Goal: Task Accomplishment & Management: Use online tool/utility

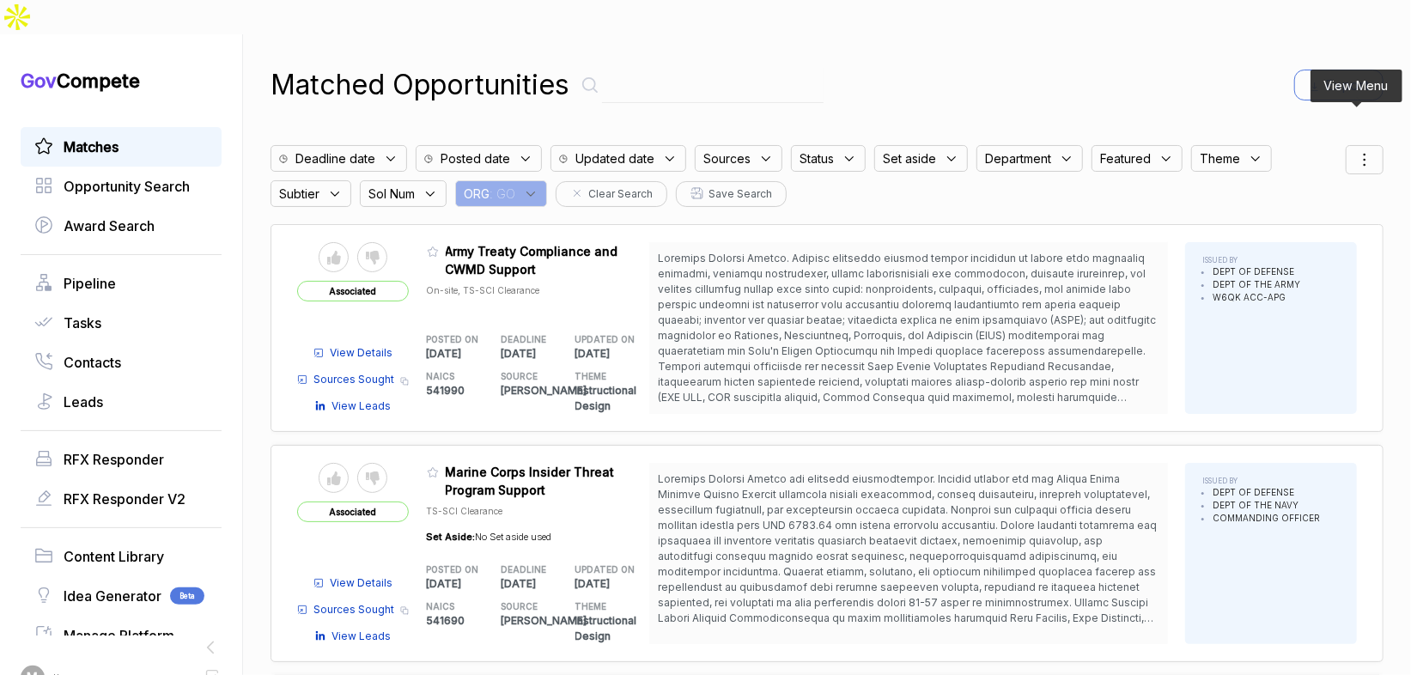
click at [1354, 149] on icon at bounding box center [1364, 159] width 21 height 21
click at [1313, 221] on span "Sorting" at bounding box center [1306, 230] width 40 height 18
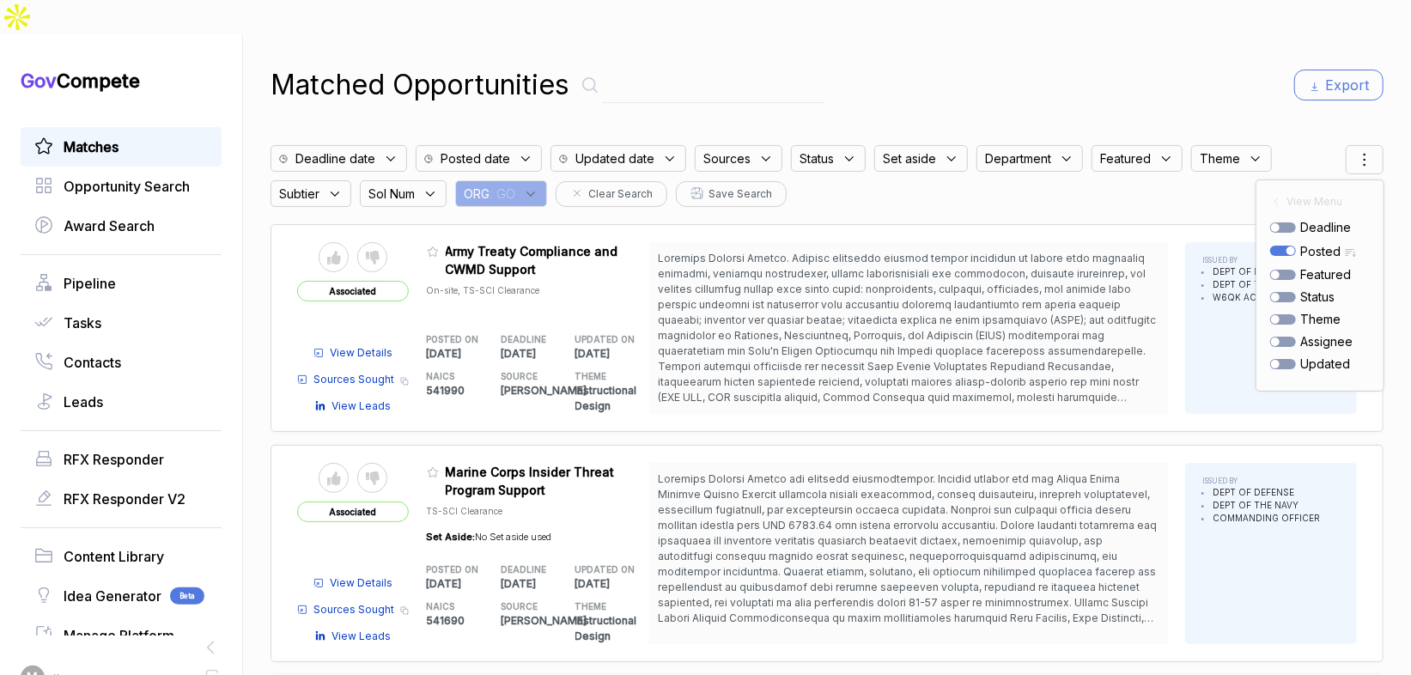
click at [1202, 72] on div "Matched Opportunities Export Deadline date Posted date Updated date Sources Sta…" at bounding box center [827, 371] width 1113 height 675
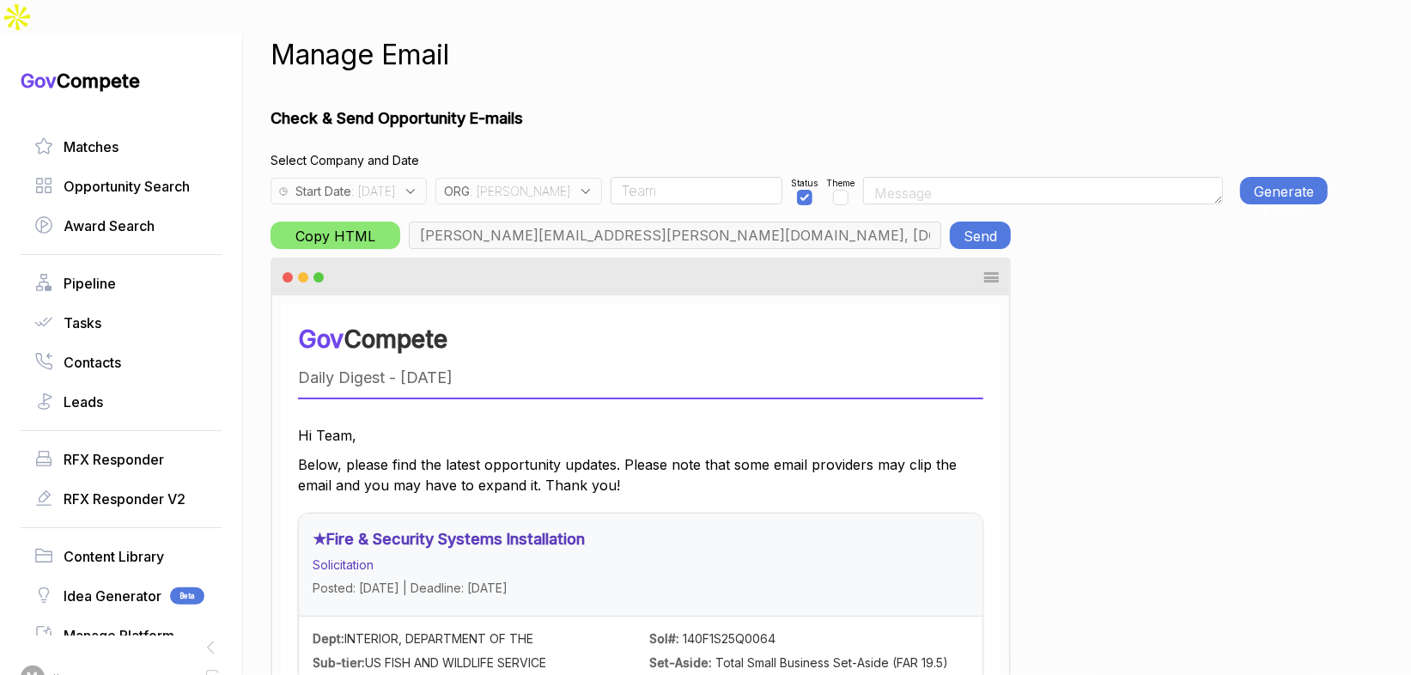
scroll to position [0, 800]
drag, startPoint x: 543, startPoint y: 156, endPoint x: 546, endPoint y: 167, distance: 11.7
click at [578, 184] on icon at bounding box center [585, 191] width 15 height 15
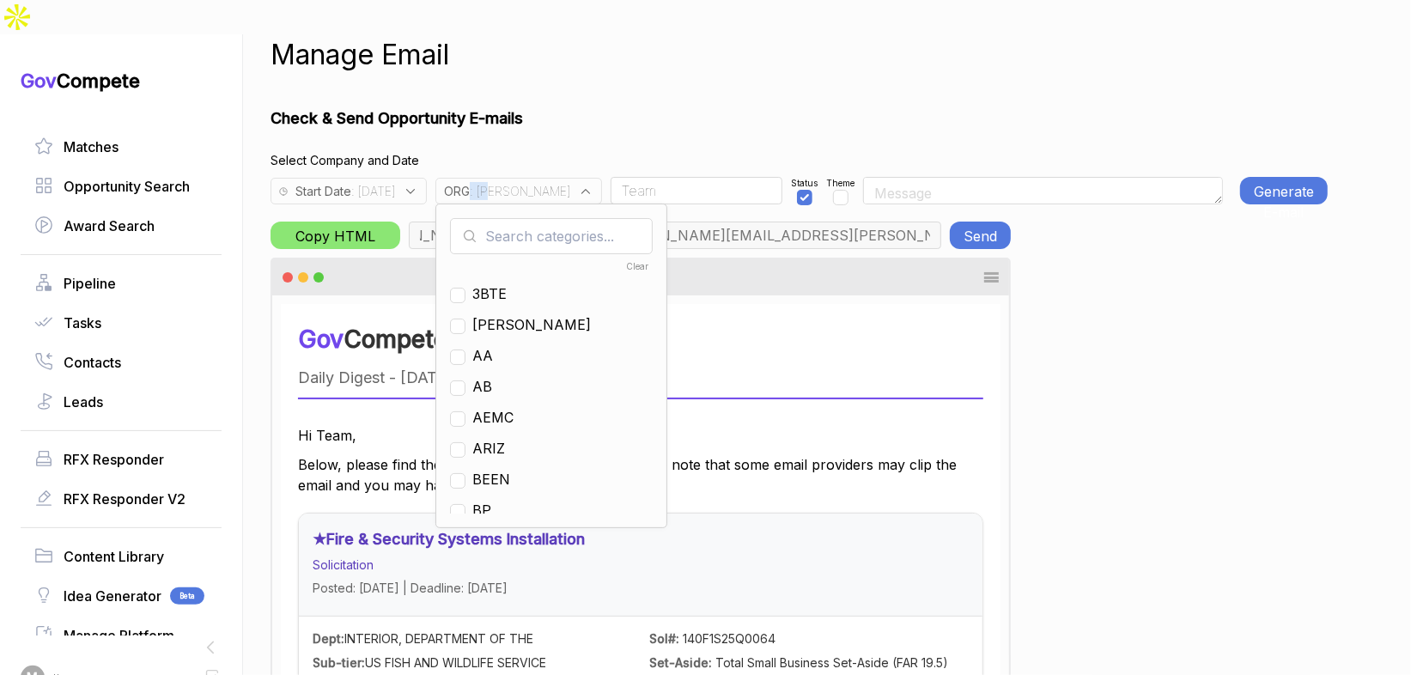
click at [550, 218] on input "text" at bounding box center [551, 236] width 203 height 36
click at [556, 218] on input "text" at bounding box center [551, 236] width 203 height 36
click at [522, 283] on span "JA" at bounding box center [531, 293] width 119 height 21
checkbox input "false"
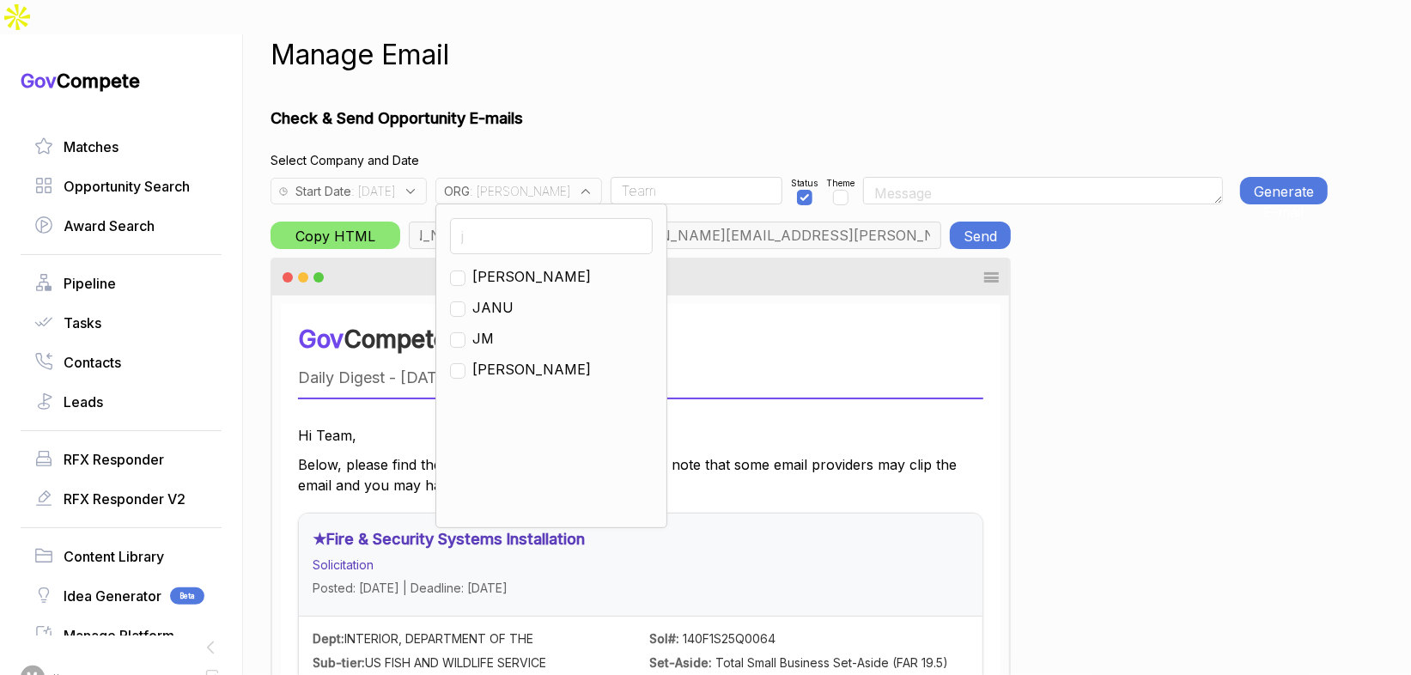
click at [529, 218] on input "j" at bounding box center [551, 236] width 203 height 36
type input "g"
click at [493, 328] on span "GO" at bounding box center [482, 338] width 21 height 21
checkbox input "true"
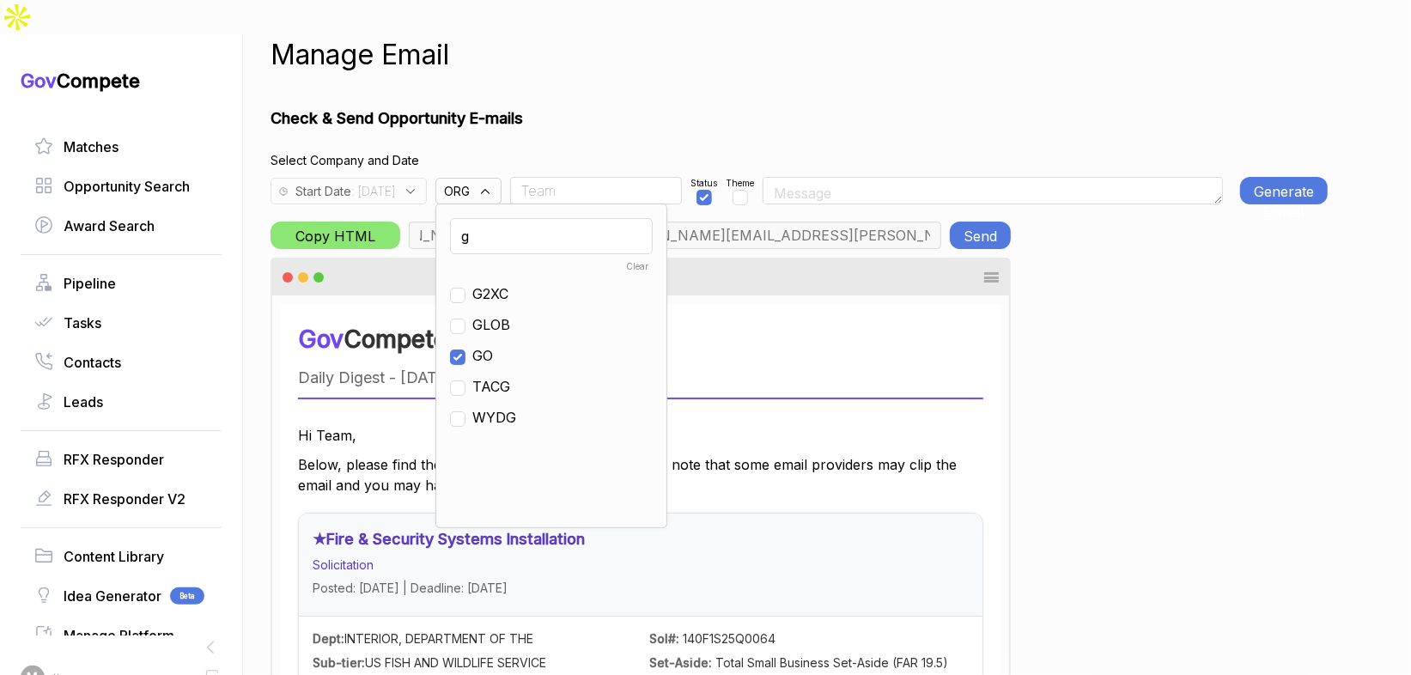
click at [603, 106] on h1 "Check & Send Opportunity E-mails" at bounding box center [799, 117] width 1057 height 23
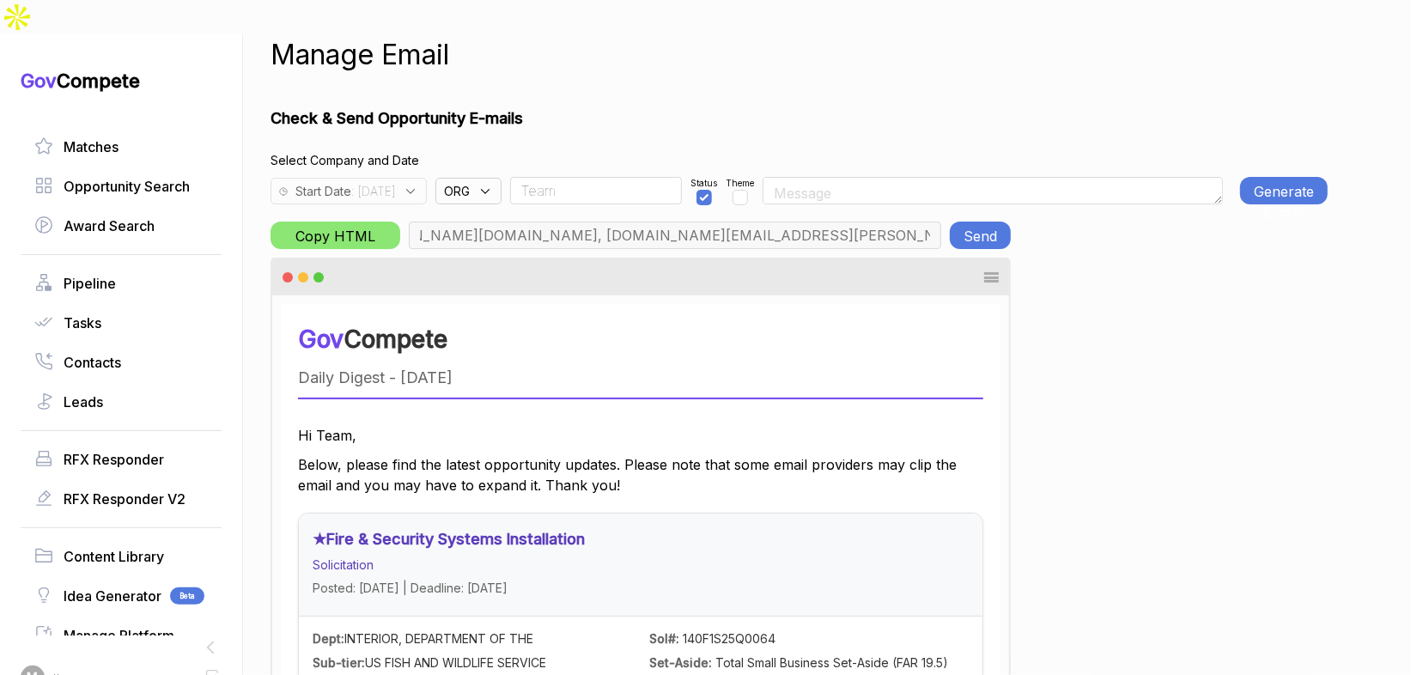
type input "chris.cancialosi@gothamculture.com, elizabeth@gothamgovernment.com, smetcalfe@g…"
click at [754, 177] on div "Theme" at bounding box center [740, 190] width 28 height 27
checkbox input "true"
click at [1280, 177] on button "Generate E-mail" at bounding box center [1284, 190] width 88 height 27
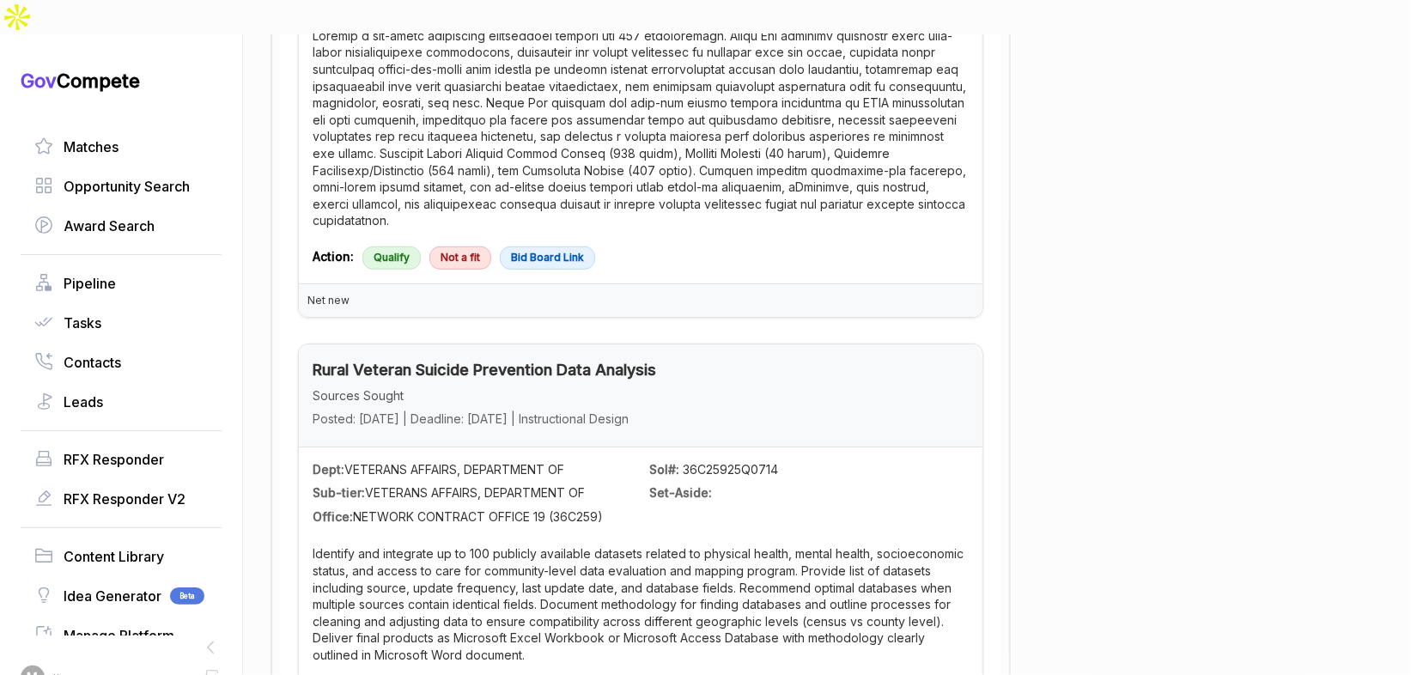
scroll to position [0, 0]
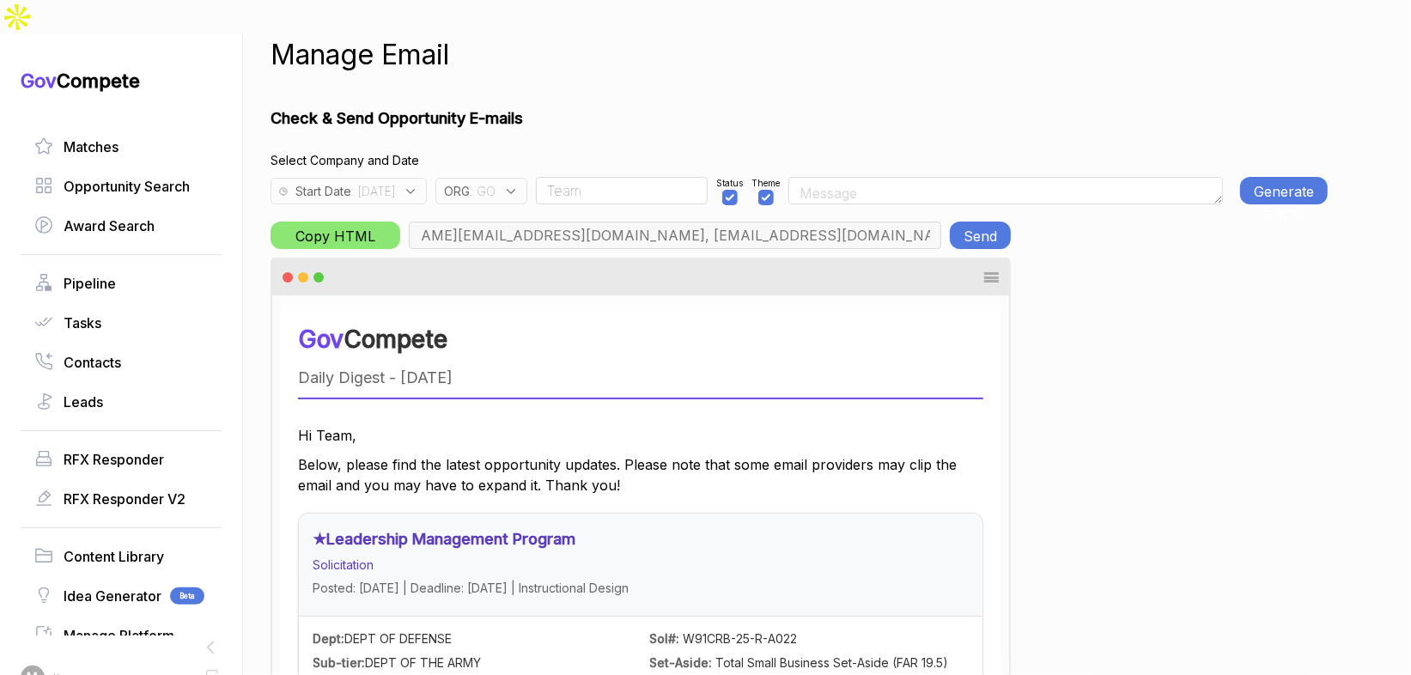
click at [395, 182] on span ": 2025-08-09" at bounding box center [373, 191] width 44 height 18
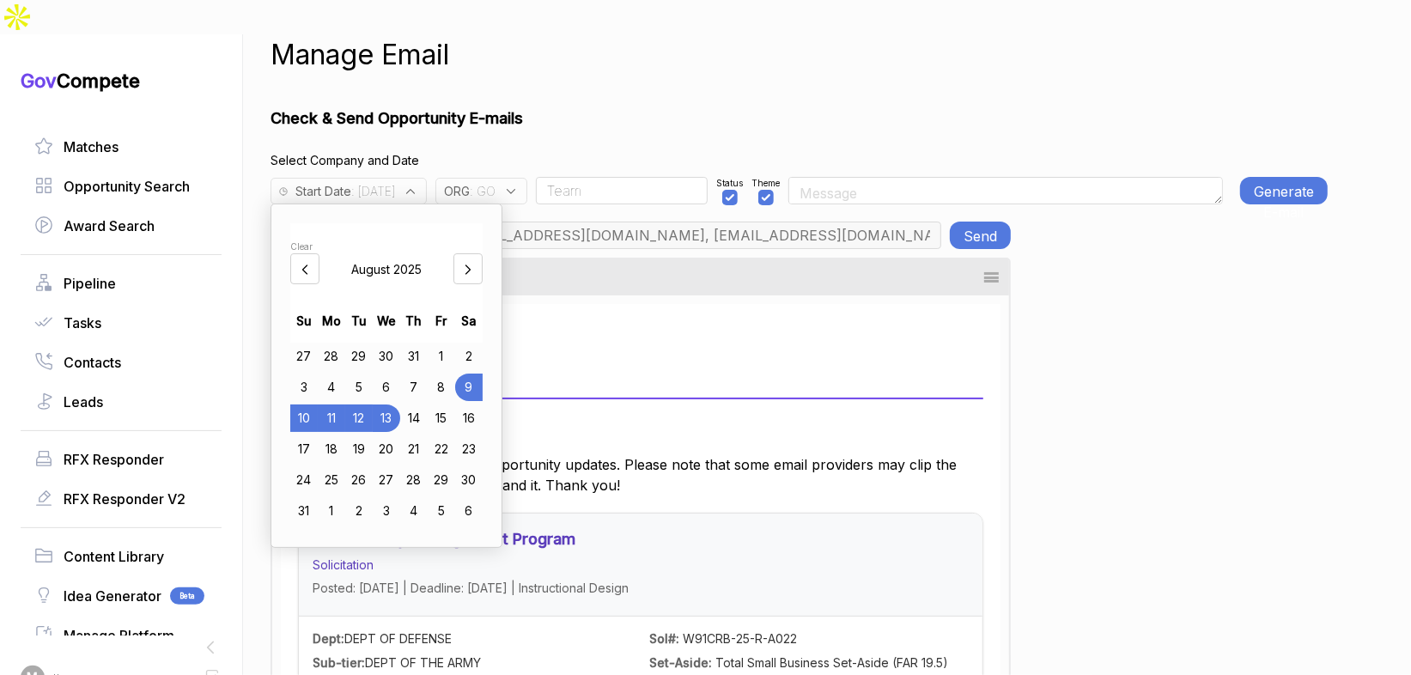
click at [447, 374] on div "8" at bounding box center [441, 387] width 27 height 27
drag, startPoint x: 566, startPoint y: 92, endPoint x: 824, endPoint y: 94, distance: 258.5
click at [567, 106] on h1 "Check & Send Opportunity E-mails" at bounding box center [799, 117] width 1057 height 23
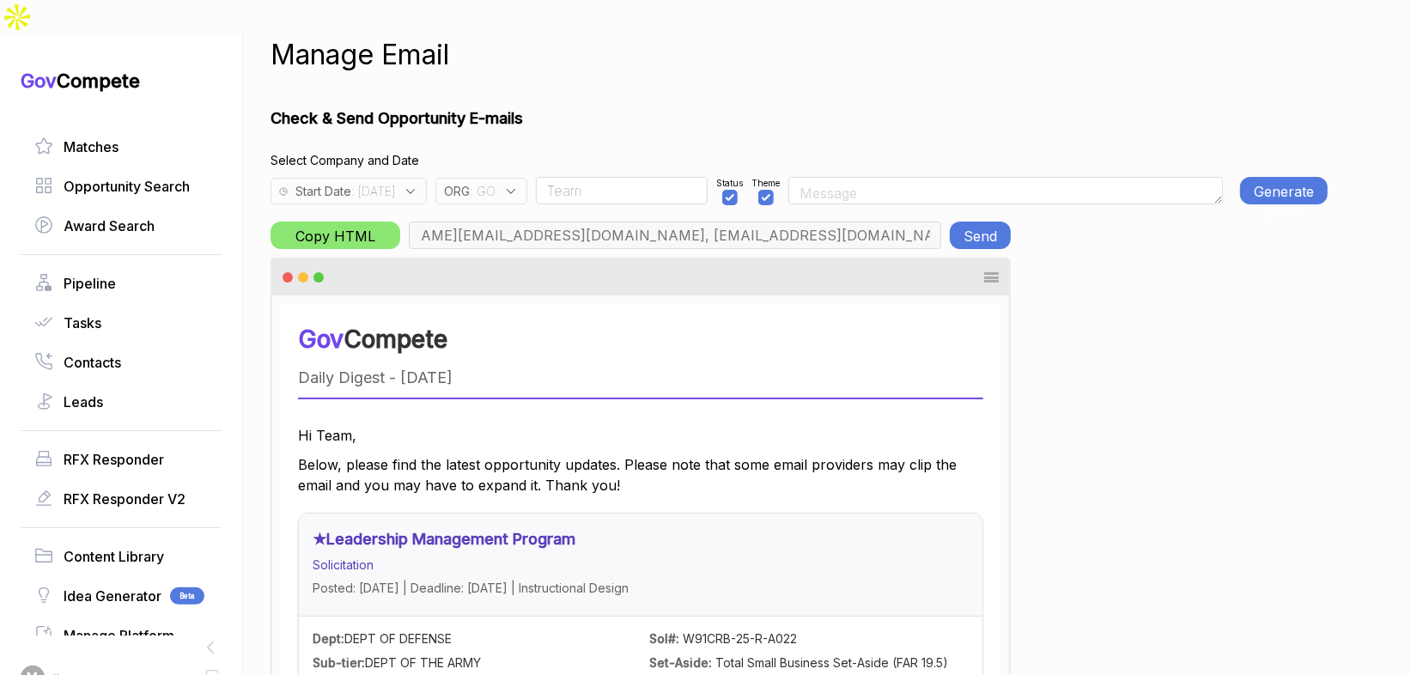
click at [1282, 177] on button "Generate E-mail" at bounding box center [1284, 190] width 88 height 27
click at [977, 222] on button "Send" at bounding box center [980, 235] width 61 height 27
drag, startPoint x: 505, startPoint y: 154, endPoint x: 523, endPoint y: 164, distance: 20.8
click at [470, 182] on span "ORG" at bounding box center [457, 191] width 26 height 18
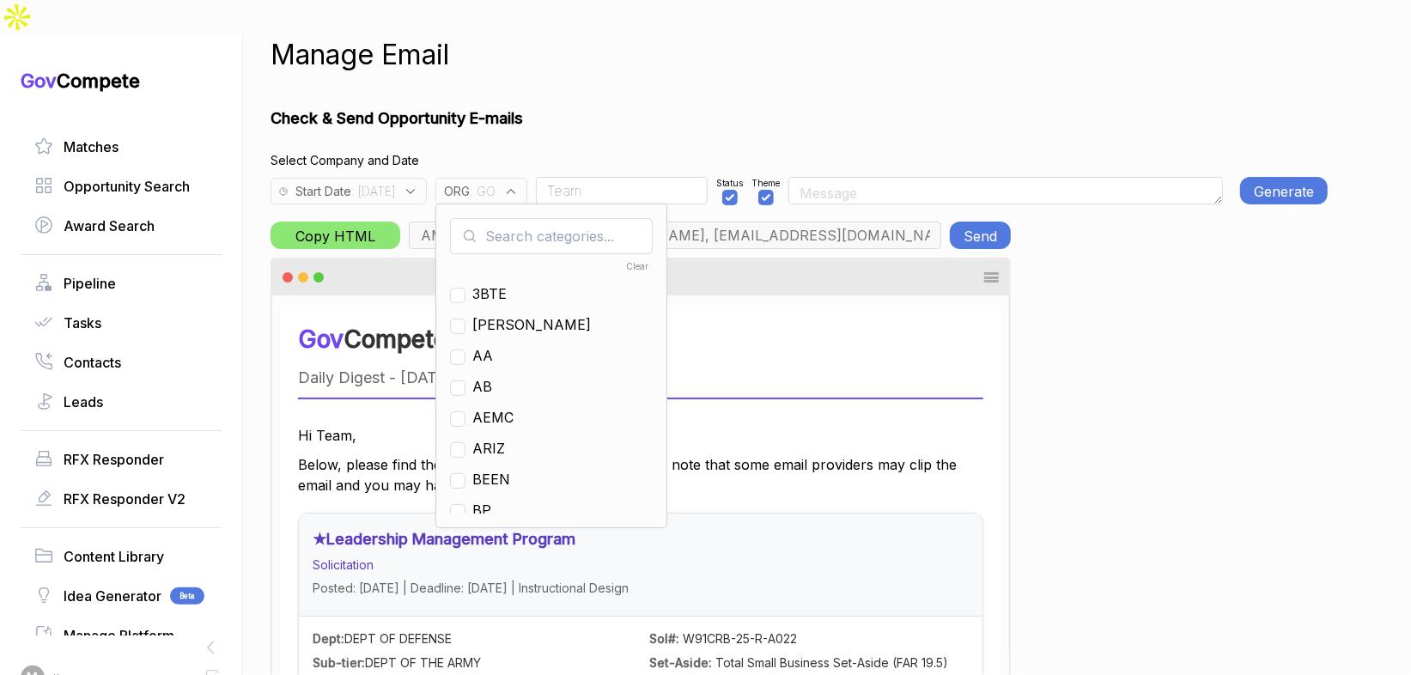
click at [549, 218] on input "text" at bounding box center [551, 236] width 203 height 36
drag, startPoint x: 519, startPoint y: 319, endPoint x: 550, endPoint y: 237, distance: 87.6
click at [493, 345] on span "GO" at bounding box center [482, 355] width 21 height 21
checkbox input "false"
click at [551, 256] on ul "G2XC GLOB GO TACG WYDG" at bounding box center [551, 385] width 203 height 258
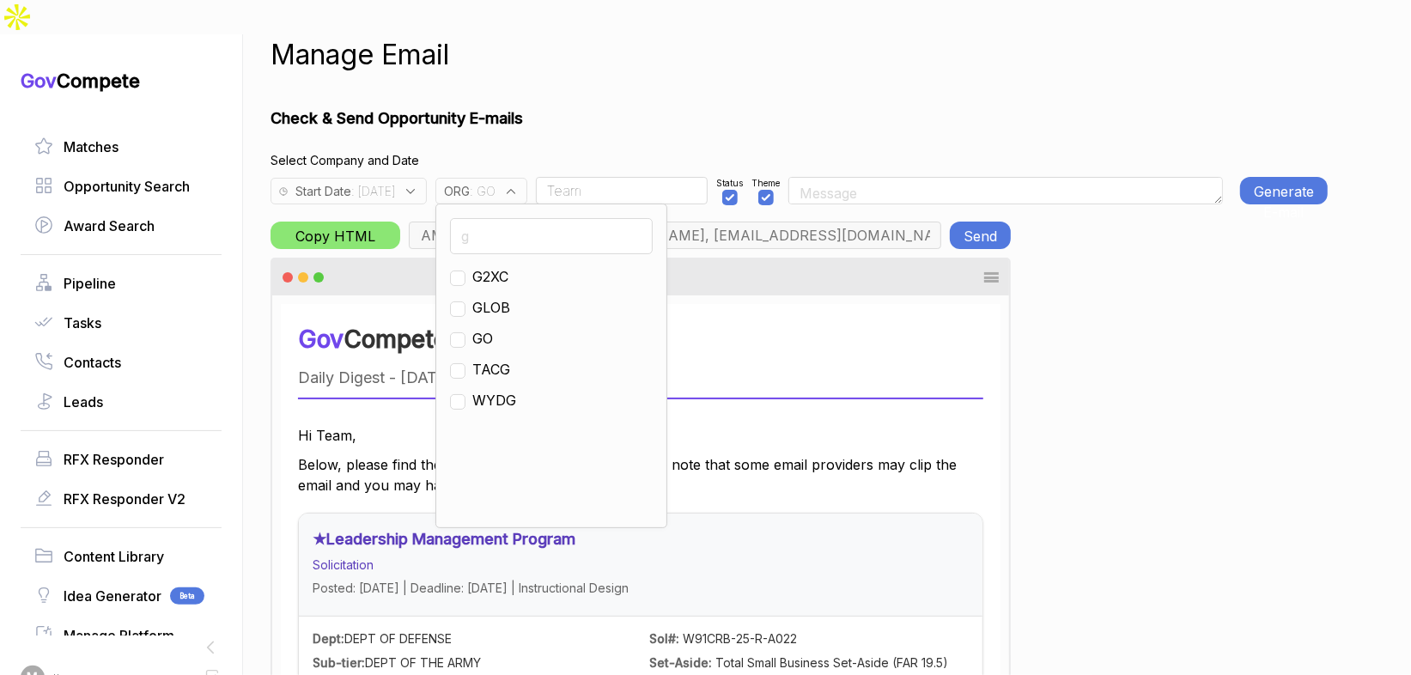
click at [551, 218] on input "g" at bounding box center [551, 236] width 203 height 36
type input "ps"
drag, startPoint x: 524, startPoint y: 242, endPoint x: 610, endPoint y: 172, distance: 111.1
click at [491, 266] on span "PS" at bounding box center [481, 276] width 19 height 21
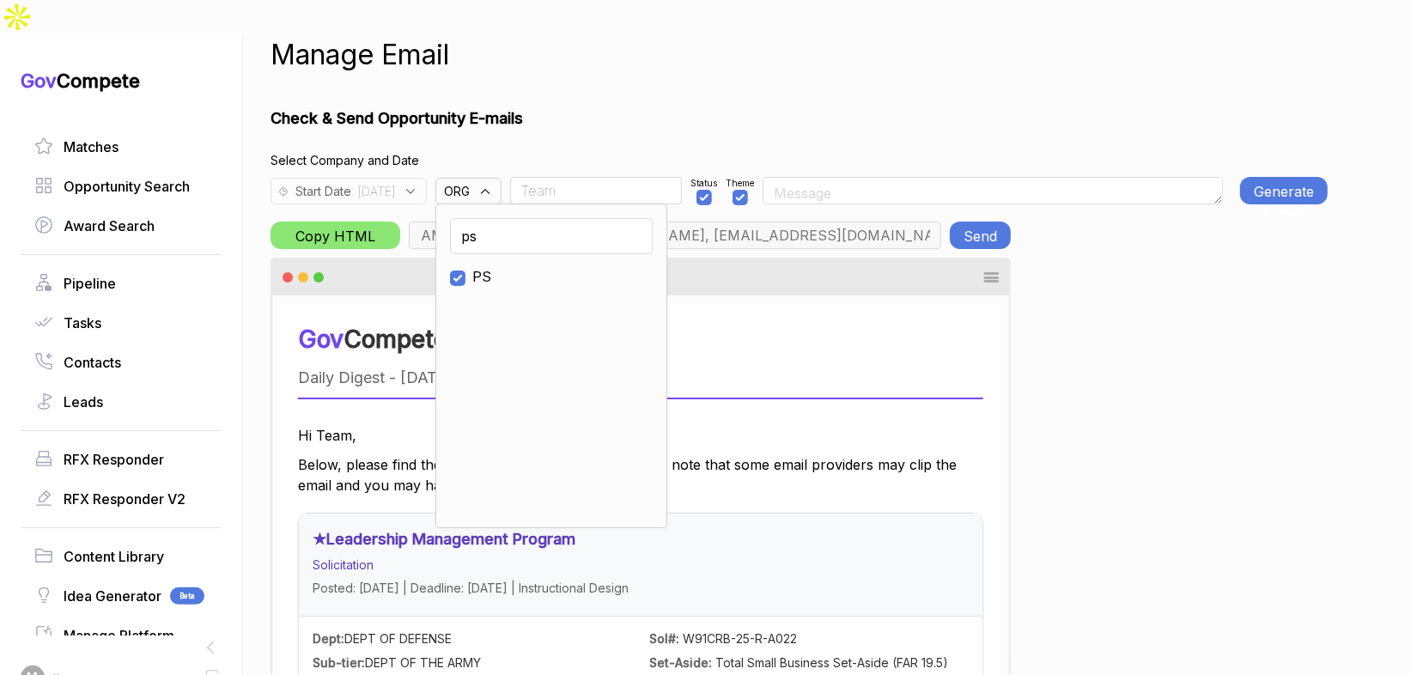
checkbox input "true"
click at [629, 177] on input "Team" at bounding box center [596, 190] width 172 height 27
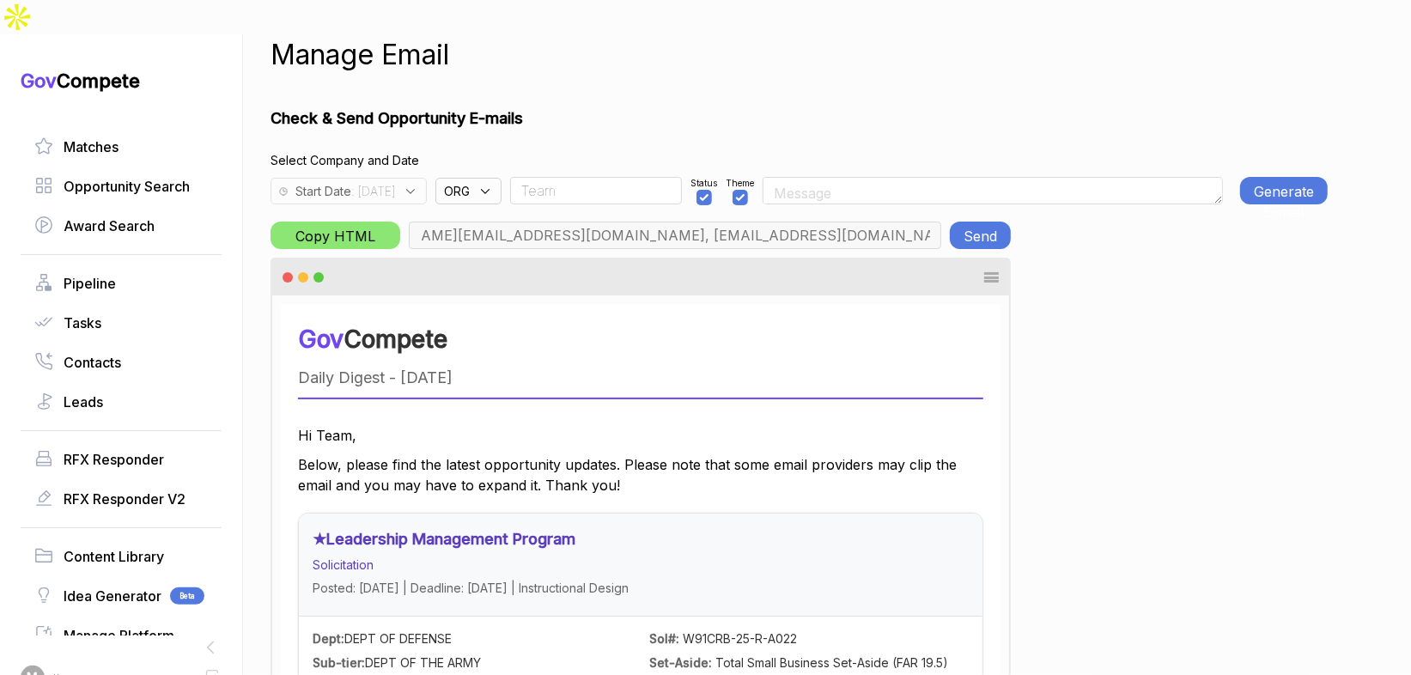
click at [629, 177] on input "Team" at bounding box center [596, 190] width 172 height 27
click at [627, 177] on input "Team" at bounding box center [596, 190] width 172 height 27
type input "rudy.delosreyes@pie-ps.com, max@macronometry.com, abigail@govcompete.com"
type input "Rudy"
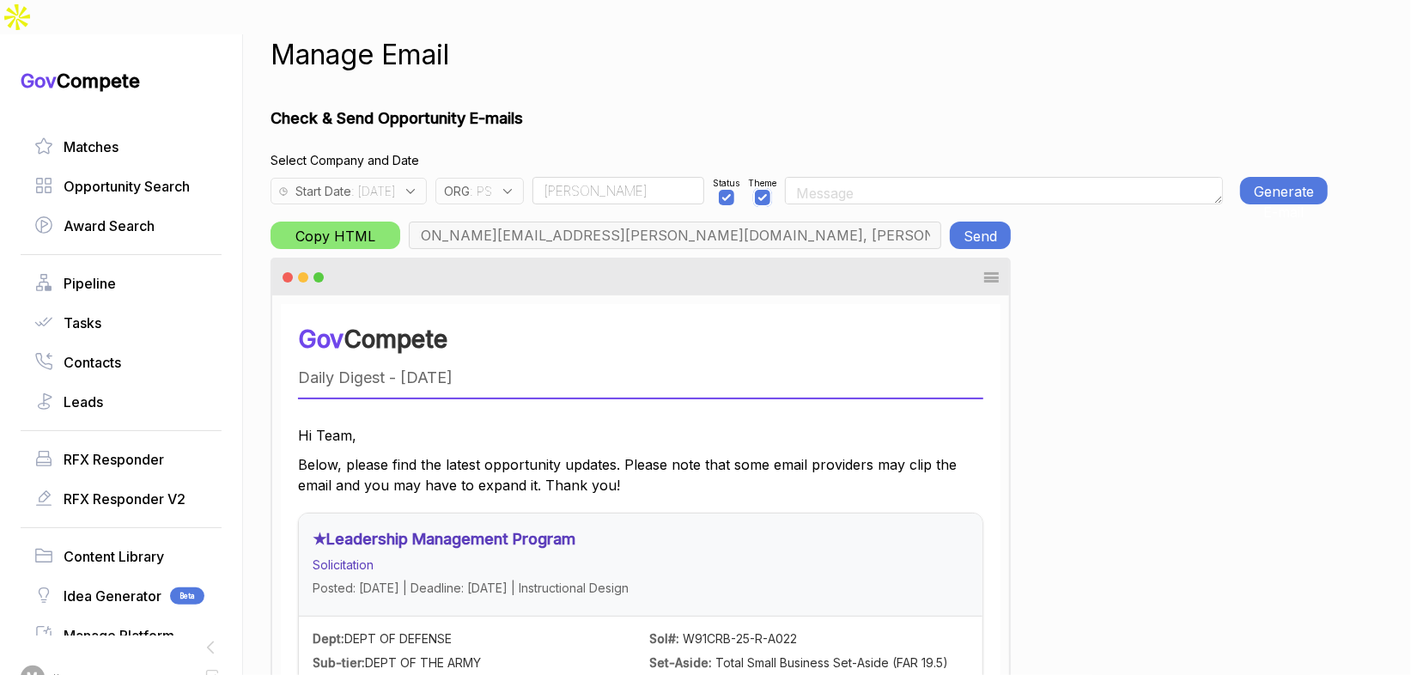
click at [770, 190] on input "checkbox" at bounding box center [762, 197] width 15 height 15
checkbox input "false"
click at [1249, 177] on button "Generate E-mail" at bounding box center [1284, 190] width 88 height 27
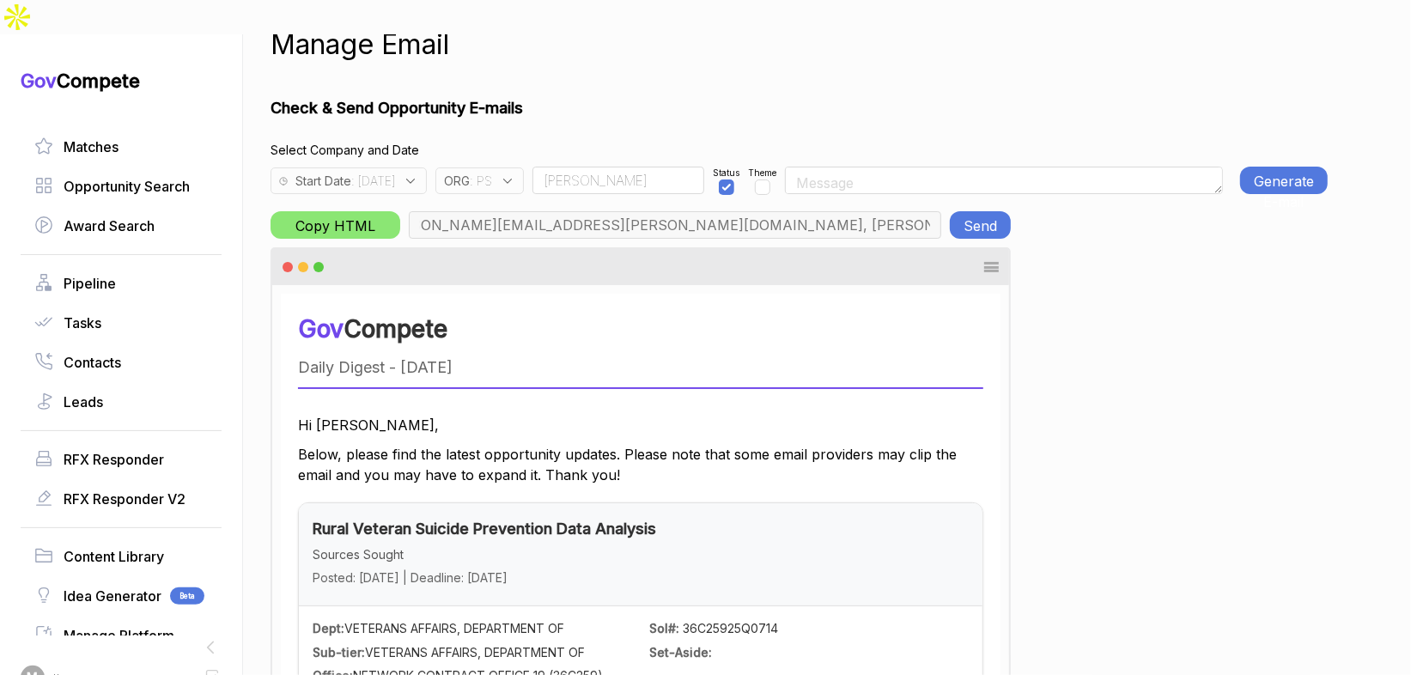
scroll to position [0, 0]
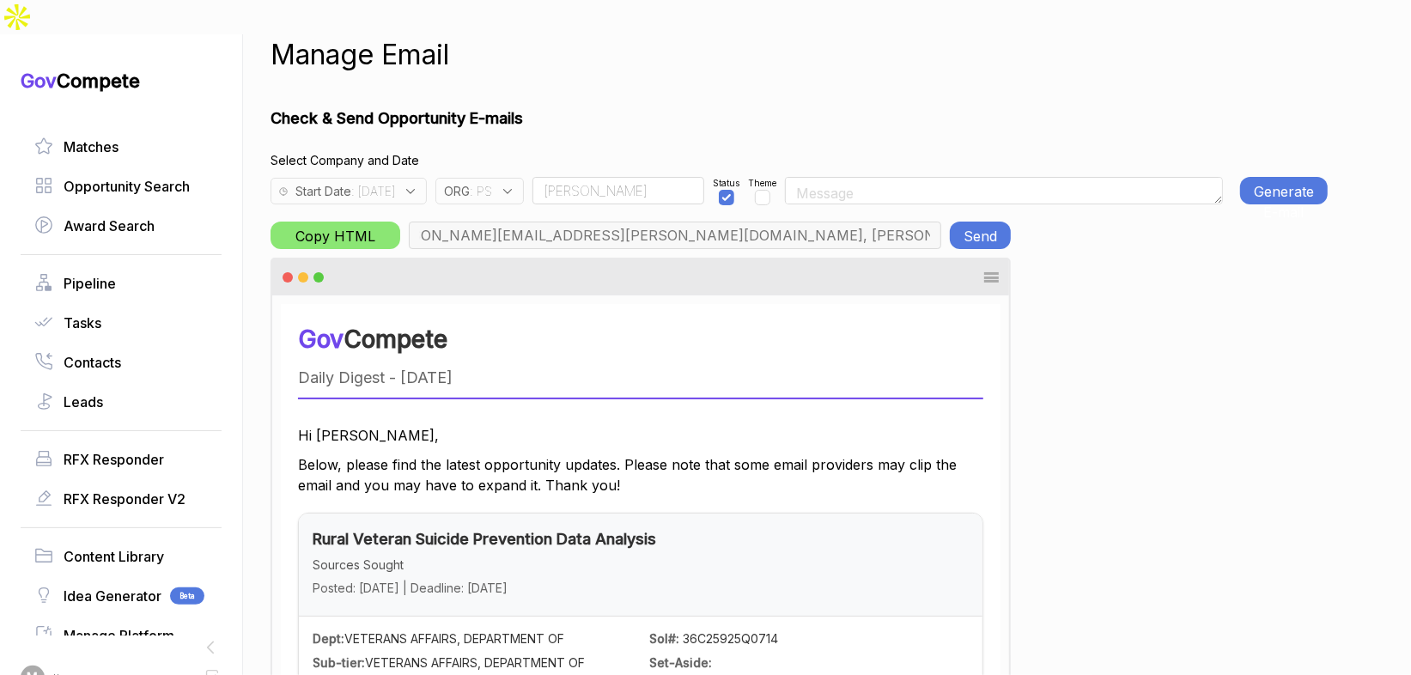
click at [996, 222] on button "Send" at bounding box center [980, 235] width 61 height 27
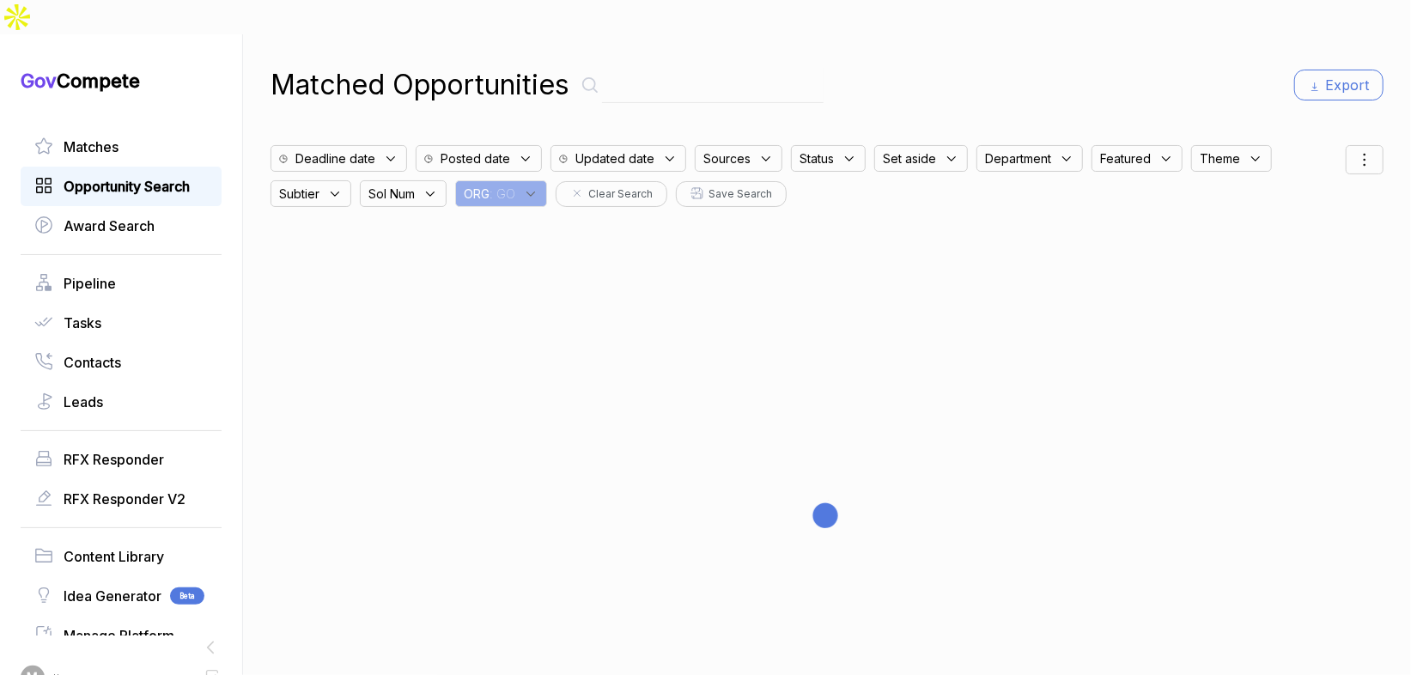
click at [111, 176] on span "Opportunity Search" at bounding box center [127, 186] width 126 height 21
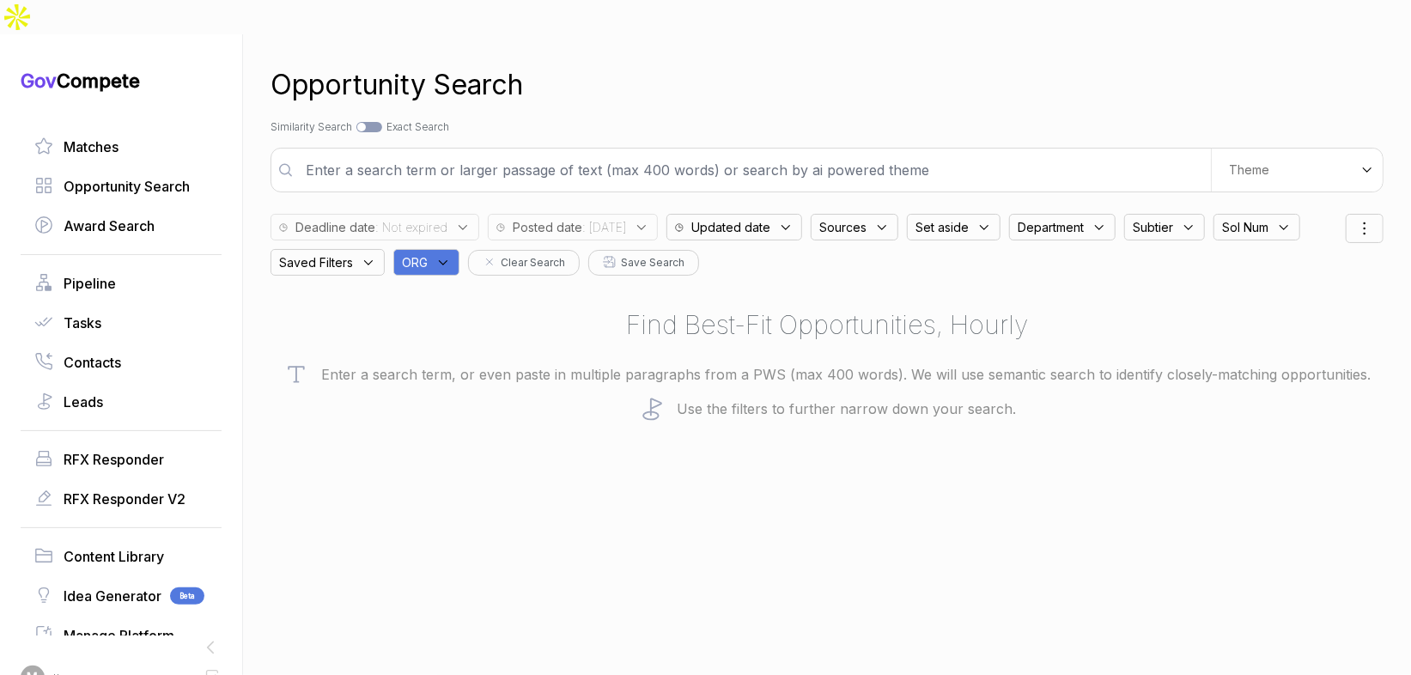
drag, startPoint x: 438, startPoint y: 221, endPoint x: 441, endPoint y: 230, distance: 10.1
click at [438, 249] on div "ORG" at bounding box center [426, 262] width 66 height 27
click at [458, 289] on input "text" at bounding box center [509, 307] width 203 height 36
drag, startPoint x: 450, startPoint y: 373, endPoint x: 462, endPoint y: 323, distance: 51.2
click at [450, 399] on span "GO" at bounding box center [440, 409] width 21 height 21
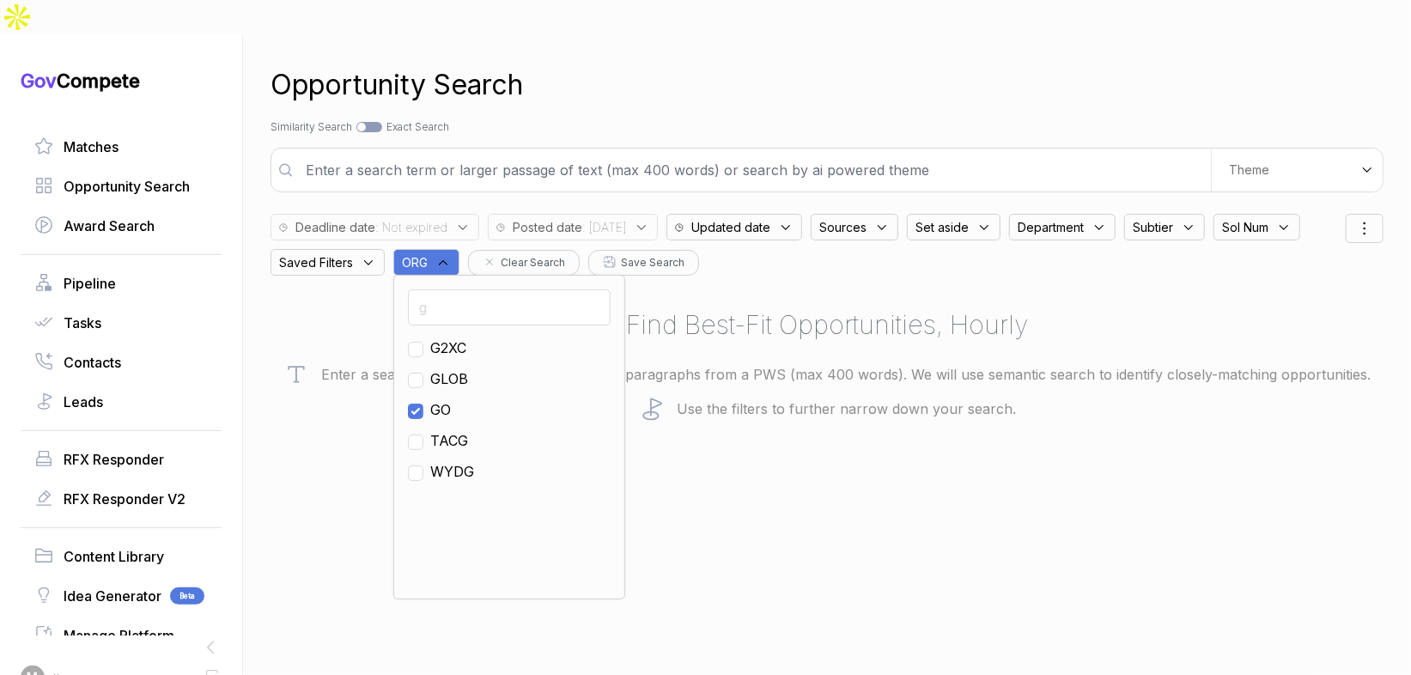
checkbox input "true"
click at [542, 67] on div "Opportunity Search" at bounding box center [827, 84] width 1113 height 41
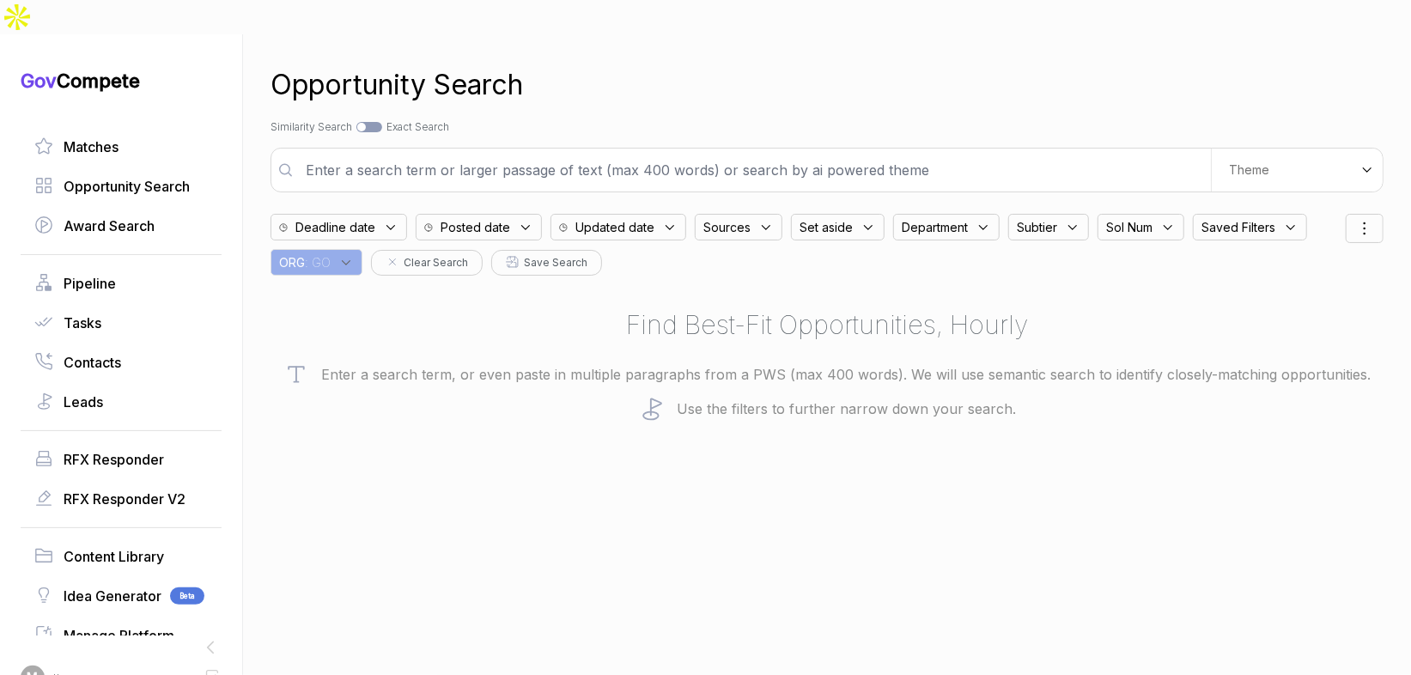
click at [467, 214] on div "Posted date" at bounding box center [479, 227] width 126 height 27
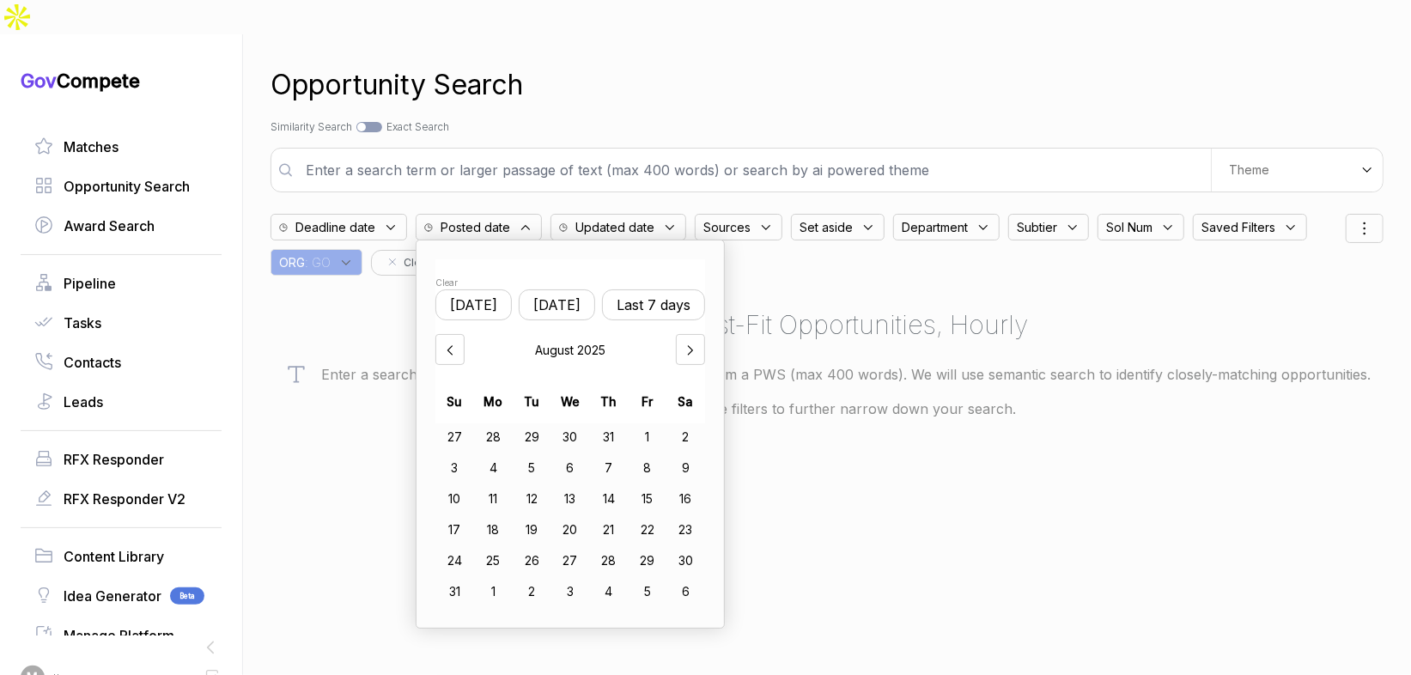
drag, startPoint x: 554, startPoint y: 266, endPoint x: 603, endPoint y: 200, distance: 82.3
click at [554, 289] on button "Yesterday" at bounding box center [557, 304] width 76 height 31
click at [714, 64] on div "Opportunity Search" at bounding box center [827, 84] width 1113 height 41
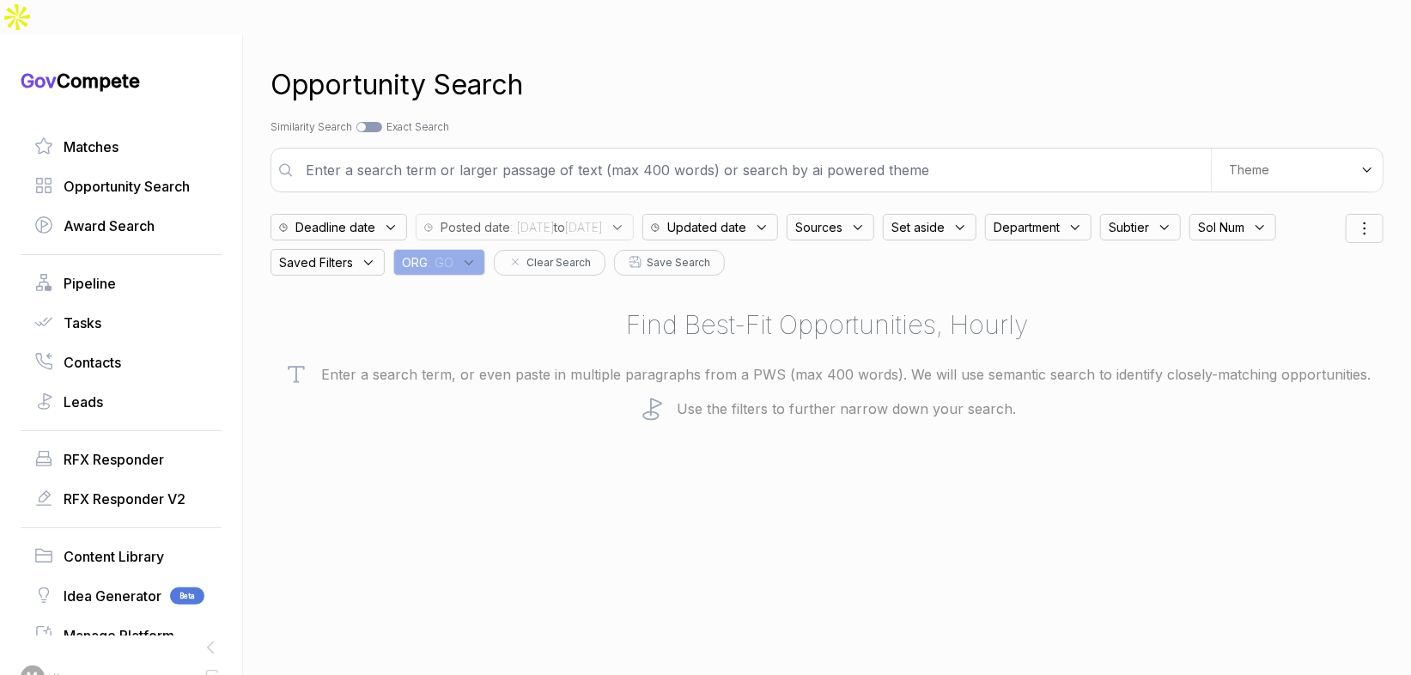
click at [516, 218] on span ": 2025/08/12 to 2025/08/13" at bounding box center [556, 227] width 92 height 18
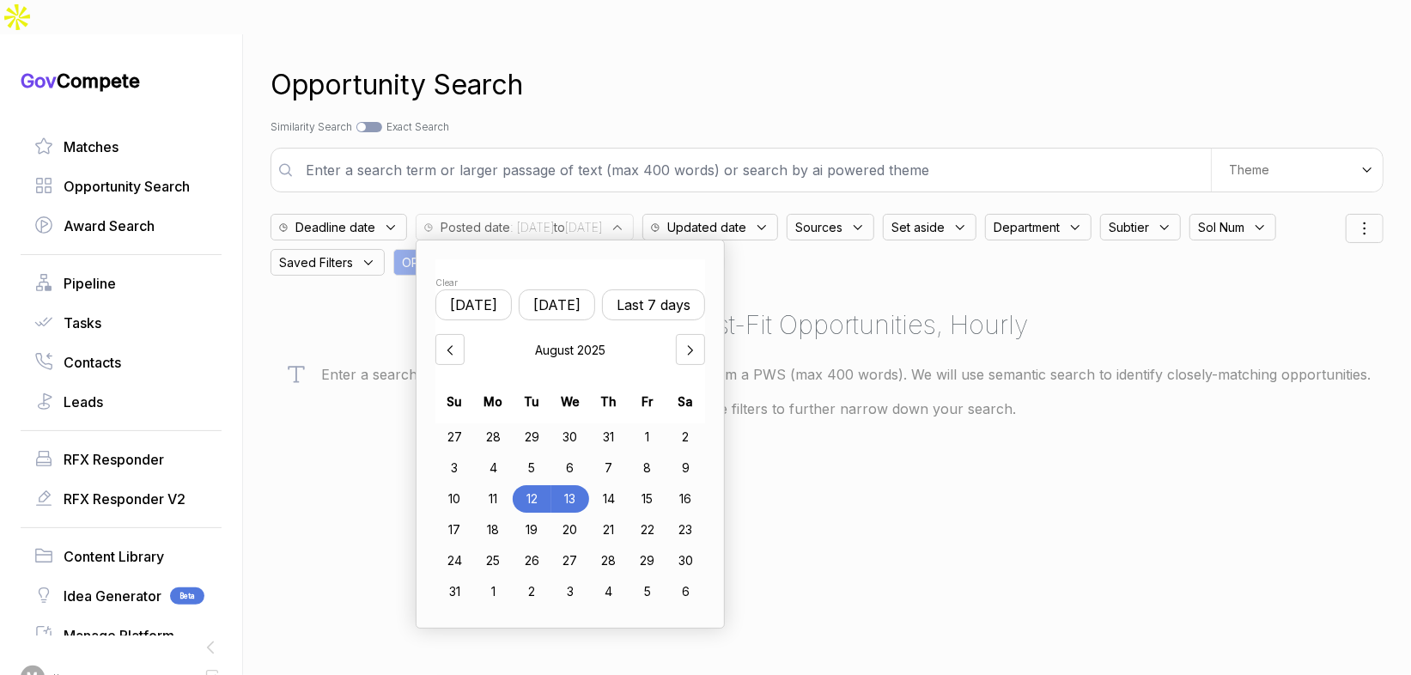
click at [663, 454] on div "8" at bounding box center [647, 467] width 39 height 27
click at [574, 485] on div "13" at bounding box center [570, 498] width 39 height 27
drag, startPoint x: 928, startPoint y: 484, endPoint x: 941, endPoint y: 474, distance: 16.0
click at [930, 482] on div "Opportunity Search Search by Topic Relevance Similarity Search Search by Exact …" at bounding box center [827, 371] width 1113 height 675
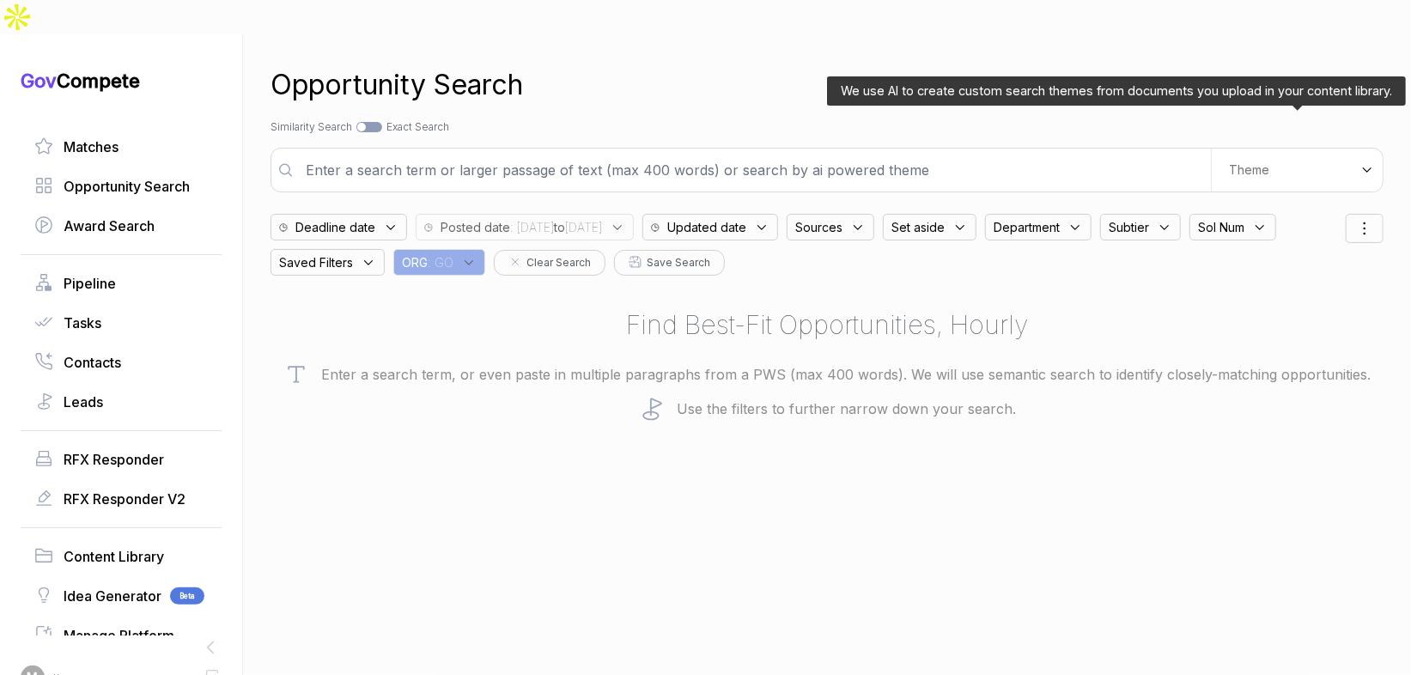
click at [1251, 149] on div "Theme" at bounding box center [1297, 170] width 172 height 43
click at [1255, 215] on ul "E-Learning" at bounding box center [1266, 235] width 203 height 40
click at [1250, 219] on div "E-Learning" at bounding box center [1266, 234] width 203 height 31
click at [1216, 119] on div "Search by Topic Relevance Similarity Search Search by Exact Keyword Match Exact…" at bounding box center [827, 126] width 1113 height 15
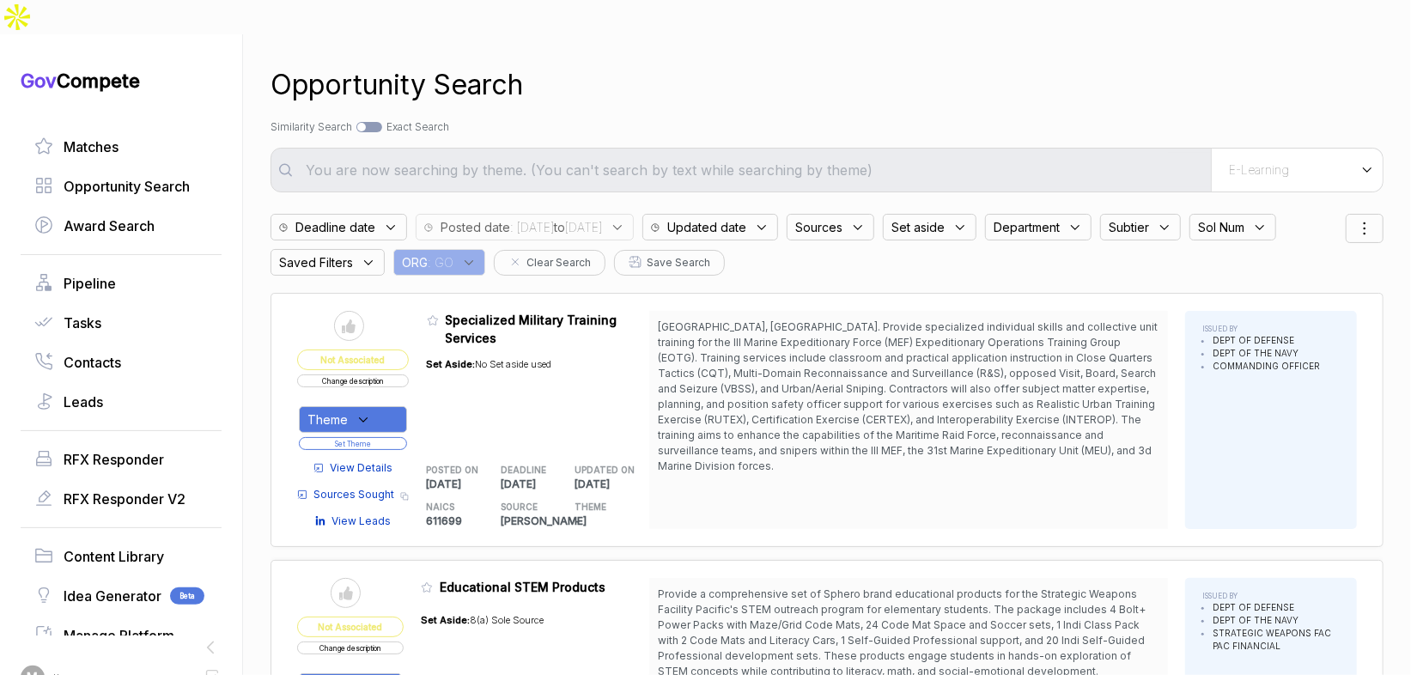
click at [842, 218] on span "Sources" at bounding box center [818, 227] width 47 height 18
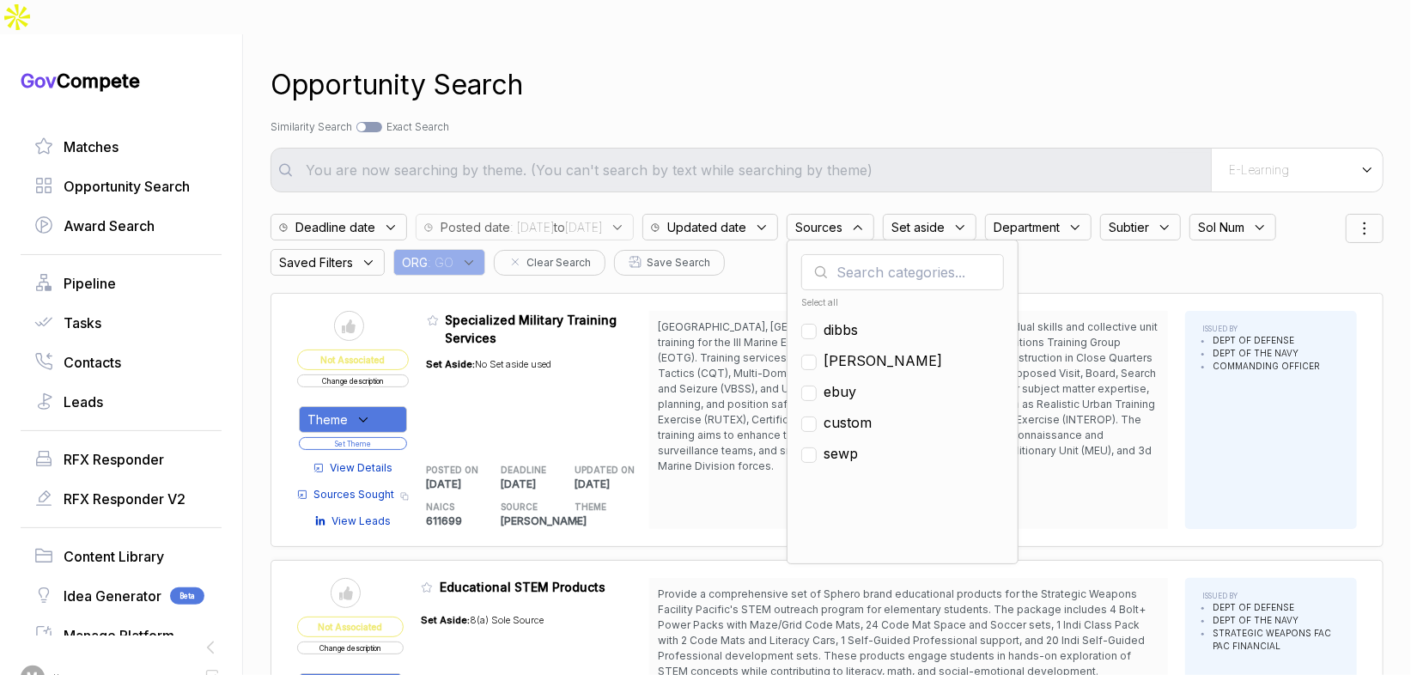
drag, startPoint x: 898, startPoint y: 356, endPoint x: 926, endPoint y: 283, distance: 78.0
click at [856, 381] on span "ebuy" at bounding box center [840, 391] width 33 height 21
checkbox input "true"
click at [1001, 64] on div "Opportunity Search" at bounding box center [827, 84] width 1113 height 41
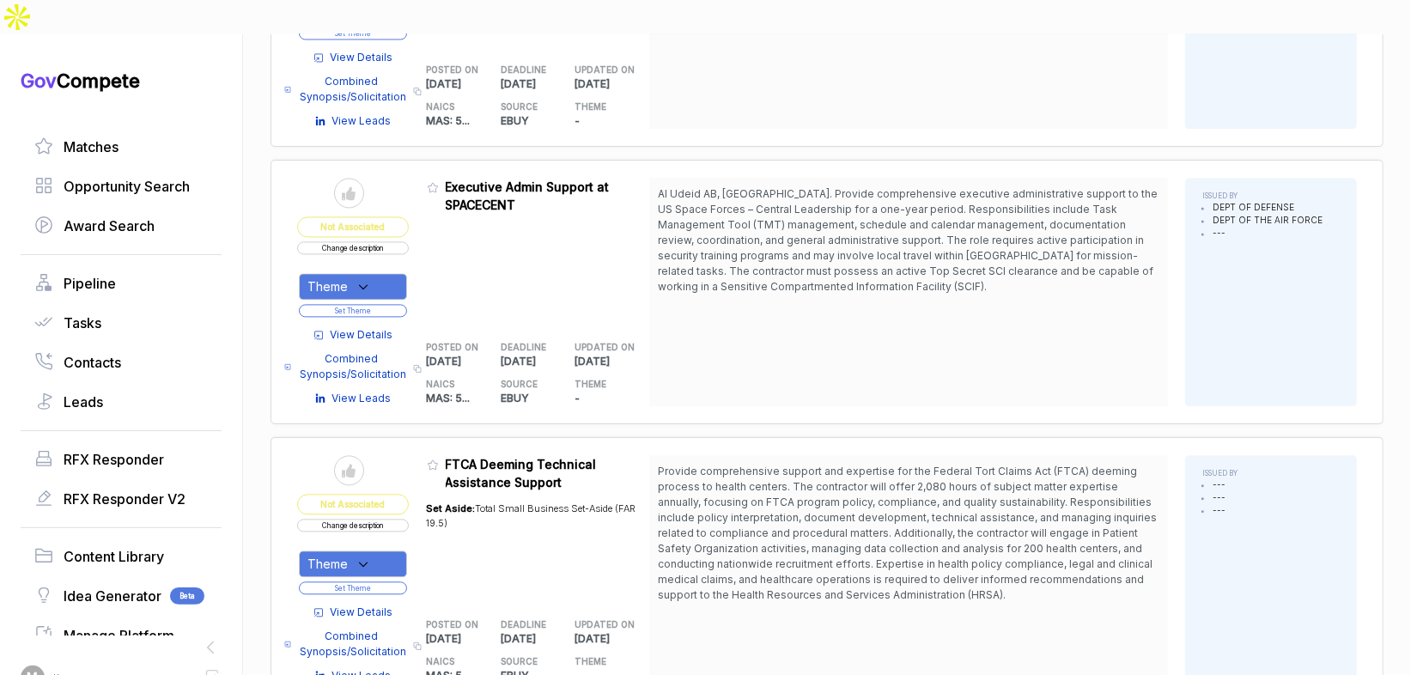
scroll to position [2305, 0]
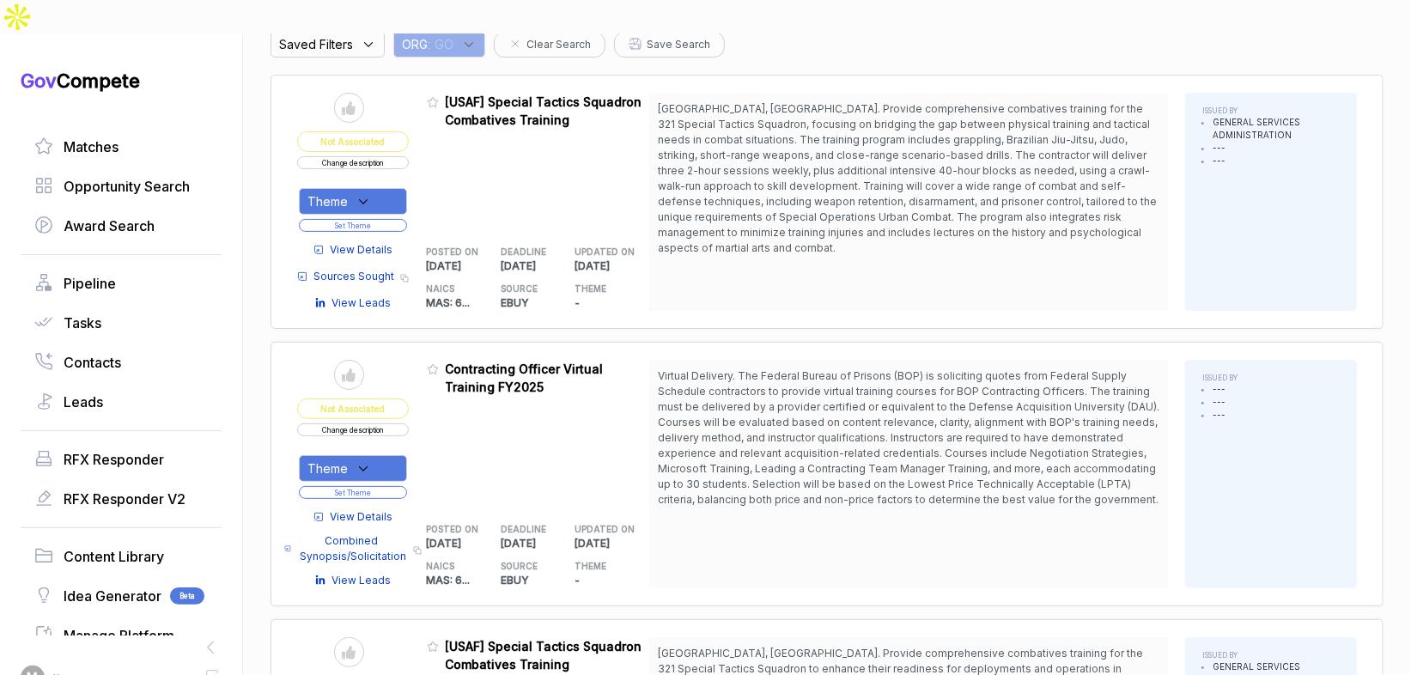
scroll to position [224, 0]
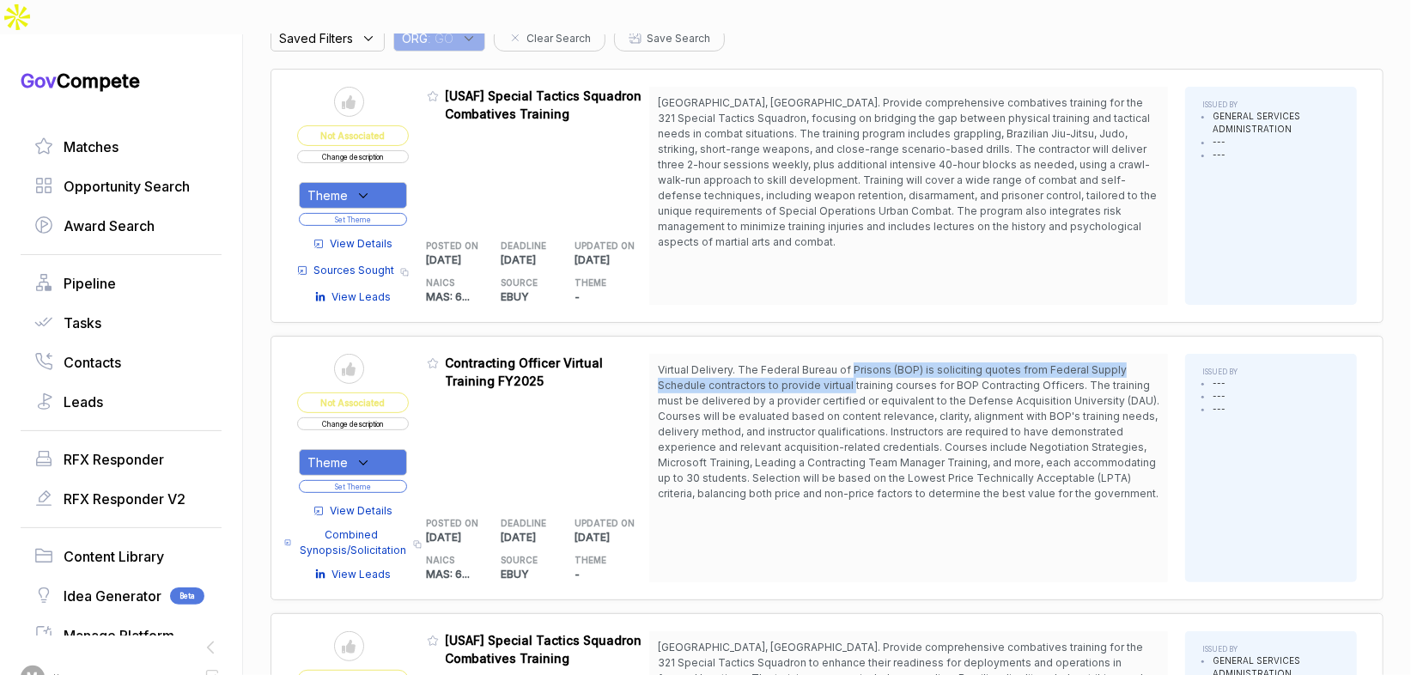
drag, startPoint x: 858, startPoint y: 329, endPoint x: 831, endPoint y: 380, distance: 58.0
click at [859, 363] on span "Virtual Delivery. The Federal Bureau of Prisons (BOP) is soliciting quotes from…" at bounding box center [909, 431] width 502 height 137
click at [379, 449] on div "Theme" at bounding box center [353, 462] width 108 height 27
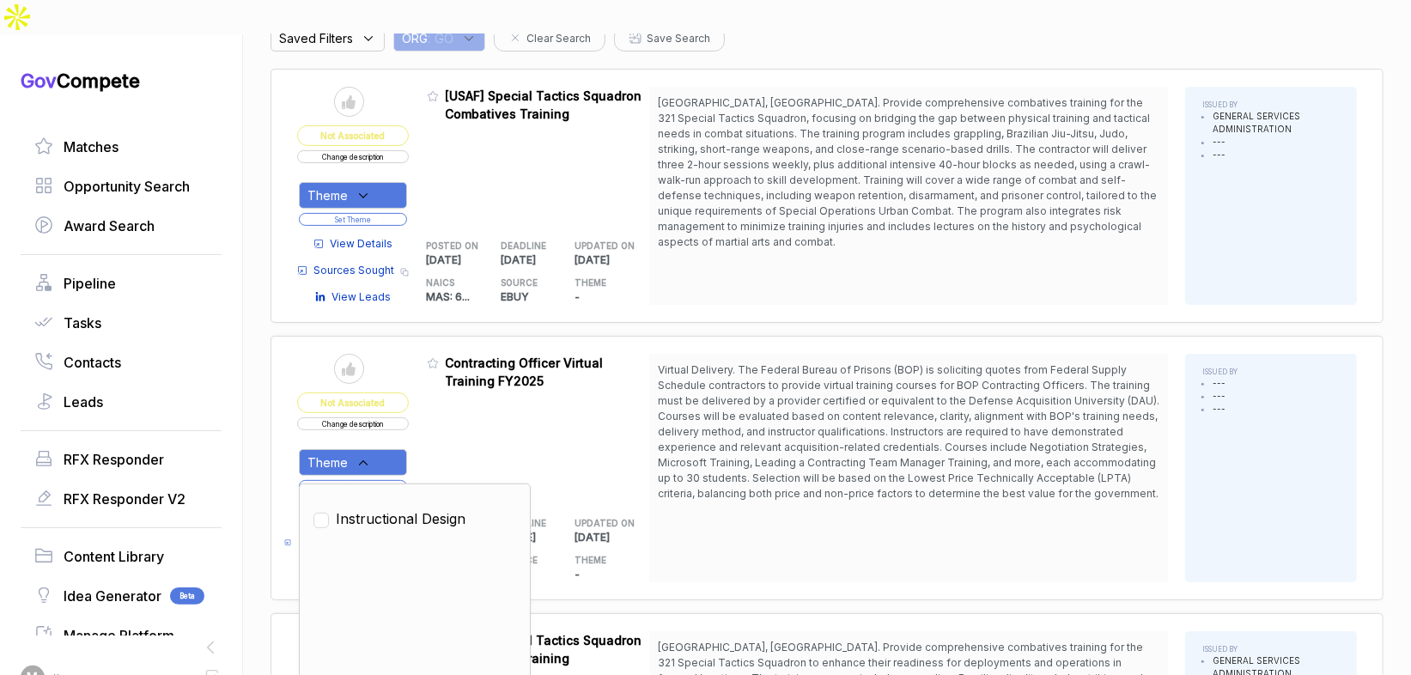
drag, startPoint x: 386, startPoint y: 484, endPoint x: 452, endPoint y: 411, distance: 99.1
click at [387, 508] on span "Instructional Design" at bounding box center [401, 518] width 130 height 21
checkbox input "true"
drag, startPoint x: 463, startPoint y: 402, endPoint x: 432, endPoint y: 426, distance: 39.2
click at [454, 411] on div "Admin: Click to change feature to 1 RFQ1775005_GS-10F-0212S Contracting Officer…" at bounding box center [538, 468] width 223 height 228
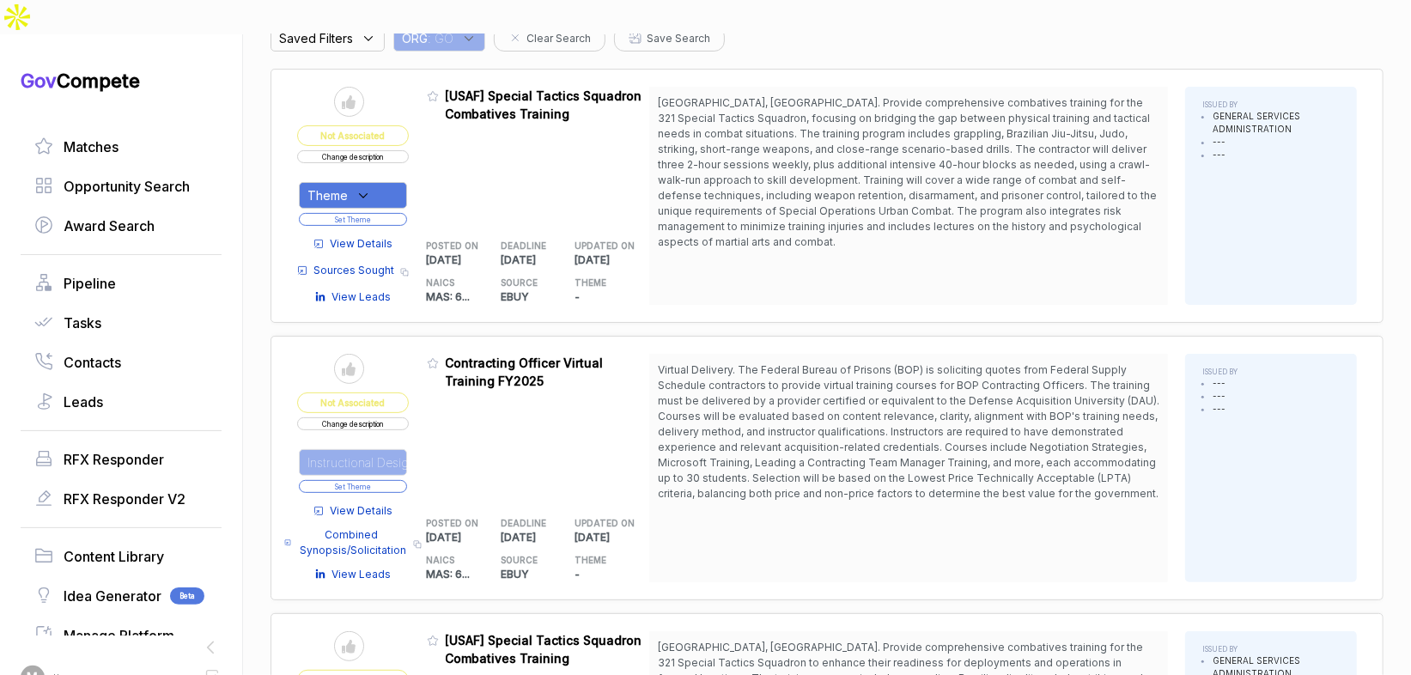
click at [399, 480] on button "Set Theme" at bounding box center [353, 486] width 108 height 13
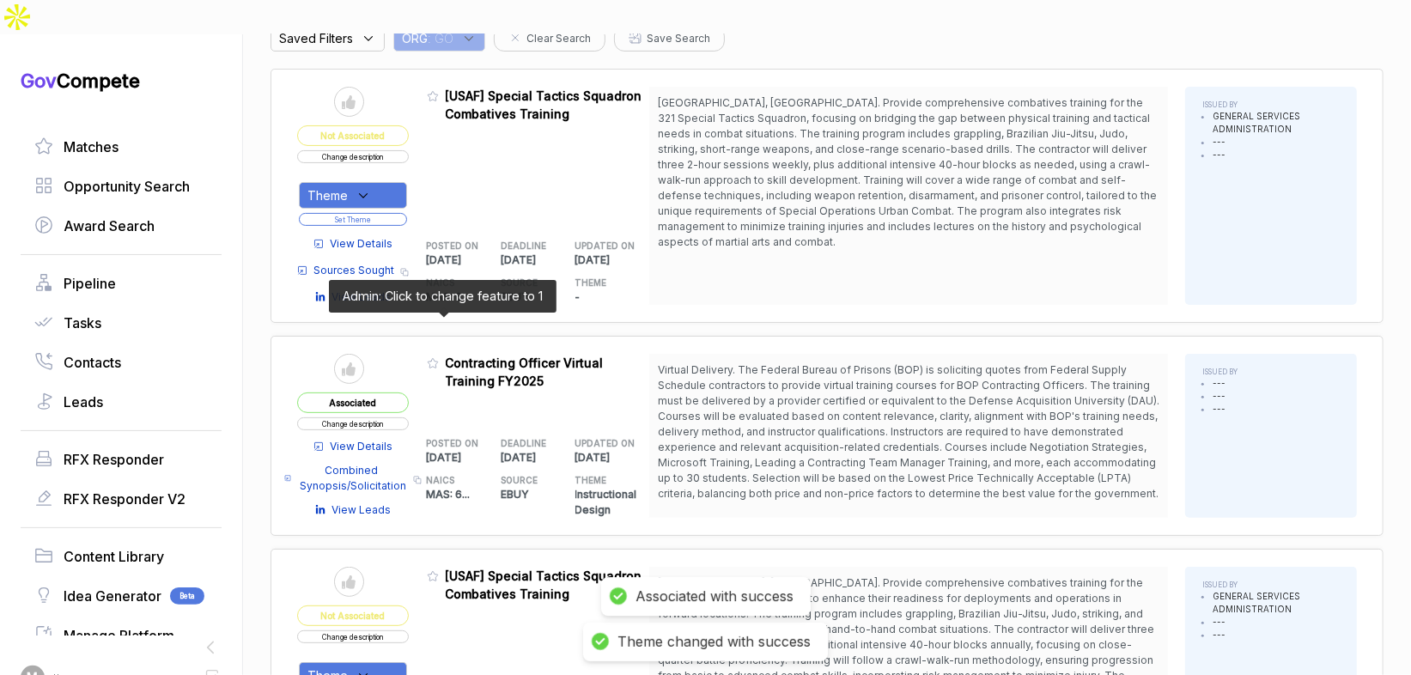
click at [439, 357] on icon at bounding box center [433, 363] width 12 height 12
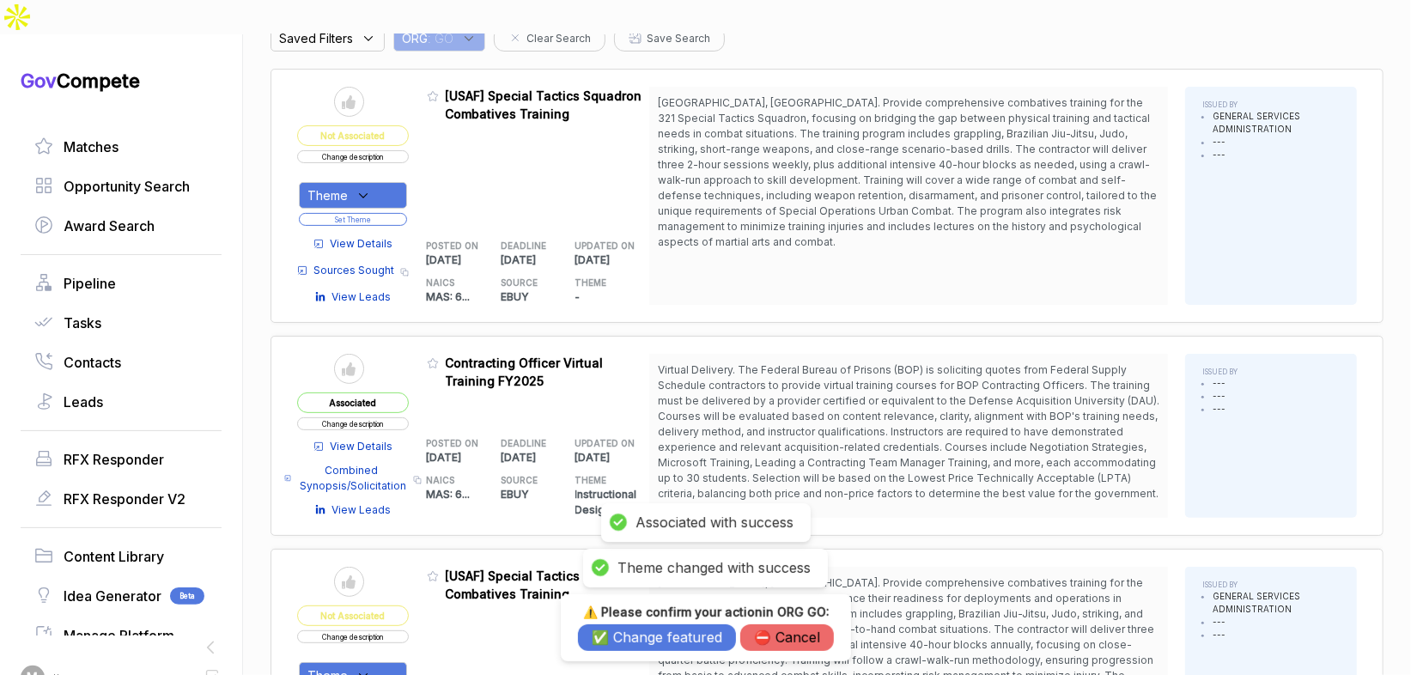
click at [630, 611] on h3 "⚠️ Please confirm your action in ORG GO :" at bounding box center [706, 612] width 256 height 15
click at [627, 617] on h3 "⚠️ Please confirm your action in ORG GO :" at bounding box center [706, 612] width 256 height 15
drag, startPoint x: 630, startPoint y: 636, endPoint x: 672, endPoint y: 569, distance: 79.1
click at [630, 636] on button "✅ Change featured" at bounding box center [657, 637] width 158 height 27
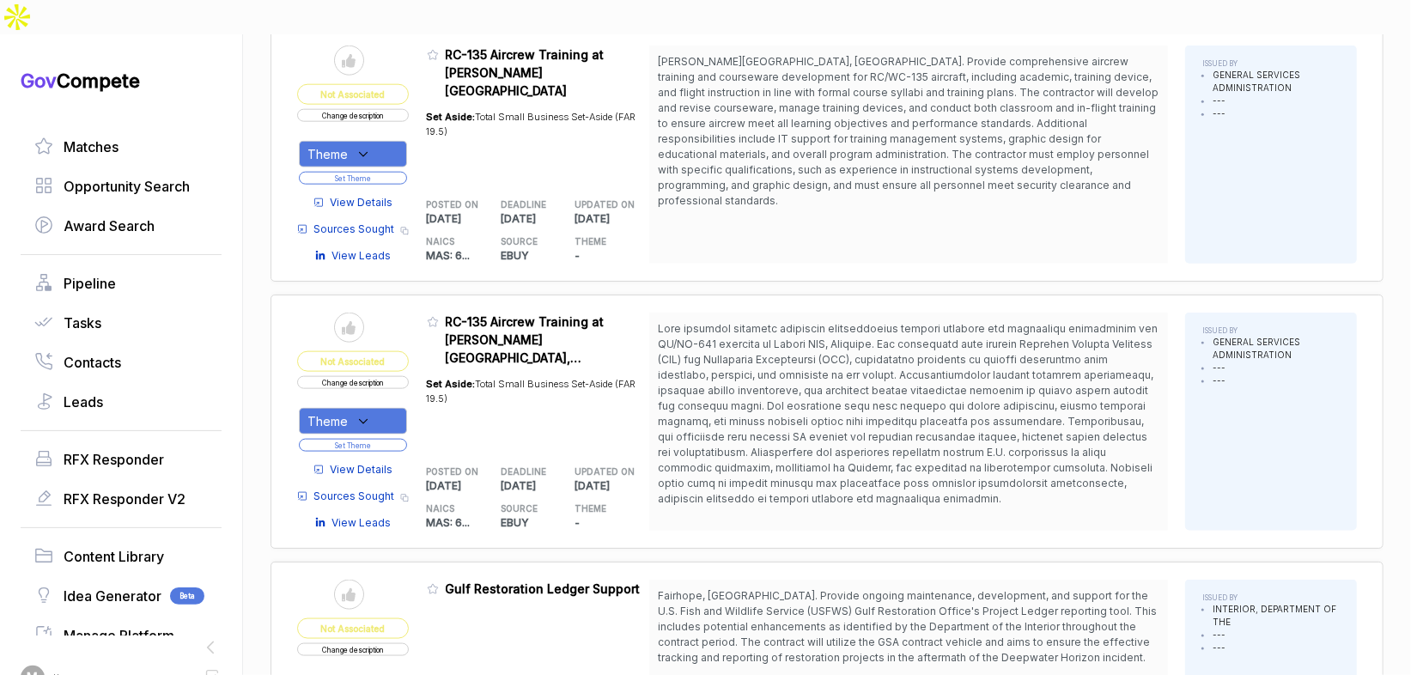
scroll to position [1534, 0]
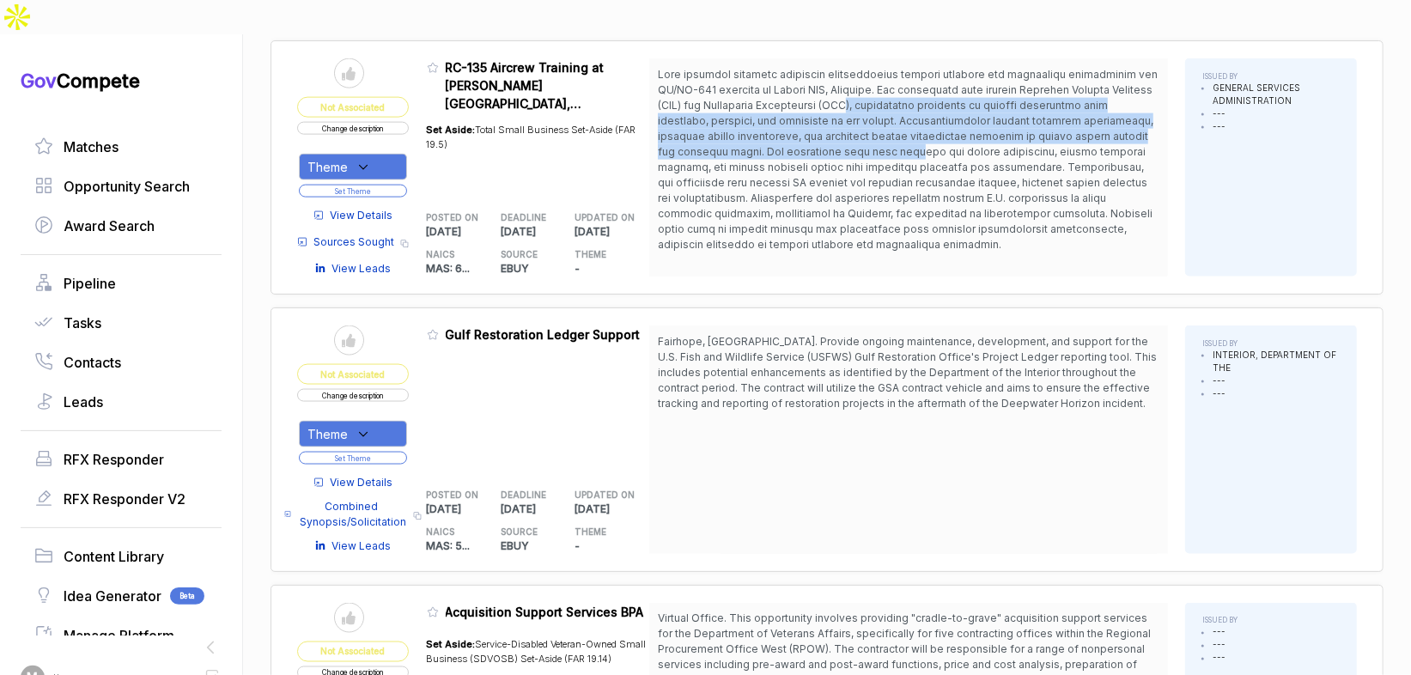
drag, startPoint x: 872, startPoint y: 60, endPoint x: 877, endPoint y: 101, distance: 41.5
click at [877, 101] on span at bounding box center [908, 159] width 500 height 183
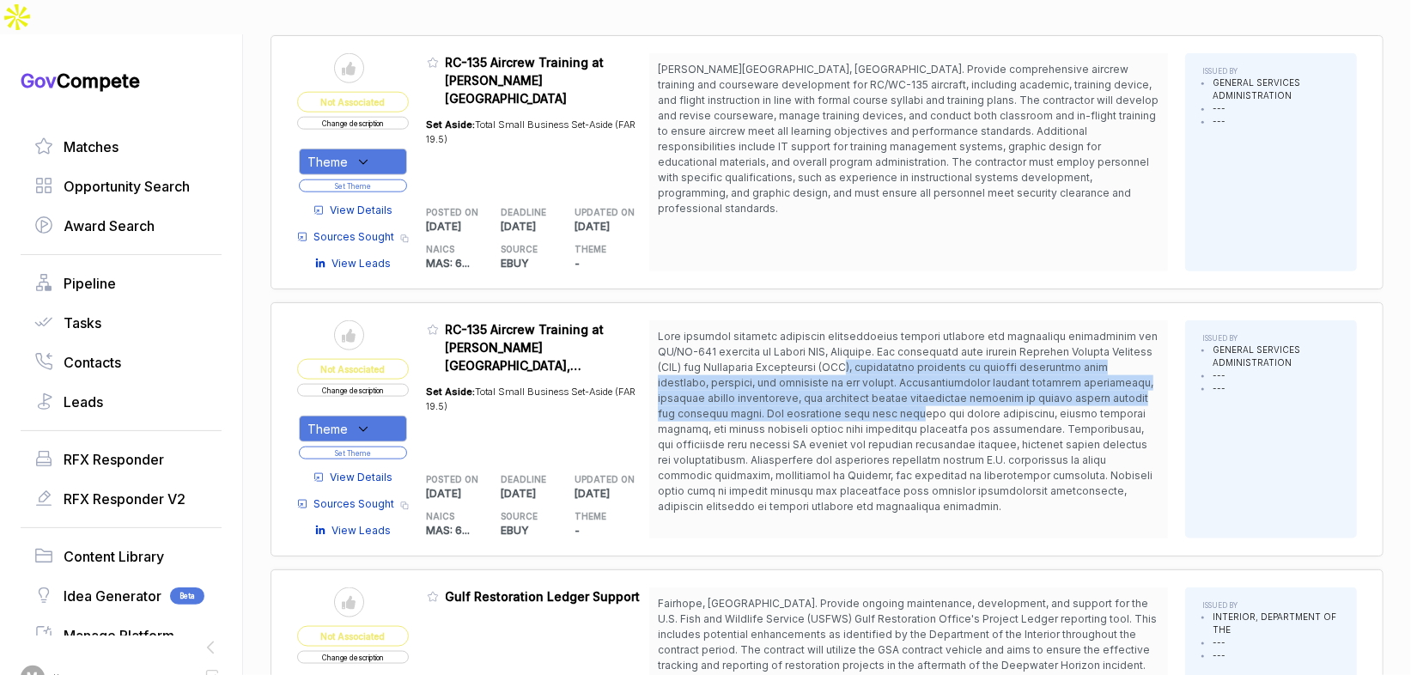
scroll to position [1247, 0]
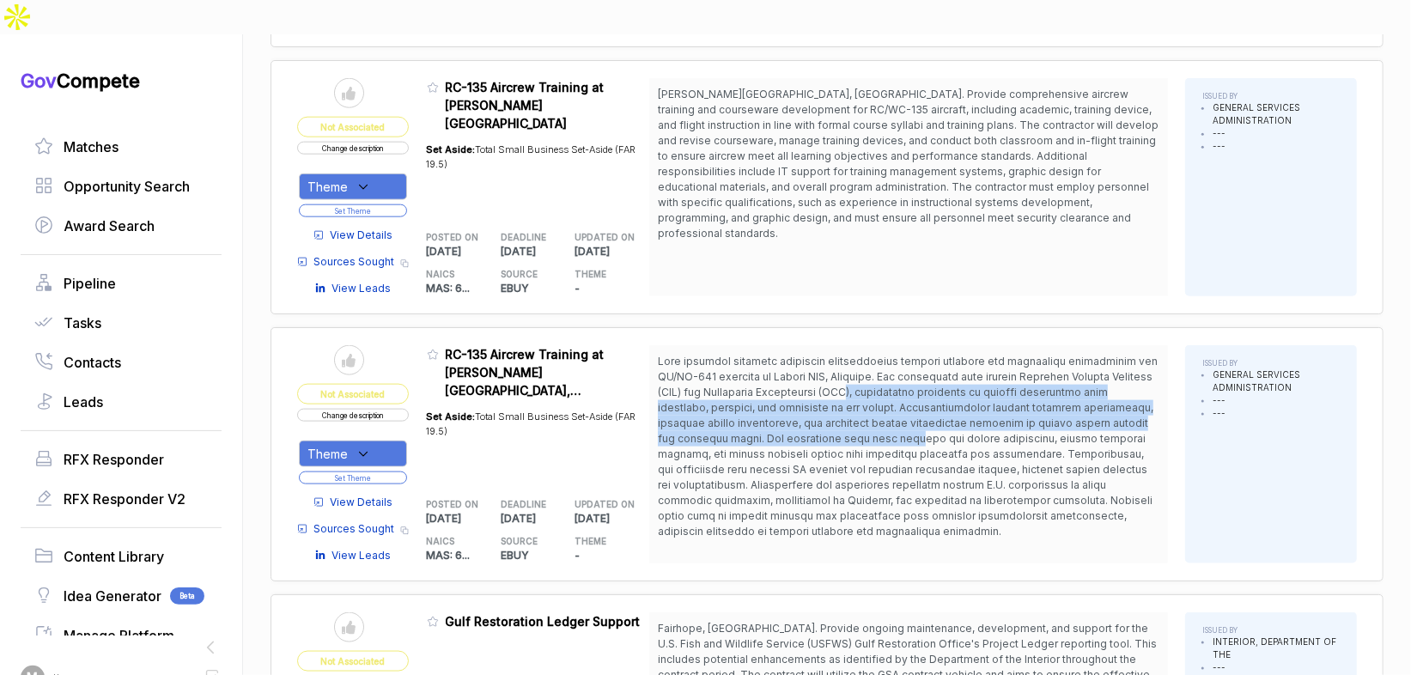
click at [379, 142] on button "Change description" at bounding box center [353, 148] width 112 height 13
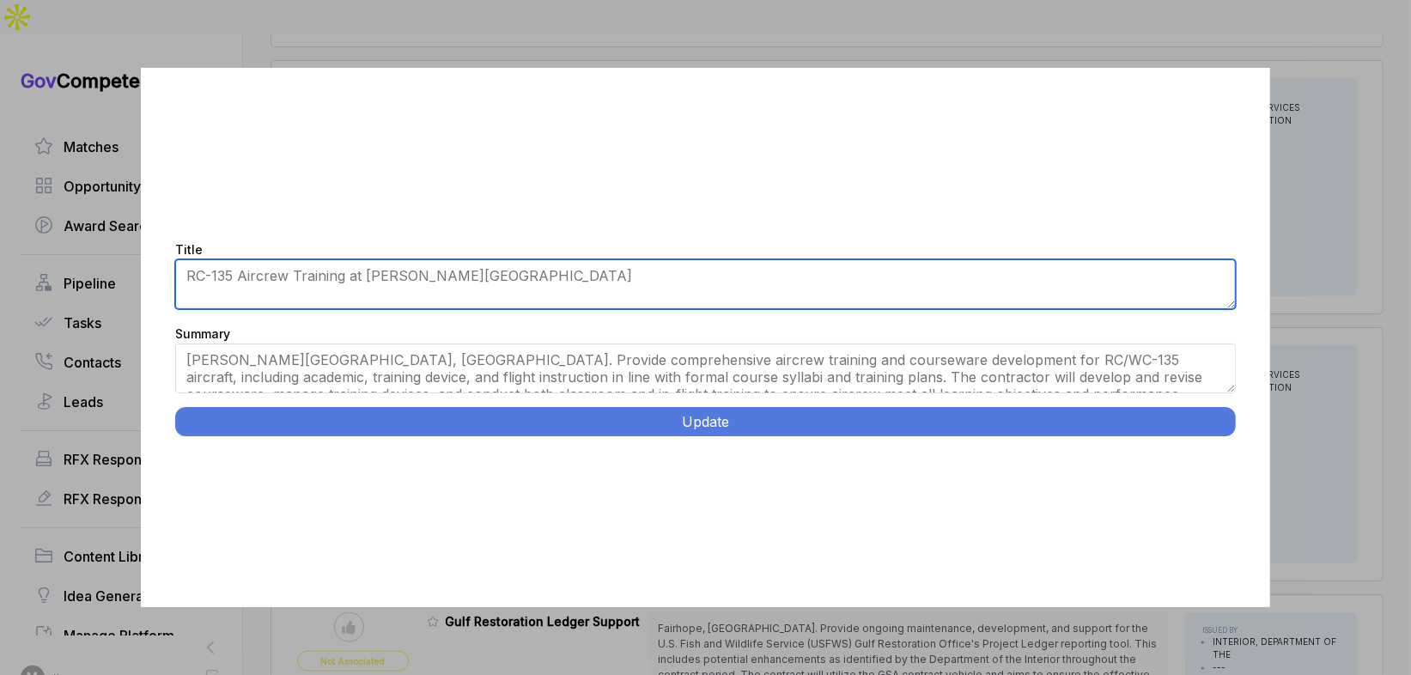
click at [313, 273] on textarea "RC-135 Aircrew Training at Offutt AFB" at bounding box center [705, 284] width 1060 height 50
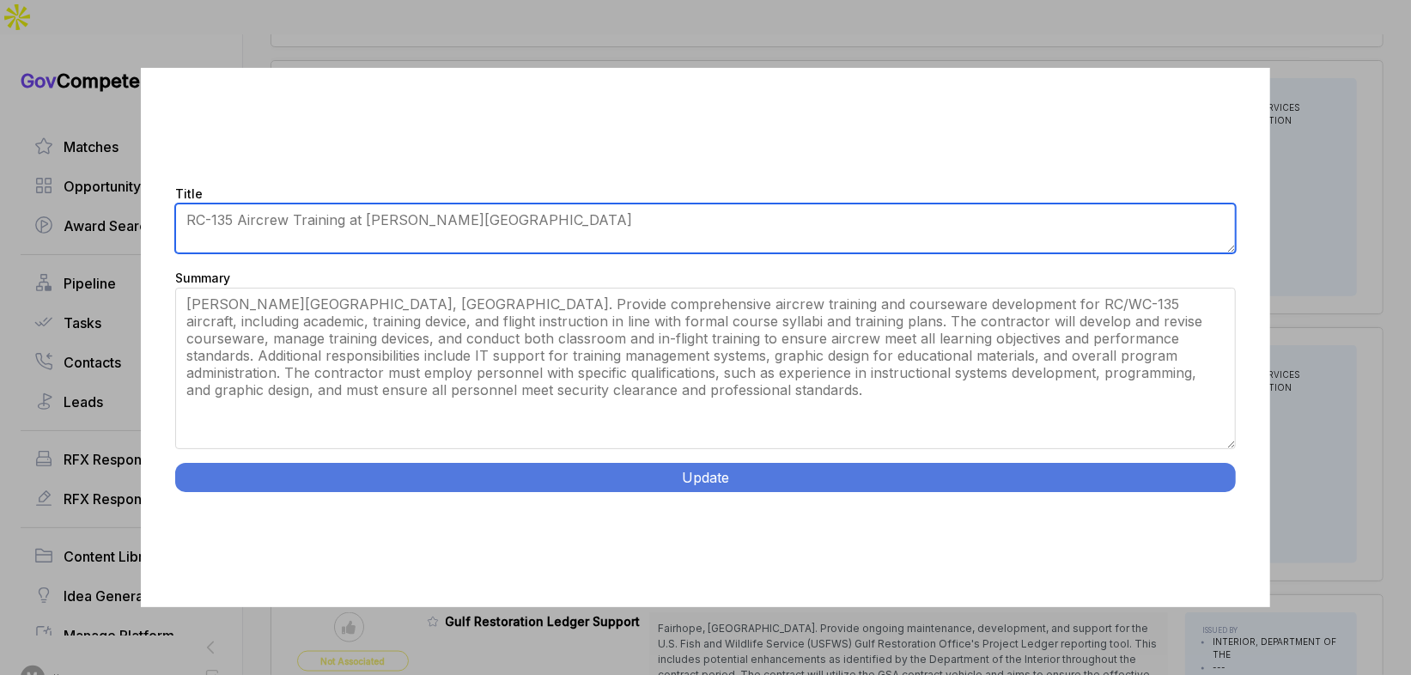
drag, startPoint x: 1228, startPoint y: 389, endPoint x: 1116, endPoint y: 465, distance: 134.8
click at [1205, 493] on div "Title RC-135 Aircrew Training at Offutt AFB Summary Offutt AFB, NE. Provide com…" at bounding box center [705, 338] width 1128 height 540
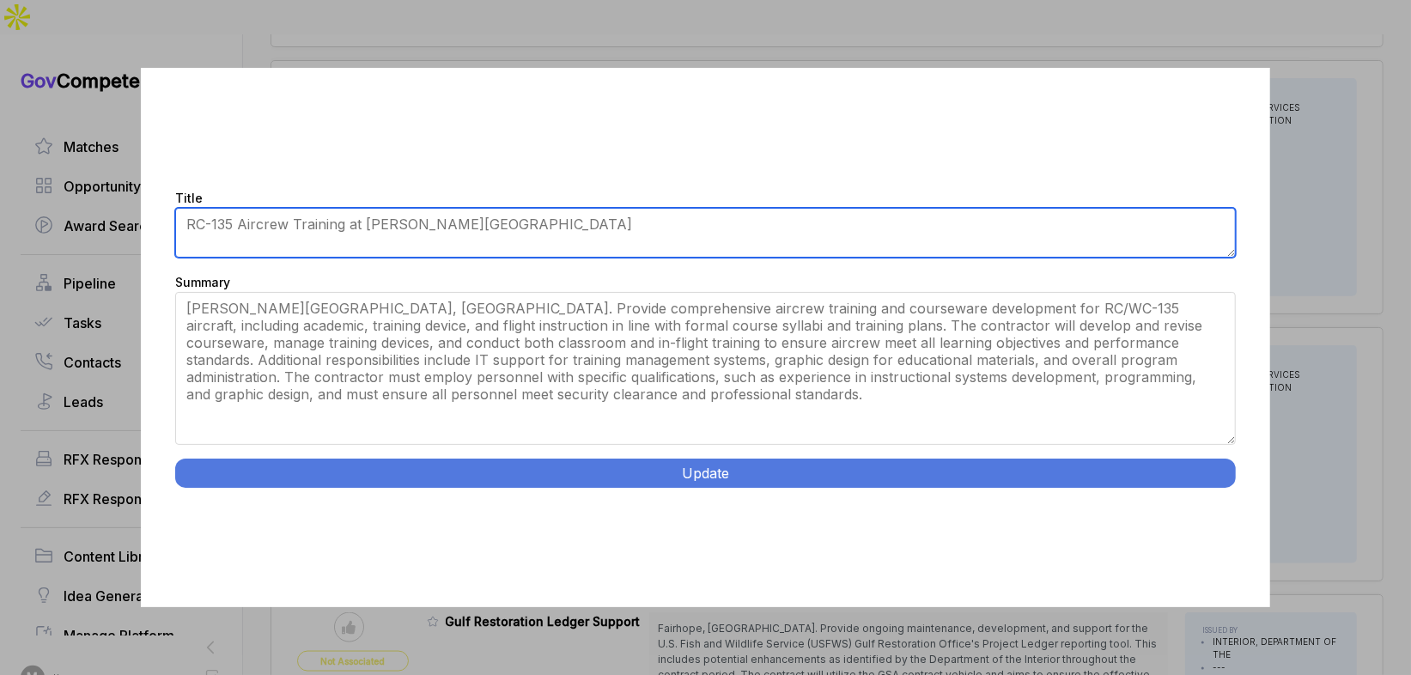
click at [339, 229] on textarea "RC-135 Aircrew Training at Offutt AFB" at bounding box center [705, 233] width 1060 height 50
click at [342, 228] on textarea "RC-135 Aircrew Training at Offutt AFB" at bounding box center [705, 233] width 1060 height 50
type textarea "RC-135 Aircrew Training"
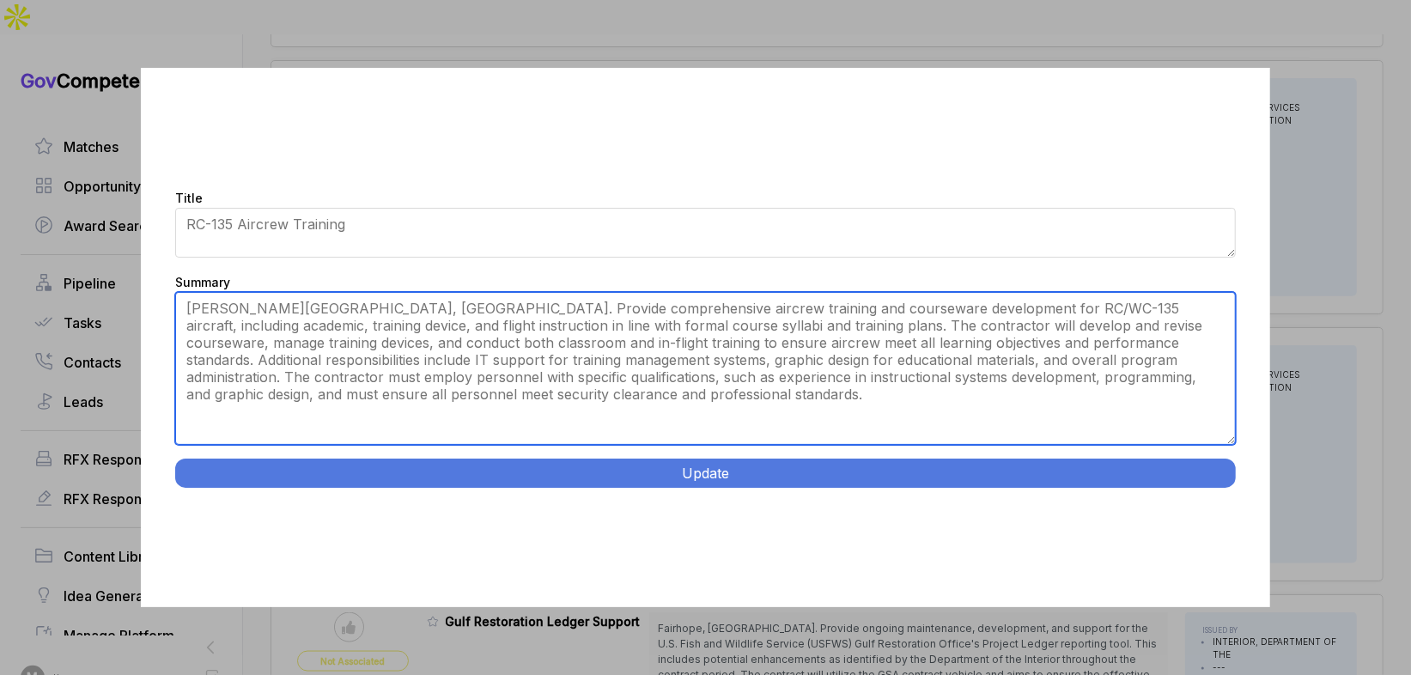
click at [380, 308] on textarea "Offutt AFB, NE. Provide comprehensive aircrew training and courseware developme…" at bounding box center [705, 368] width 1060 height 153
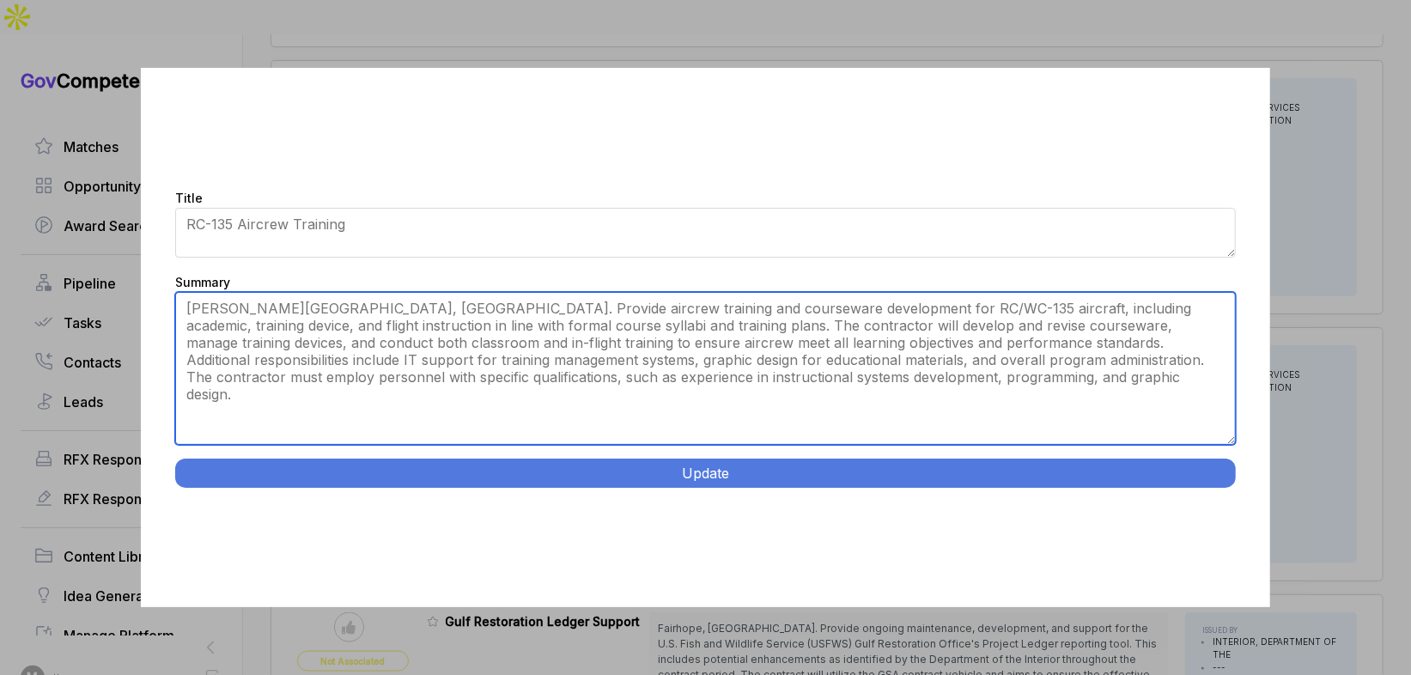
type textarea "Offutt AFB, NE. Provide aircrew training and courseware development for RC/WC-1…"
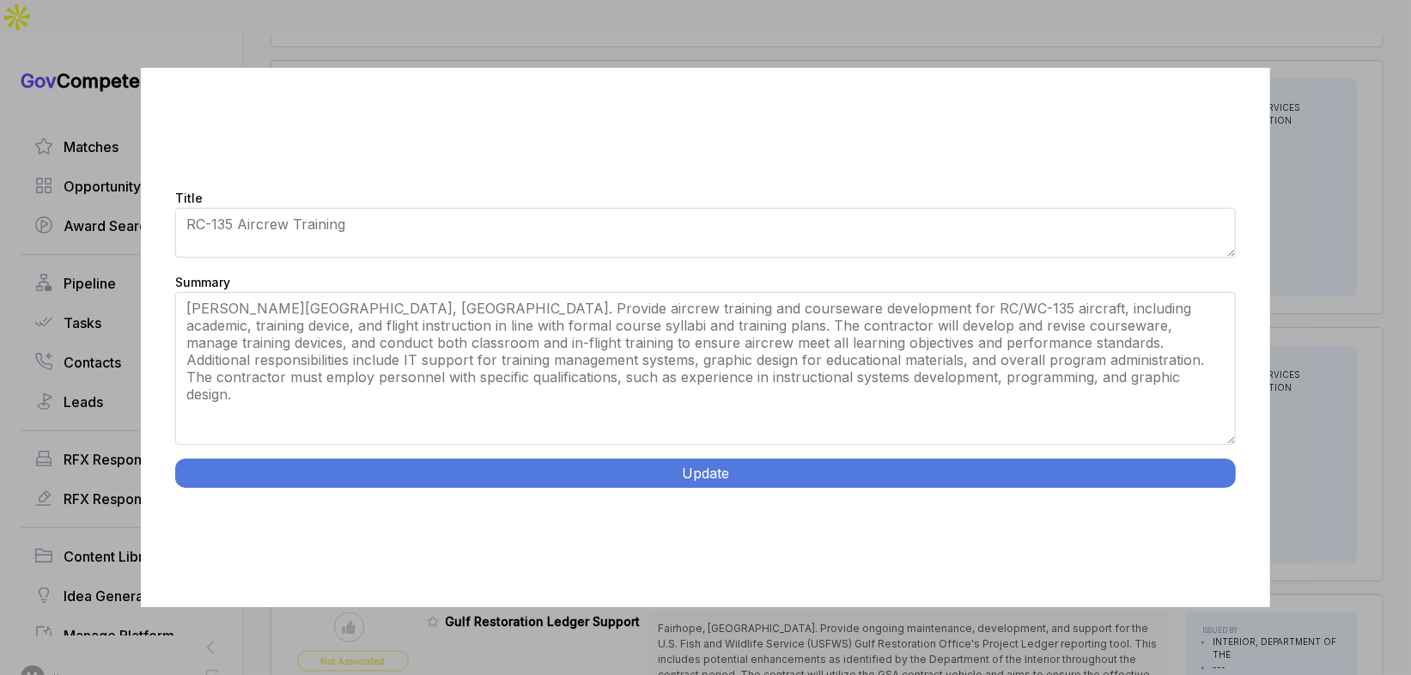
click at [508, 473] on button "Update" at bounding box center [705, 473] width 1060 height 29
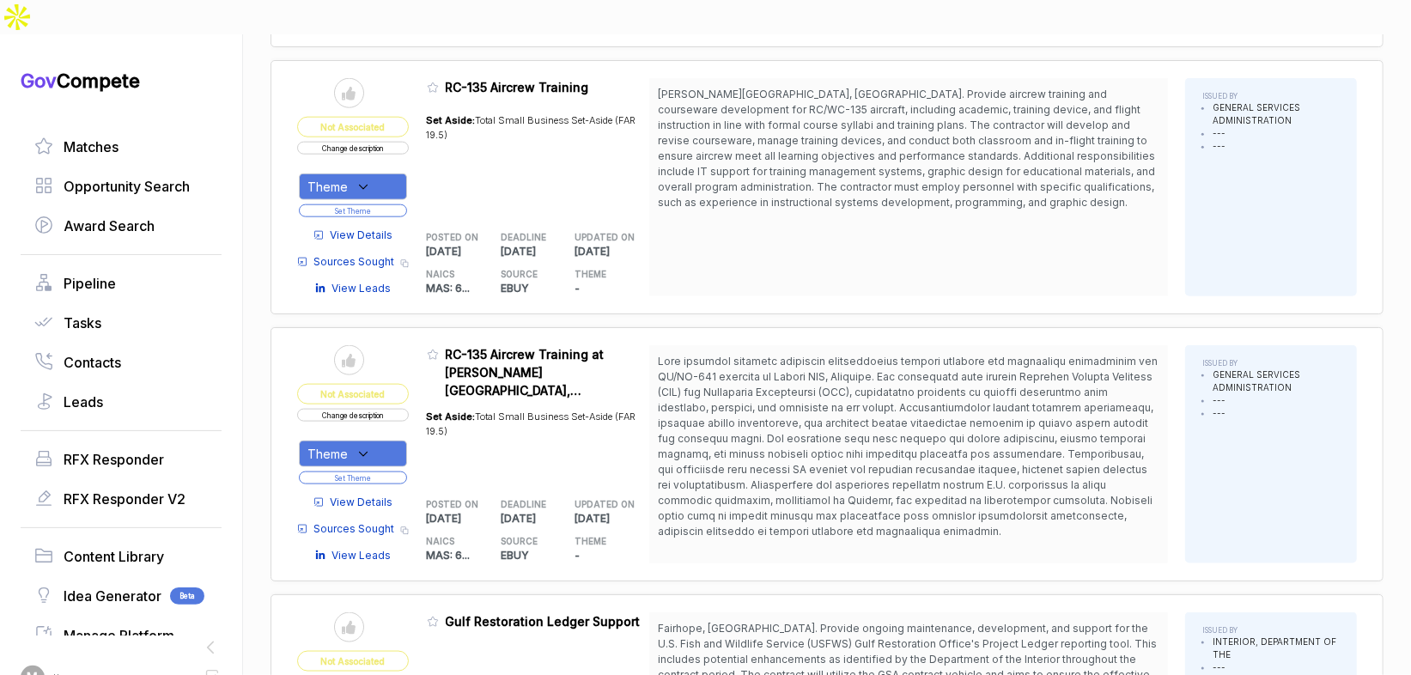
click at [391, 173] on div "Theme" at bounding box center [353, 186] width 108 height 27
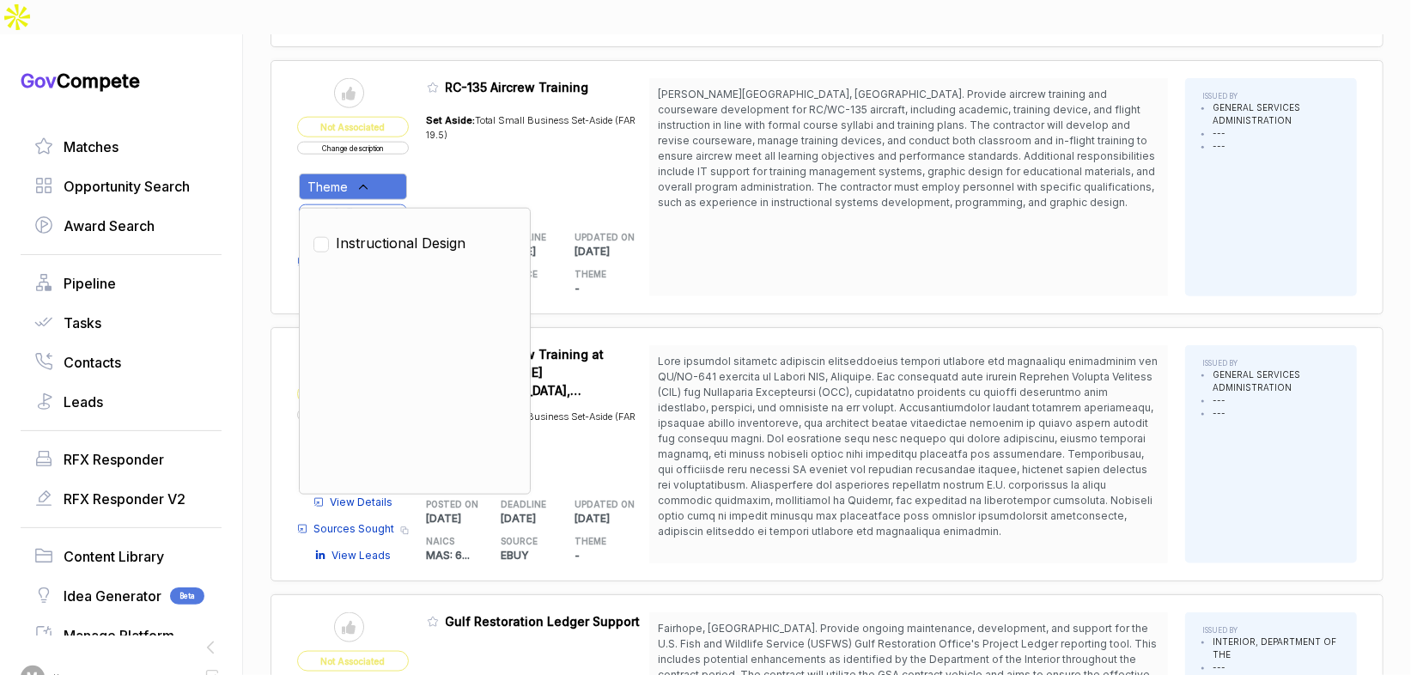
drag, startPoint x: 398, startPoint y: 201, endPoint x: 456, endPoint y: 132, distance: 90.2
click at [398, 233] on span "Instructional Design" at bounding box center [401, 243] width 130 height 21
checkbox input "true"
drag, startPoint x: 456, startPoint y: 132, endPoint x: 406, endPoint y: 156, distance: 55.3
click at [453, 135] on div "Set Aside: Total Small Business Set-Aside (FAR 19.5)" at bounding box center [538, 157] width 223 height 109
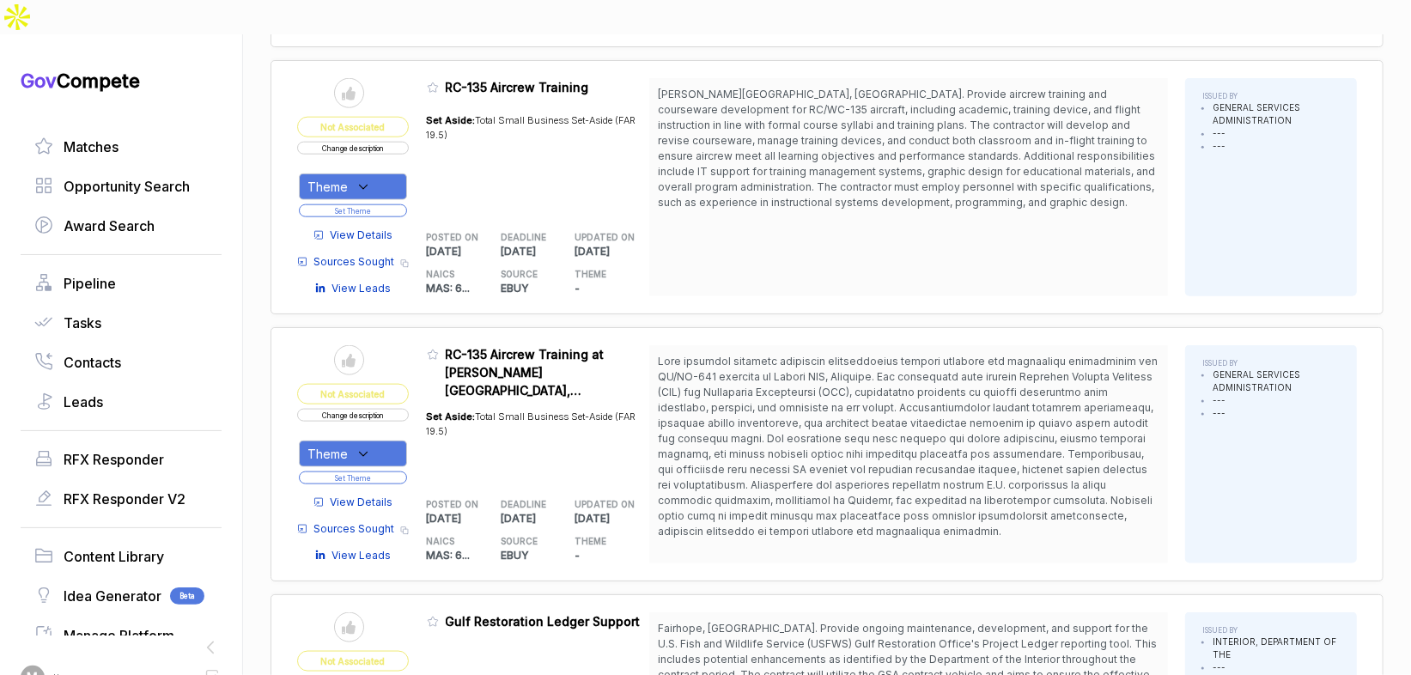
click at [398, 204] on button "Set Theme" at bounding box center [353, 210] width 108 height 13
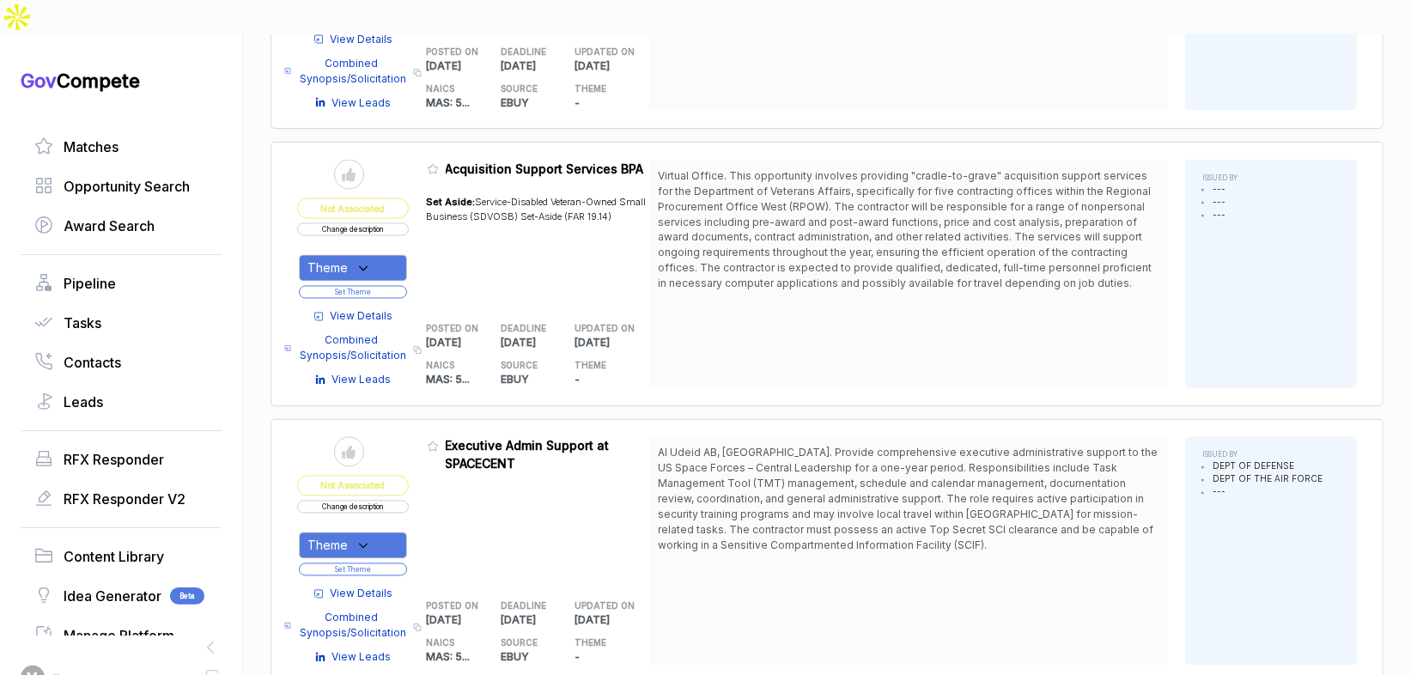
scroll to position [1926, 0]
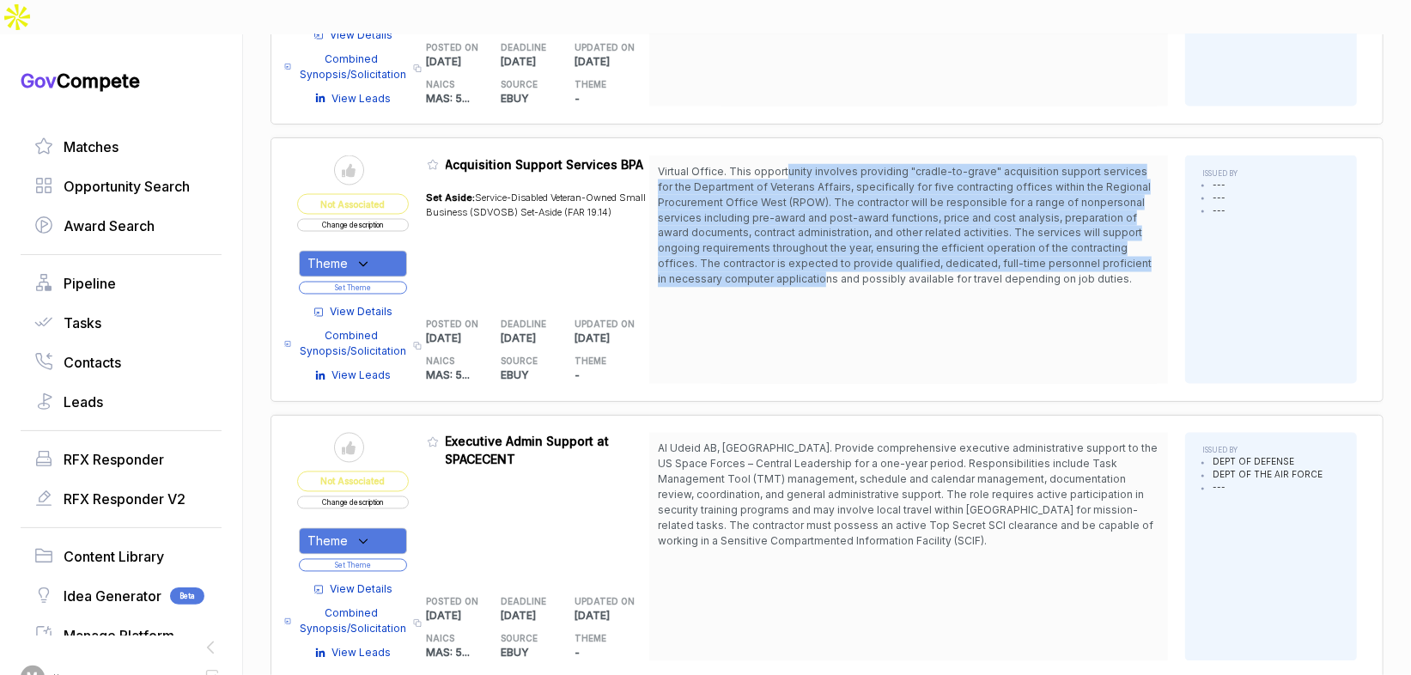
drag, startPoint x: 790, startPoint y: 123, endPoint x: 818, endPoint y: 234, distance: 114.1
click at [818, 234] on span "Virtual Office. This opportunity involves providing "cradle-to-grave" acquisiti…" at bounding box center [905, 225] width 494 height 121
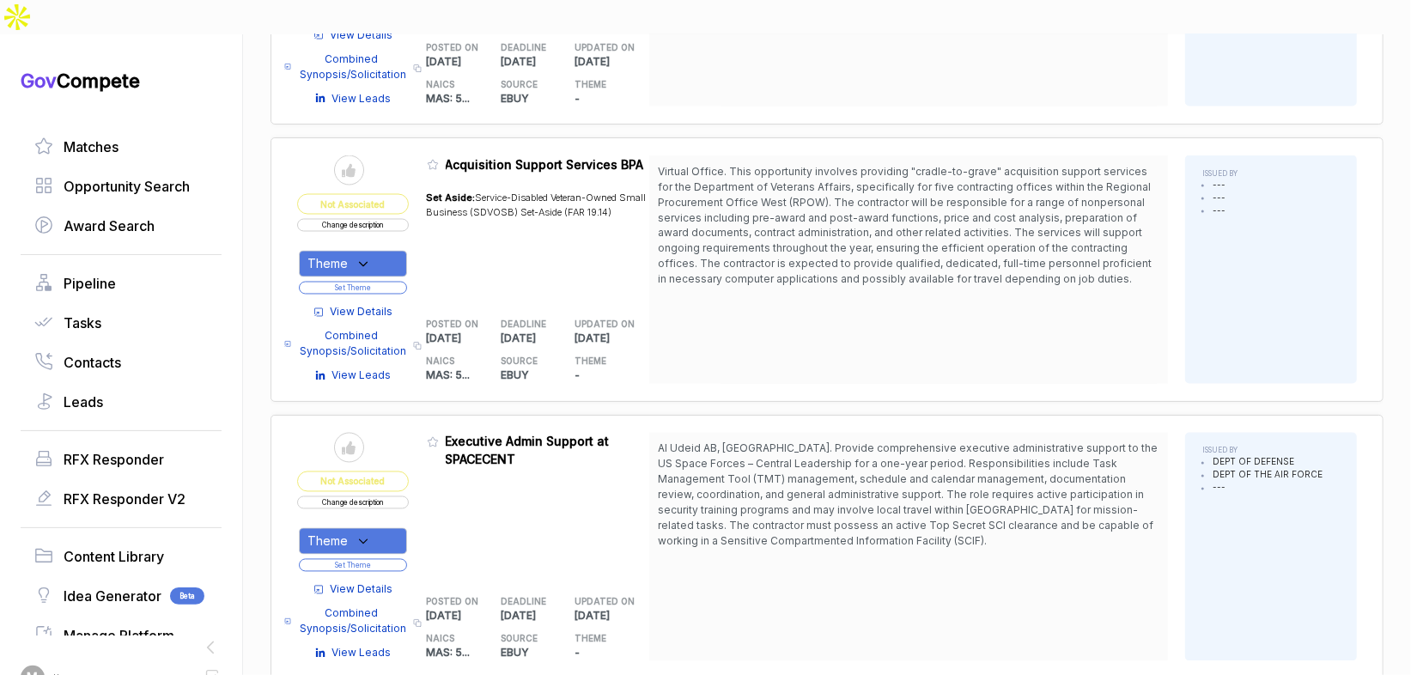
click at [921, 236] on span "Virtual Office. This opportunity involves providing "cradle-to-grave" acquisiti…" at bounding box center [905, 225] width 494 height 121
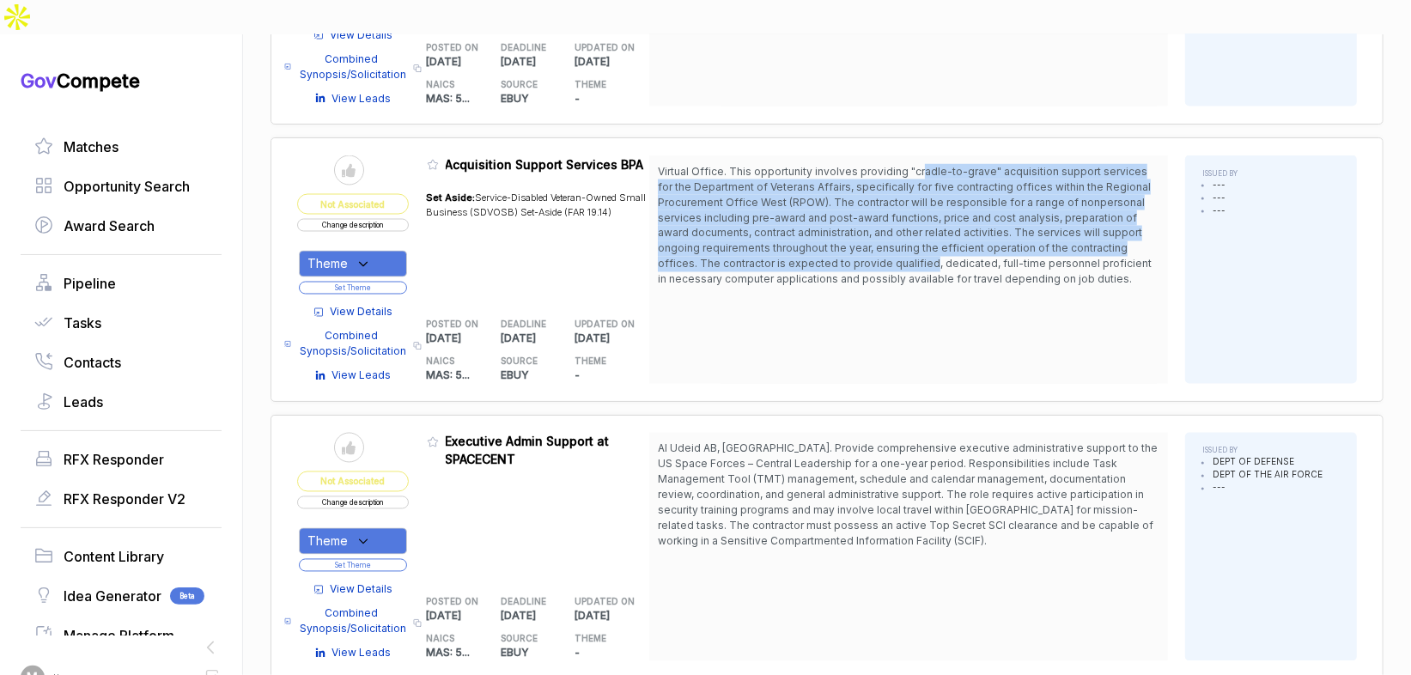
drag, startPoint x: 926, startPoint y: 131, endPoint x: 934, endPoint y: 216, distance: 85.4
click at [934, 216] on span "Virtual Office. This opportunity involves providing "cradle-to-grave" acquisiti…" at bounding box center [905, 225] width 494 height 121
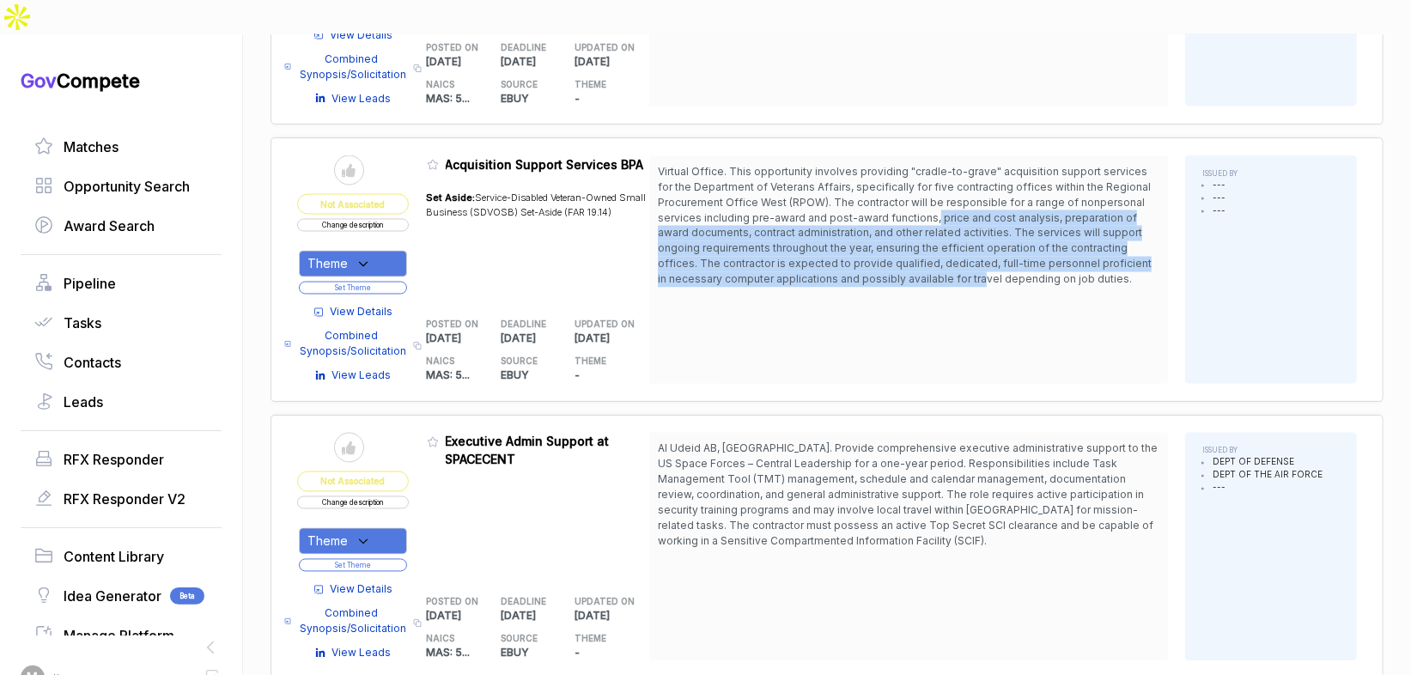
drag, startPoint x: 971, startPoint y: 234, endPoint x: 869, endPoint y: 127, distance: 148.2
click at [935, 170] on span "Virtual Office. This opportunity involves providing "cradle-to-grave" acquisiti…" at bounding box center [905, 225] width 494 height 121
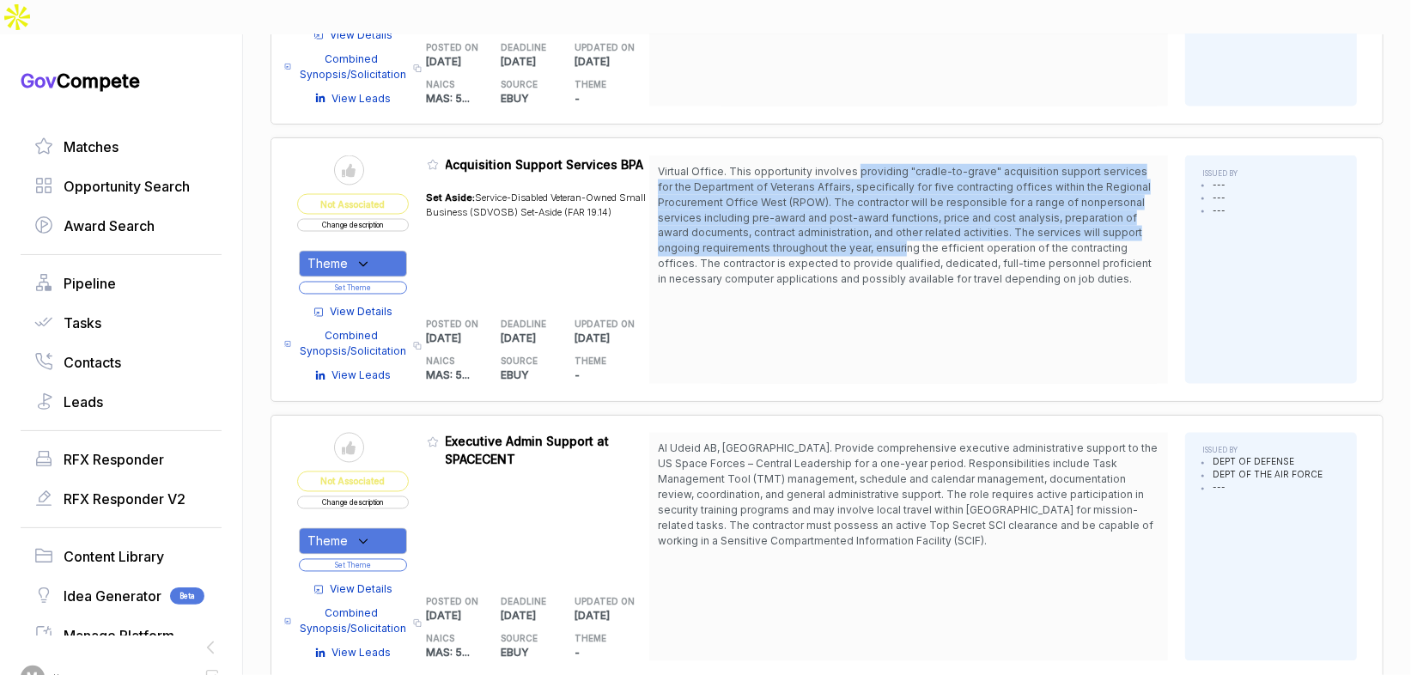
drag, startPoint x: 863, startPoint y: 123, endPoint x: 906, endPoint y: 202, distance: 89.9
click at [907, 198] on span "Virtual Office. This opportunity involves providing "cradle-to-grave" acquisiti…" at bounding box center [905, 225] width 494 height 121
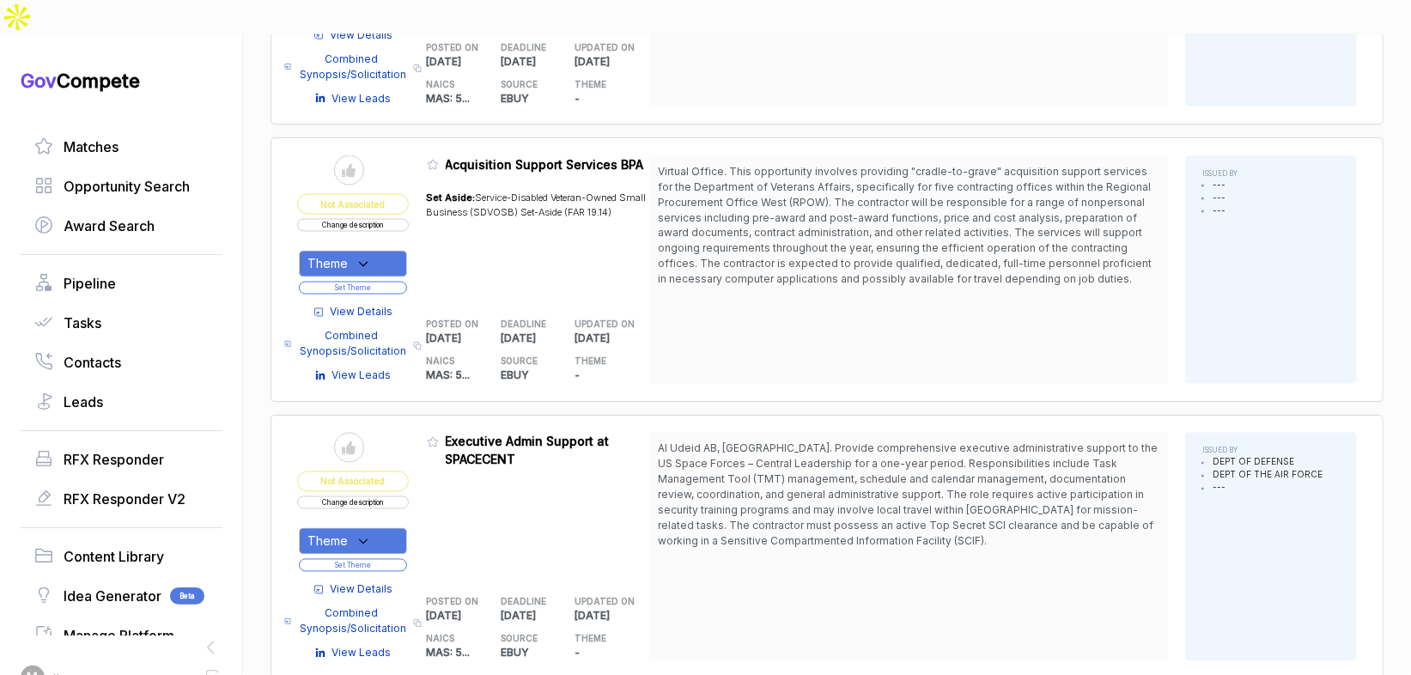
click at [897, 224] on span "Virtual Office. This opportunity involves providing "cradle-to-grave" acquisiti…" at bounding box center [909, 226] width 502 height 124
click at [371, 257] on icon at bounding box center [363, 264] width 15 height 15
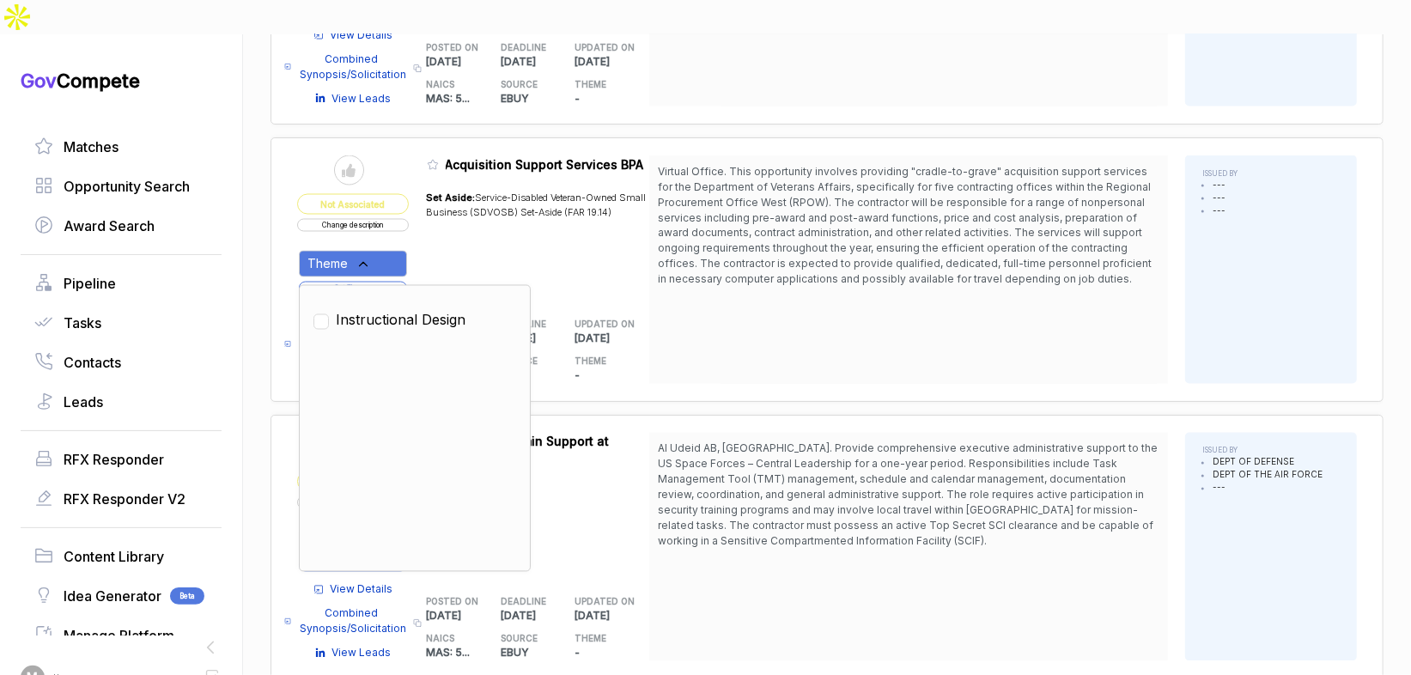
click at [398, 310] on span "Instructional Design" at bounding box center [401, 320] width 130 height 21
checkbox input "true"
drag, startPoint x: 449, startPoint y: 211, endPoint x: 427, endPoint y: 222, distance: 25.0
click at [449, 211] on div "Set Aside: Service-Disabled Veteran-Owned Small Business (SDVOSB) Set-Aside (FA…" at bounding box center [538, 239] width 223 height 119
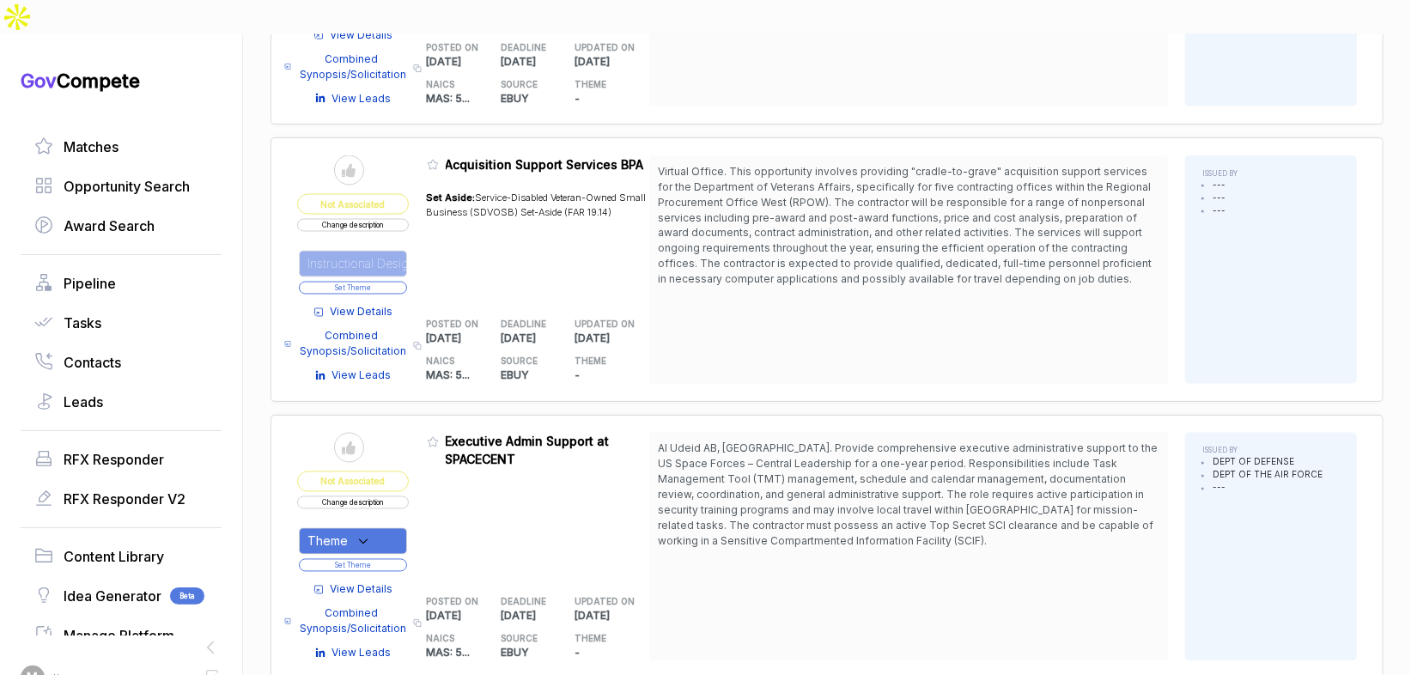
drag, startPoint x: 397, startPoint y: 244, endPoint x: 420, endPoint y: 209, distance: 42.2
click at [398, 282] on button "Set Theme" at bounding box center [353, 288] width 108 height 13
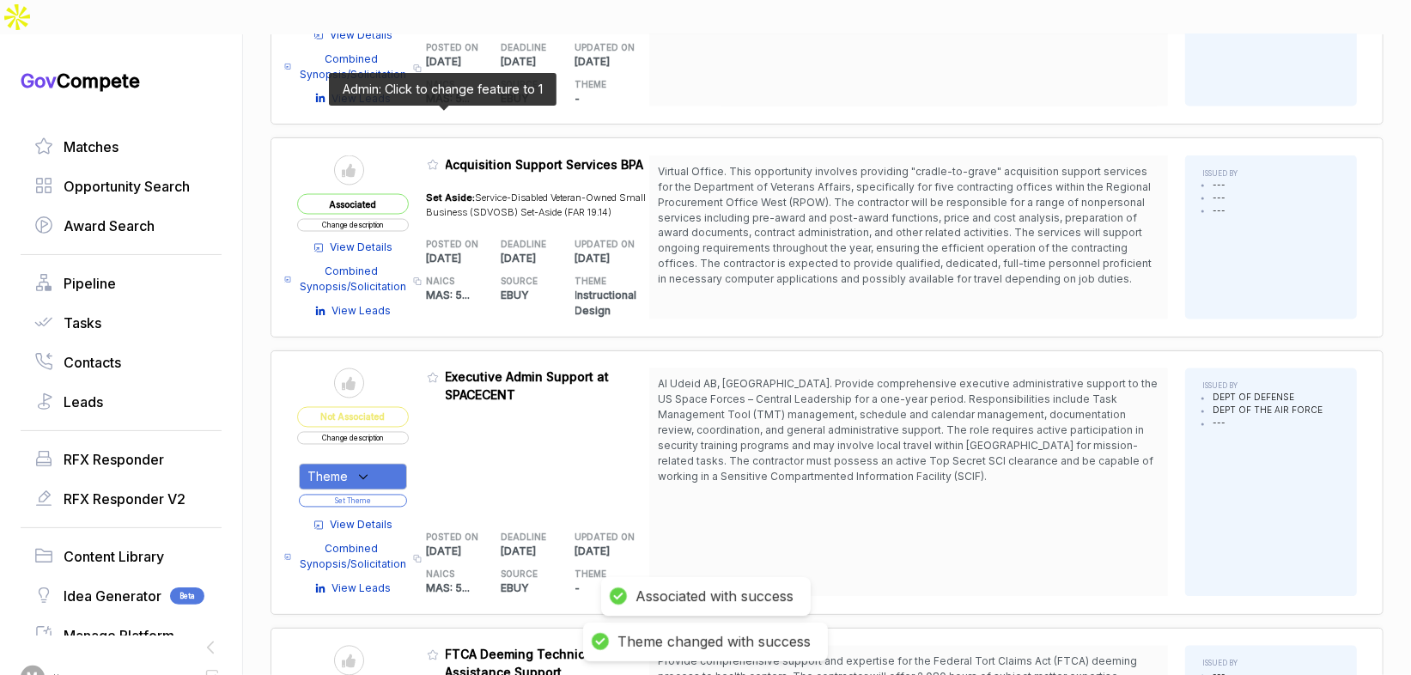
click at [438, 159] on icon at bounding box center [433, 165] width 12 height 12
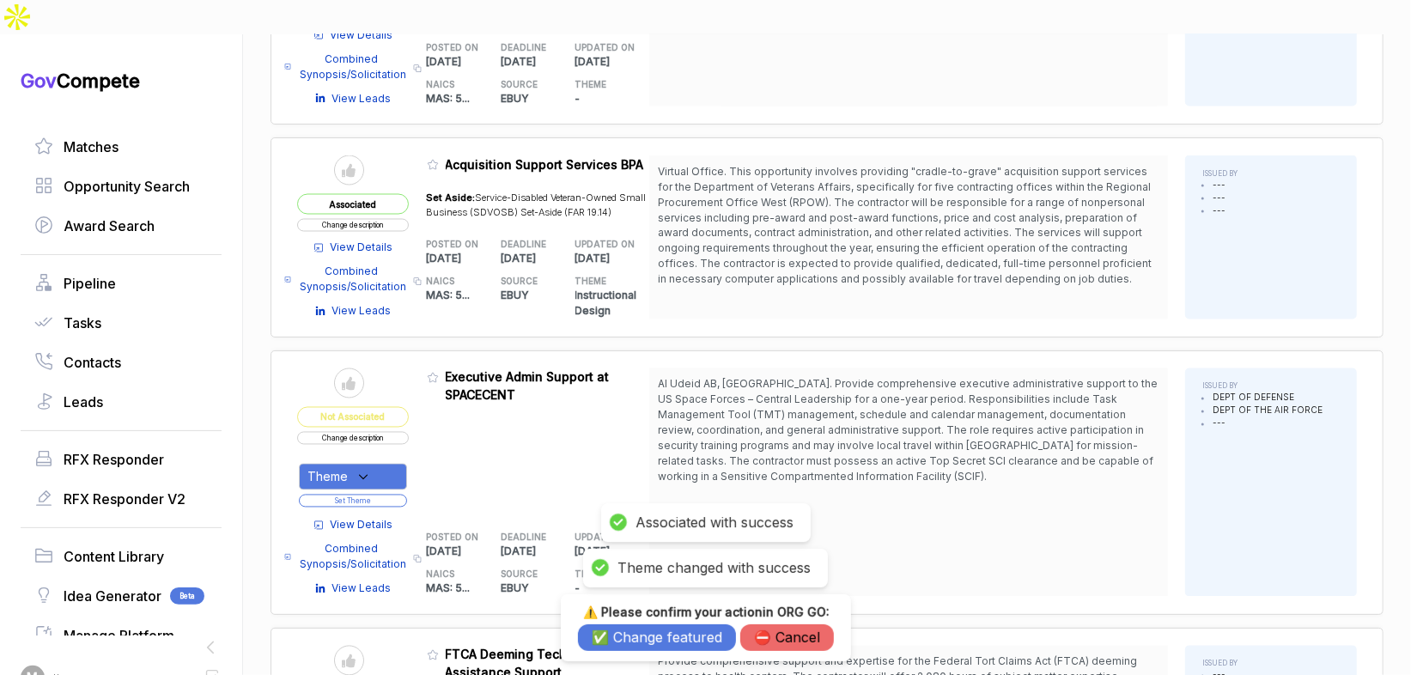
drag, startPoint x: 628, startPoint y: 636, endPoint x: 638, endPoint y: 610, distance: 28.5
click at [628, 636] on button "✅ Change featured" at bounding box center [657, 637] width 158 height 27
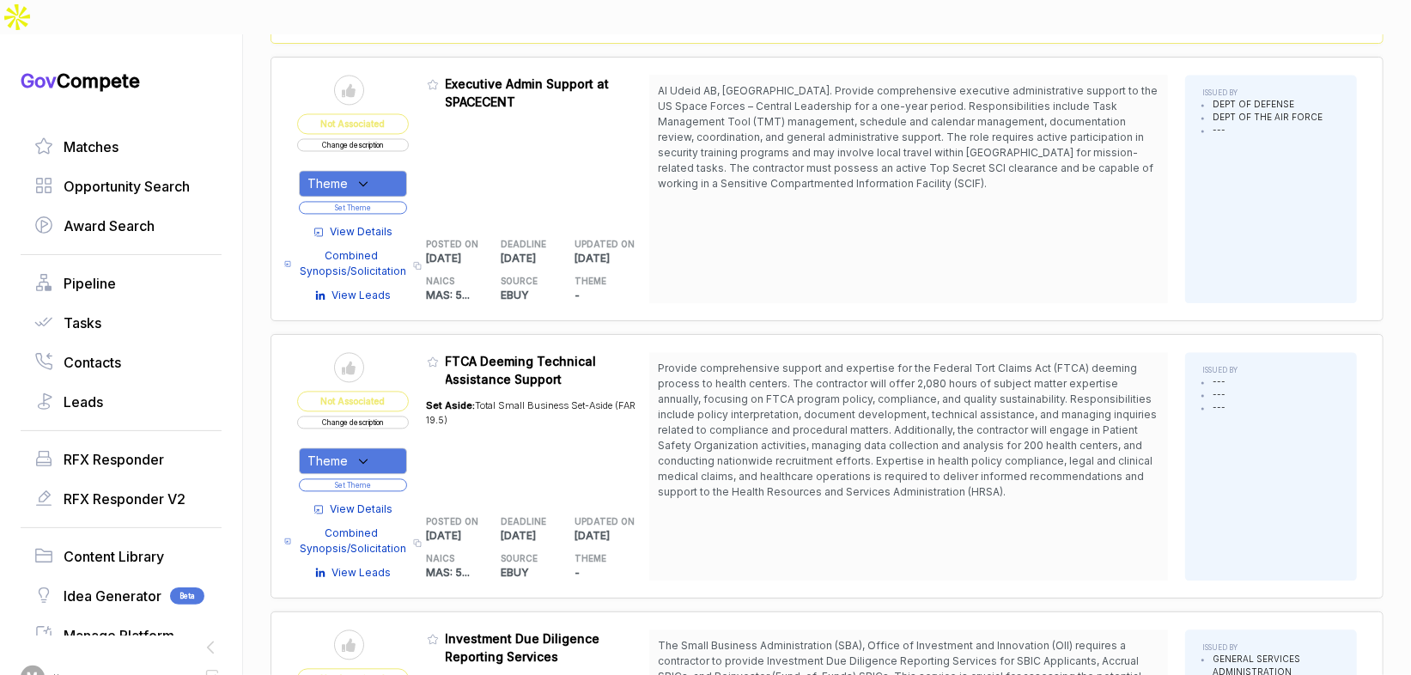
scroll to position [2221, 0]
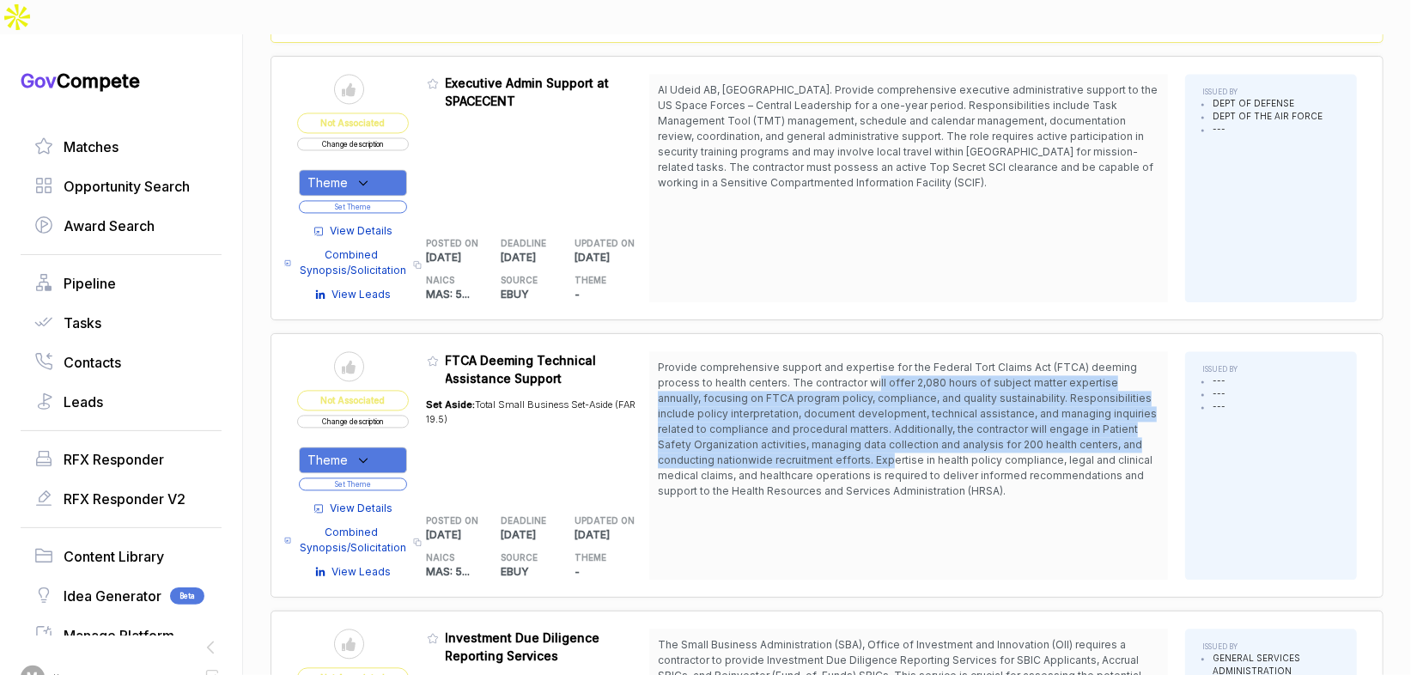
drag, startPoint x: 881, startPoint y: 325, endPoint x: 895, endPoint y: 410, distance: 86.1
click at [895, 410] on span "Provide comprehensive support and expertise for the Federal Tort Claims Act (FT…" at bounding box center [909, 429] width 502 height 139
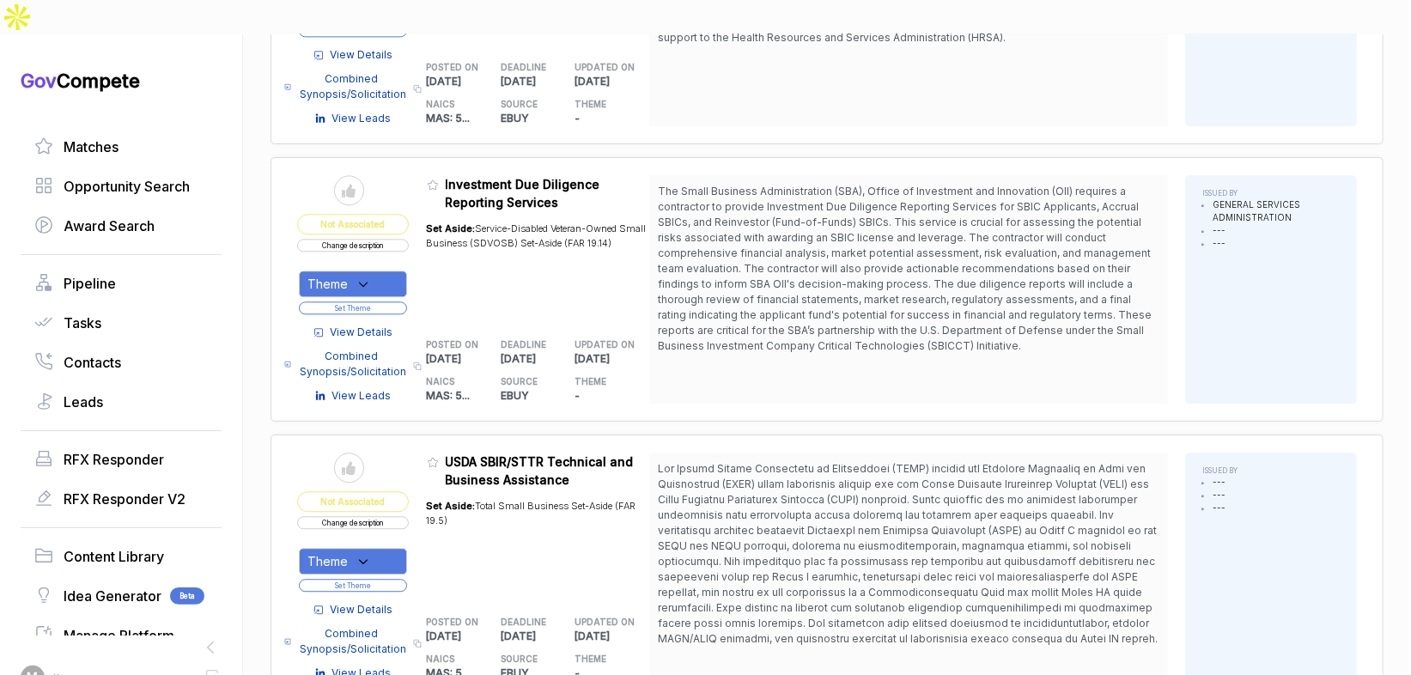
scroll to position [2678, 0]
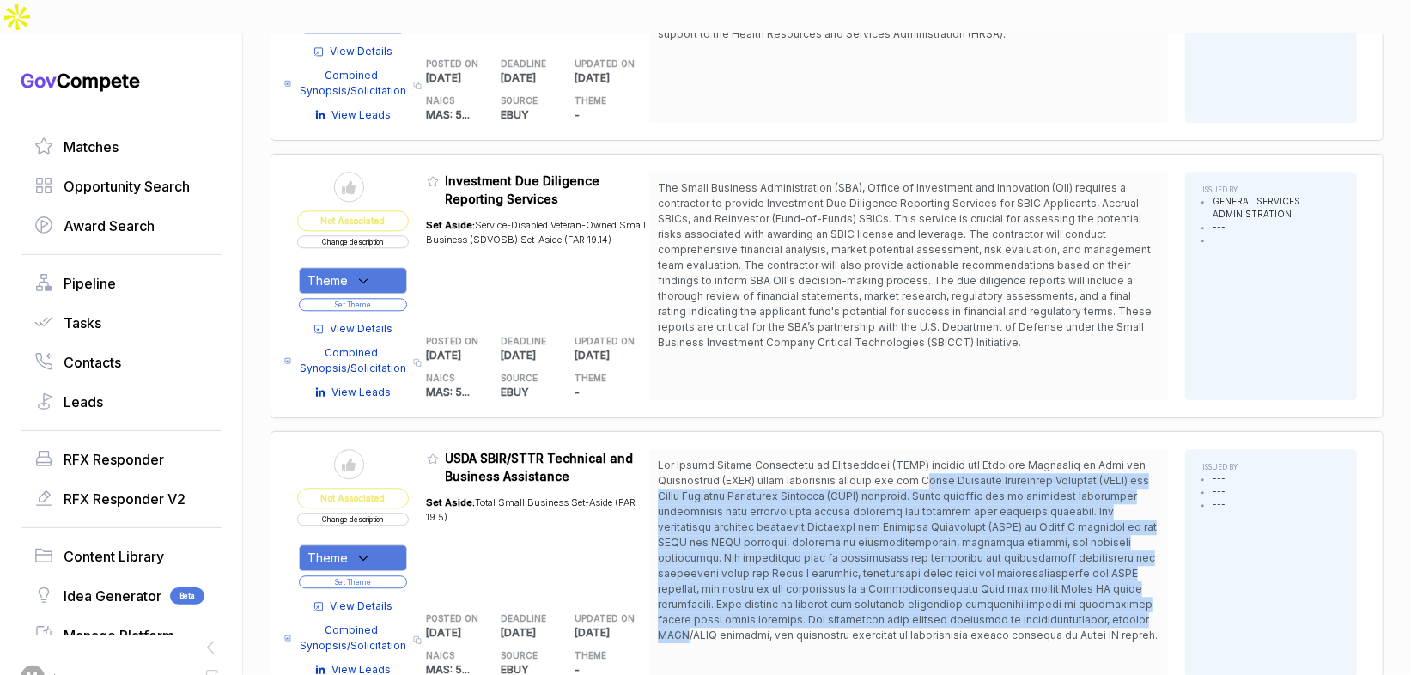
drag, startPoint x: 922, startPoint y: 428, endPoint x: 1027, endPoint y: 565, distance: 172.8
click at [1025, 568] on span at bounding box center [908, 550] width 500 height 183
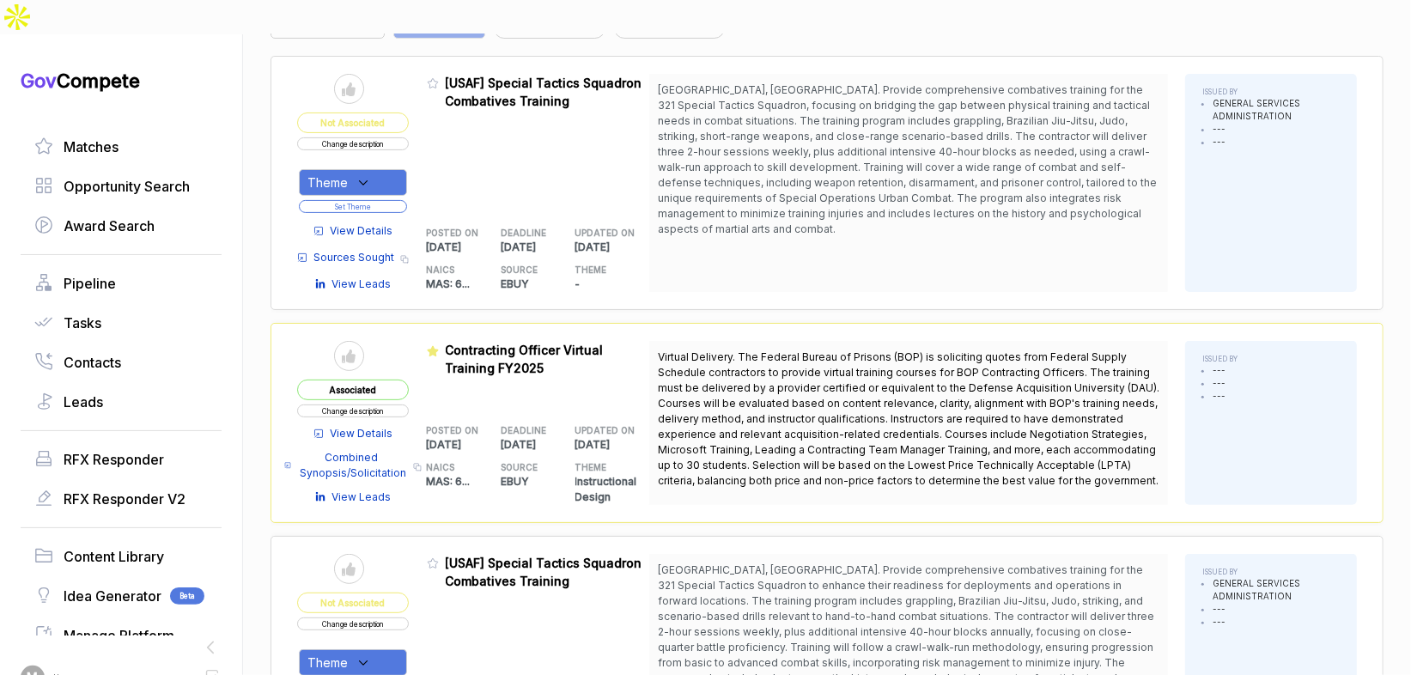
scroll to position [0, 0]
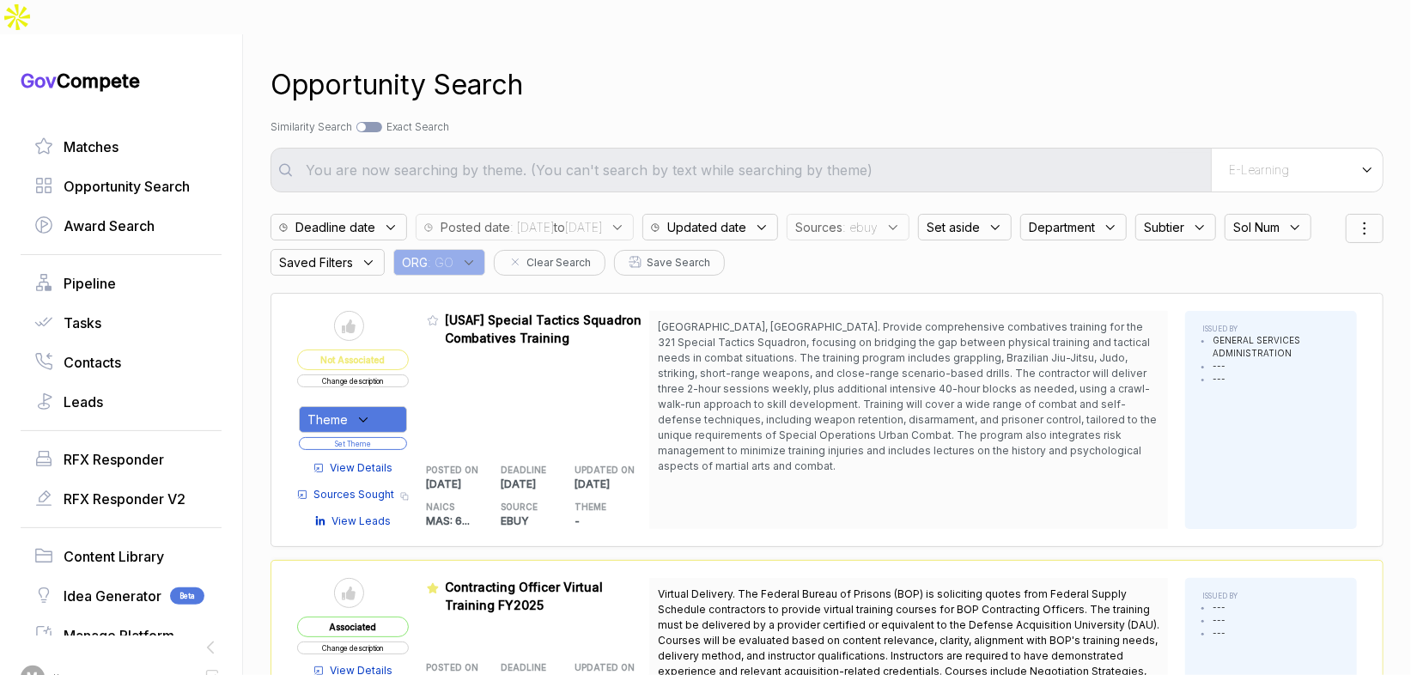
click at [842, 218] on span "Sources" at bounding box center [818, 227] width 47 height 18
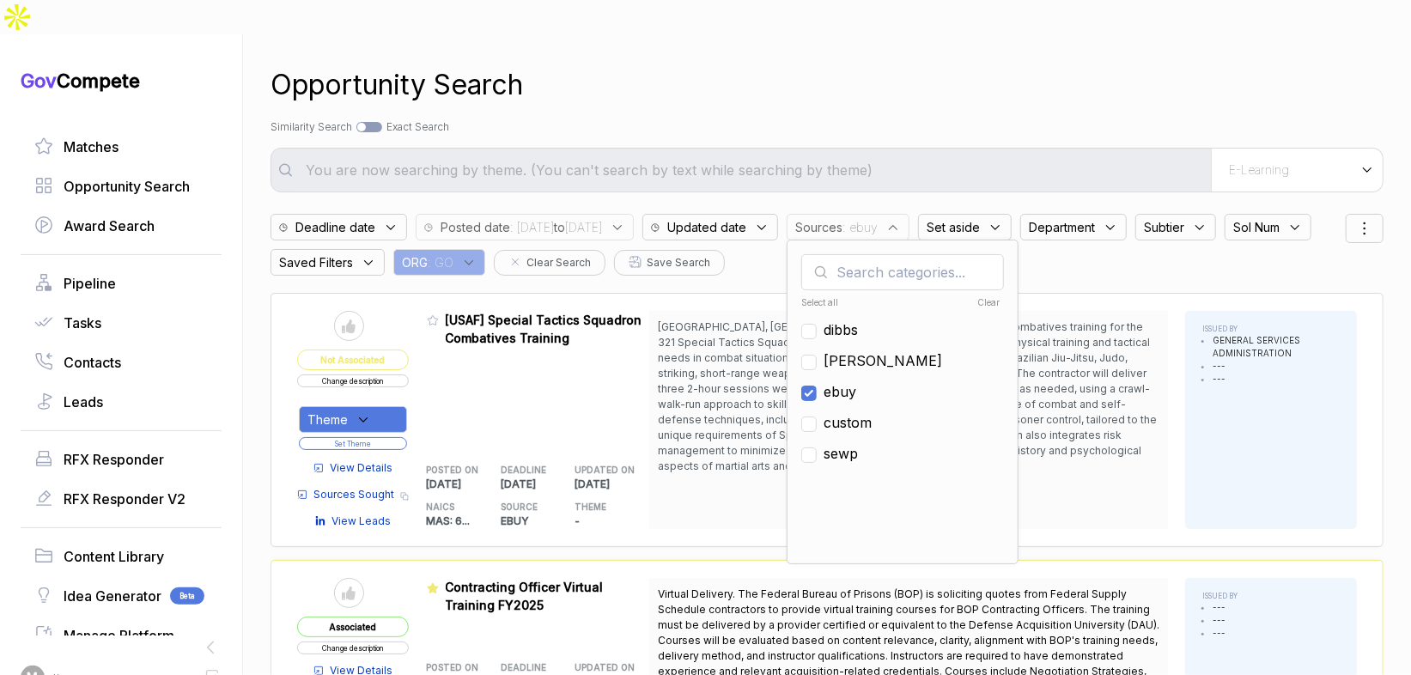
drag, startPoint x: 902, startPoint y: 356, endPoint x: 897, endPoint y: 328, distance: 28.7
click at [856, 381] on span "ebuy" at bounding box center [840, 391] width 33 height 21
checkbox input "false"
click at [897, 350] on span "[PERSON_NAME]" at bounding box center [883, 360] width 119 height 21
checkbox input "true"
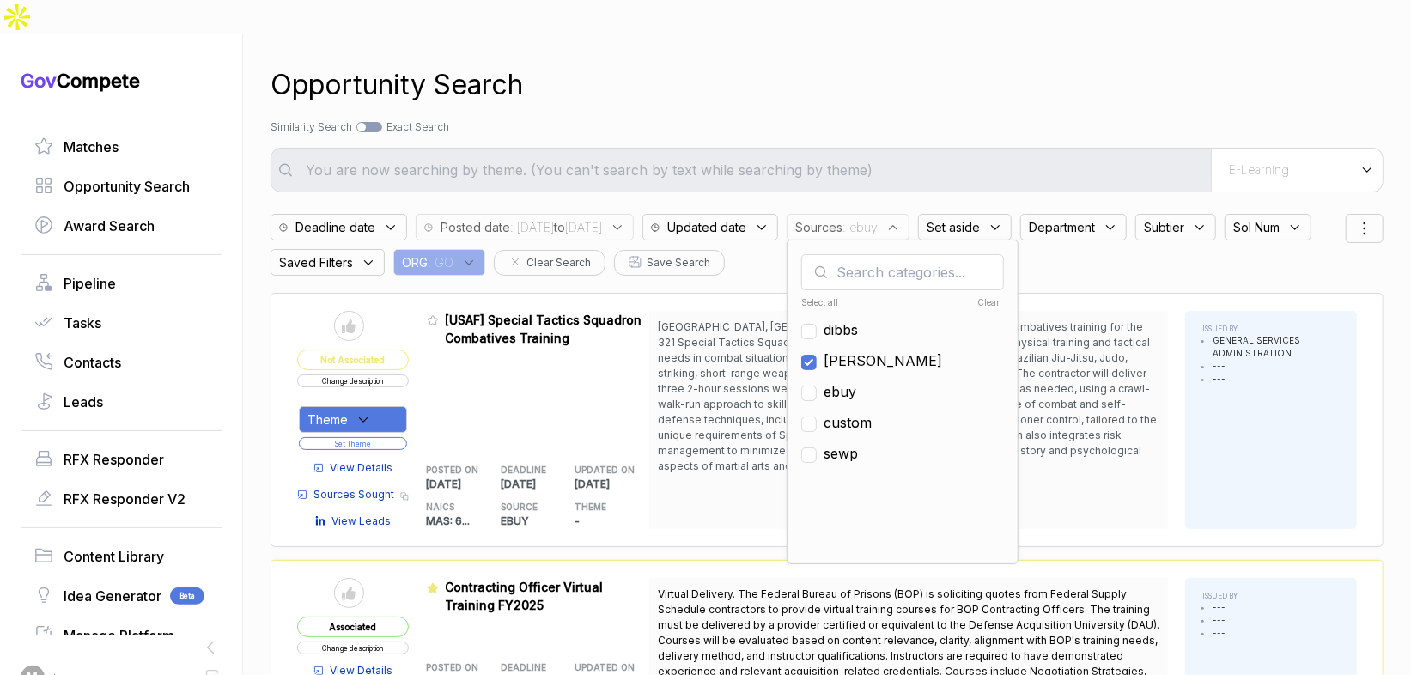
click at [871, 73] on div "Opportunity Search Search by Topic Relevance Similarity Search Search by Exact …" at bounding box center [827, 371] width 1113 height 675
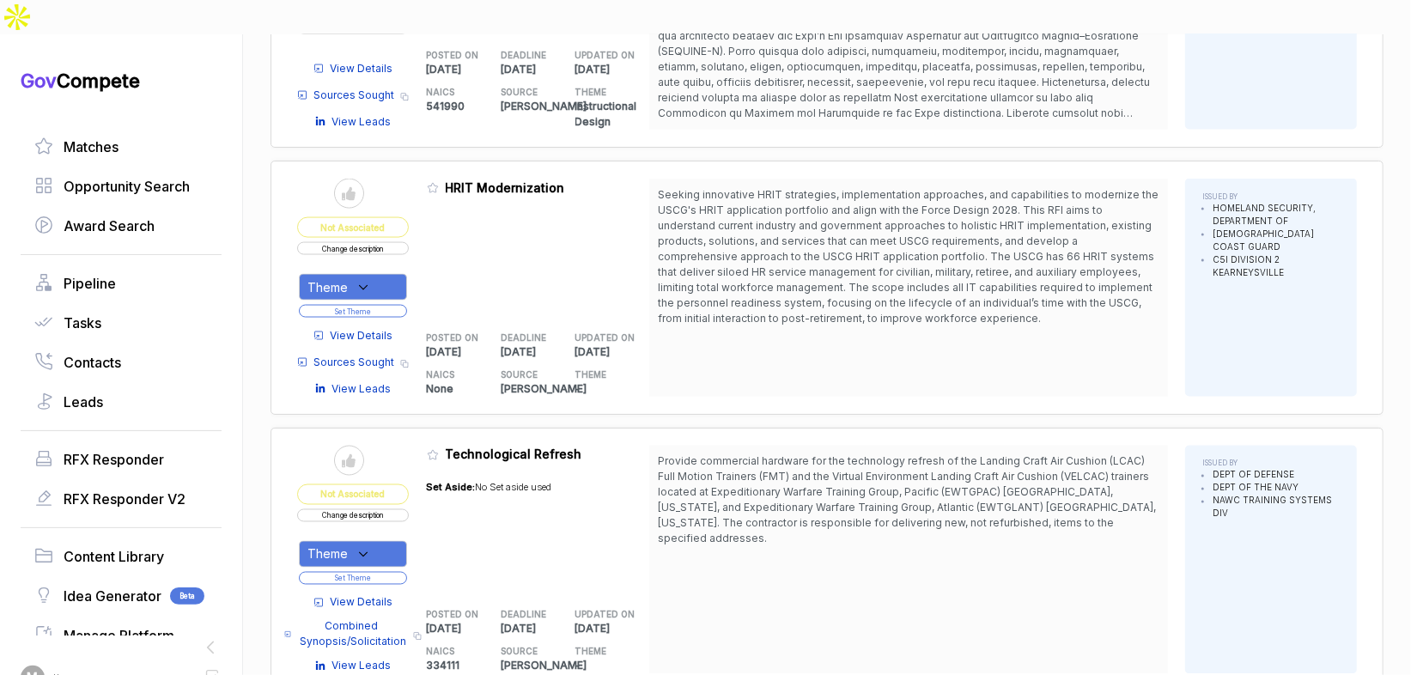
scroll to position [1711, 0]
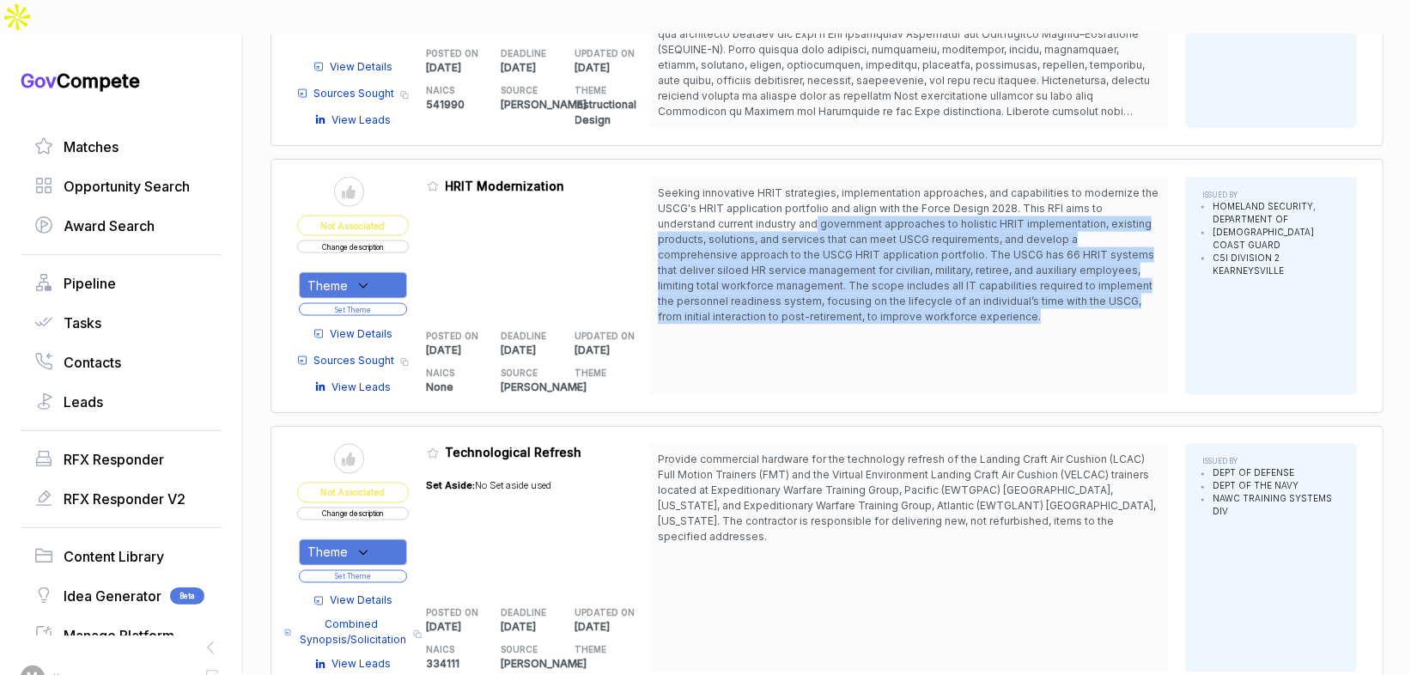
drag, startPoint x: 822, startPoint y: 176, endPoint x: 849, endPoint y: 342, distance: 168.0
click at [843, 302] on div "Seeking innovative HRIT strategies, implementation approaches, and capabilities…" at bounding box center [908, 286] width 519 height 218
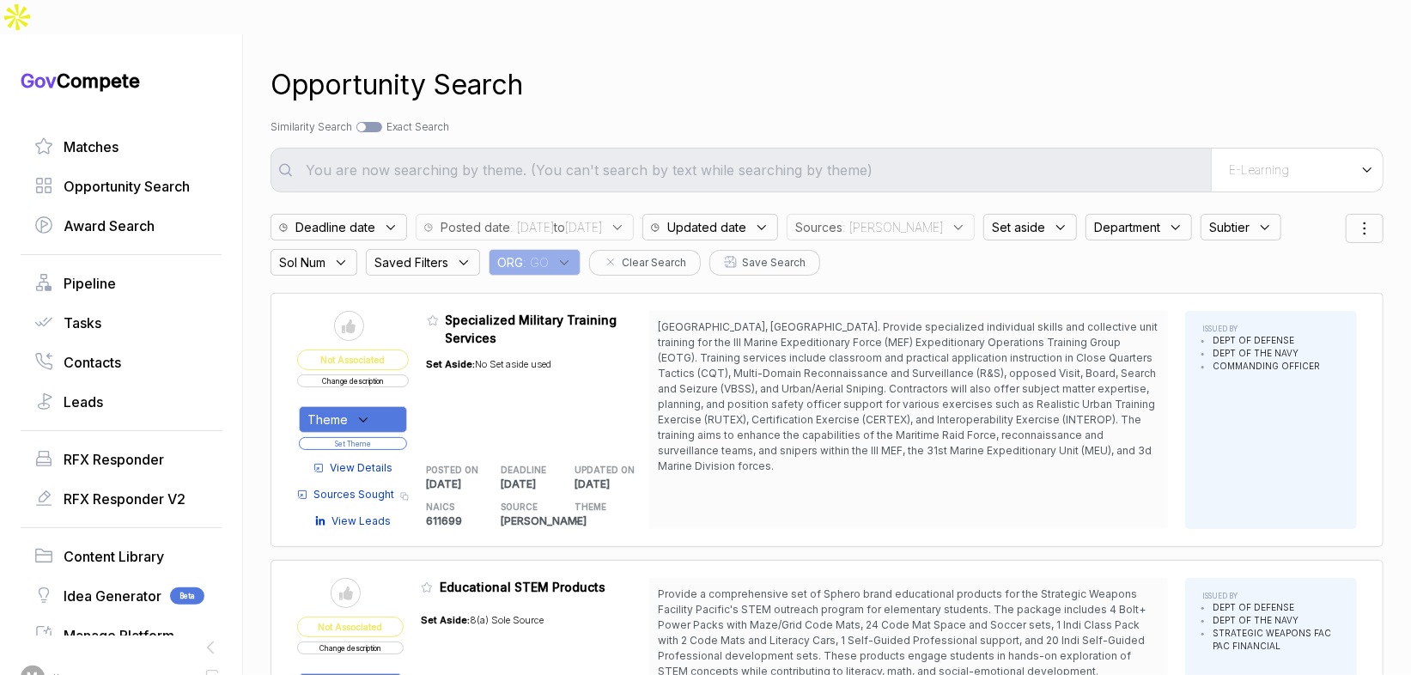
click at [1280, 149] on div "E-Learning" at bounding box center [1297, 170] width 172 height 43
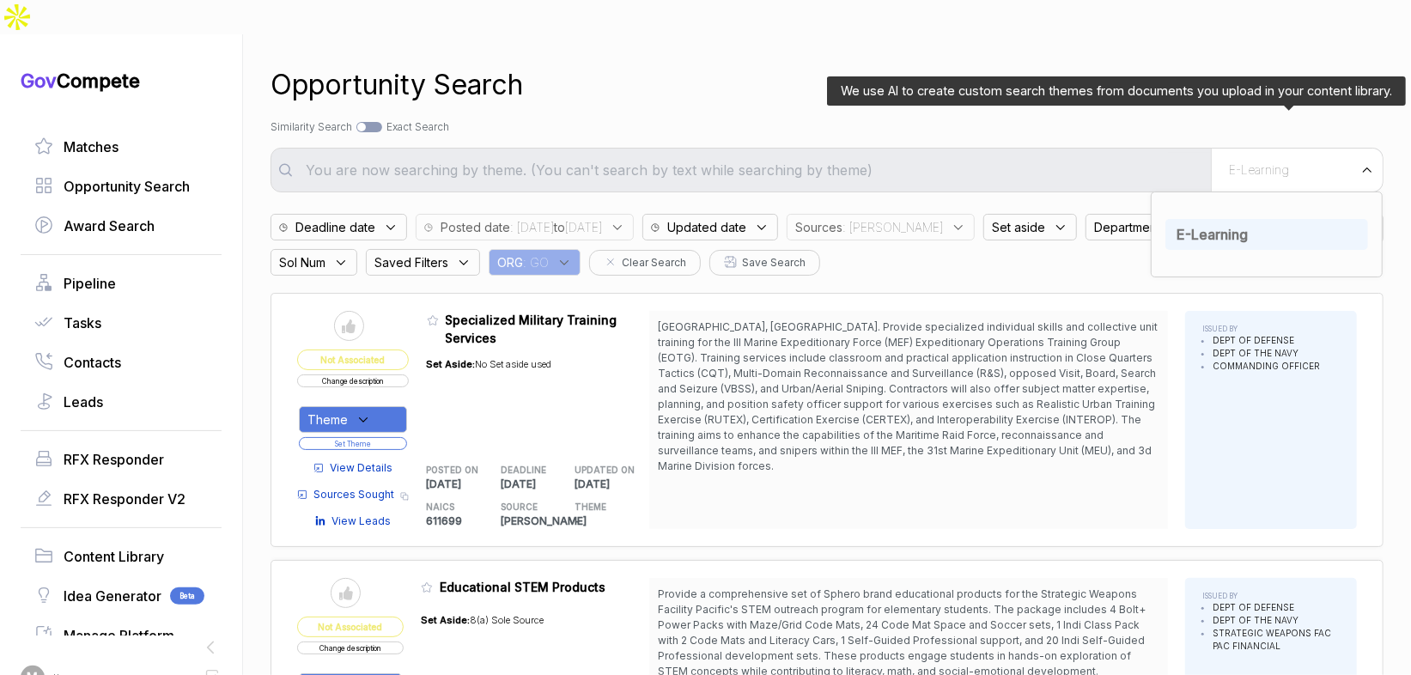
drag, startPoint x: 1267, startPoint y: 201, endPoint x: 1231, endPoint y: 181, distance: 41.1
click at [1266, 219] on div "E-Learning" at bounding box center [1266, 234] width 203 height 31
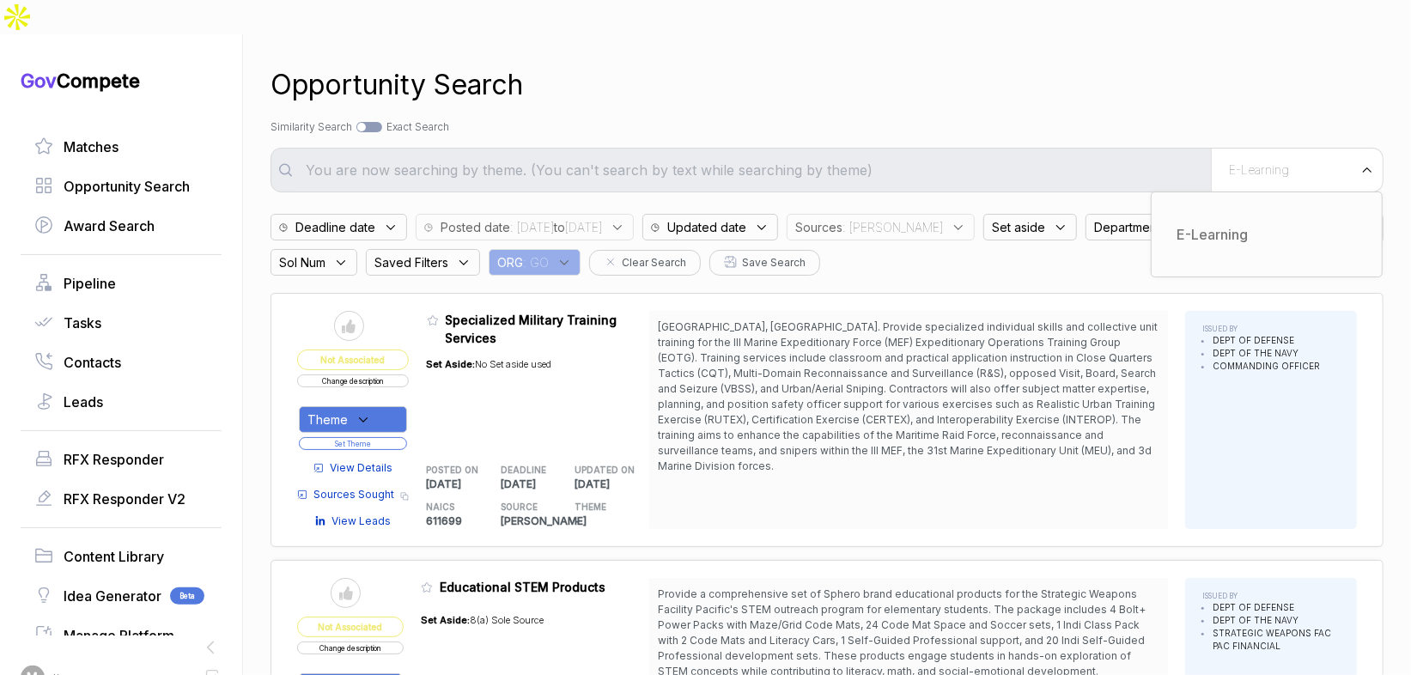
click at [1080, 119] on div "Search by Topic Relevance Similarity Search Search by Exact Keyword Match Exact…" at bounding box center [827, 126] width 1113 height 15
click at [1045, 153] on input "text" at bounding box center [752, 170] width 915 height 34
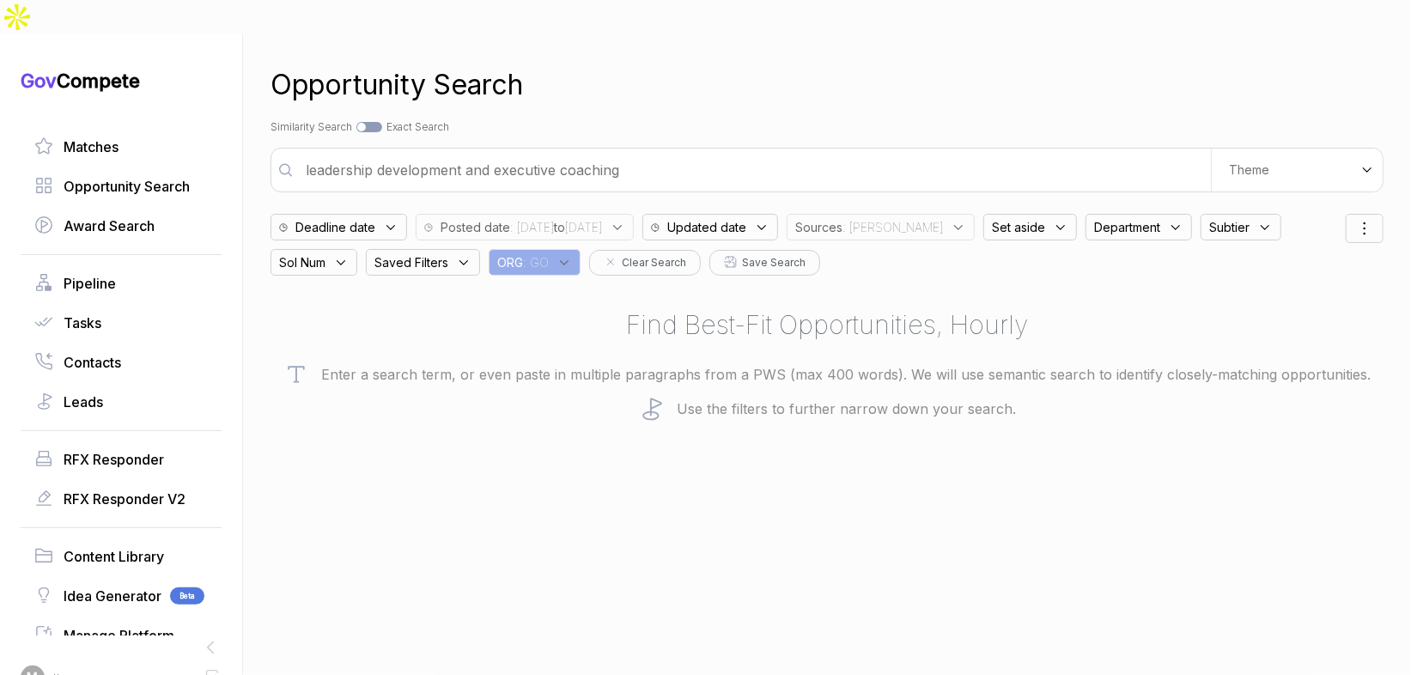
type input "leadership development and executive coaching"
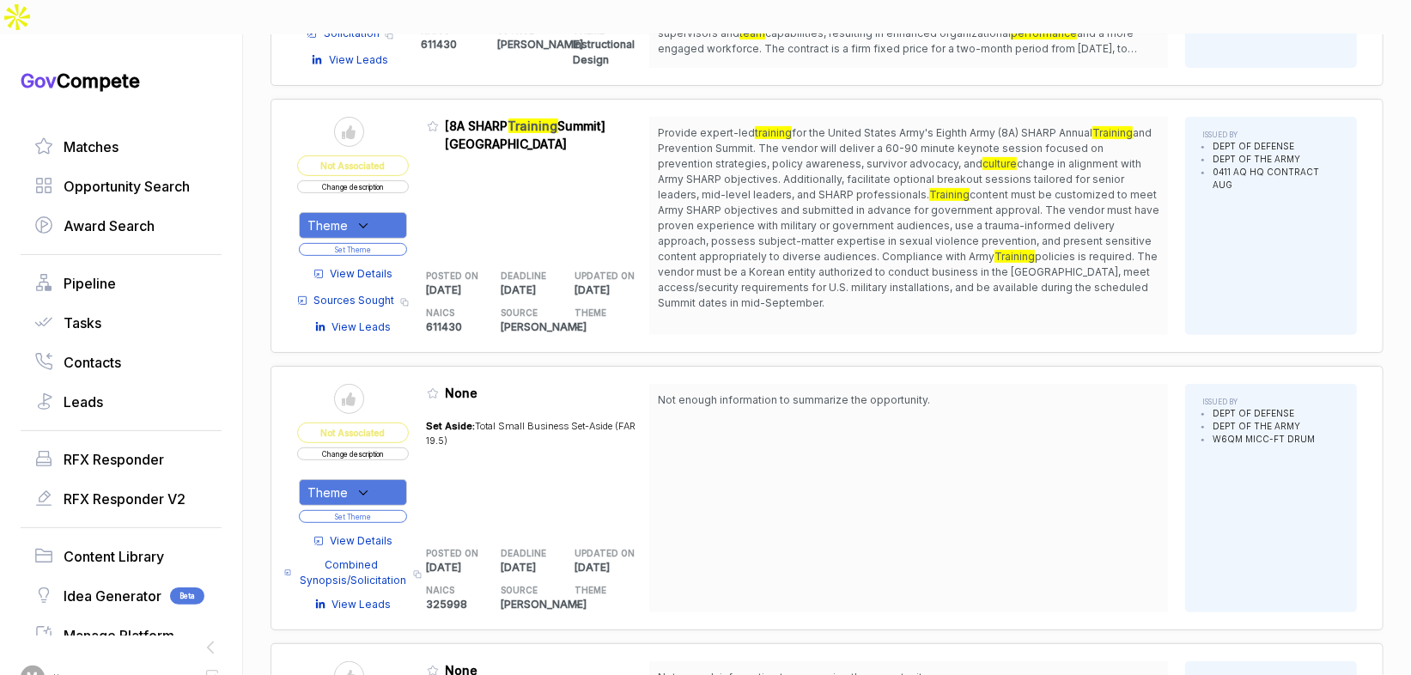
scroll to position [437, 0]
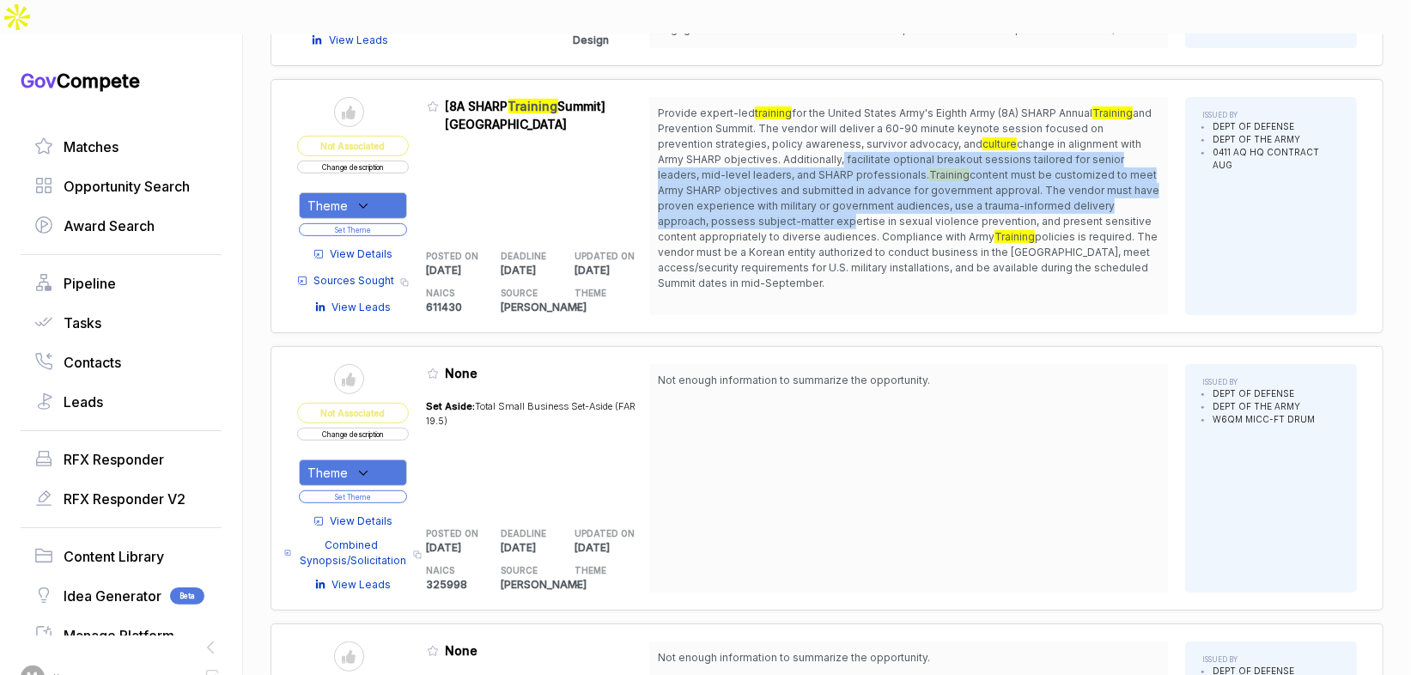
drag, startPoint x: 843, startPoint y: 123, endPoint x: 846, endPoint y: 184, distance: 61.0
click at [846, 184] on span "Provide expert-led training for the United States Army's Eighth Army (8A) SHARP…" at bounding box center [909, 199] width 502 height 186
click at [393, 161] on button "Change description" at bounding box center [353, 167] width 112 height 13
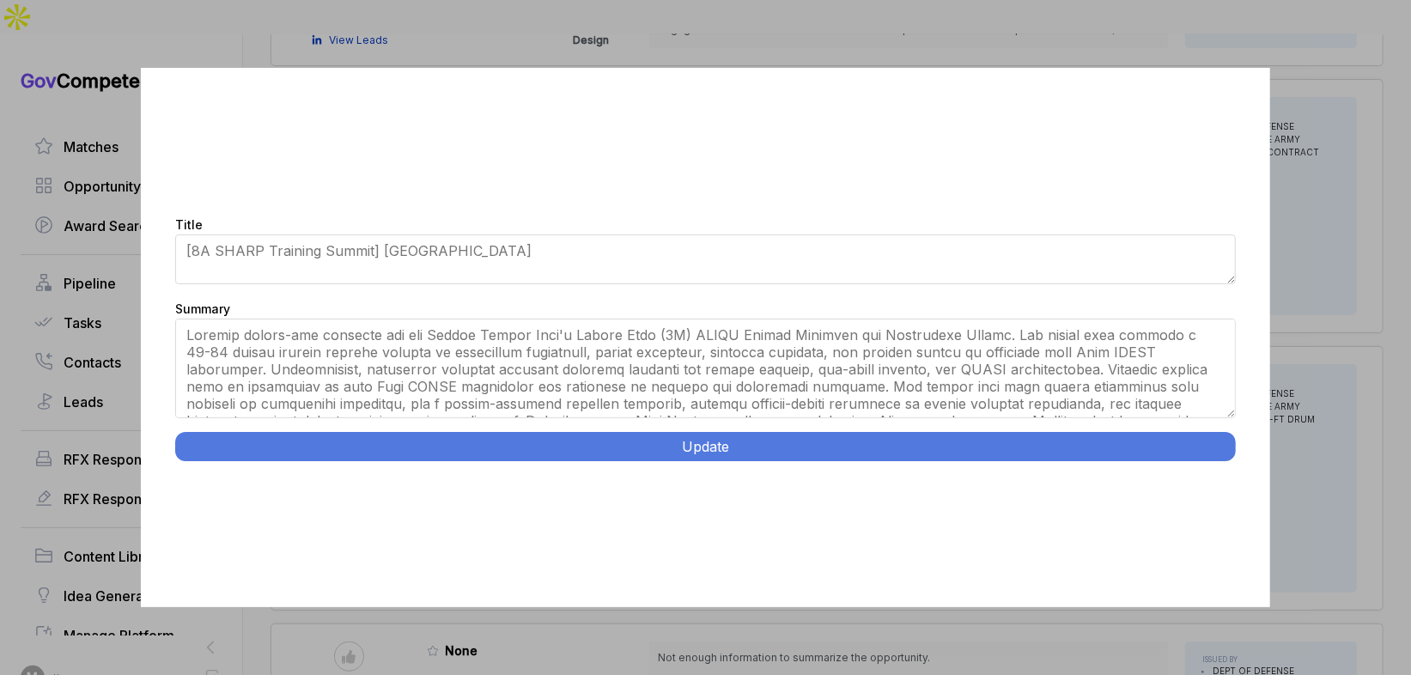
drag, startPoint x: 1230, startPoint y: 386, endPoint x: 1232, endPoint y: 438, distance: 51.6
click at [1226, 453] on div "Title [8A SHARP Training Summit] Republic of Korea Summary Update" at bounding box center [705, 338] width 1128 height 540
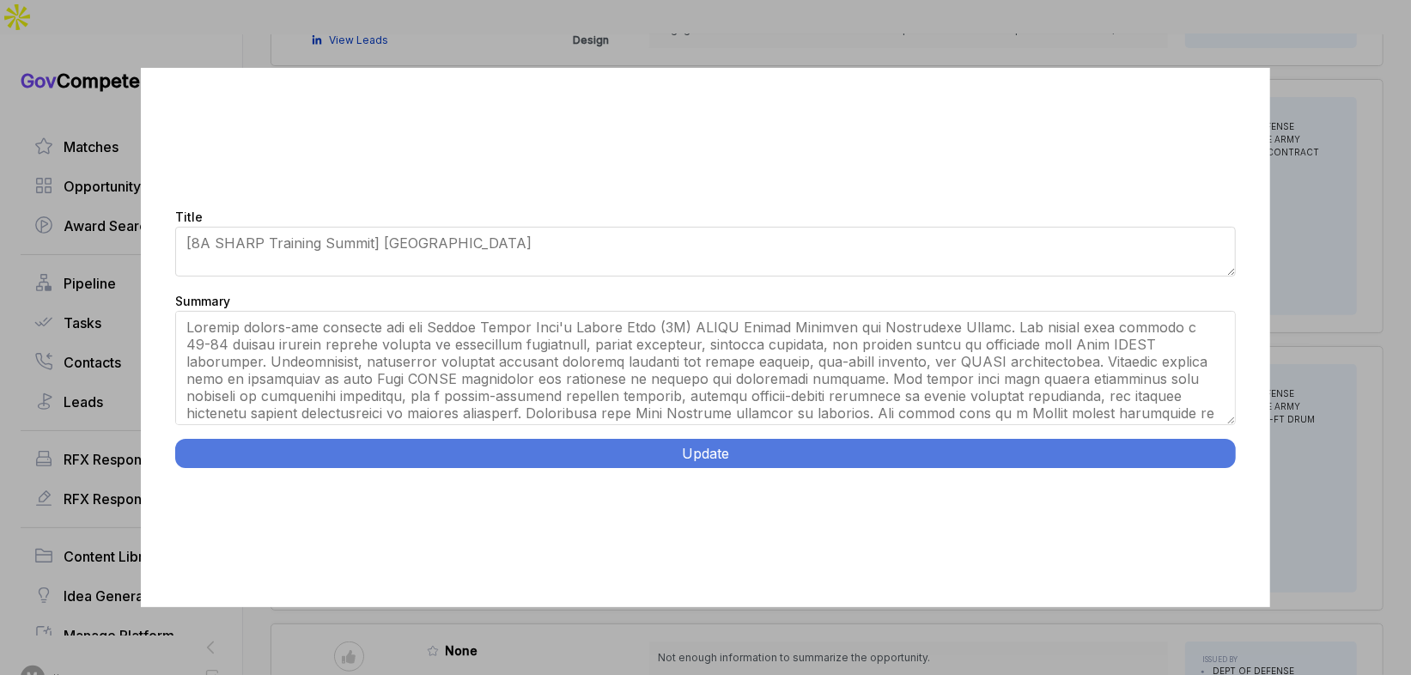
click at [1286, 368] on div "Title [8A SHARP Training Summit] Republic of Korea Summary Update" at bounding box center [705, 337] width 1411 height 675
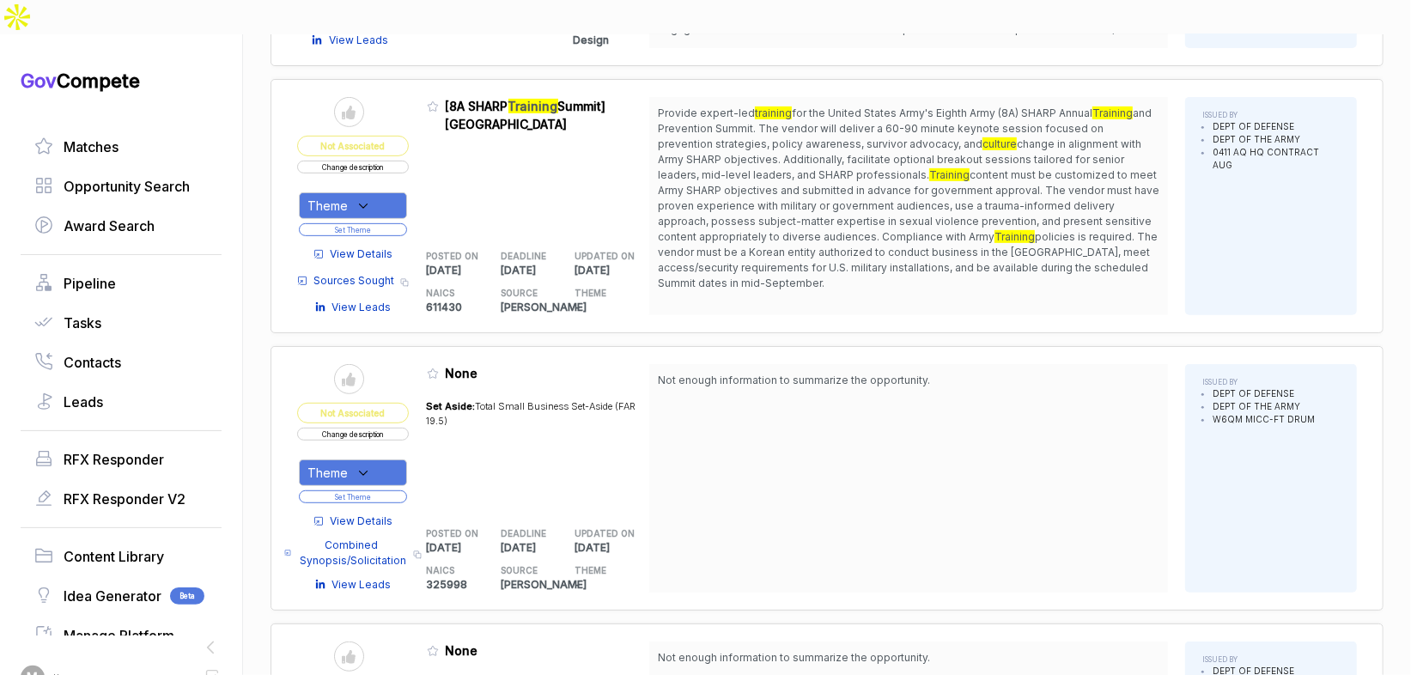
click at [391, 246] on span "View Details" at bounding box center [362, 253] width 63 height 15
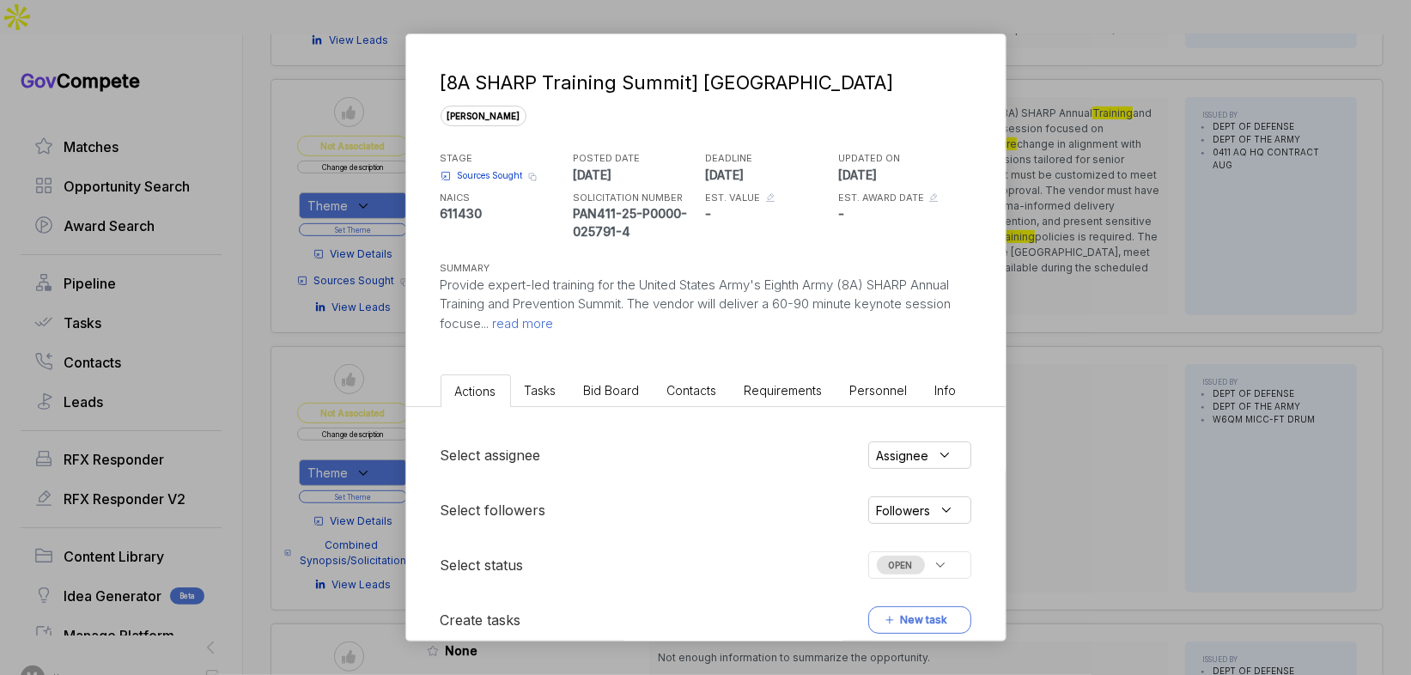
click at [609, 397] on li "Bid Board" at bounding box center [611, 390] width 83 height 32
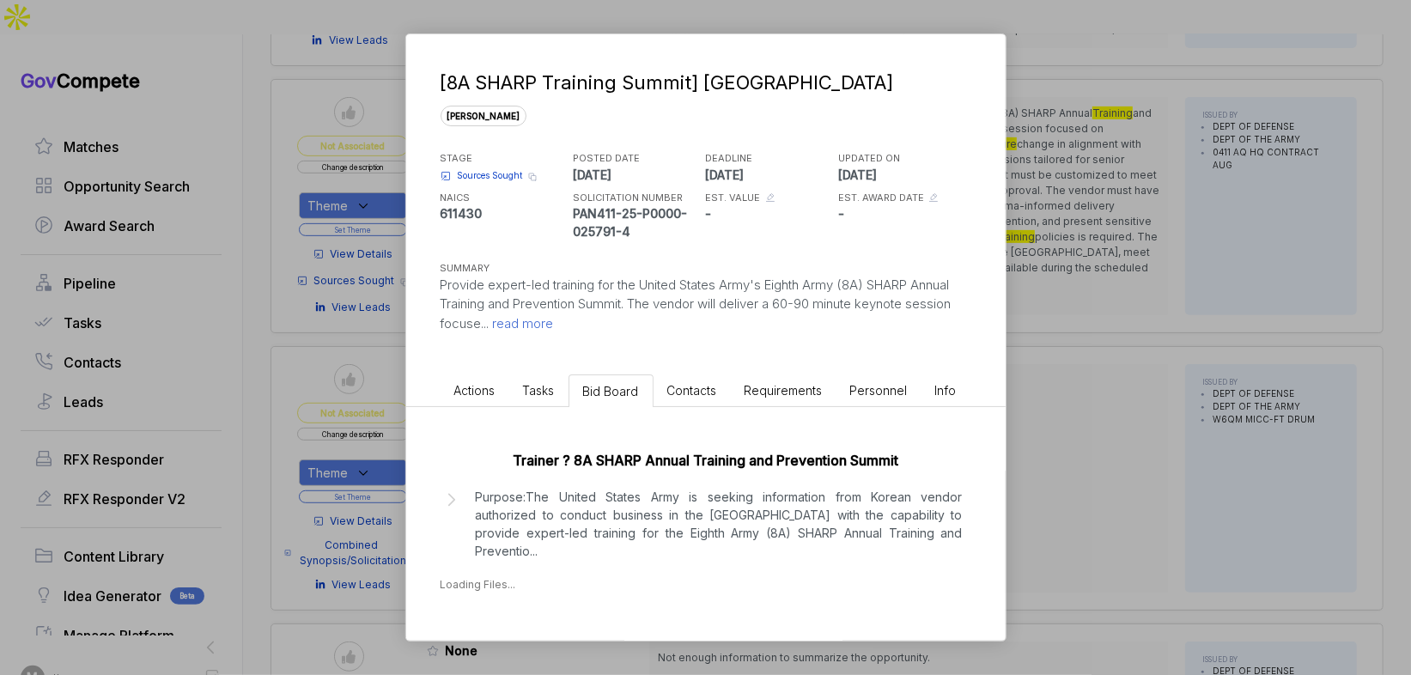
click at [644, 507] on p "Purpose:The United States Army is seeking information from Korean vendor author…" at bounding box center [719, 524] width 487 height 72
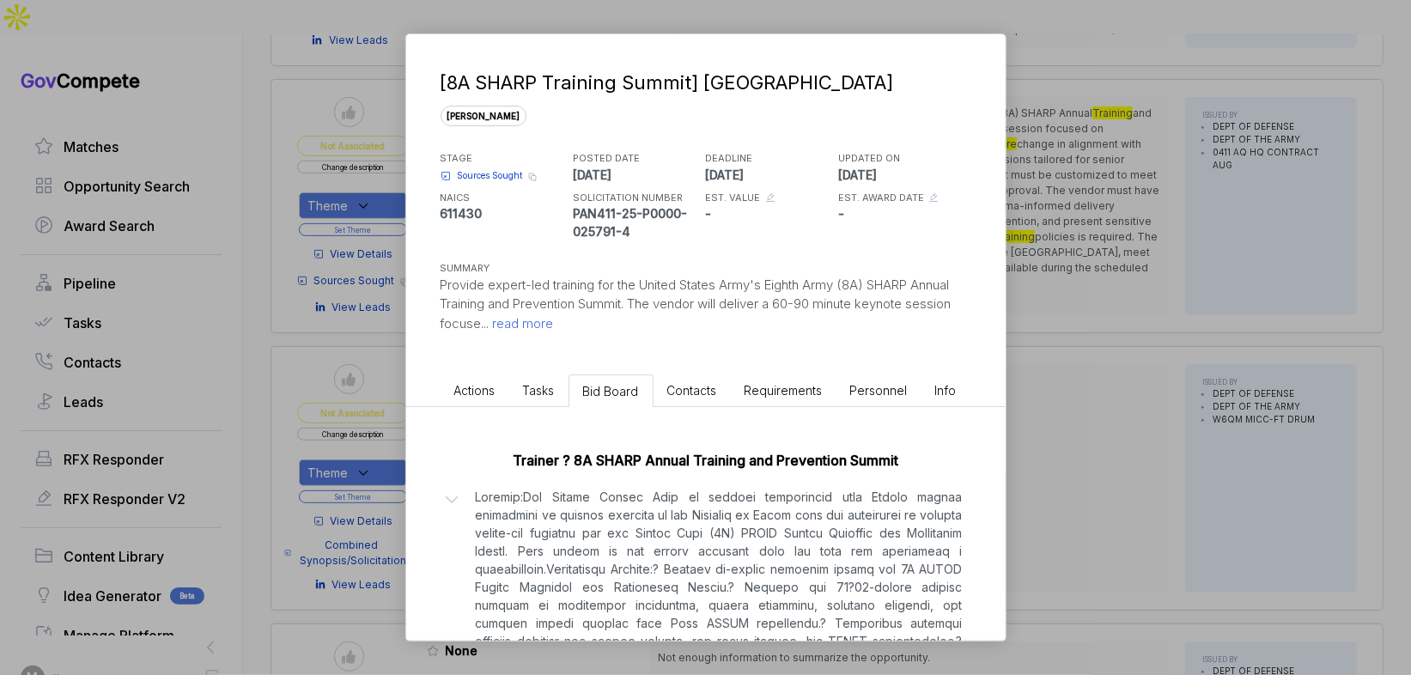
click at [1055, 394] on div "[8A SHARP Training Summit] Republic of Korea sam STAGE Sources Sought Copy link…" at bounding box center [705, 337] width 1411 height 675
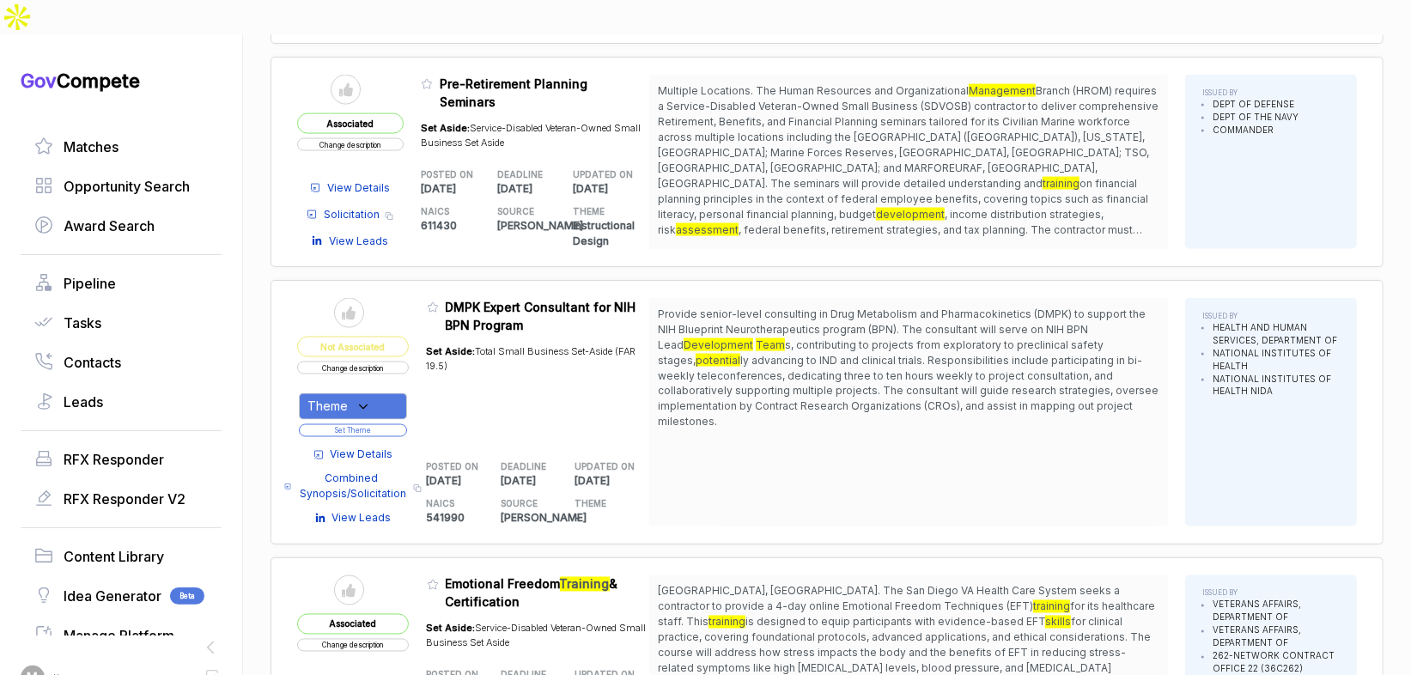
scroll to position [1764, 0]
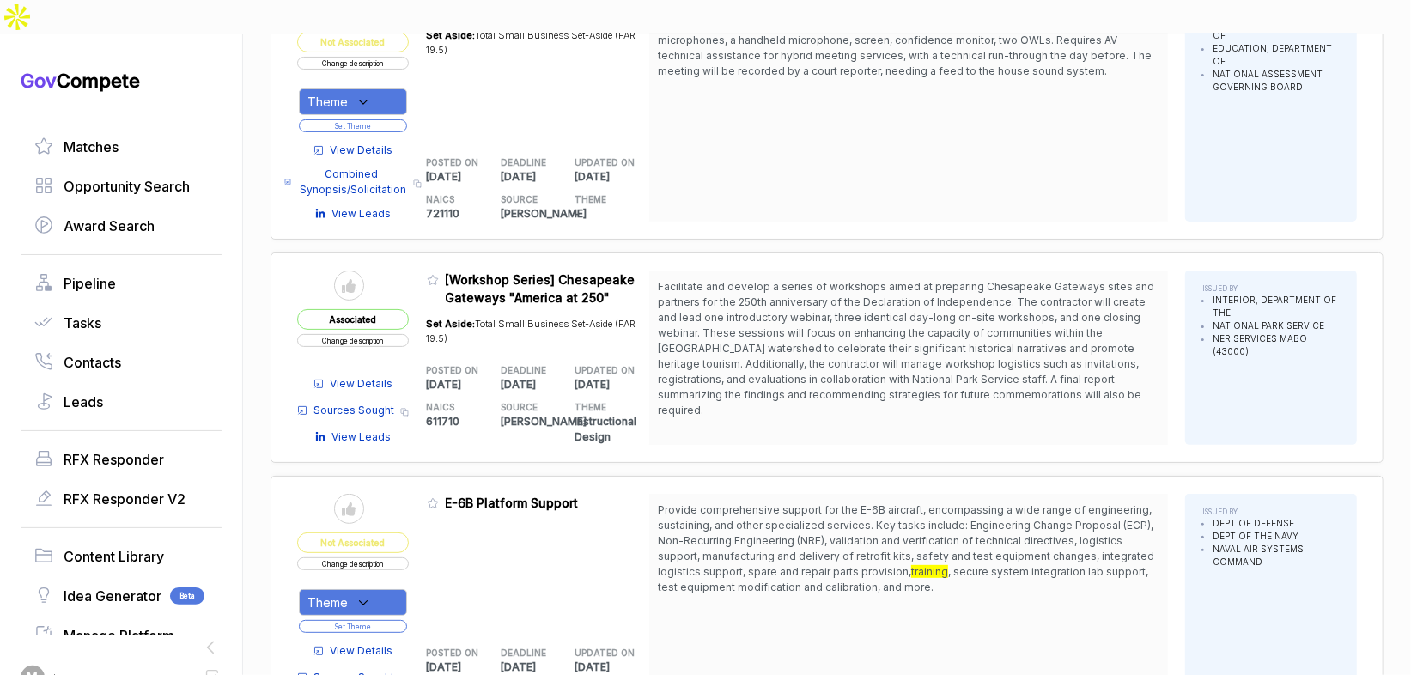
scroll to position [4545, 0]
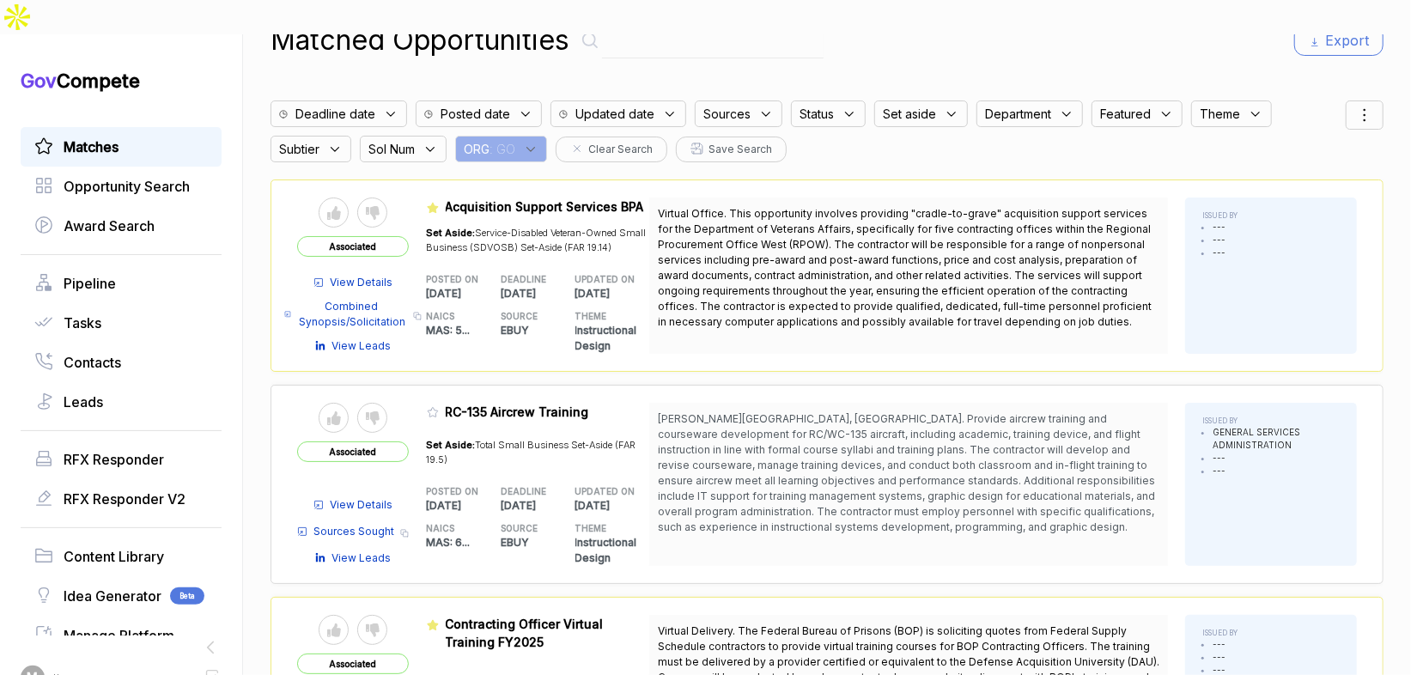
scroll to position [36, 0]
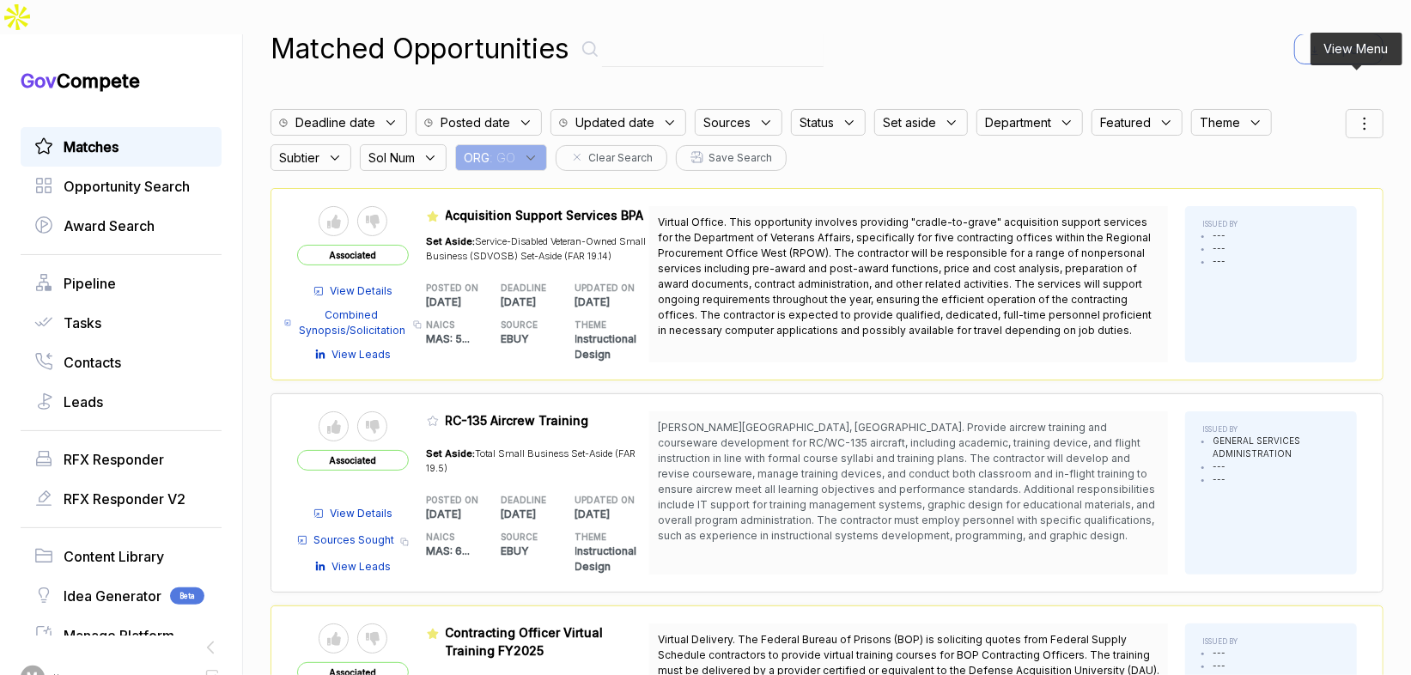
drag, startPoint x: 1357, startPoint y: 94, endPoint x: 1355, endPoint y: 104, distance: 9.6
click at [1357, 113] on icon at bounding box center [1364, 123] width 21 height 21
click at [1307, 185] on span "Sorting" at bounding box center [1306, 194] width 40 height 18
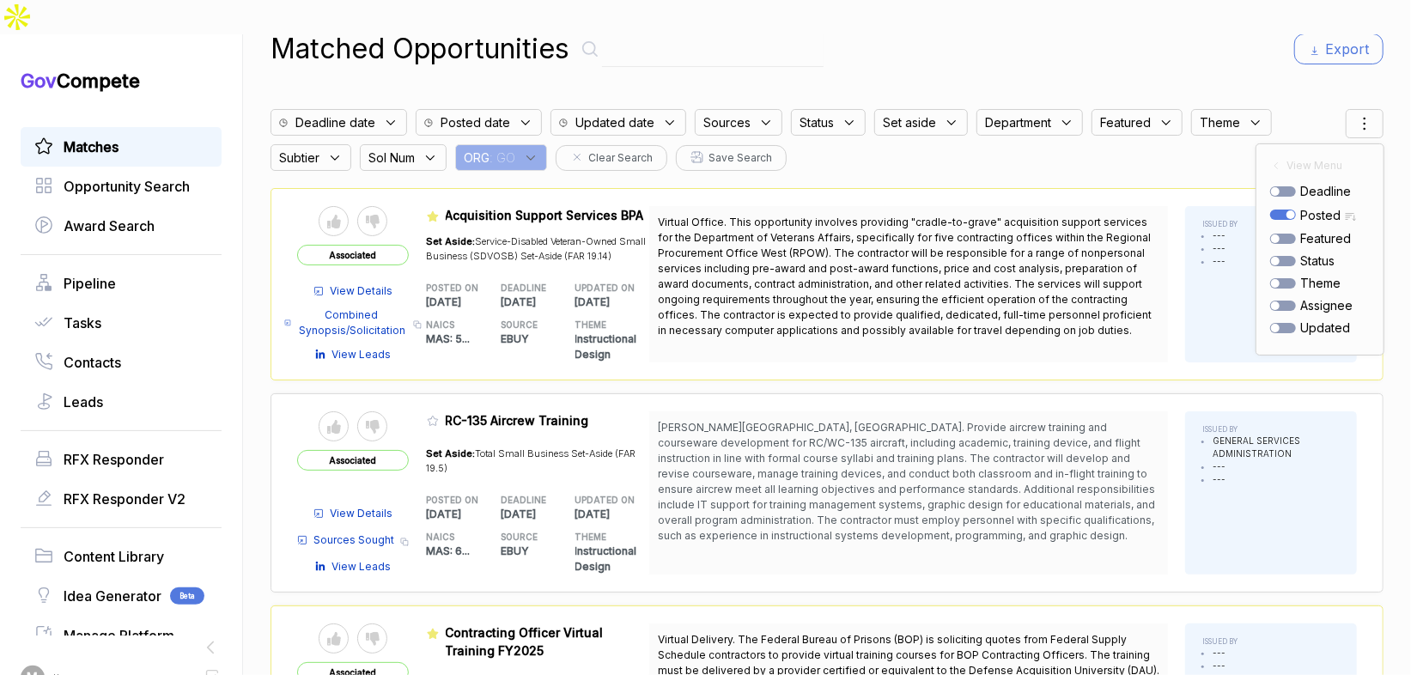
click at [1223, 61] on div "Matched Opportunities Export Deadline date Posted date Updated date Sources Sta…" at bounding box center [827, 335] width 1113 height 675
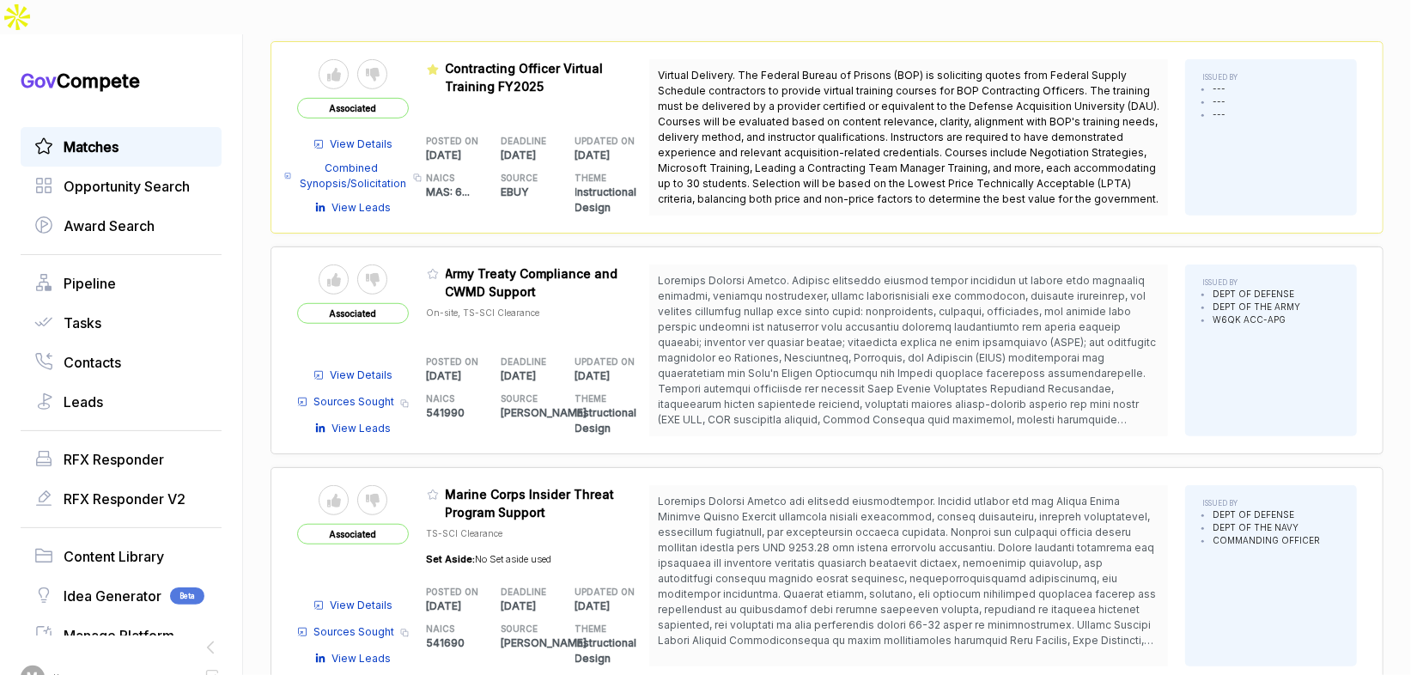
scroll to position [694, 0]
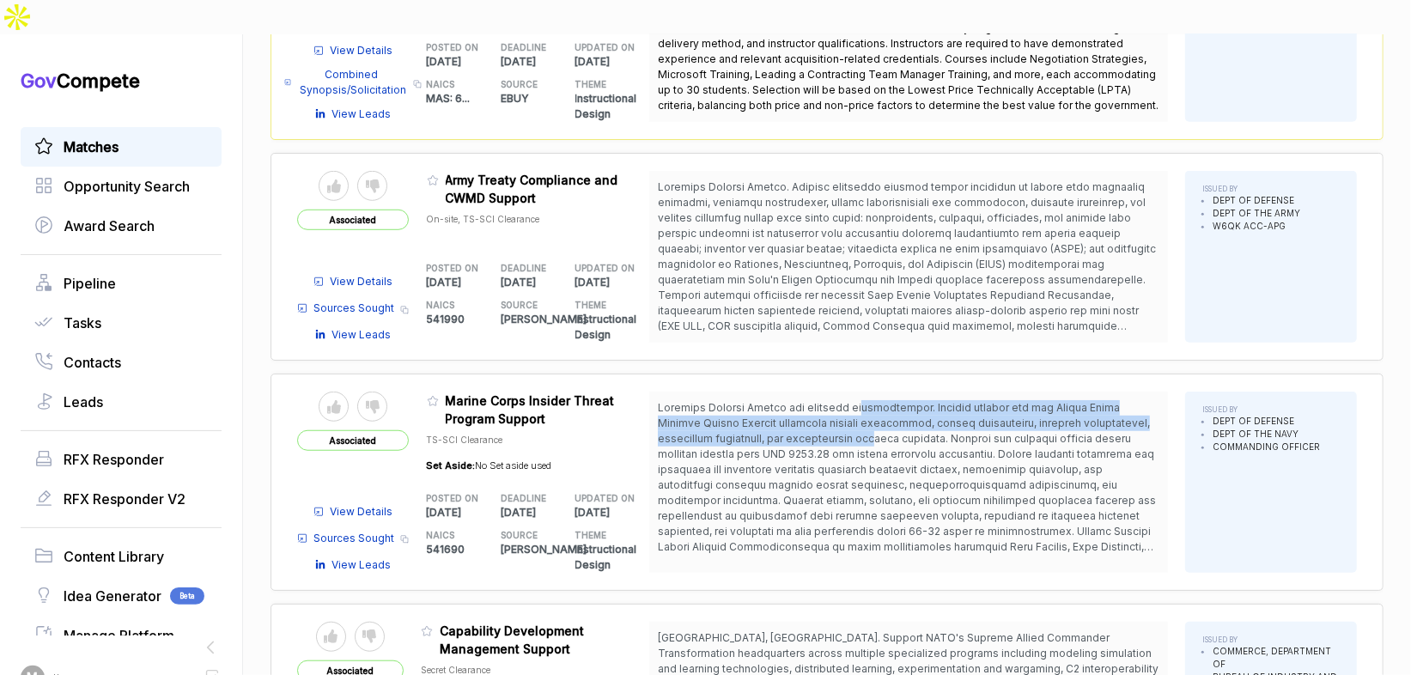
drag, startPoint x: 848, startPoint y: 368, endPoint x: 861, endPoint y: 406, distance: 39.9
click at [861, 405] on span at bounding box center [908, 508] width 501 height 214
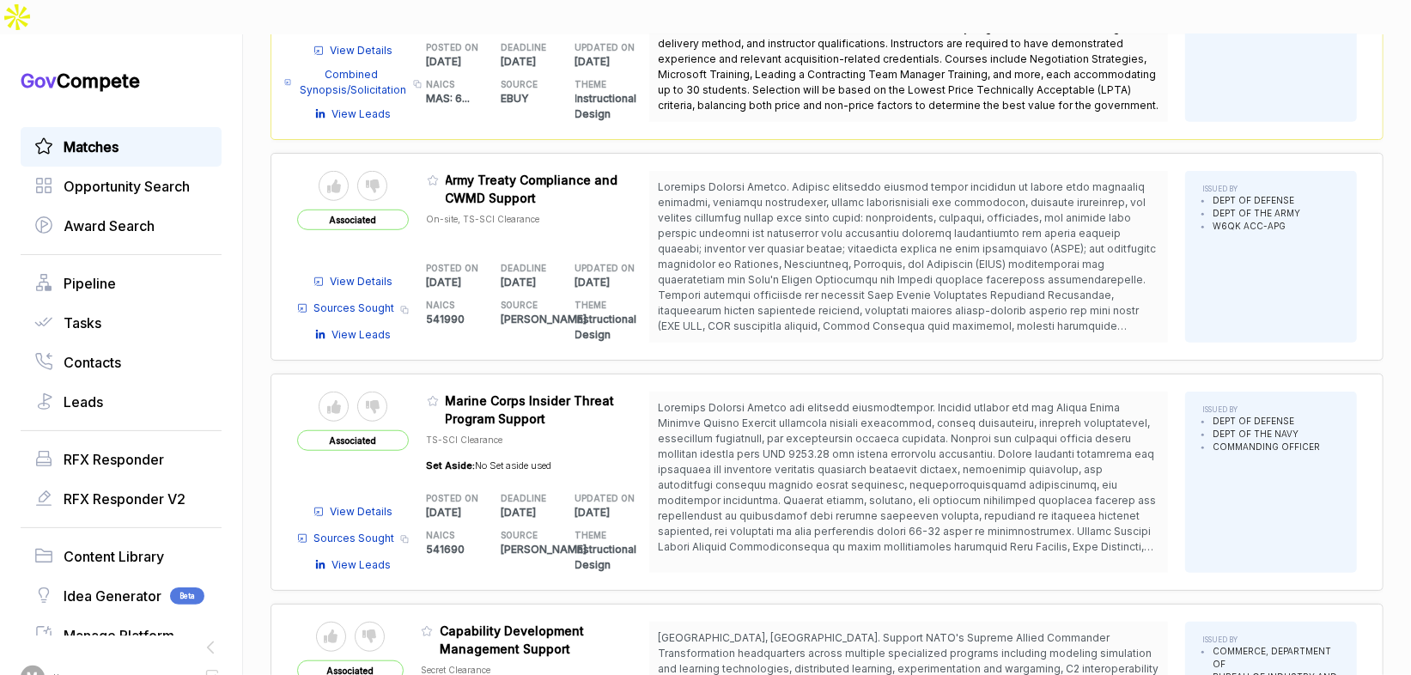
click at [880, 450] on span at bounding box center [908, 508] width 501 height 214
click at [433, 395] on icon at bounding box center [433, 401] width 12 height 12
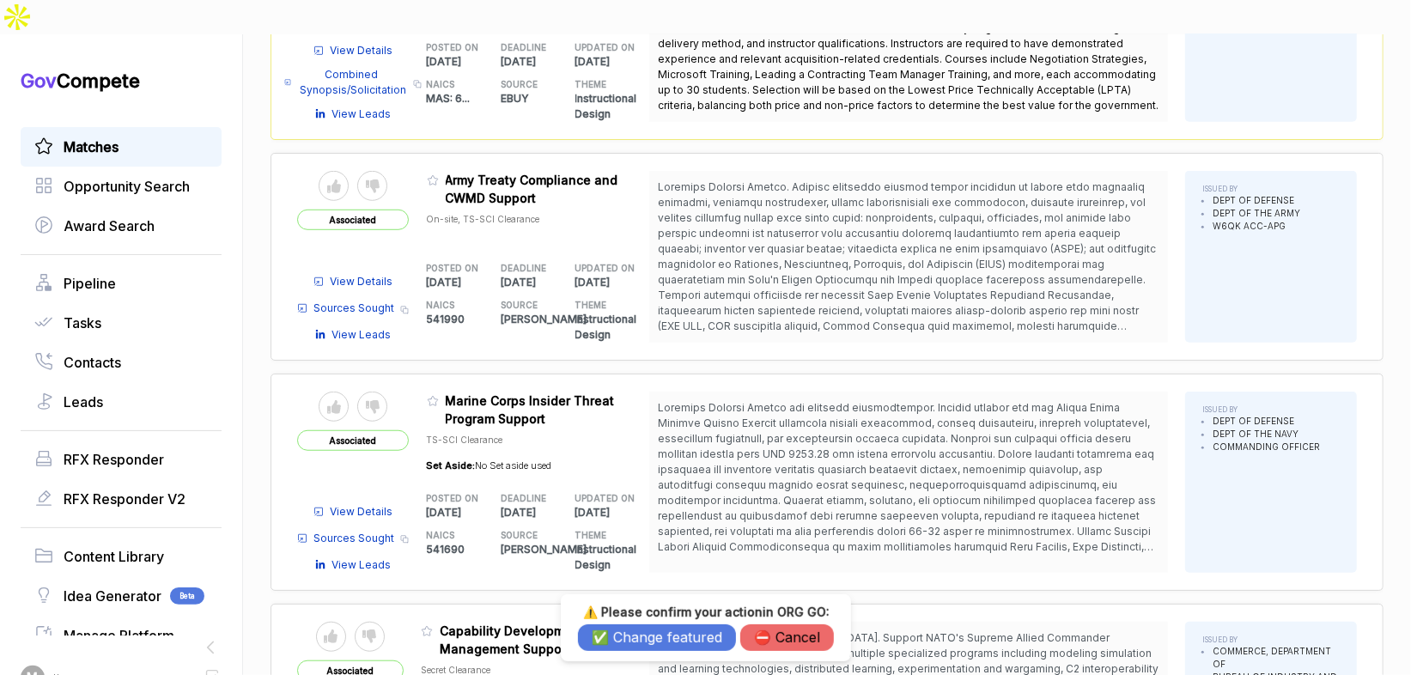
click at [678, 637] on button "✅ Change featured" at bounding box center [657, 637] width 158 height 27
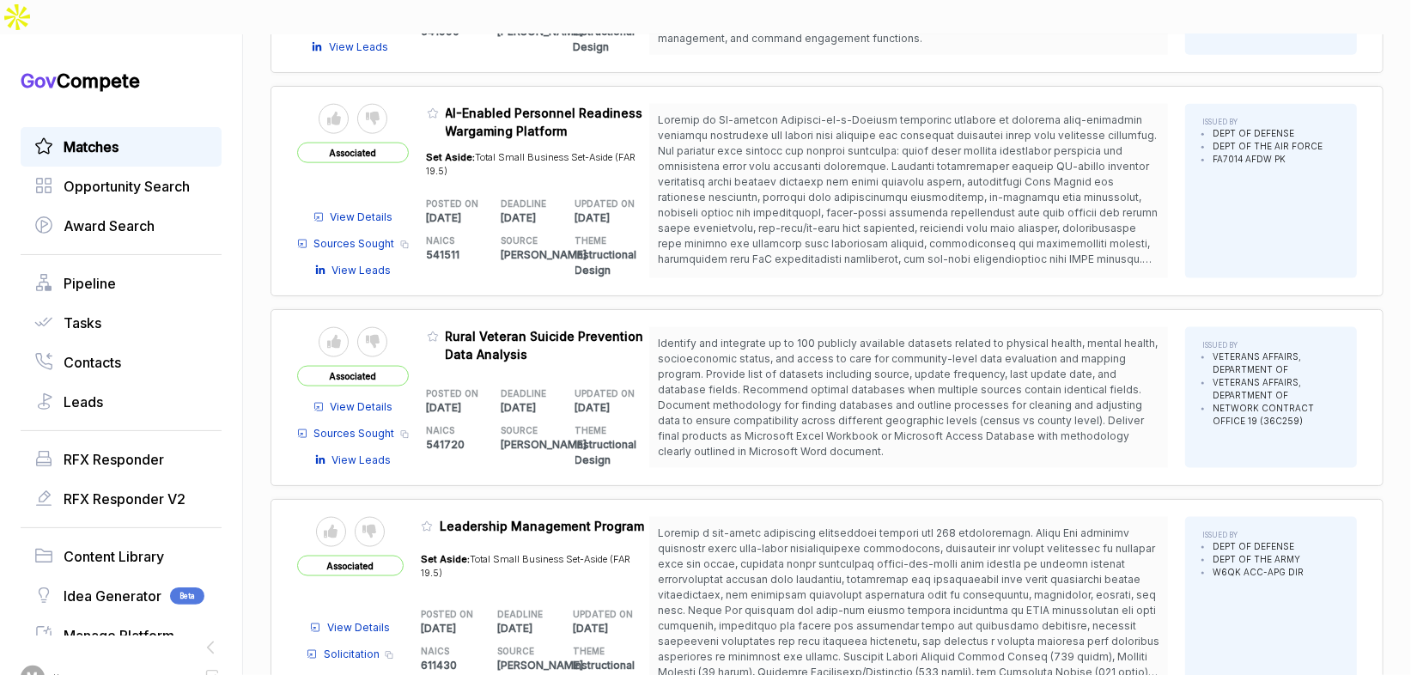
scroll to position [1438, 0]
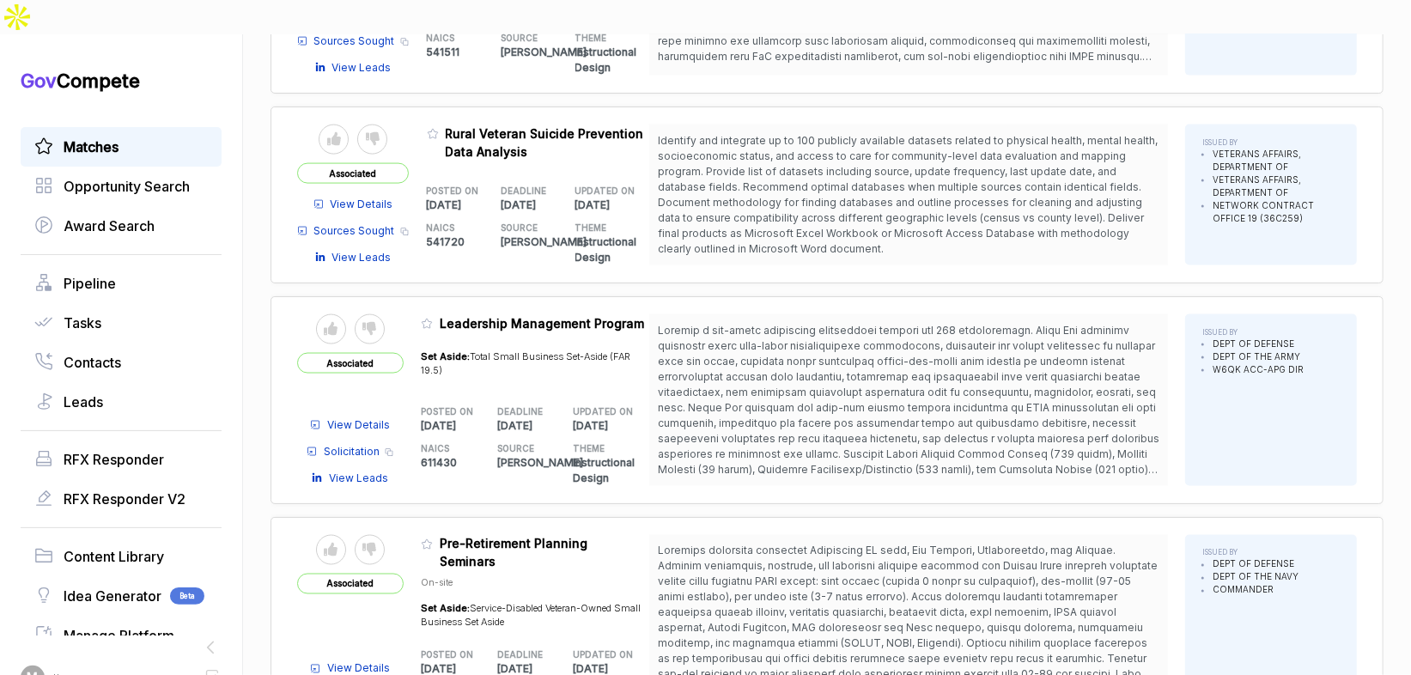
scroll to position [1652, 0]
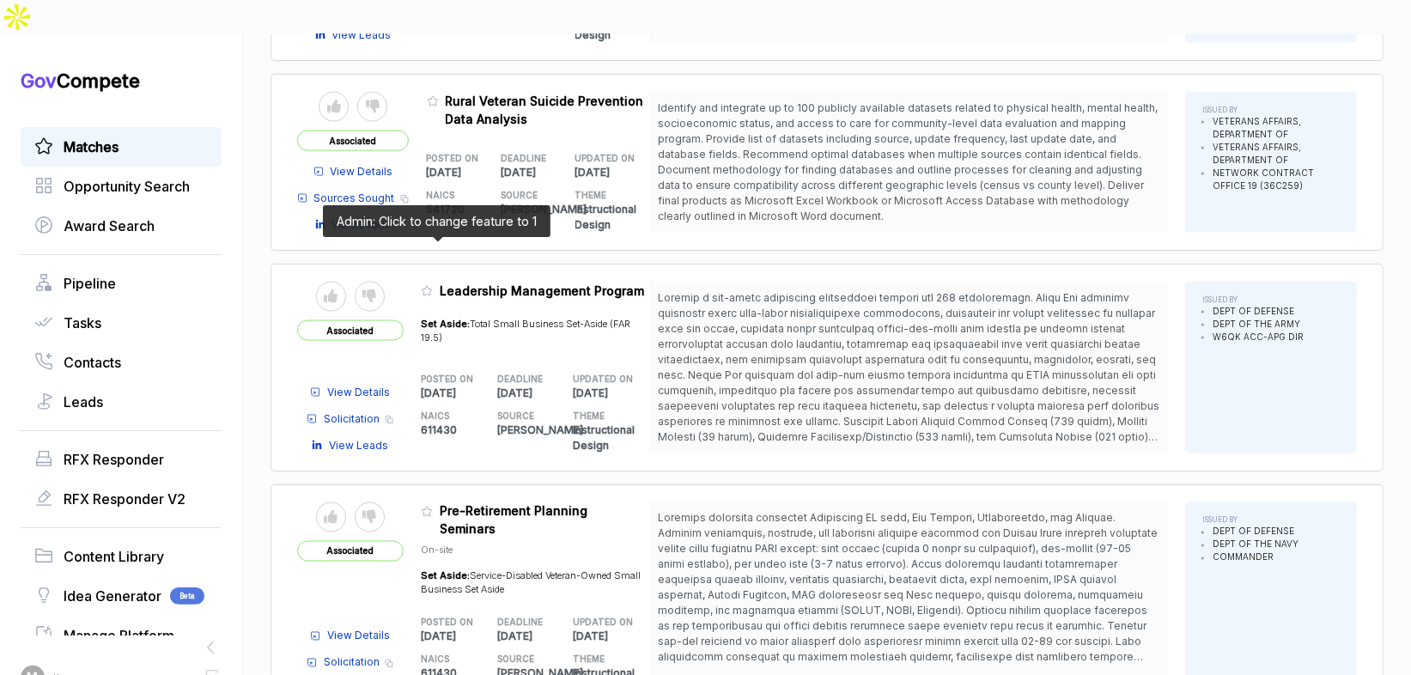
drag, startPoint x: 435, startPoint y: 251, endPoint x: 507, endPoint y: 418, distance: 182.3
click at [433, 285] on icon at bounding box center [427, 291] width 12 height 12
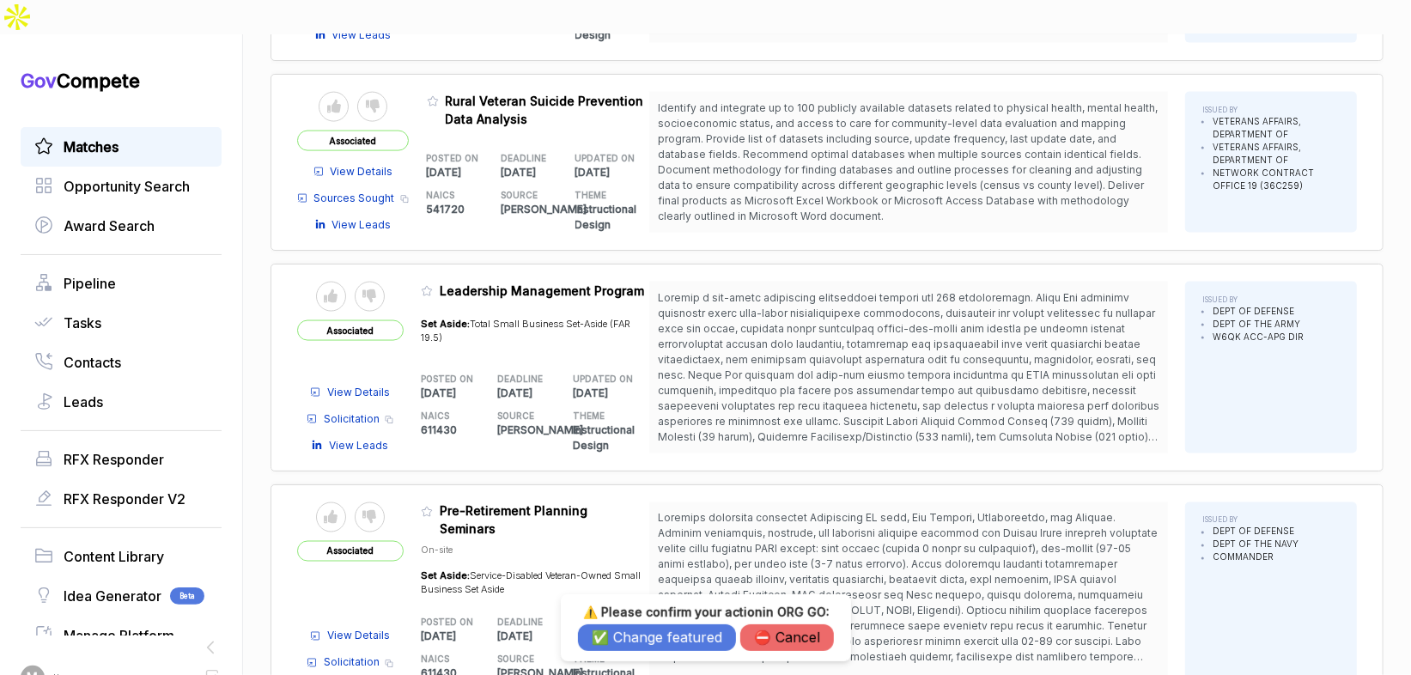
drag, startPoint x: 637, startPoint y: 636, endPoint x: 605, endPoint y: 609, distance: 42.1
click at [636, 634] on button "✅ Change featured" at bounding box center [657, 637] width 158 height 27
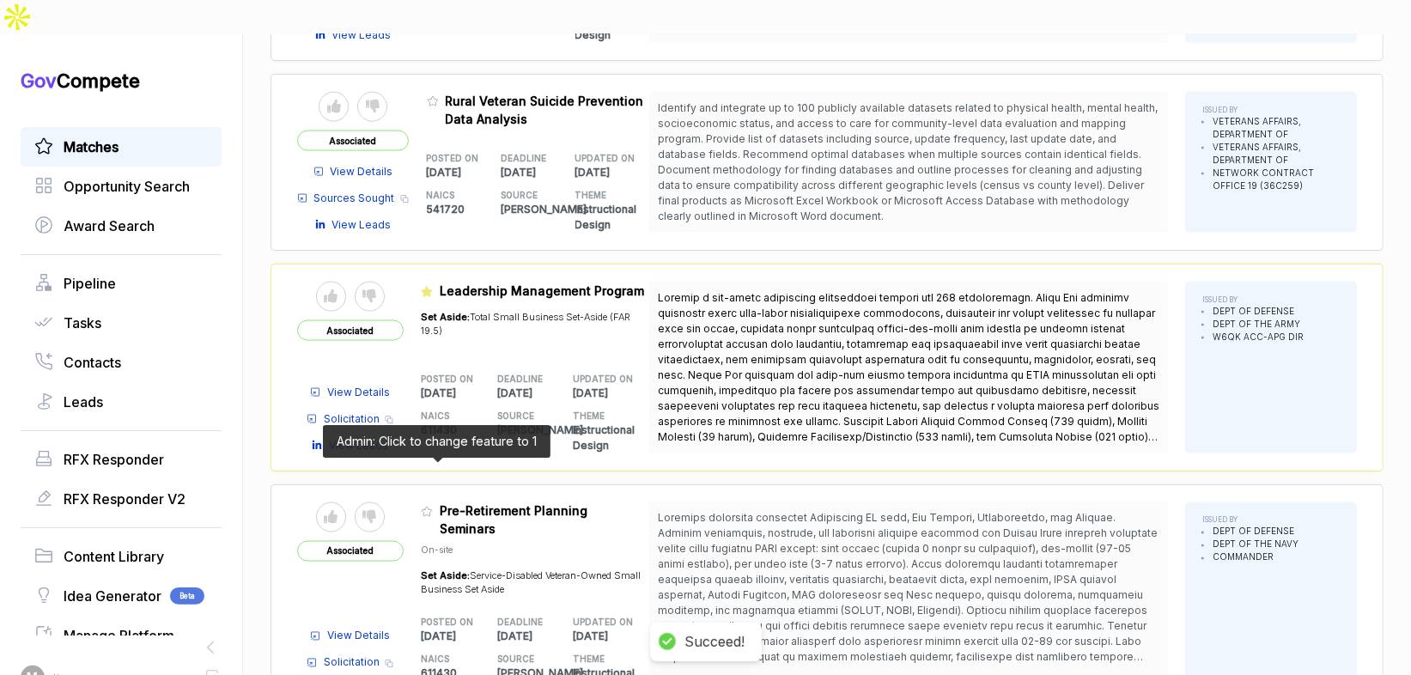
click at [433, 506] on icon at bounding box center [427, 512] width 12 height 12
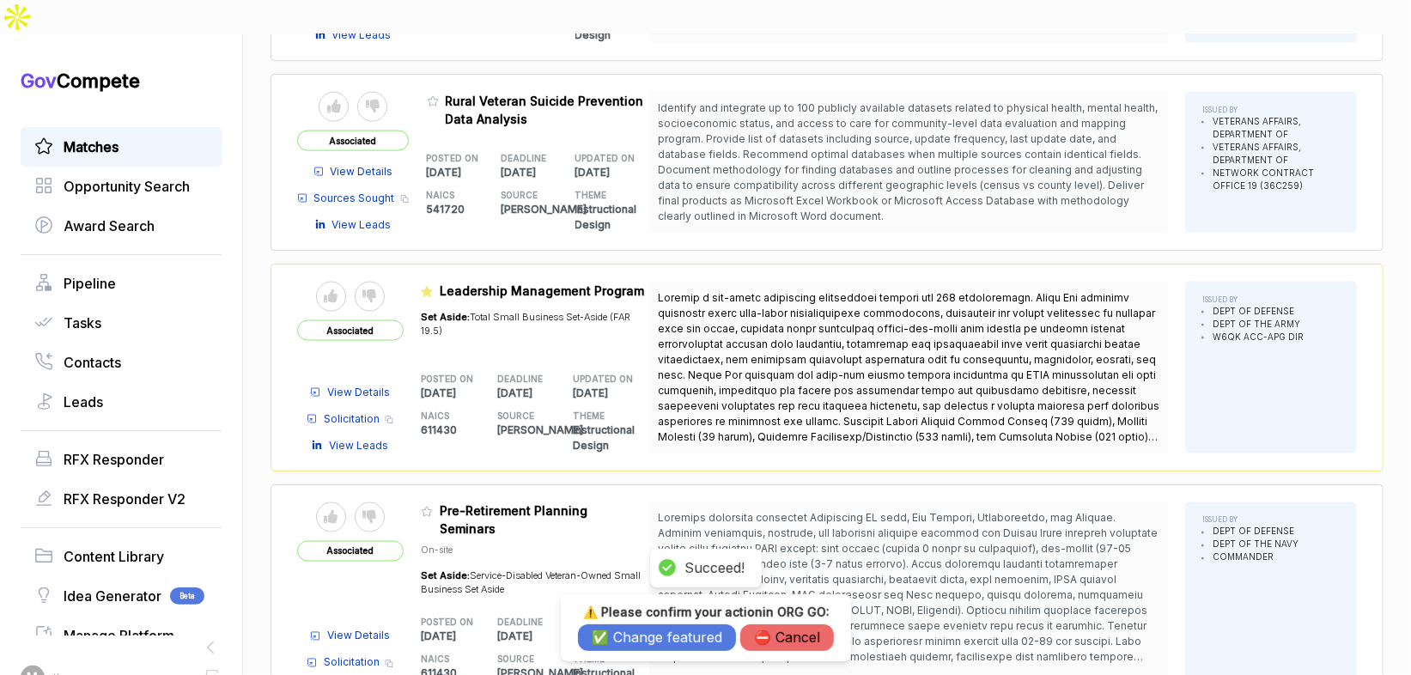
click at [675, 629] on button "✅ Change featured" at bounding box center [657, 637] width 158 height 27
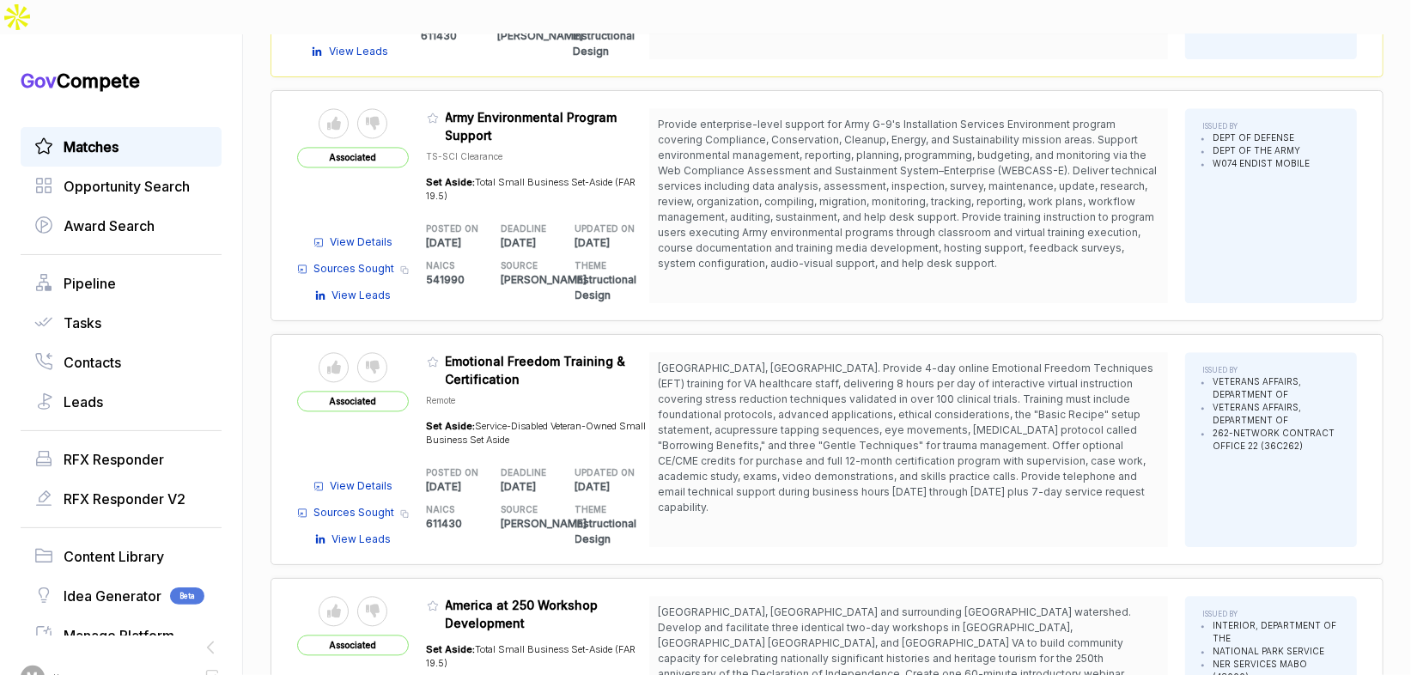
scroll to position [2302, 0]
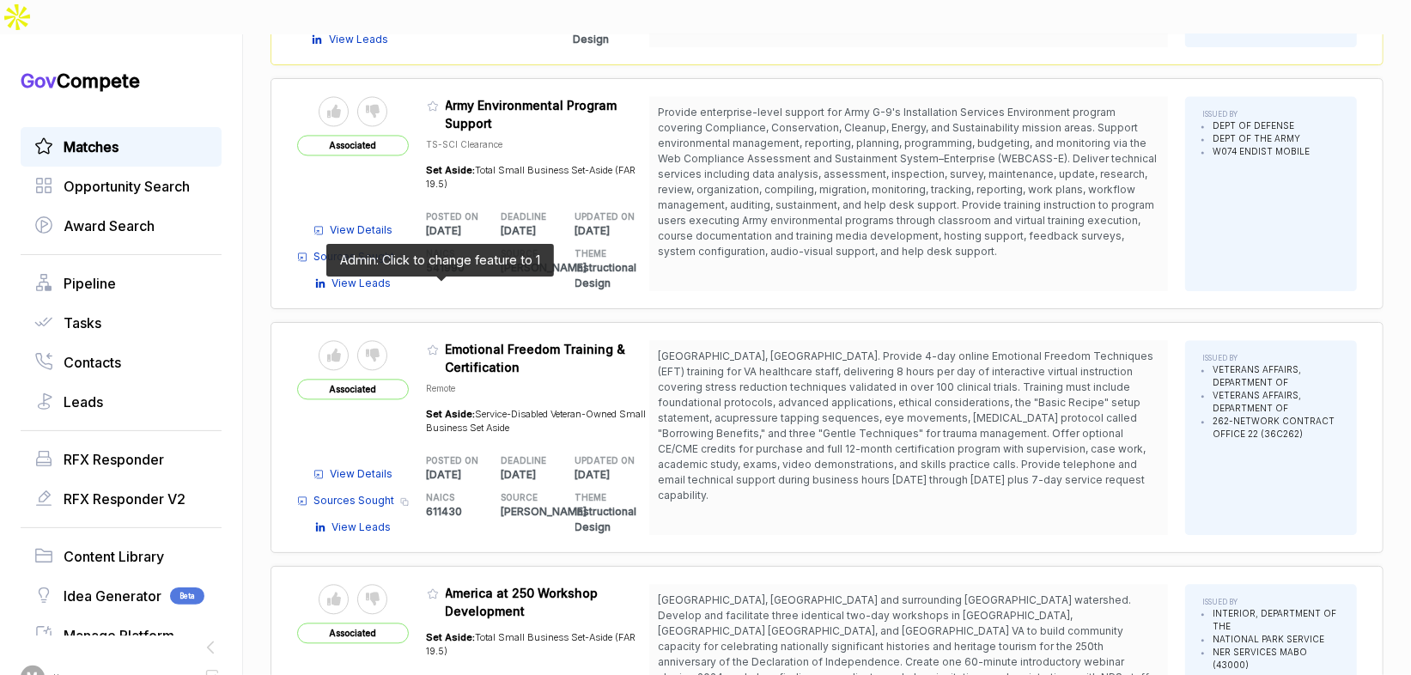
click at [439, 344] on icon at bounding box center [433, 350] width 12 height 12
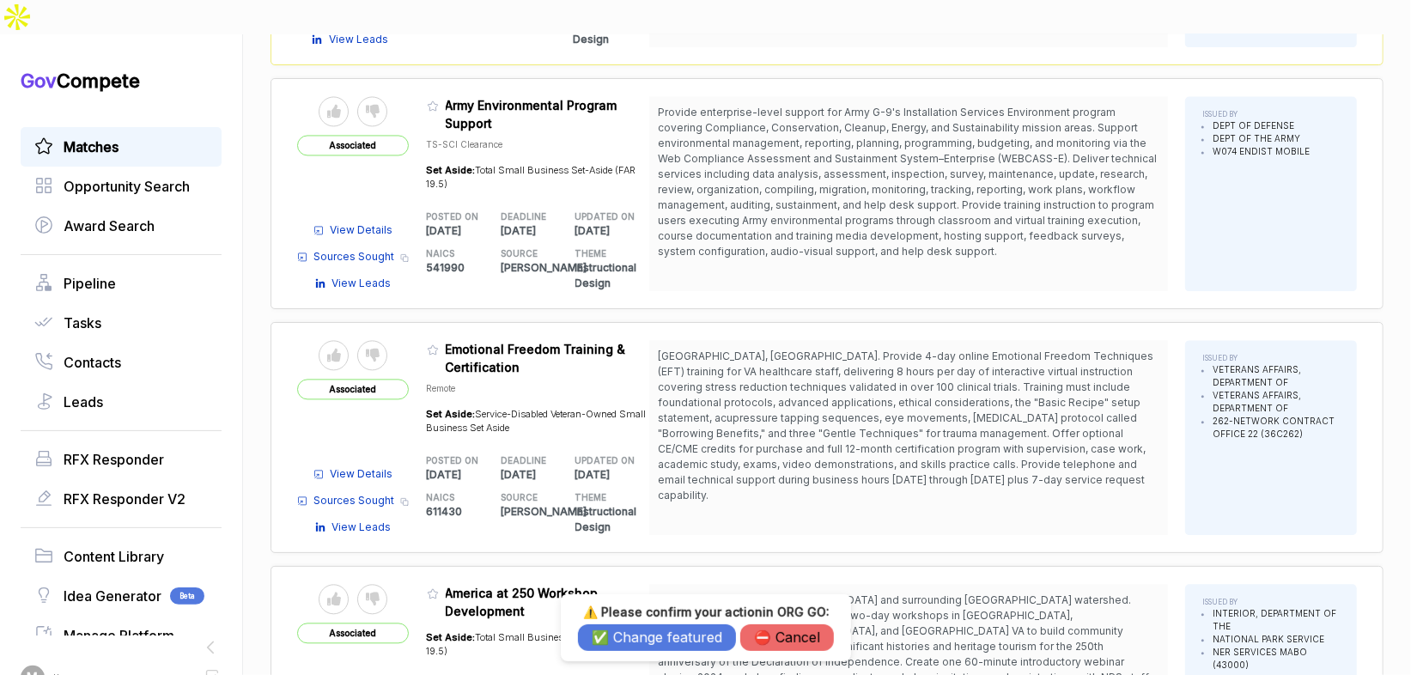
click at [647, 636] on button "✅ Change featured" at bounding box center [657, 637] width 158 height 27
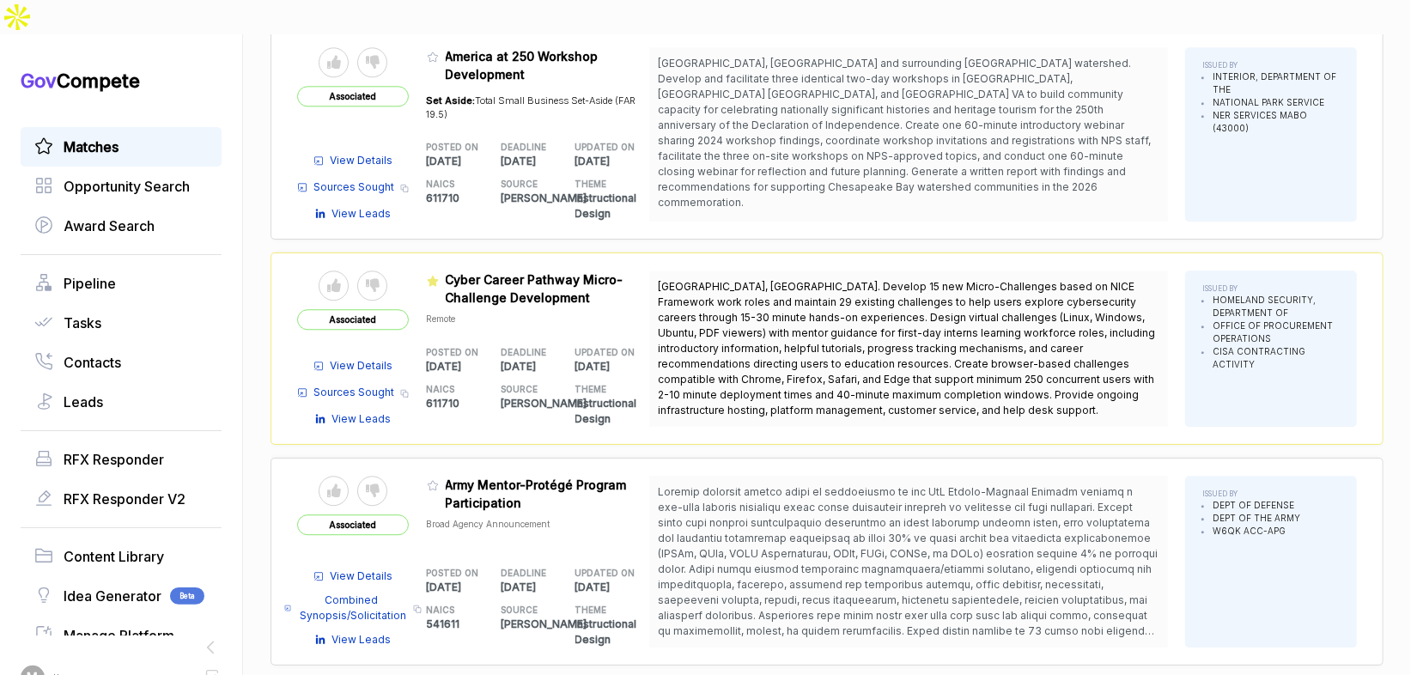
scroll to position [2842, 0]
click at [434, 473] on table "Send to Pipeline Reject Associated View Details Combined Synopsis/Solicitation …" at bounding box center [473, 559] width 352 height 172
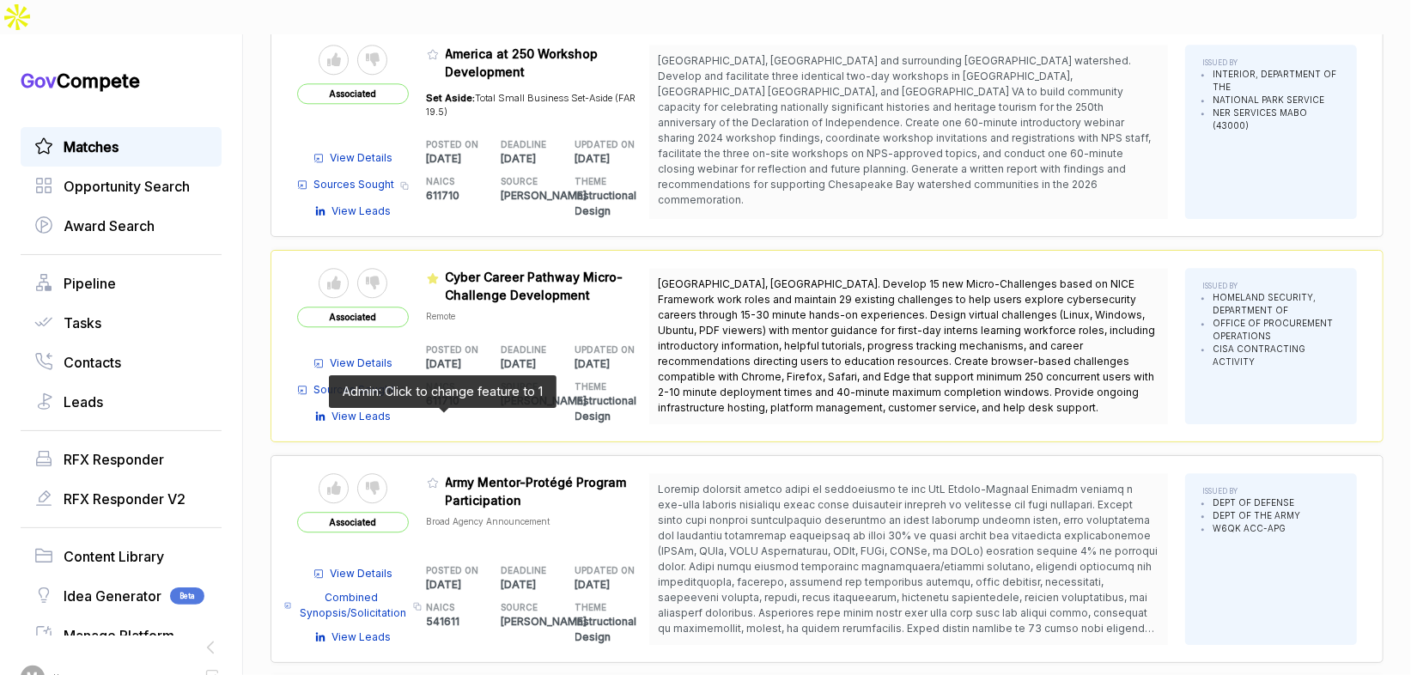
click at [439, 477] on icon at bounding box center [433, 483] width 12 height 12
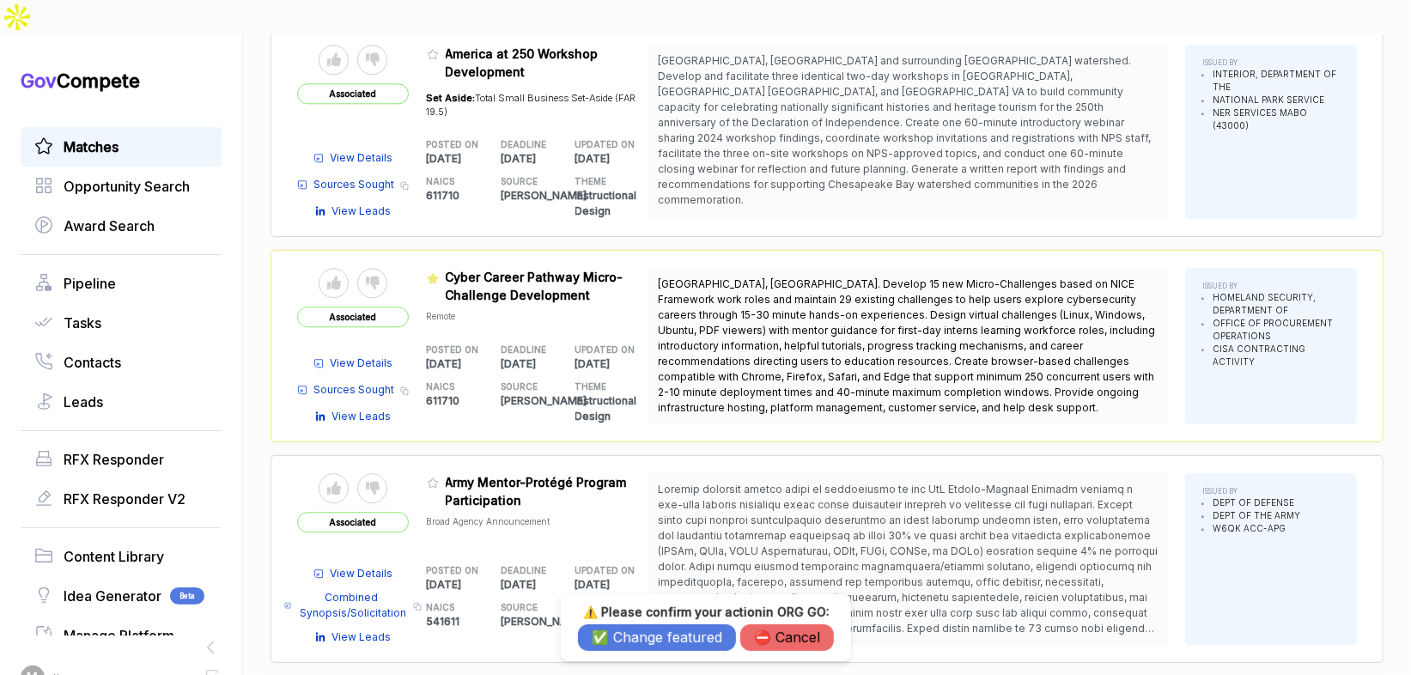
click at [612, 642] on button "✅ Change featured" at bounding box center [657, 637] width 158 height 27
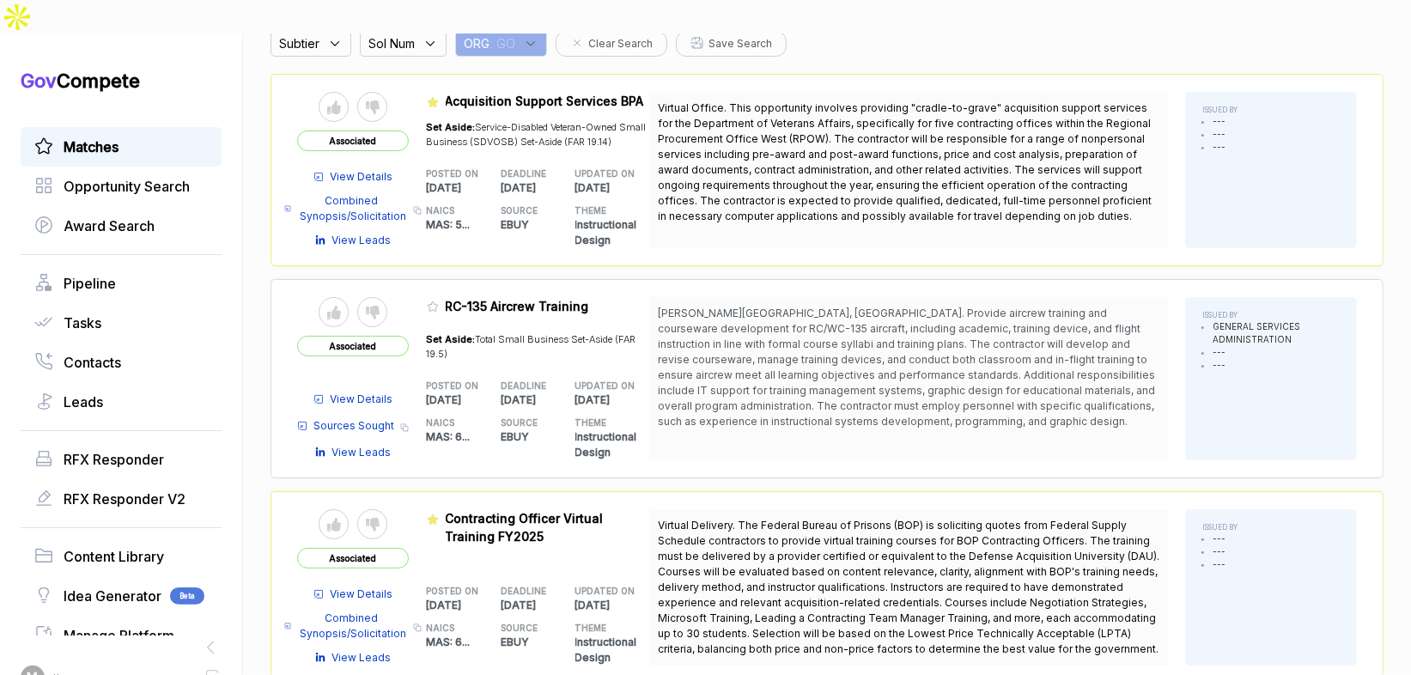
scroll to position [0, 0]
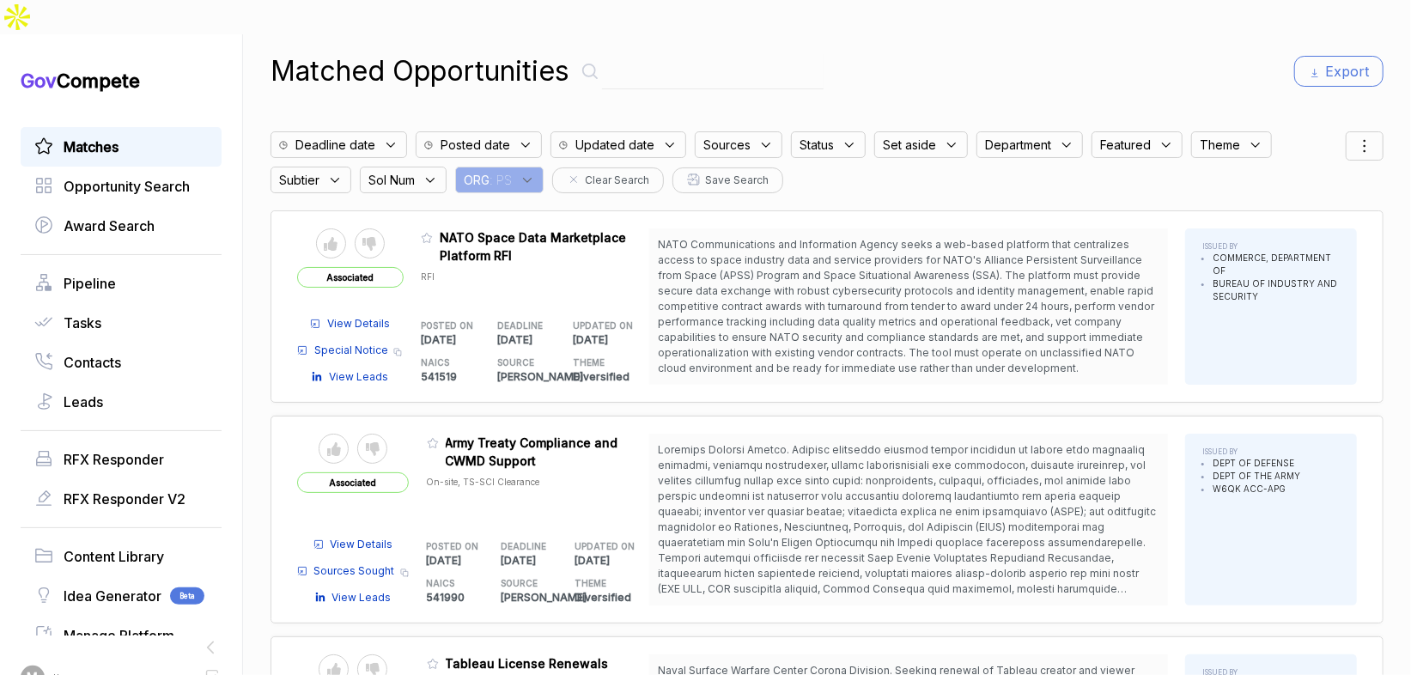
scroll to position [16, 0]
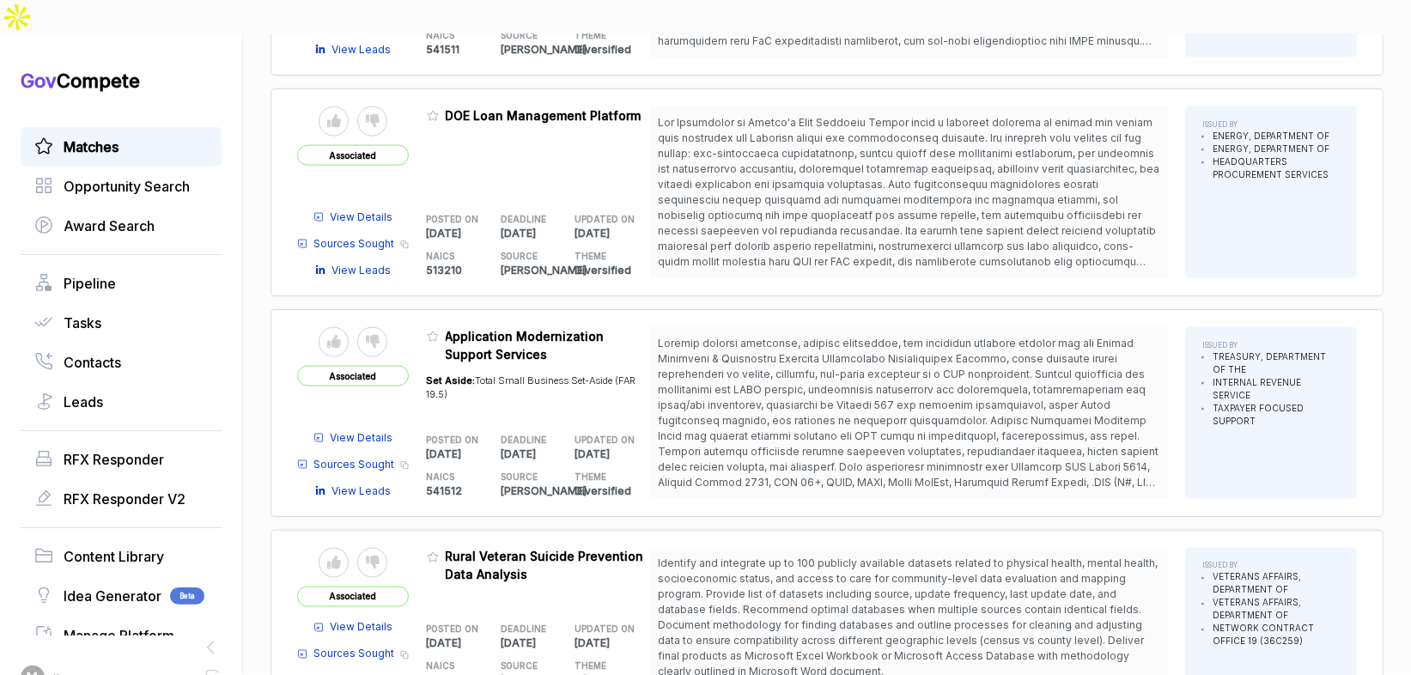
scroll to position [1640, 0]
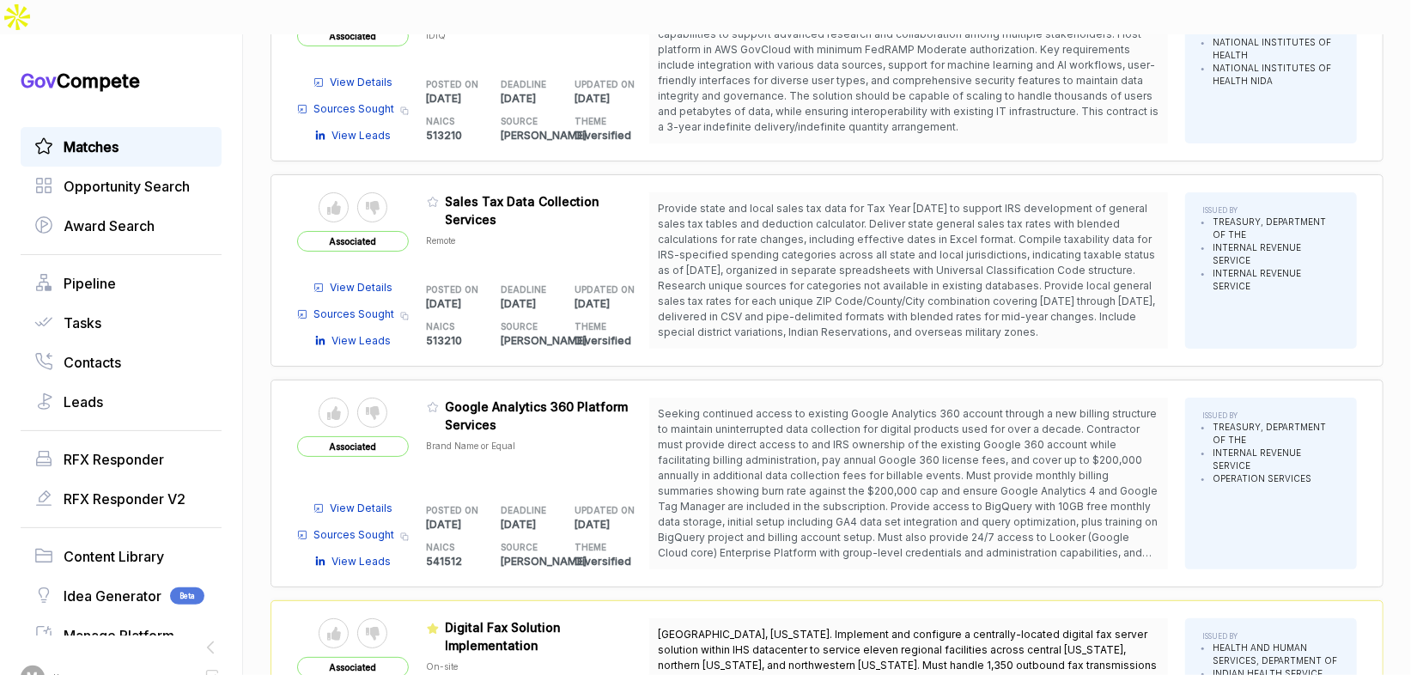
scroll to position [4736, 0]
click at [435, 401] on icon at bounding box center [433, 405] width 10 height 9
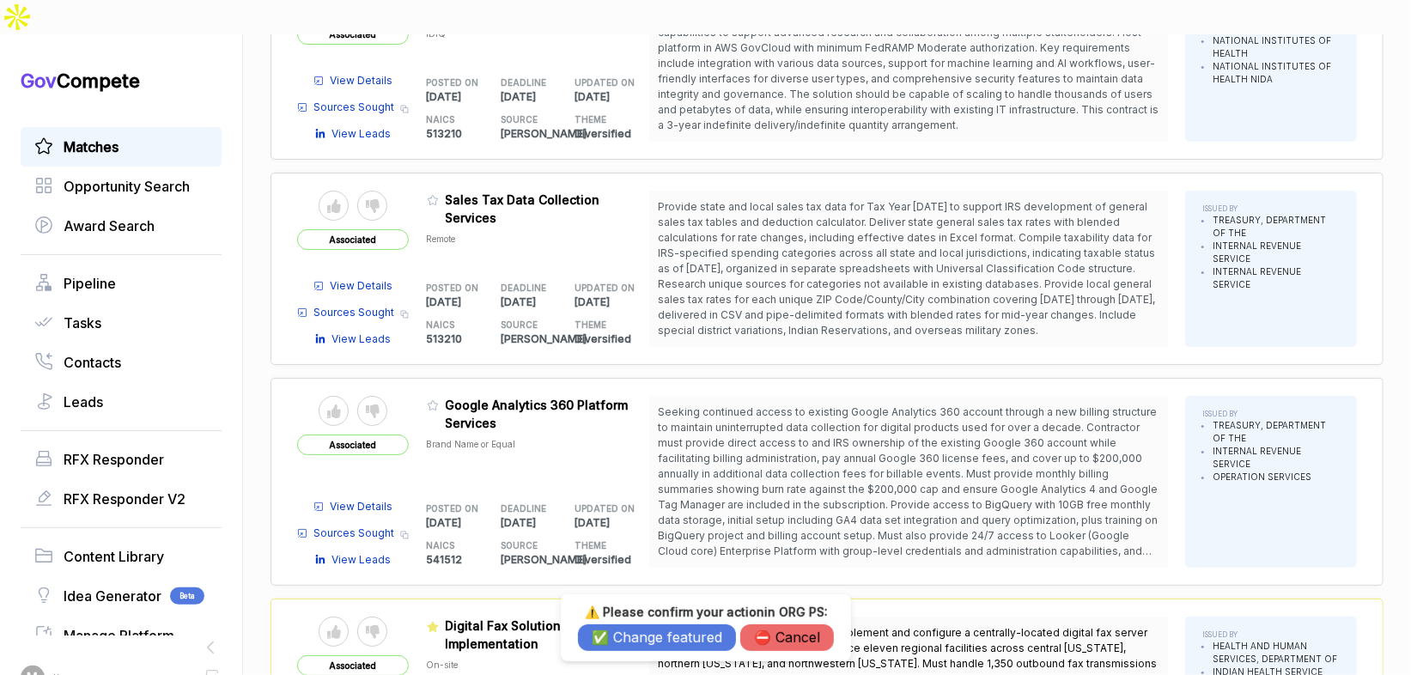
drag, startPoint x: 630, startPoint y: 642, endPoint x: 623, endPoint y: 629, distance: 14.6
click at [630, 641] on button "✅ Change featured" at bounding box center [657, 637] width 158 height 27
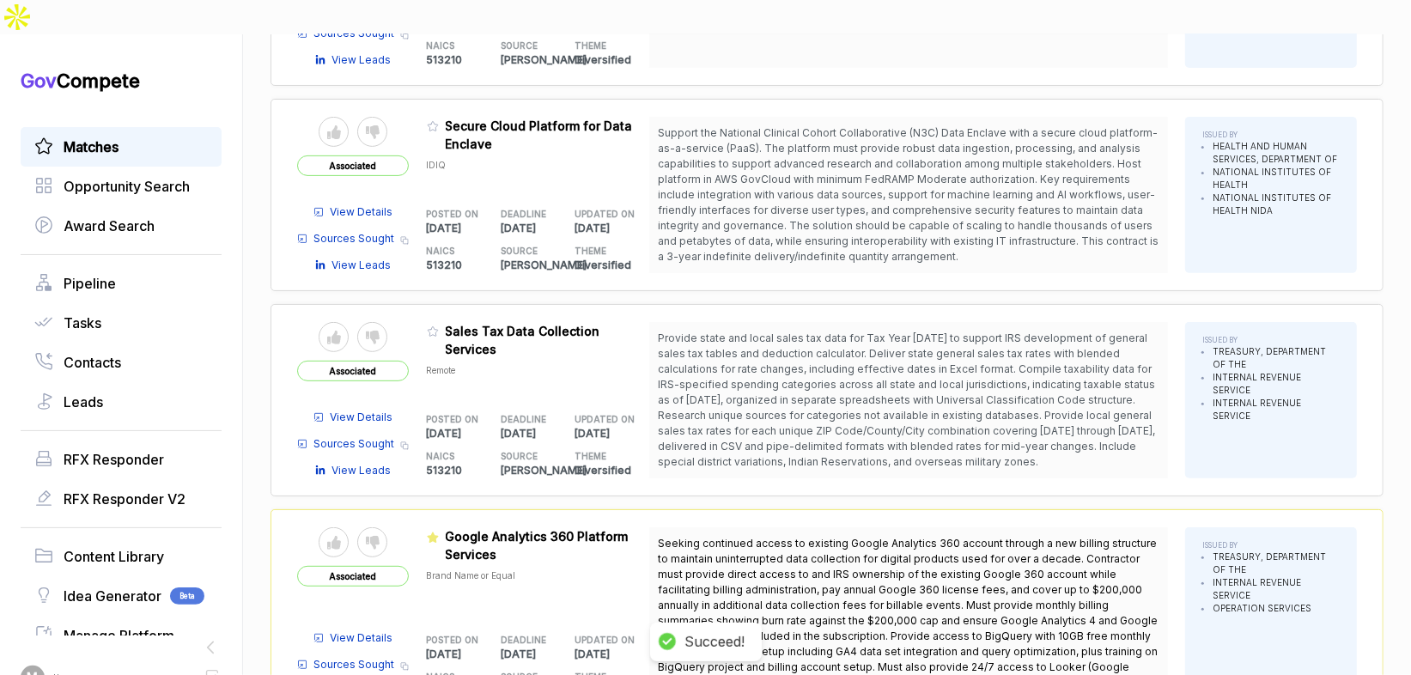
scroll to position [4457, 0]
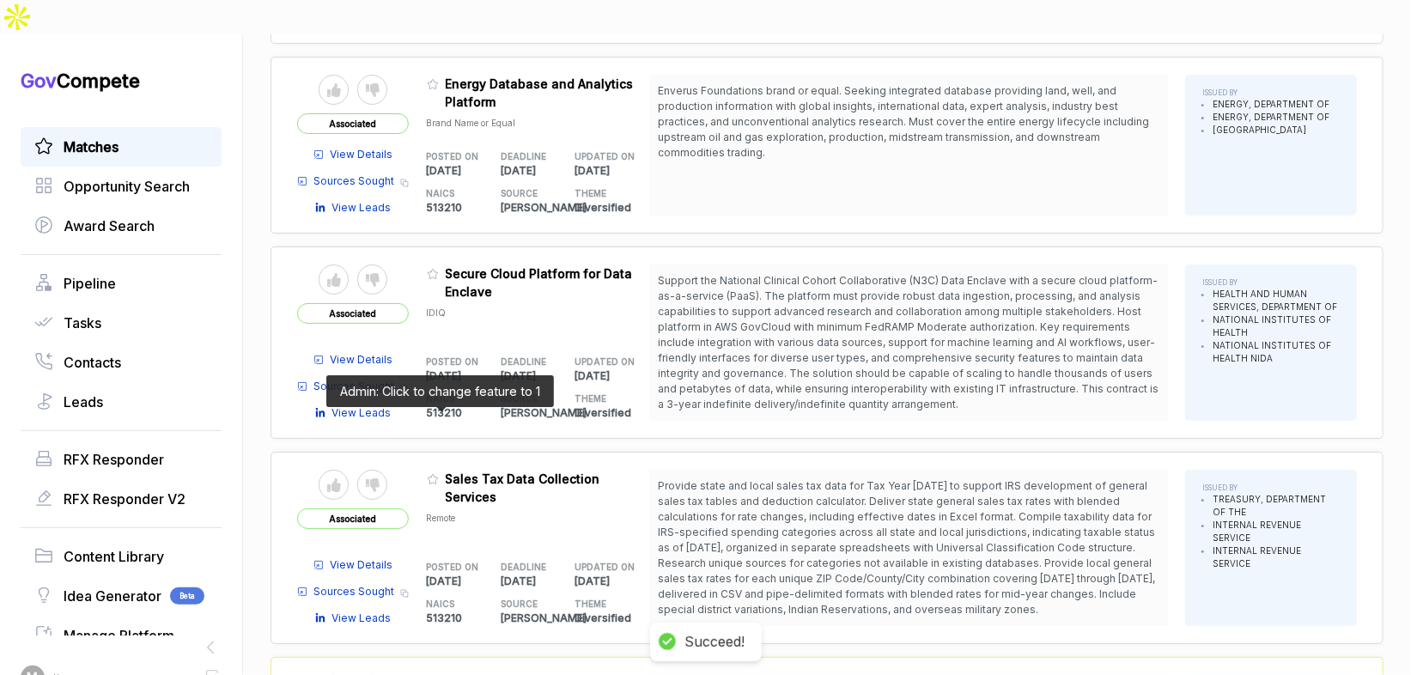
click at [439, 473] on icon at bounding box center [433, 479] width 12 height 12
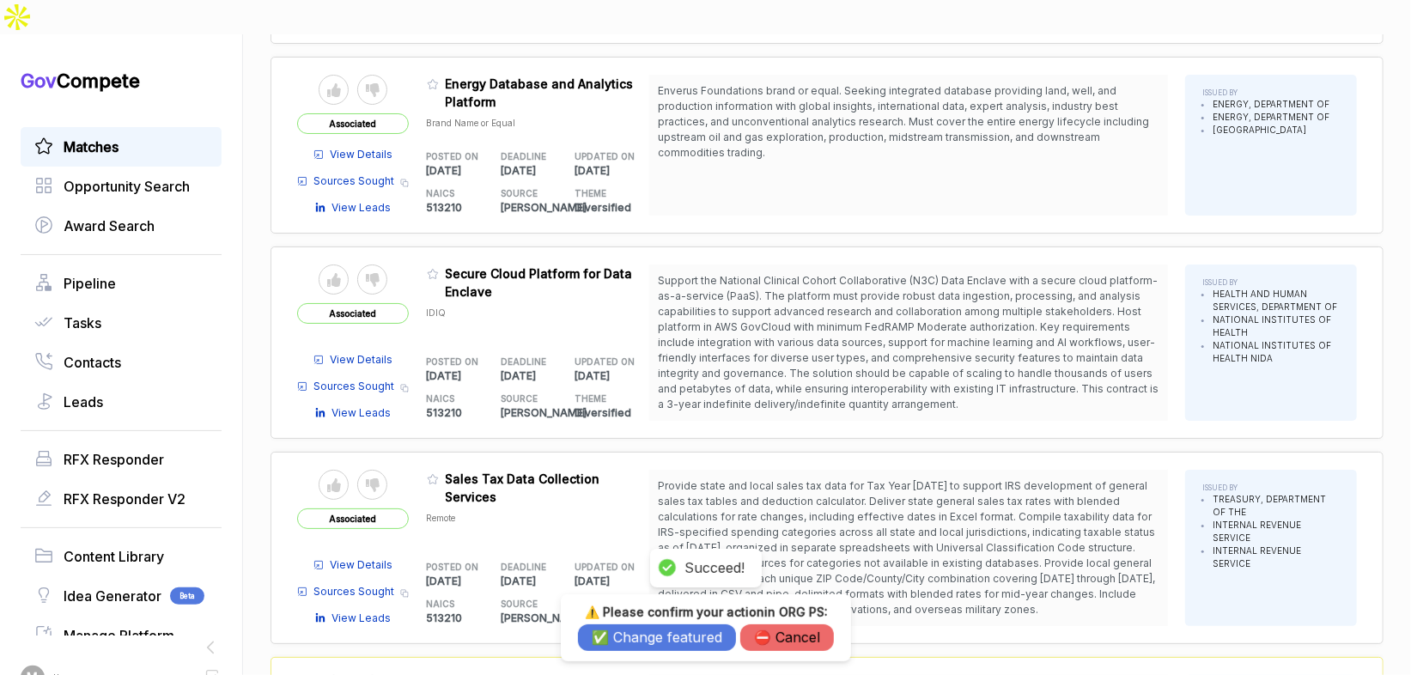
click at [662, 630] on button "✅ Change featured" at bounding box center [657, 637] width 158 height 27
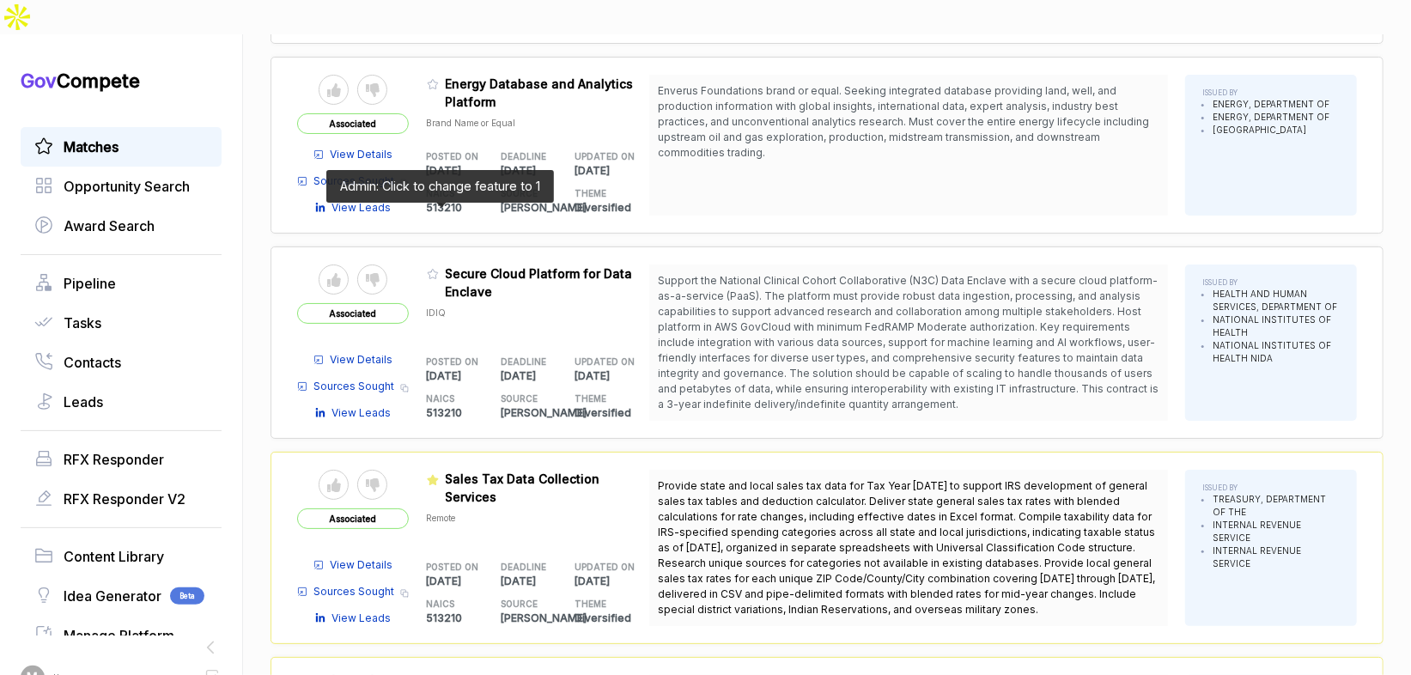
click at [433, 270] on icon at bounding box center [433, 274] width 10 height 9
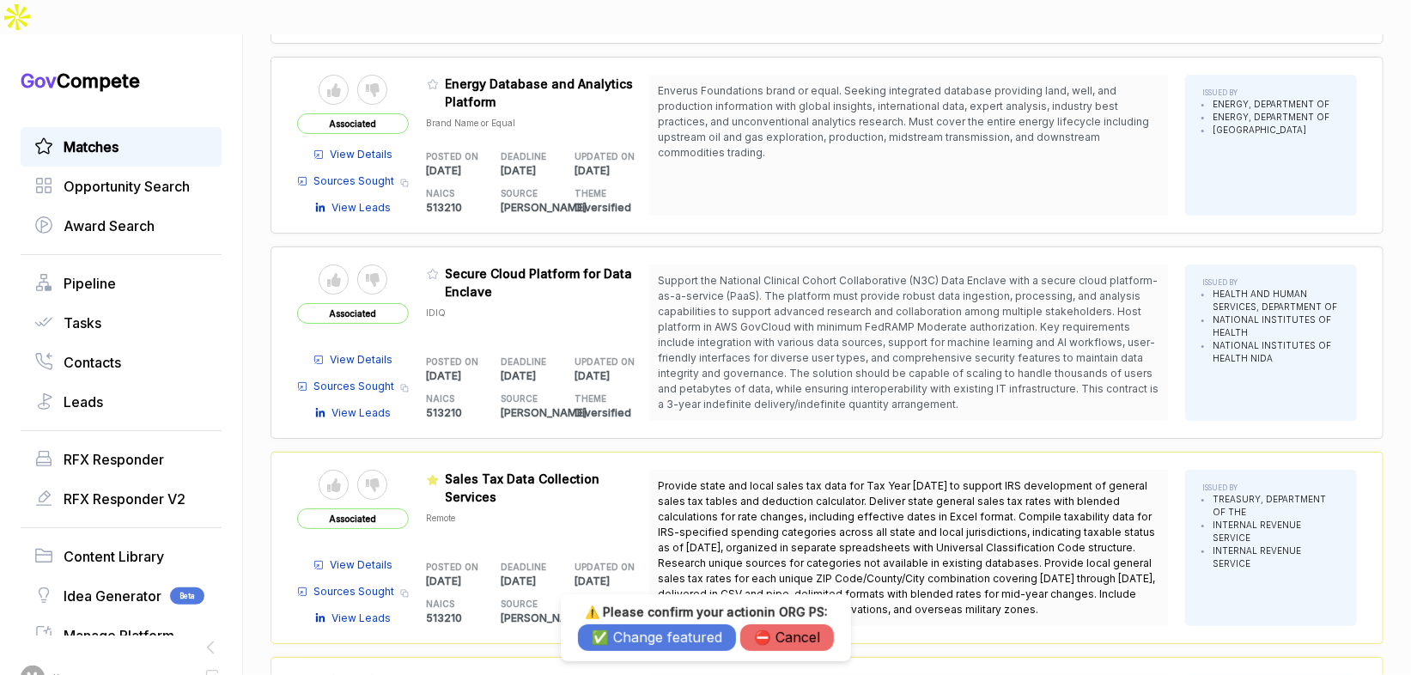
drag, startPoint x: 623, startPoint y: 630, endPoint x: 623, endPoint y: 617, distance: 12.9
click at [623, 629] on button "✅ Change featured" at bounding box center [657, 637] width 158 height 27
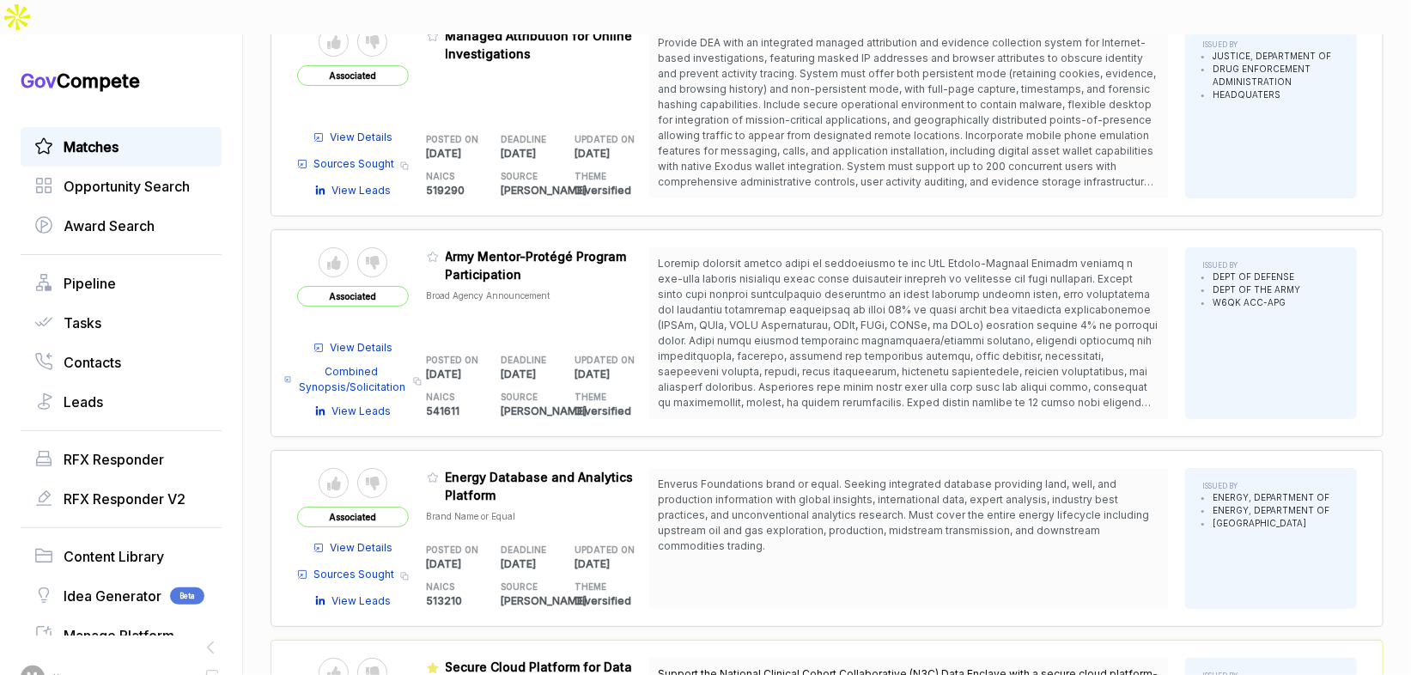
scroll to position [4042, 0]
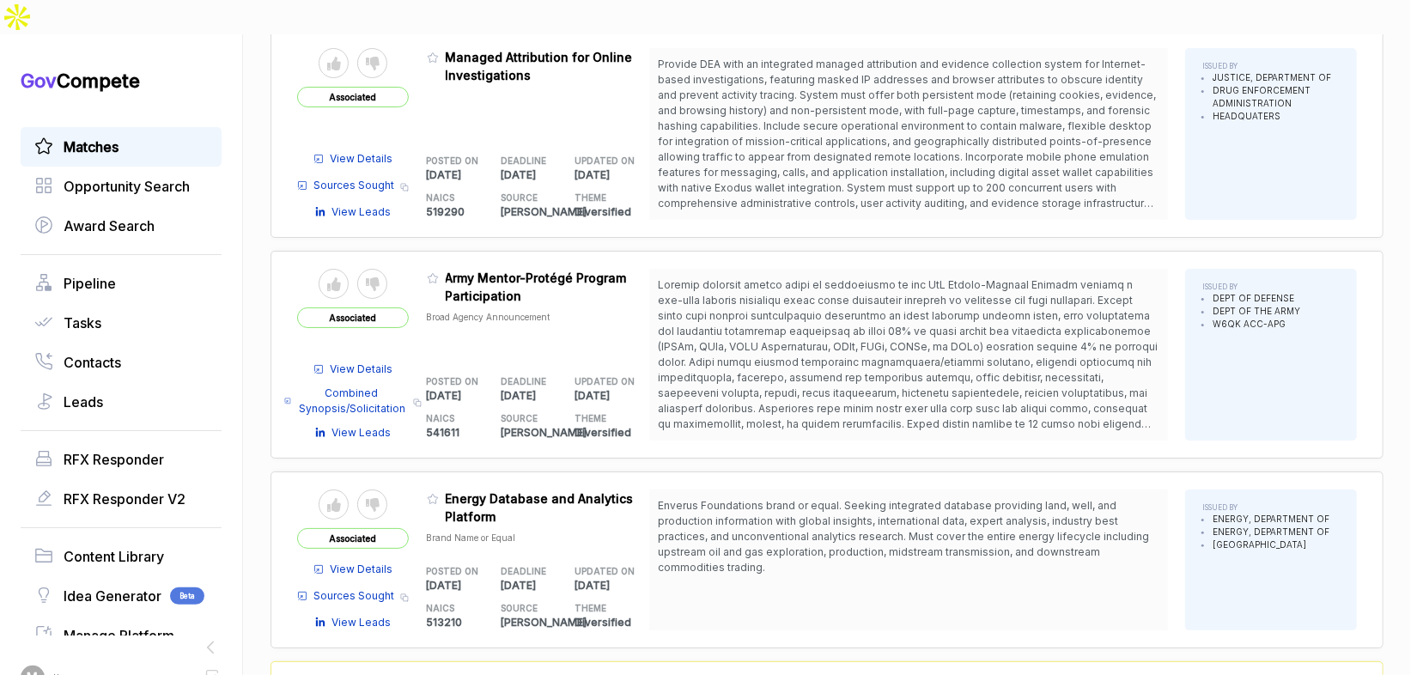
click at [438, 274] on icon at bounding box center [433, 278] width 10 height 9
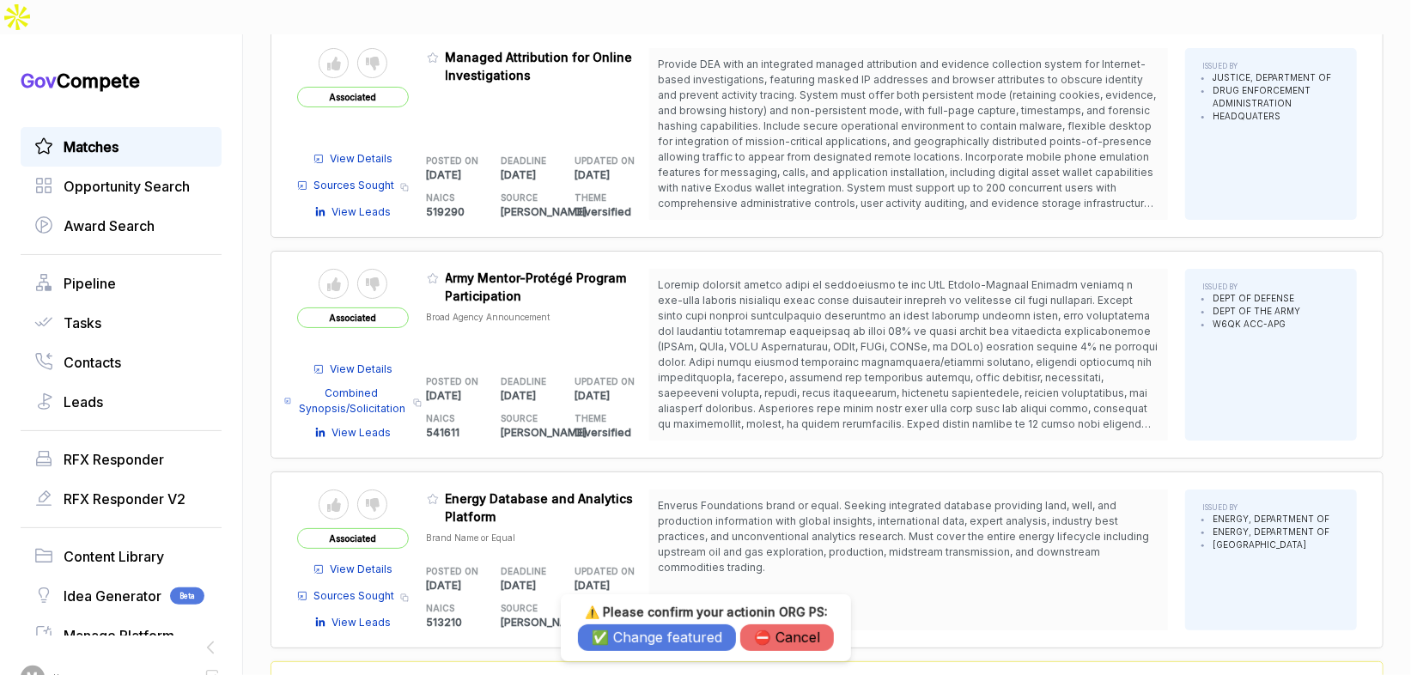
click at [630, 638] on button "✅ Change featured" at bounding box center [657, 637] width 158 height 27
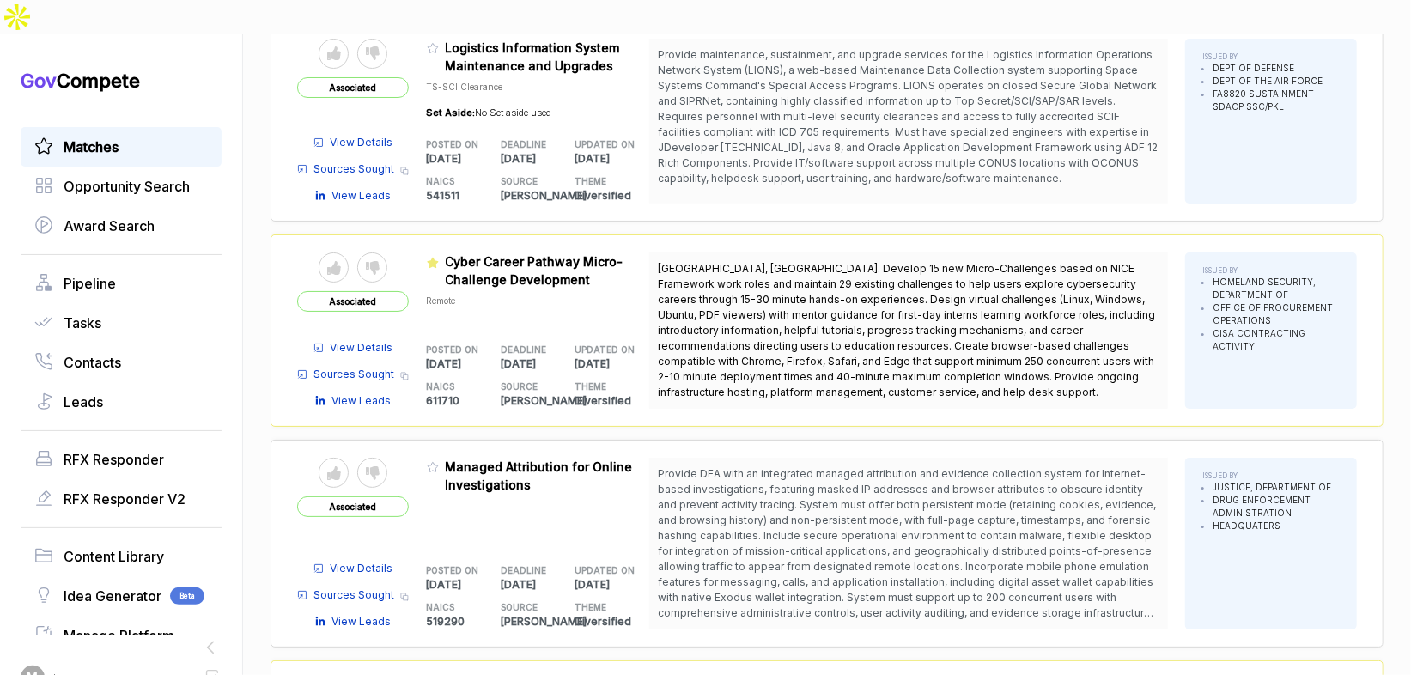
scroll to position [3629, 0]
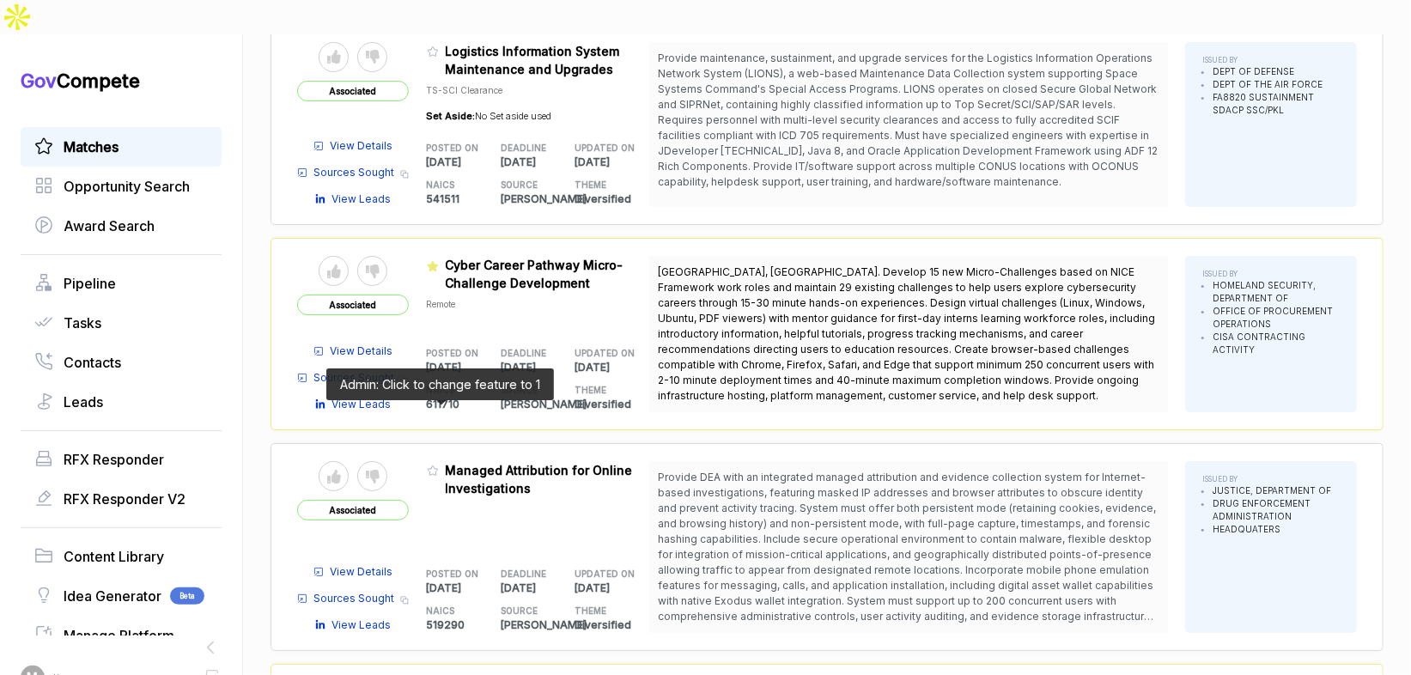
click at [437, 465] on icon at bounding box center [433, 471] width 12 height 12
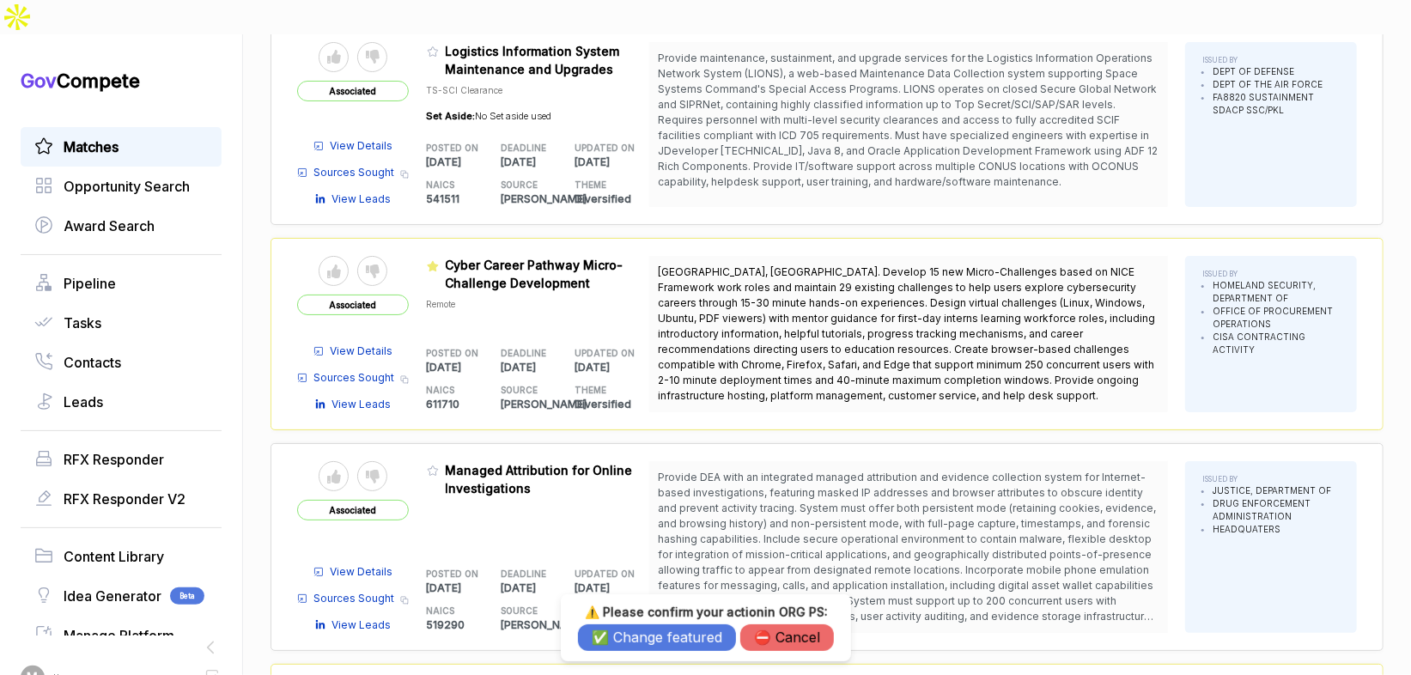
drag, startPoint x: 611, startPoint y: 639, endPoint x: 600, endPoint y: 610, distance: 31.3
click at [611, 638] on button "✅ Change featured" at bounding box center [657, 637] width 158 height 27
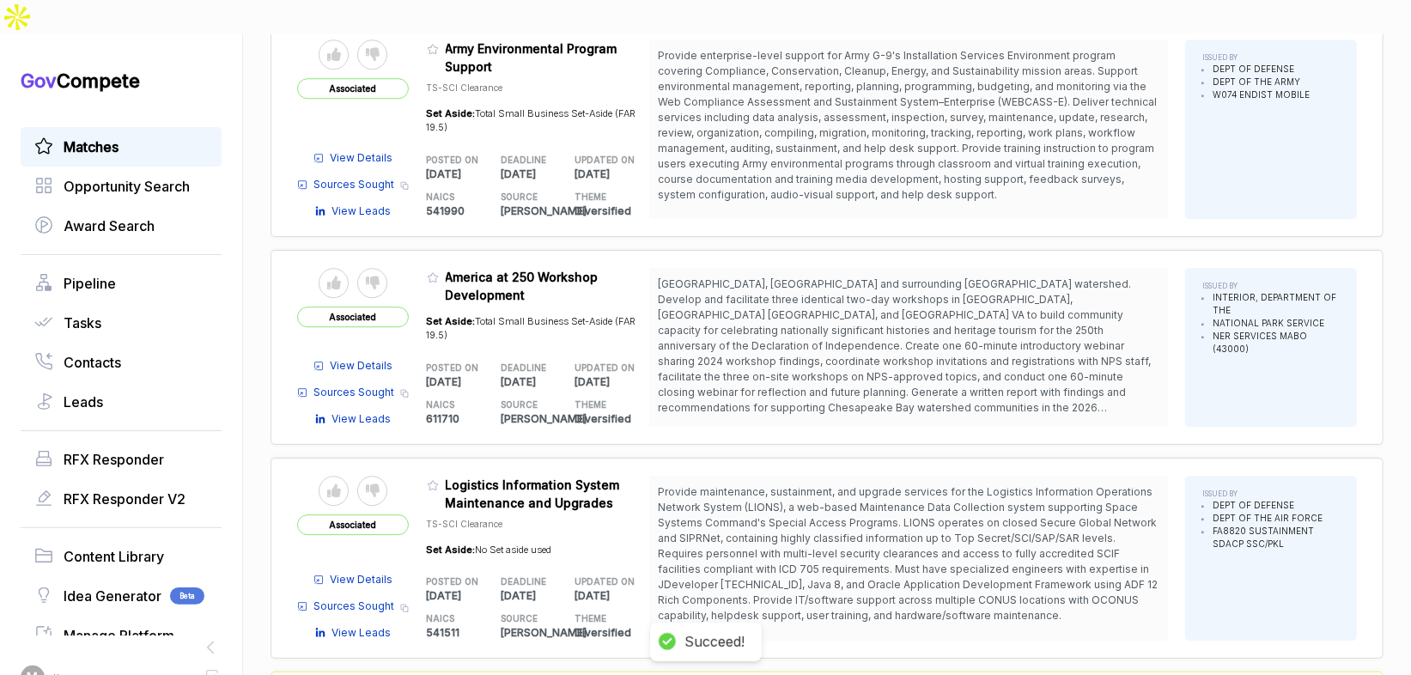
scroll to position [3193, 0]
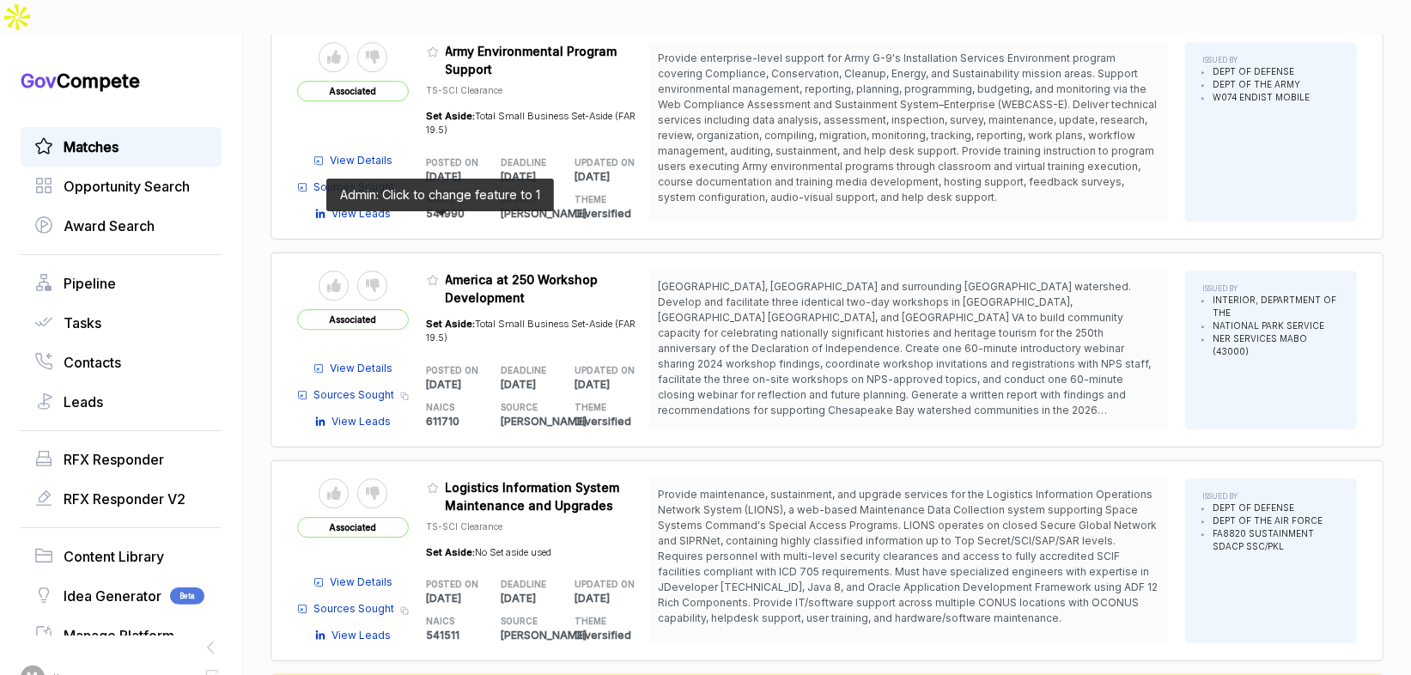
click at [438, 275] on icon at bounding box center [433, 279] width 10 height 9
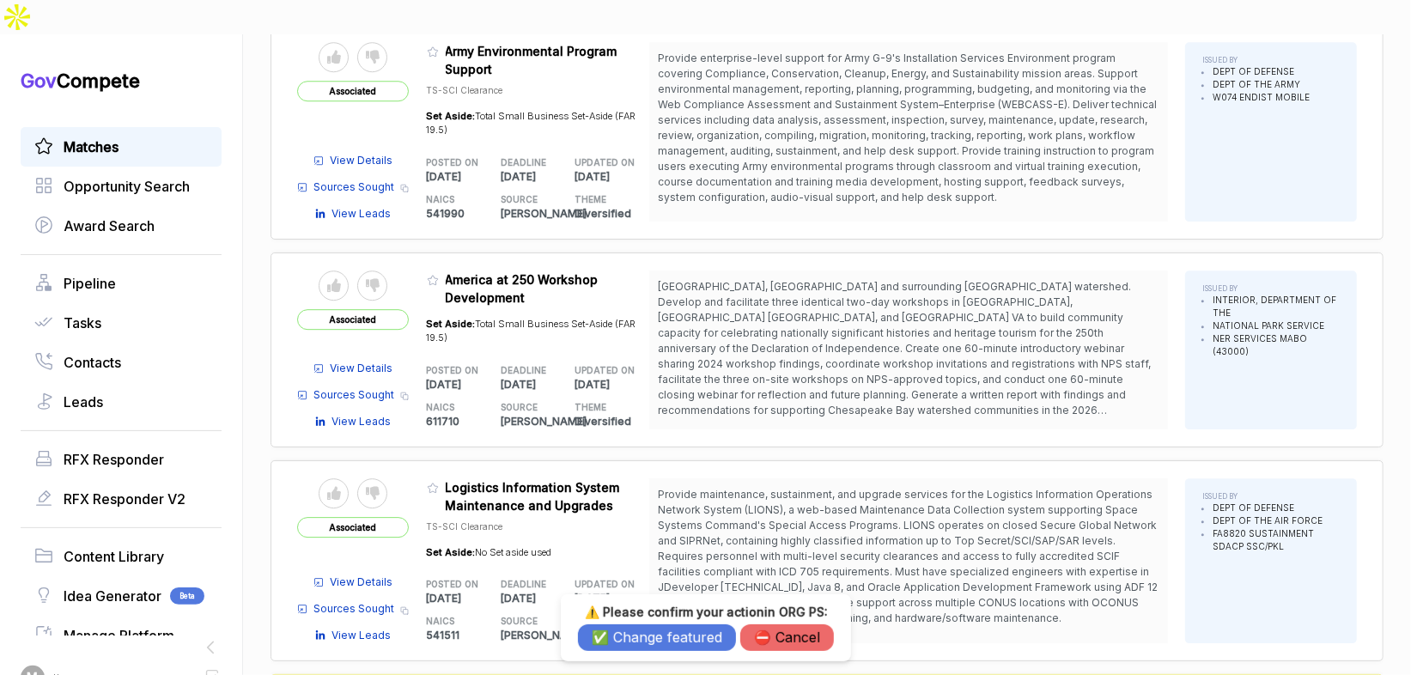
drag, startPoint x: 634, startPoint y: 633, endPoint x: 627, endPoint y: 590, distance: 43.5
click at [632, 624] on button "✅ Change featured" at bounding box center [657, 637] width 158 height 27
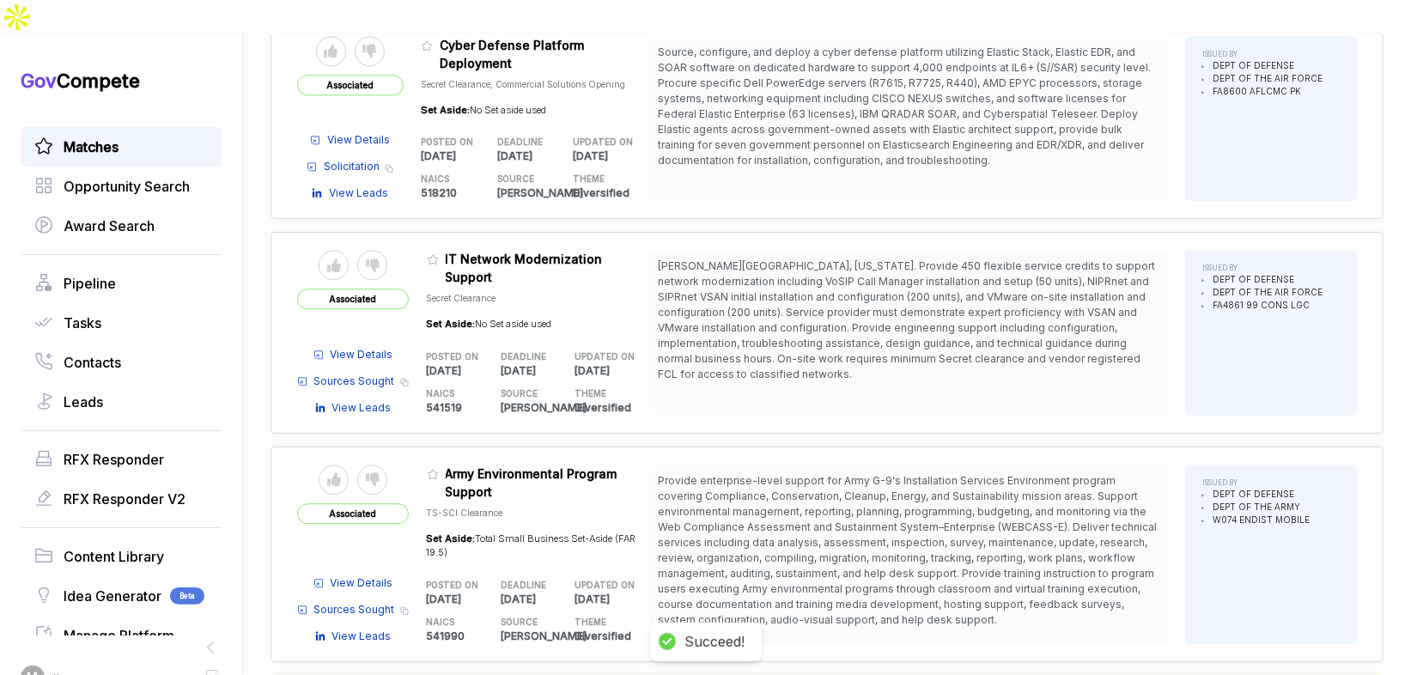
scroll to position [2698, 0]
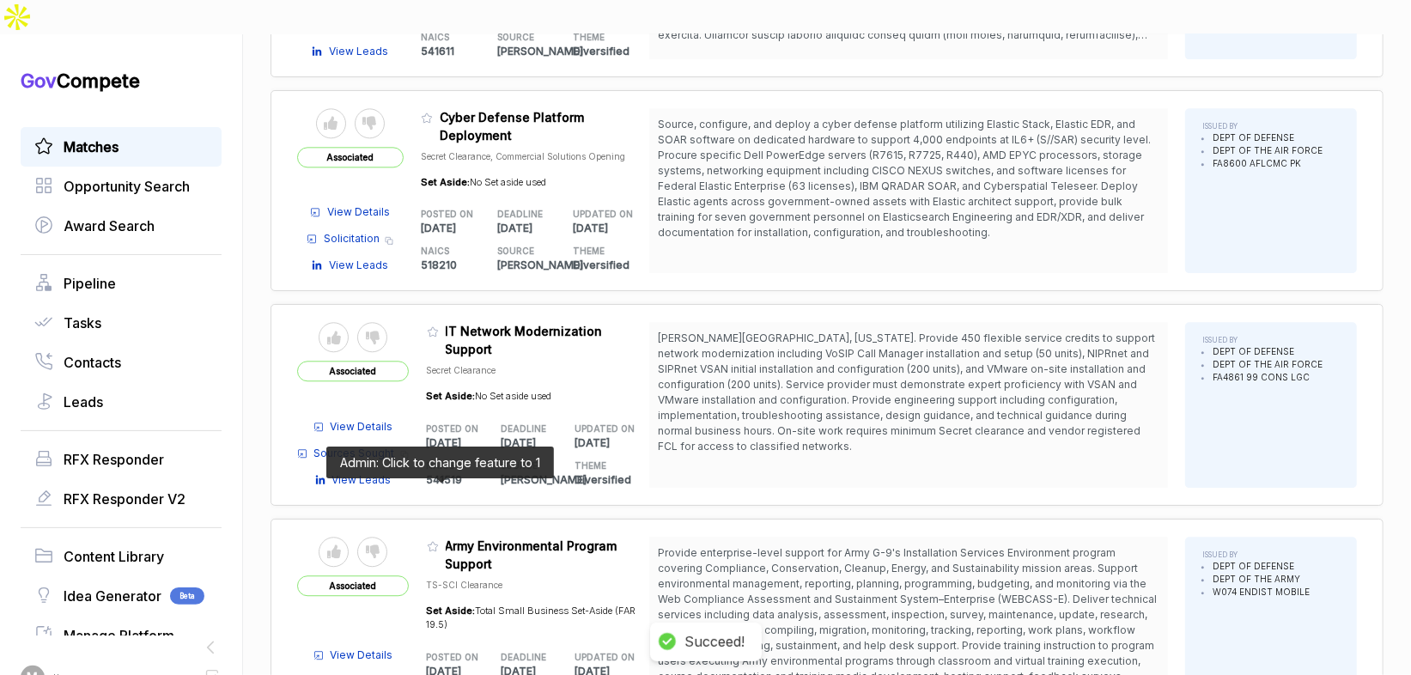
click at [438, 540] on icon at bounding box center [433, 546] width 12 height 12
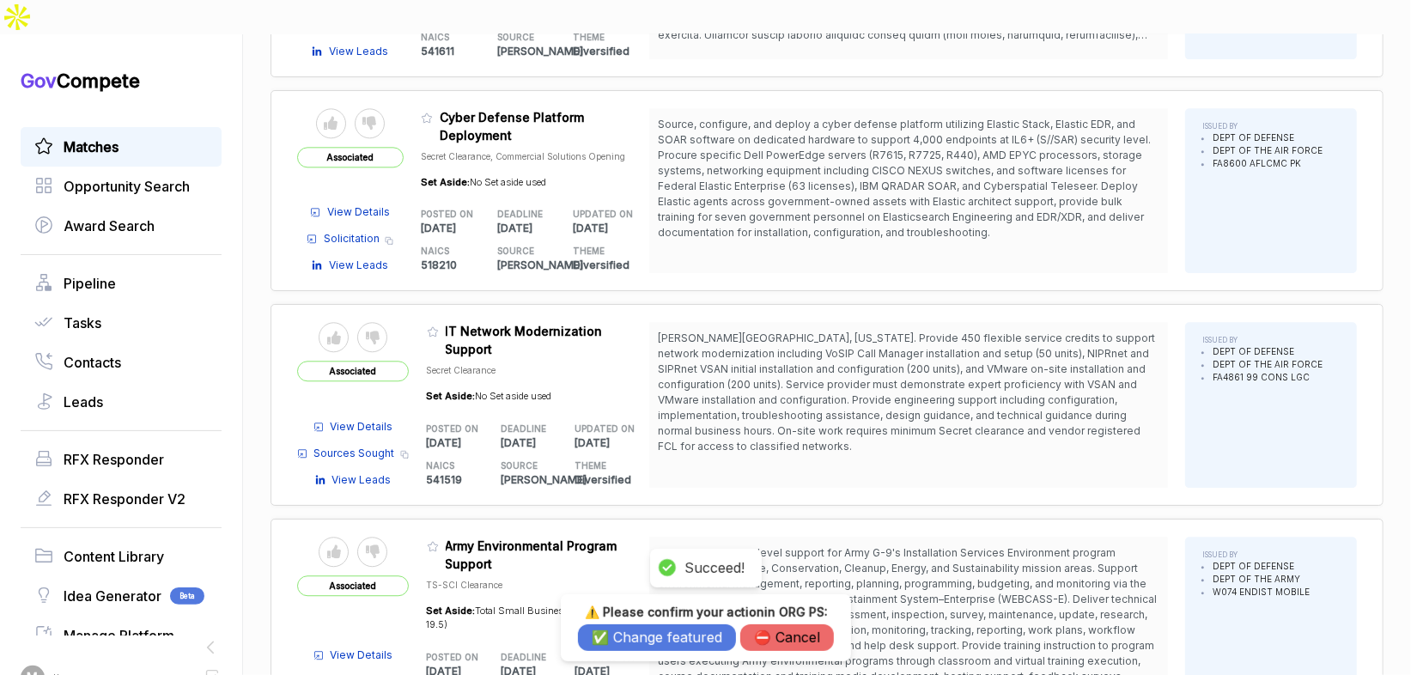
drag, startPoint x: 633, startPoint y: 642, endPoint x: 558, endPoint y: 452, distance: 204.8
click at [632, 642] on button "✅ Change featured" at bounding box center [657, 637] width 158 height 27
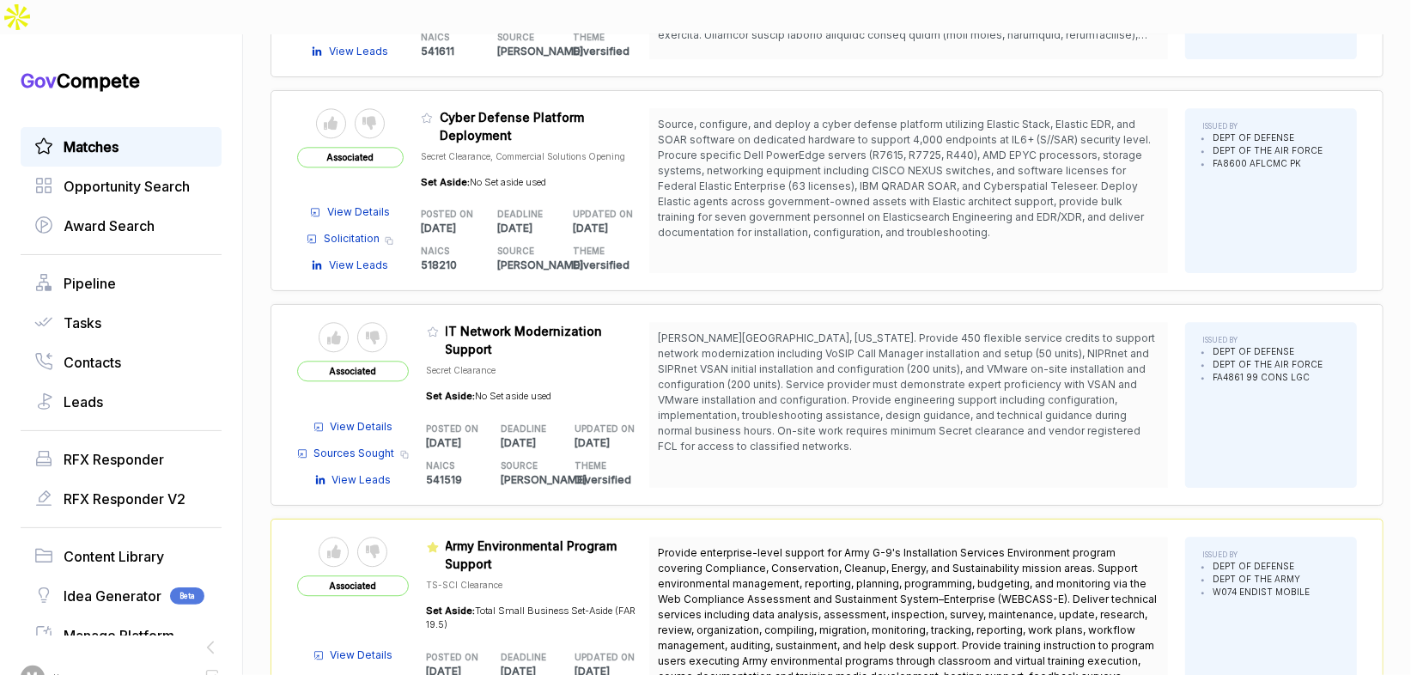
scroll to position [2696, 0]
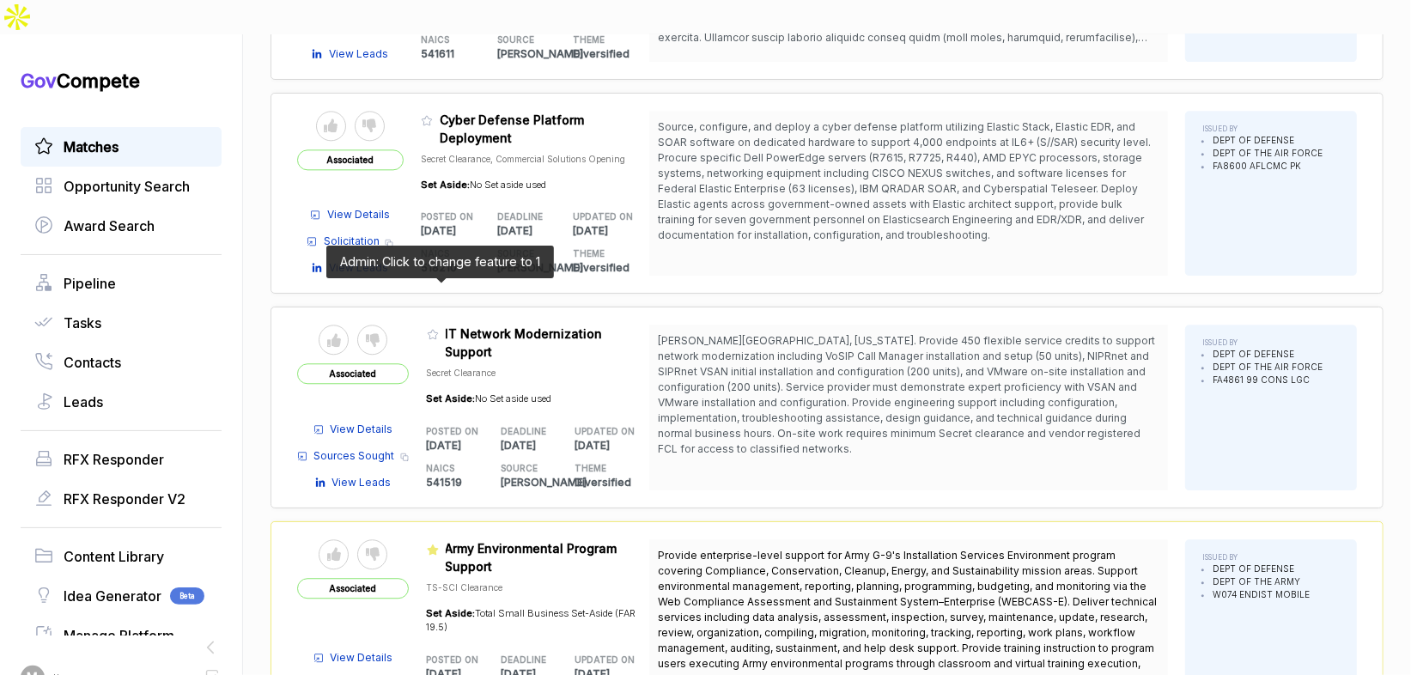
click at [438, 328] on icon at bounding box center [433, 334] width 12 height 12
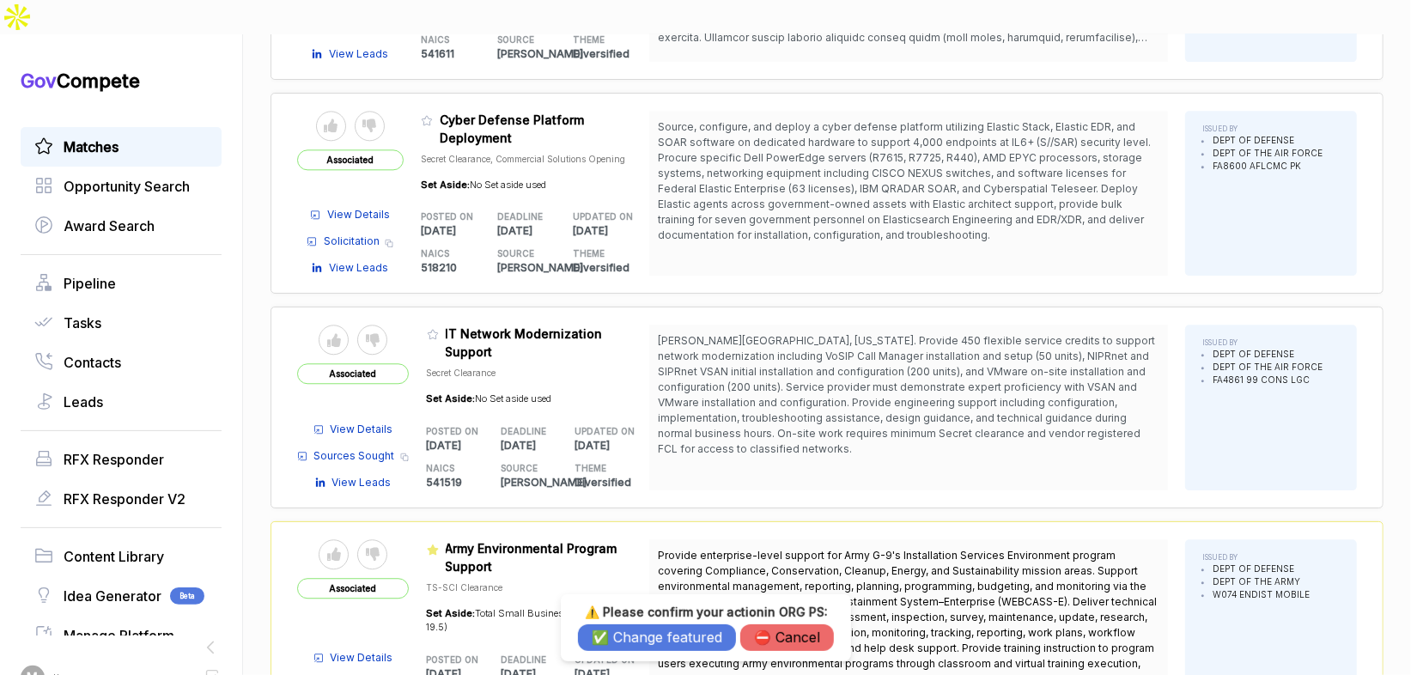
click at [684, 642] on button "✅ Change featured" at bounding box center [657, 637] width 158 height 27
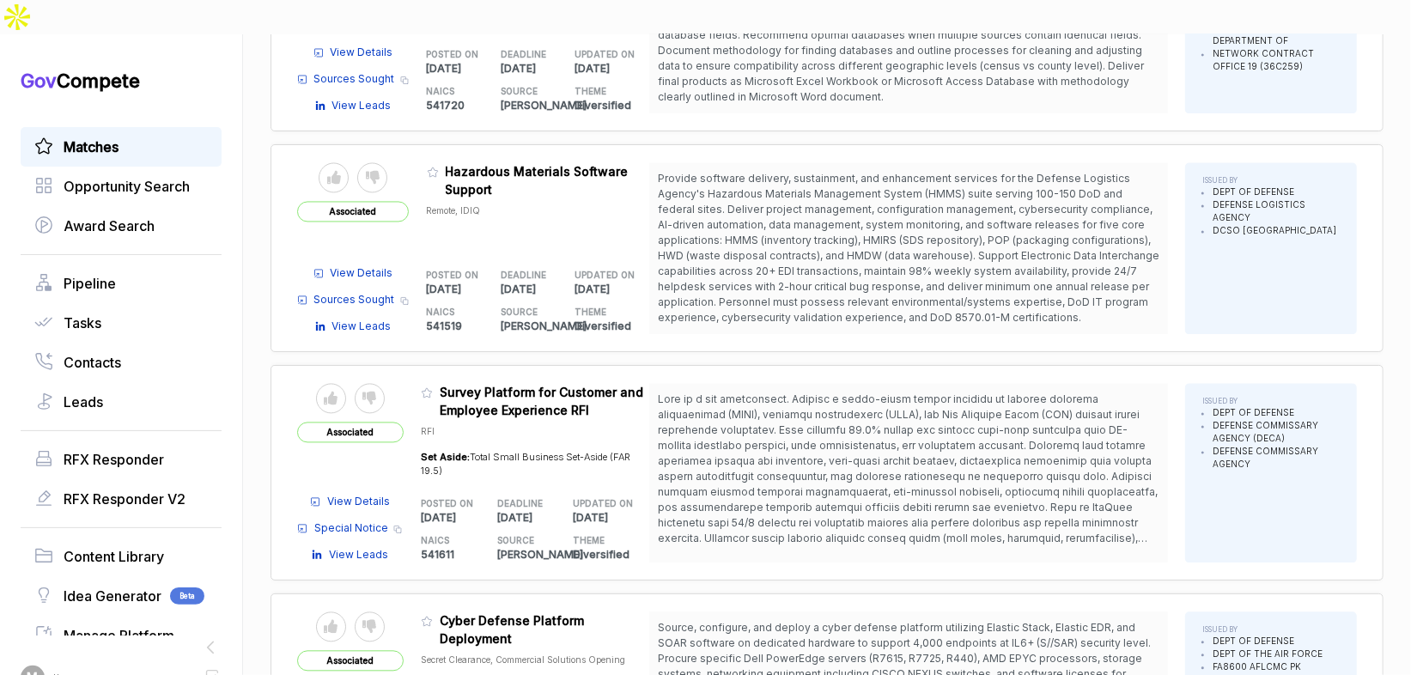
scroll to position [2114, 0]
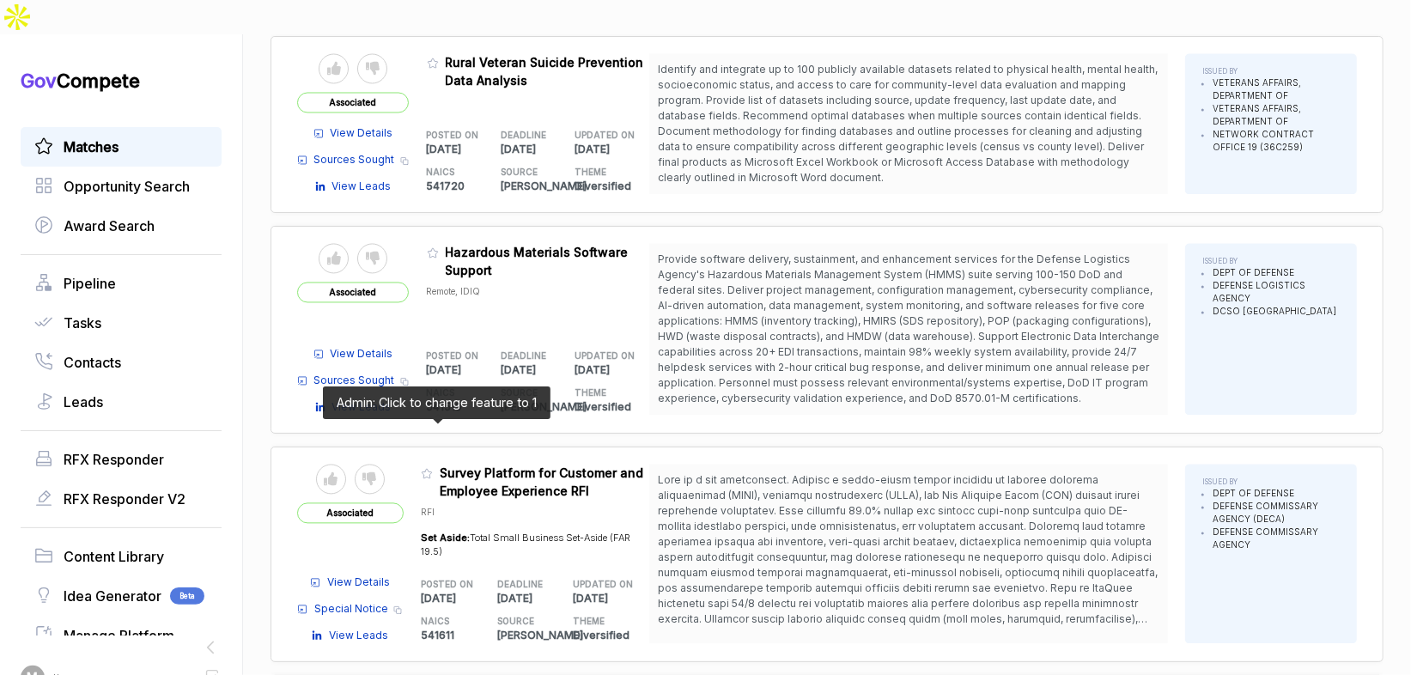
drag, startPoint x: 435, startPoint y: 426, endPoint x: 447, endPoint y: 452, distance: 28.4
click at [432, 469] on icon at bounding box center [427, 473] width 10 height 9
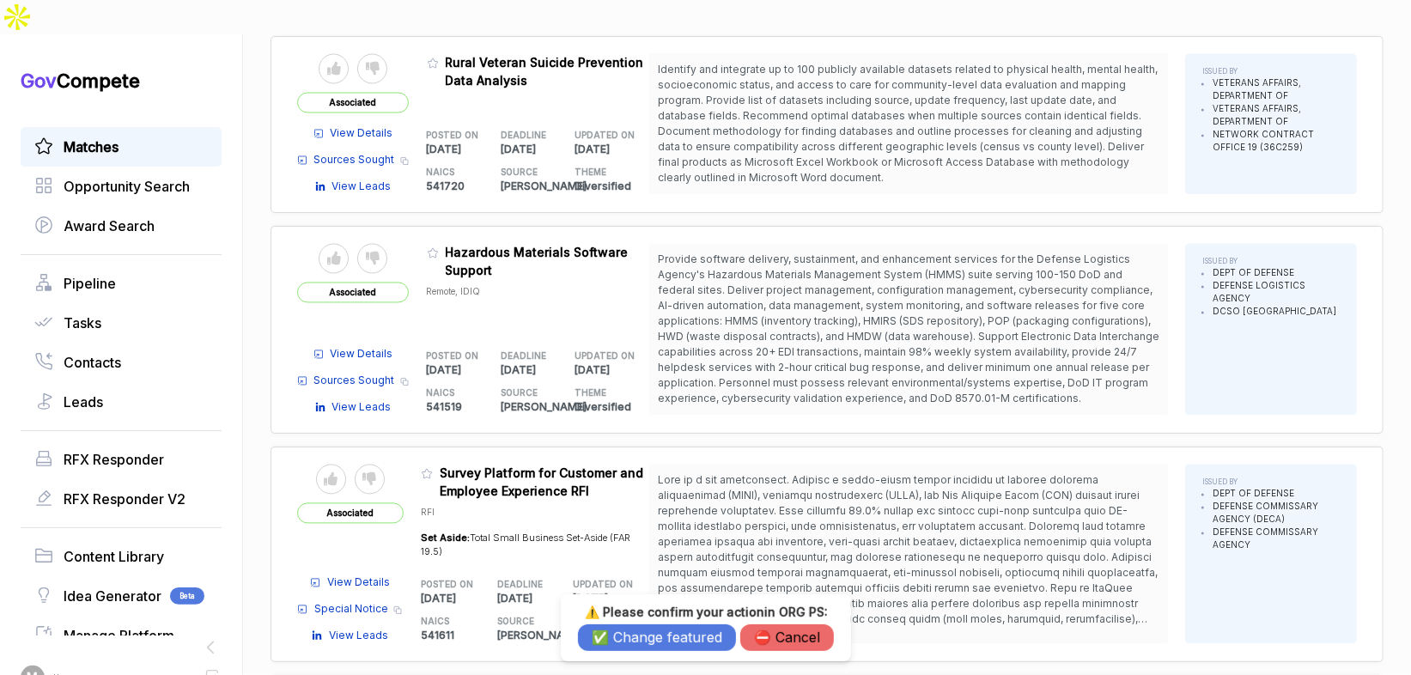
click at [633, 634] on button "✅ Change featured" at bounding box center [657, 637] width 158 height 27
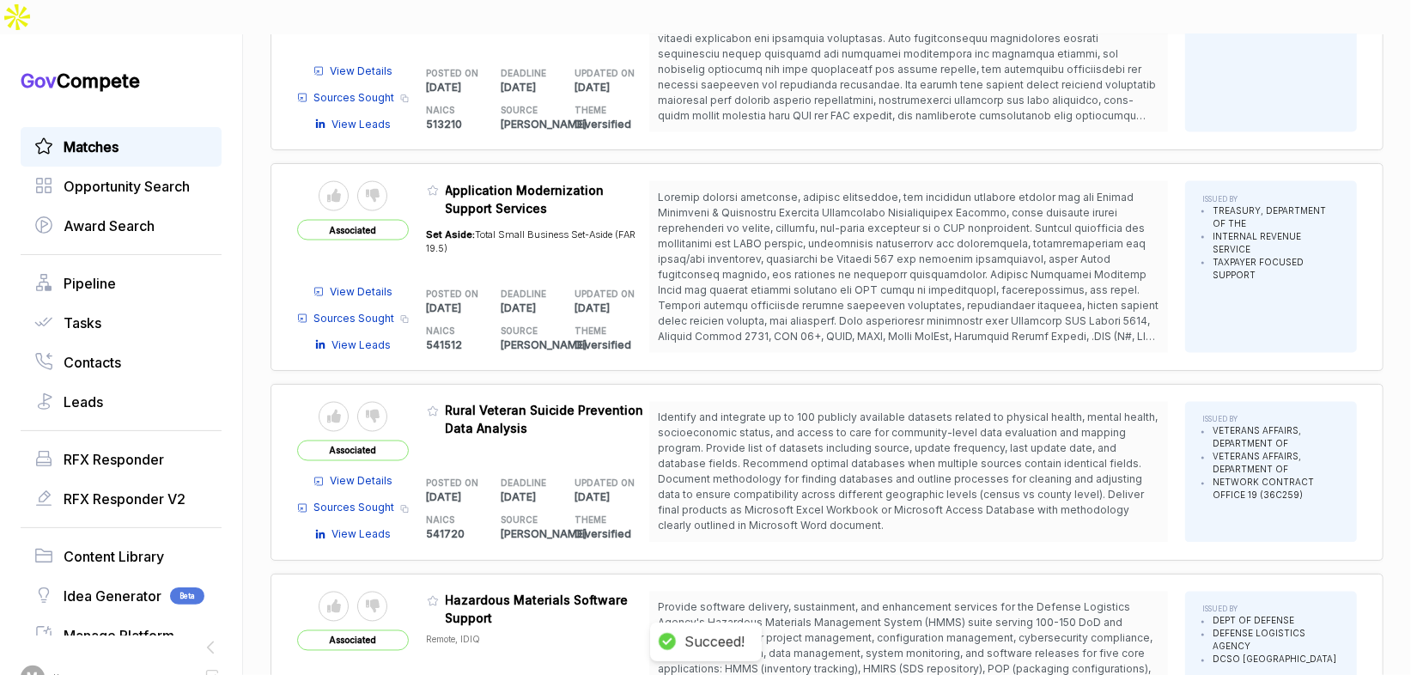
scroll to position [1757, 0]
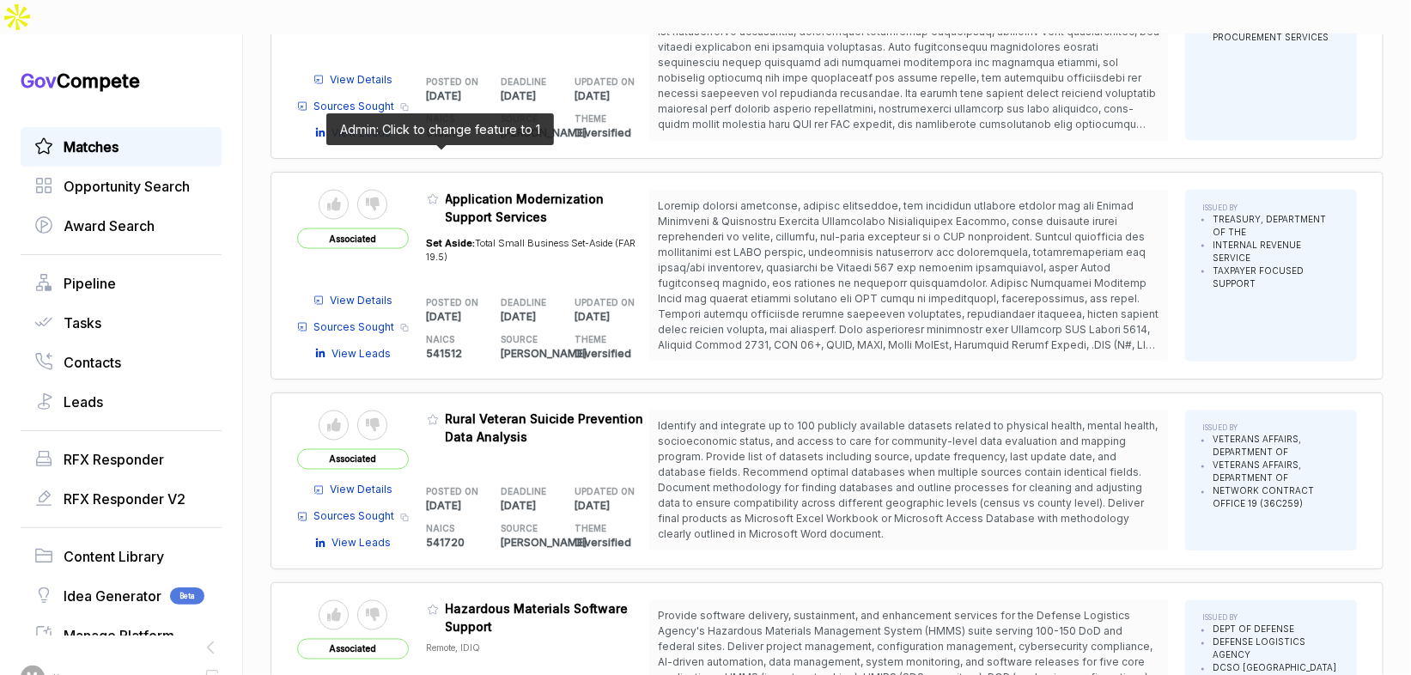
click at [439, 193] on icon at bounding box center [433, 199] width 12 height 12
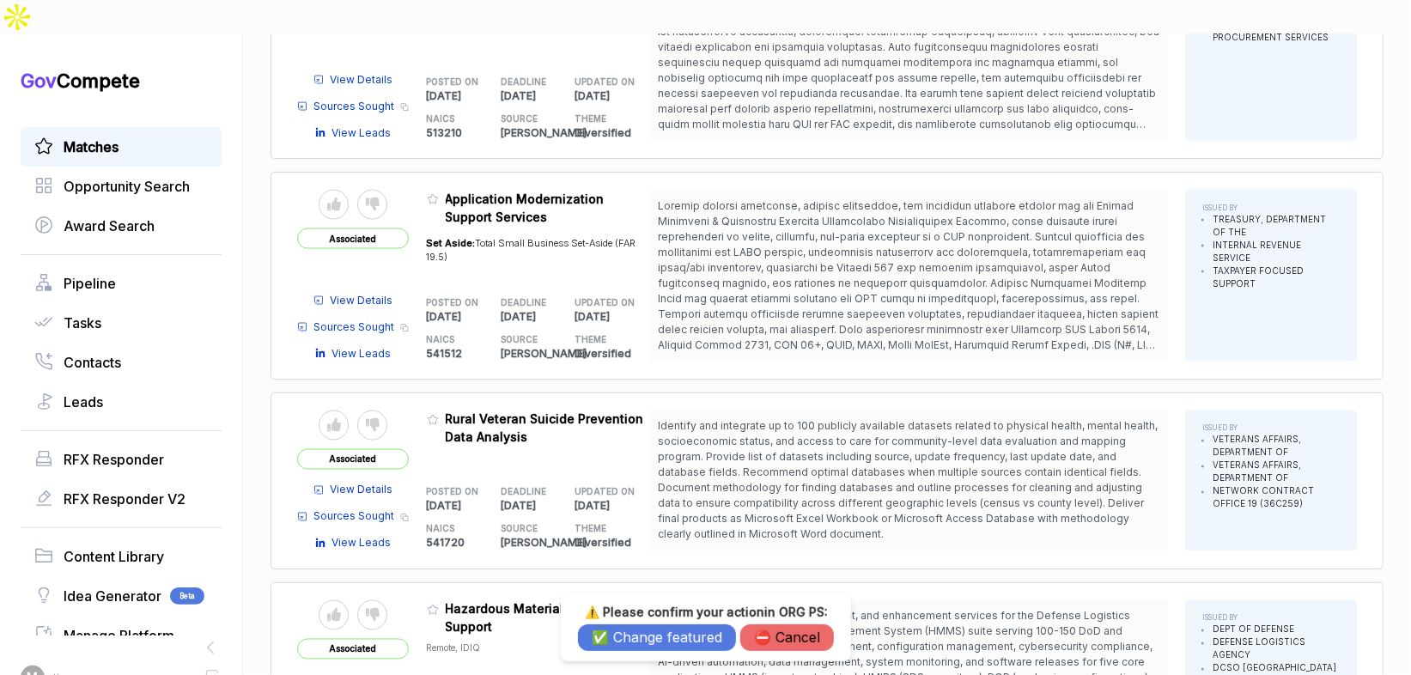
drag, startPoint x: 652, startPoint y: 629, endPoint x: 651, endPoint y: 590, distance: 38.7
click at [651, 628] on button "✅ Change featured" at bounding box center [657, 637] width 158 height 27
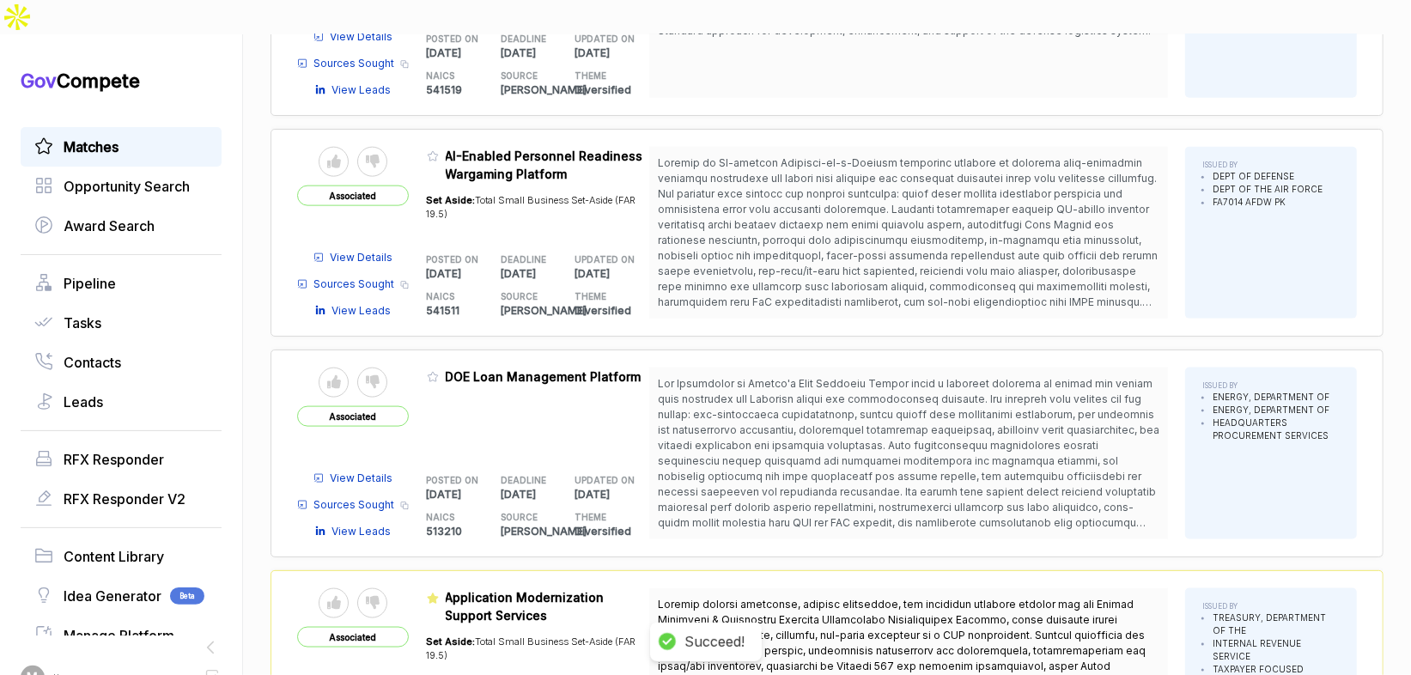
scroll to position [1357, 0]
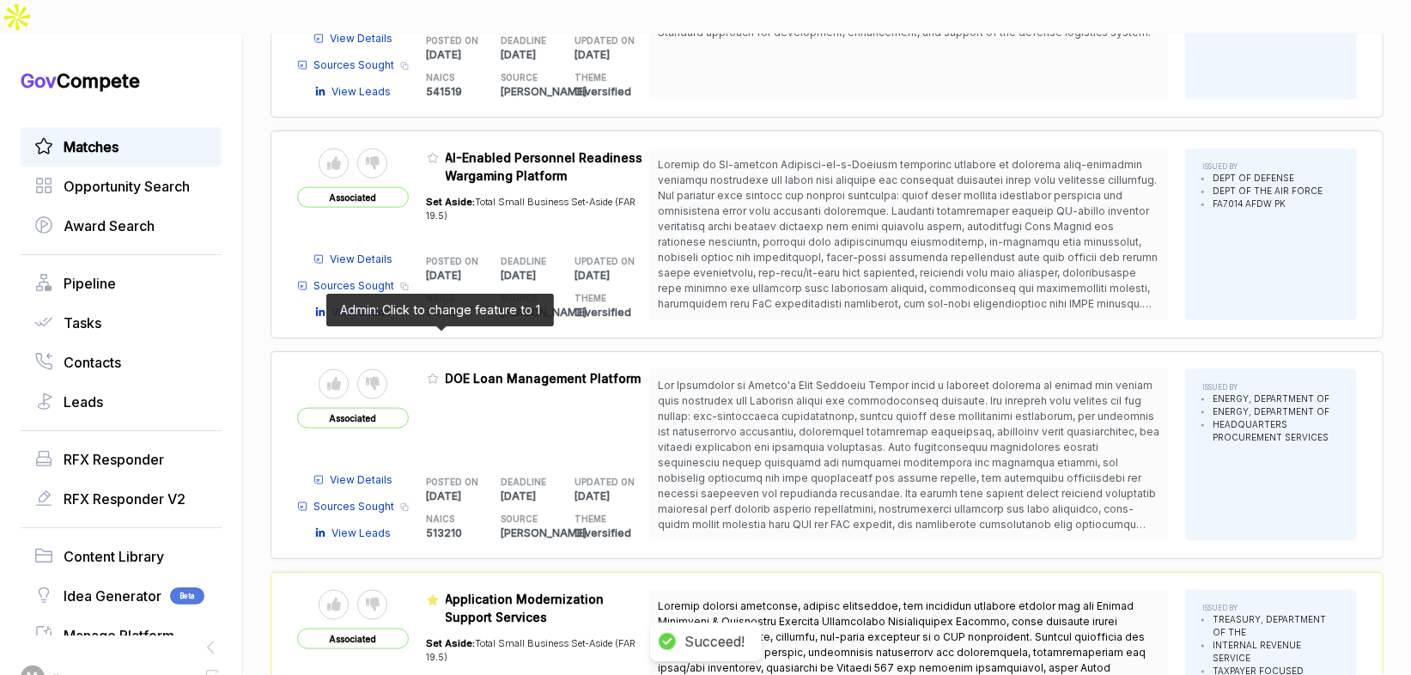
click at [435, 374] on icon at bounding box center [433, 378] width 10 height 9
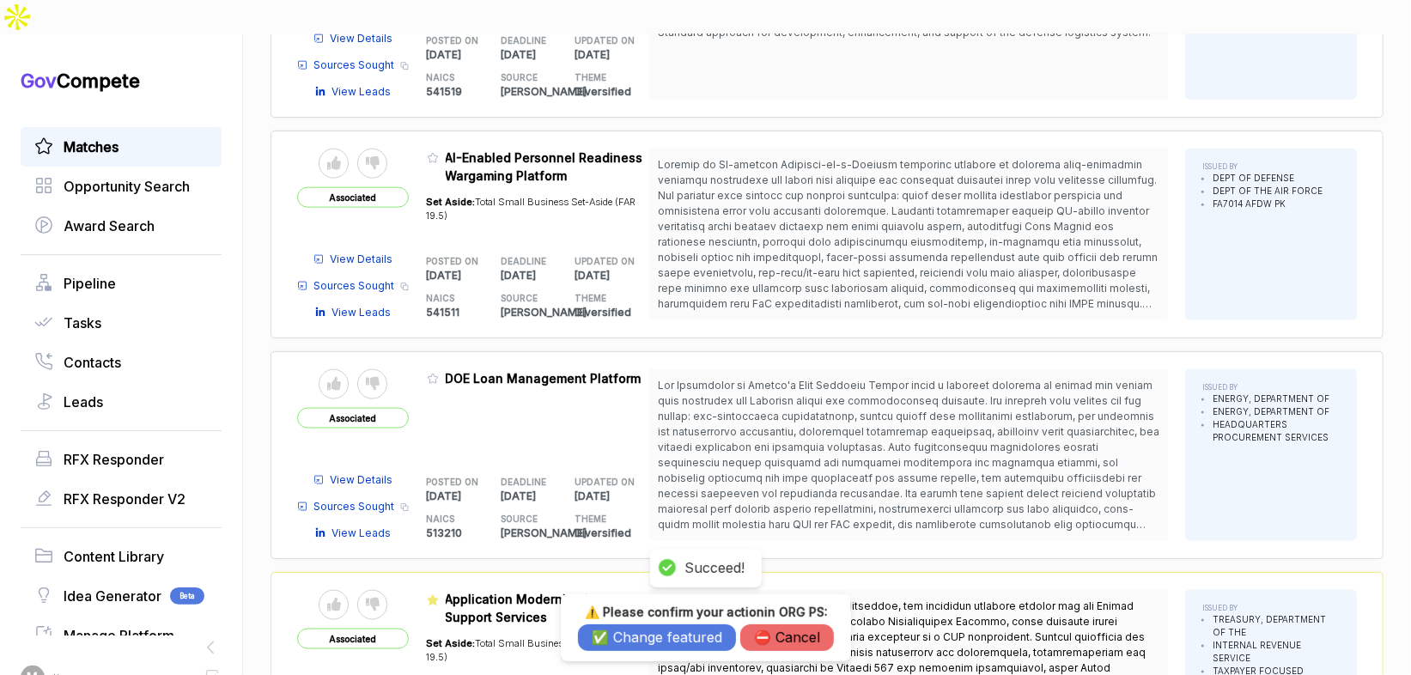
click at [650, 645] on button "✅ Change featured" at bounding box center [657, 637] width 158 height 27
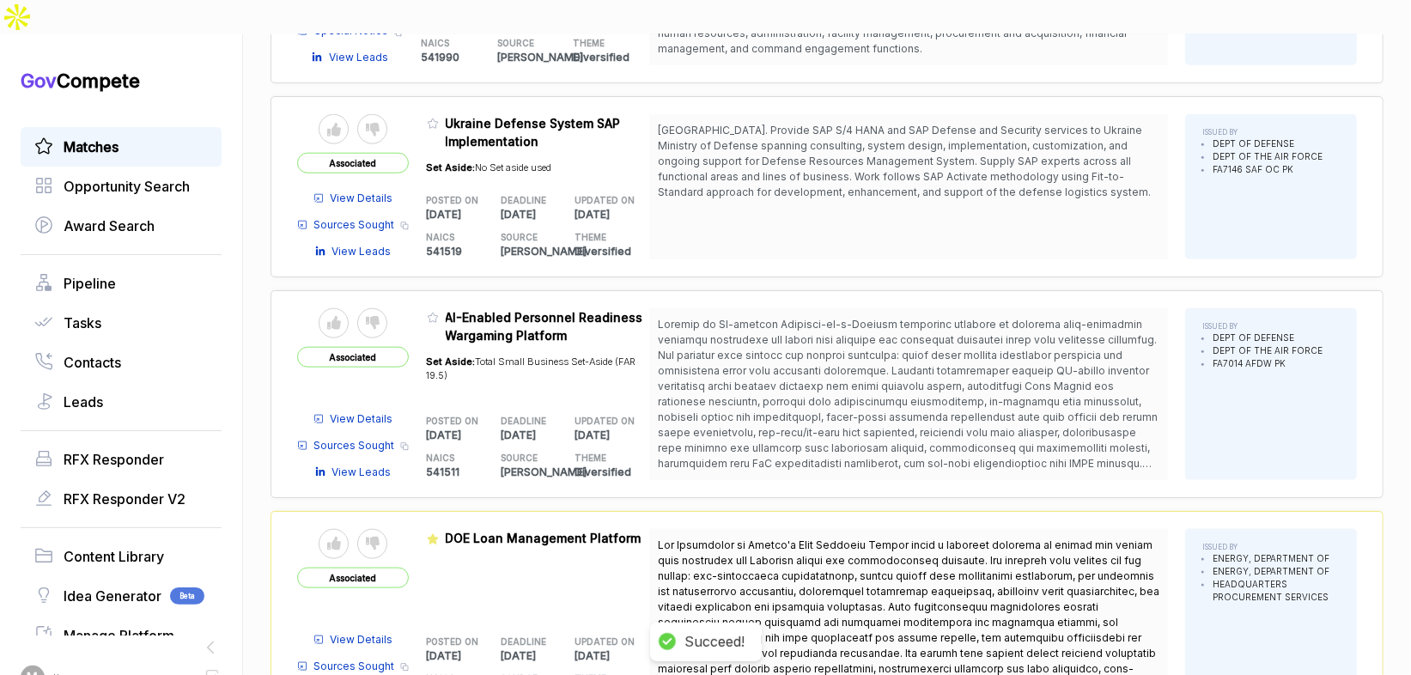
scroll to position [1182, 0]
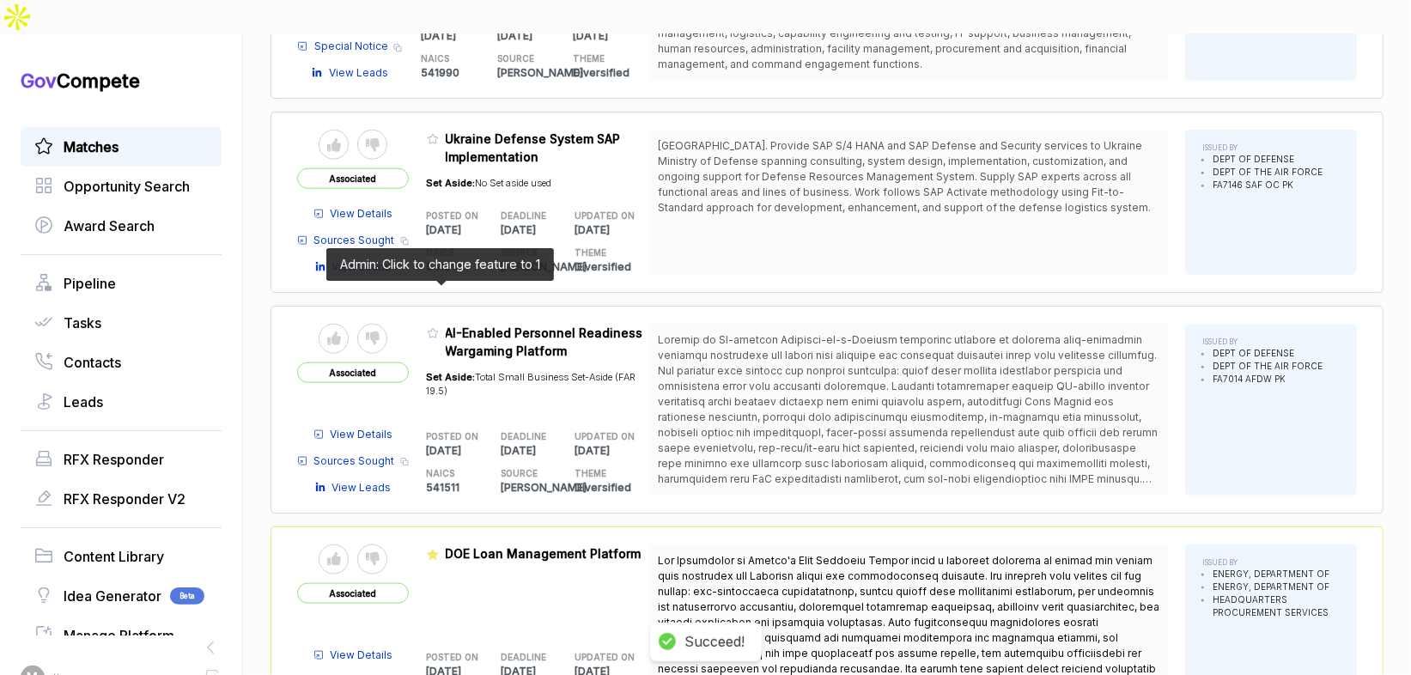
click at [438, 327] on icon at bounding box center [433, 333] width 12 height 12
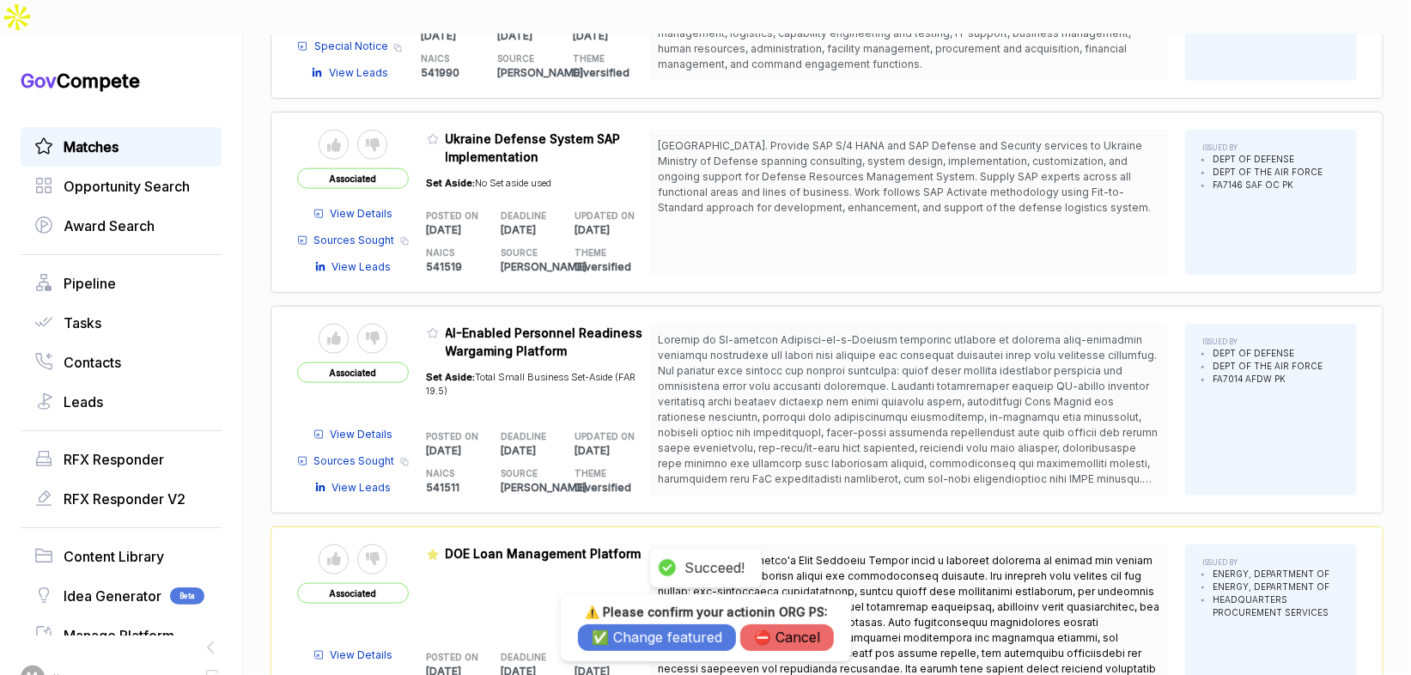
drag, startPoint x: 629, startPoint y: 636, endPoint x: 627, endPoint y: 600, distance: 36.1
click at [628, 636] on button "✅ Change featured" at bounding box center [657, 637] width 158 height 27
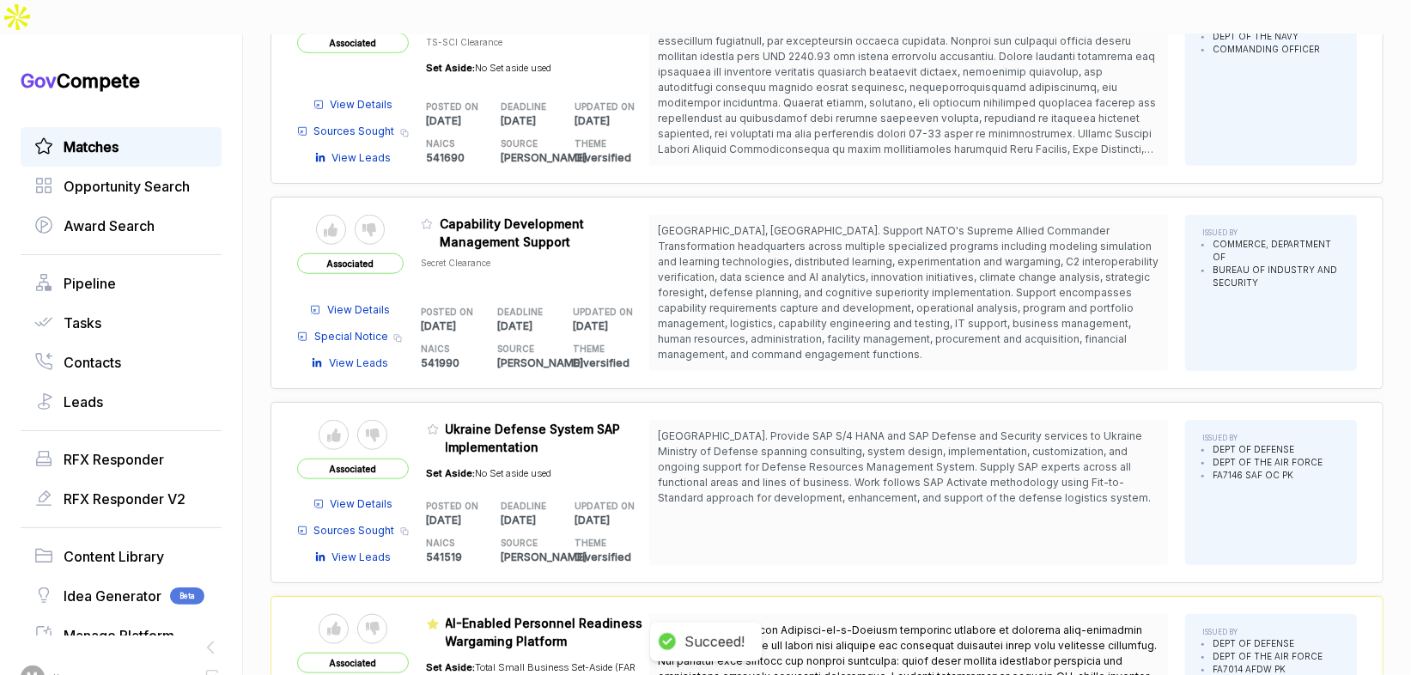
scroll to position [881, 0]
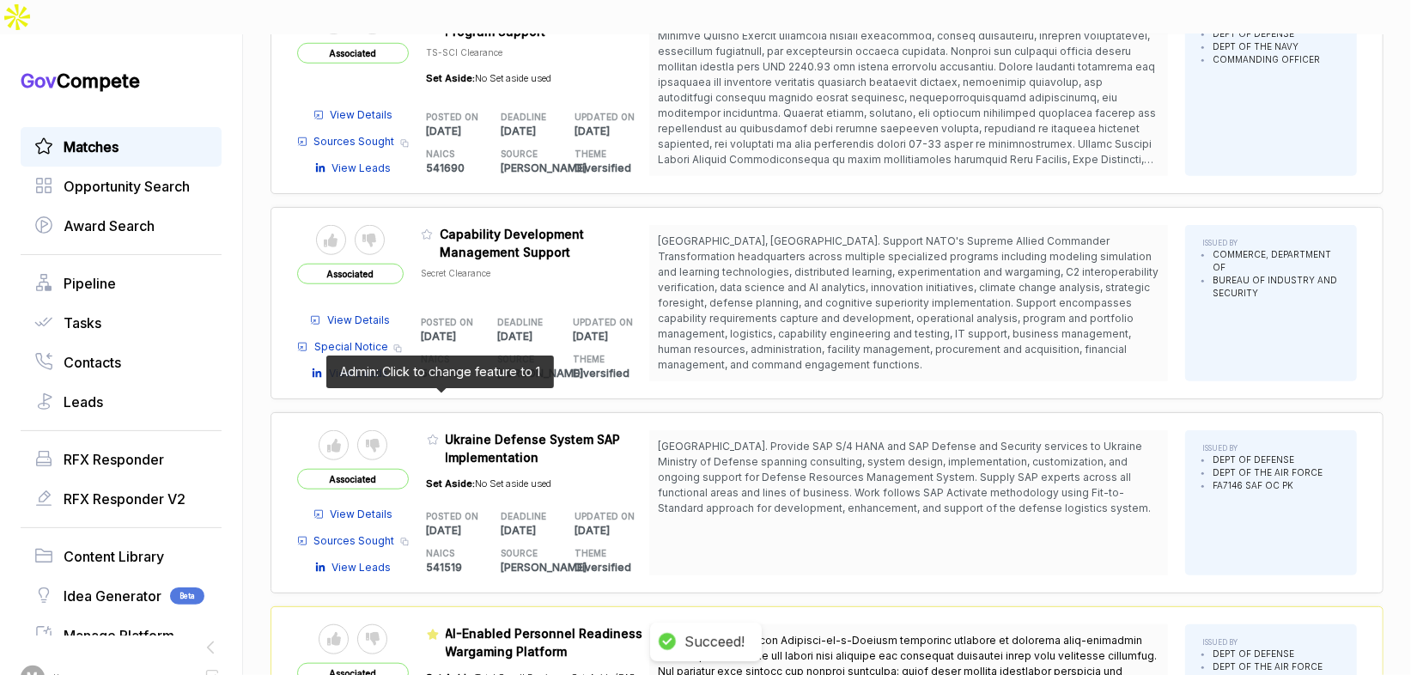
click at [438, 434] on icon at bounding box center [433, 440] width 12 height 12
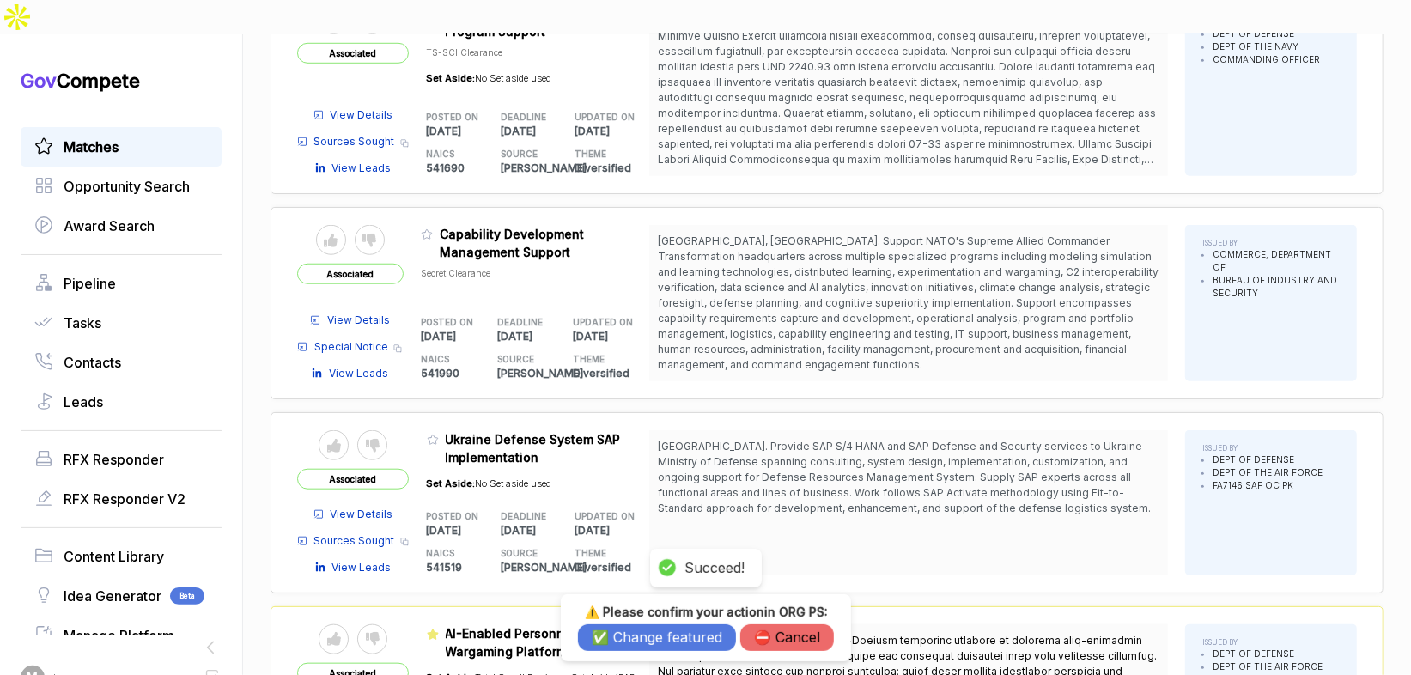
drag, startPoint x: 620, startPoint y: 636, endPoint x: 599, endPoint y: 599, distance: 42.7
click at [619, 636] on button "✅ Change featured" at bounding box center [657, 637] width 158 height 27
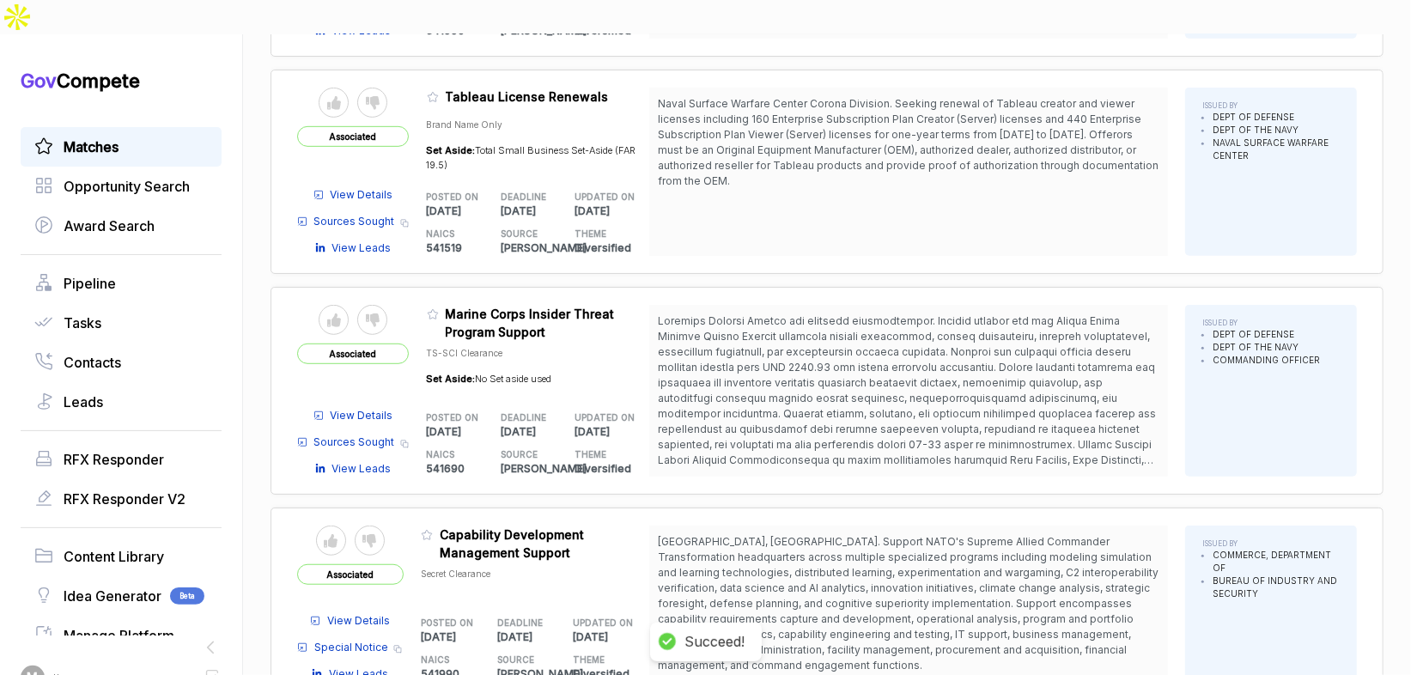
scroll to position [534, 0]
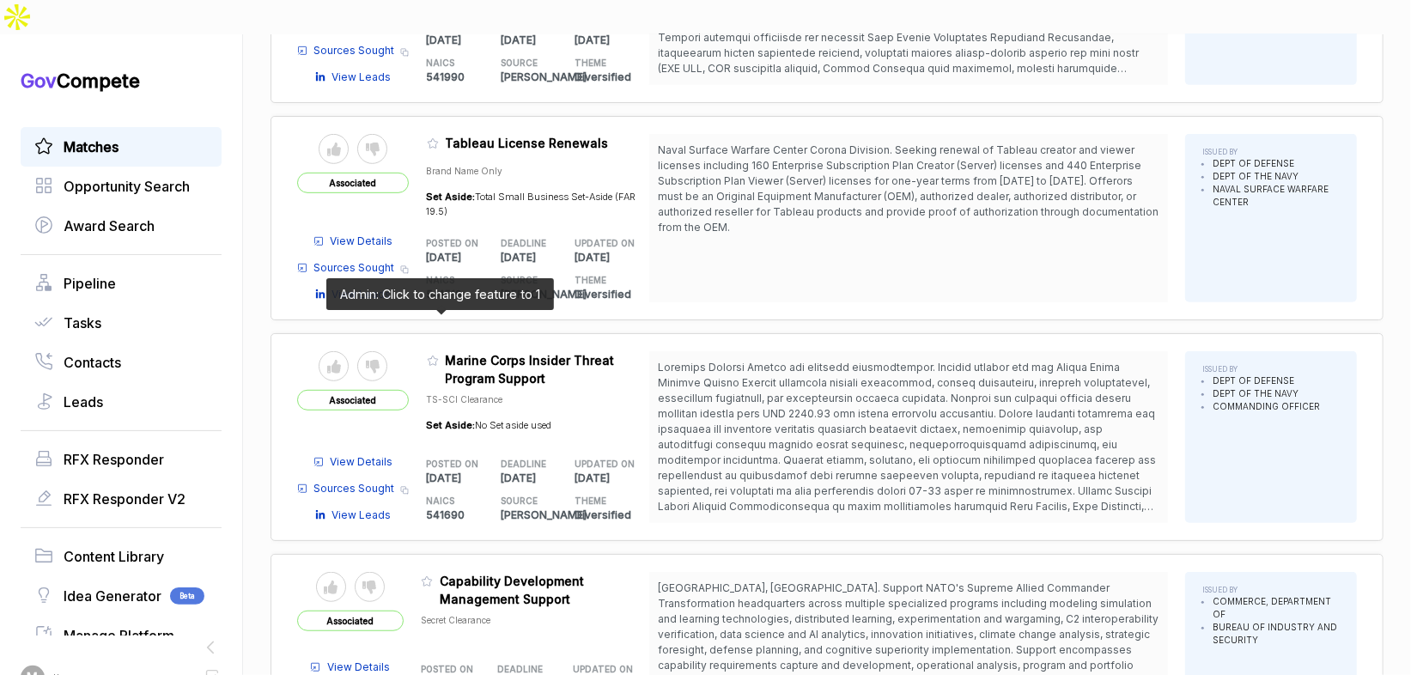
click at [434, 355] on icon at bounding box center [433, 361] width 12 height 12
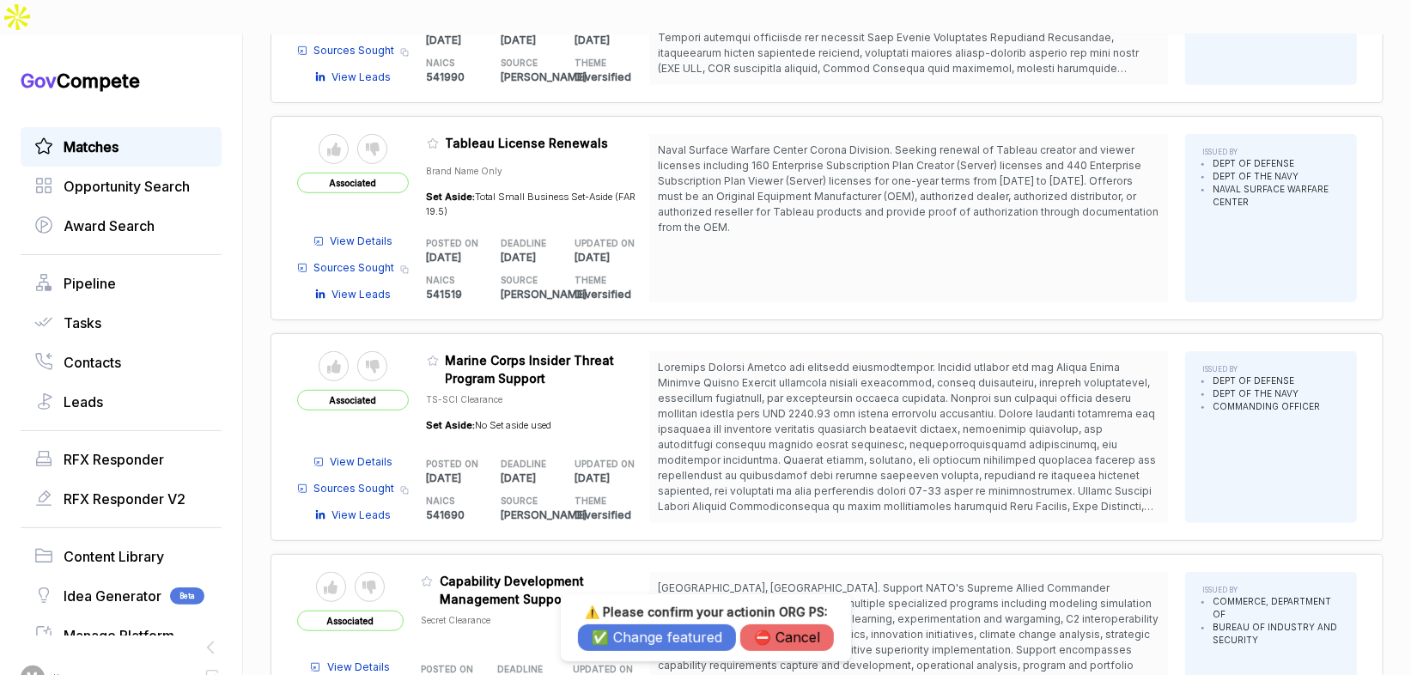
drag, startPoint x: 605, startPoint y: 630, endPoint x: 523, endPoint y: 425, distance: 221.2
click at [602, 624] on button "✅ Change featured" at bounding box center [657, 637] width 158 height 27
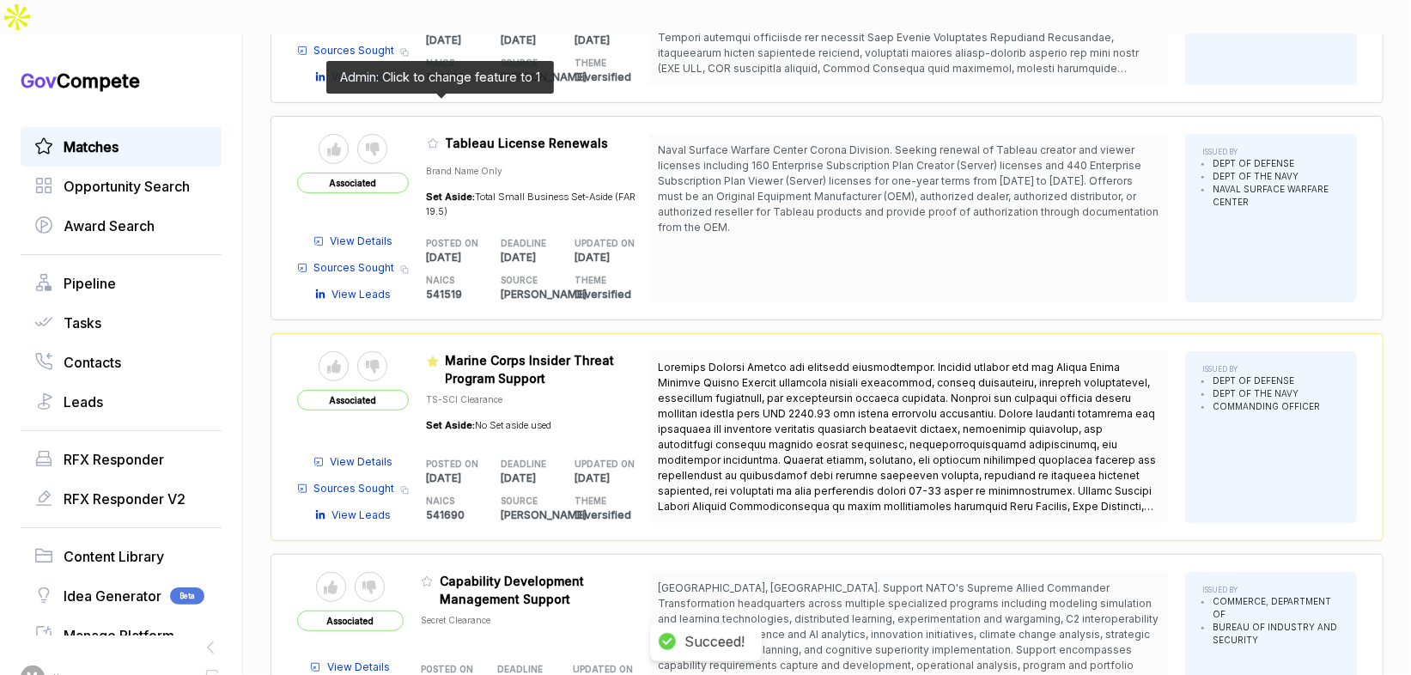
drag, startPoint x: 435, startPoint y: 107, endPoint x: 527, endPoint y: 367, distance: 275.2
click at [435, 137] on icon at bounding box center [433, 143] width 12 height 12
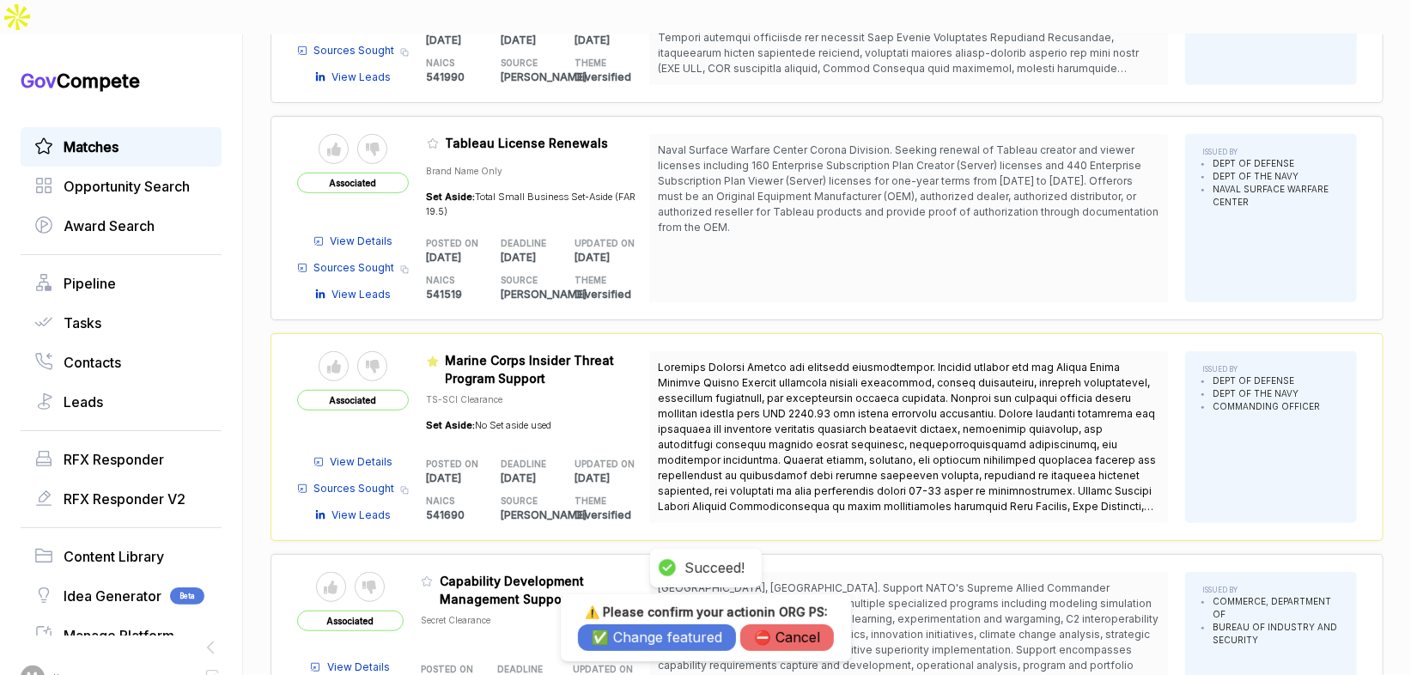
drag, startPoint x: 660, startPoint y: 636, endPoint x: 636, endPoint y: 568, distance: 73.1
click at [659, 634] on button "✅ Change featured" at bounding box center [657, 637] width 158 height 27
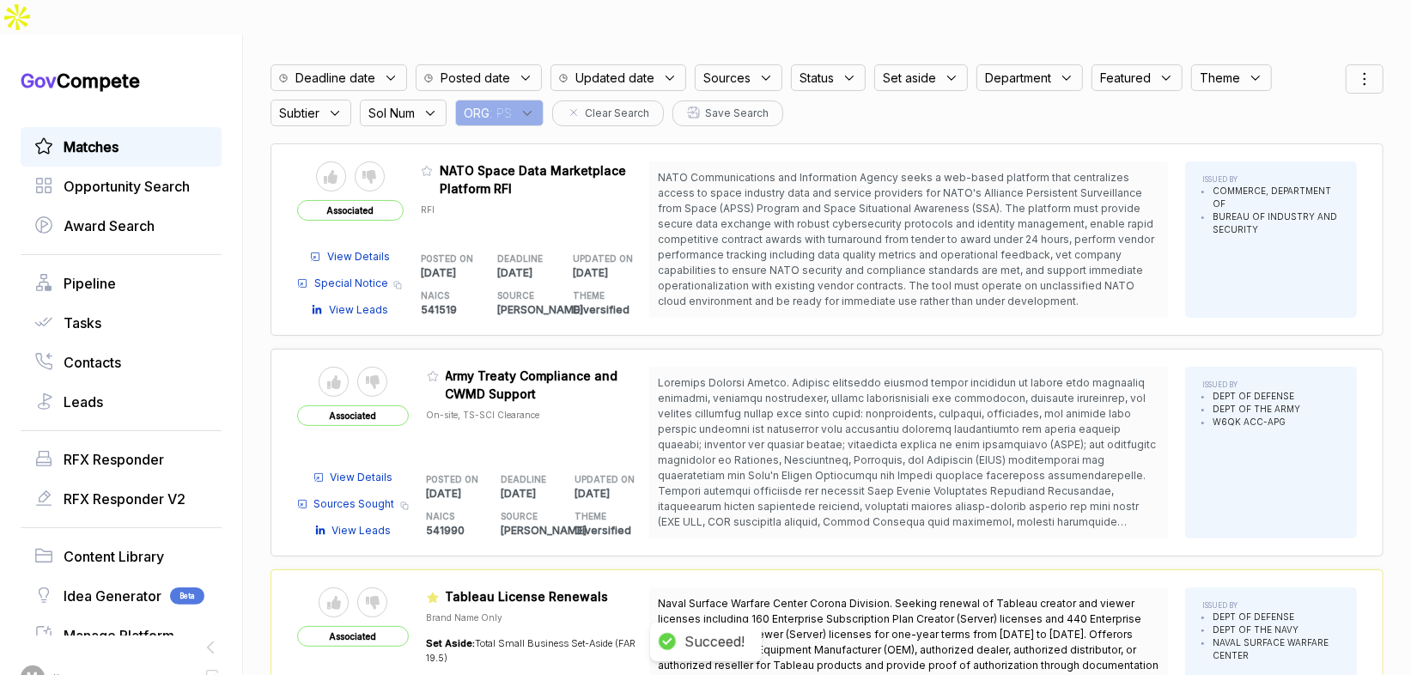
scroll to position [81, 0]
click at [436, 372] on icon at bounding box center [433, 376] width 10 height 9
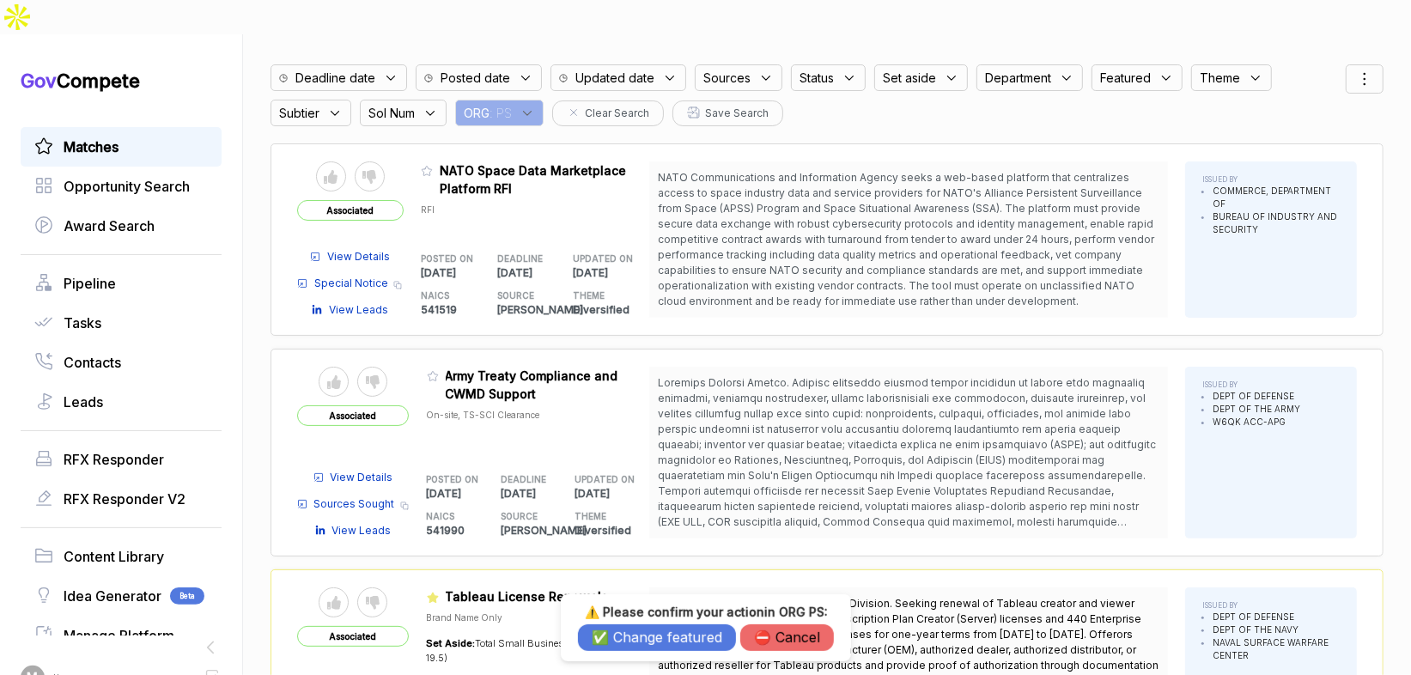
drag, startPoint x: 629, startPoint y: 641, endPoint x: 613, endPoint y: 450, distance: 191.3
click at [627, 628] on button "✅ Change featured" at bounding box center [657, 637] width 158 height 27
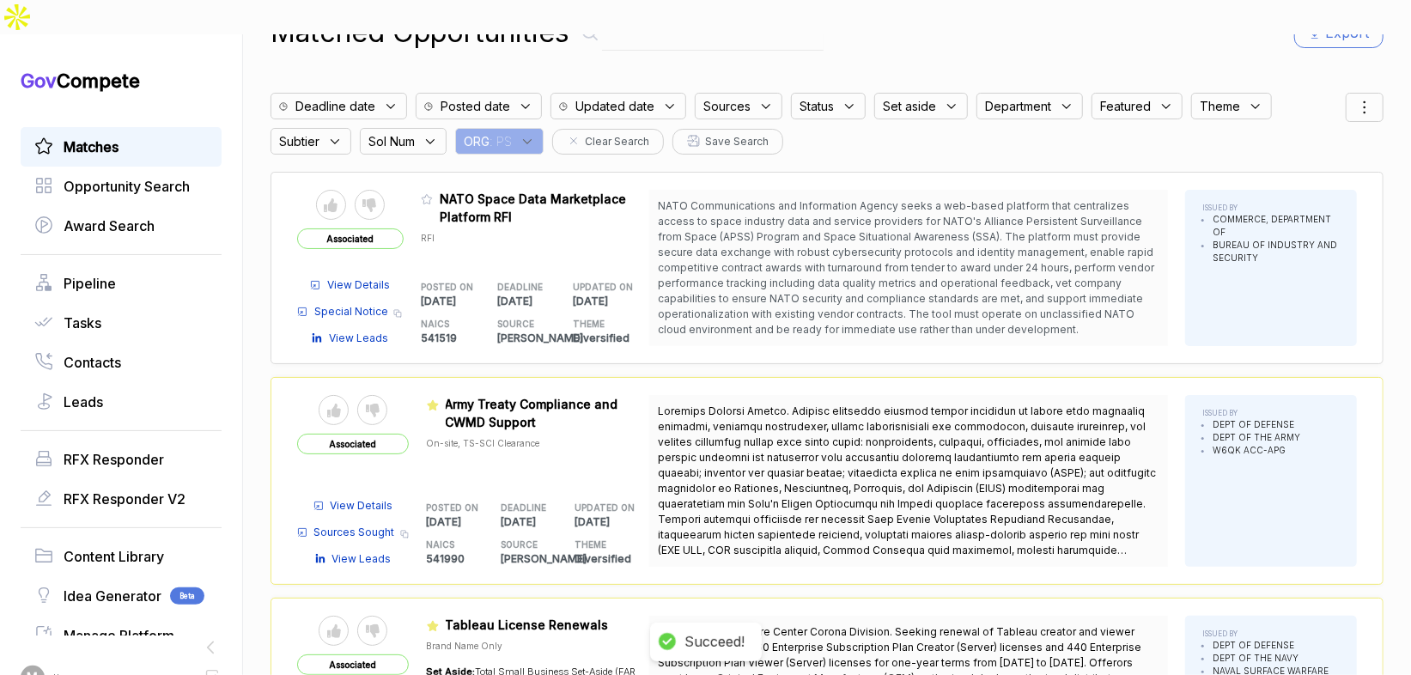
scroll to position [0, 0]
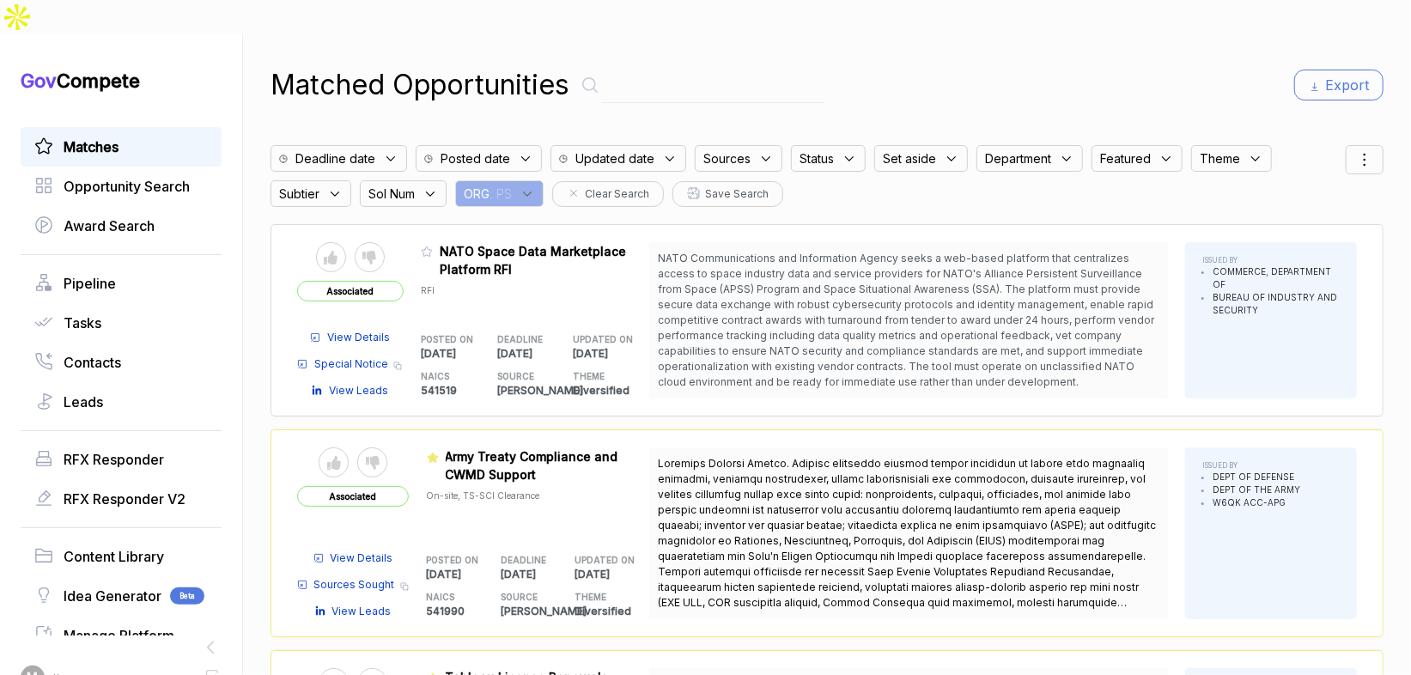
click at [535, 186] on icon at bounding box center [527, 193] width 15 height 15
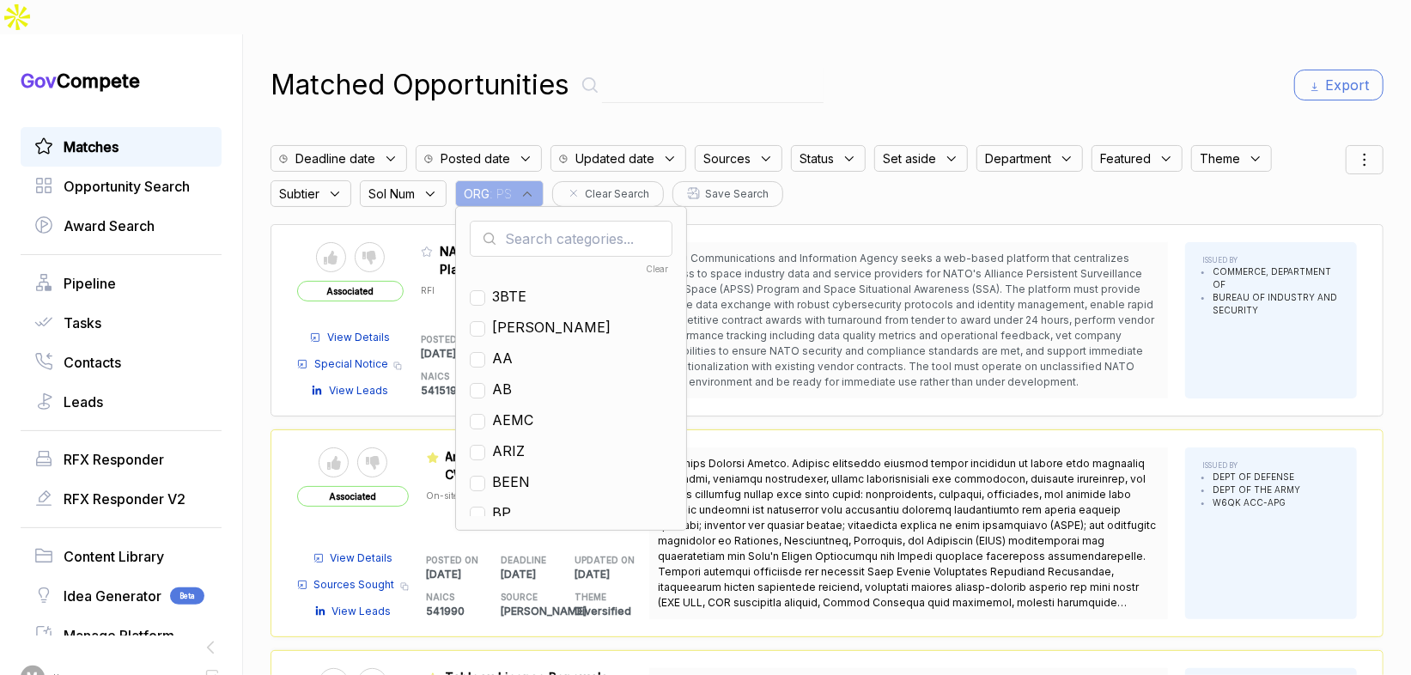
click at [545, 221] on input "text" at bounding box center [571, 239] width 203 height 36
drag, startPoint x: 514, startPoint y: 352, endPoint x: 645, endPoint y: 212, distance: 191.4
click at [512, 379] on span "EN" at bounding box center [502, 389] width 20 height 21
checkbox input "true"
drag, startPoint x: 928, startPoint y: 46, endPoint x: 1242, endPoint y: 103, distance: 318.7
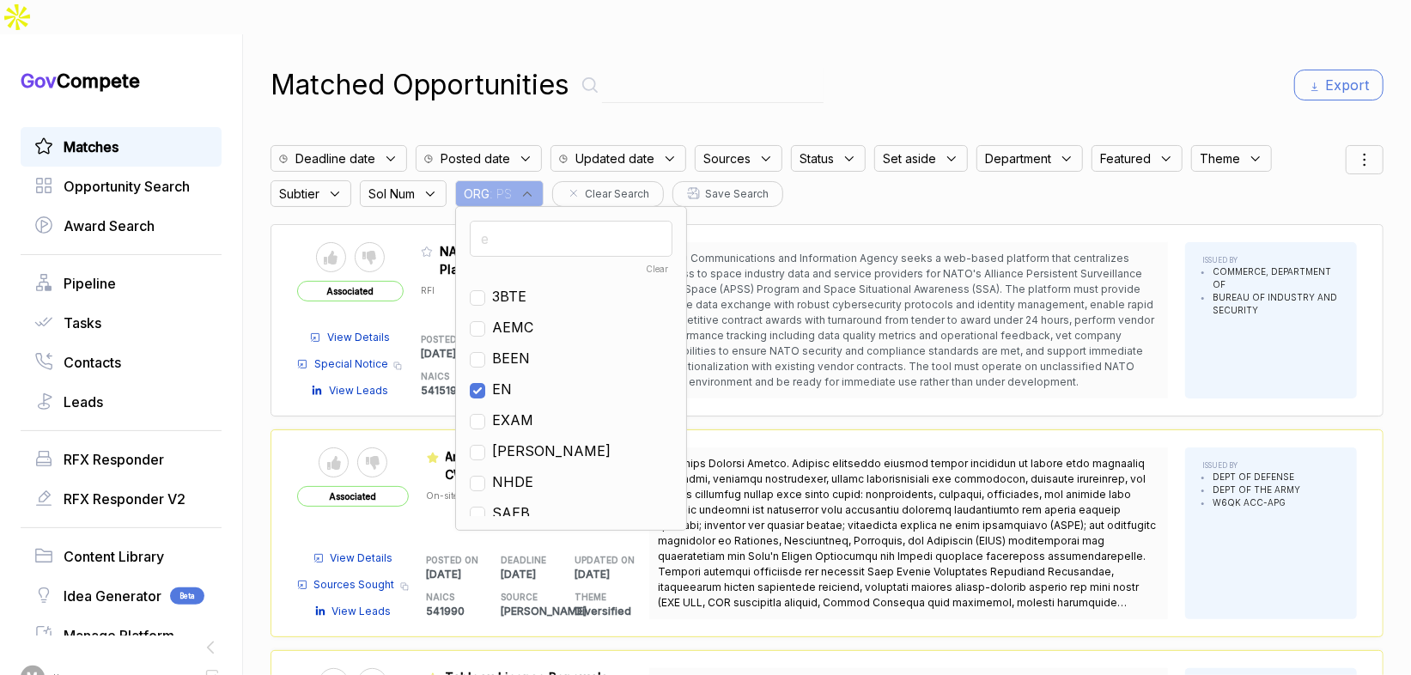
click at [962, 64] on div "Matched Opportunities Export" at bounding box center [827, 84] width 1113 height 41
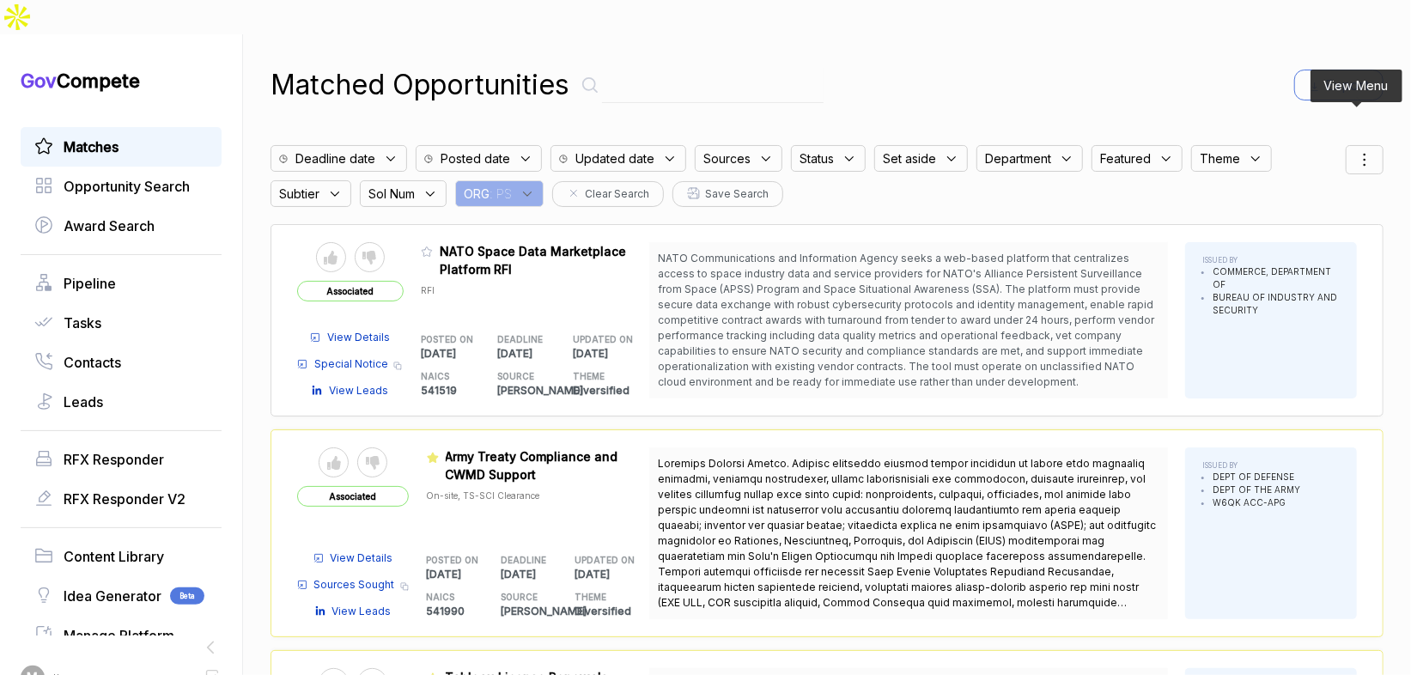
click at [1366, 149] on icon at bounding box center [1364, 159] width 21 height 21
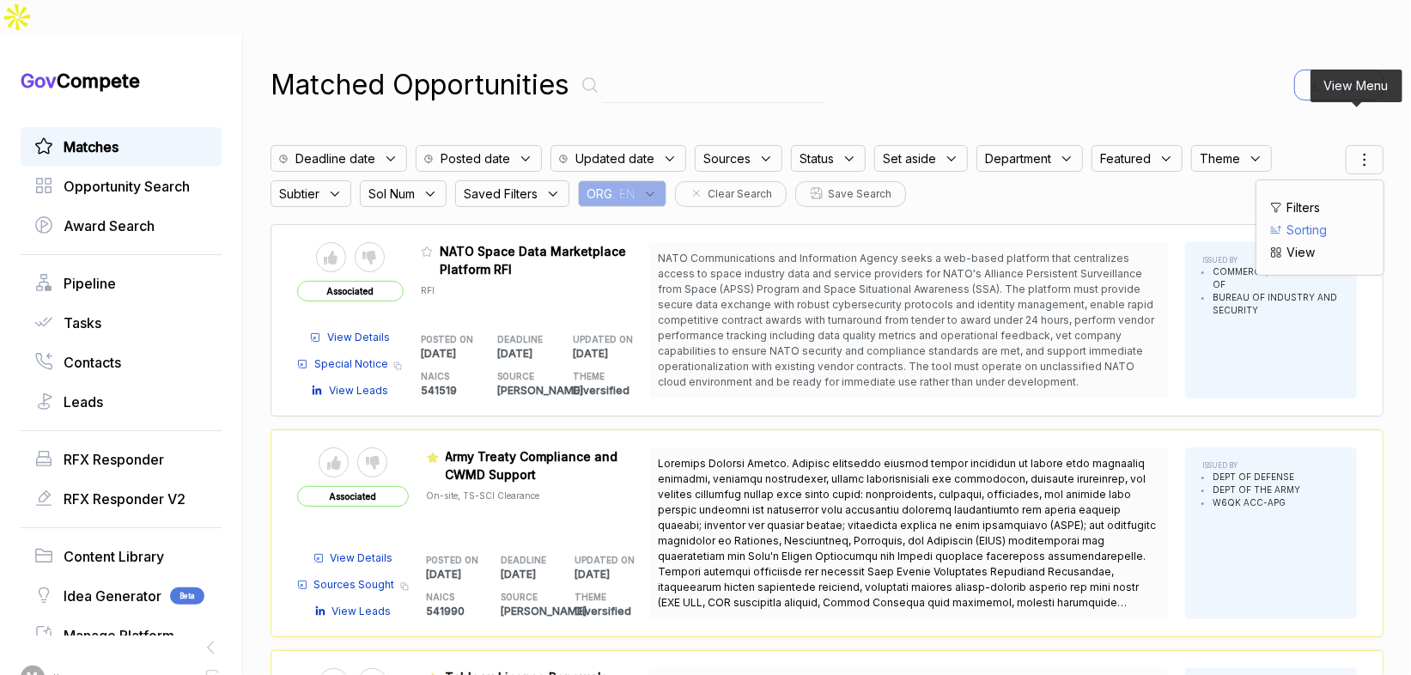
click at [1298, 221] on span "Sorting" at bounding box center [1306, 230] width 40 height 18
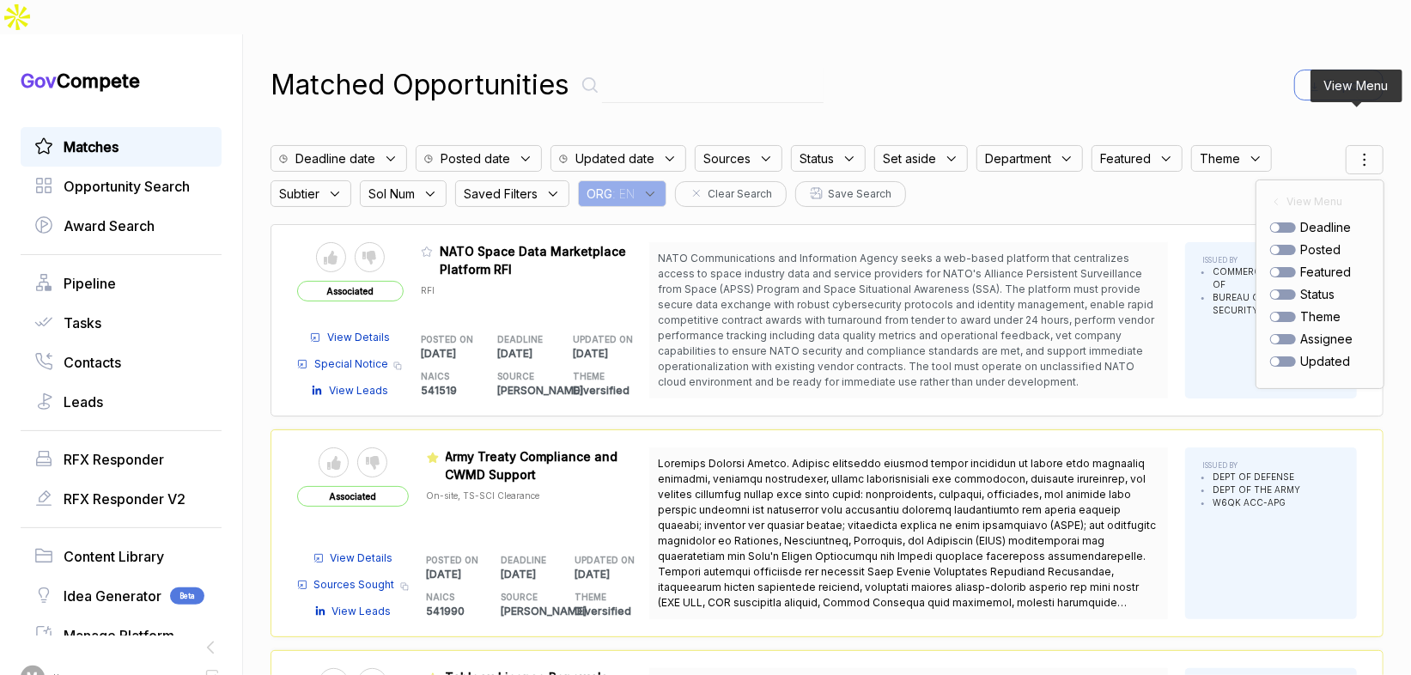
click at [1275, 245] on div at bounding box center [1283, 250] width 26 height 10
checkbox input "true"
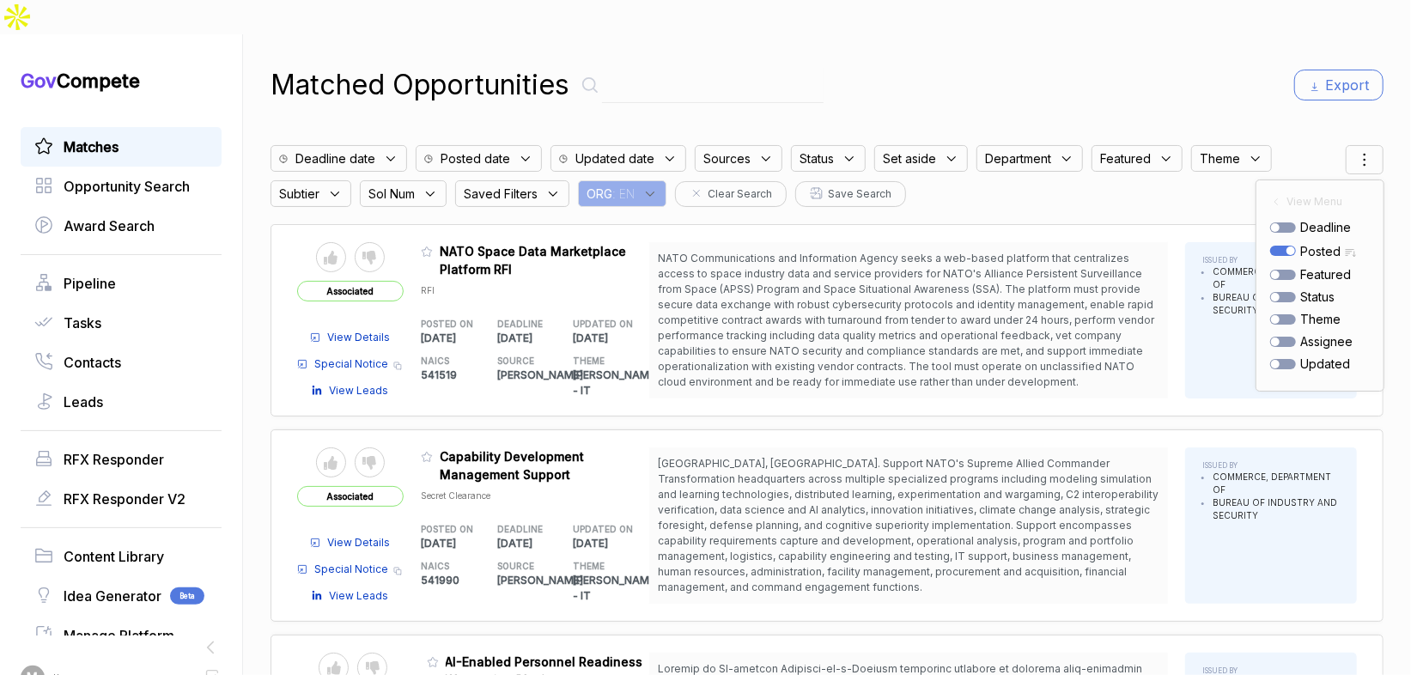
click at [1196, 64] on div "Matched Opportunities Export" at bounding box center [827, 84] width 1113 height 41
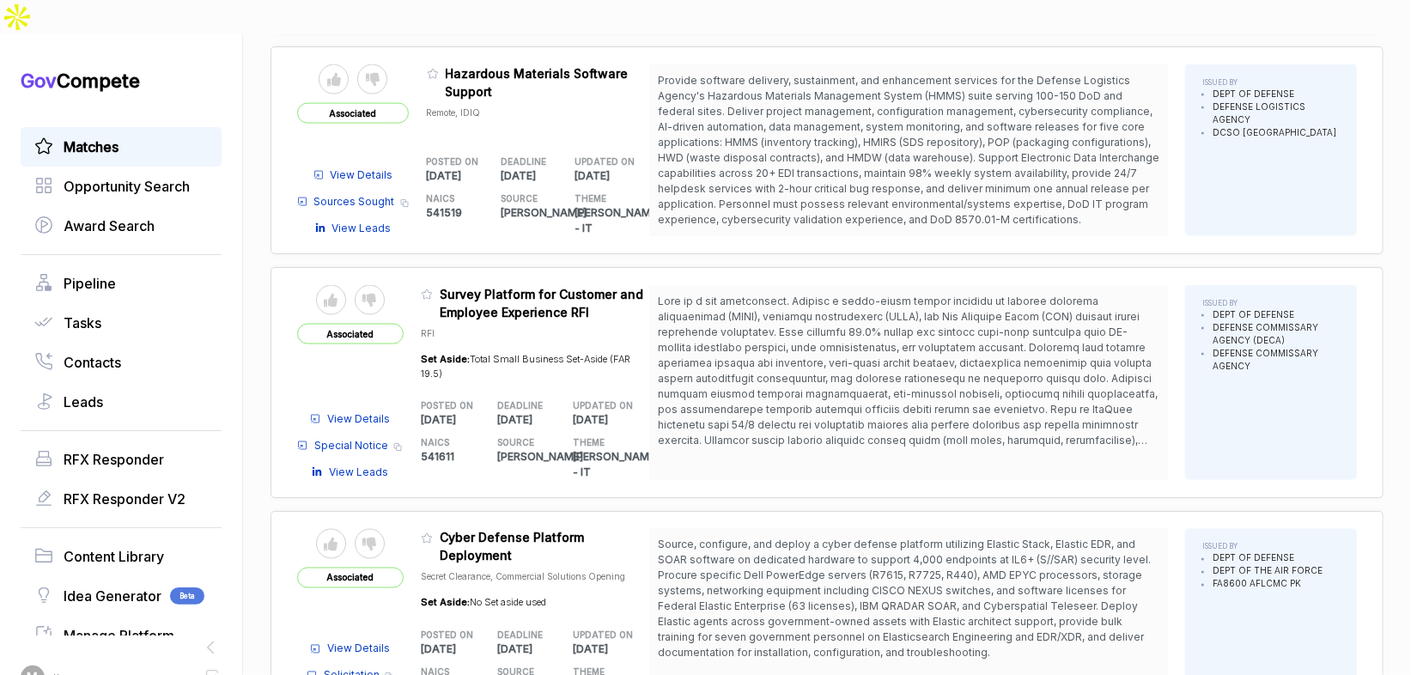
scroll to position [1672, 0]
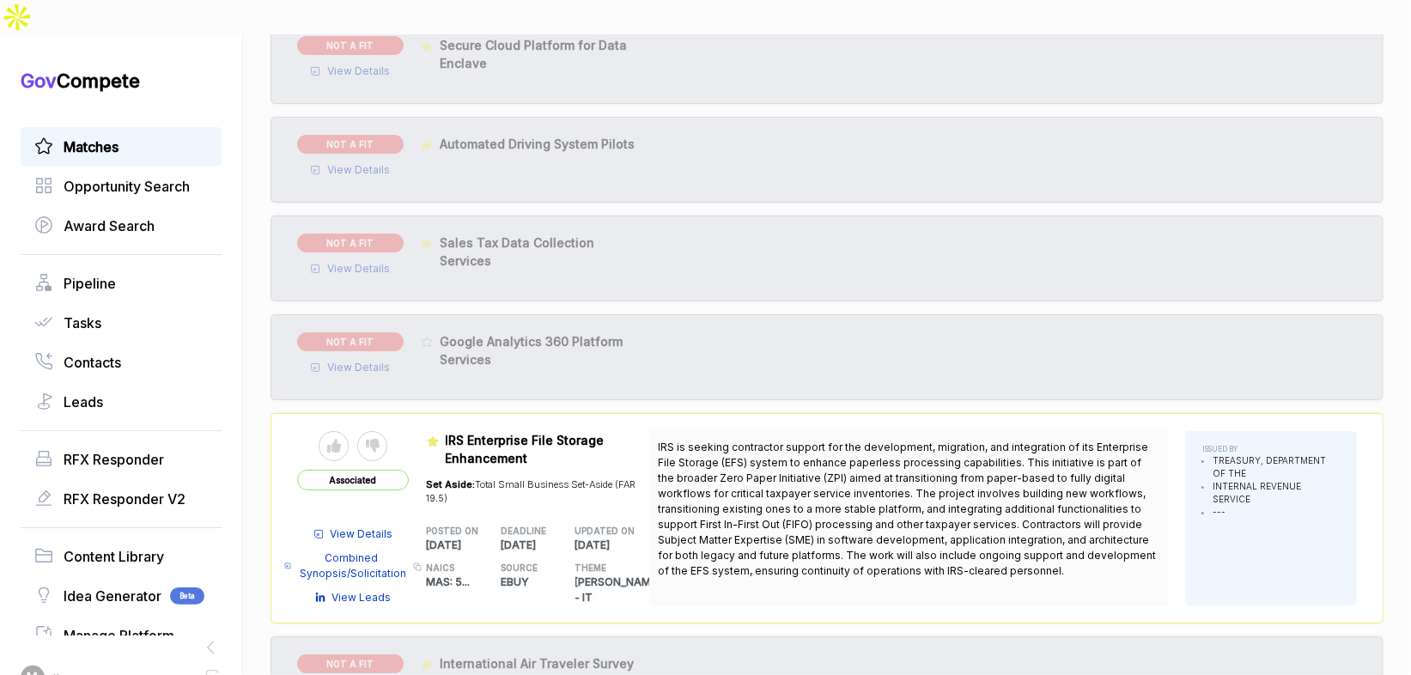
scroll to position [4181, 0]
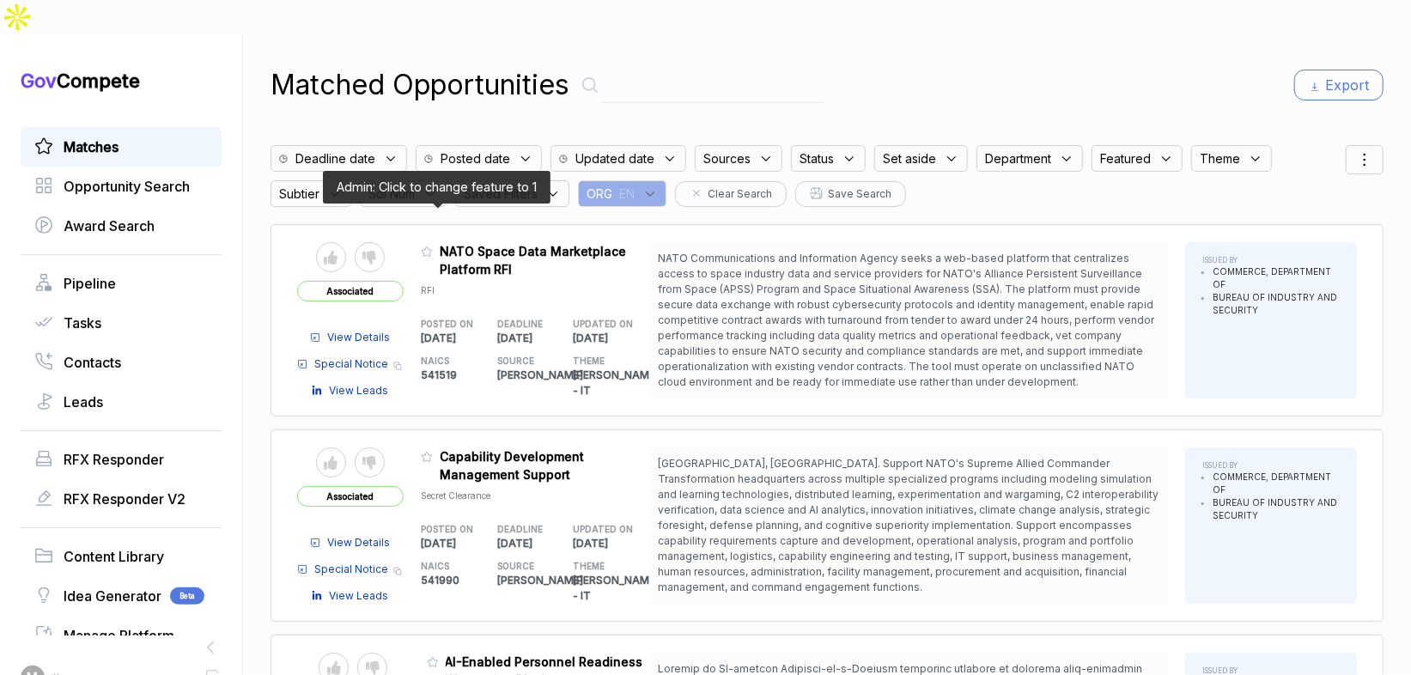
click at [432, 246] on icon at bounding box center [427, 252] width 12 height 12
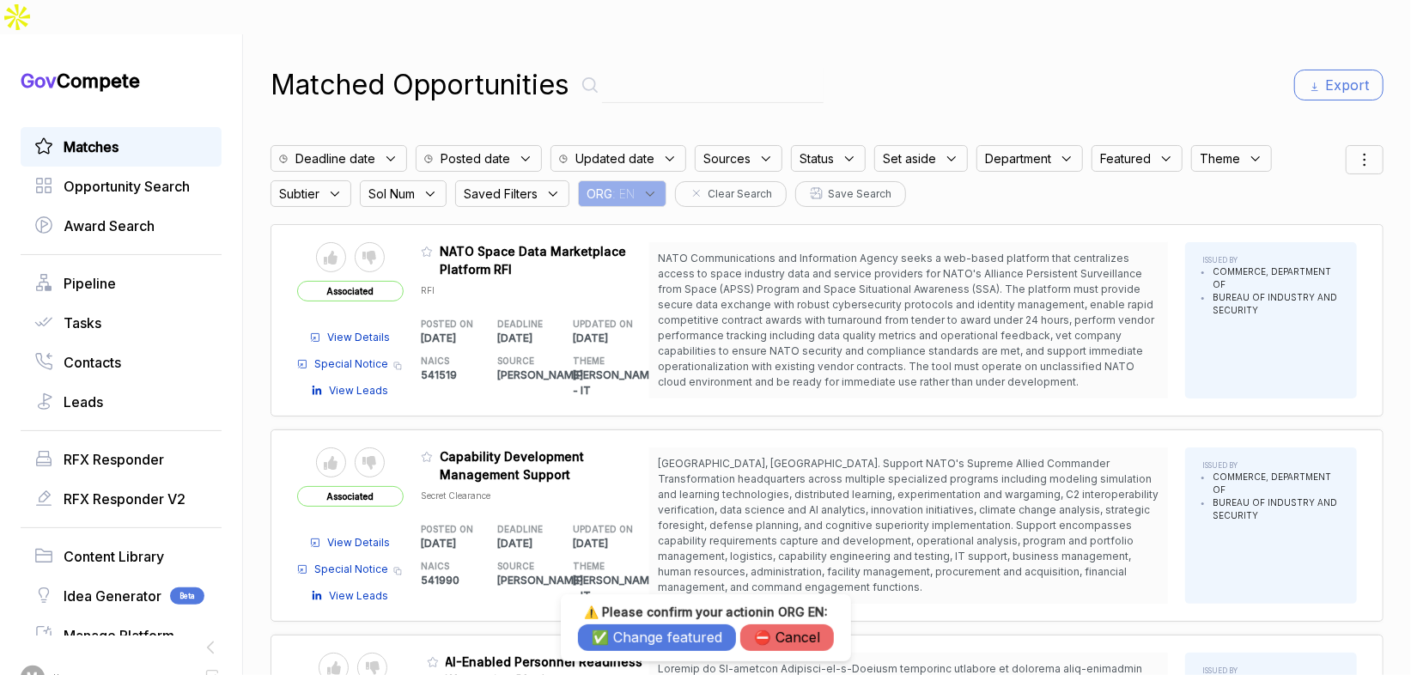
drag, startPoint x: 632, startPoint y: 637, endPoint x: 626, endPoint y: 625, distance: 13.4
click at [632, 636] on button "✅ Change featured" at bounding box center [657, 637] width 158 height 27
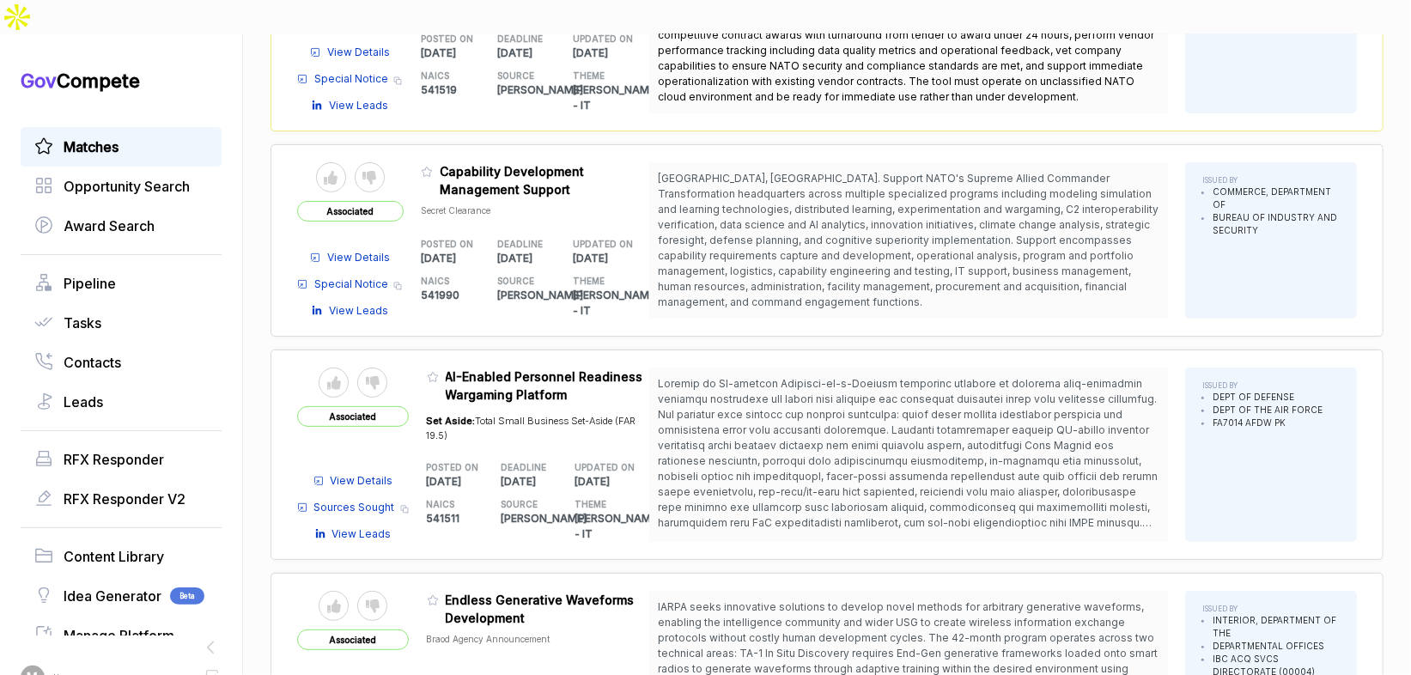
scroll to position [343, 0]
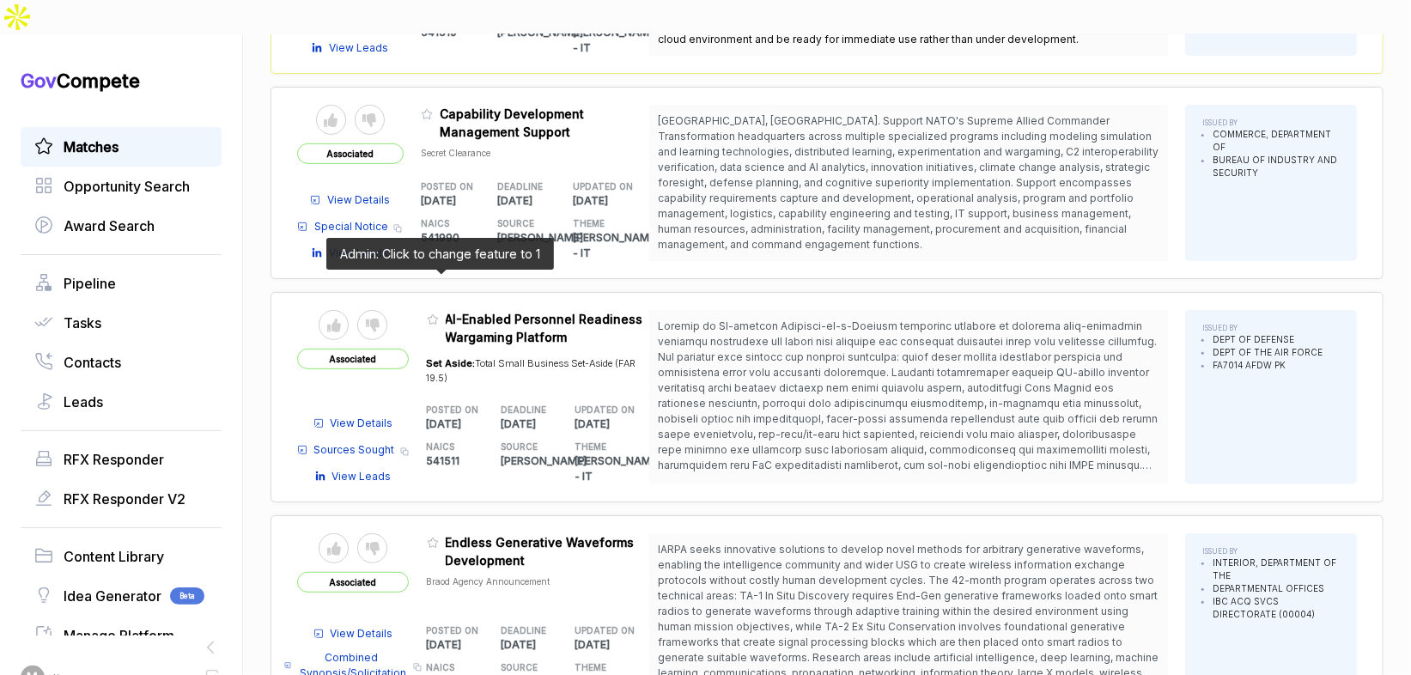
click at [439, 313] on icon at bounding box center [433, 319] width 12 height 12
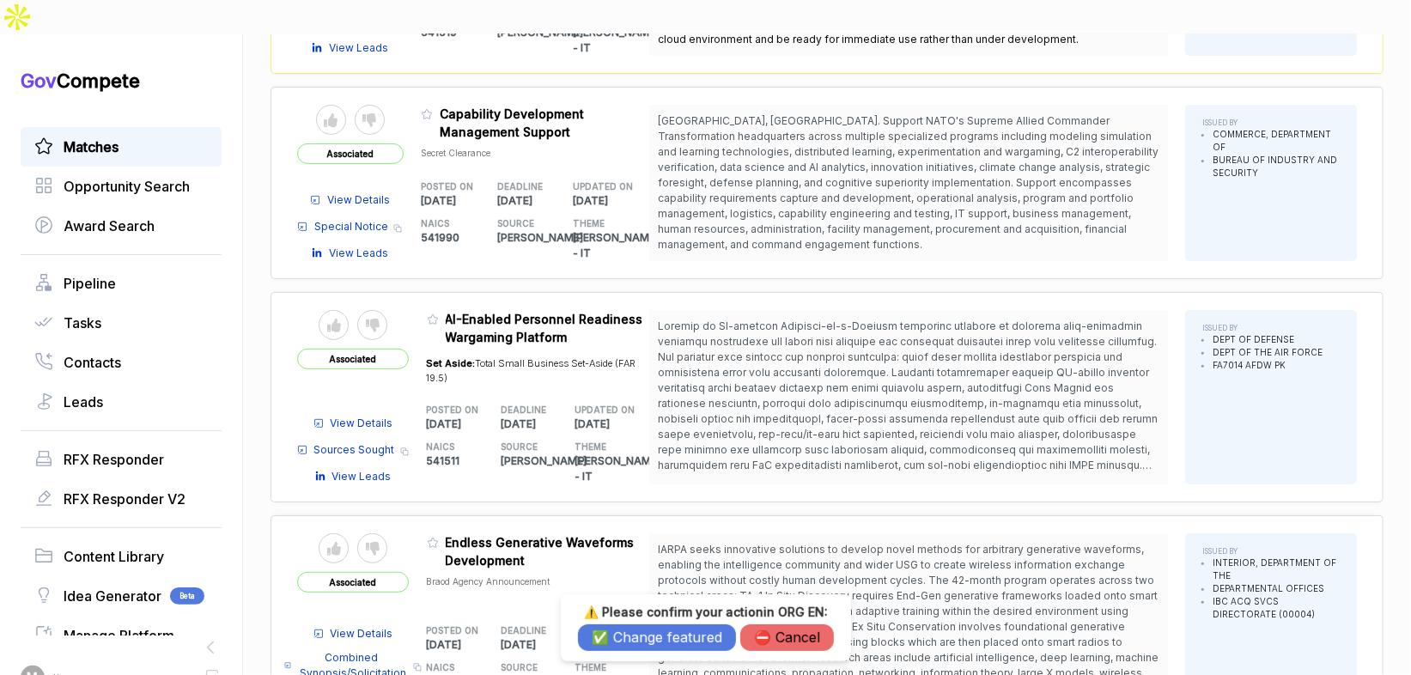
drag, startPoint x: 607, startPoint y: 634, endPoint x: 597, endPoint y: 621, distance: 16.5
click at [606, 633] on button "✅ Change featured" at bounding box center [657, 637] width 158 height 27
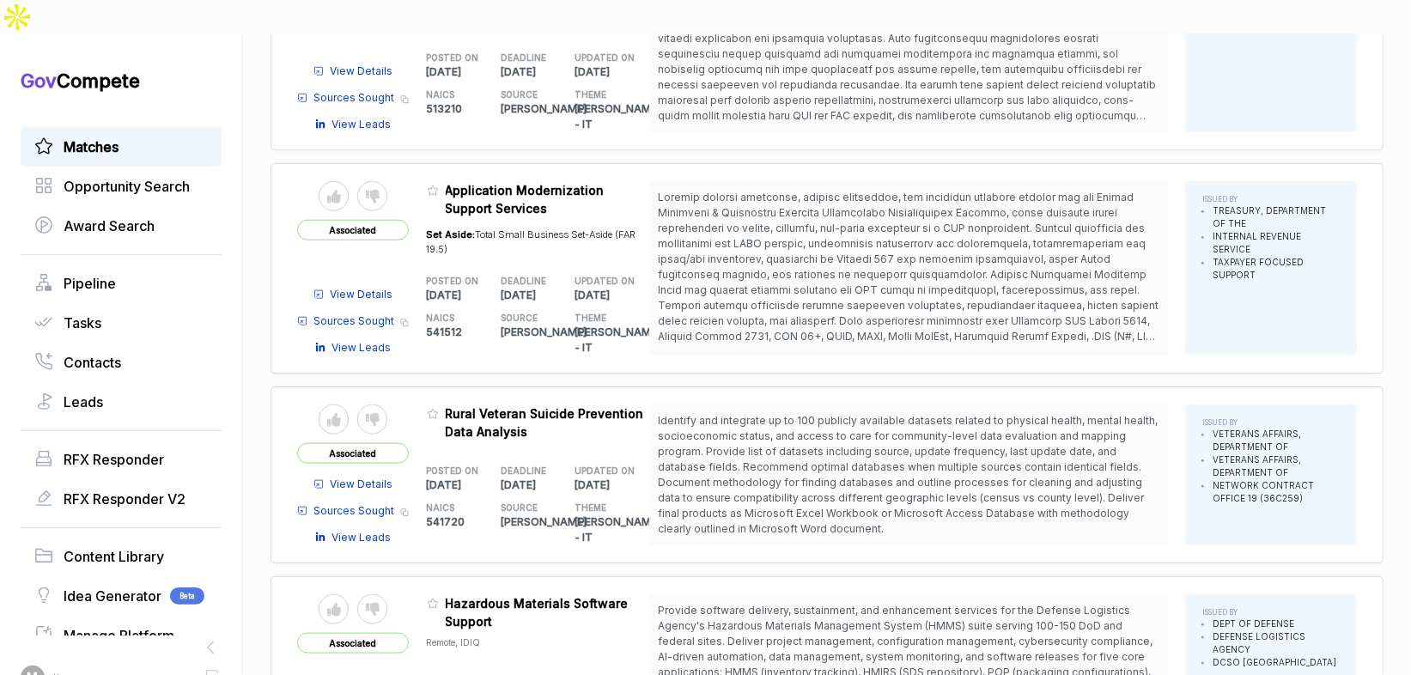
scroll to position [1183, 0]
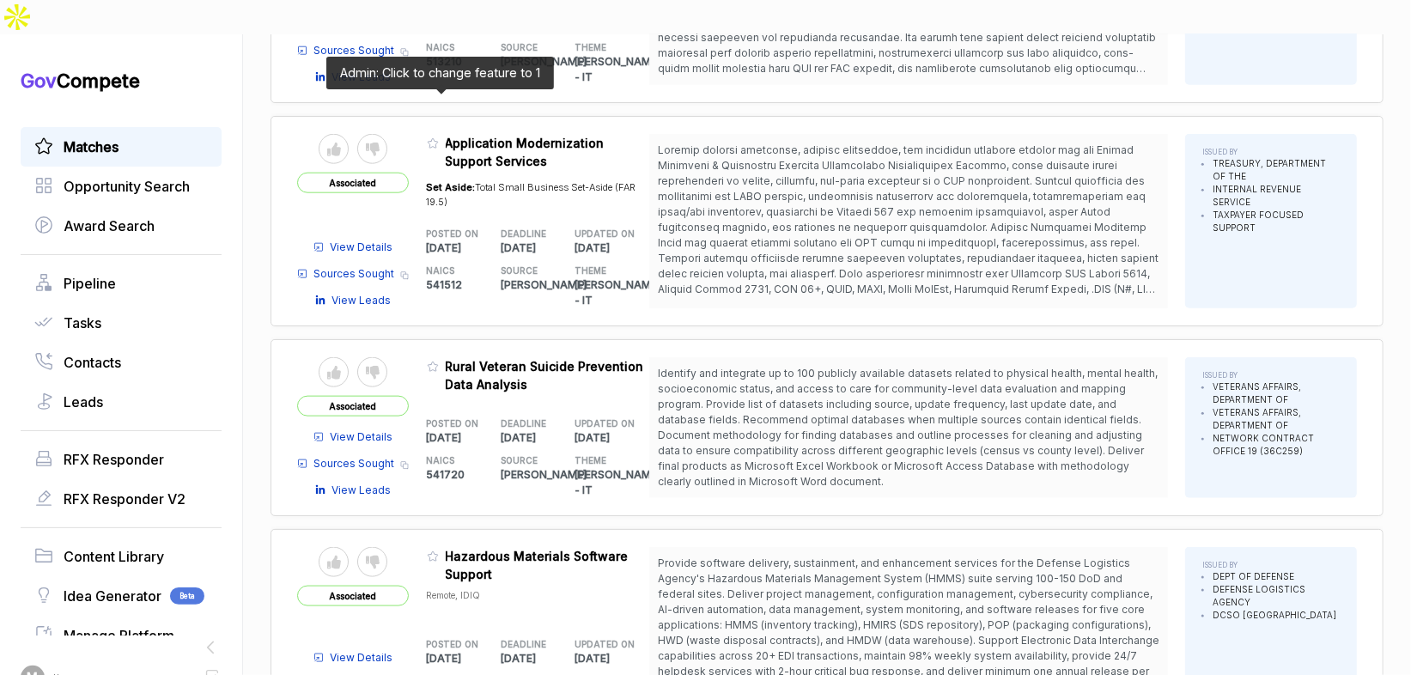
click at [437, 137] on icon at bounding box center [433, 143] width 12 height 12
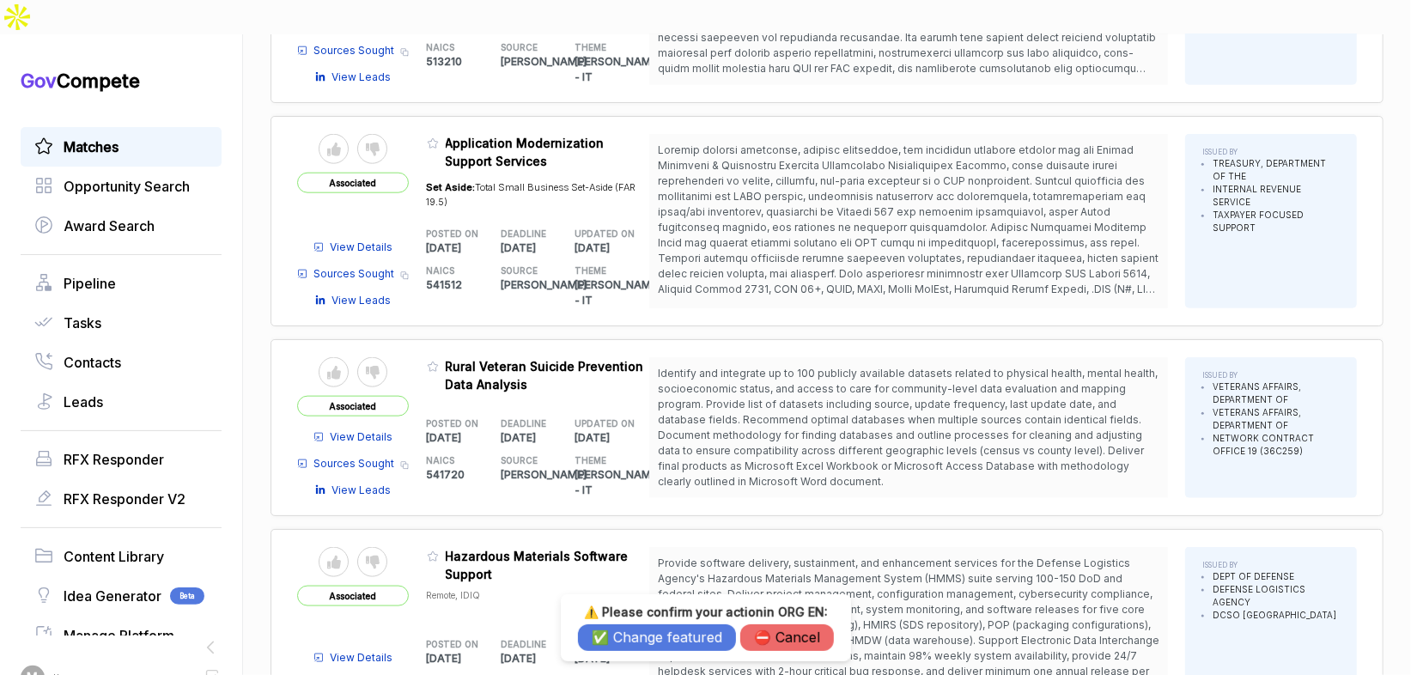
drag, startPoint x: 642, startPoint y: 641, endPoint x: 605, endPoint y: 576, distance: 74.7
click at [642, 640] on button "✅ Change featured" at bounding box center [657, 637] width 158 height 27
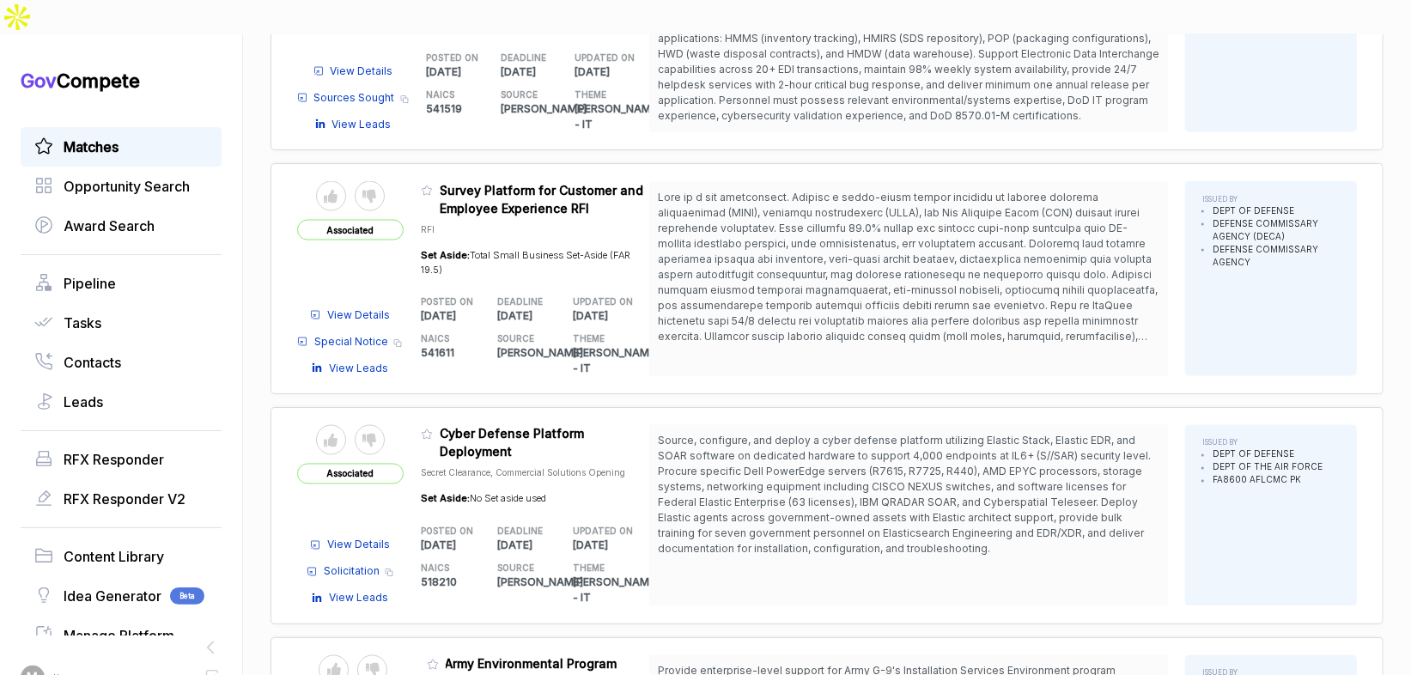
scroll to position [1771, 0]
click at [429, 184] on icon at bounding box center [427, 190] width 12 height 12
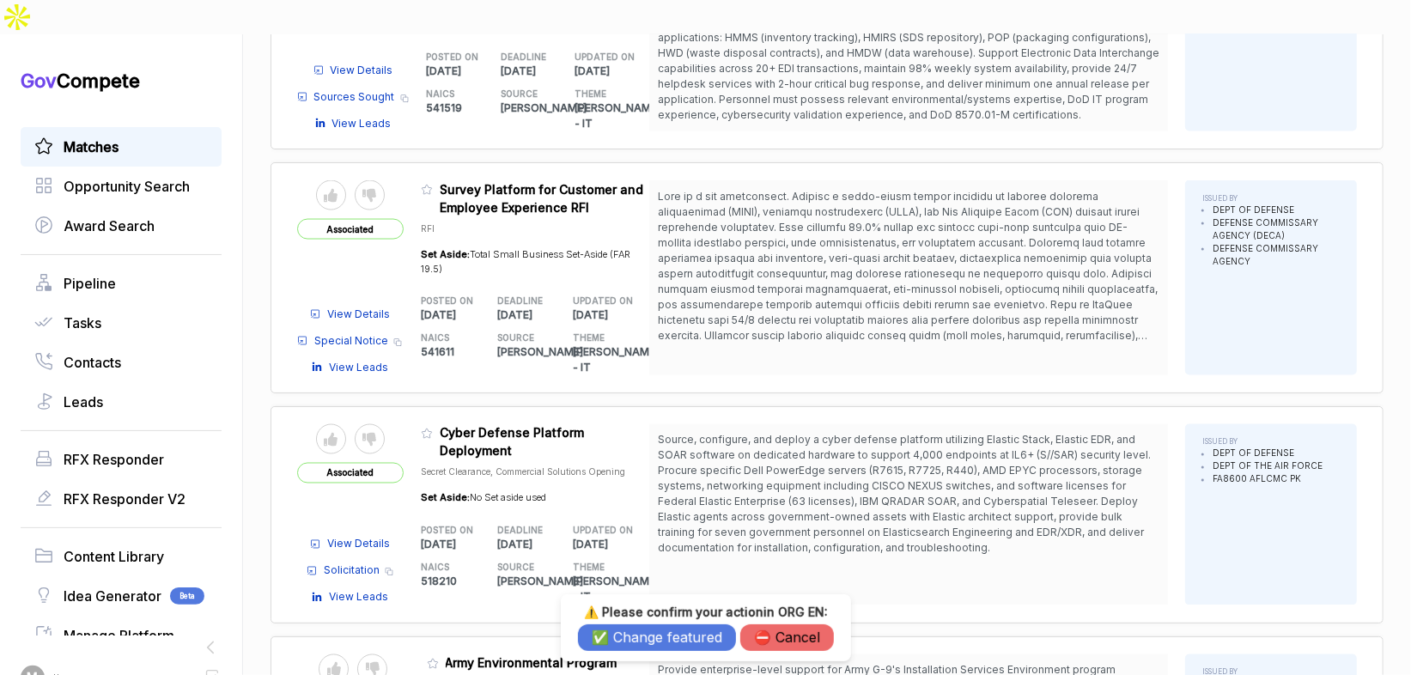
click at [621, 622] on div "⚠️ Please confirm your action in ORG EN : ✅ Change featured ⛔️ Cancel" at bounding box center [706, 628] width 256 height 46
click at [622, 631] on button "✅ Change featured" at bounding box center [657, 637] width 158 height 27
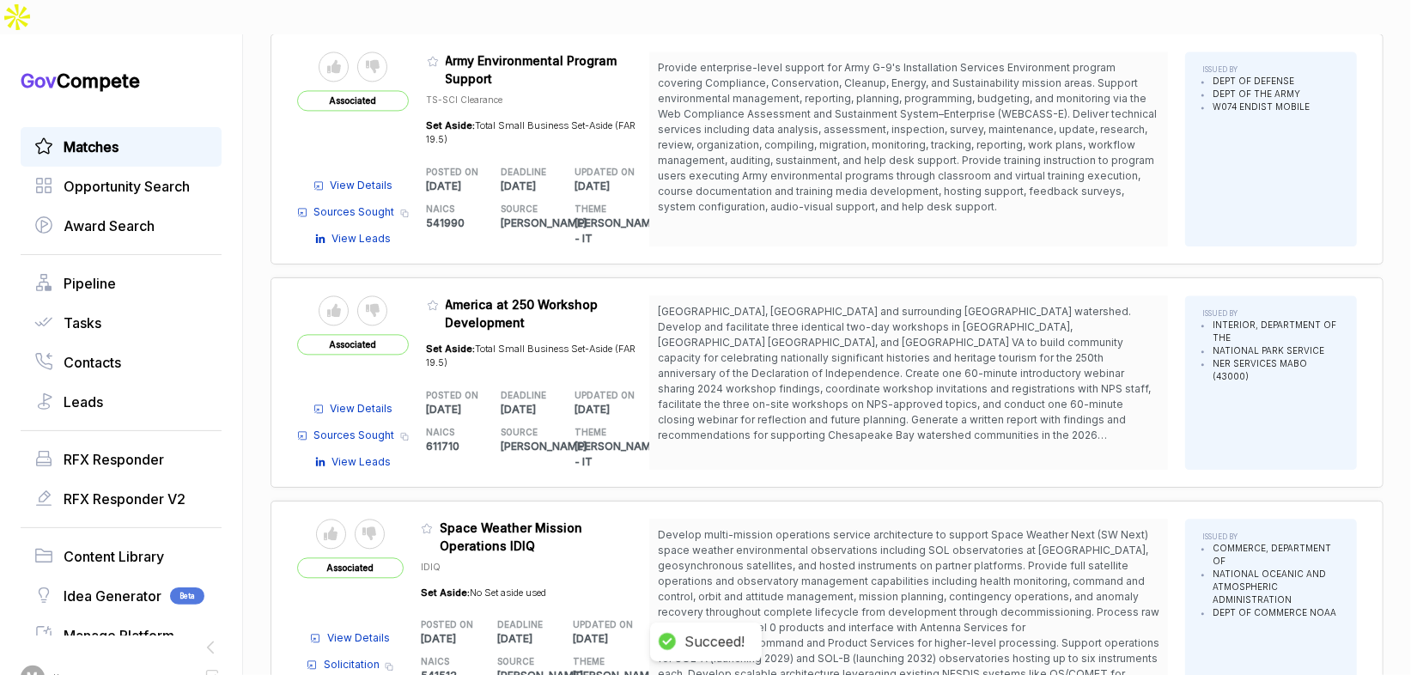
scroll to position [2438, 0]
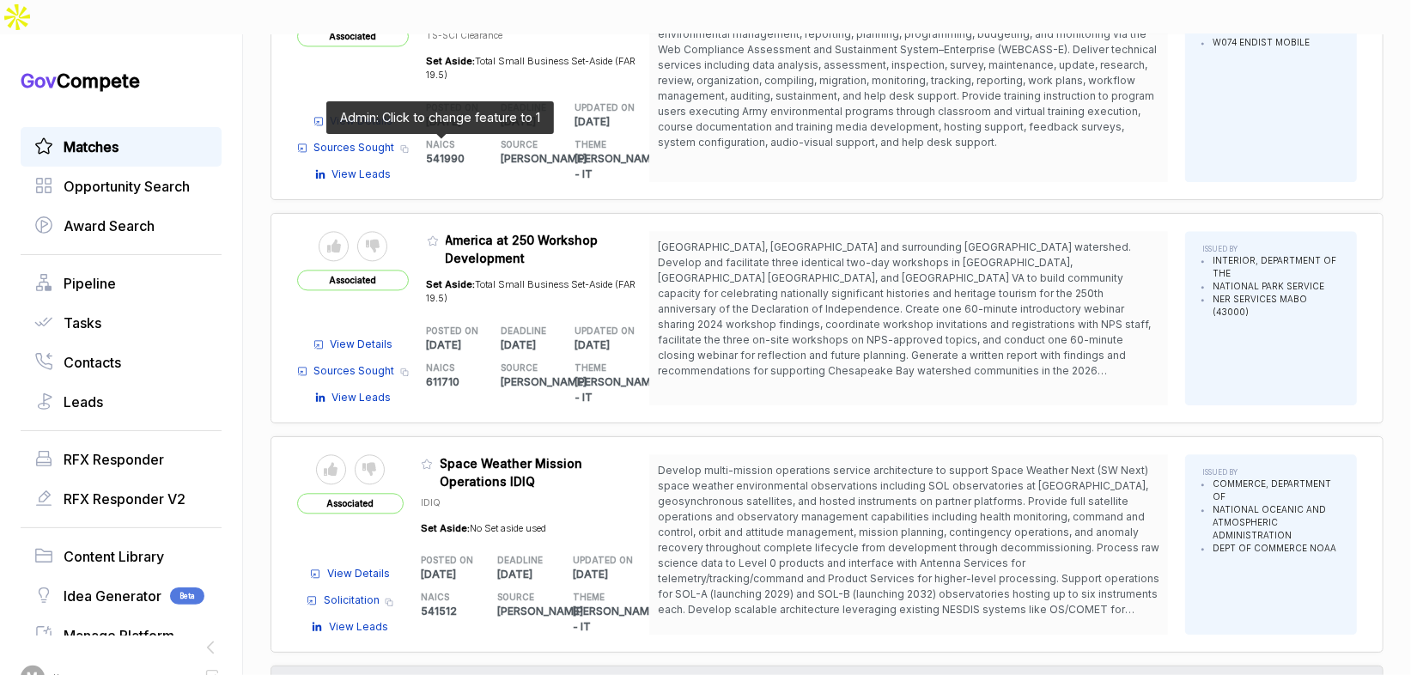
click at [435, 234] on icon at bounding box center [433, 240] width 12 height 12
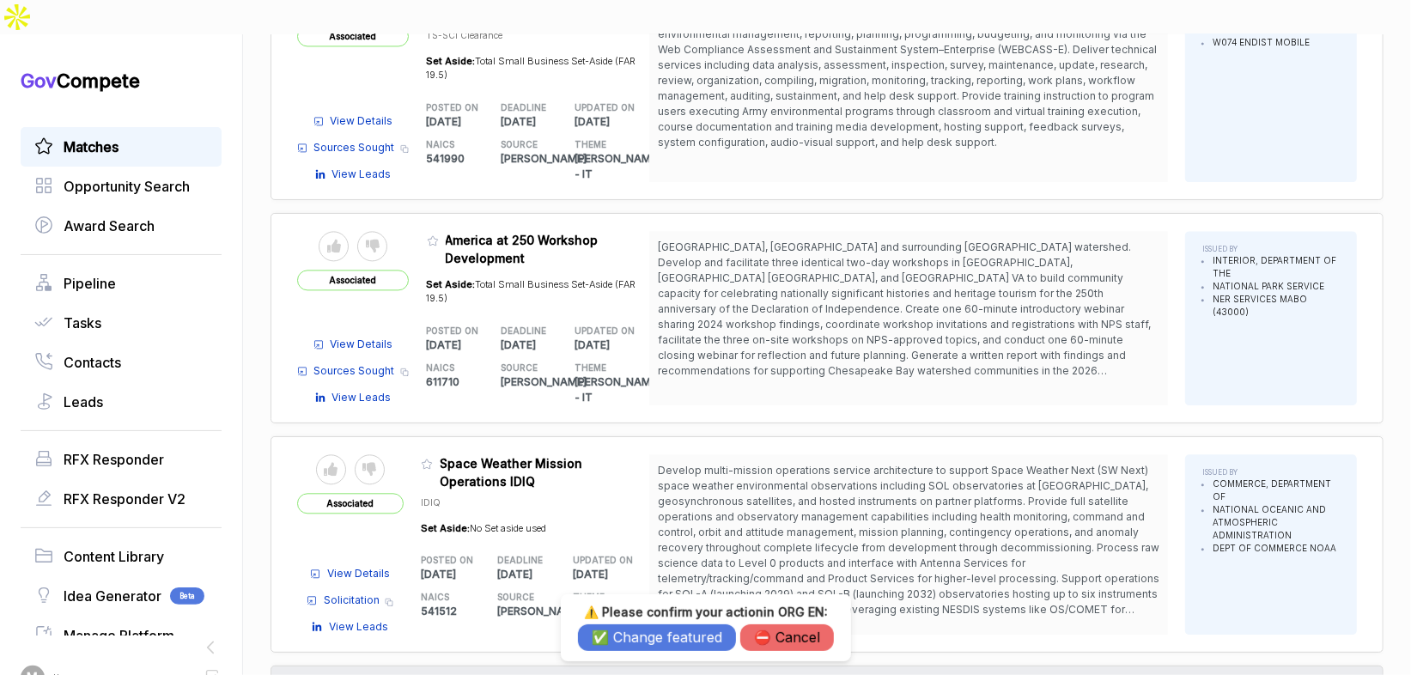
click at [656, 635] on button "✅ Change featured" at bounding box center [657, 637] width 158 height 27
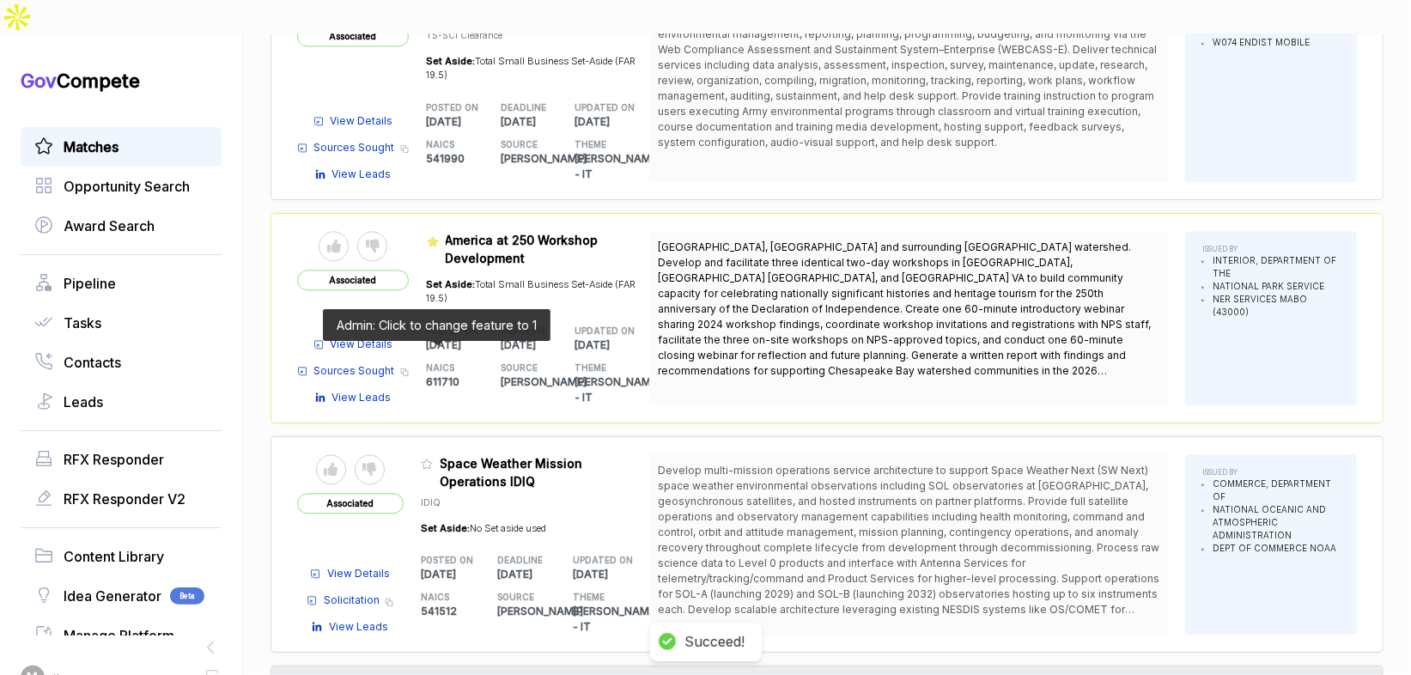
drag, startPoint x: 432, startPoint y: 355, endPoint x: 541, endPoint y: 483, distance: 168.1
click at [432, 458] on icon at bounding box center [427, 464] width 12 height 12
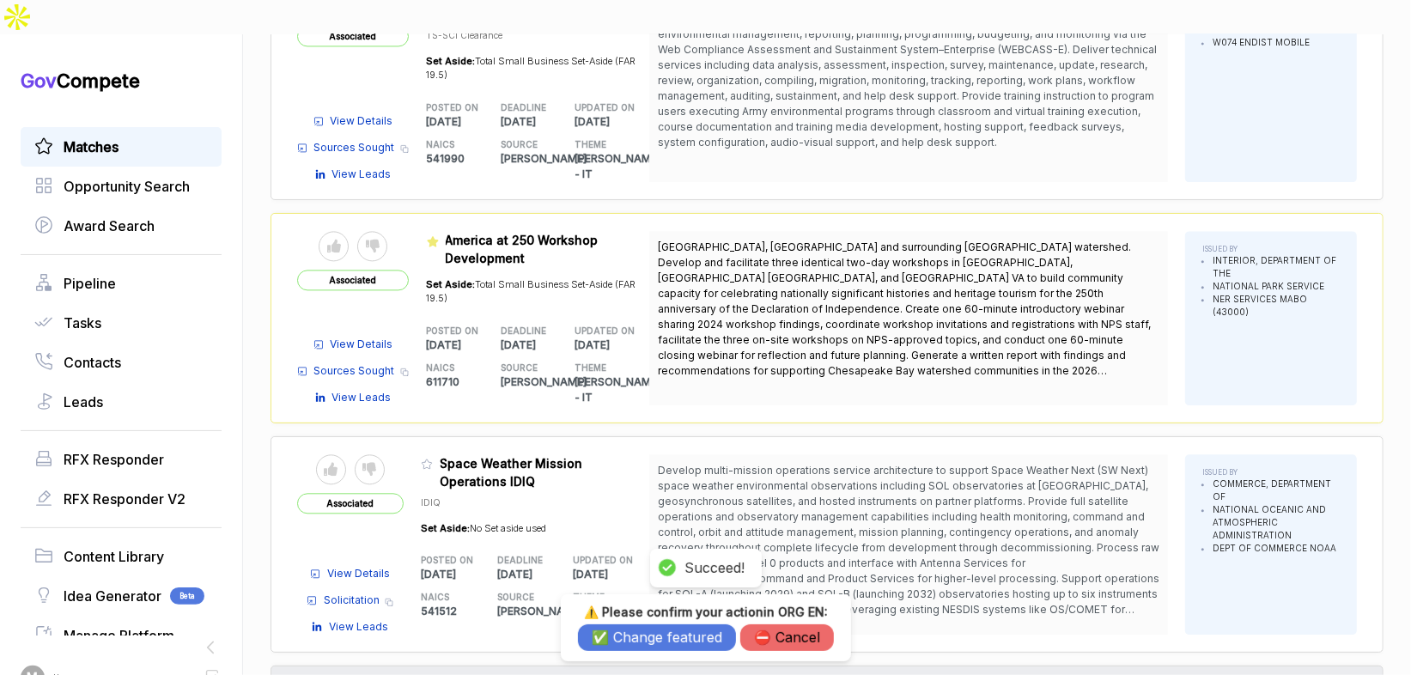
click at [642, 638] on button "✅ Change featured" at bounding box center [657, 637] width 158 height 27
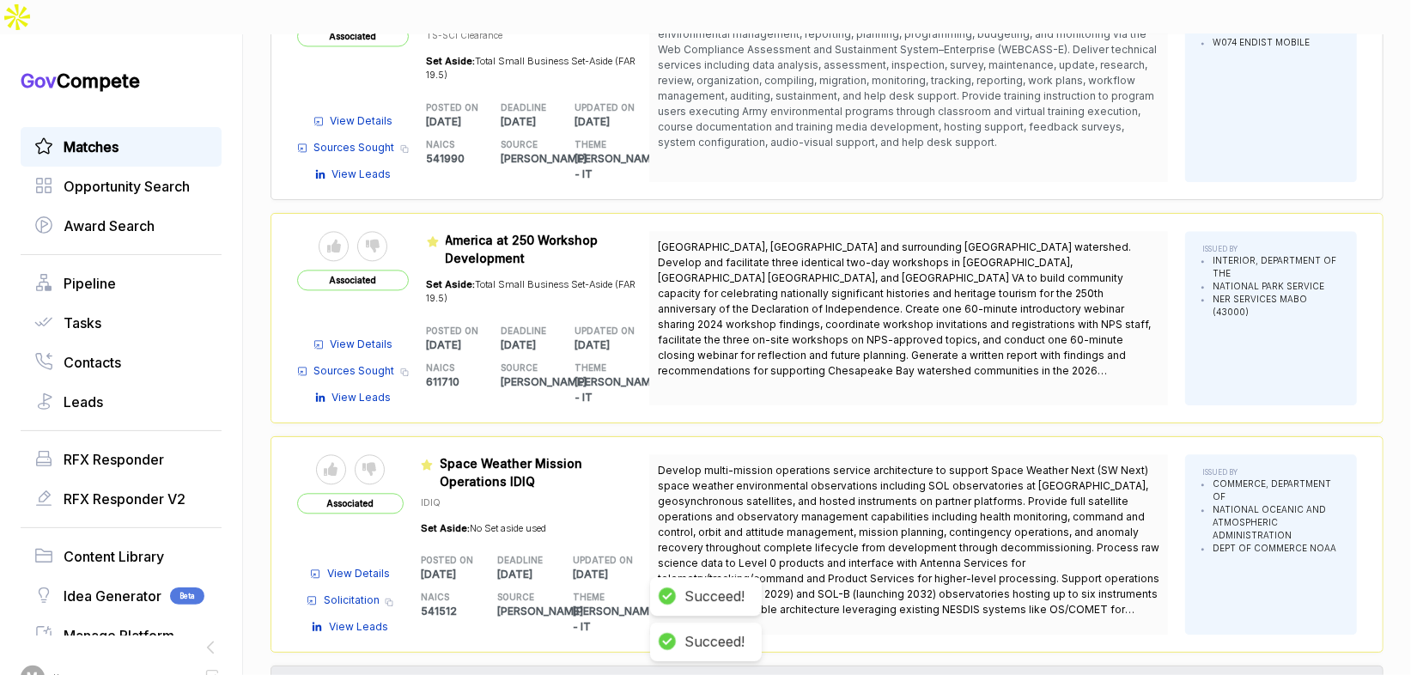
drag, startPoint x: 343, startPoint y: 462, endPoint x: 362, endPoint y: 460, distance: 19.8
click at [342, 557] on div "View Details Solicitation Copy link View Leads" at bounding box center [350, 595] width 106 height 77
click at [362, 566] on span "View Details" at bounding box center [358, 573] width 63 height 15
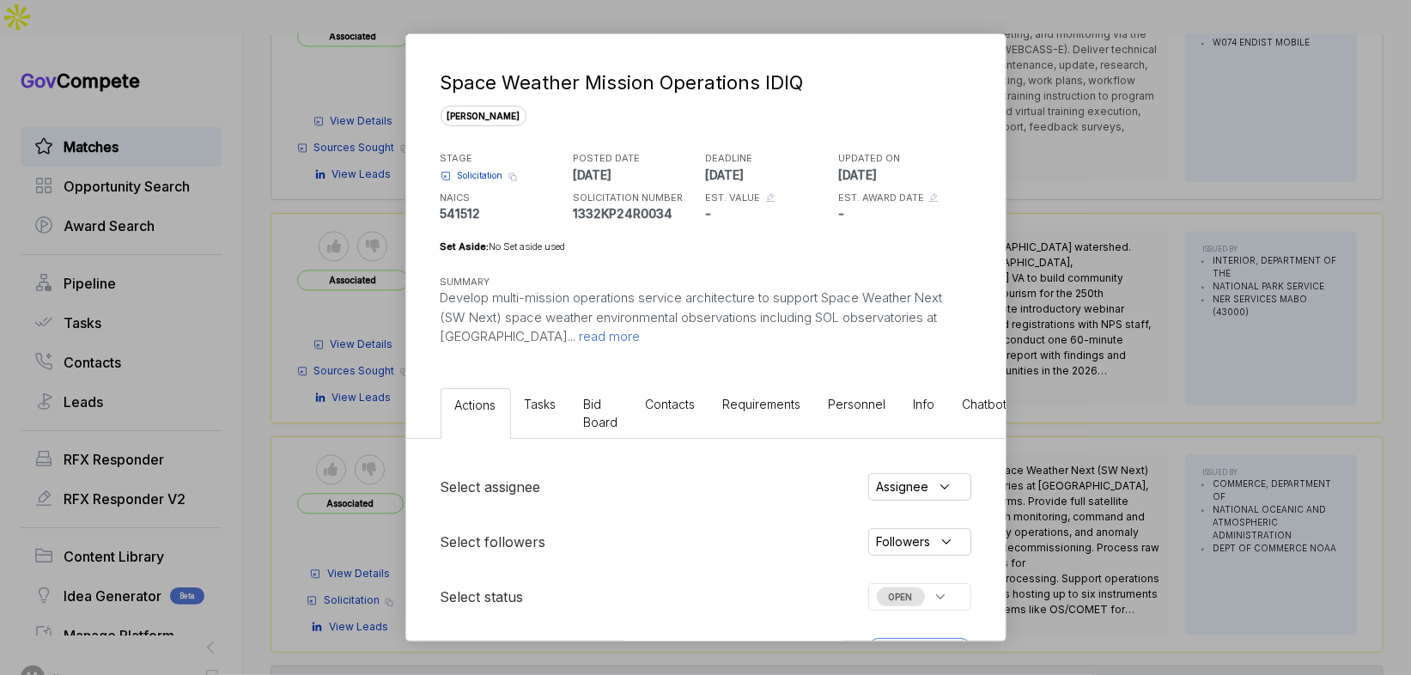
click at [595, 410] on span "Bid Board" at bounding box center [601, 413] width 34 height 33
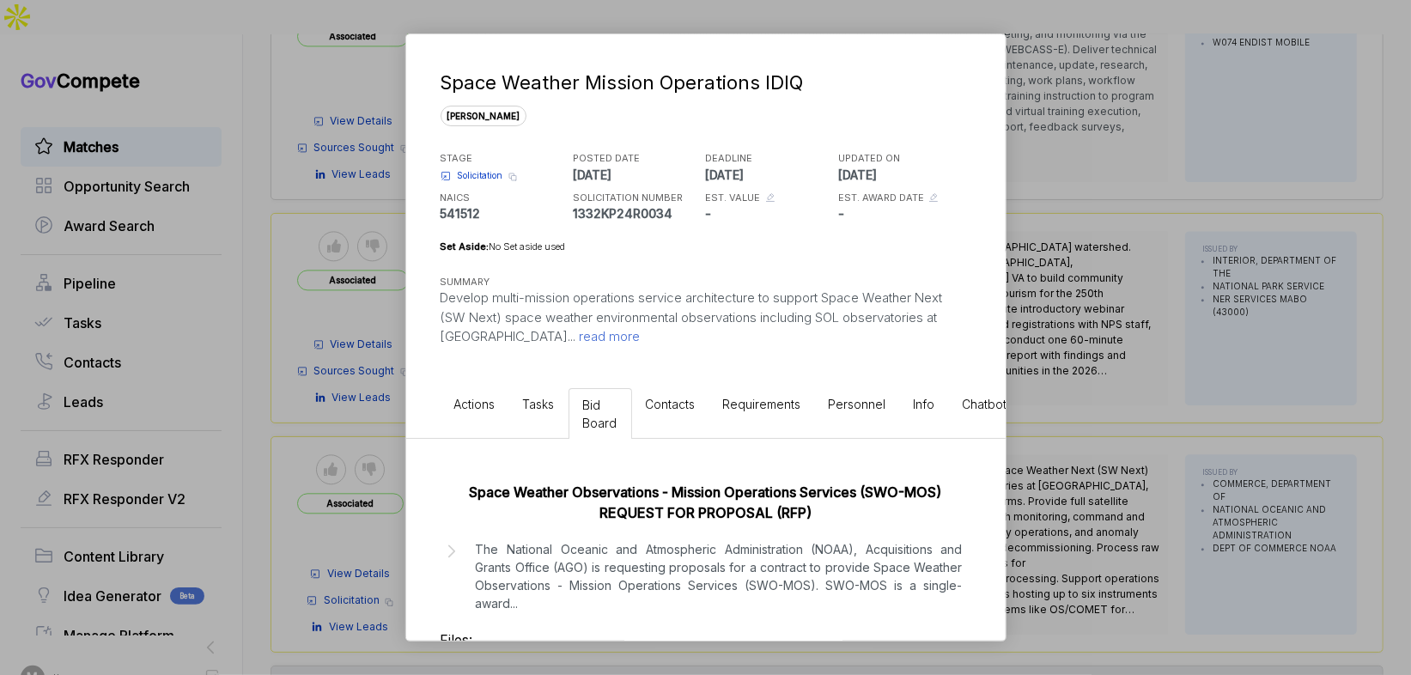
click at [1037, 409] on div "Space Weather Mission Operations IDIQ sam STAGE Solicitation Copy link POSTED D…" at bounding box center [705, 337] width 1411 height 675
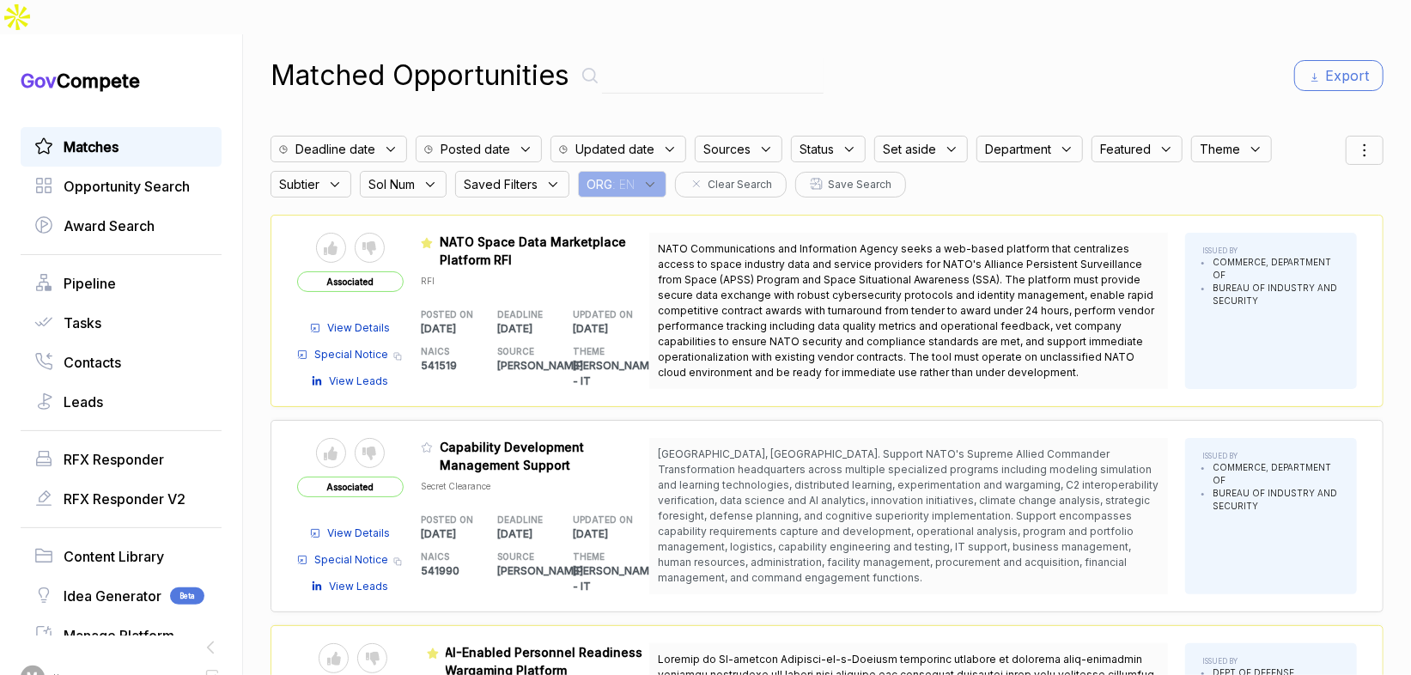
scroll to position [0, 0]
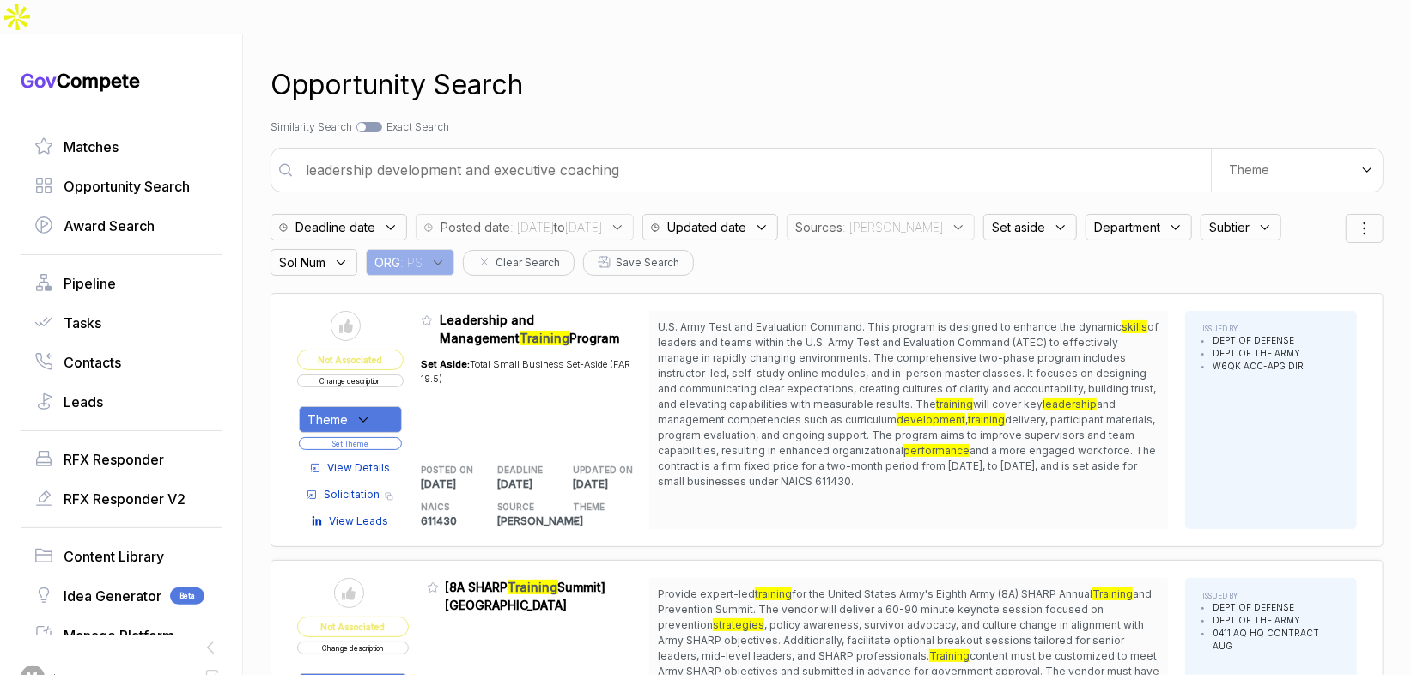
click at [611, 153] on input "leadership development and executive coaching" at bounding box center [752, 170] width 915 height 34
click at [610, 153] on input "leadership development and executive coaching" at bounding box center [752, 170] width 915 height 34
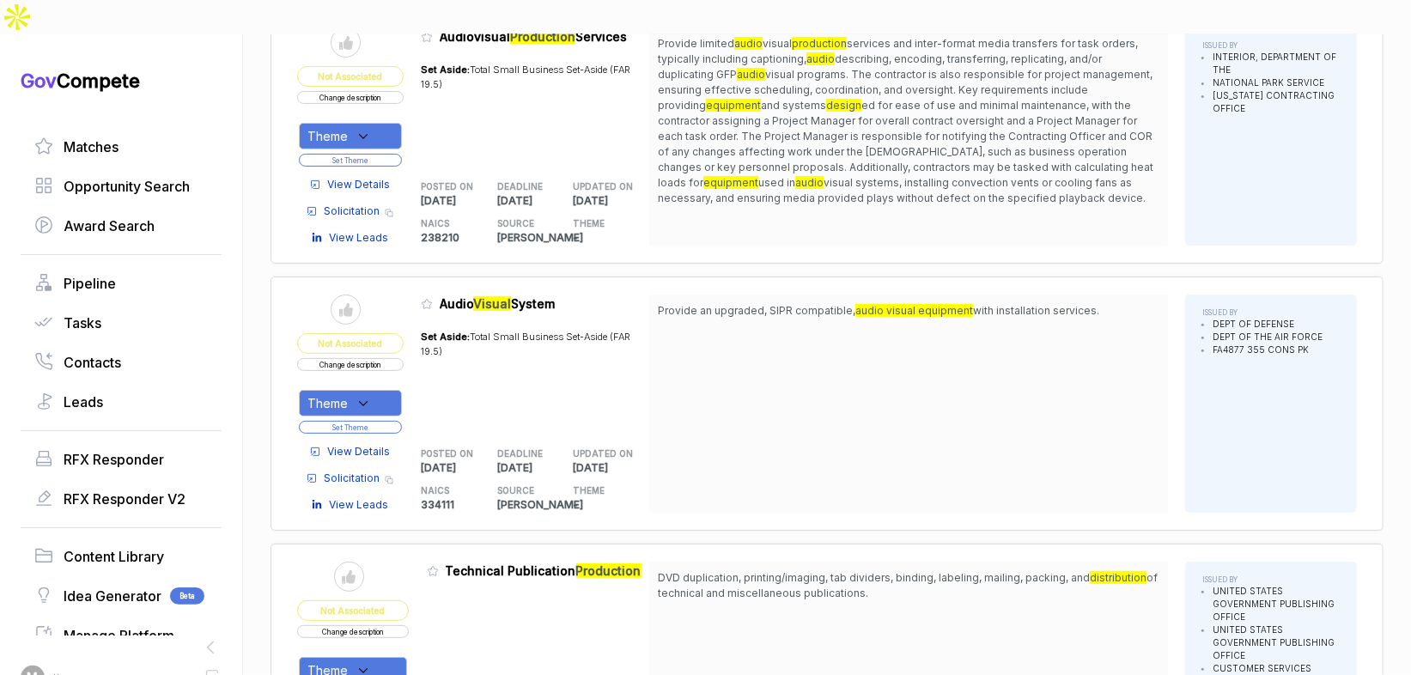
scroll to position [244, 0]
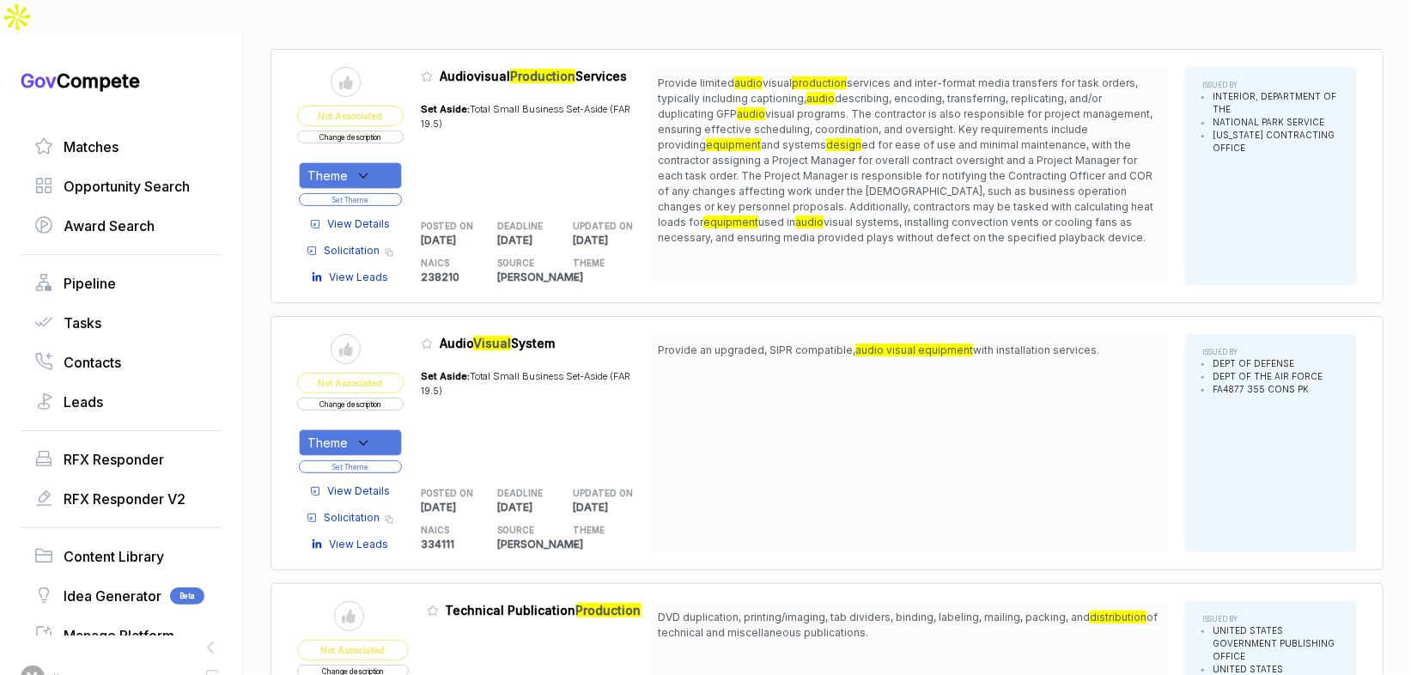
click at [362, 216] on span "View Details" at bounding box center [358, 223] width 63 height 15
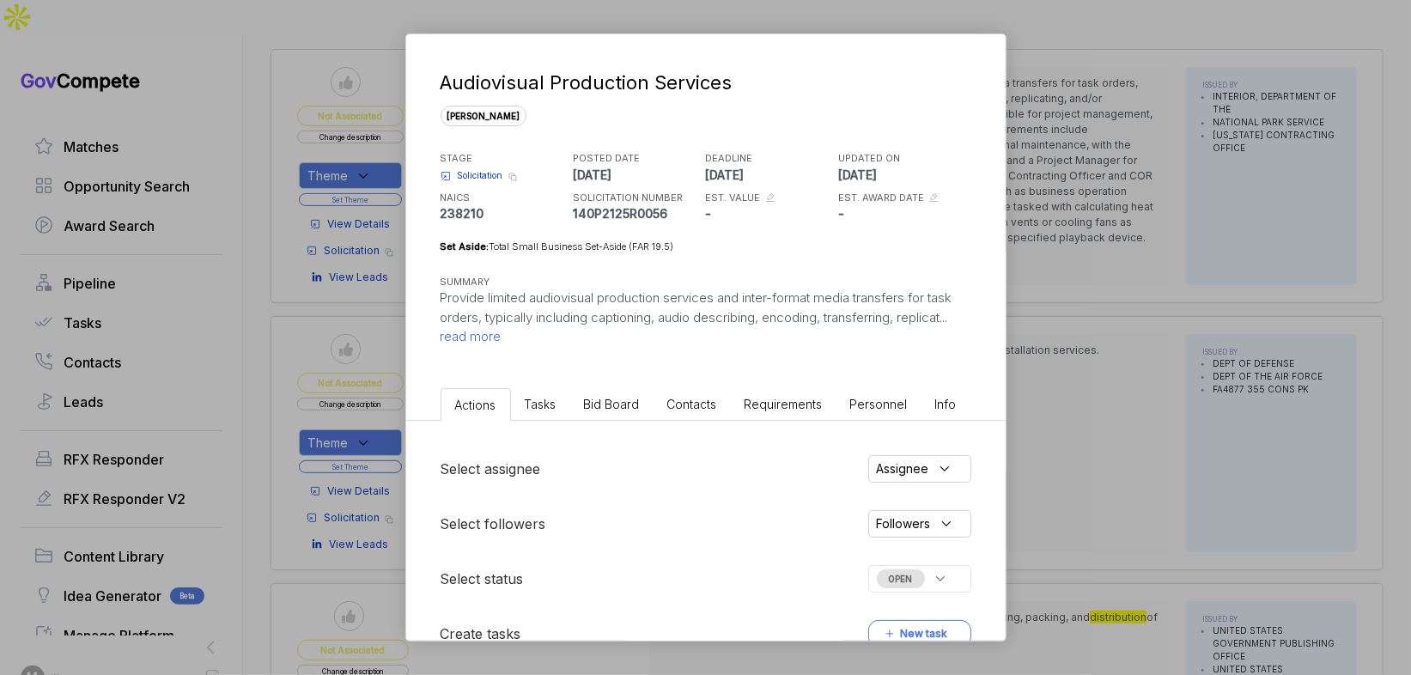
drag, startPoint x: 598, startPoint y: 403, endPoint x: 605, endPoint y: 418, distance: 17.3
click at [598, 403] on span "Bid Board" at bounding box center [612, 404] width 56 height 15
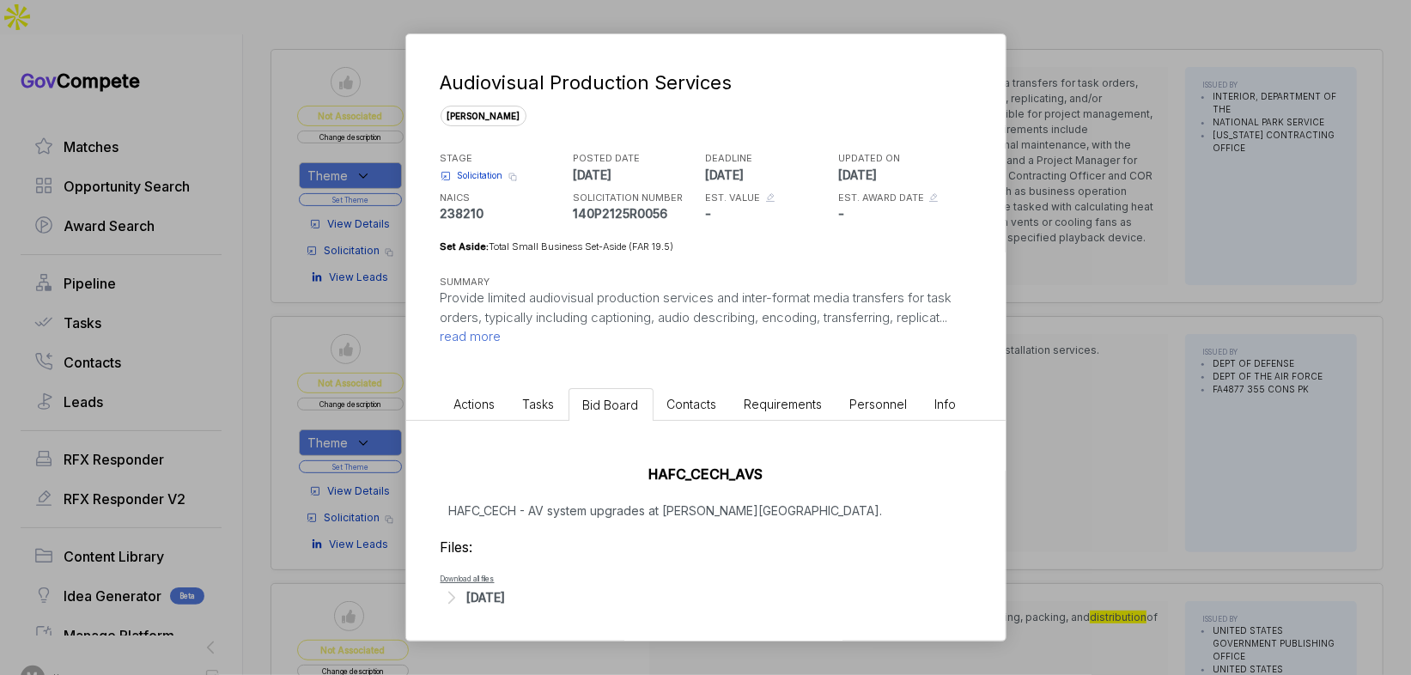
drag, startPoint x: 1011, startPoint y: 499, endPoint x: 1020, endPoint y: 497, distance: 9.6
click at [1011, 499] on div "Audiovisual Production Services sam STAGE Solicitation Copy link POSTED DATE 20…" at bounding box center [705, 337] width 1411 height 675
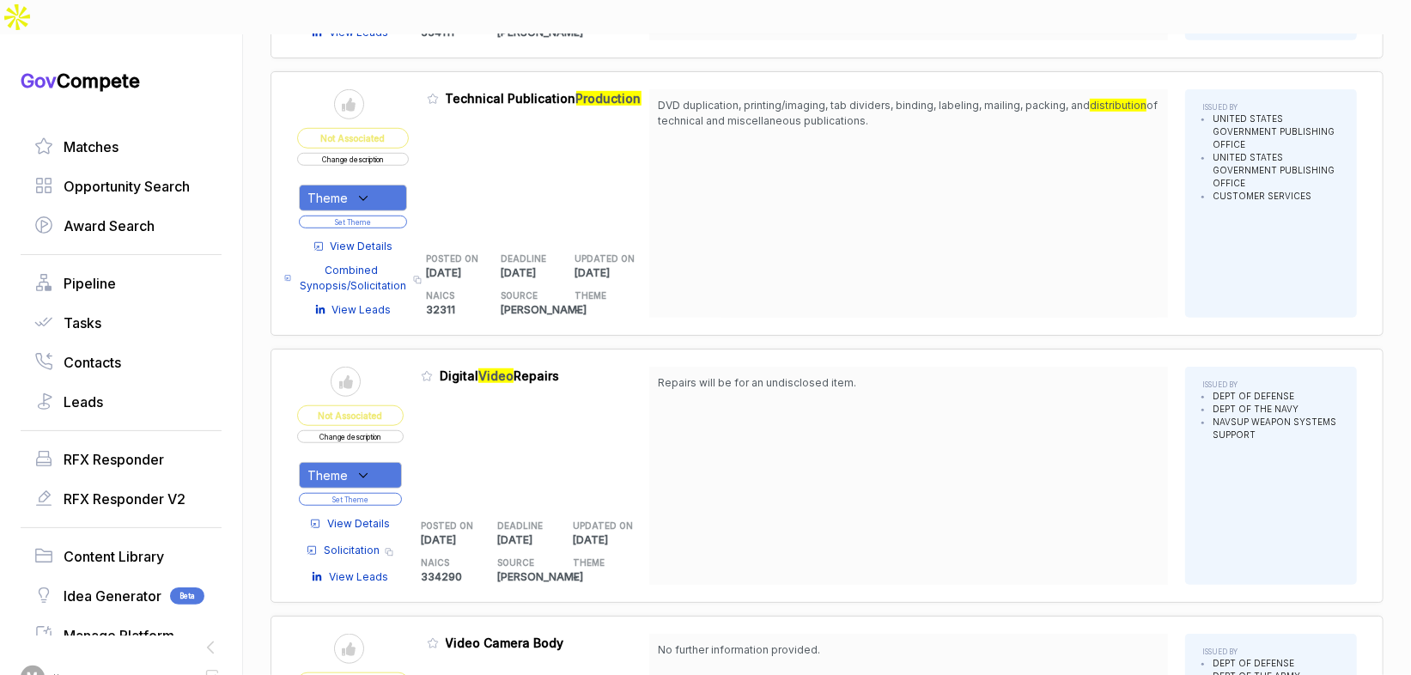
scroll to position [0, 0]
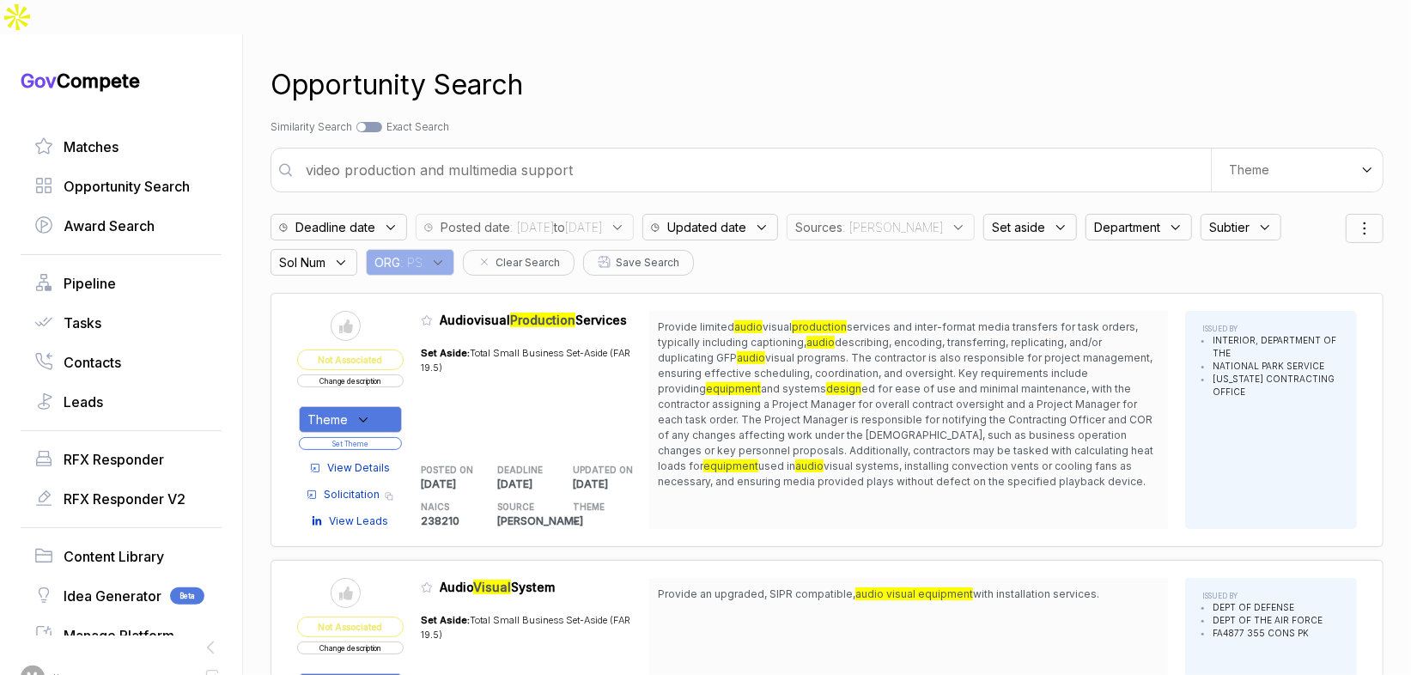
click at [520, 153] on input "video production and multimedia support" at bounding box center [752, 170] width 915 height 34
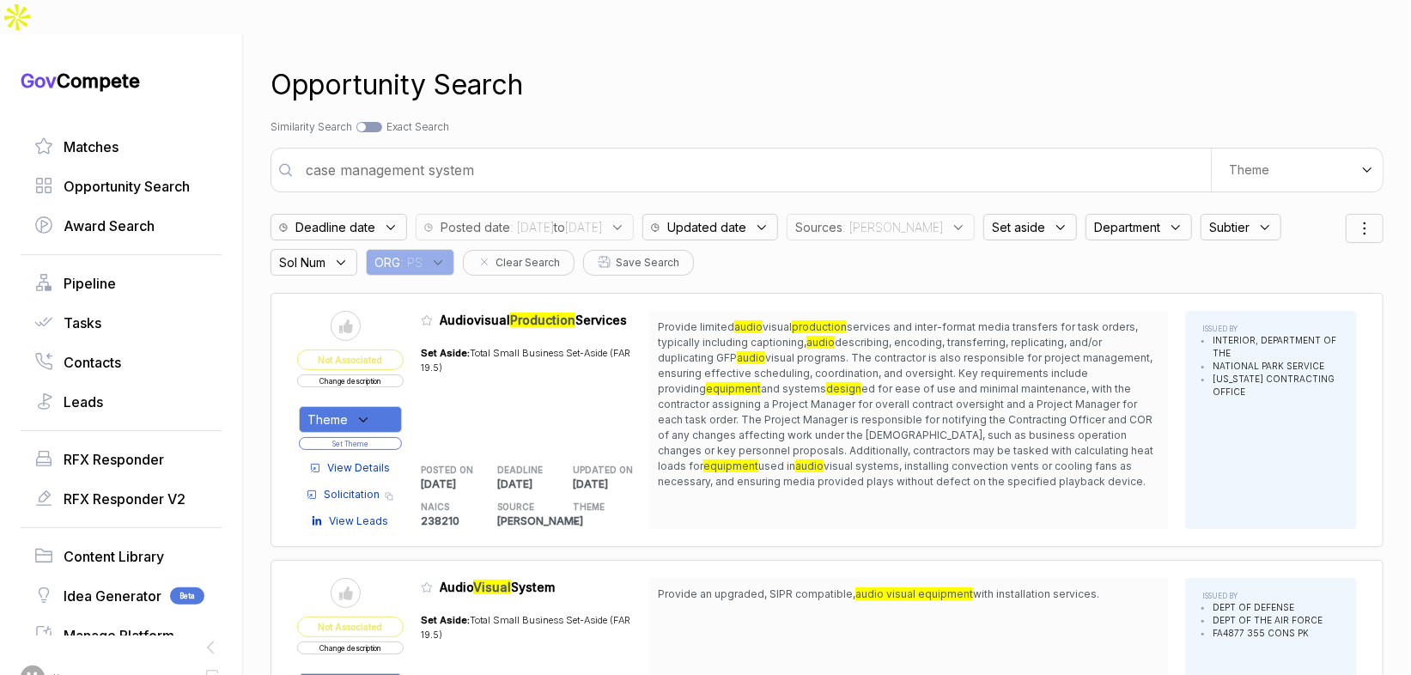
type input "case management system"
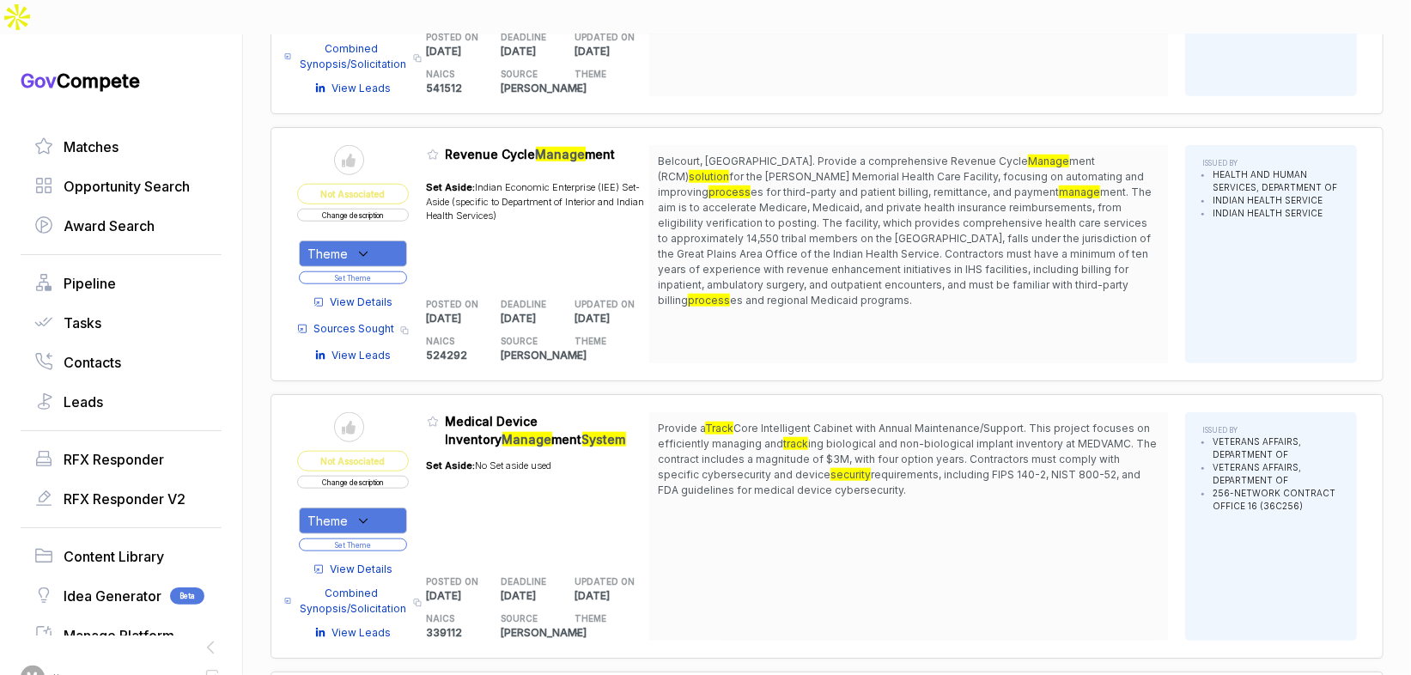
scroll to position [977, 0]
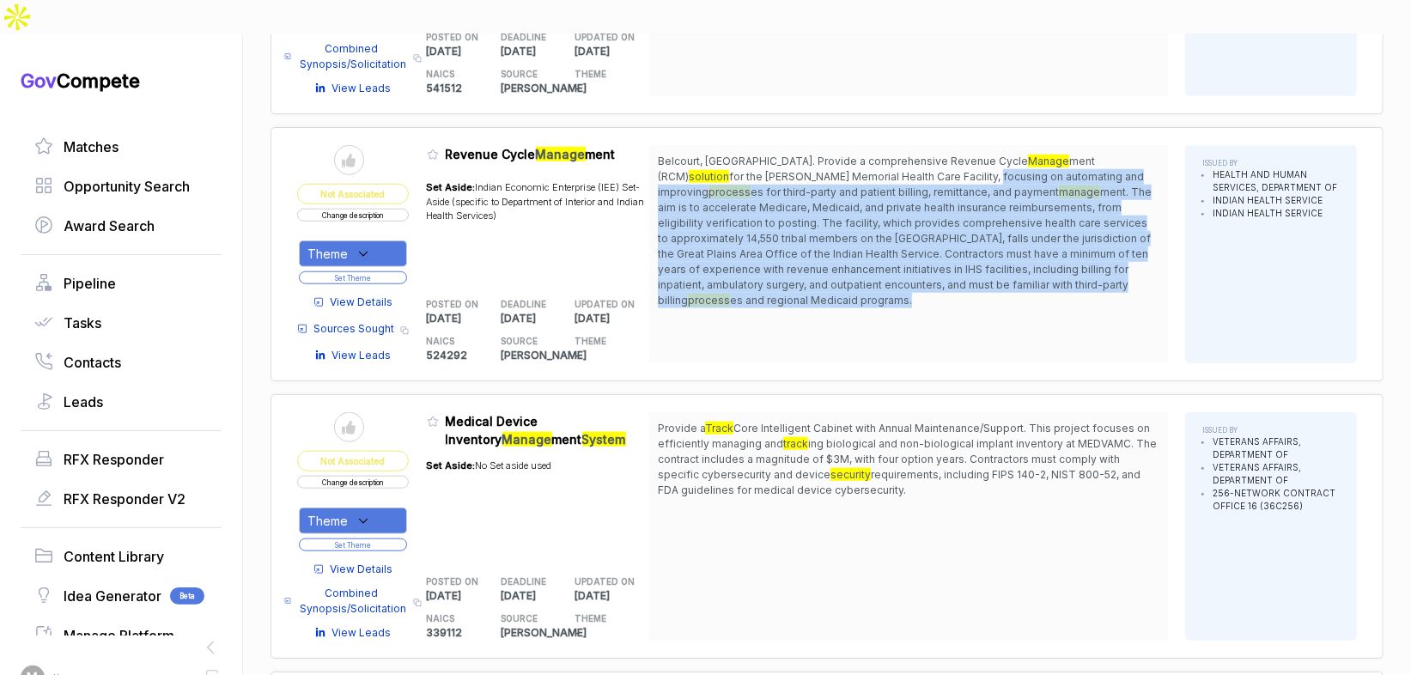
drag, startPoint x: 848, startPoint y: 132, endPoint x: 892, endPoint y: 259, distance: 134.7
click at [891, 259] on span "Belcourt, ND. Provide a comprehensive Revenue Cycle Manage ment (RCM) solution …" at bounding box center [909, 231] width 502 height 155
click at [892, 259] on span "Belcourt, ND. Provide a comprehensive Revenue Cycle Manage ment (RCM) solution …" at bounding box center [909, 231] width 502 height 155
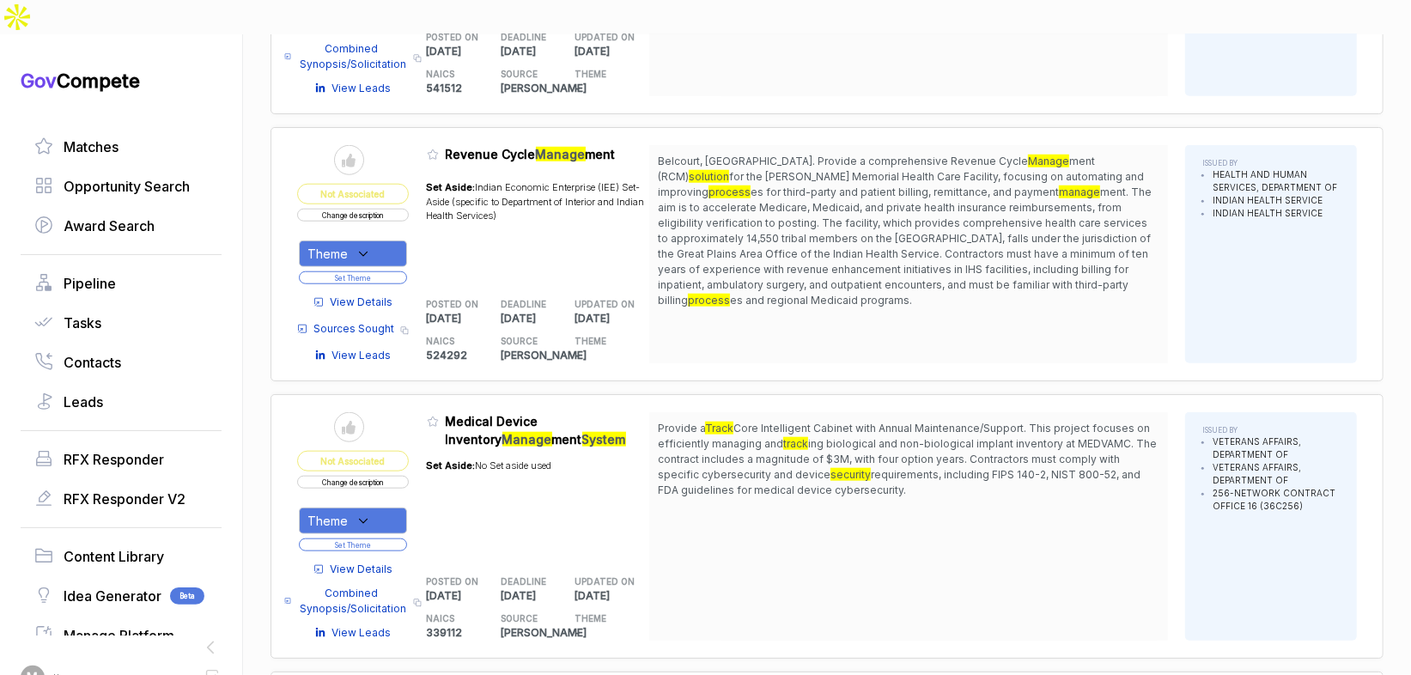
click at [388, 240] on div "Theme" at bounding box center [353, 253] width 108 height 27
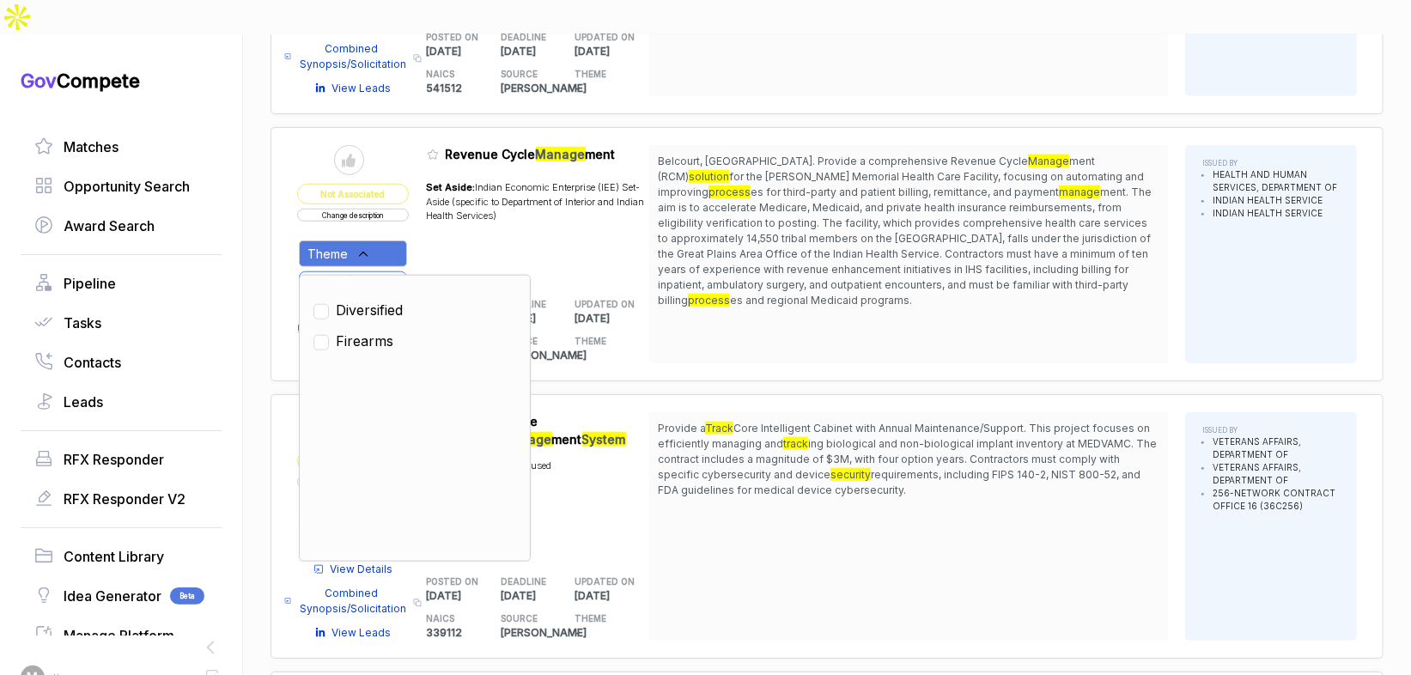
click at [380, 300] on span "Diversified" at bounding box center [369, 310] width 67 height 21
checkbox input "true"
drag, startPoint x: 435, startPoint y: 204, endPoint x: 429, endPoint y: 216, distance: 13.1
click at [435, 205] on div "Set Aside: Indian Economic Enterprise (IEE) Set-Aside (specific to Department o…" at bounding box center [538, 224] width 223 height 109
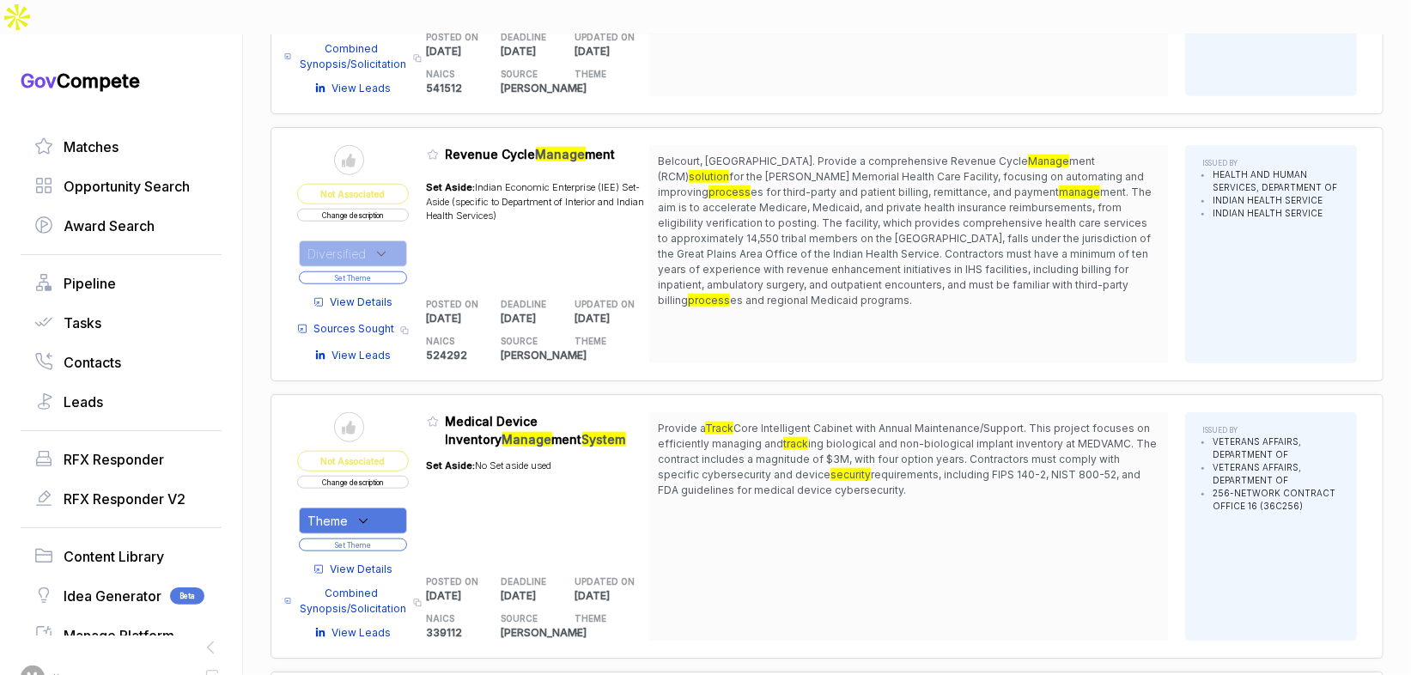
click at [398, 271] on button "Set Theme" at bounding box center [353, 277] width 108 height 13
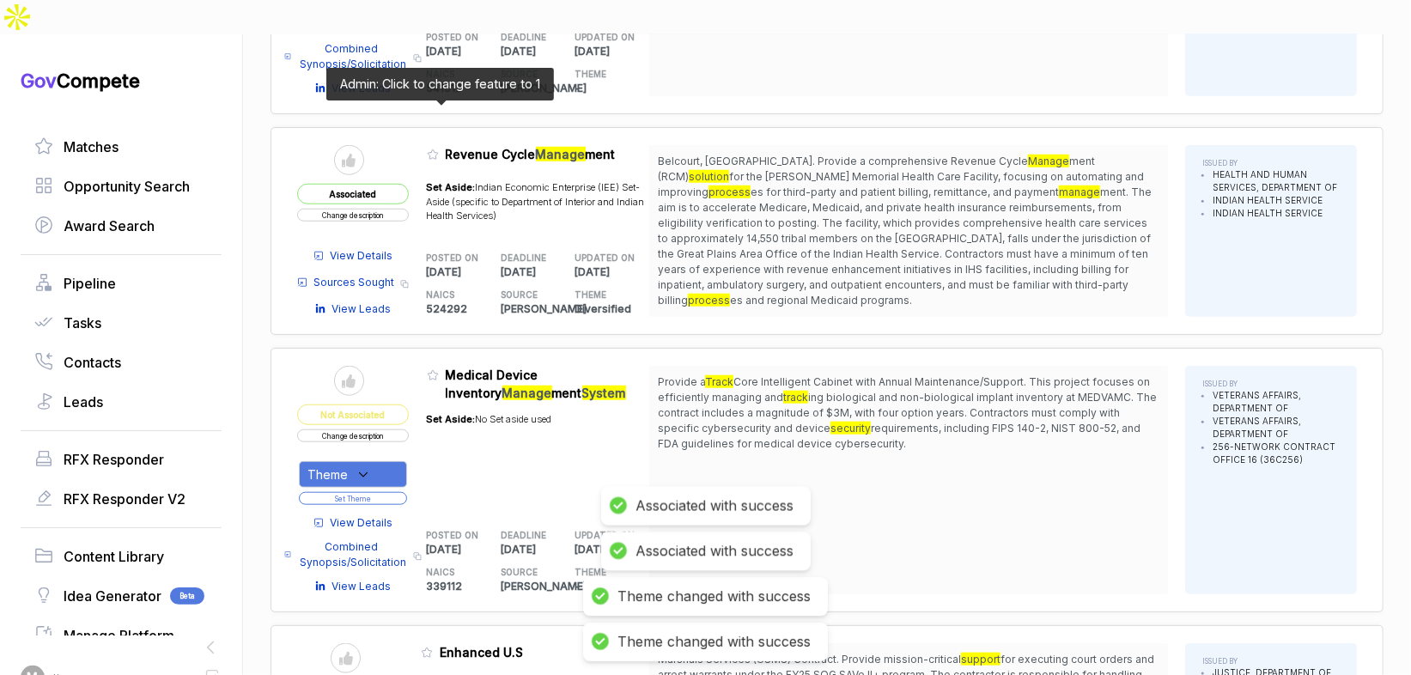
click at [438, 150] on icon at bounding box center [433, 154] width 10 height 9
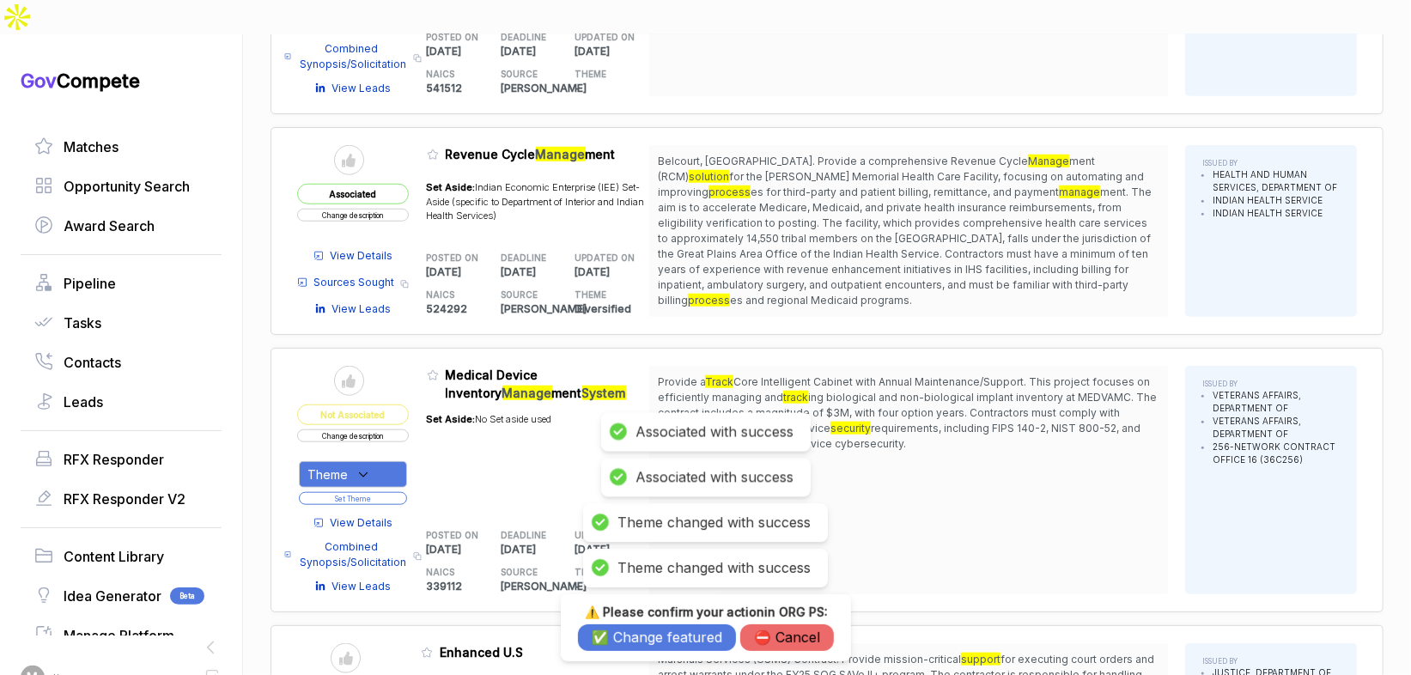
click at [674, 642] on button "✅ Change featured" at bounding box center [657, 637] width 158 height 27
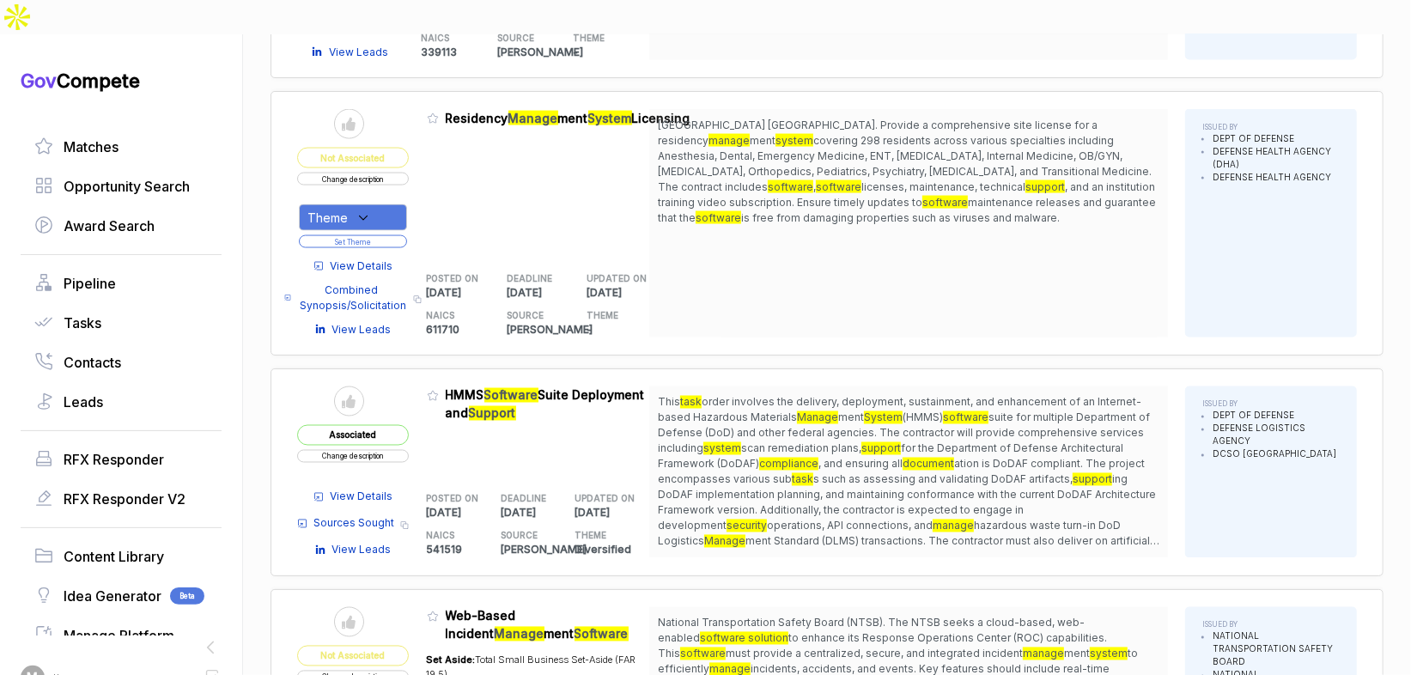
scroll to position [1921, 0]
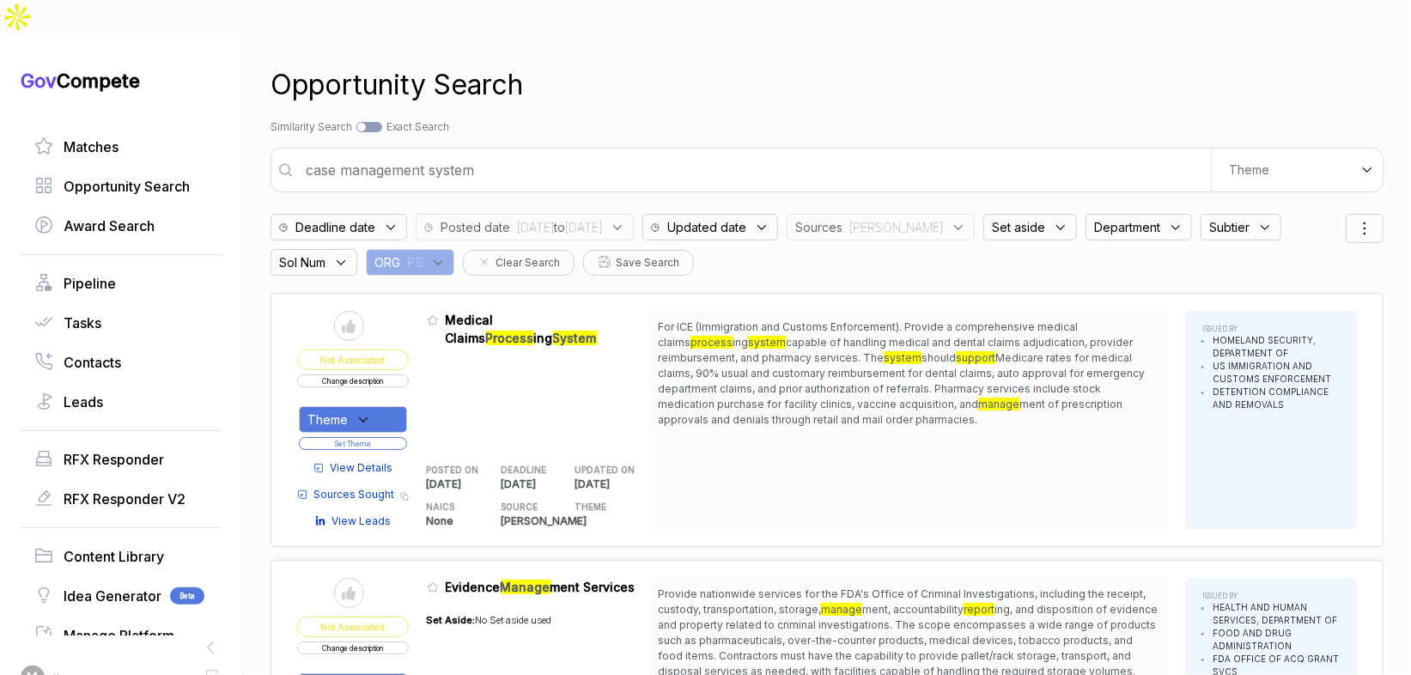
drag, startPoint x: 1013, startPoint y: 191, endPoint x: 1016, endPoint y: 202, distance: 11.5
click at [842, 218] on span "Set aside" at bounding box center [818, 227] width 47 height 18
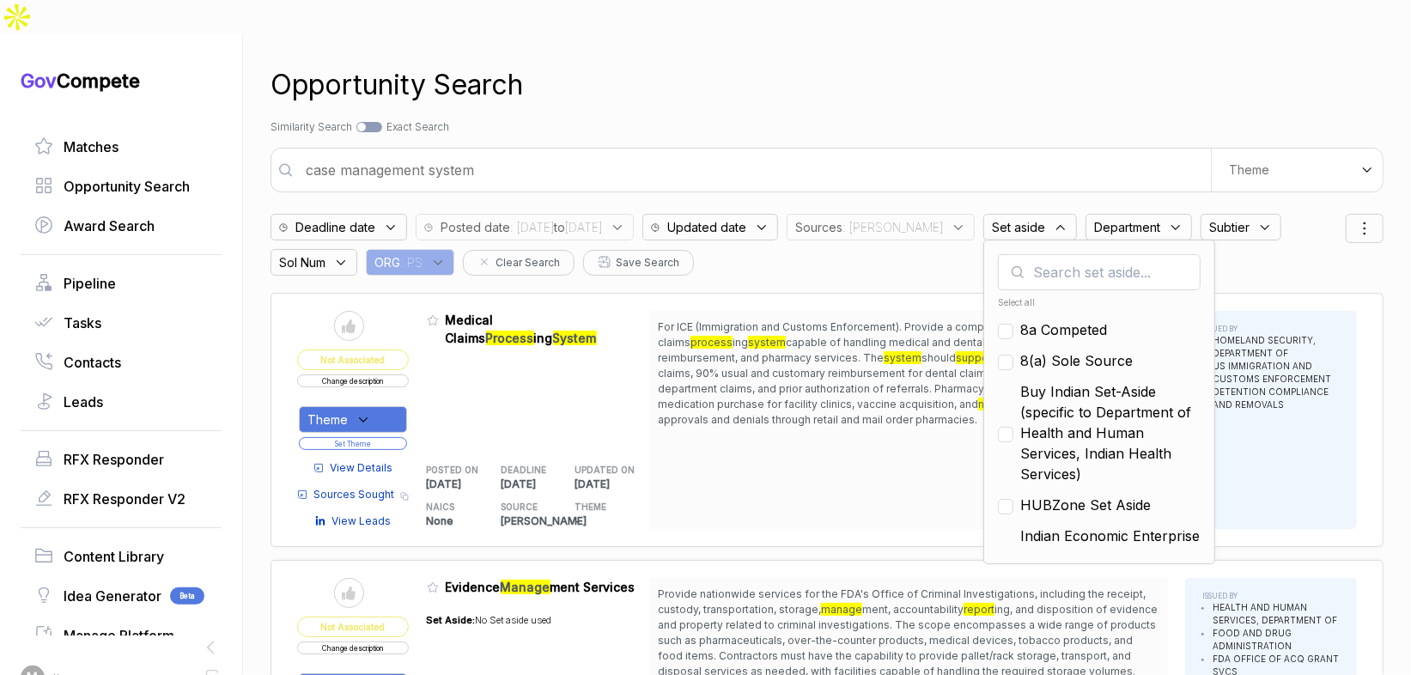
drag, startPoint x: 1028, startPoint y: 280, endPoint x: 1028, endPoint y: 294, distance: 13.7
click at [1028, 292] on ul "Select all 8a Competed 8(a) Sole Source Buy Indian Set-Aside (specific to Depar…" at bounding box center [1099, 421] width 203 height 258
drag, startPoint x: 1028, startPoint y: 294, endPoint x: 1029, endPoint y: 326, distance: 32.6
click at [1028, 319] on span "8a Competed" at bounding box center [1063, 329] width 87 height 21
checkbox input "true"
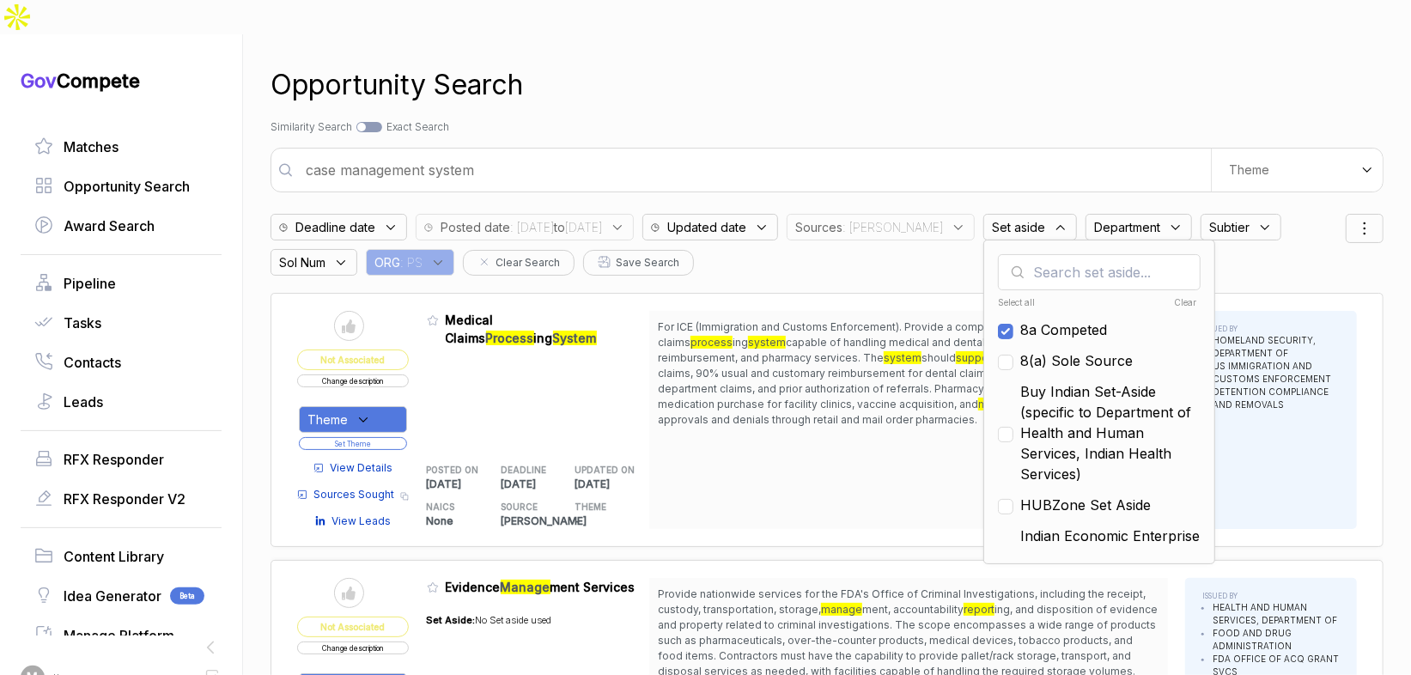
click at [1030, 350] on span "8(a) Sole Source" at bounding box center [1076, 360] width 113 height 21
checkbox input "true"
drag, startPoint x: 1031, startPoint y: 378, endPoint x: 1042, endPoint y: 441, distance: 63.5
click at [1031, 381] on span "Buy Indian Set-Aside (specific to Department of Health and Human Services, Indi…" at bounding box center [1110, 432] width 180 height 103
checkbox input "true"
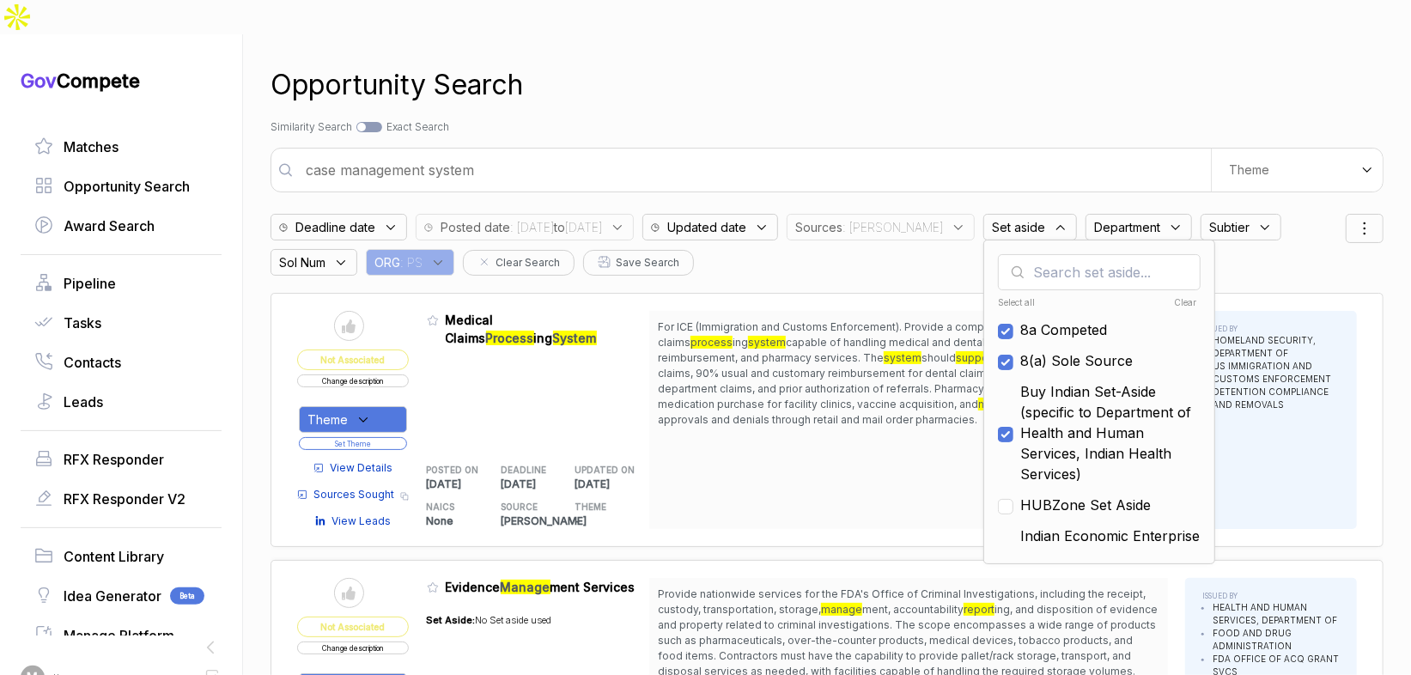
drag, startPoint x: 1041, startPoint y: 466, endPoint x: 1076, endPoint y: 455, distance: 36.9
click at [1043, 495] on span "HUBZone Set Aside" at bounding box center [1085, 505] width 131 height 21
checkbox input "true"
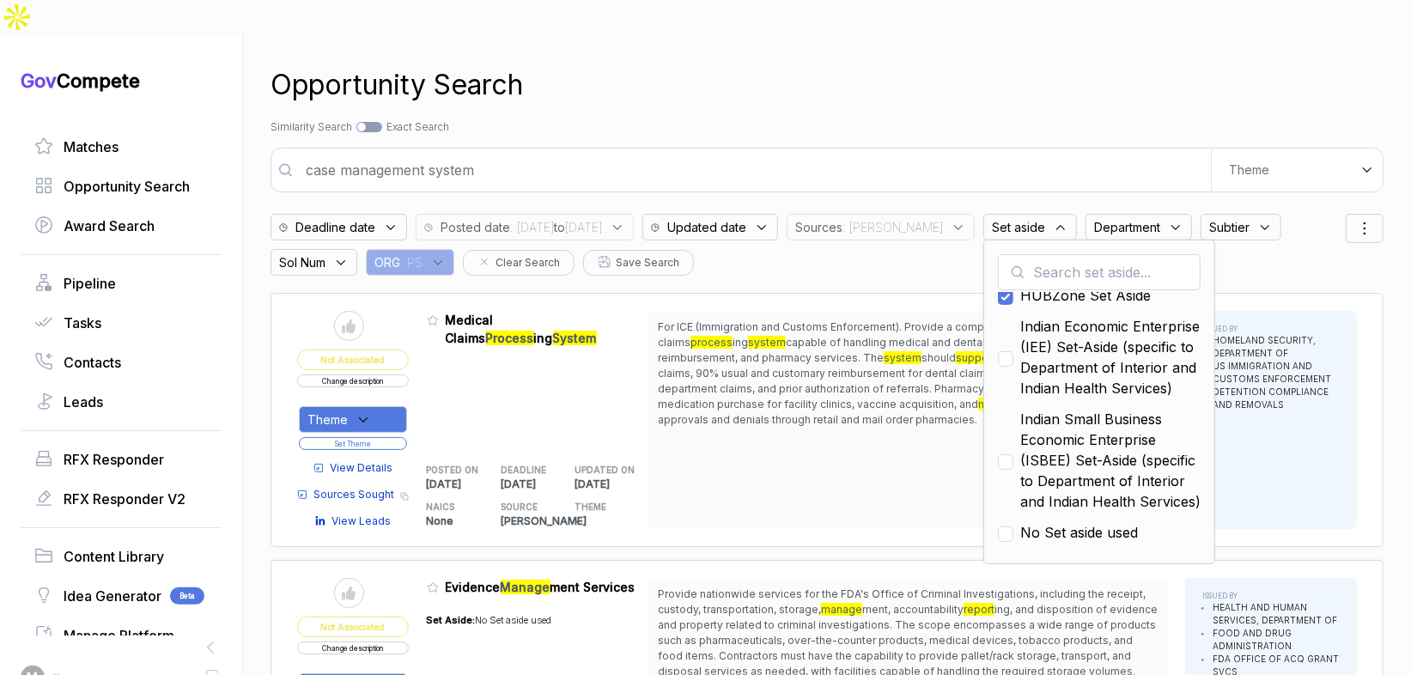
scroll to position [201, 0]
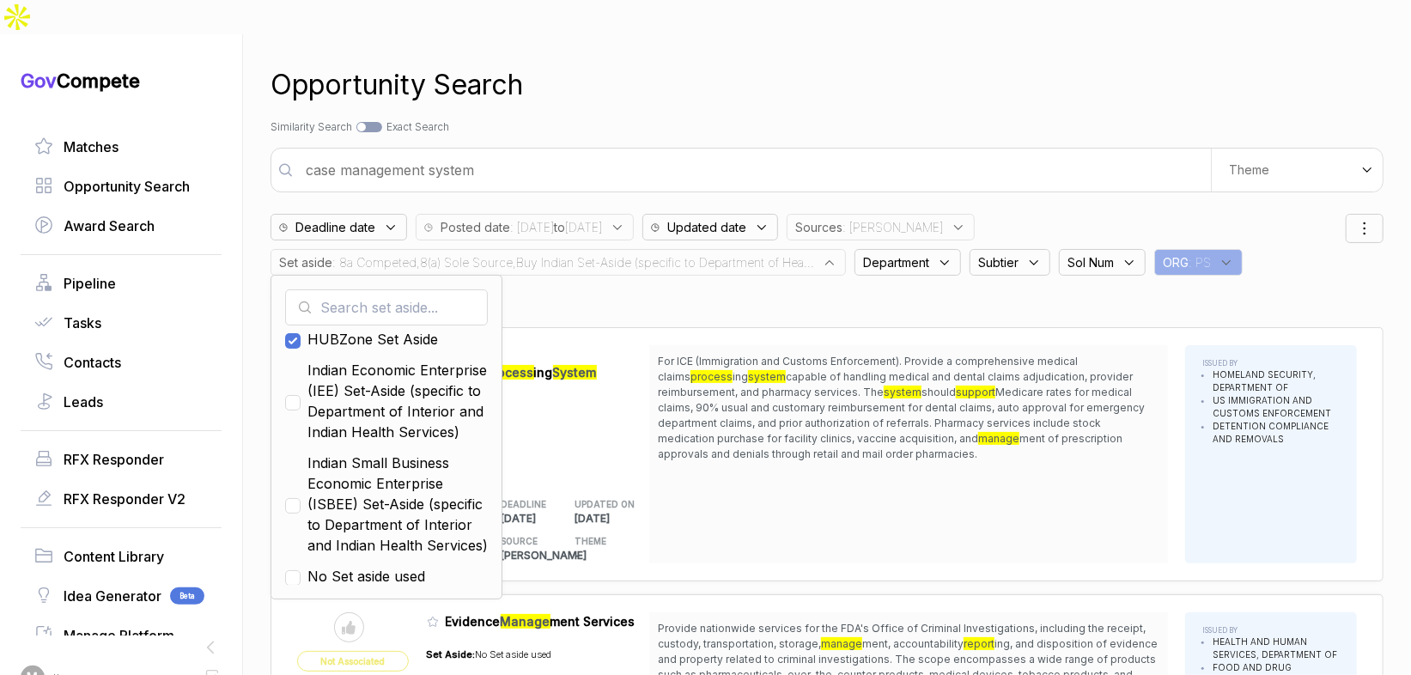
click at [1047, 354] on span "For ICE (Immigration and Customs Enforcement). Provide a comprehensive medical …" at bounding box center [909, 408] width 502 height 108
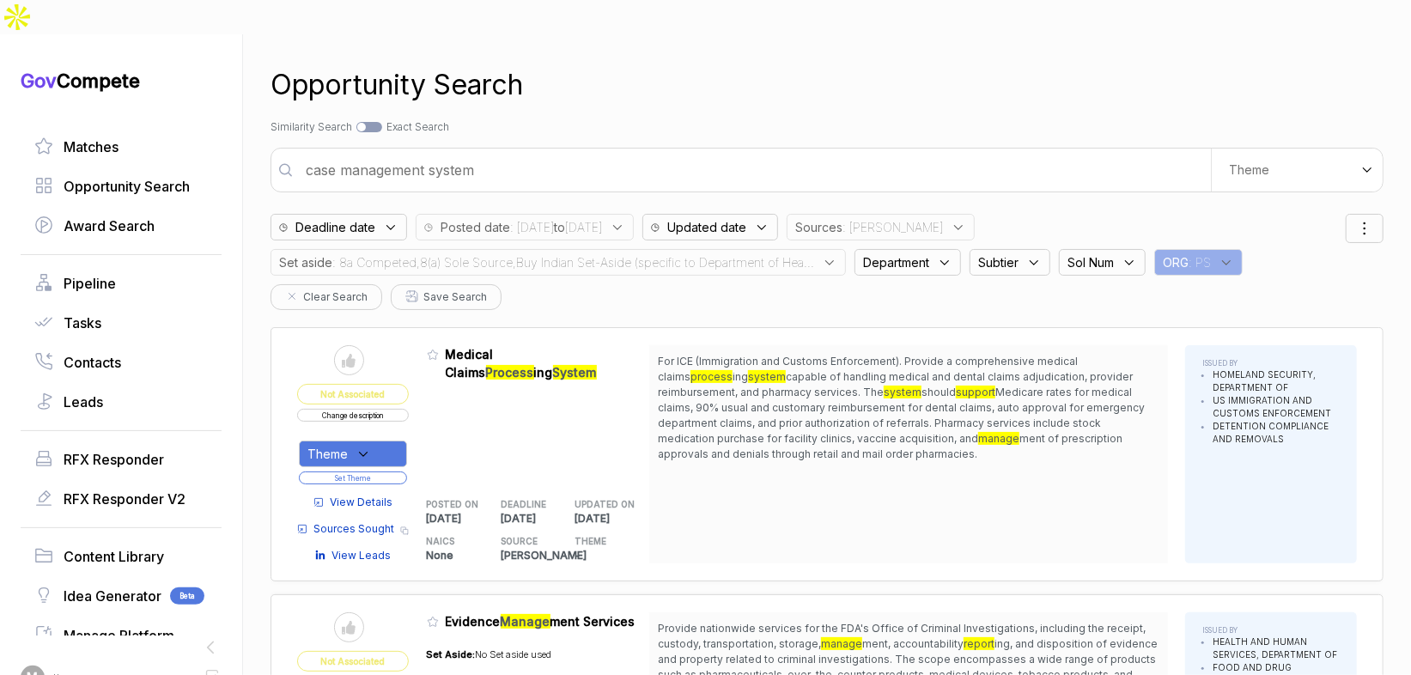
drag, startPoint x: 777, startPoint y: 227, endPoint x: 878, endPoint y: 336, distance: 148.3
click at [777, 253] on span ": 8a Competed,8(a) Sole Source,Buy Indian Set-Aside (specific to Department of …" at bounding box center [573, 262] width 482 height 18
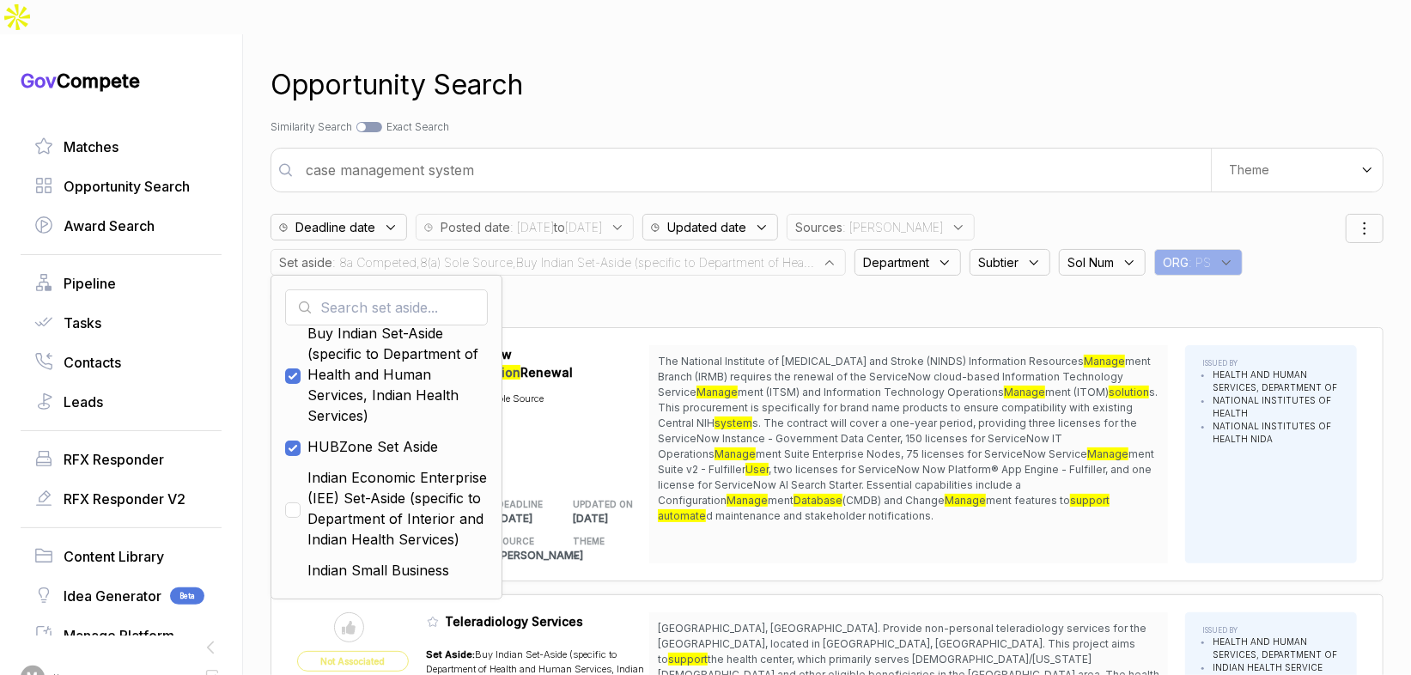
click at [379, 467] on span "Indian Economic Enterprise (IEE) Set-Aside (specific to Department of Interior …" at bounding box center [397, 508] width 180 height 82
checkbox input "true"
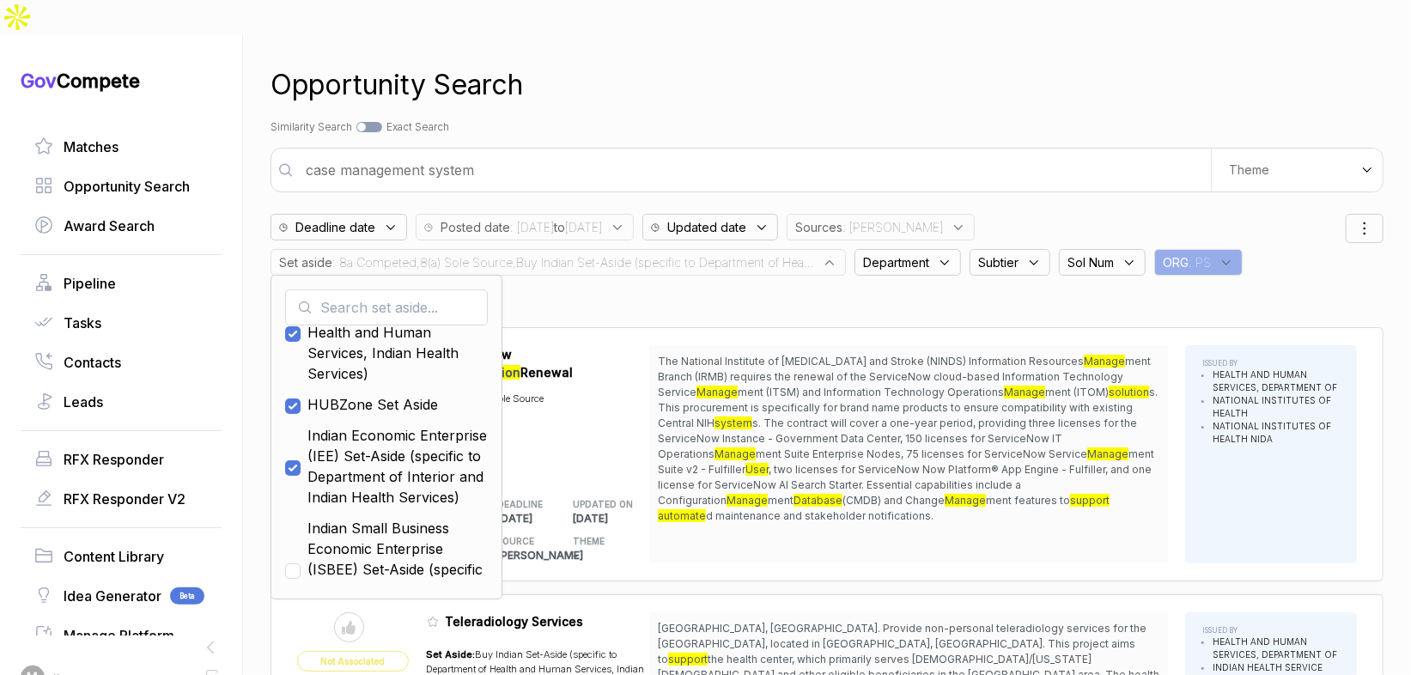
click at [366, 518] on span "Indian Small Business Economic Enterprise (ISBEE) Set-Aside (specific to Depart…" at bounding box center [397, 569] width 180 height 103
checkbox input "true"
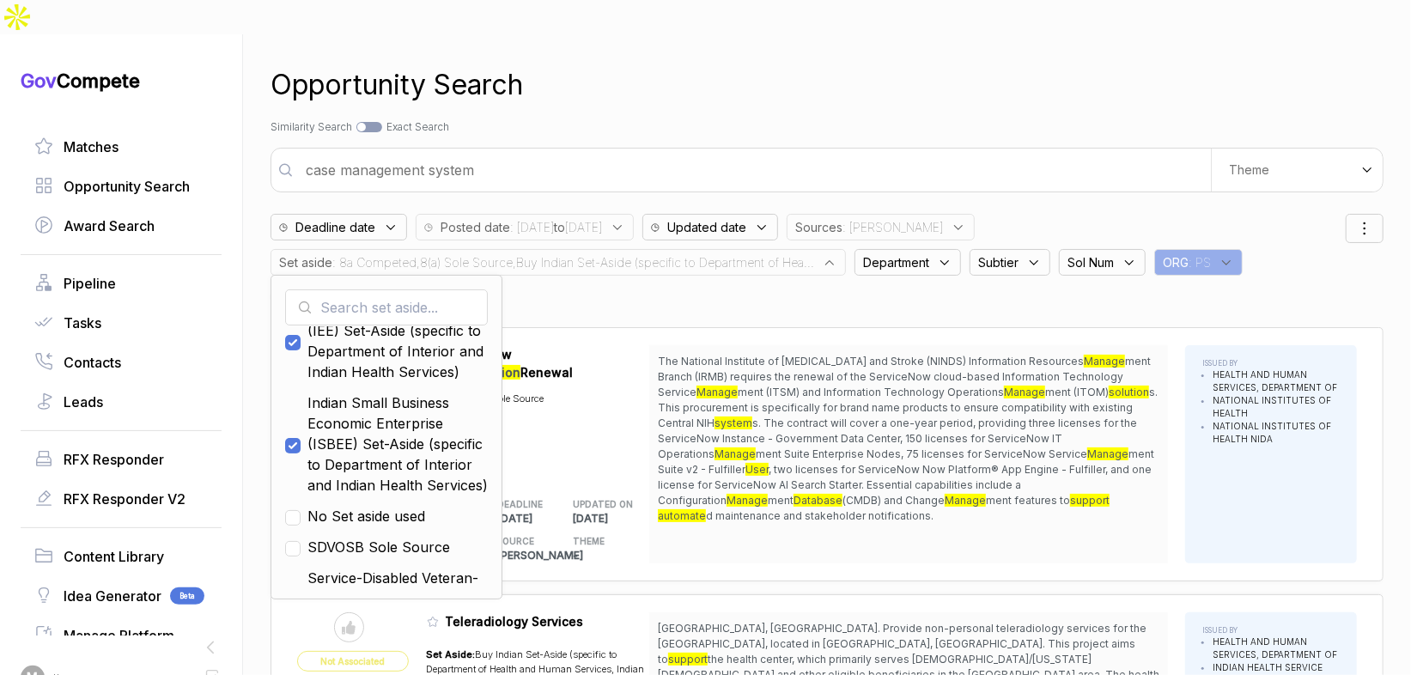
scroll to position [262, 0]
click at [627, 119] on div "Search by Topic Relevance Similarity Search Search by Exact Keyword Match Exact…" at bounding box center [827, 126] width 1113 height 15
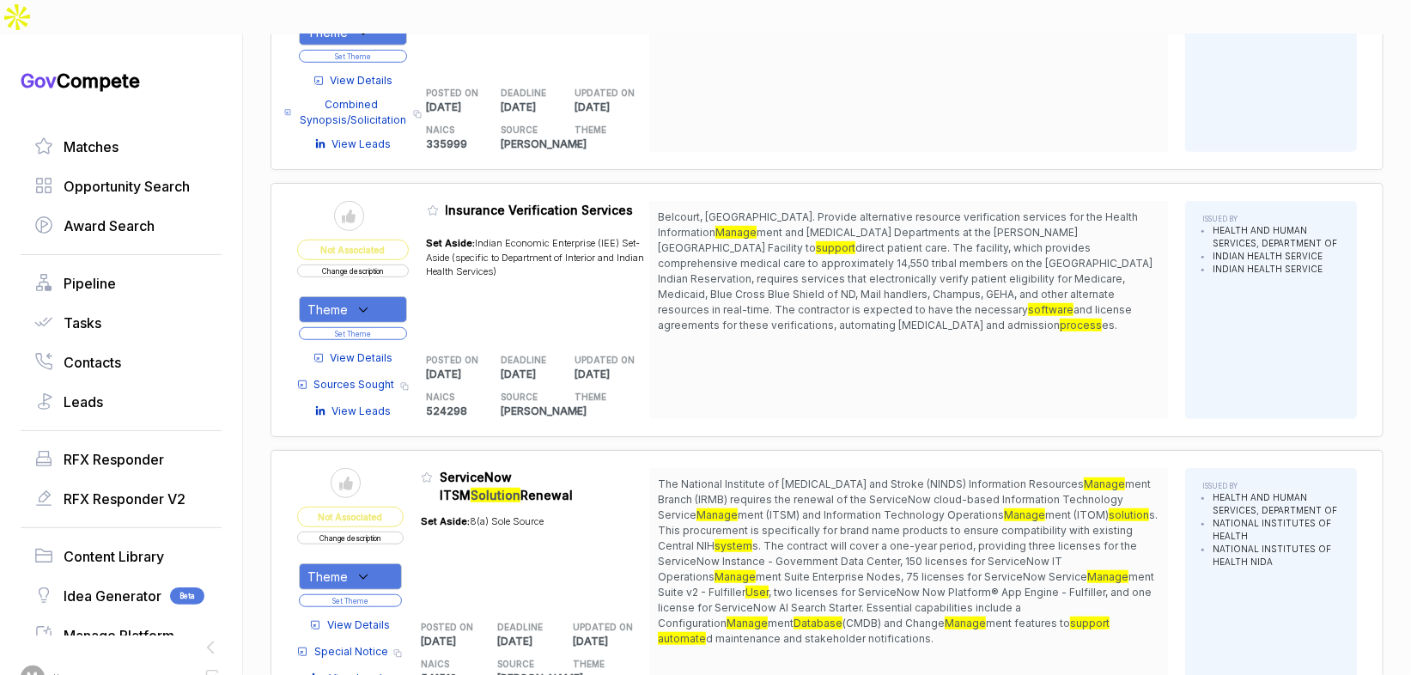
scroll to position [774, 0]
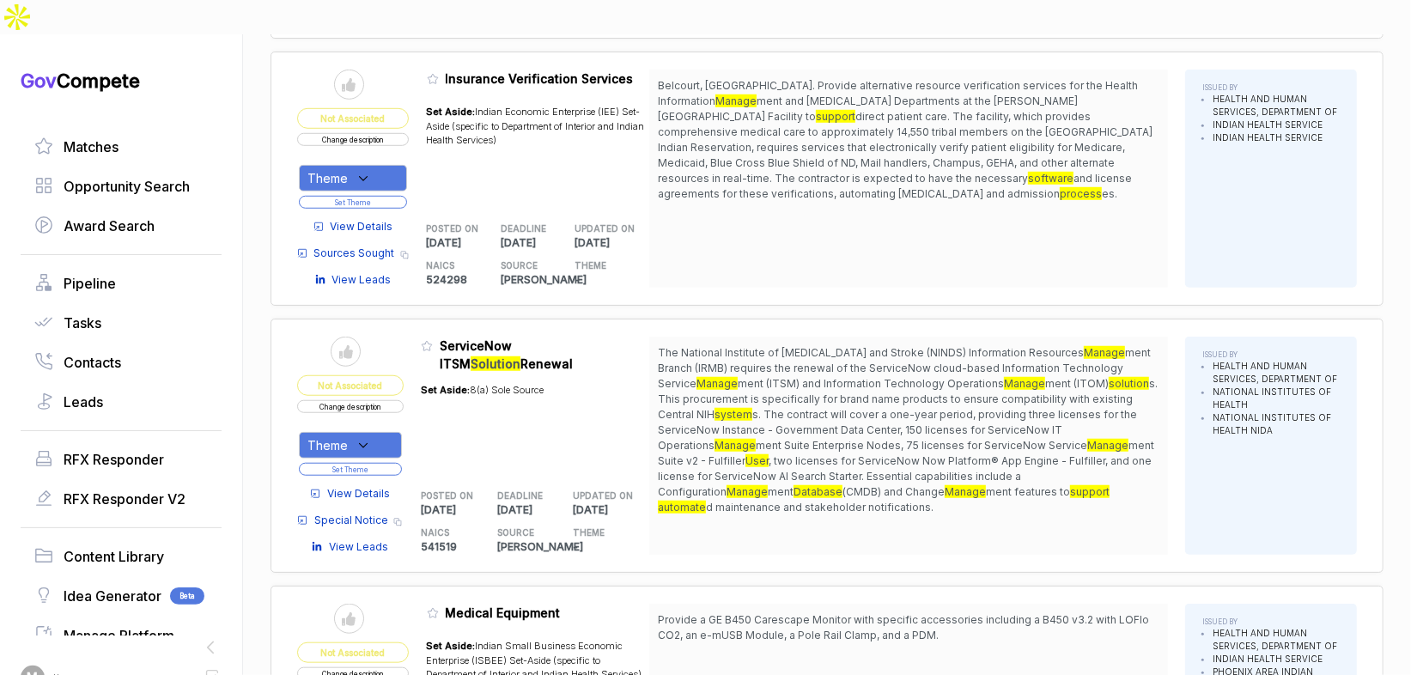
click at [379, 486] on span "View Details" at bounding box center [358, 493] width 63 height 15
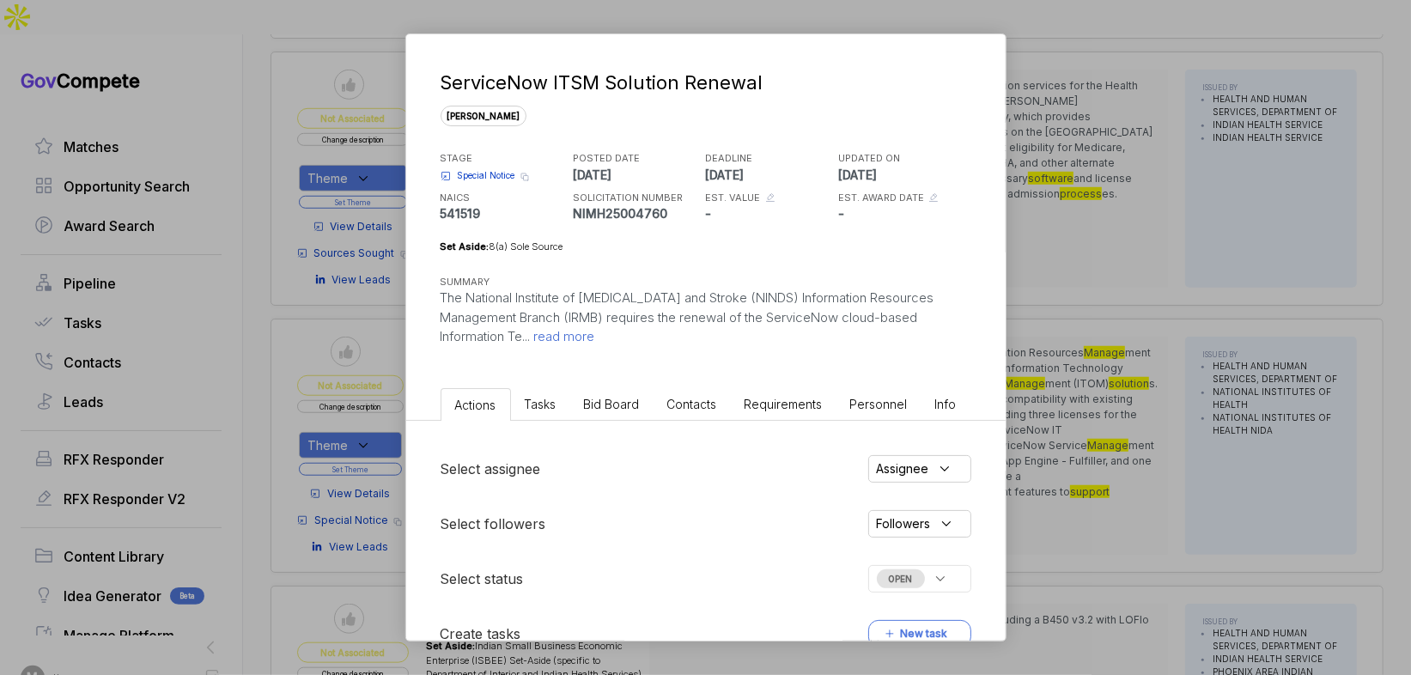
click at [589, 417] on li "Bid Board" at bounding box center [611, 404] width 83 height 32
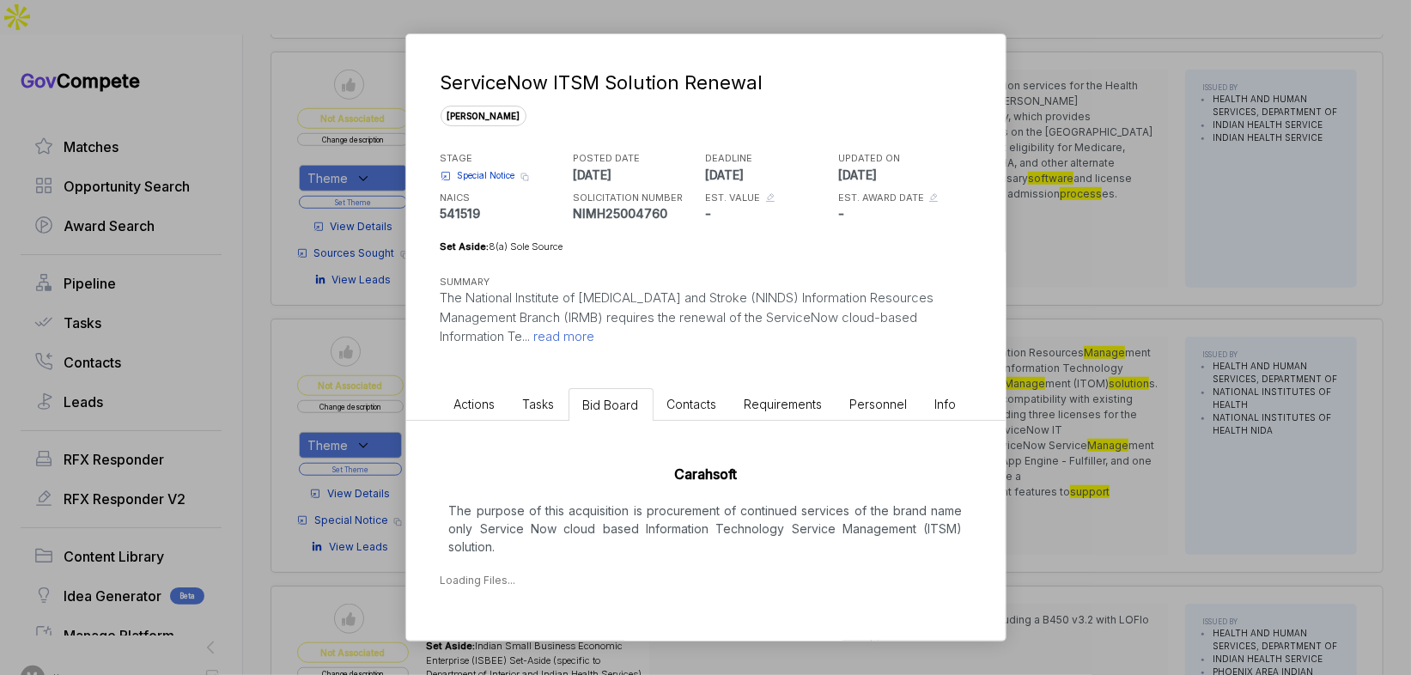
click at [596, 556] on div "Carahsoft The purpose of this acquisition is procurement of continued services …" at bounding box center [705, 522] width 599 height 202
click at [1075, 414] on div "ServiceNow ITSM Solution Renewal sam STAGE Special Notice Copy link POSTED DATE…" at bounding box center [705, 337] width 1411 height 675
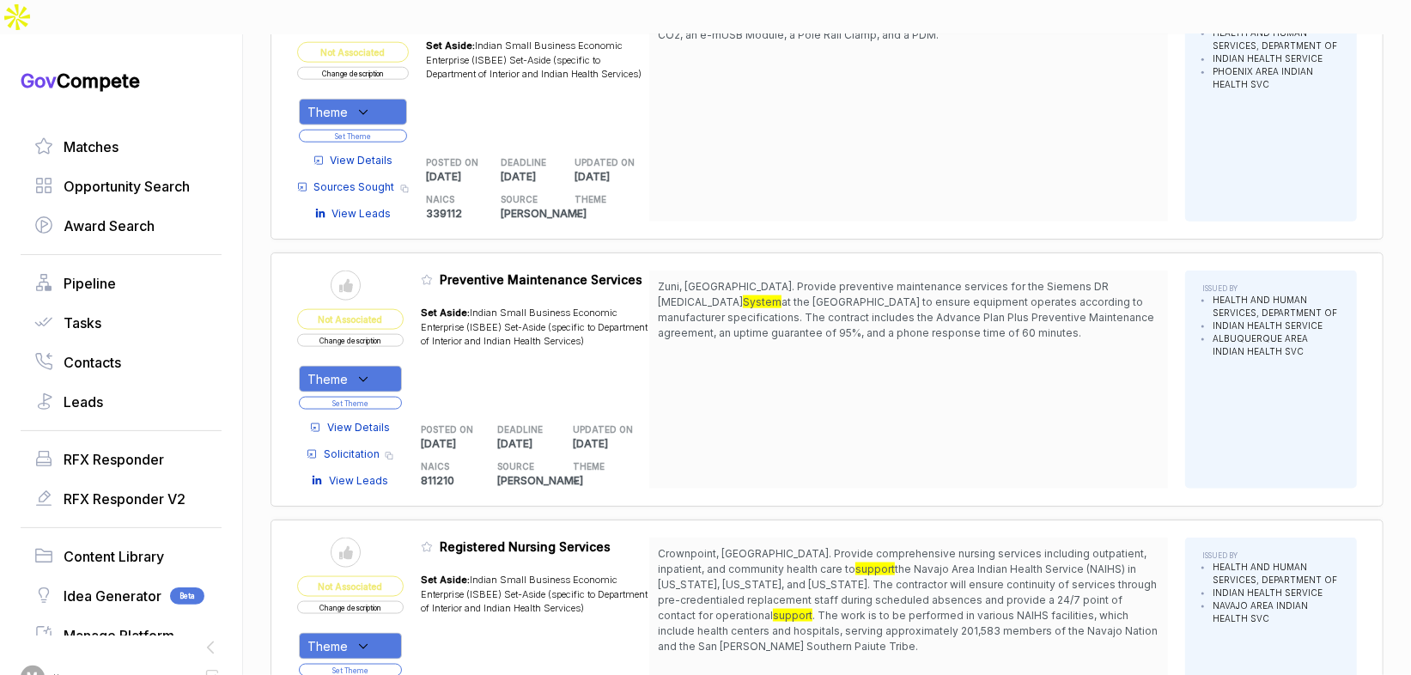
scroll to position [1601, 0]
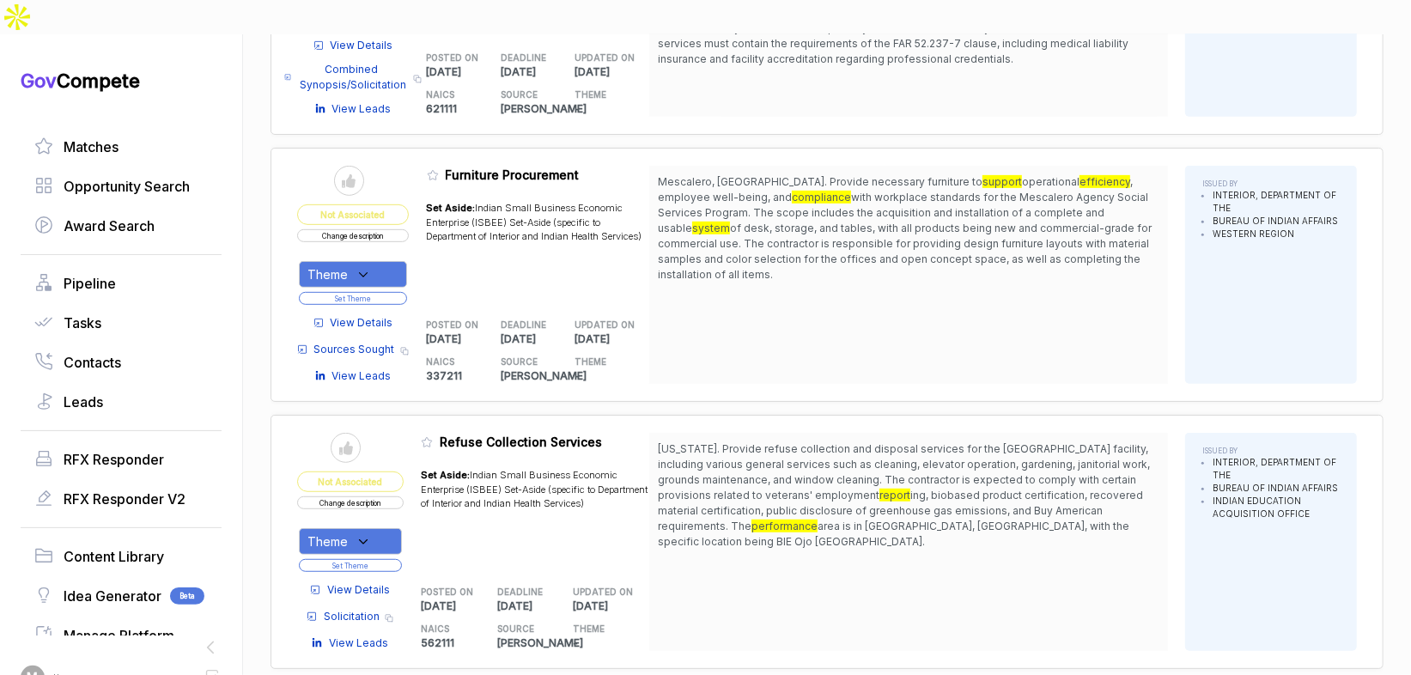
scroll to position [4744, 0]
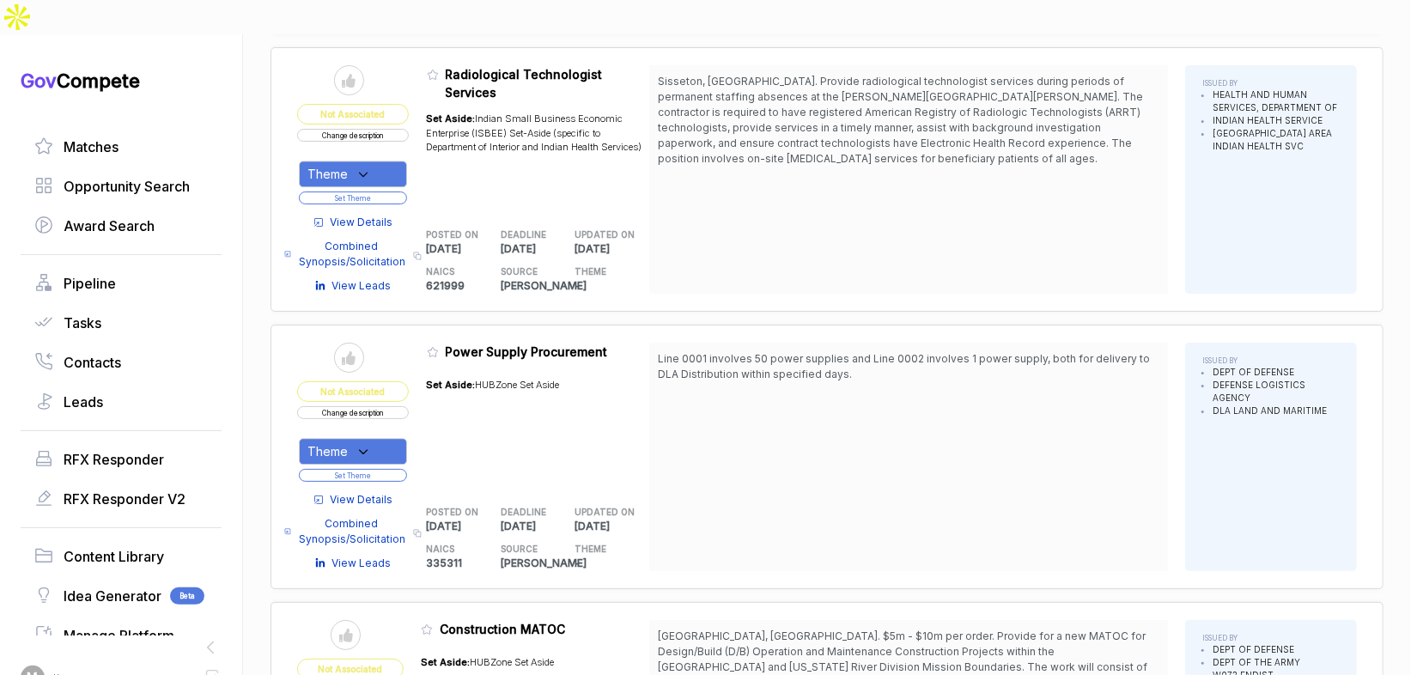
scroll to position [7101, 0]
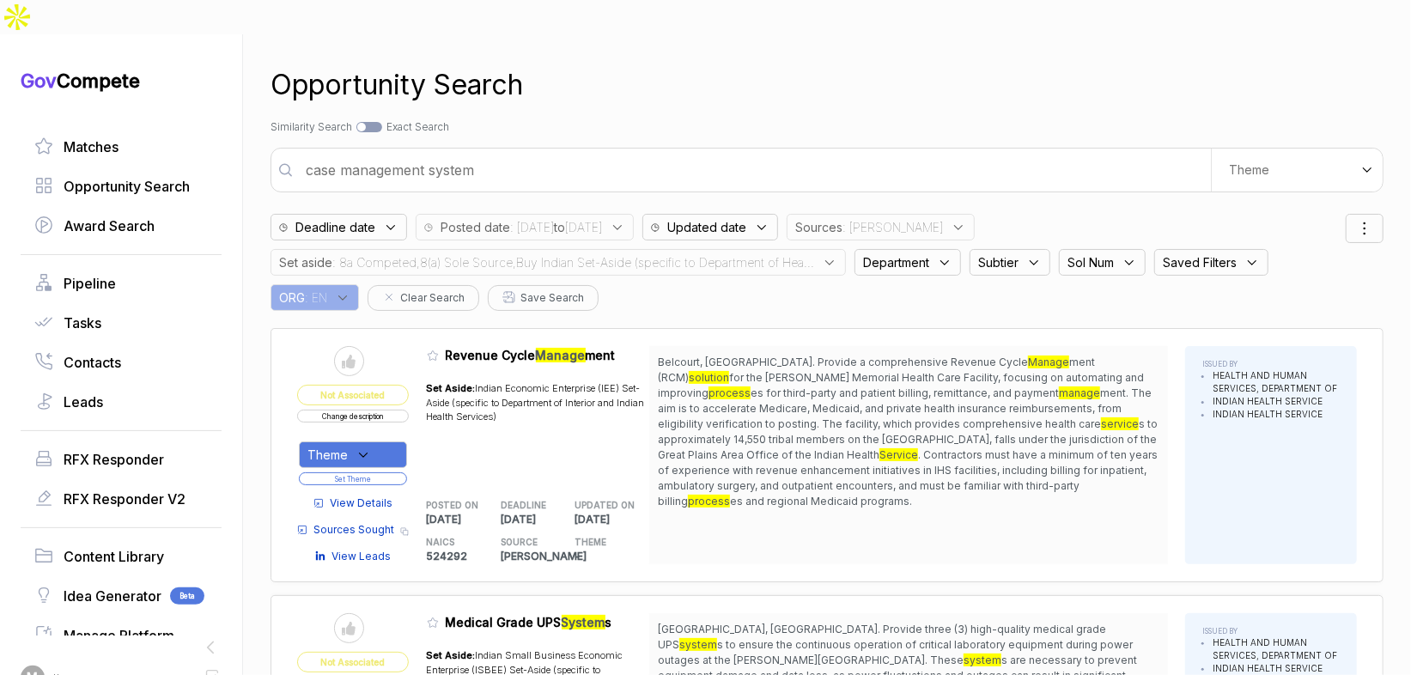
click at [914, 218] on span ": [PERSON_NAME]" at bounding box center [892, 227] width 100 height 18
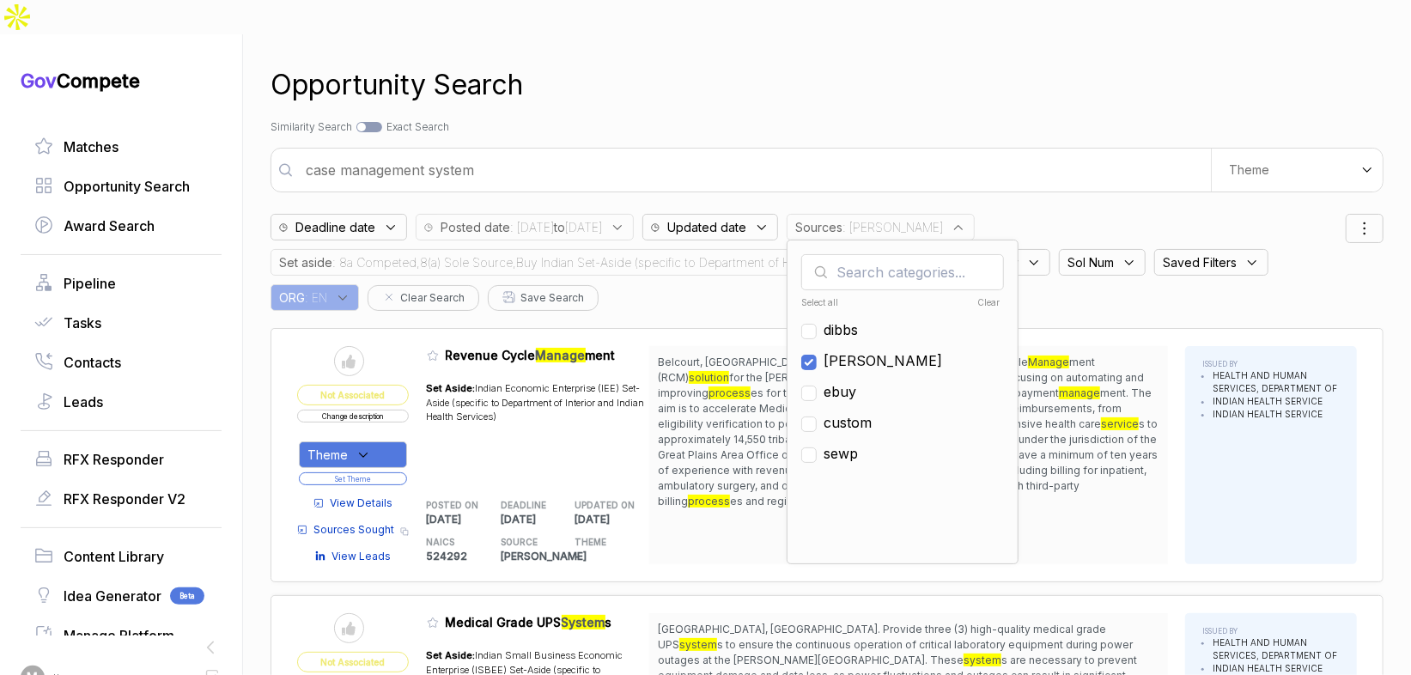
click at [894, 350] on span "[PERSON_NAME]" at bounding box center [883, 360] width 119 height 21
checkbox input "false"
drag, startPoint x: 896, startPoint y: 358, endPoint x: 886, endPoint y: 351, distance: 11.7
click at [856, 381] on span "ebuy" at bounding box center [840, 391] width 33 height 21
checkbox input "true"
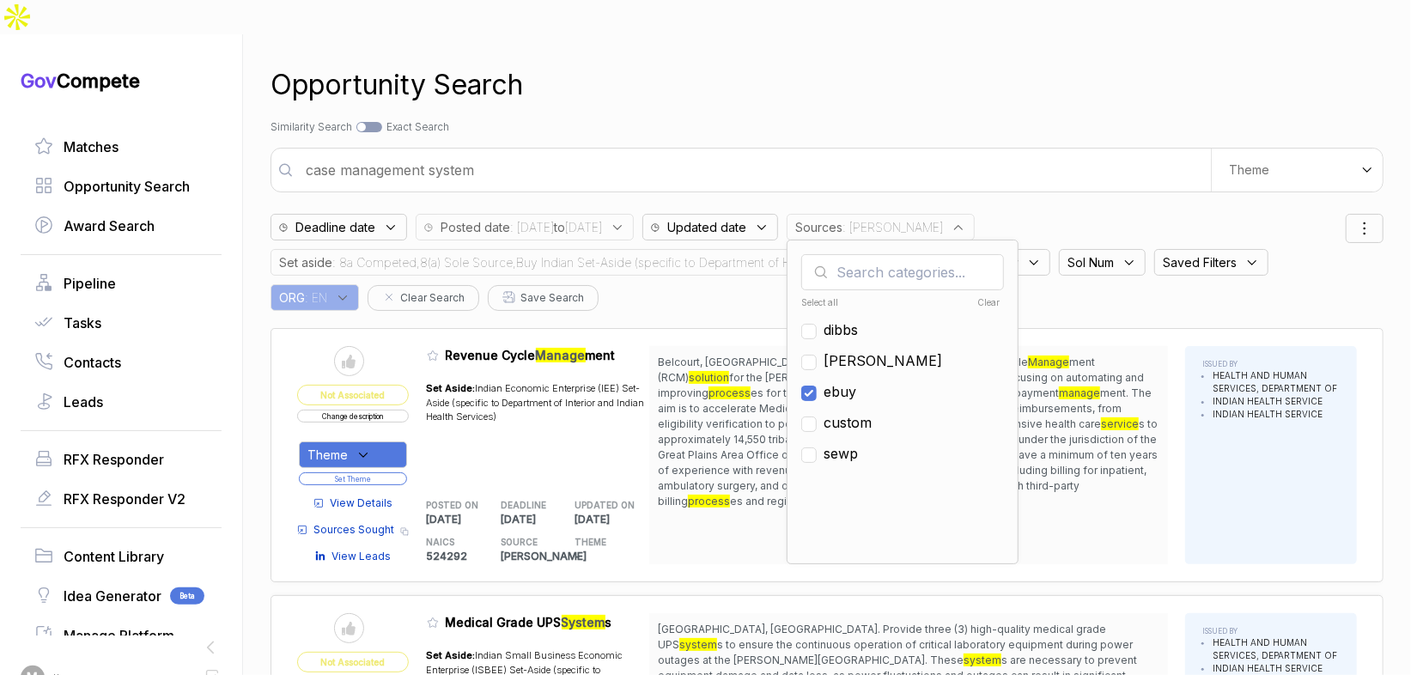
click at [684, 253] on span ": 8a Competed,8(a) Sole Source,Buy Indian Set-Aside (specific to Department of …" at bounding box center [573, 262] width 482 height 18
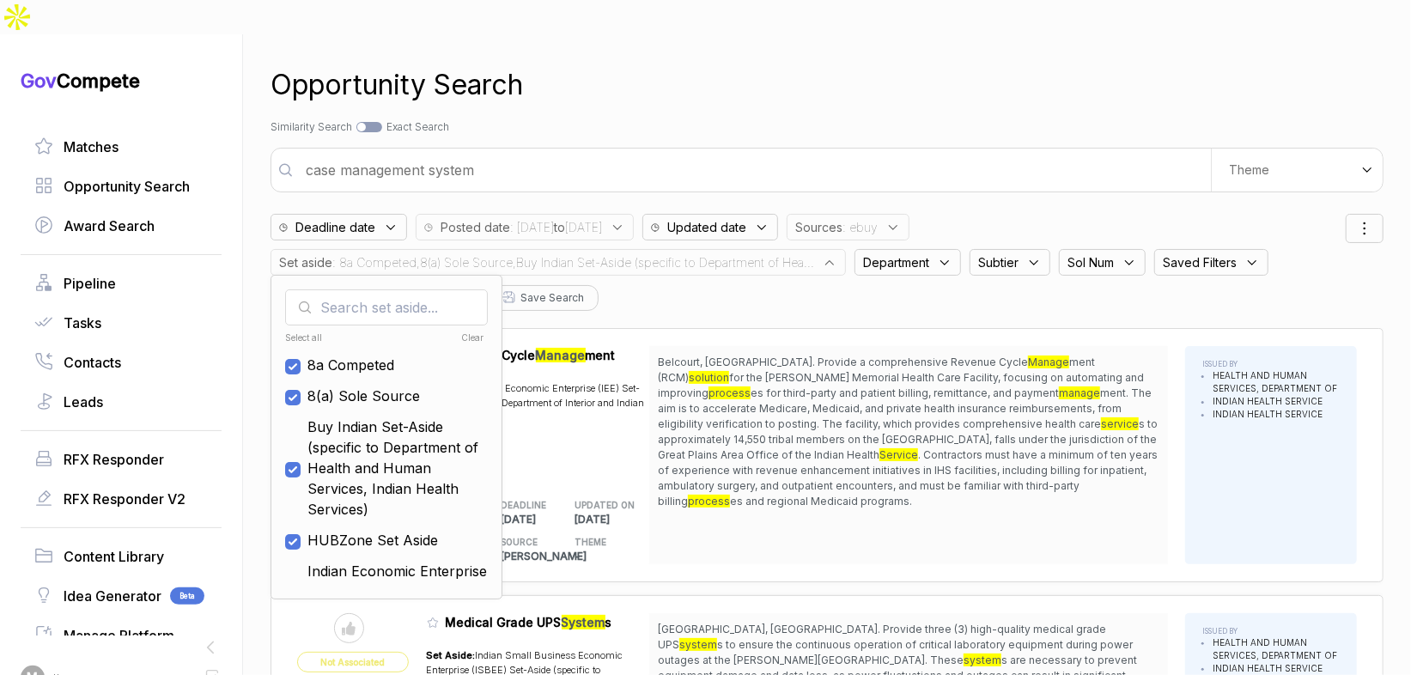
click at [709, 253] on span ": 8a Competed,8(a) Sole Source,Buy Indian Set-Aside (specific to Department of …" at bounding box center [573, 262] width 482 height 18
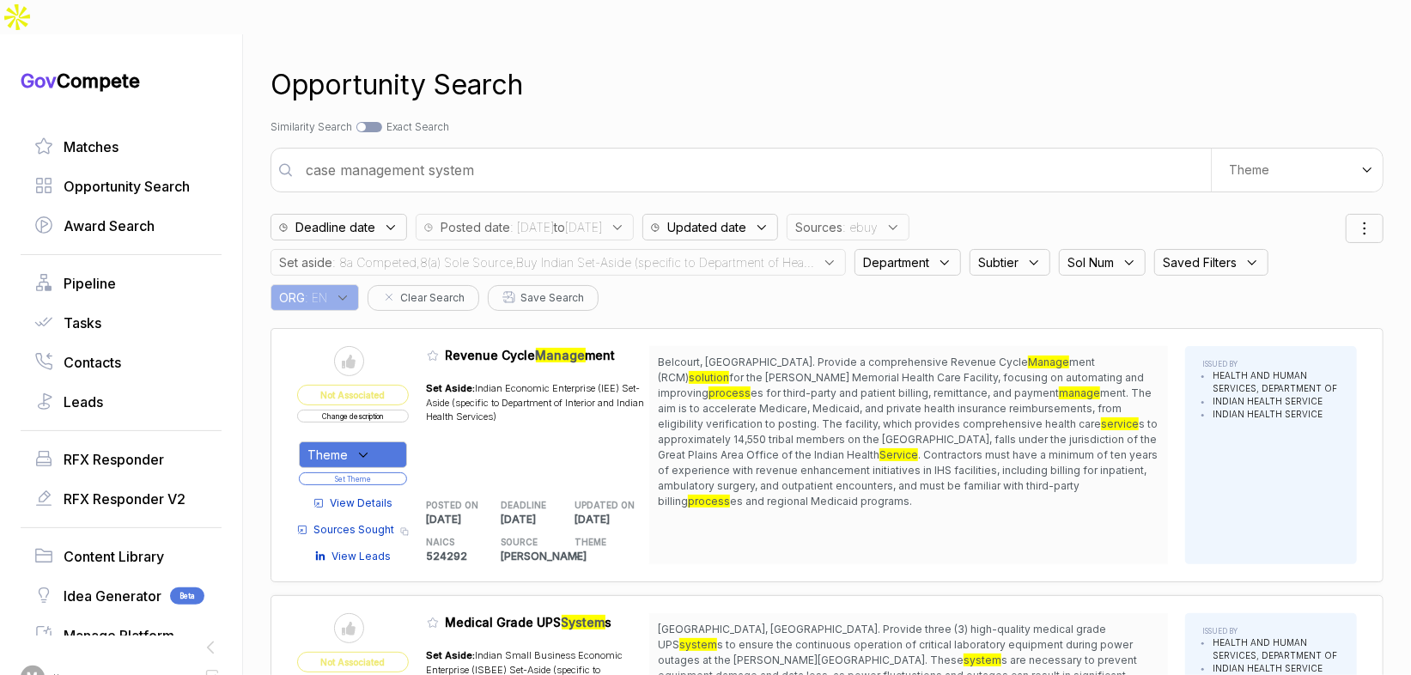
drag, startPoint x: 570, startPoint y: 232, endPoint x: 516, endPoint y: 257, distance: 59.6
click at [569, 253] on span ": 8a Competed,8(a) Sole Source,Buy Indian Set-Aside (specific to Department of …" at bounding box center [573, 262] width 482 height 18
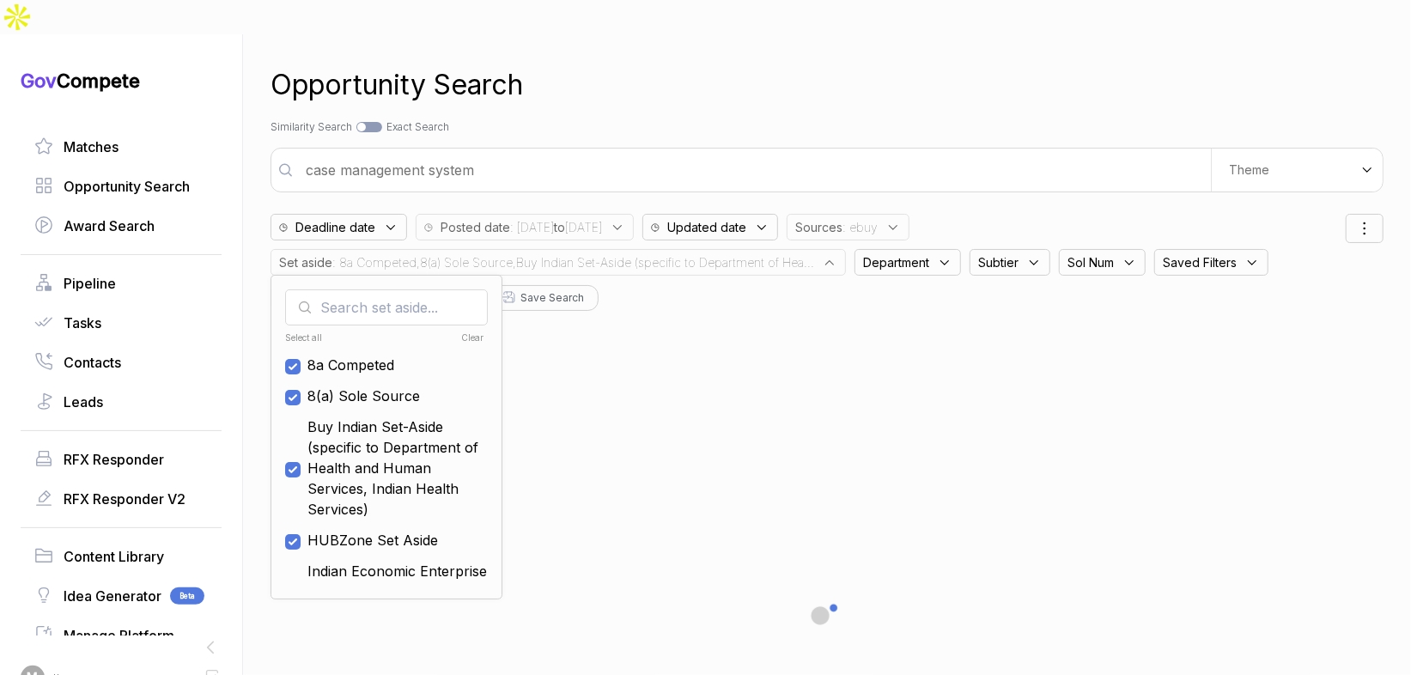
click at [471, 332] on div "Clear" at bounding box center [435, 338] width 100 height 13
checkbox input "false"
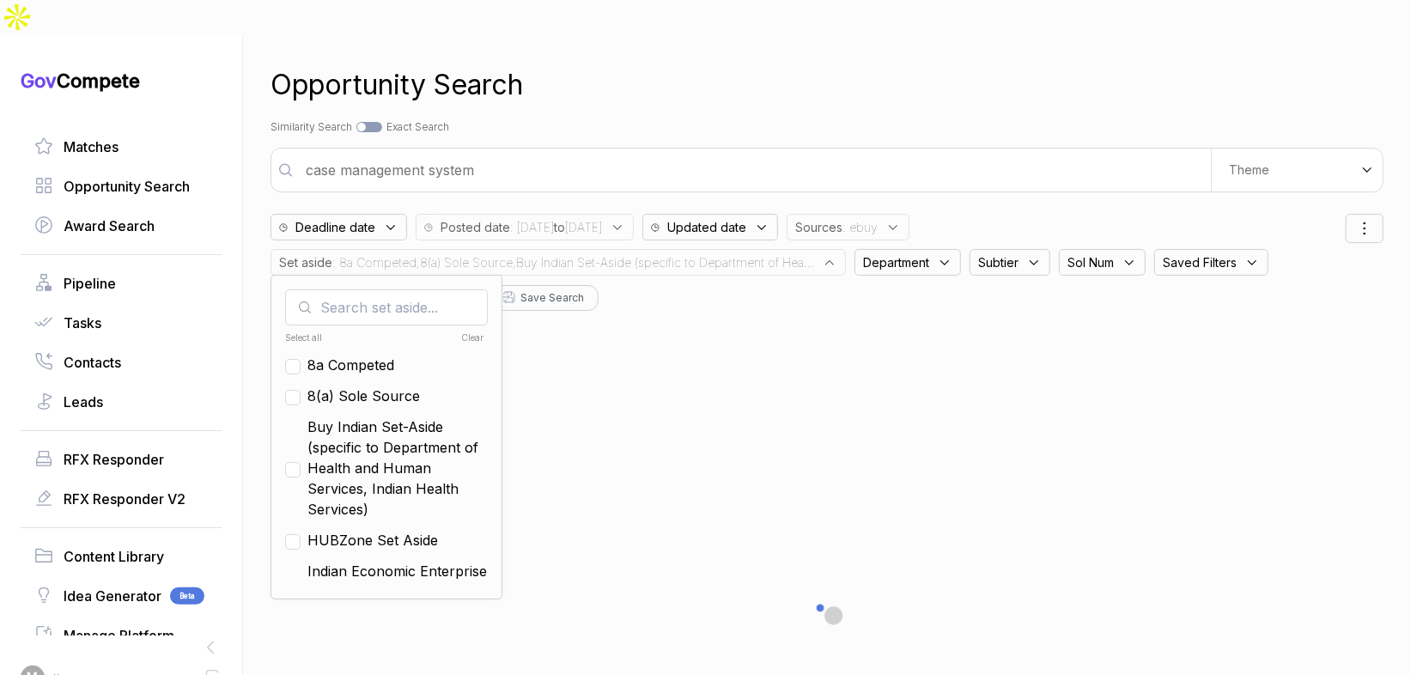
checkbox input "false"
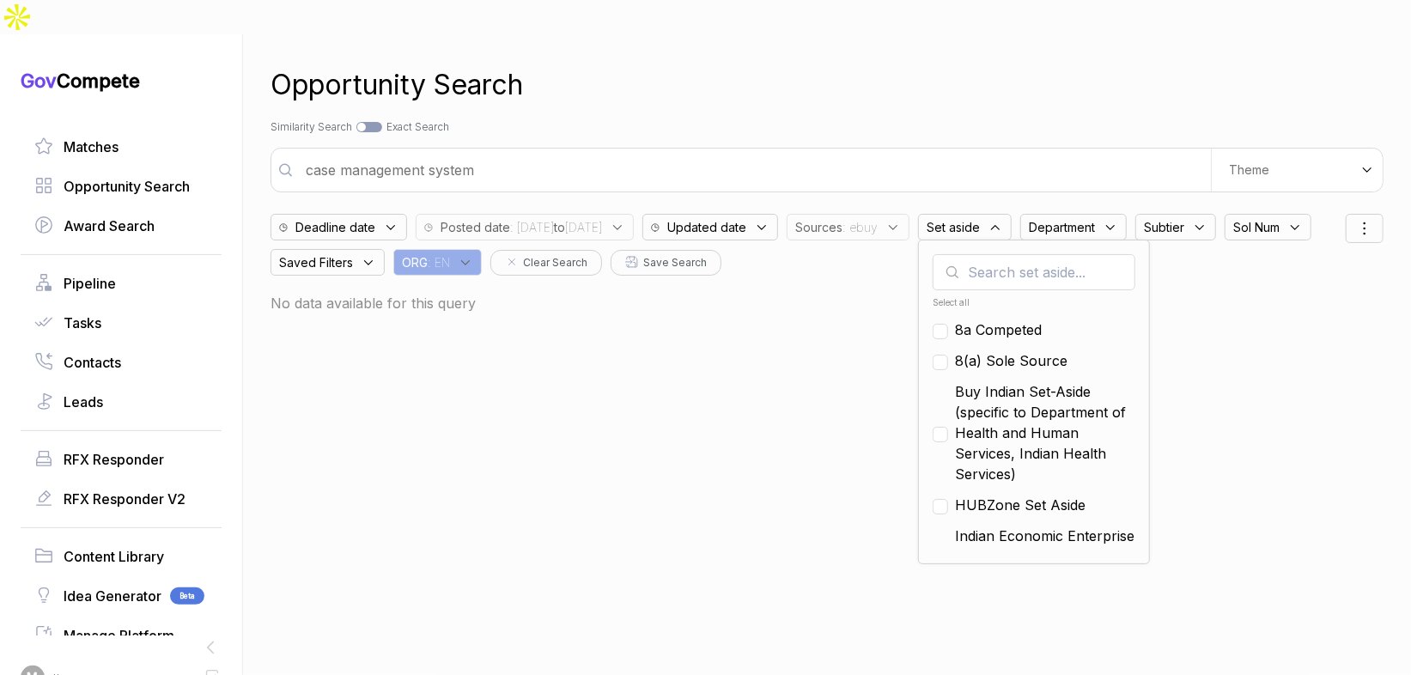
click at [723, 119] on div "Search by Topic Relevance Similarity Search Search by Exact Keyword Match Exact…" at bounding box center [827, 126] width 1113 height 15
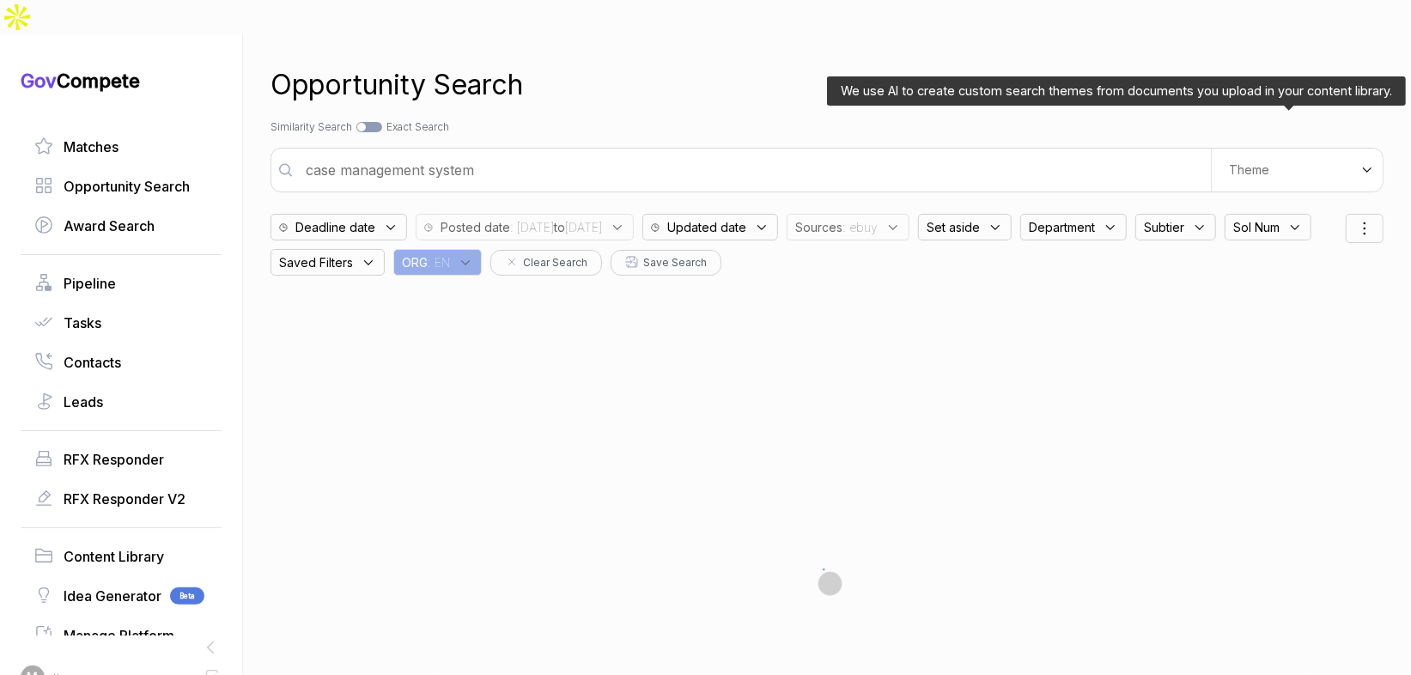
drag, startPoint x: 1265, startPoint y: 126, endPoint x: 1262, endPoint y: 137, distance: 10.6
click at [1265, 149] on div "Theme" at bounding box center [1297, 170] width 172 height 43
drag, startPoint x: 1227, startPoint y: 198, endPoint x: 1191, endPoint y: 121, distance: 84.5
click at [1227, 226] on span "Digital and Professional Services" at bounding box center [1249, 243] width 159 height 34
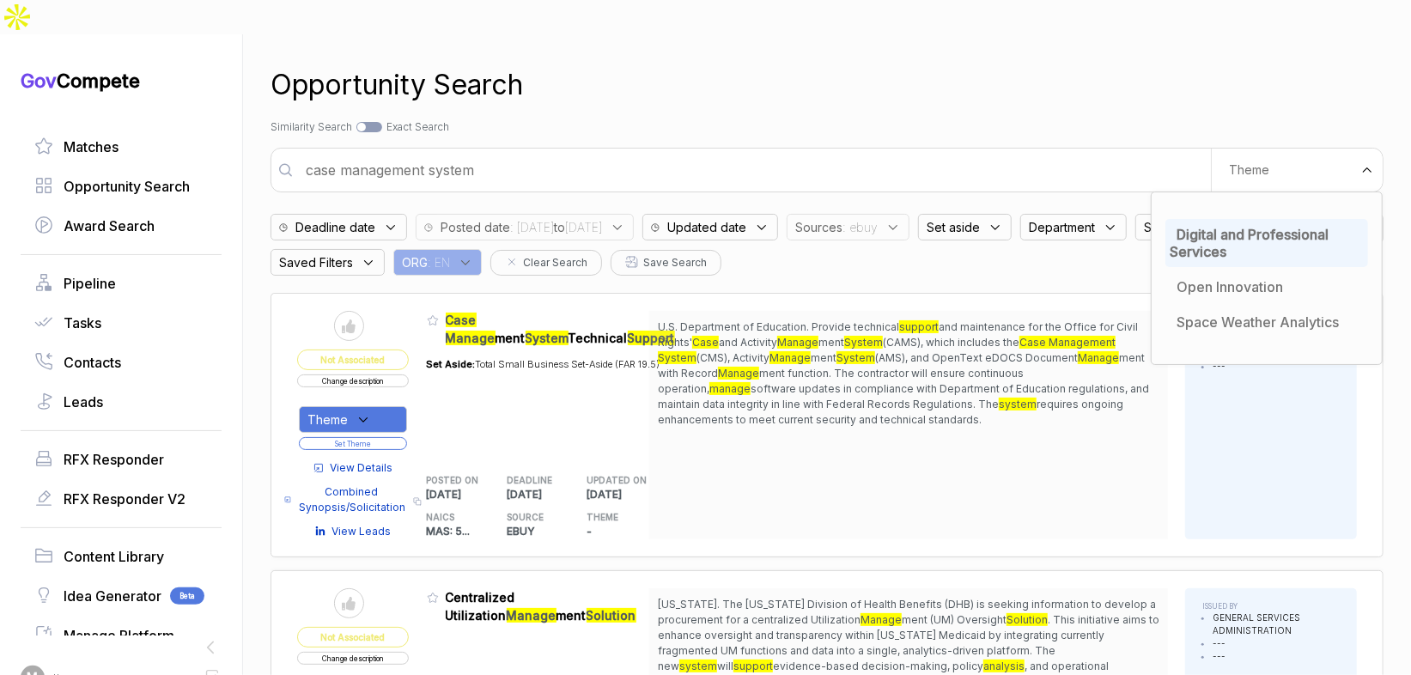
click at [1179, 119] on div "Search by Topic Relevance Similarity Search Search by Exact Keyword Match Exact…" at bounding box center [827, 126] width 1113 height 15
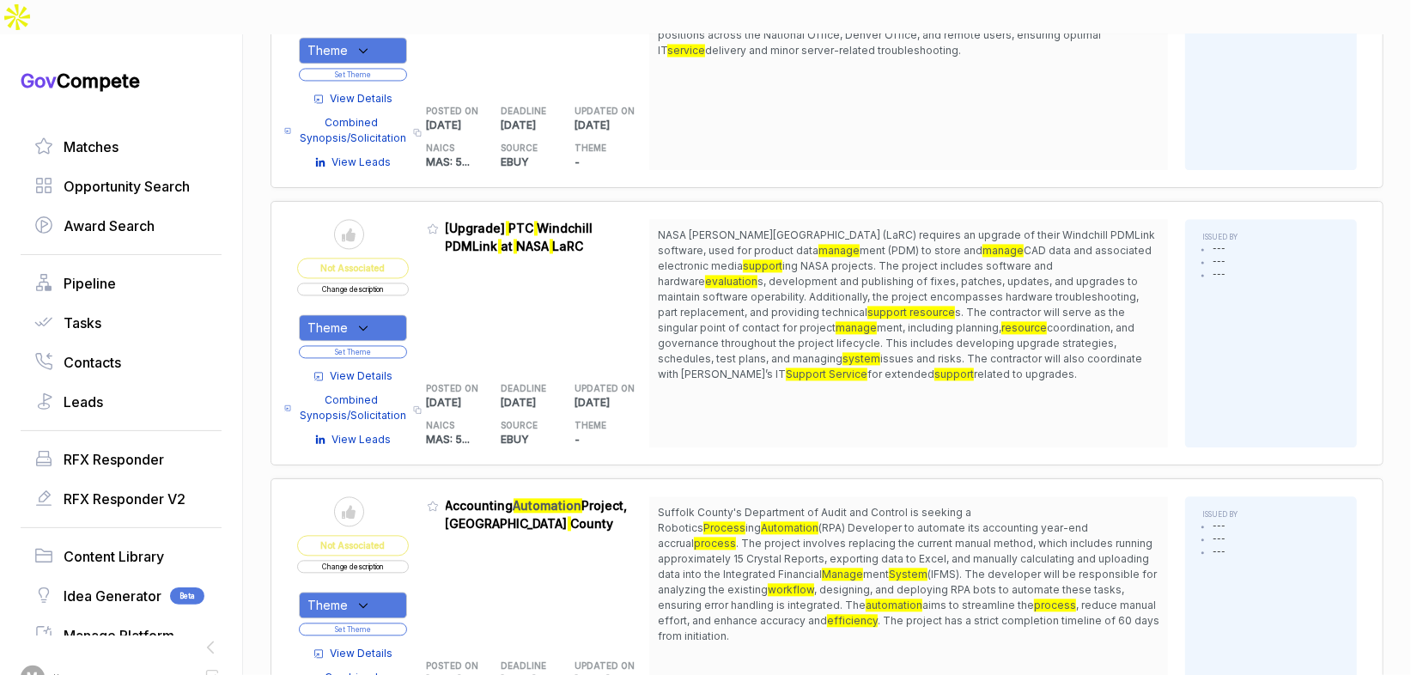
scroll to position [2290, 0]
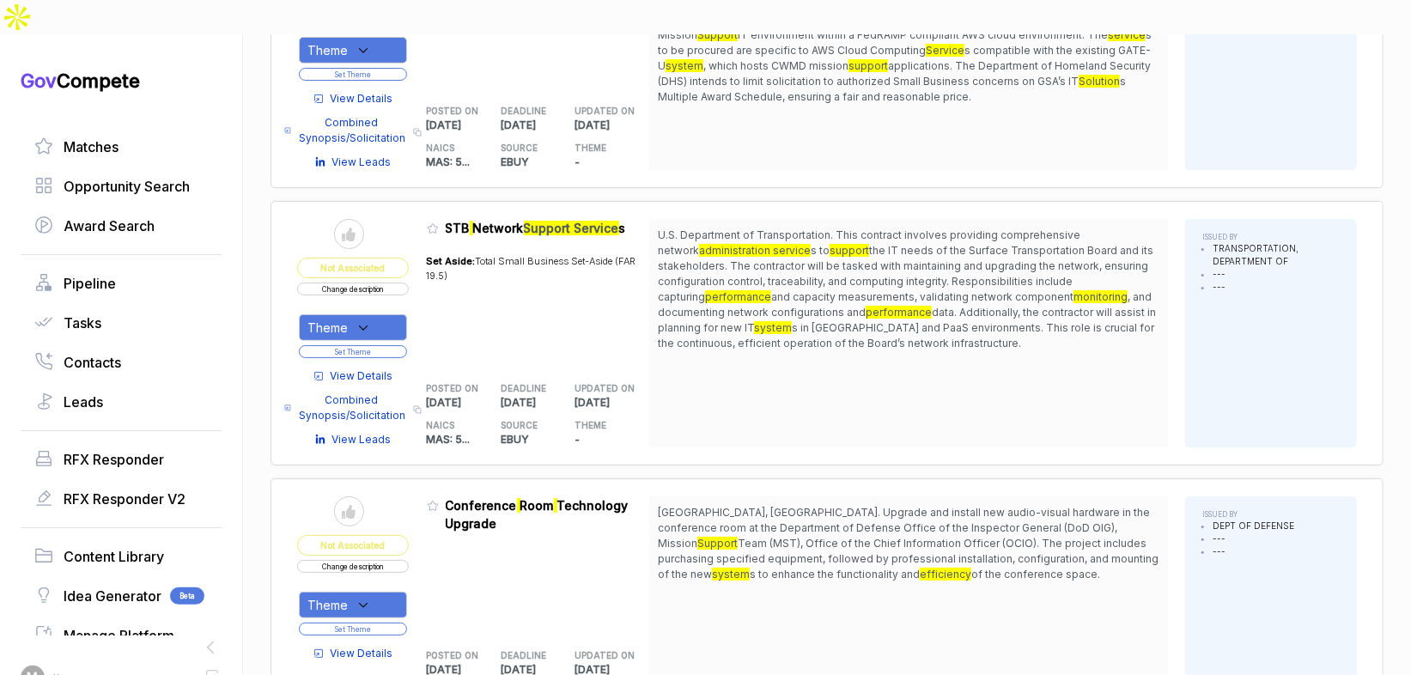
scroll to position [4839, 0]
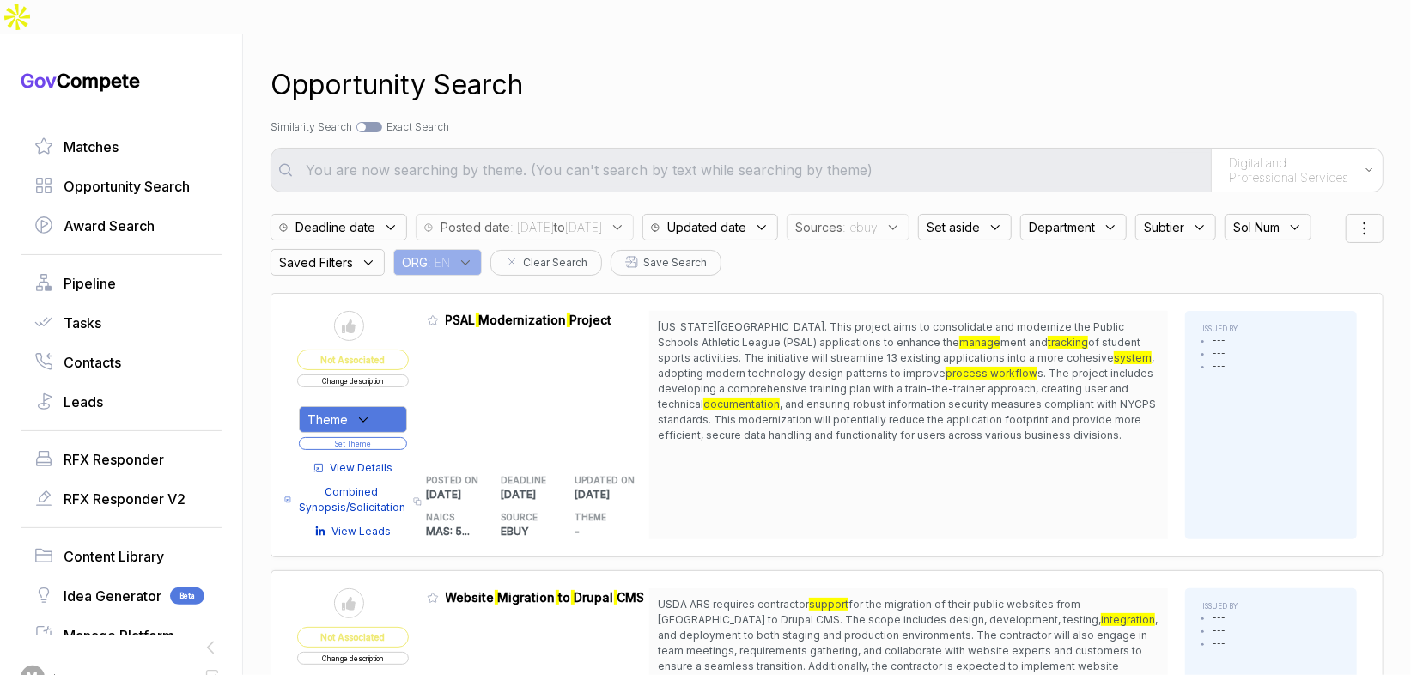
click at [544, 218] on span ": [DATE] to [DATE]" at bounding box center [556, 227] width 92 height 18
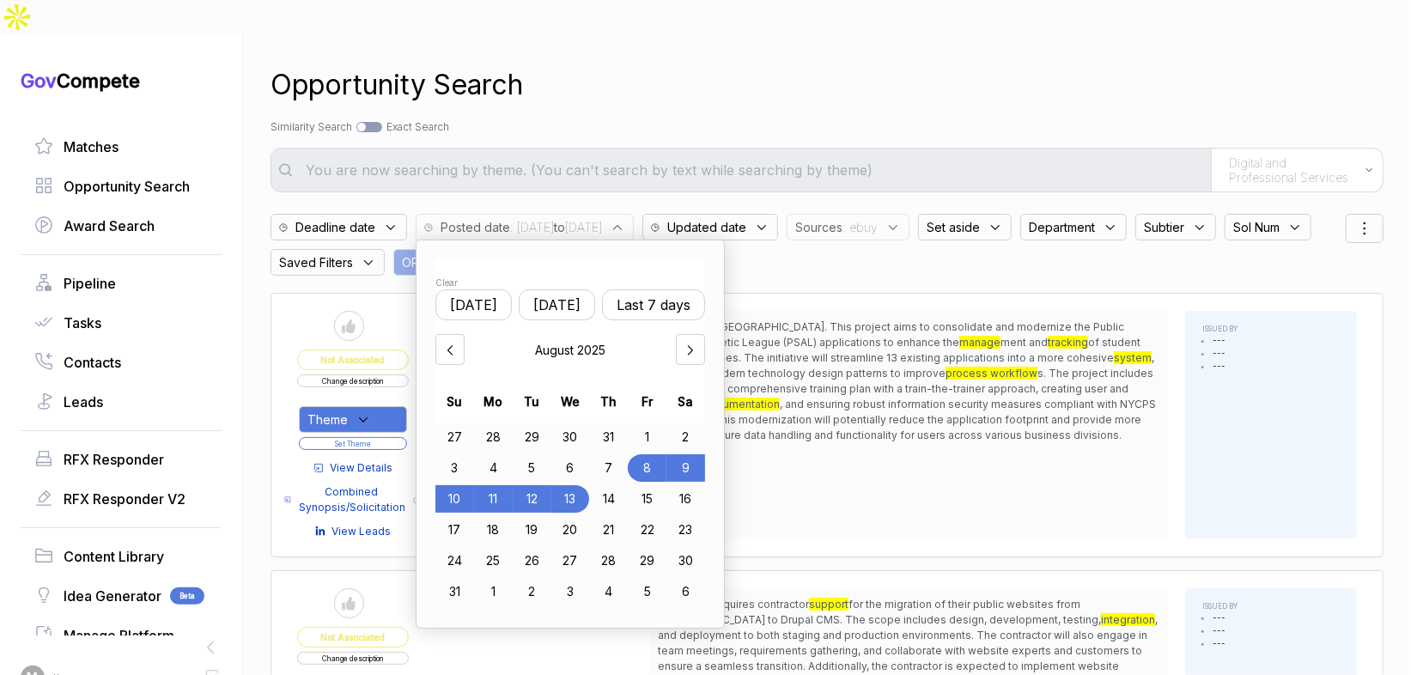
drag, startPoint x: 502, startPoint y: 466, endPoint x: 549, endPoint y: 459, distance: 46.9
click at [506, 485] on div "11" at bounding box center [493, 498] width 39 height 27
click at [580, 485] on div "13" at bounding box center [572, 498] width 38 height 27
click at [816, 73] on div "Opportunity Search Search by Topic Relevance Similarity Search Search by Exact …" at bounding box center [827, 371] width 1113 height 675
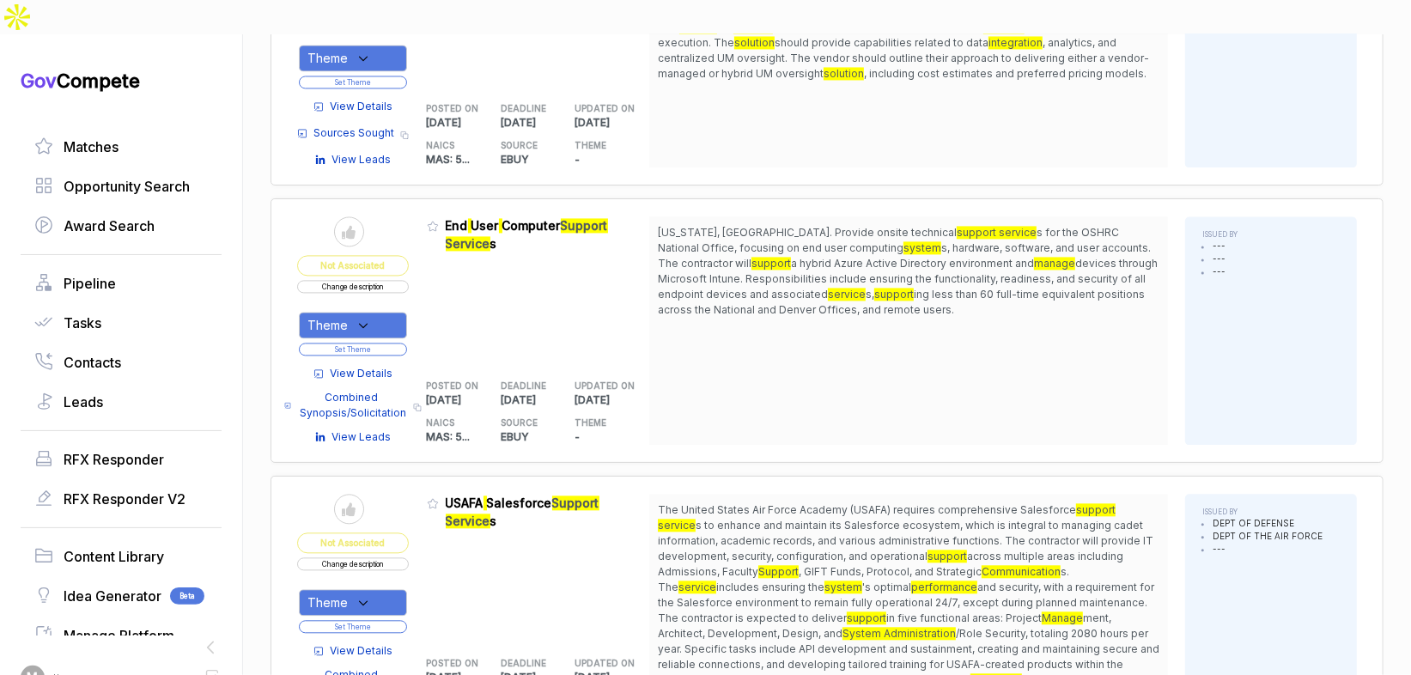
scroll to position [2336, 0]
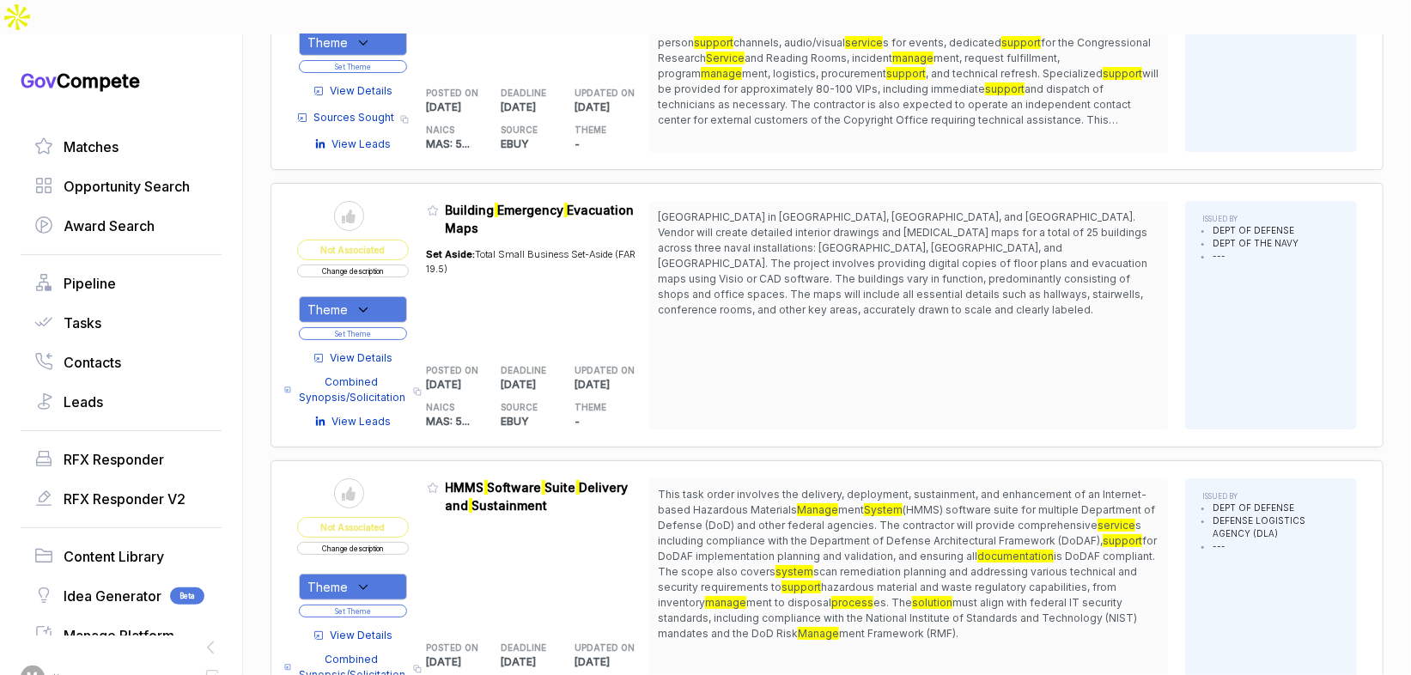
scroll to position [5072, 0]
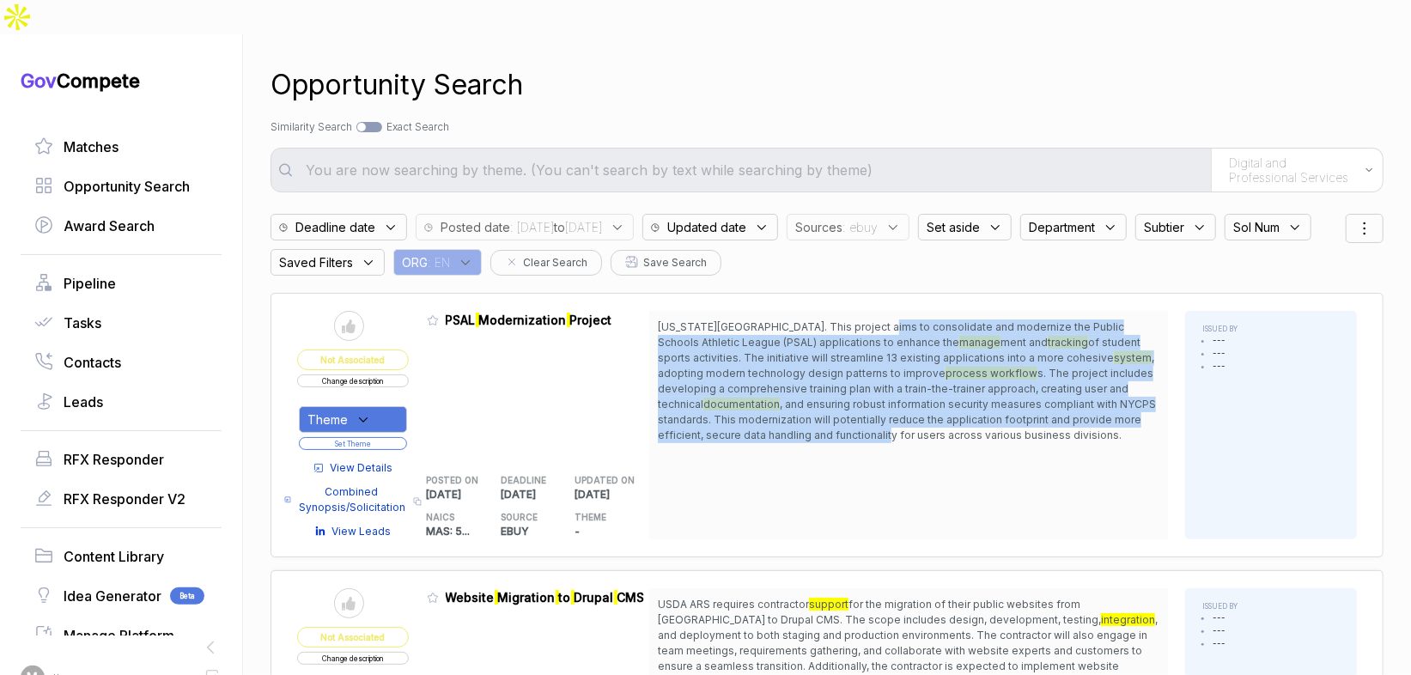
drag, startPoint x: 877, startPoint y: 287, endPoint x: 942, endPoint y: 405, distance: 135.3
click at [926, 398] on span "[US_STATE][GEOGRAPHIC_DATA]. This project aims to consolidate and modernize the…" at bounding box center [909, 381] width 502 height 124
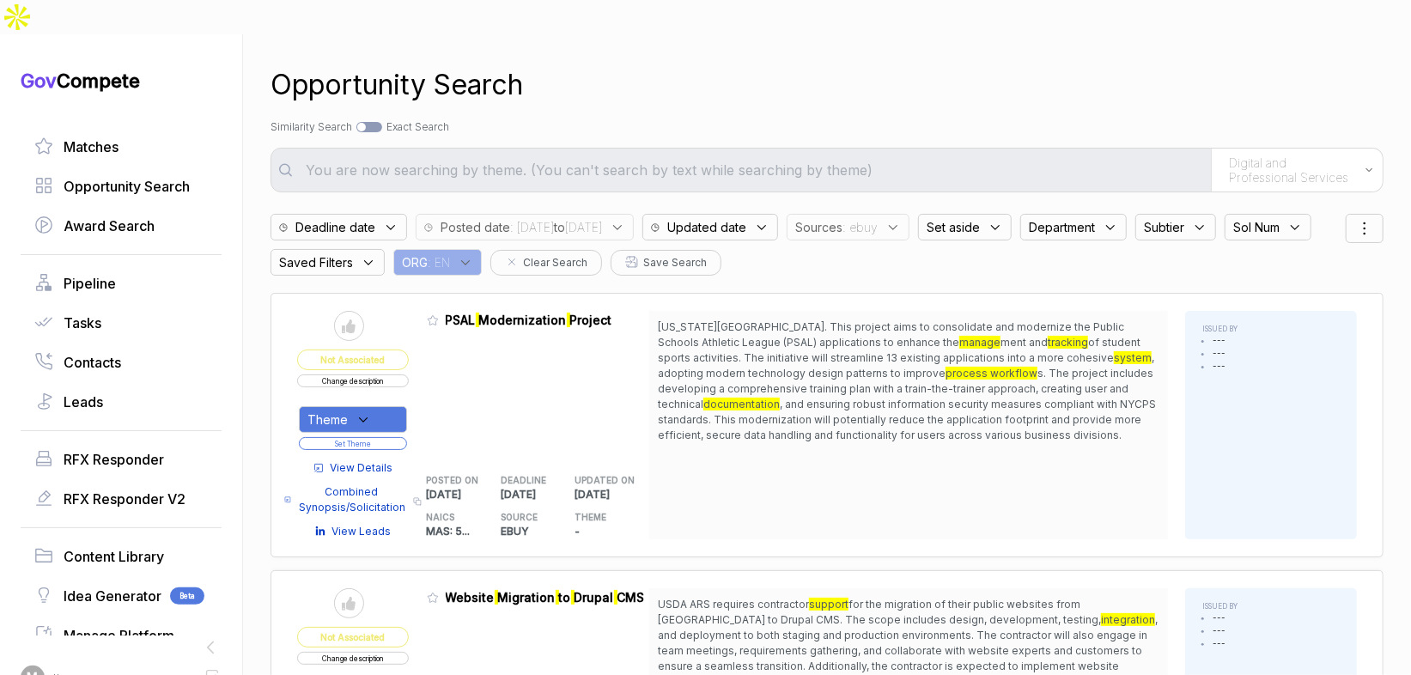
click at [942, 404] on span "[US_STATE][GEOGRAPHIC_DATA]. This project aims to consolidate and modernize the…" at bounding box center [909, 381] width 502 height 124
click at [386, 406] on div "Theme" at bounding box center [353, 419] width 108 height 27
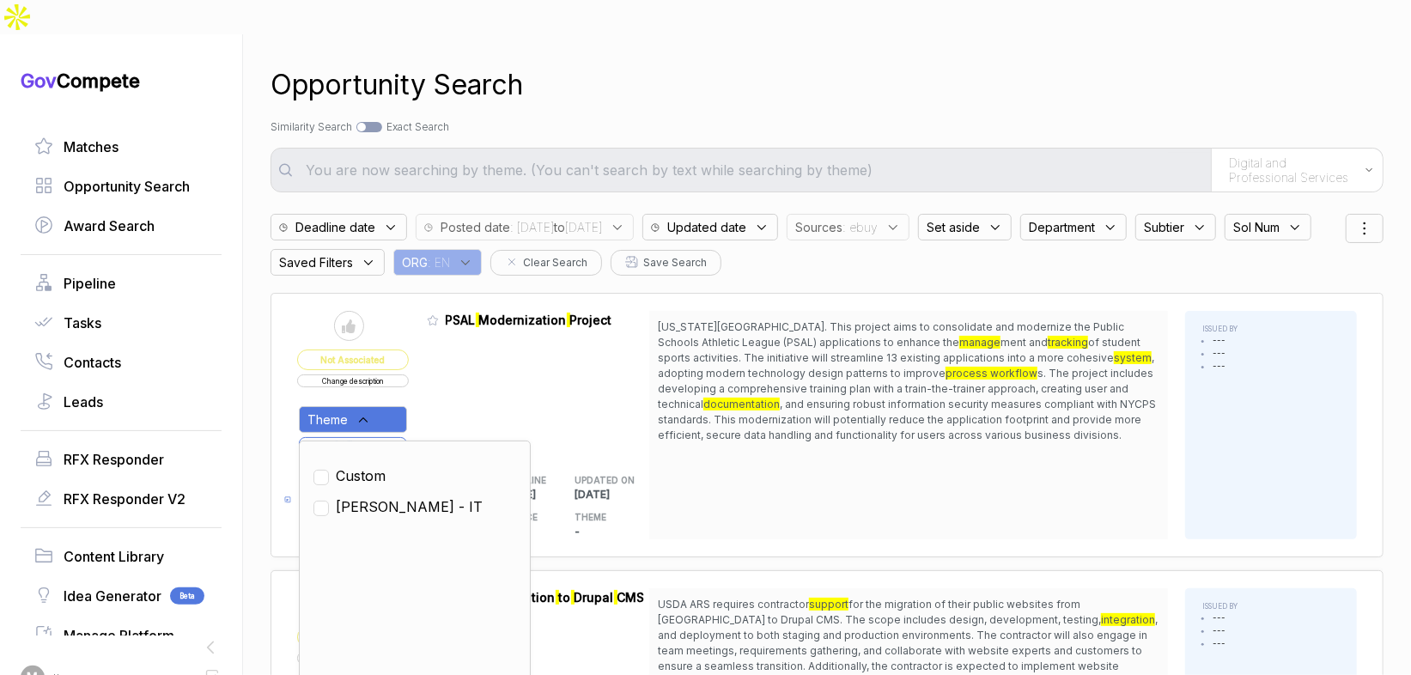
drag, startPoint x: 559, startPoint y: 351, endPoint x: 471, endPoint y: 382, distance: 93.7
click at [559, 352] on div "Admin: Click to change feature to 1 RFQ1775439S_47QRAA21D009M PSAL Modernizatio…" at bounding box center [538, 425] width 223 height 228
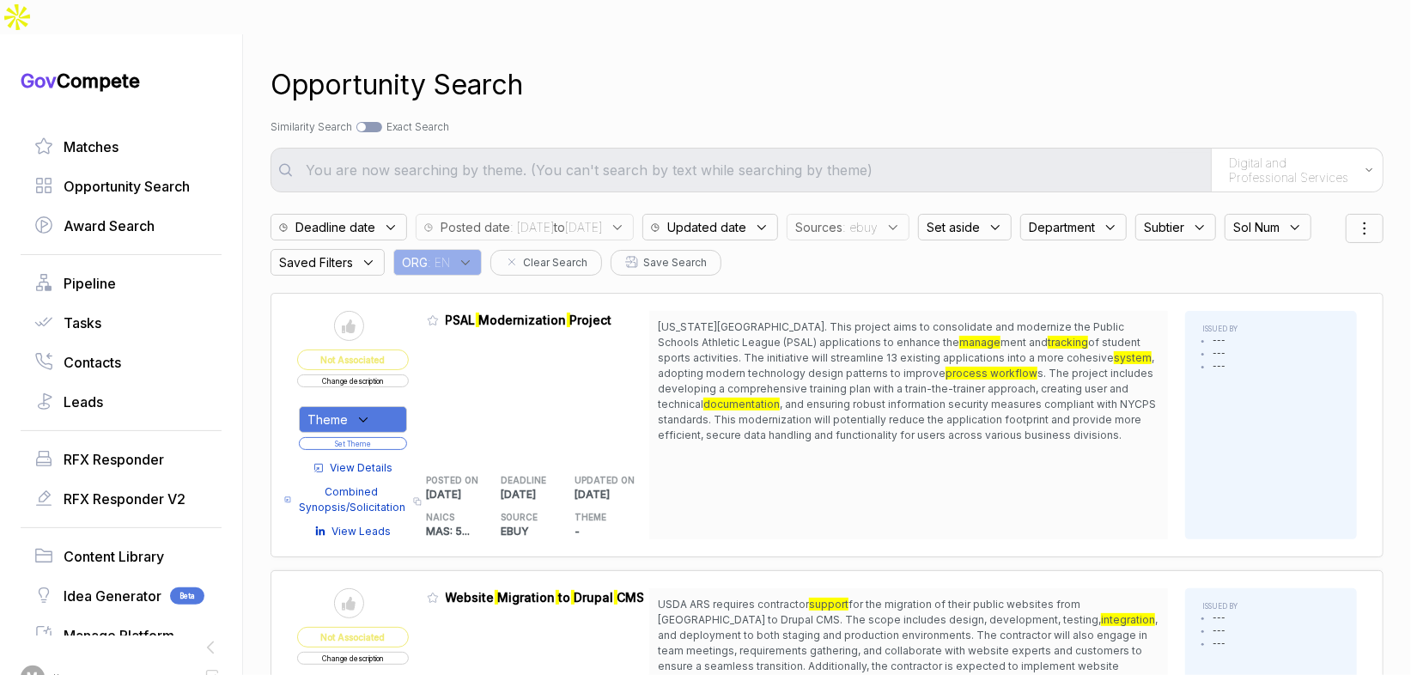
drag, startPoint x: 355, startPoint y: 368, endPoint x: 359, endPoint y: 379, distance: 12.0
click at [356, 396] on div "Theme Set Theme" at bounding box center [353, 424] width 112 height 56
click at [360, 406] on div "Theme" at bounding box center [353, 419] width 108 height 27
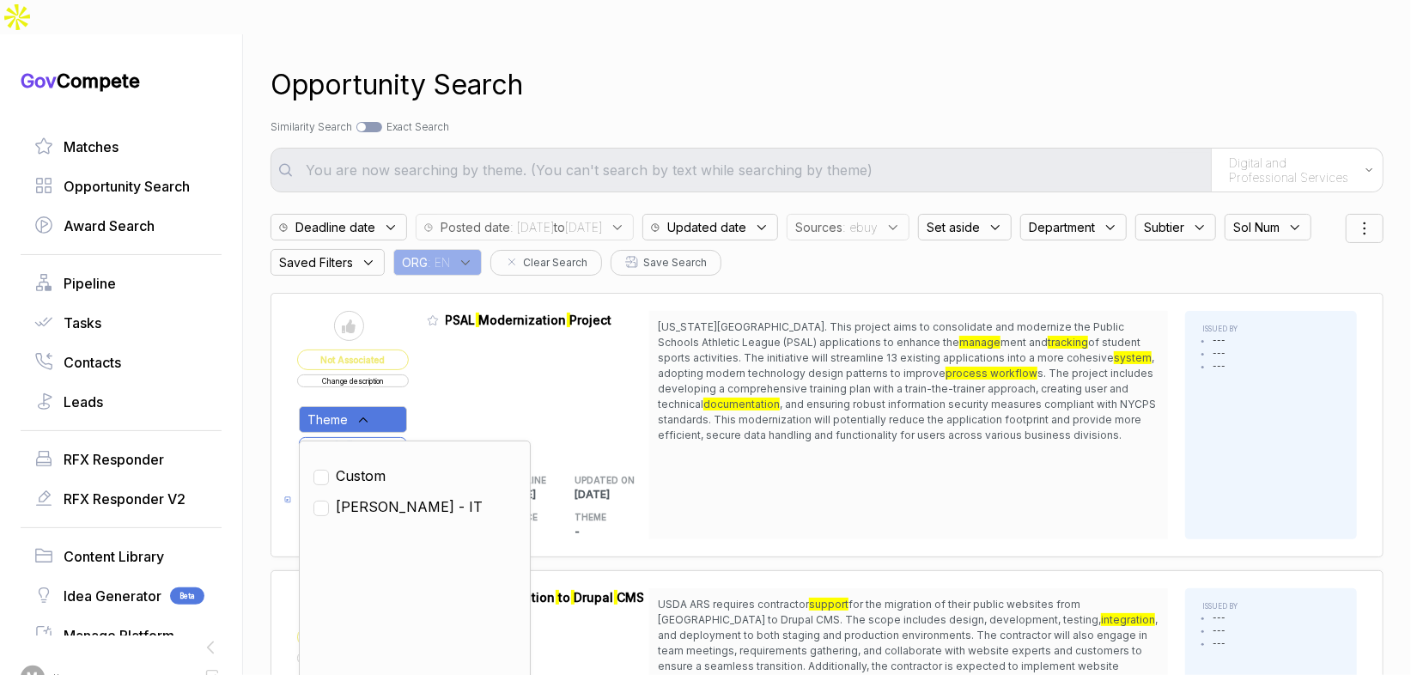
drag, startPoint x: 370, startPoint y: 477, endPoint x: 398, endPoint y: 440, distance: 46.0
click at [371, 496] on span "[PERSON_NAME] - IT" at bounding box center [409, 506] width 147 height 21
checkbox input "true"
click at [448, 386] on div "Admin: Click to change feature to 1 RFQ1775439S_47QRAA21D009M PSAL Modernizatio…" at bounding box center [538, 425] width 223 height 228
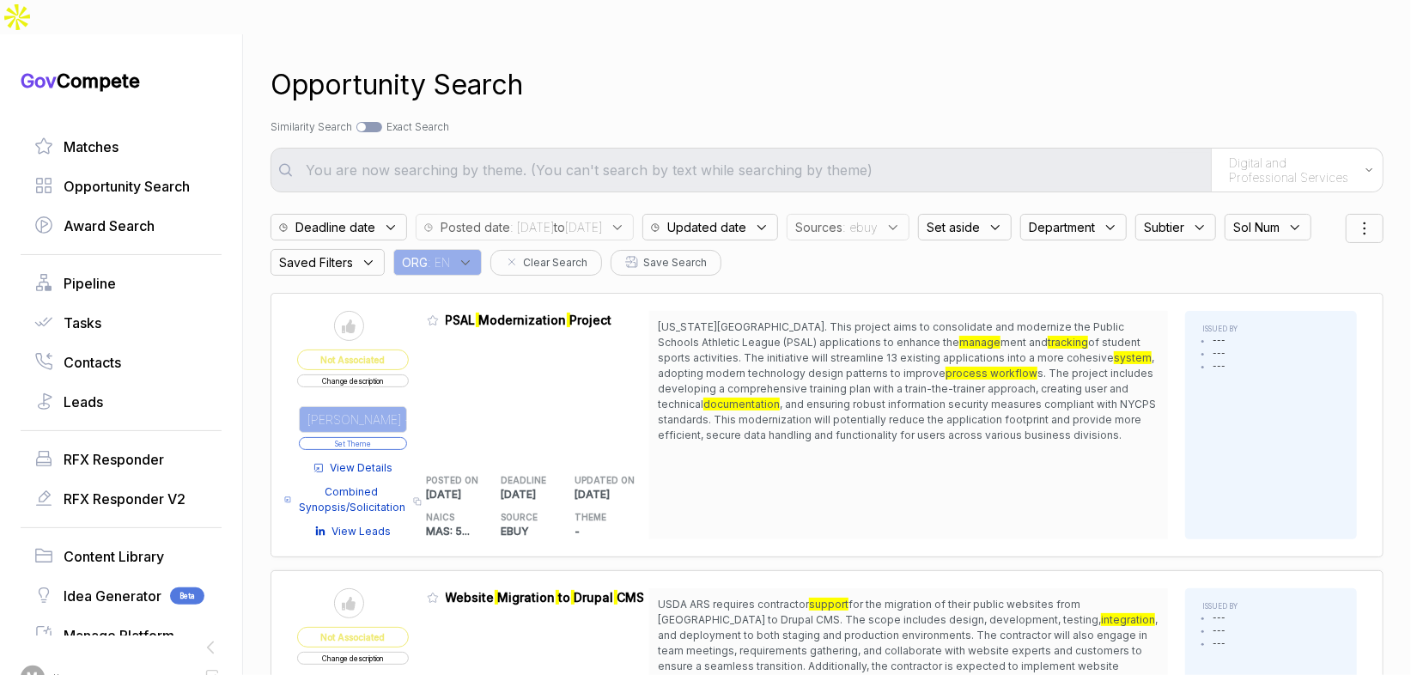
click at [407, 437] on button "Set Theme" at bounding box center [353, 443] width 108 height 13
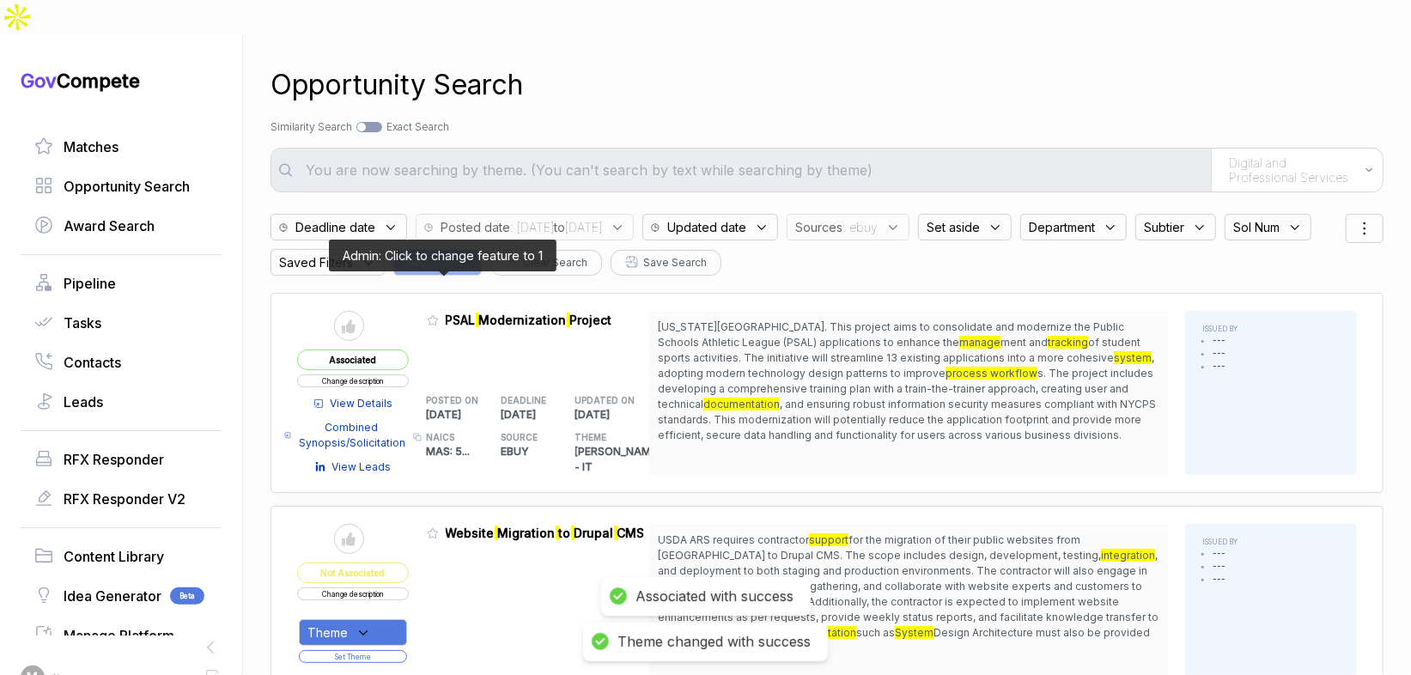
drag, startPoint x: 439, startPoint y: 285, endPoint x: 510, endPoint y: 421, distance: 153.3
click at [439, 314] on icon at bounding box center [433, 320] width 12 height 12
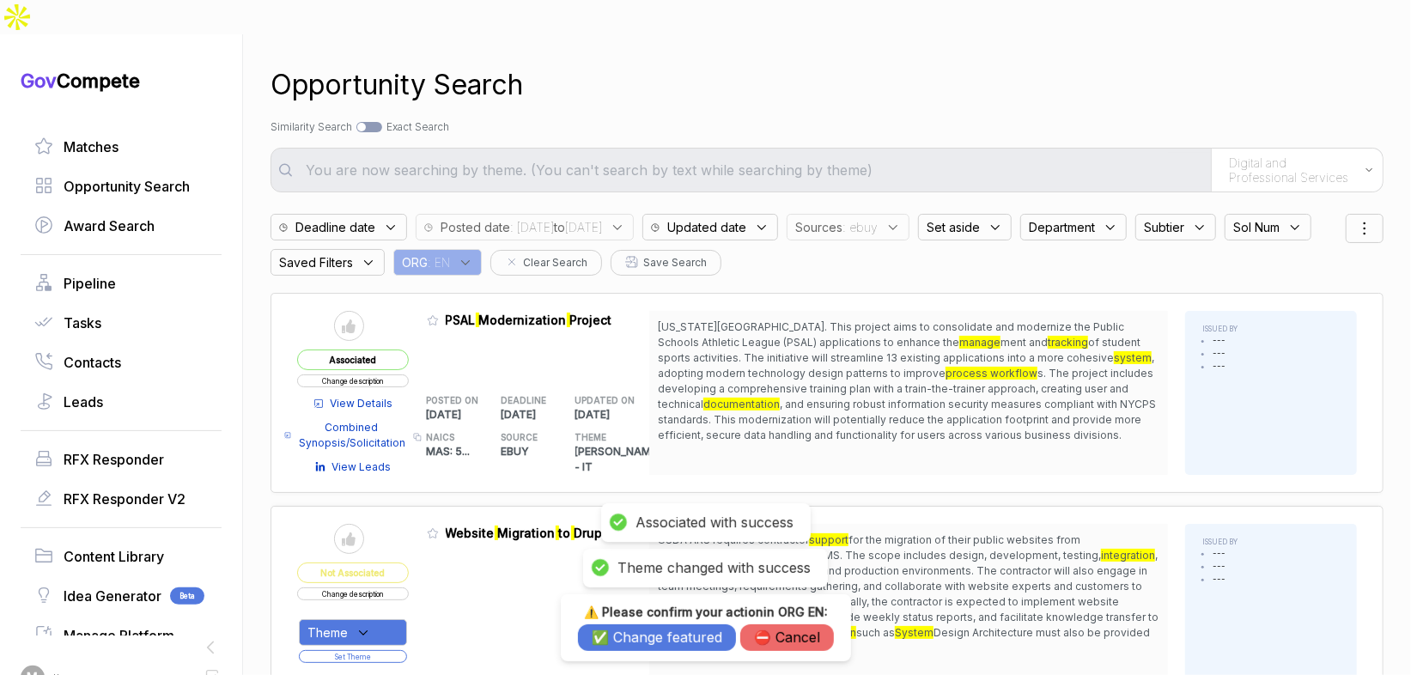
click at [643, 642] on button "✅ Change featured" at bounding box center [657, 637] width 158 height 27
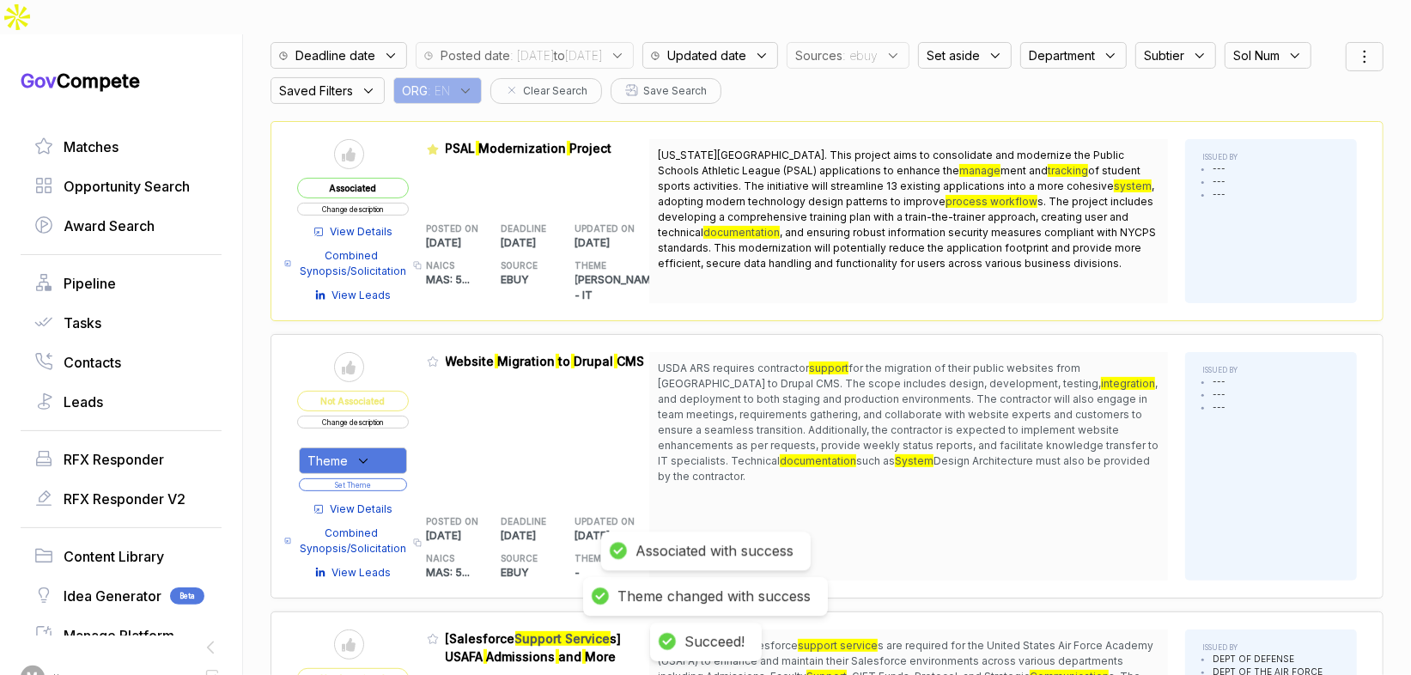
scroll to position [206, 0]
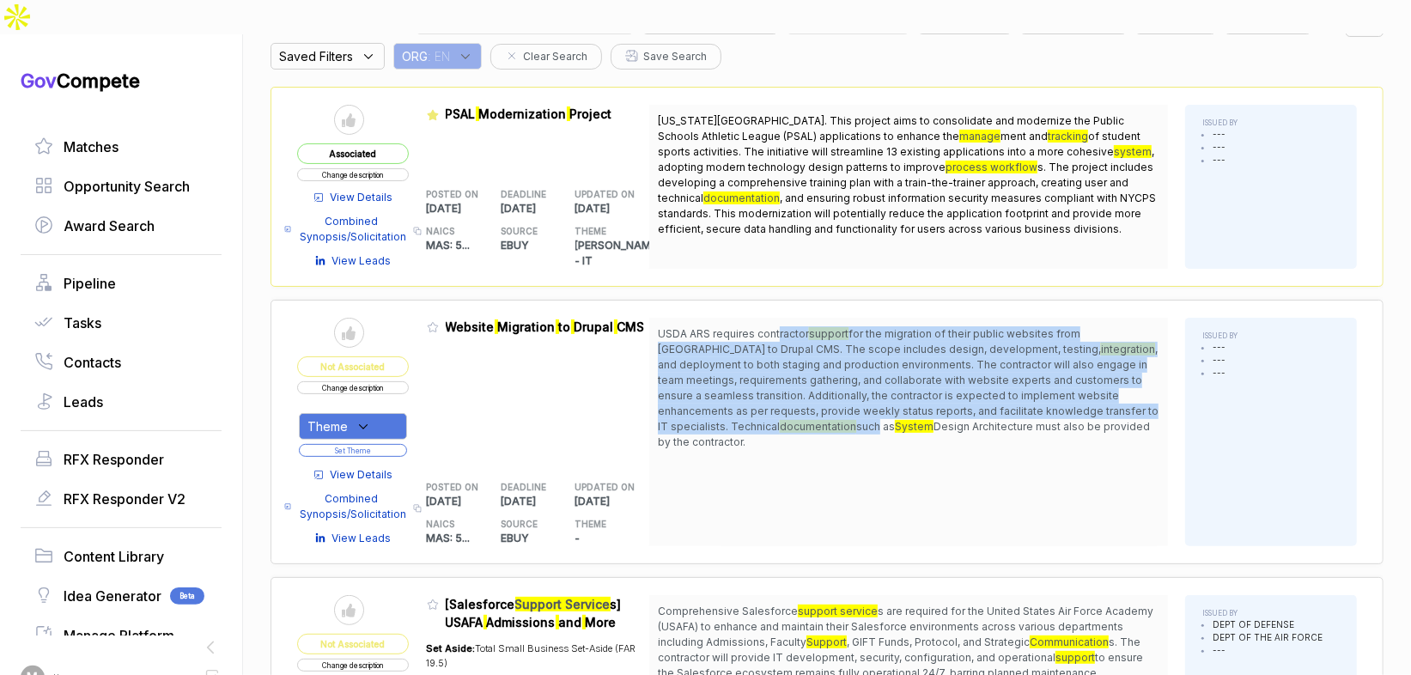
drag, startPoint x: 784, startPoint y: 294, endPoint x: 810, endPoint y: 399, distance: 108.7
click at [810, 392] on span "USDA ARS requires contractor support for the migration of their public websites…" at bounding box center [909, 388] width 502 height 124
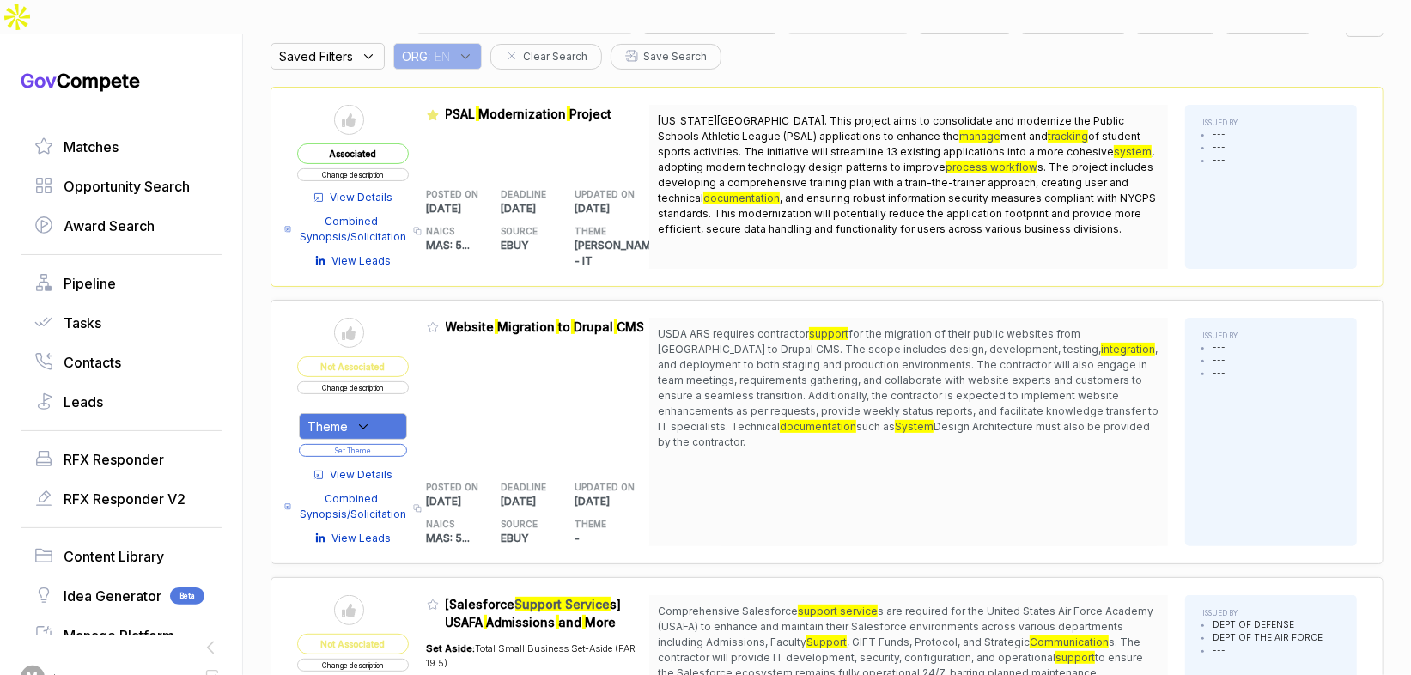
click at [810, 413] on div "USDA ARS requires contractor support for the migration of their public websites…" at bounding box center [908, 432] width 519 height 228
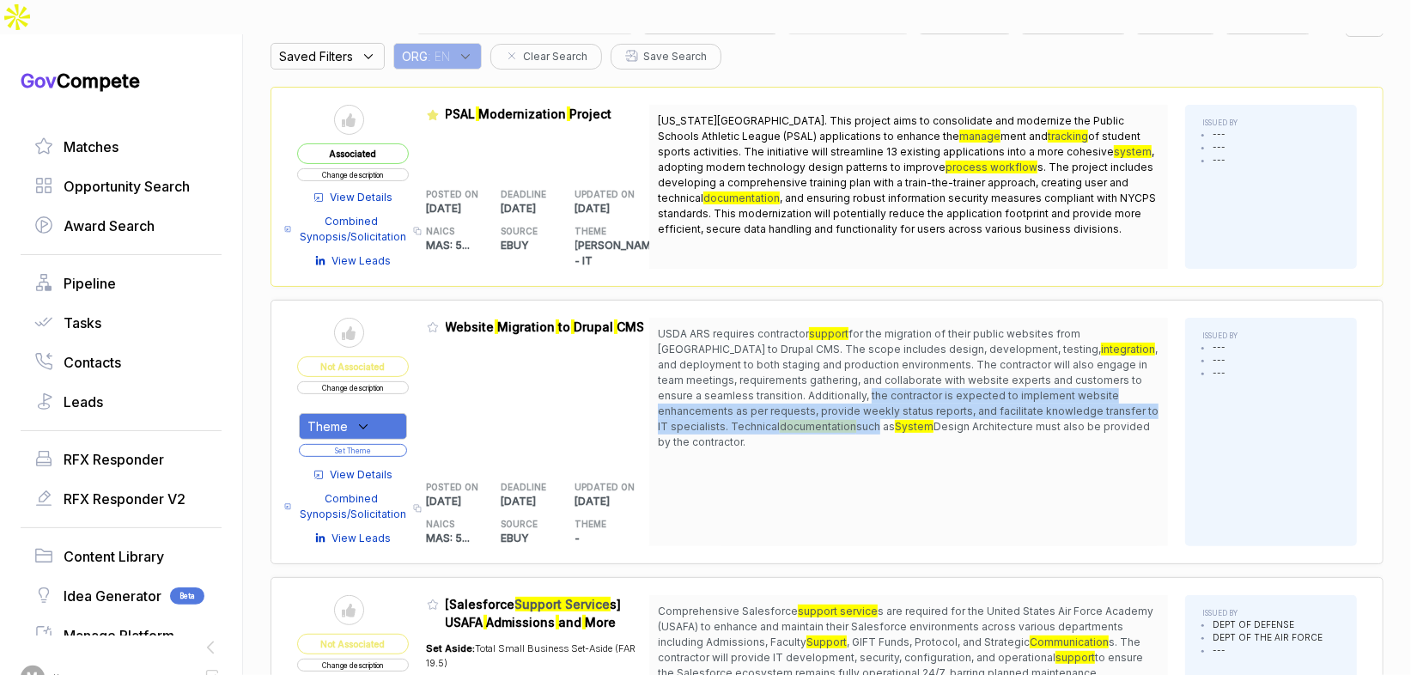
drag, startPoint x: 811, startPoint y: 395, endPoint x: 776, endPoint y: 311, distance: 90.9
click at [770, 339] on span "USDA ARS requires contractor support for the migration of their public websites…" at bounding box center [909, 388] width 502 height 124
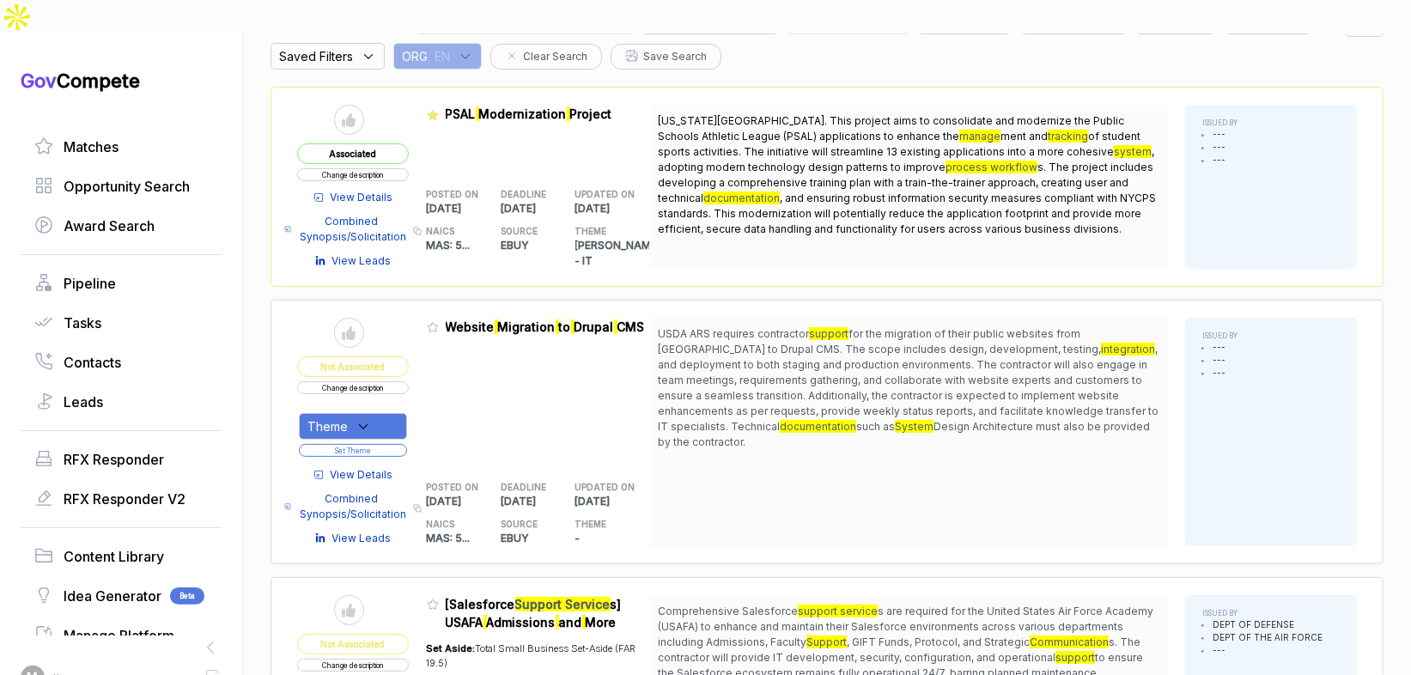
click at [778, 327] on span "USDA ARS requires contractor" at bounding box center [733, 333] width 151 height 13
drag, startPoint x: 387, startPoint y: 373, endPoint x: 386, endPoint y: 381, distance: 8.6
click at [387, 403] on div "Theme Set Theme" at bounding box center [353, 431] width 112 height 56
click at [389, 413] on div "Theme" at bounding box center [353, 426] width 108 height 27
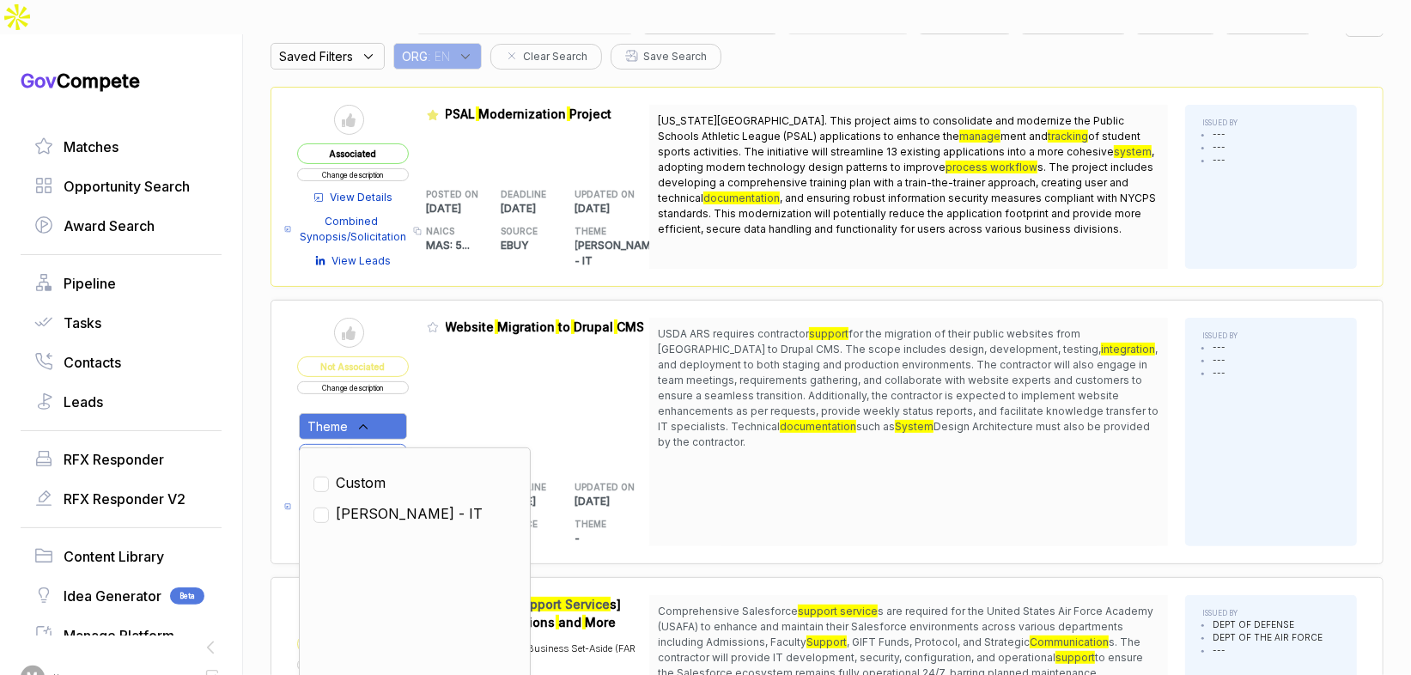
drag, startPoint x: 377, startPoint y: 475, endPoint x: 443, endPoint y: 396, distance: 103.0
click at [380, 503] on span "[PERSON_NAME] - IT" at bounding box center [409, 513] width 147 height 21
checkbox input "true"
drag, startPoint x: 447, startPoint y: 388, endPoint x: 434, endPoint y: 398, distance: 16.5
click at [446, 390] on div "Admin: Click to change feature to 1 RFQ1775450_47QRAA21D009M Website Migration …" at bounding box center [538, 432] width 223 height 228
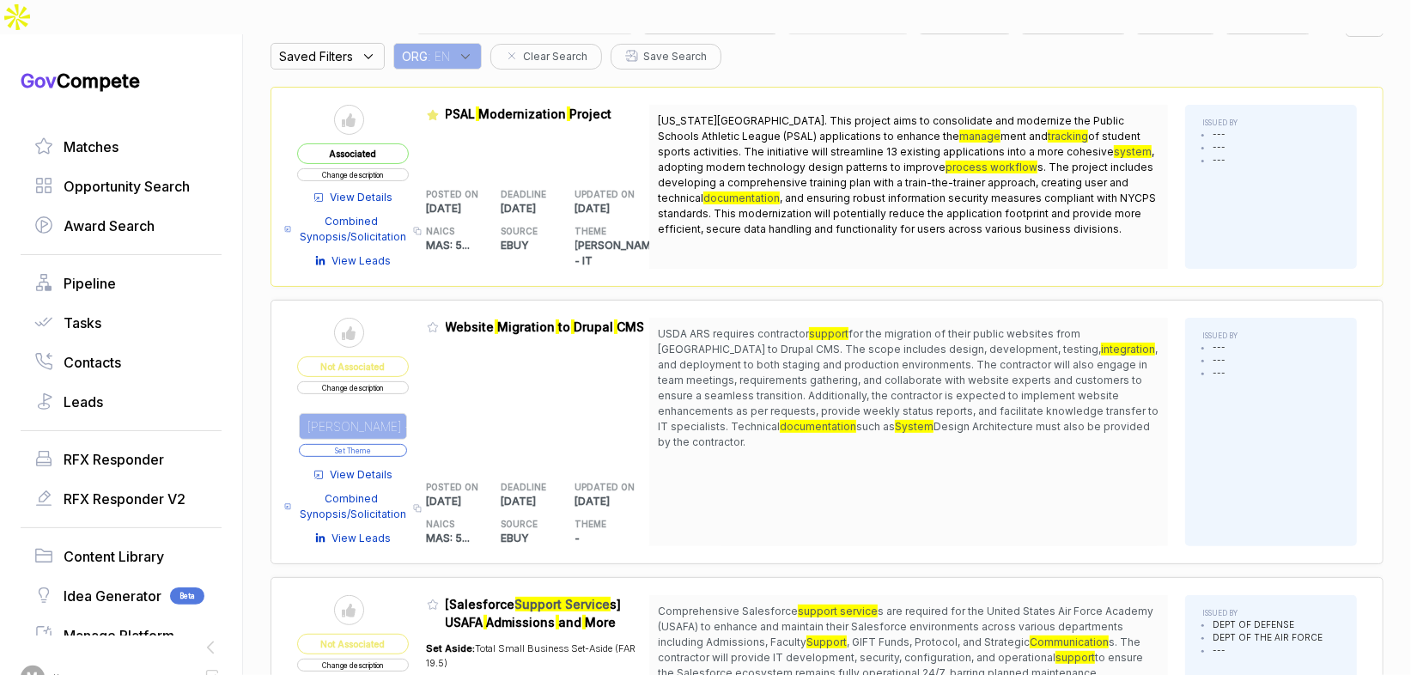
click at [398, 444] on button "Set Theme" at bounding box center [353, 450] width 108 height 13
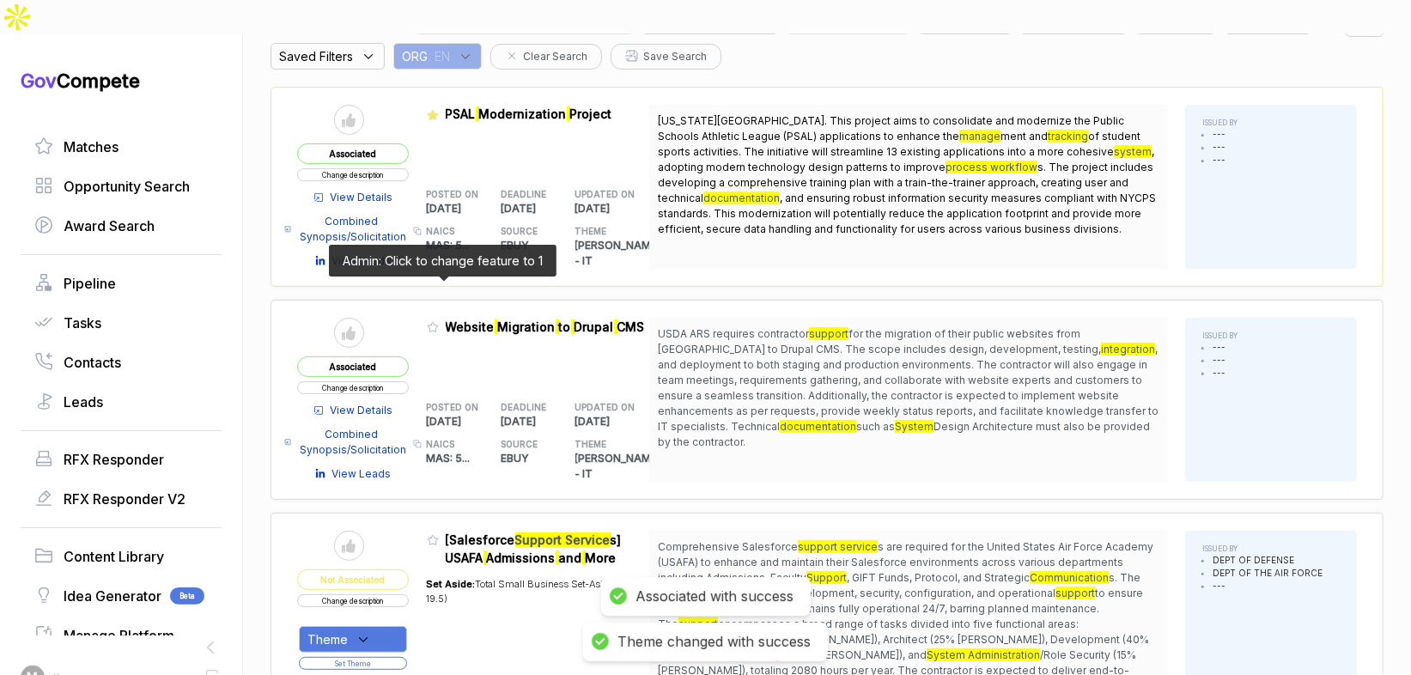
click at [439, 321] on icon at bounding box center [433, 327] width 12 height 12
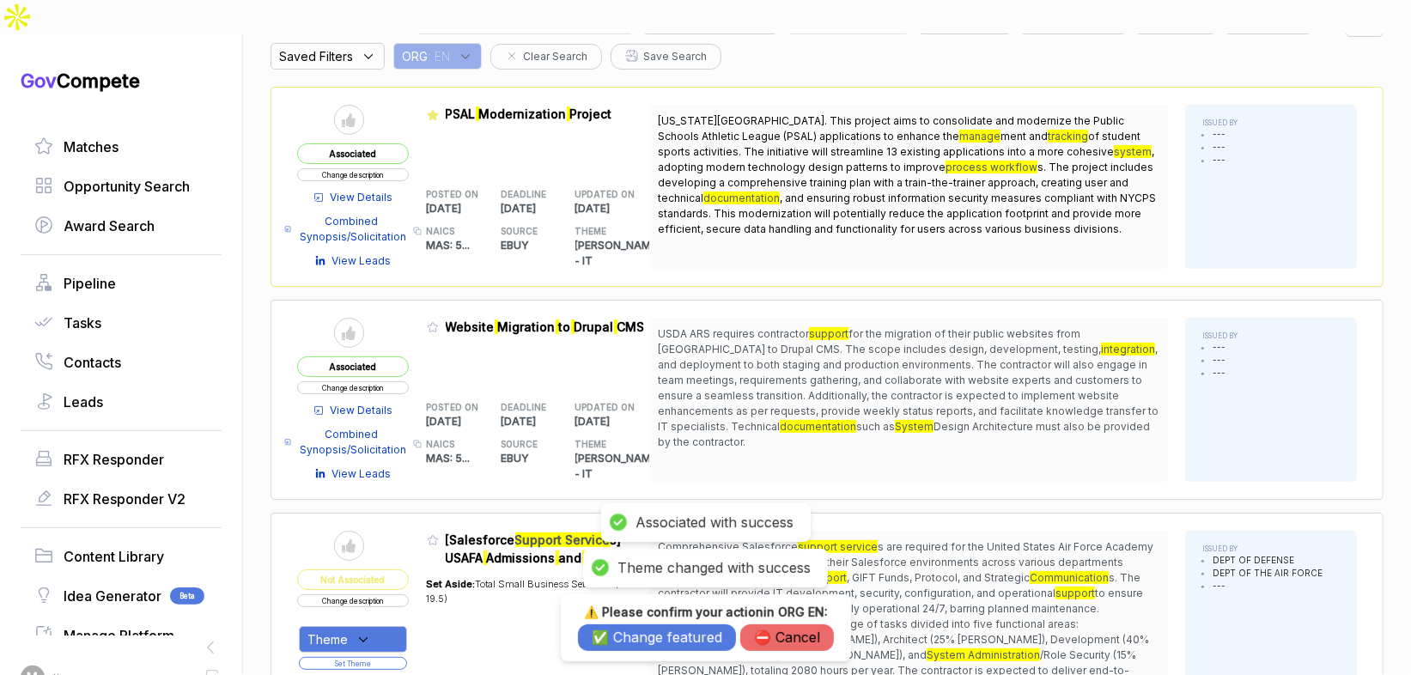
click at [649, 636] on button "✅ Change featured" at bounding box center [657, 637] width 158 height 27
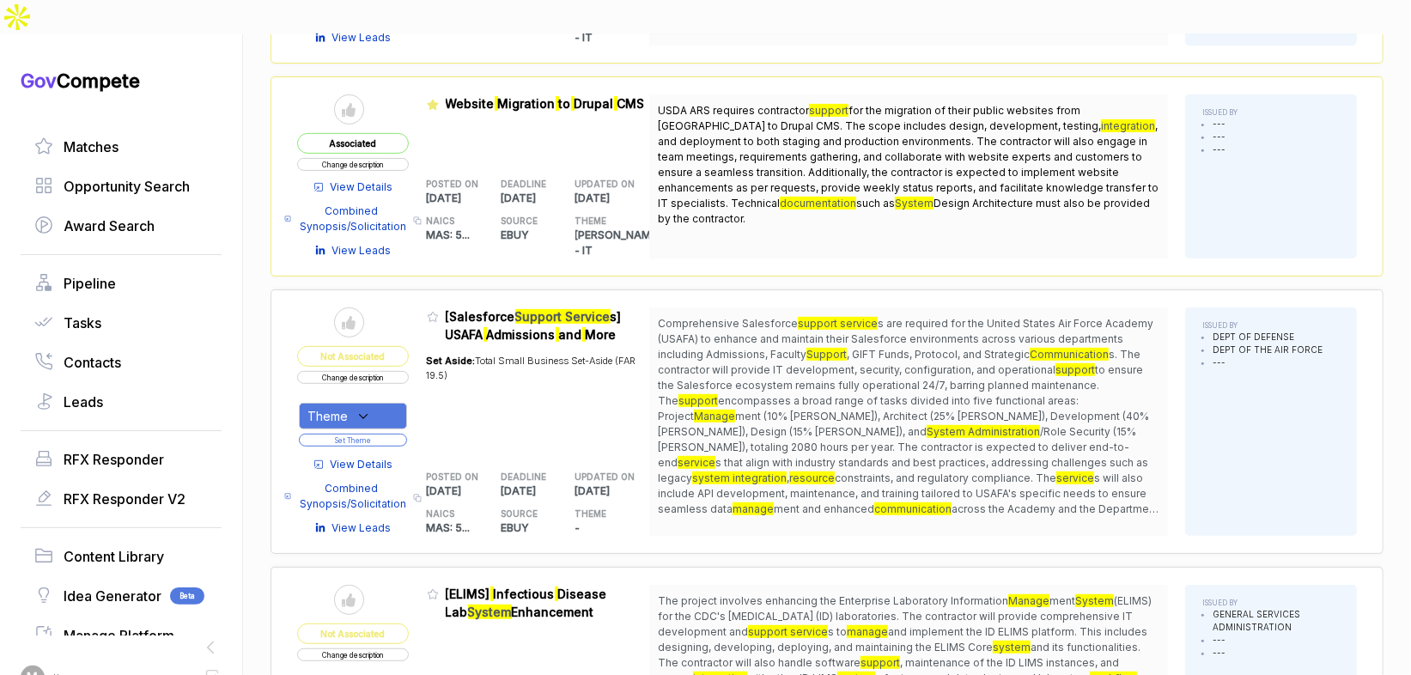
scroll to position [480, 0]
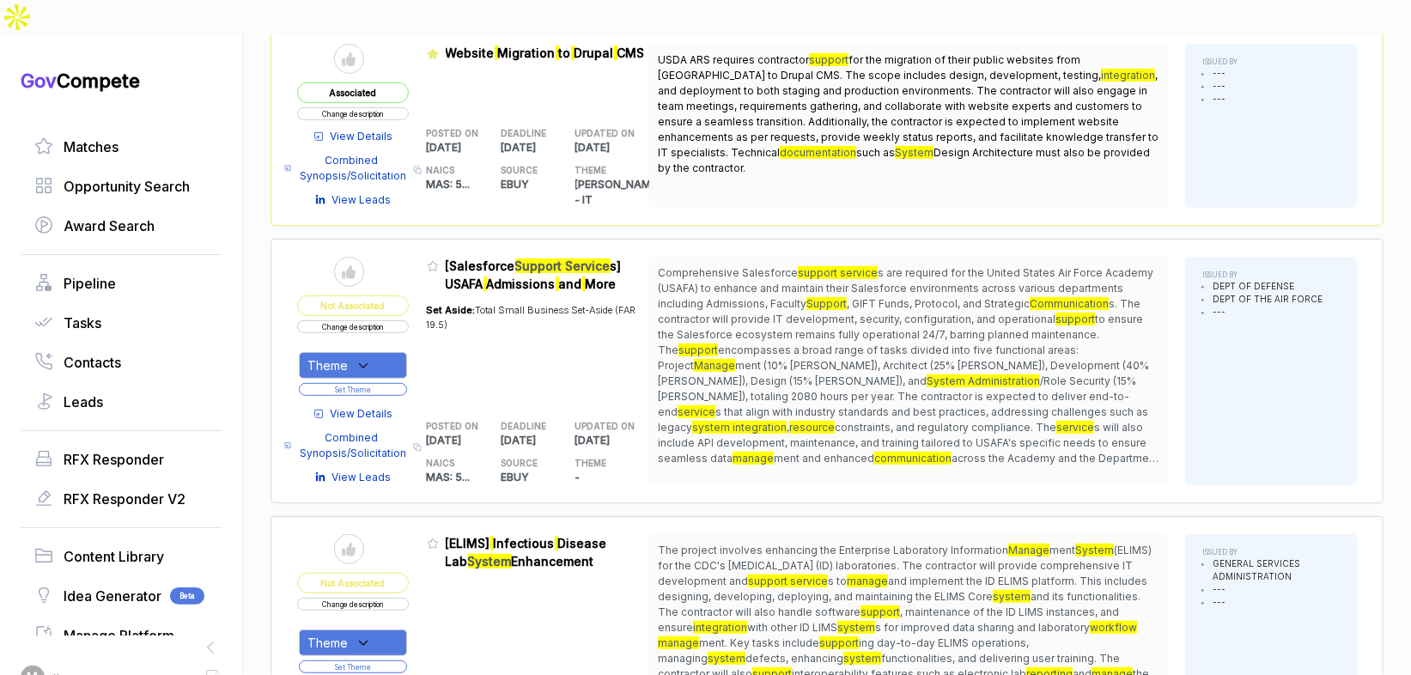
click at [370, 320] on button "Change description" at bounding box center [353, 326] width 112 height 13
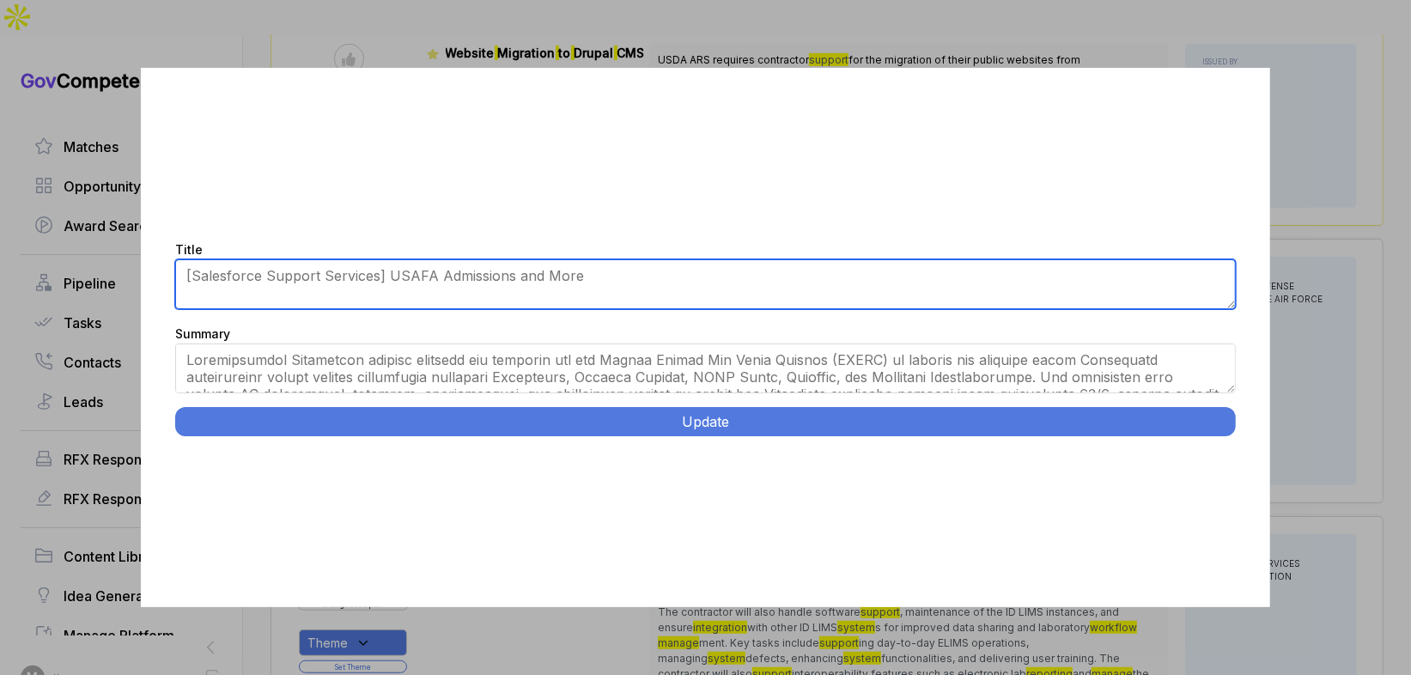
click at [460, 280] on textarea "[Salesforce Support Services] USAFA Admissions and More" at bounding box center [705, 284] width 1060 height 50
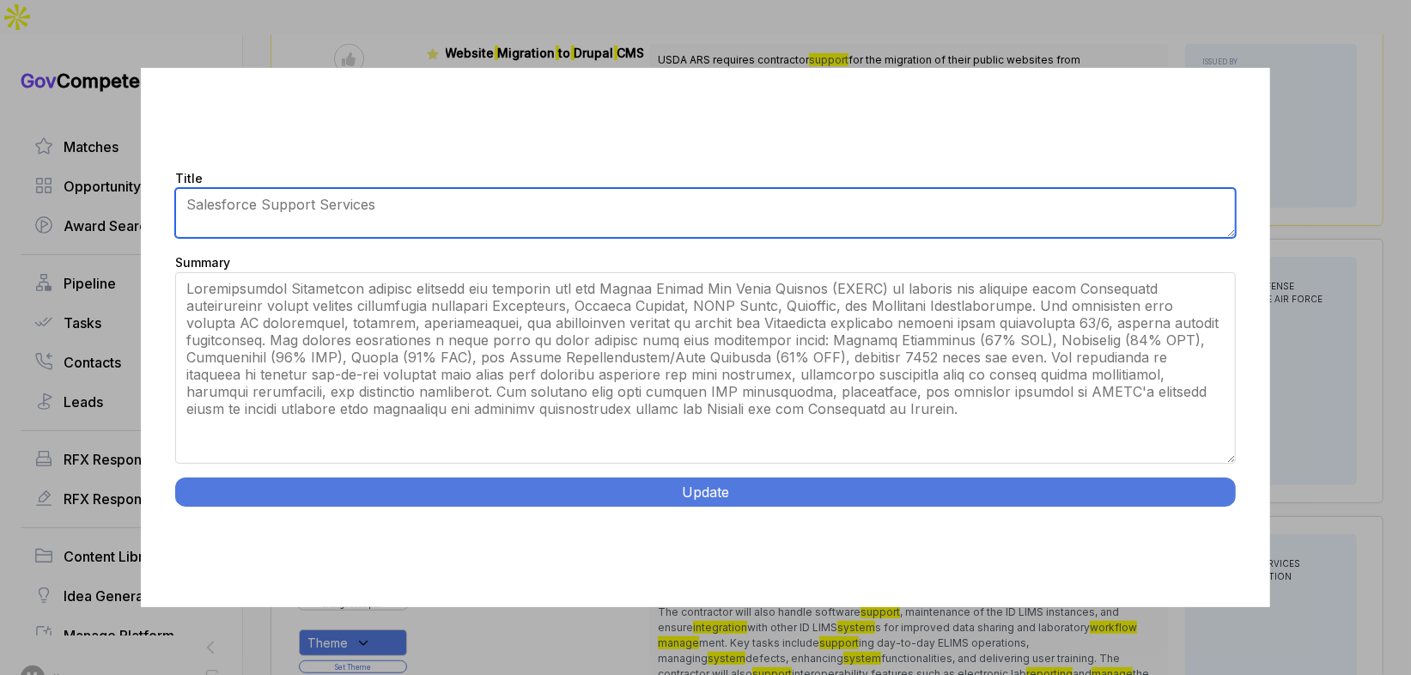
drag, startPoint x: 1234, startPoint y: 388, endPoint x: 1118, endPoint y: 457, distance: 134.8
click at [1237, 533] on div "Title [Salesforce Support Services] USAFA Admissions and More Summary Update" at bounding box center [705, 338] width 1128 height 540
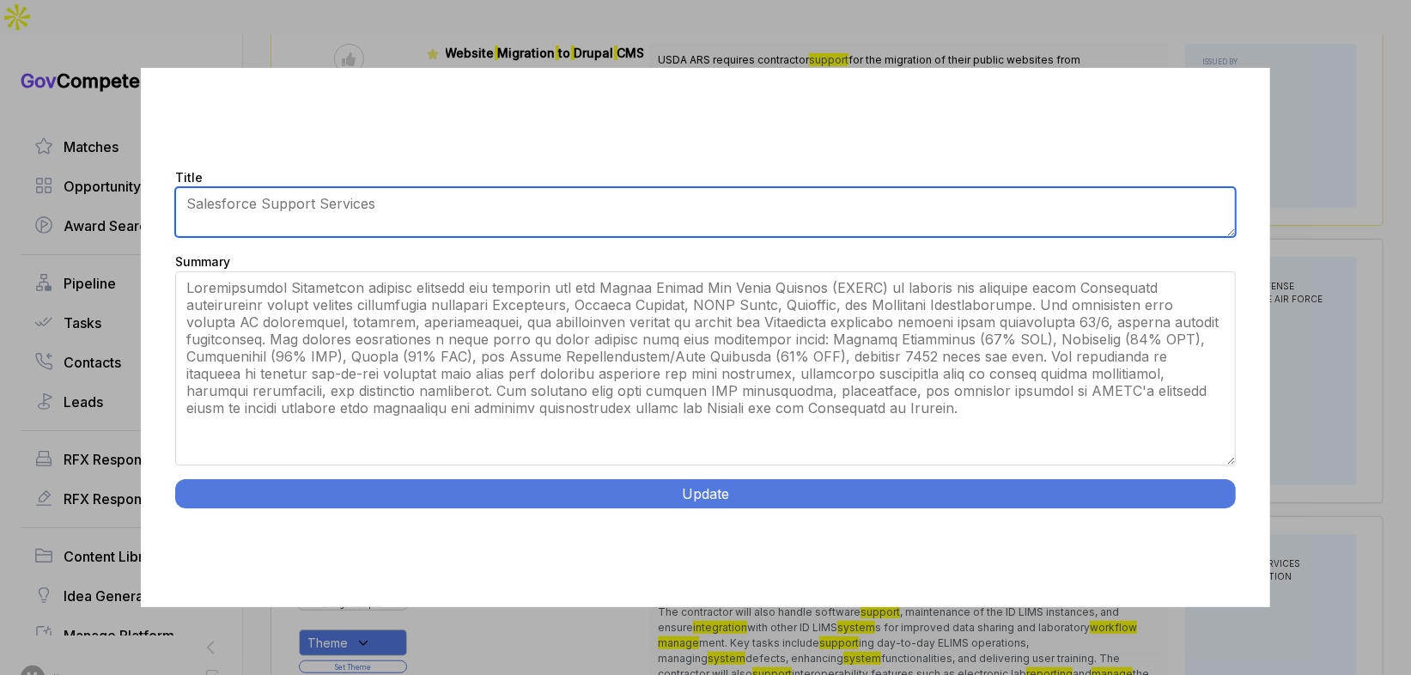
type textarea "Salesforce Support Services"
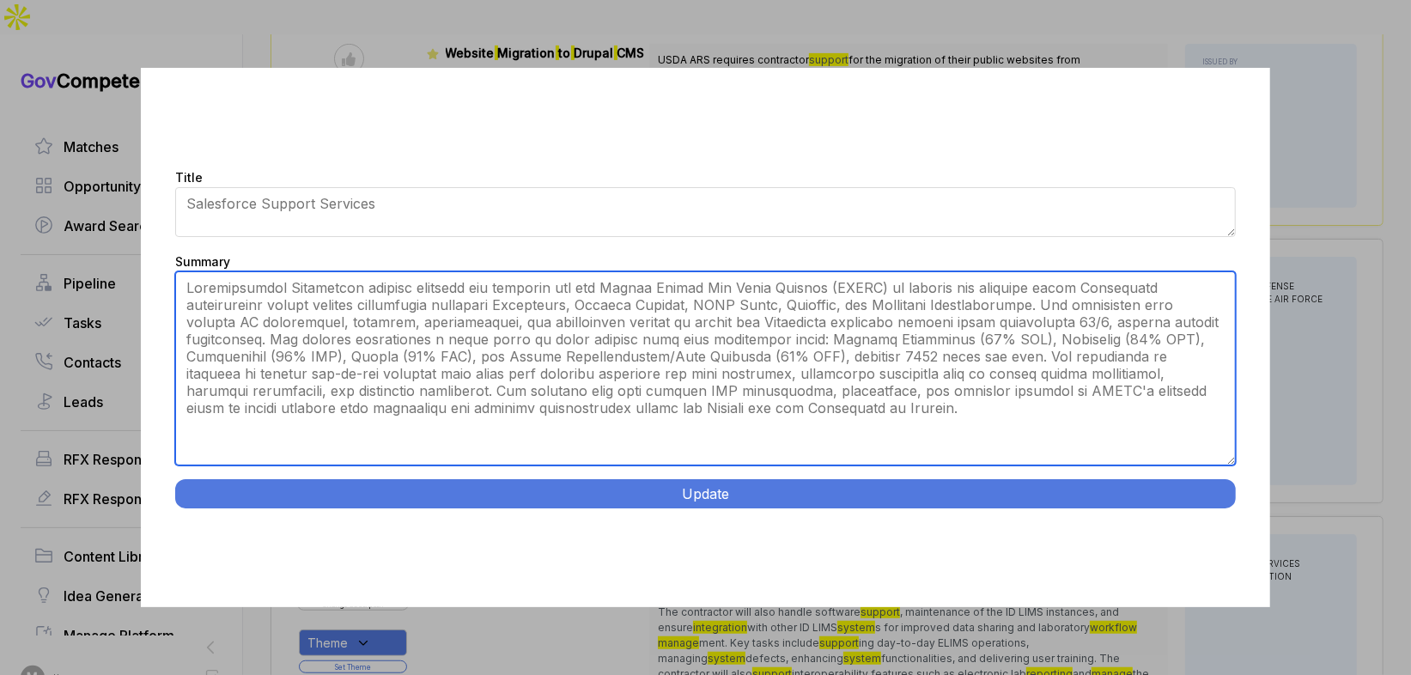
click at [1005, 398] on textarea "Summary" at bounding box center [705, 368] width 1060 height 194
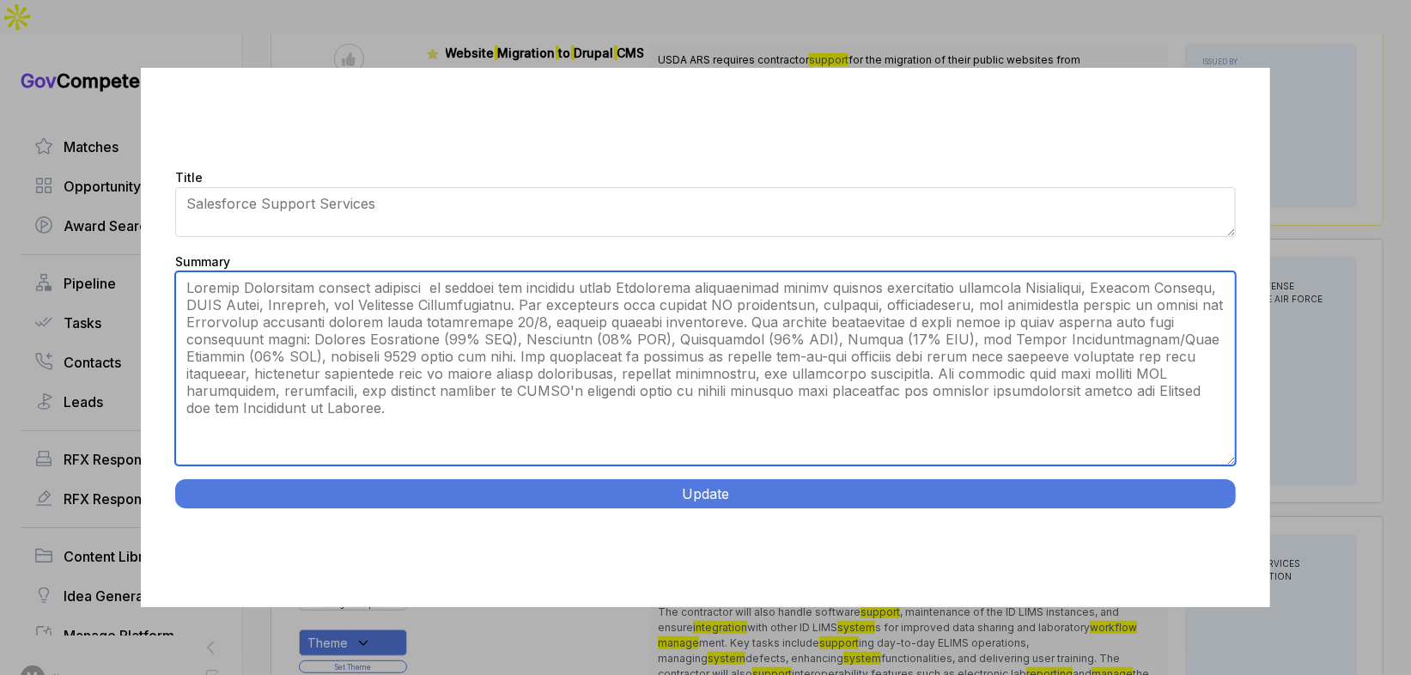
paste textarea "are required for the United States Air Force Academy (USAFA)"
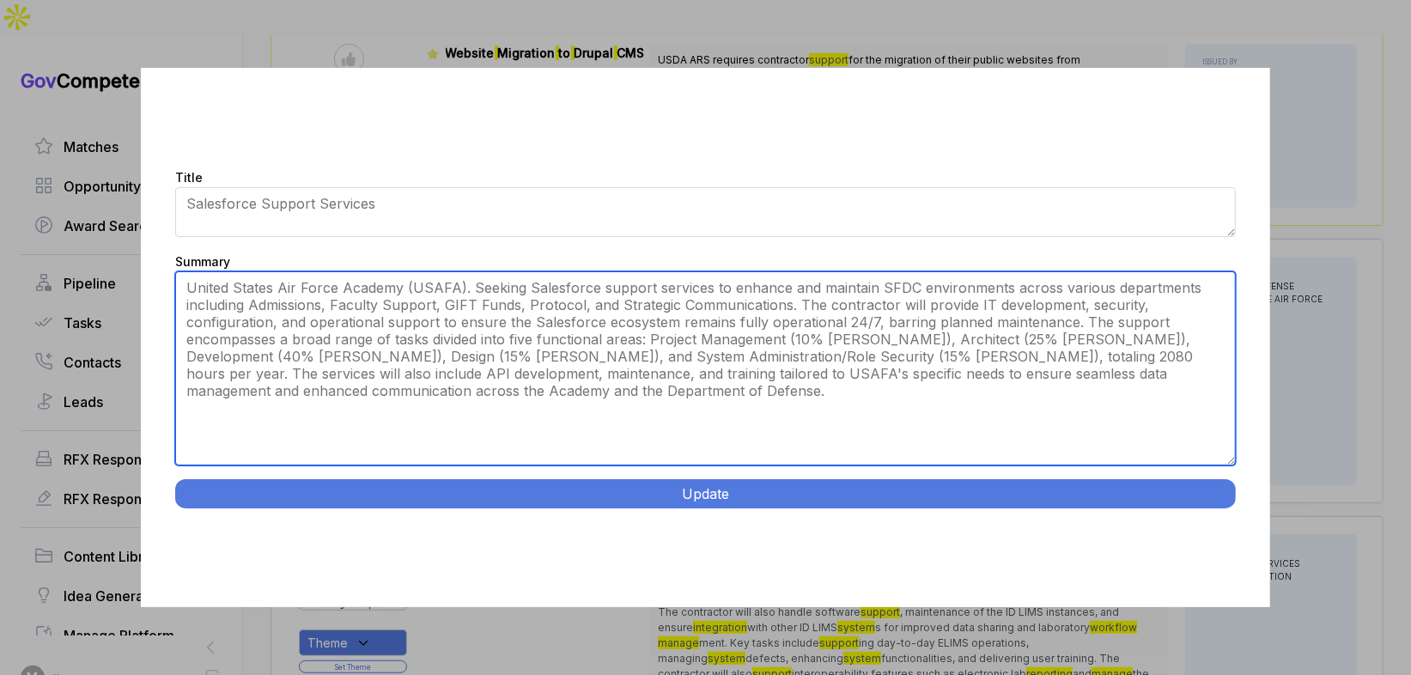
type textarea "United States Air Force Academy (USAFA). Seeking Salesforce support services to…"
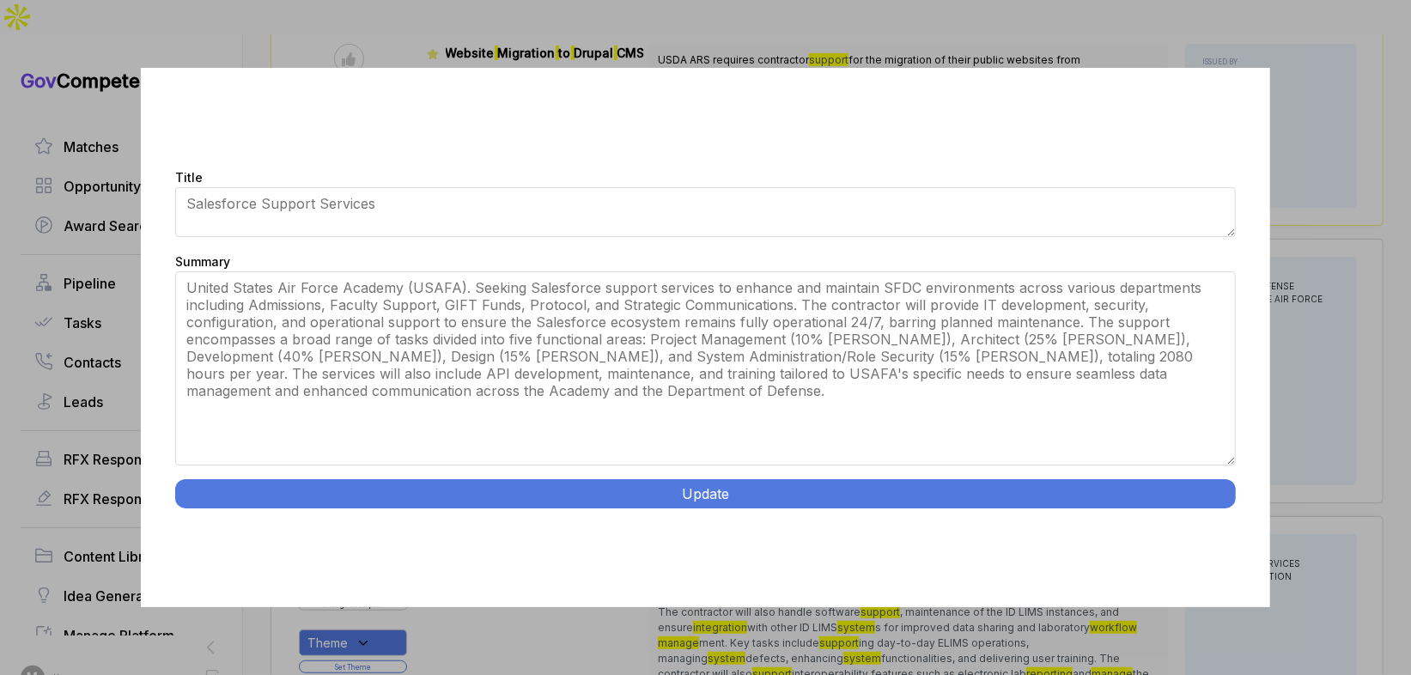
click at [899, 501] on button "Update" at bounding box center [705, 493] width 1060 height 29
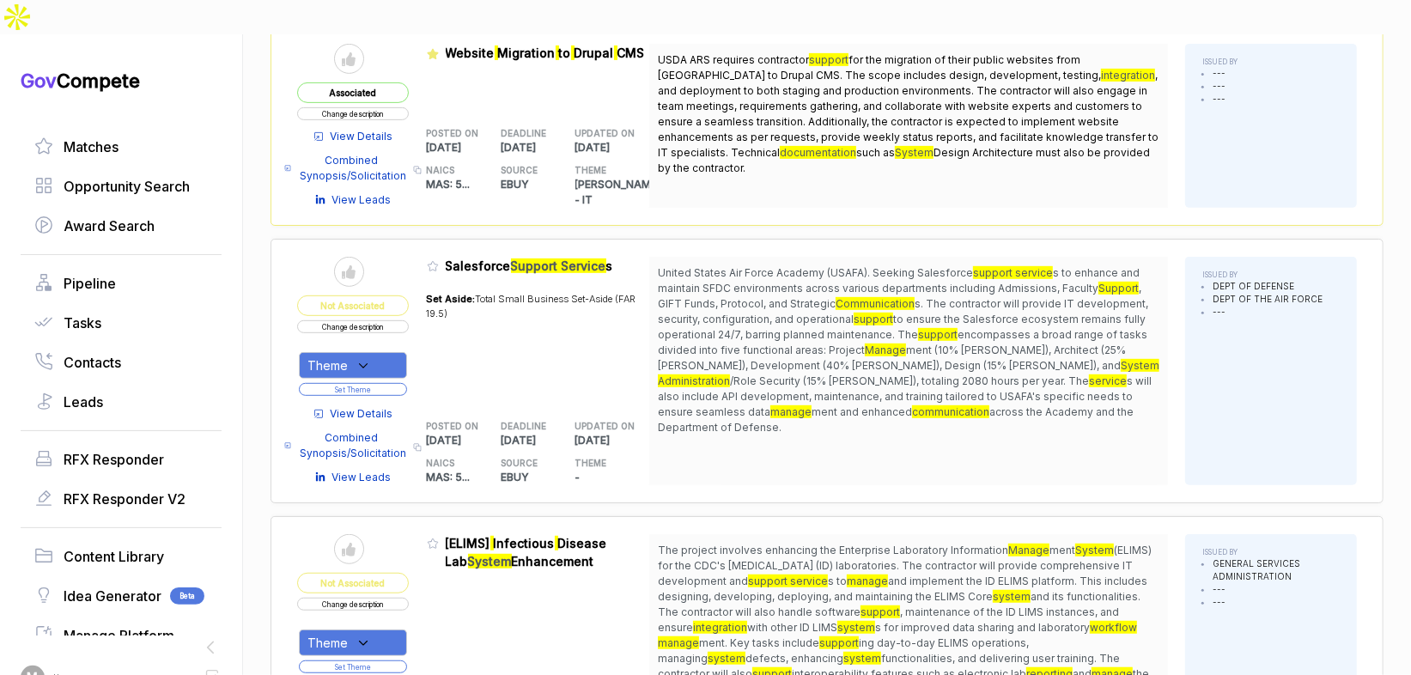
drag, startPoint x: 379, startPoint y: 319, endPoint x: 380, endPoint y: 338, distance: 19.0
click at [379, 352] on div "Theme" at bounding box center [353, 365] width 108 height 27
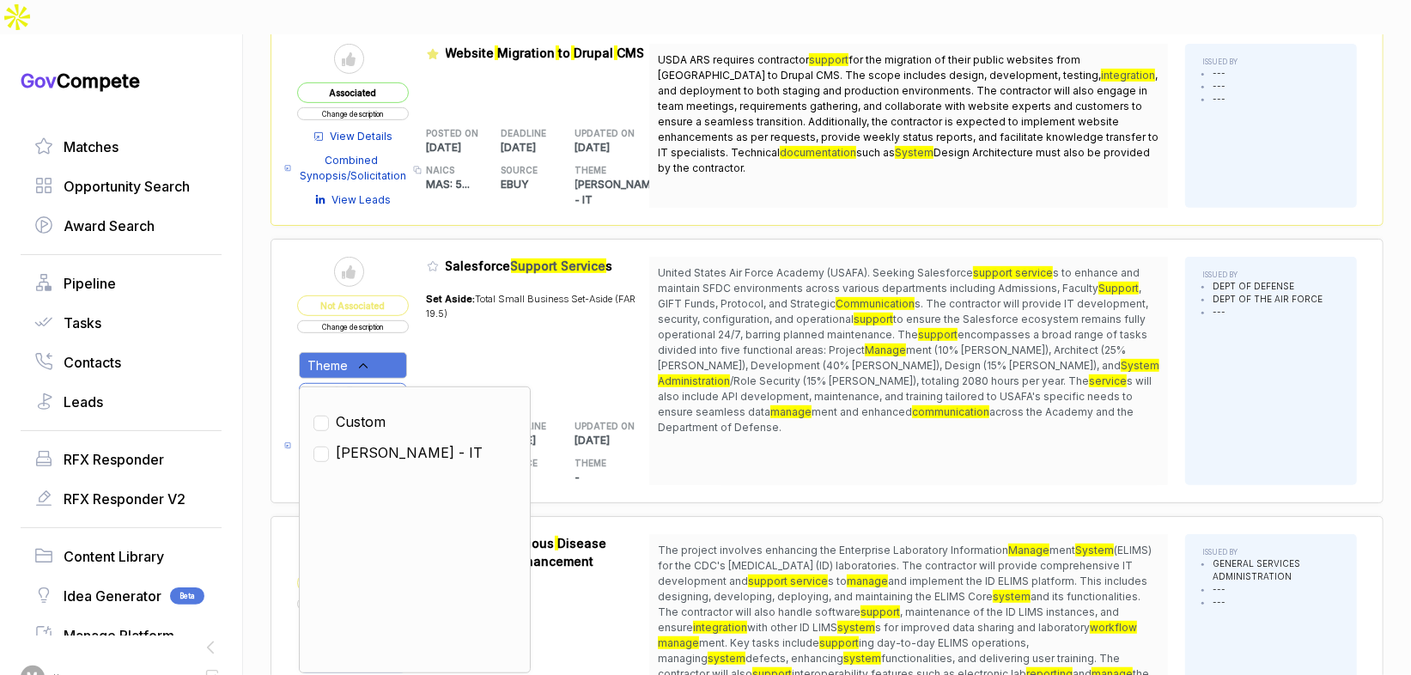
click at [386, 442] on span "[PERSON_NAME] - IT" at bounding box center [409, 452] width 147 height 21
checkbox input "true"
drag, startPoint x: 446, startPoint y: 302, endPoint x: 415, endPoint y: 342, distance: 50.2
click at [445, 303] on div "Set Aside: Total Small Business Set-Aside (FAR 19.5)" at bounding box center [538, 341] width 223 height 119
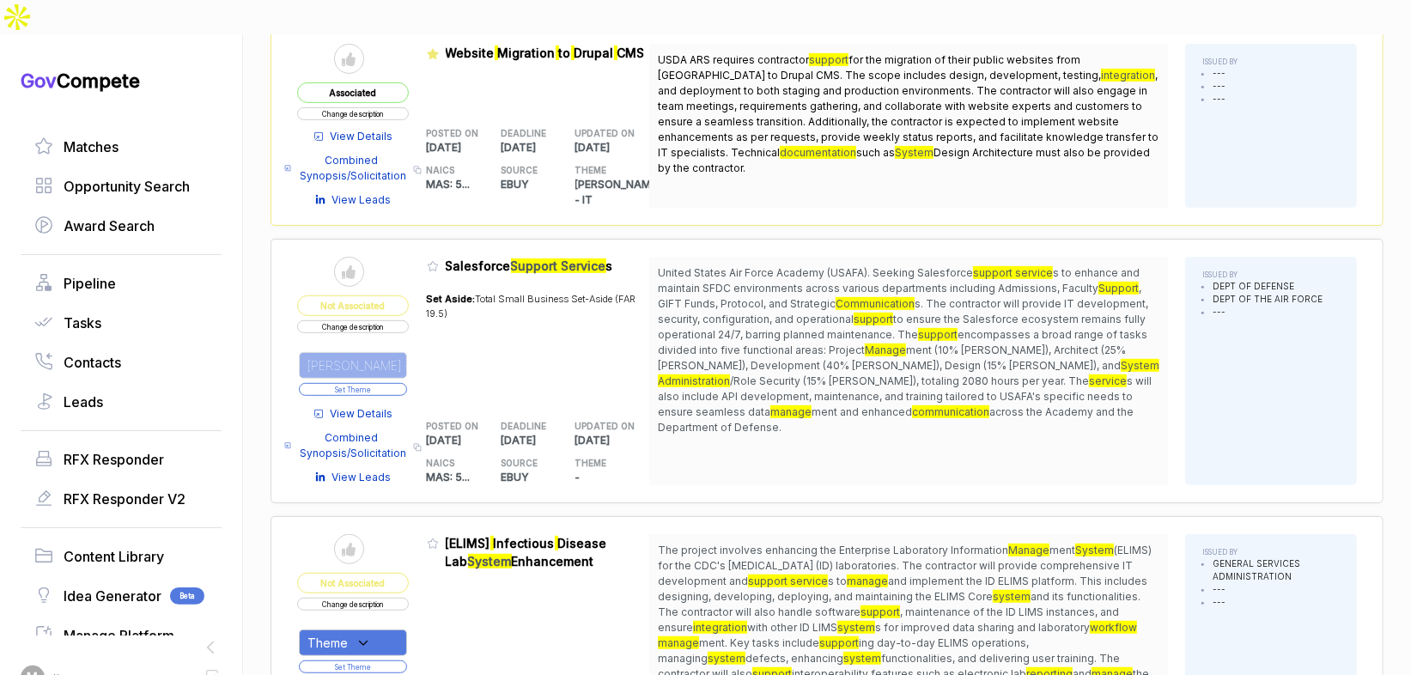
click at [401, 383] on button "Set Theme" at bounding box center [353, 389] width 108 height 13
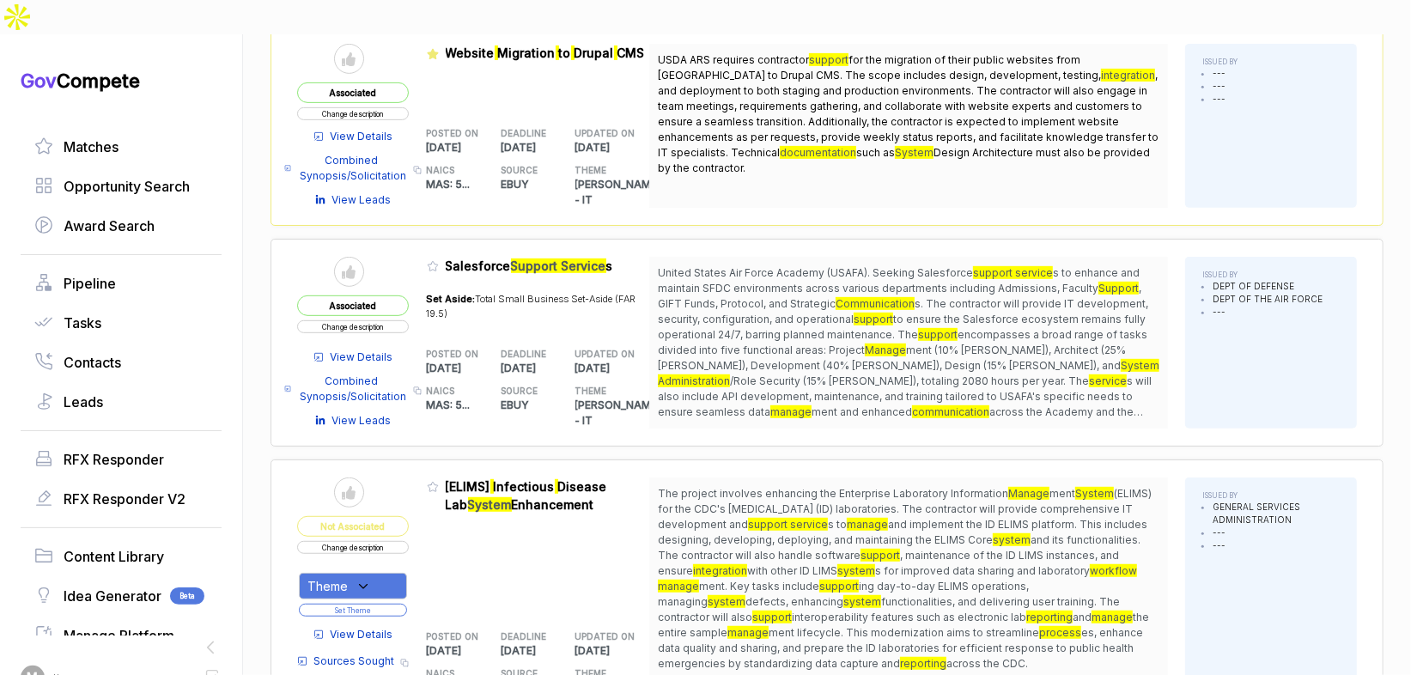
click at [381, 350] on span "View Details" at bounding box center [362, 357] width 63 height 15
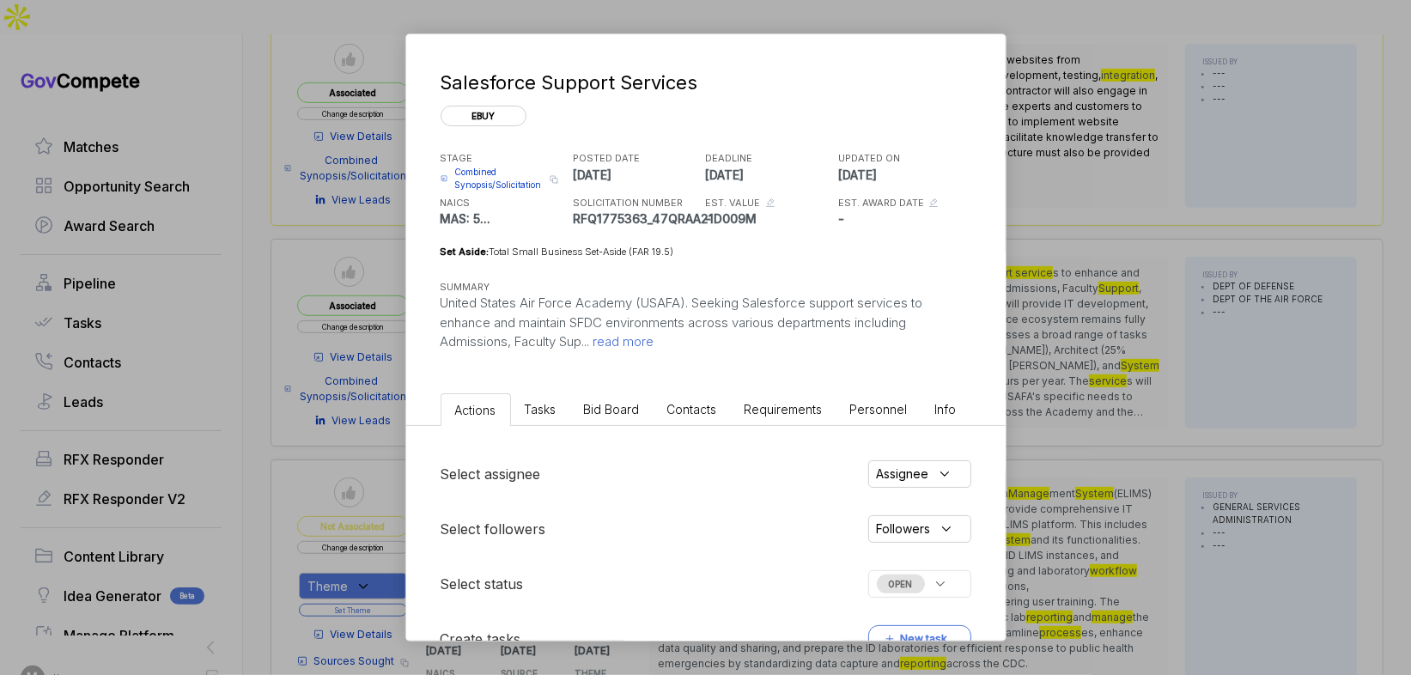
drag, startPoint x: 615, startPoint y: 397, endPoint x: 612, endPoint y: 409, distance: 12.3
click at [613, 398] on li "Bid Board" at bounding box center [611, 409] width 83 height 32
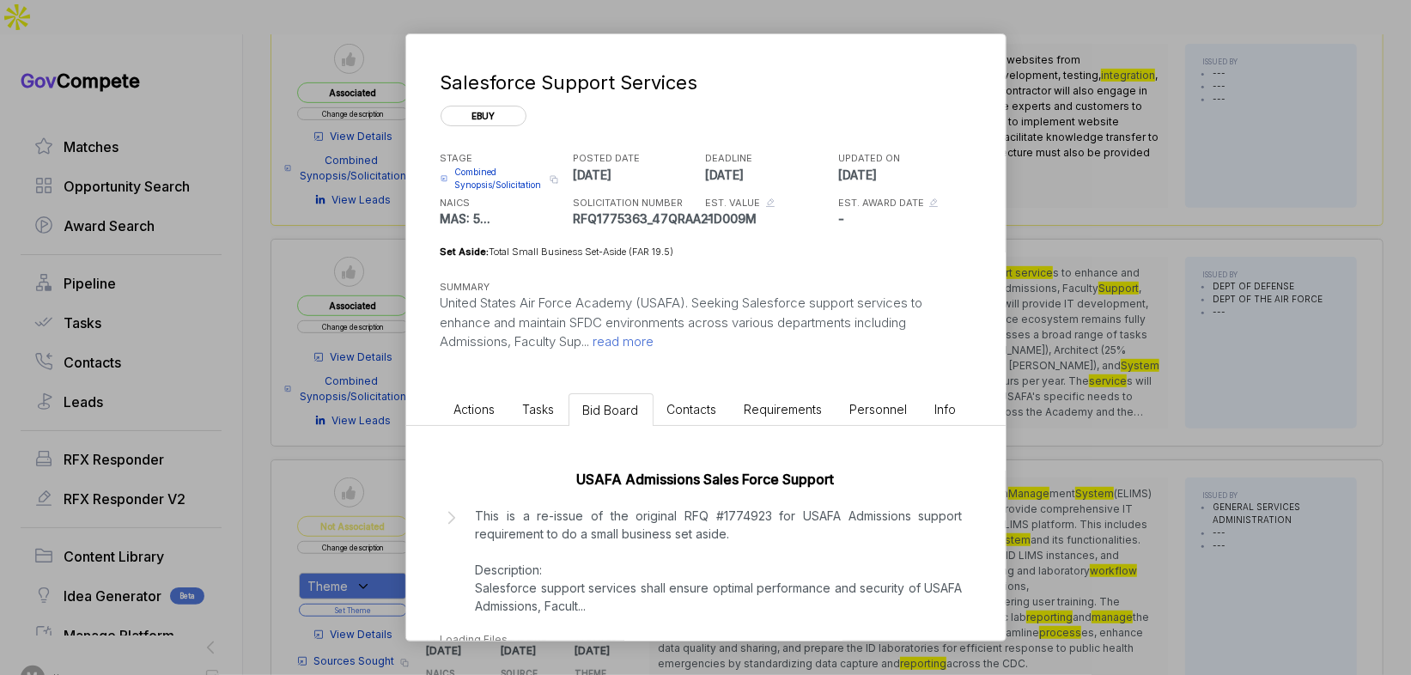
scroll to position [40, 0]
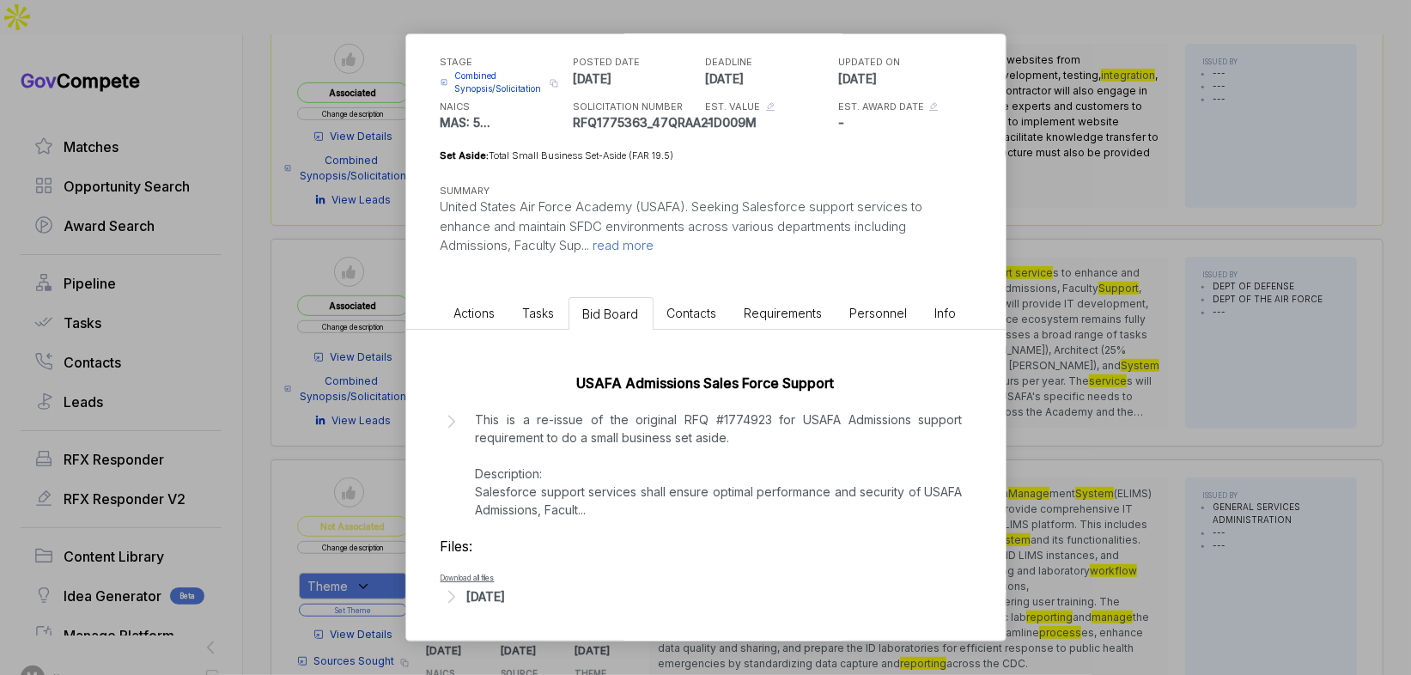
click at [506, 594] on div "[DATE]" at bounding box center [486, 596] width 39 height 18
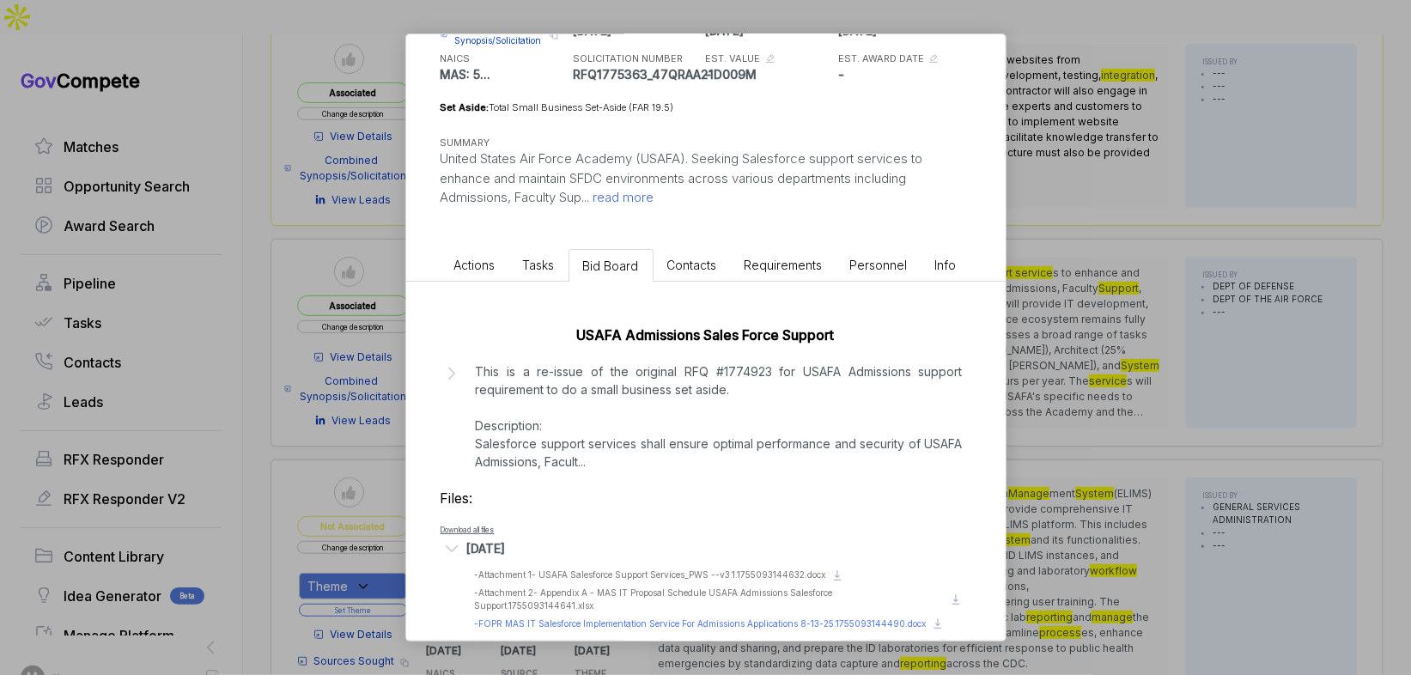
scroll to position [167, 0]
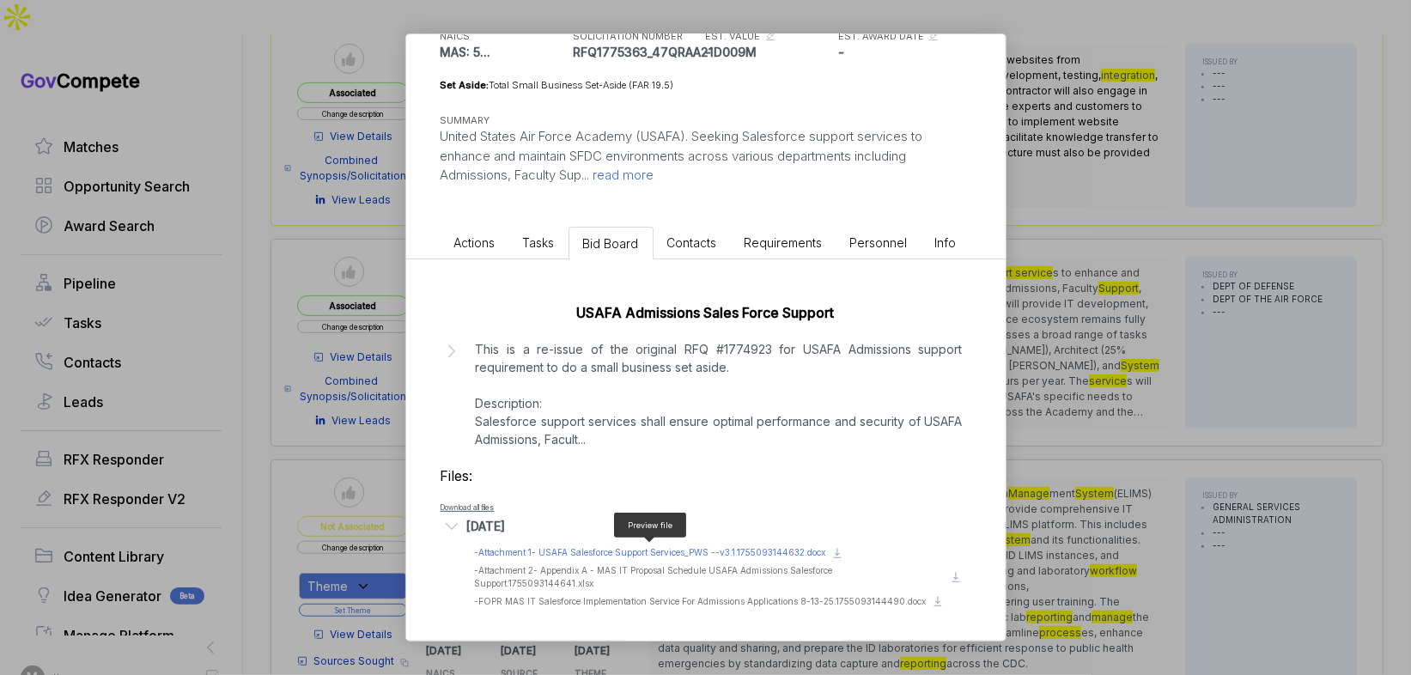
click at [702, 550] on span "- Attachment 1- USAFA Salesforce Support Services_PWS --v3.1.1755093144632.docx" at bounding box center [650, 552] width 351 height 10
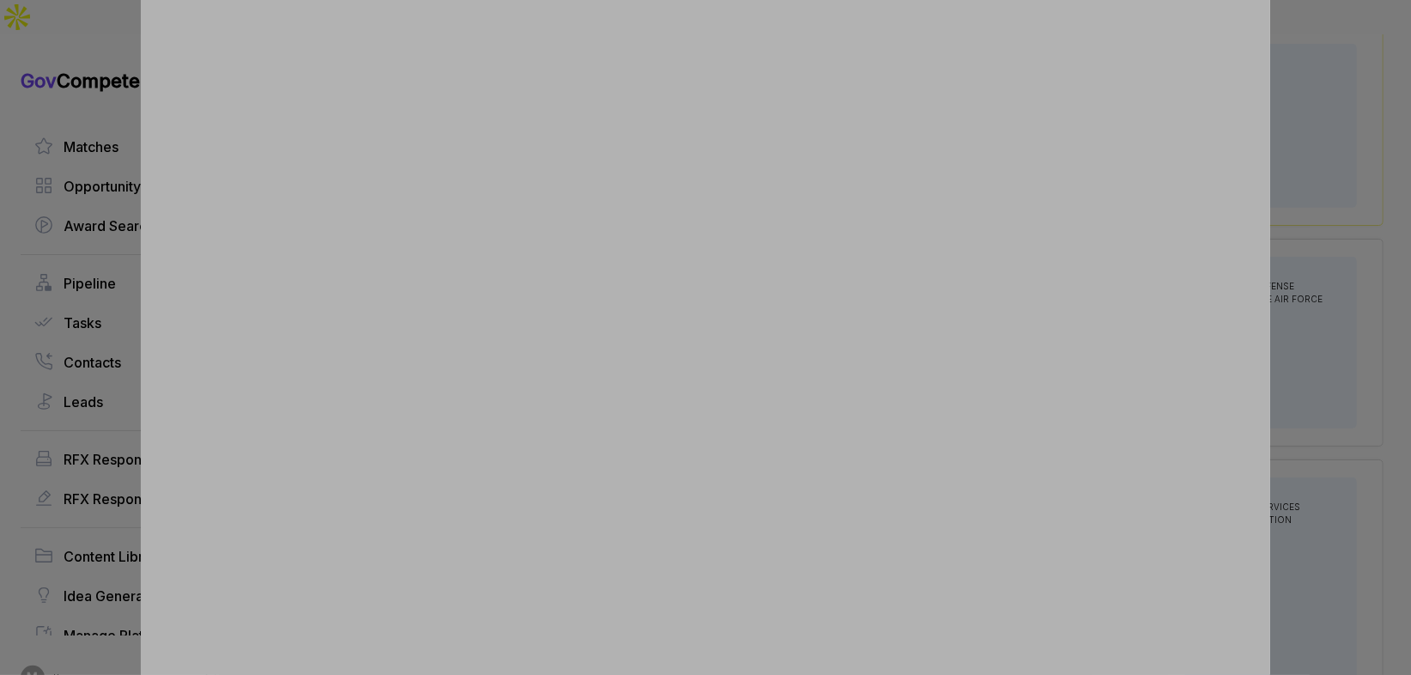
click at [1301, 361] on div at bounding box center [705, 337] width 1411 height 675
click at [1301, 362] on div "Salesforce Support Services ebuy STAGE Combined Synopsis/Solicitation Copy link…" at bounding box center [705, 337] width 1411 height 675
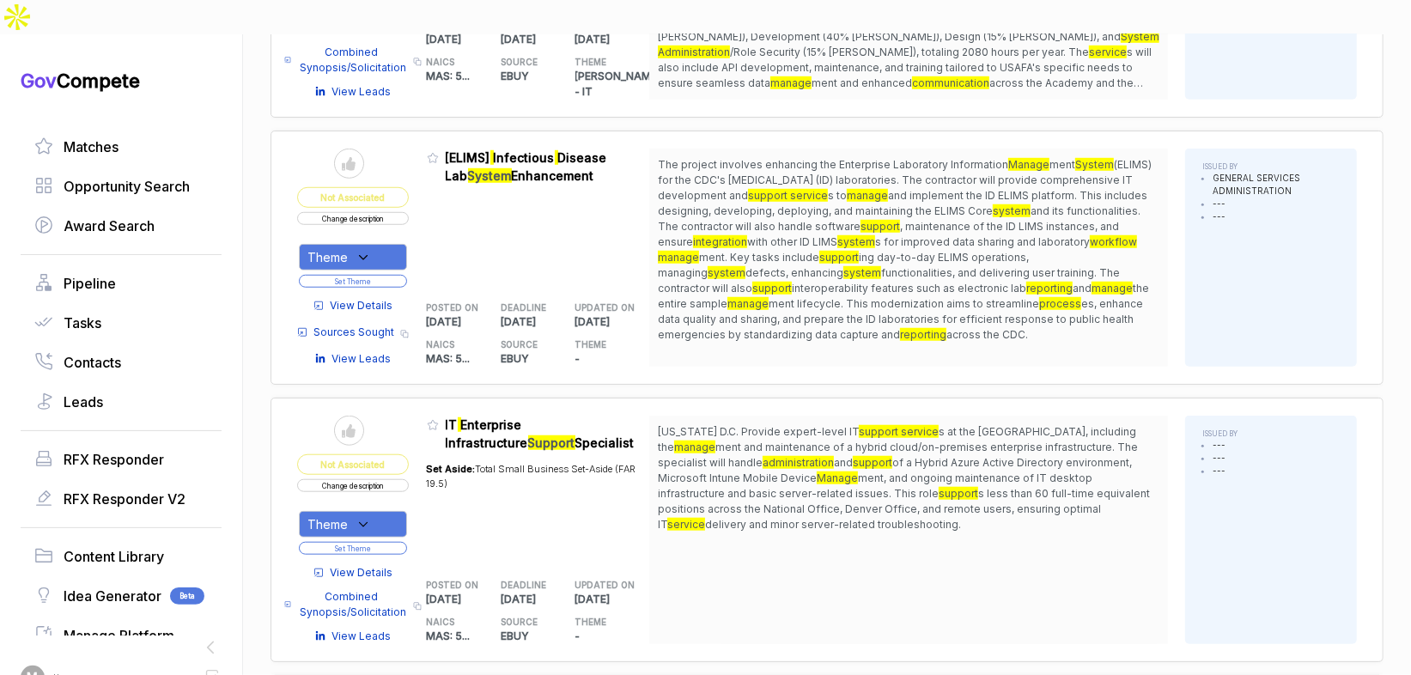
scroll to position [812, 0]
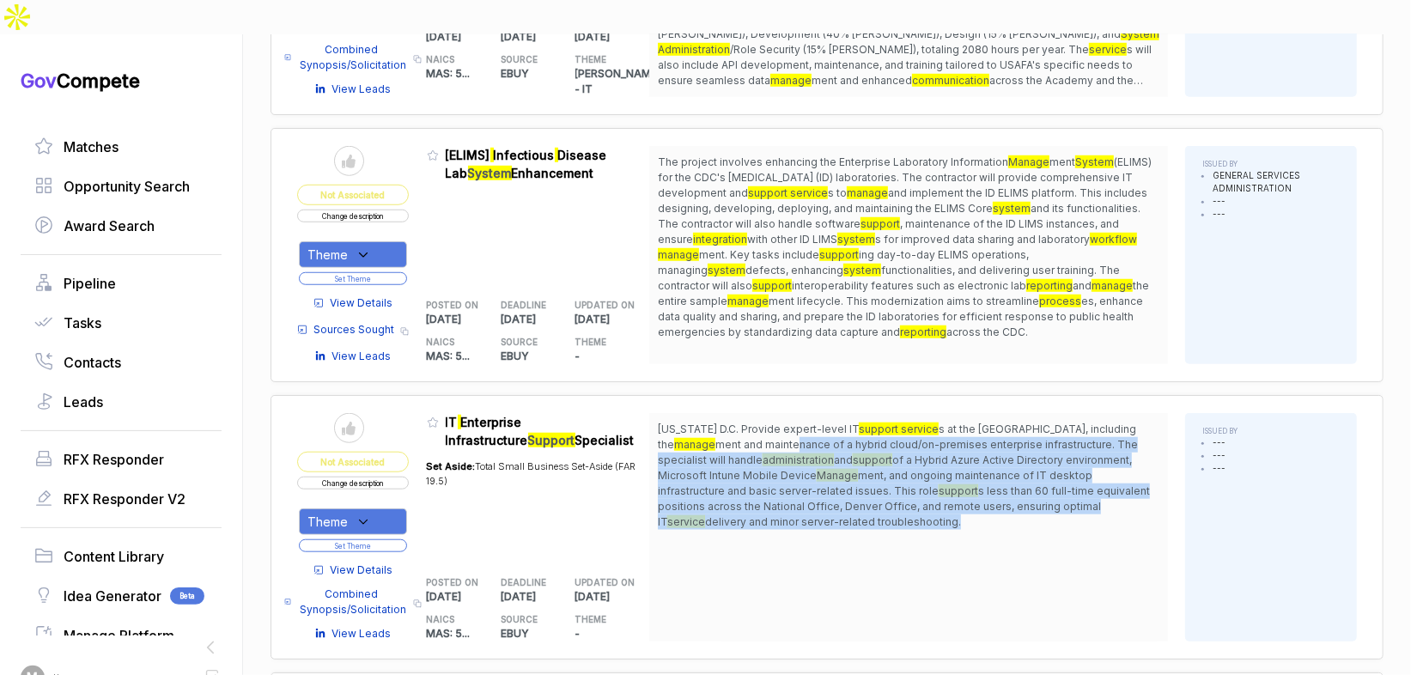
drag, startPoint x: 806, startPoint y: 405, endPoint x: 904, endPoint y: 477, distance: 121.6
click at [904, 477] on span "[US_STATE] D.C. Provide expert-level IT support service s at the OSHRC National…" at bounding box center [909, 476] width 502 height 108
drag, startPoint x: 1037, startPoint y: 383, endPoint x: 1019, endPoint y: 477, distance: 96.2
click at [1019, 475] on span "[US_STATE] D.C. Provide expert-level IT support service s at the OSHRC National…" at bounding box center [909, 476] width 502 height 108
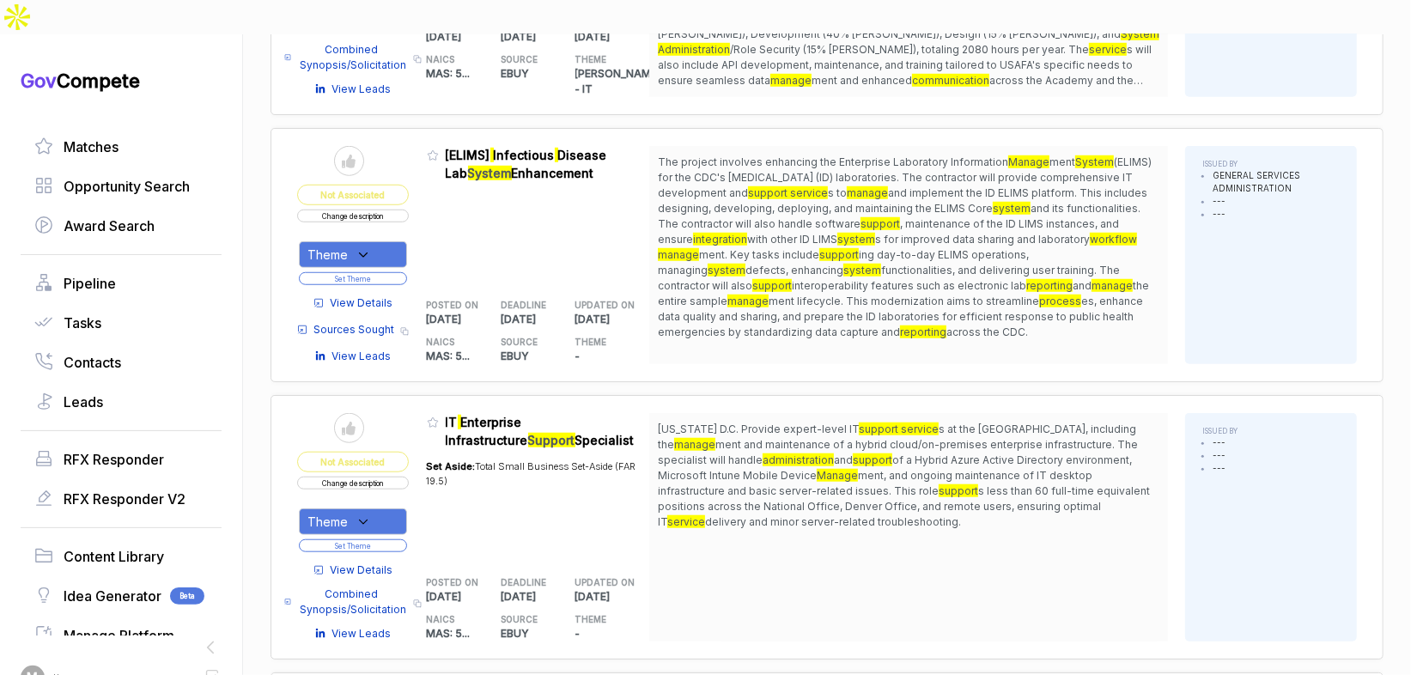
click at [990, 510] on div "[US_STATE] D.C. Provide expert-level IT support service s at the OSHRC National…" at bounding box center [908, 527] width 519 height 228
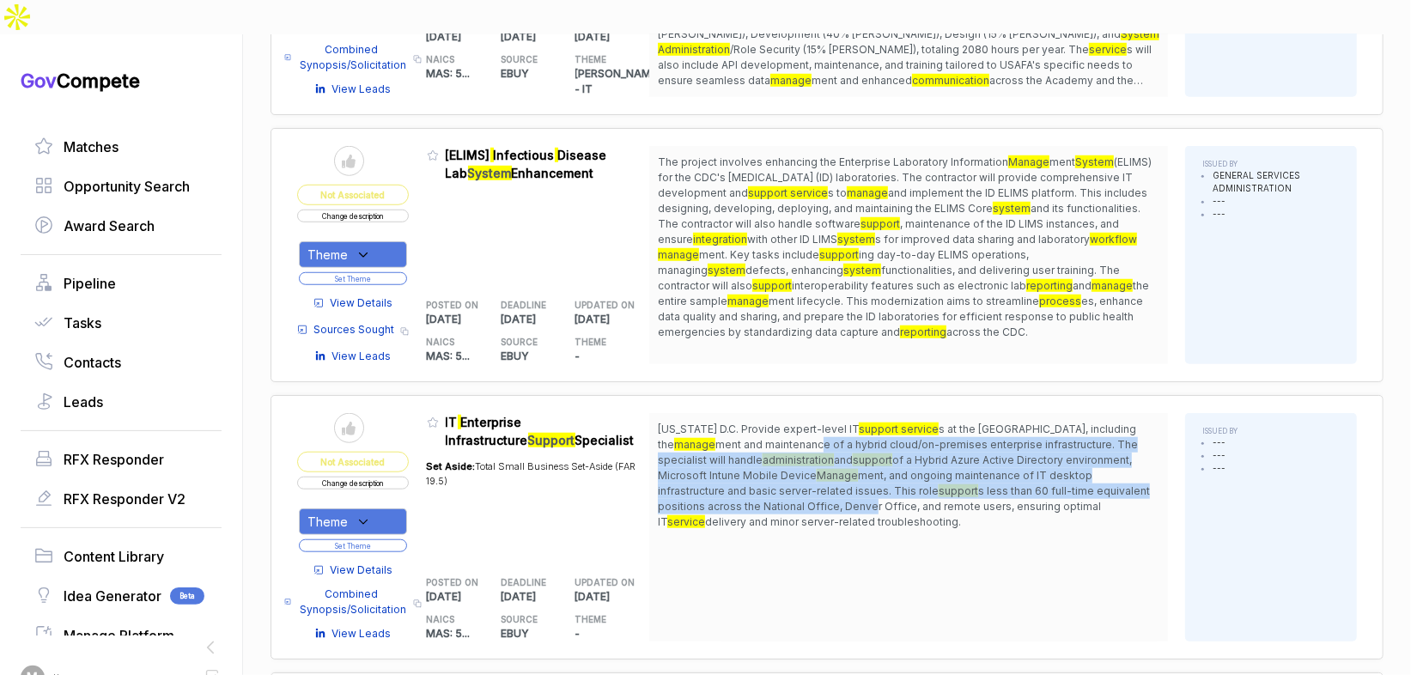
drag, startPoint x: 825, startPoint y: 403, endPoint x: 873, endPoint y: 470, distance: 82.5
click at [873, 470] on span "[US_STATE] D.C. Provide expert-level IT support service s at the OSHRC National…" at bounding box center [909, 476] width 502 height 108
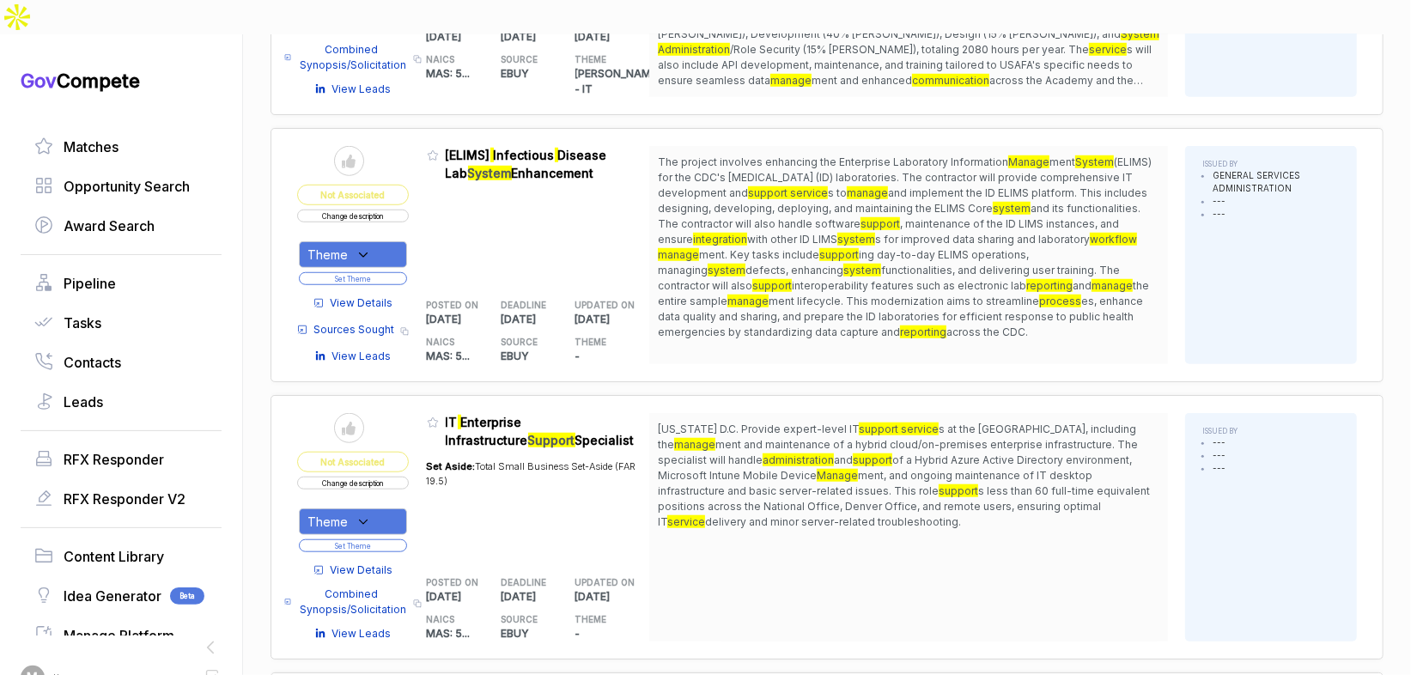
click at [906, 484] on span "s less than 60 full-time equivalent positions across the National Office, Denve…" at bounding box center [904, 506] width 492 height 44
click at [912, 469] on span "ment, and ongoing maintenance of IT desktop infrastructure and basic server-rel…" at bounding box center [875, 483] width 435 height 28
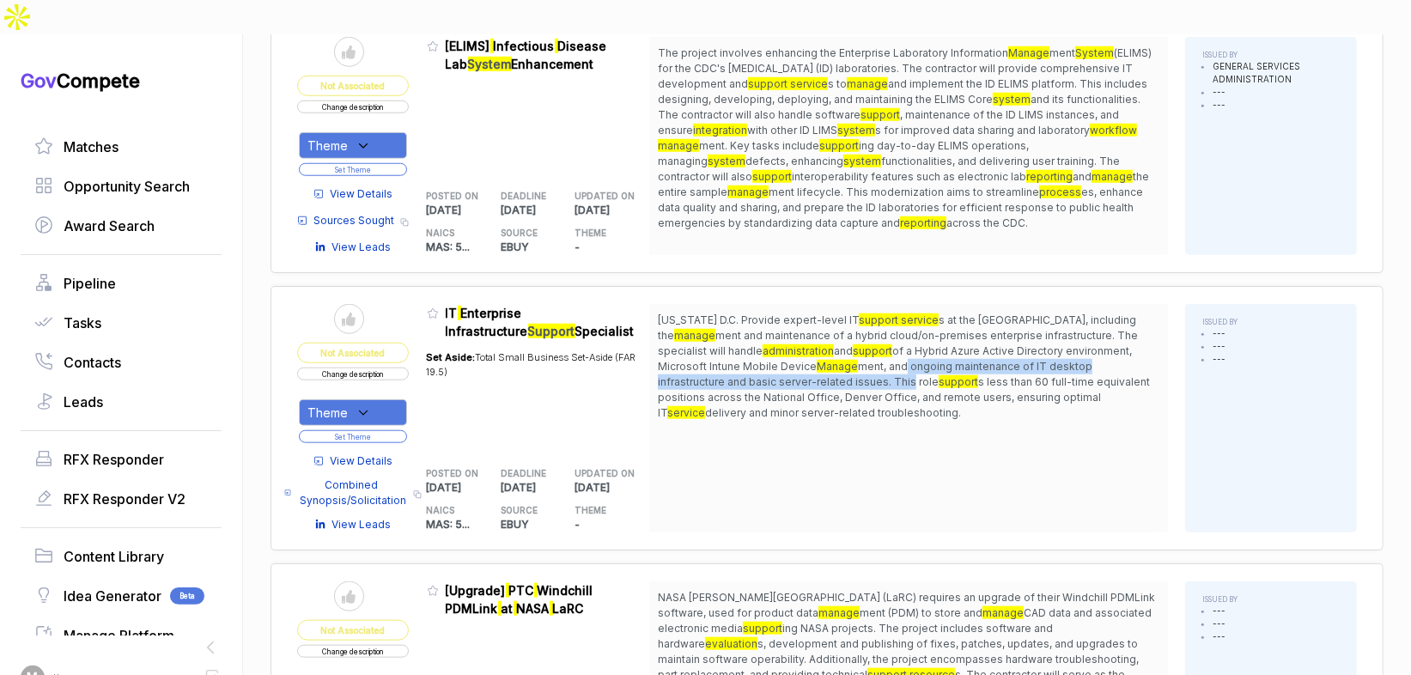
scroll to position [922, 0]
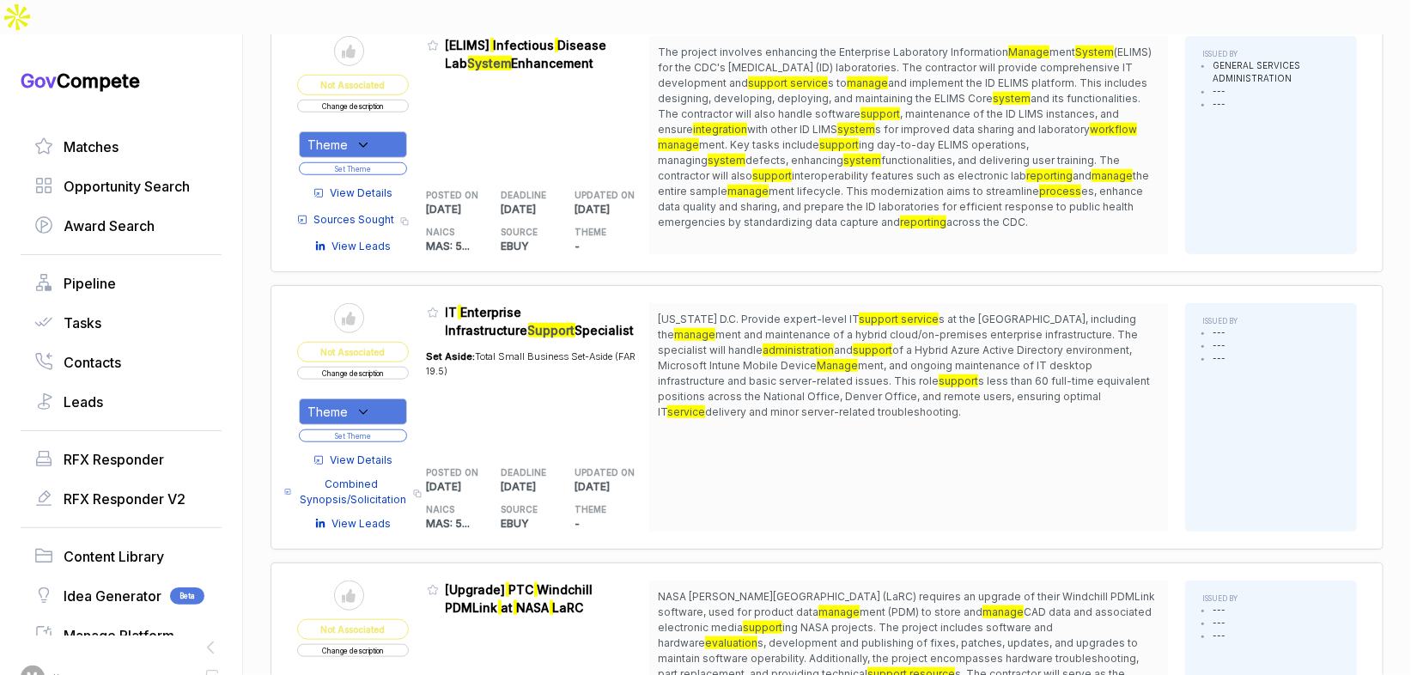
click at [914, 450] on div "[US_STATE] D.C. Provide expert-level IT support service s at the OSHRC National…" at bounding box center [908, 417] width 519 height 228
click at [386, 398] on div "Theme" at bounding box center [353, 411] width 108 height 27
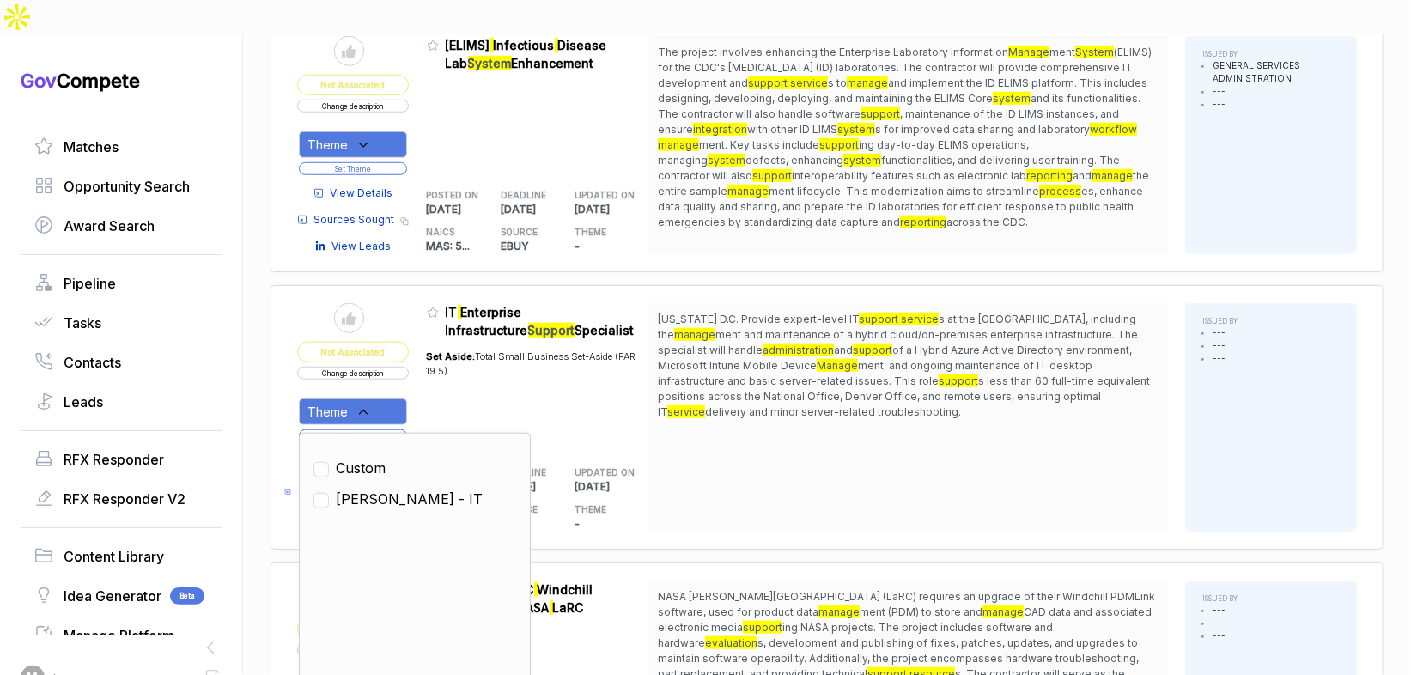
drag, startPoint x: 389, startPoint y: 457, endPoint x: 435, endPoint y: 385, distance: 85.3
click at [389, 489] on span "[PERSON_NAME] - IT" at bounding box center [409, 499] width 147 height 21
checkbox input "true"
click at [442, 376] on div "Set Aside: Total Small Business Set-Aside (FAR 19.5)" at bounding box center [538, 393] width 223 height 108
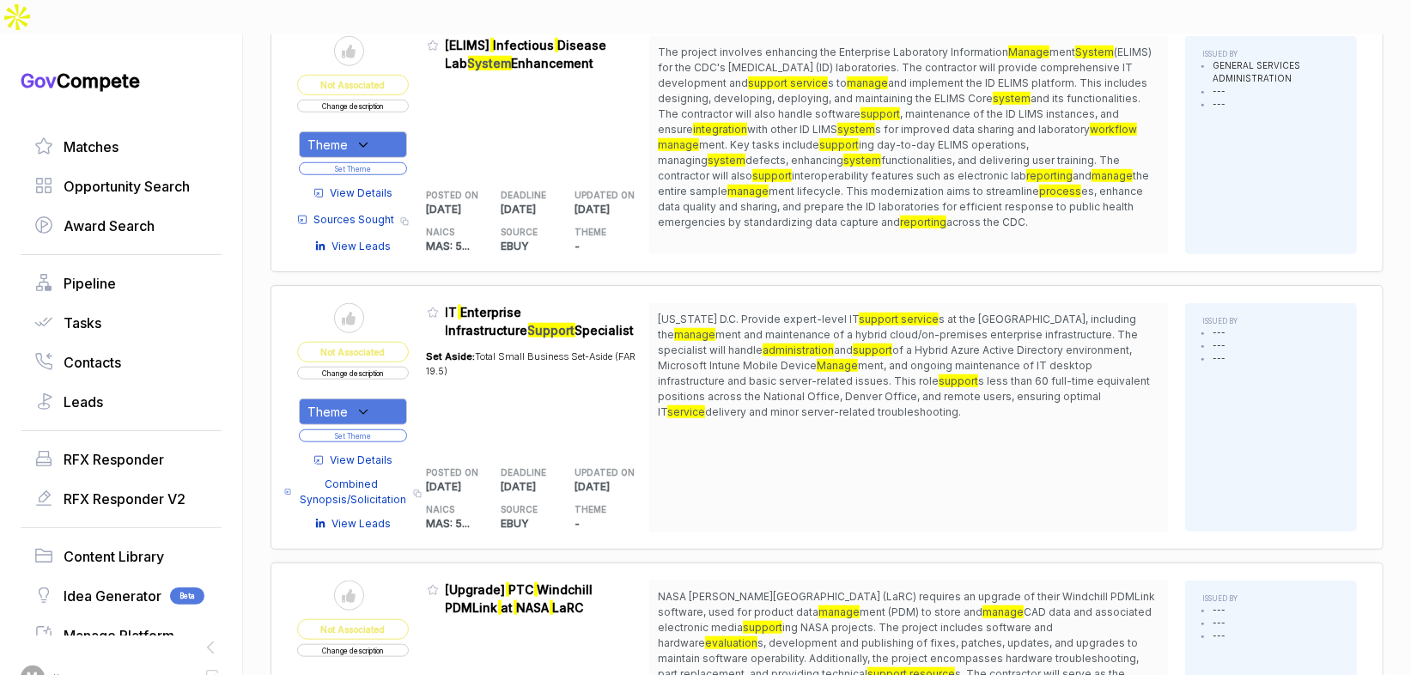
click at [407, 429] on button "Set Theme" at bounding box center [353, 435] width 108 height 13
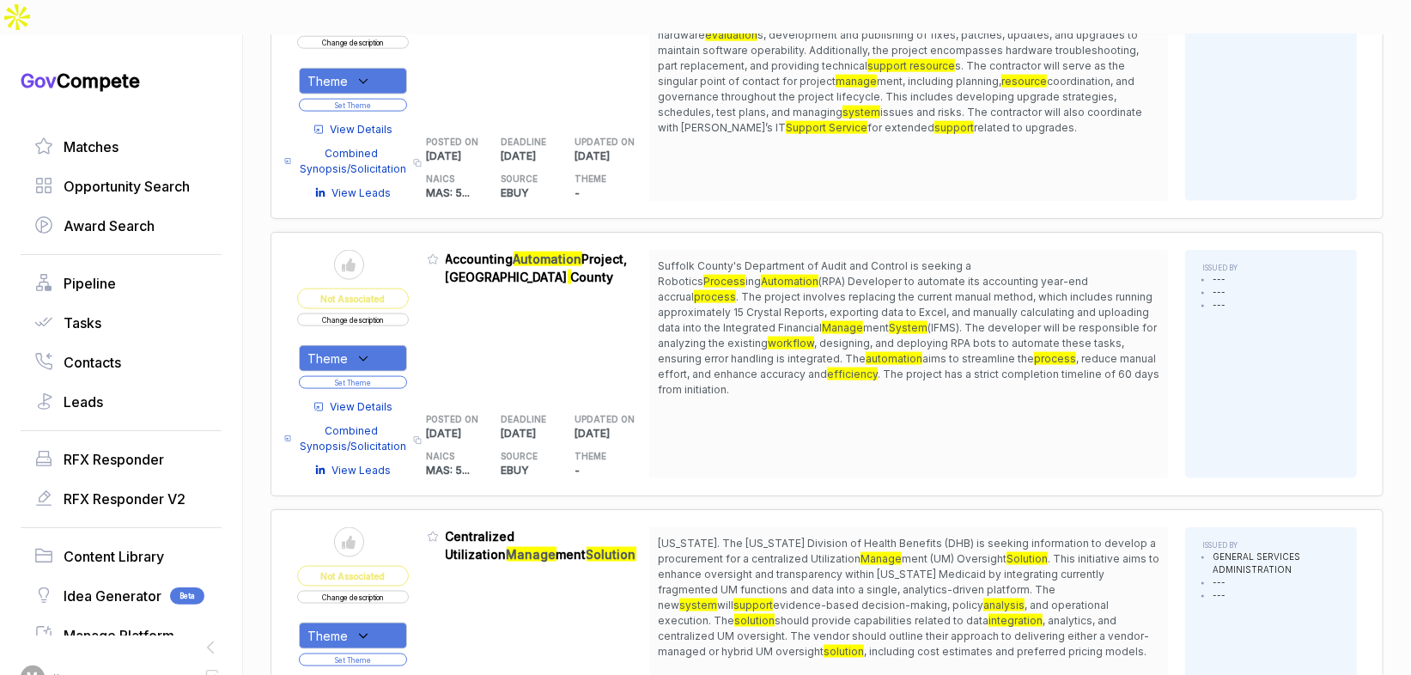
scroll to position [1482, 0]
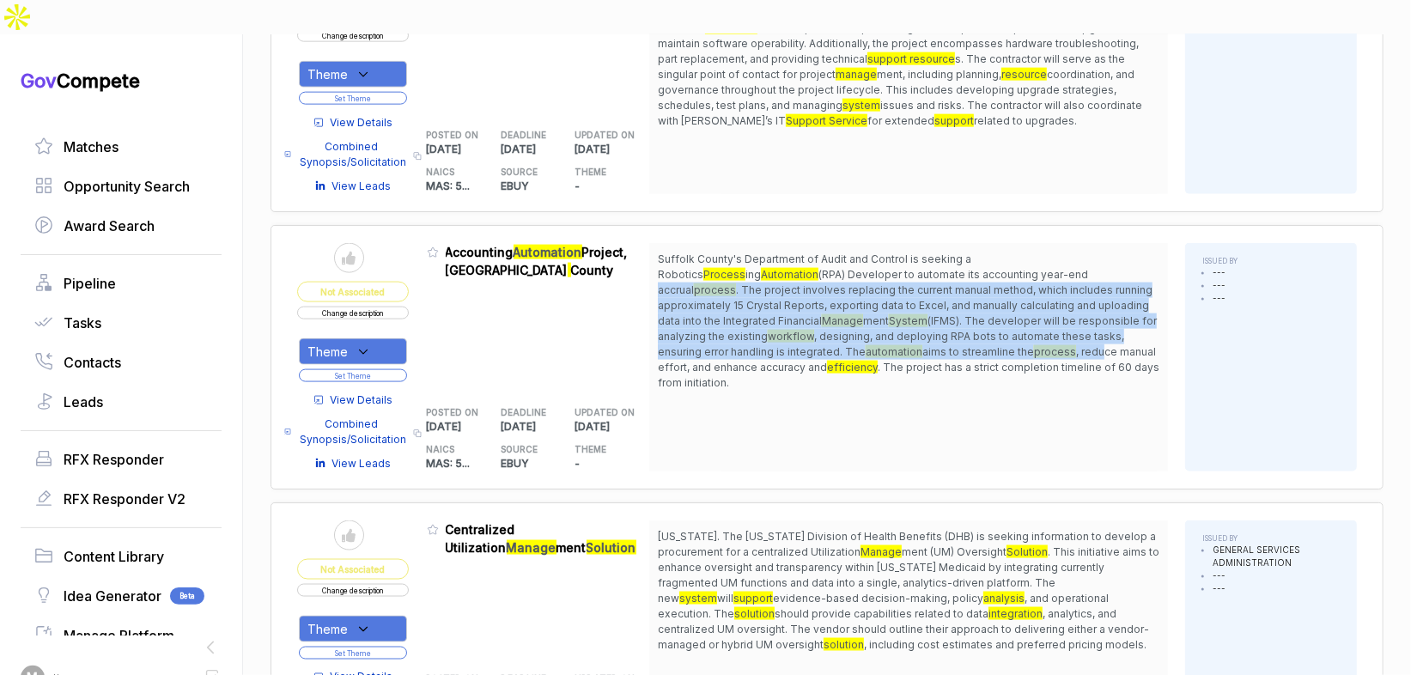
drag, startPoint x: 922, startPoint y: 228, endPoint x: 921, endPoint y: 297, distance: 69.6
click at [921, 297] on span "Suffolk County's Department of Audit and Control is seeking a Robotics Process …" at bounding box center [909, 321] width 502 height 139
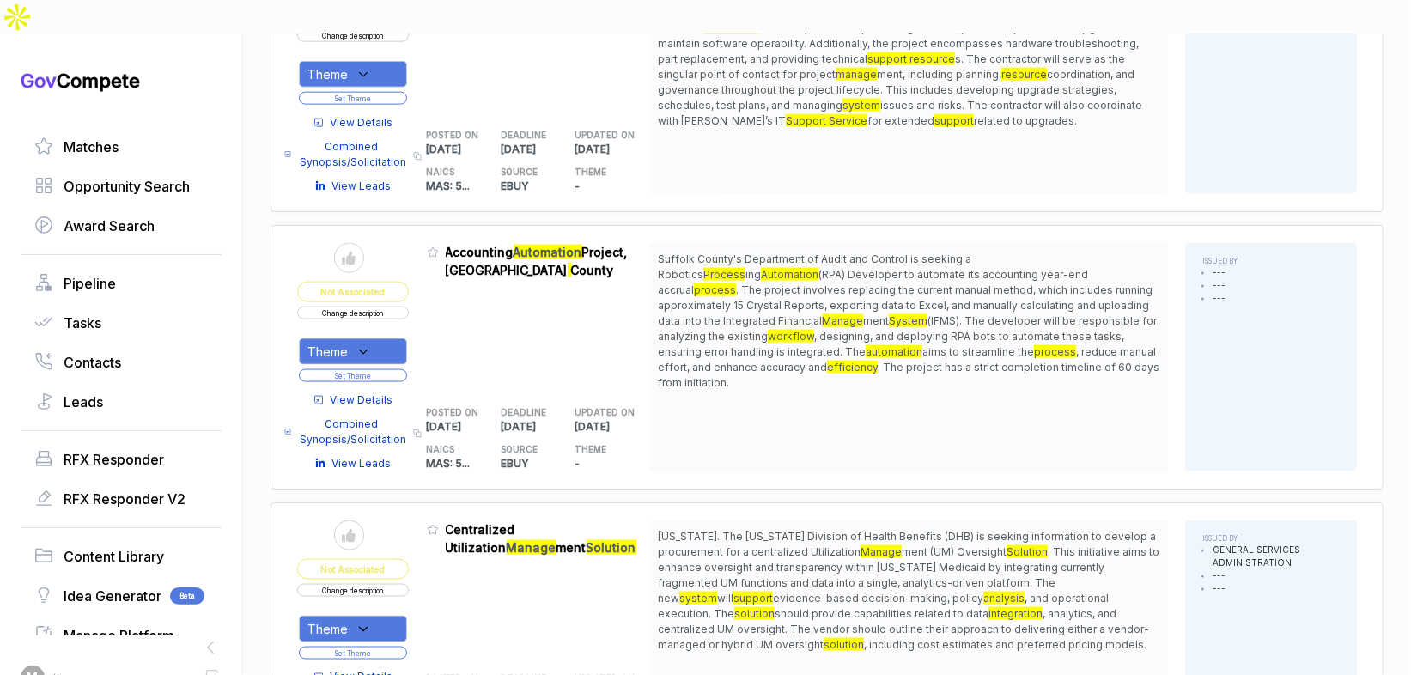
click at [922, 361] on span ". The project has a strict completion timeline of 60 days from initiation." at bounding box center [909, 375] width 502 height 28
click at [388, 307] on button "Change description" at bounding box center [353, 313] width 112 height 13
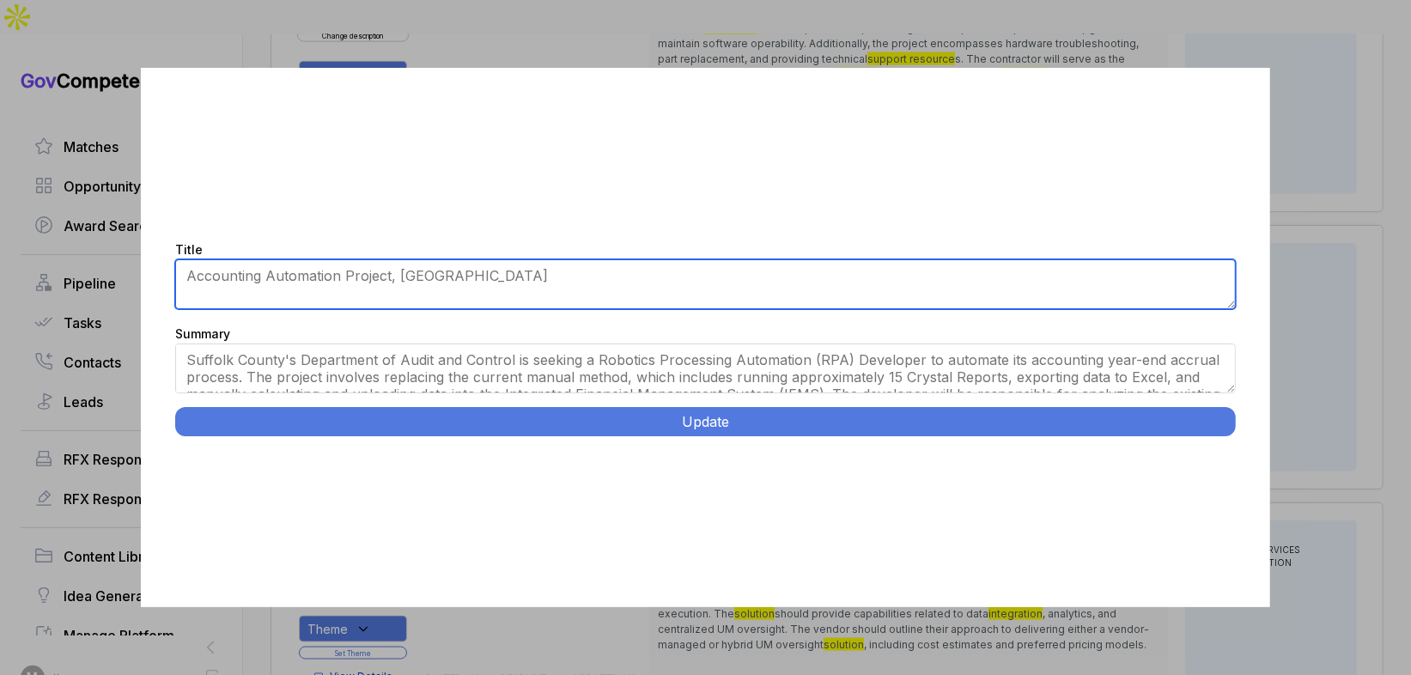
drag, startPoint x: 512, startPoint y: 281, endPoint x: 397, endPoint y: 273, distance: 115.3
click at [397, 273] on textarea "Accounting Automation Project, [GEOGRAPHIC_DATA]" at bounding box center [705, 284] width 1060 height 50
paste textarea "[GEOGRAPHIC_DATA]"
type textarea "Suffolk County Automation Project"
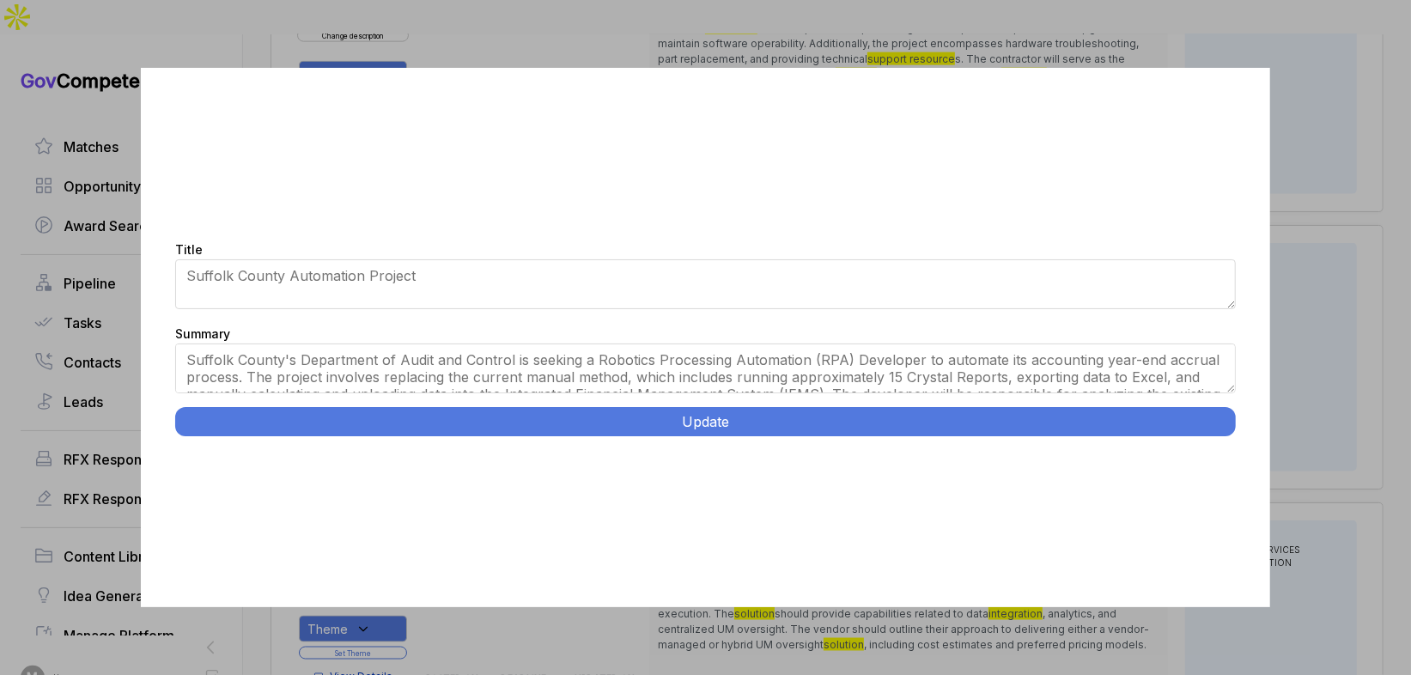
click at [731, 420] on button "Update" at bounding box center [705, 421] width 1060 height 29
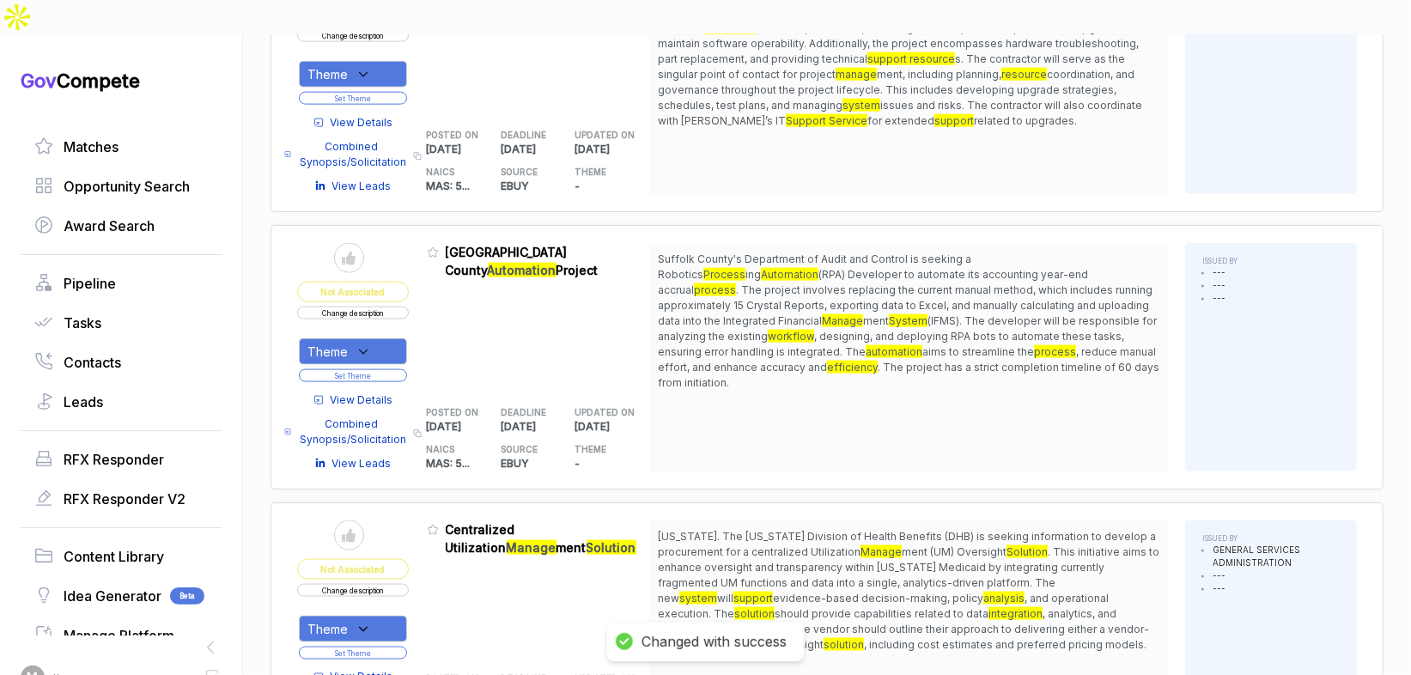
click at [371, 344] on icon at bounding box center [363, 351] width 15 height 15
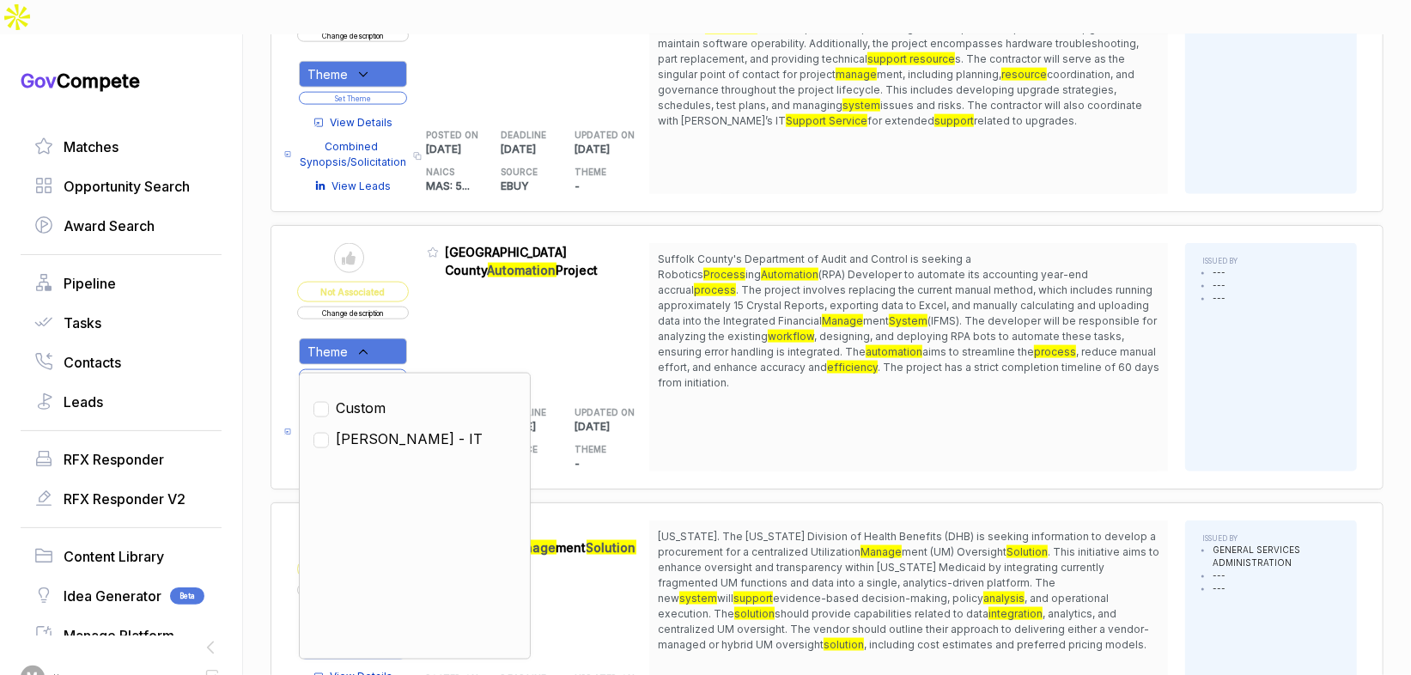
drag, startPoint x: 375, startPoint y: 387, endPoint x: 397, endPoint y: 356, distance: 38.3
click at [378, 429] on span "[PERSON_NAME] - IT" at bounding box center [409, 439] width 147 height 21
checkbox input "true"
drag, startPoint x: 435, startPoint y: 308, endPoint x: 419, endPoint y: 320, distance: 19.6
click at [432, 311] on table "Send to Pipeline Not Associated Change description Theme Clear Custom [PERSON_N…" at bounding box center [473, 357] width 352 height 228
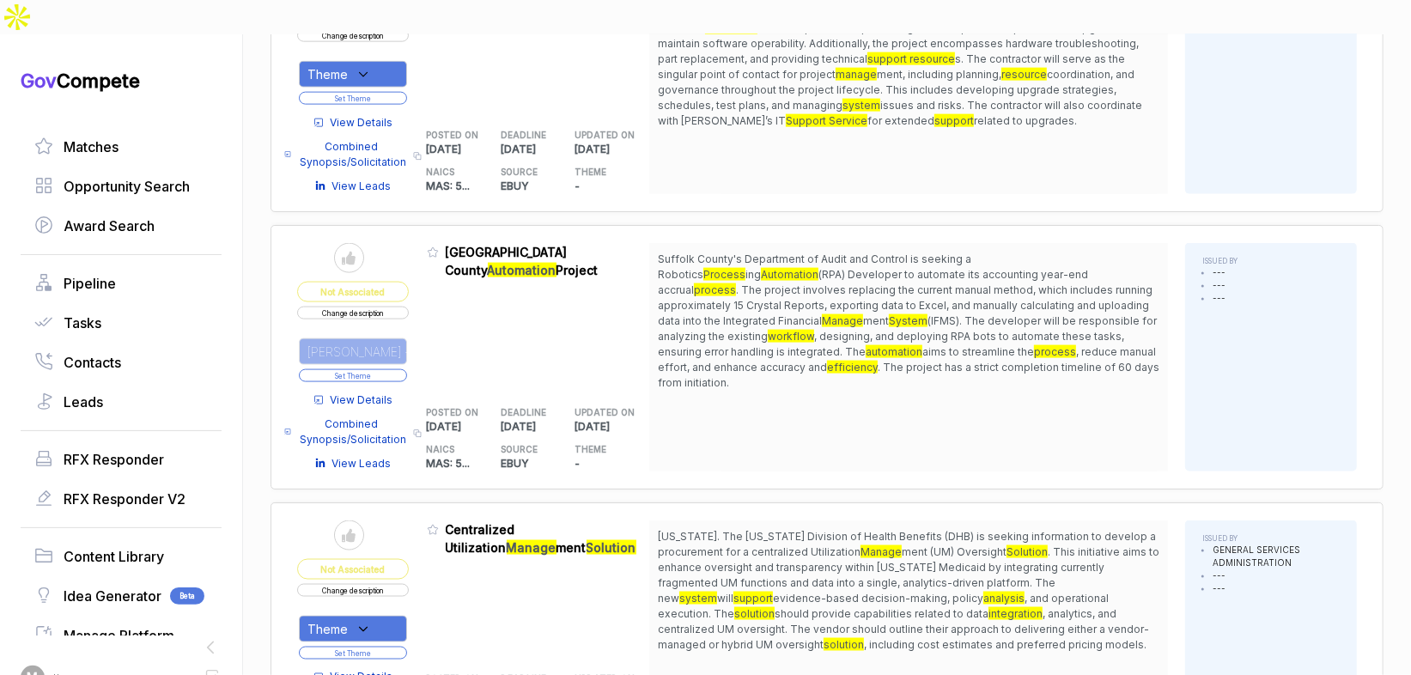
click at [407, 369] on button "Set Theme" at bounding box center [353, 375] width 108 height 13
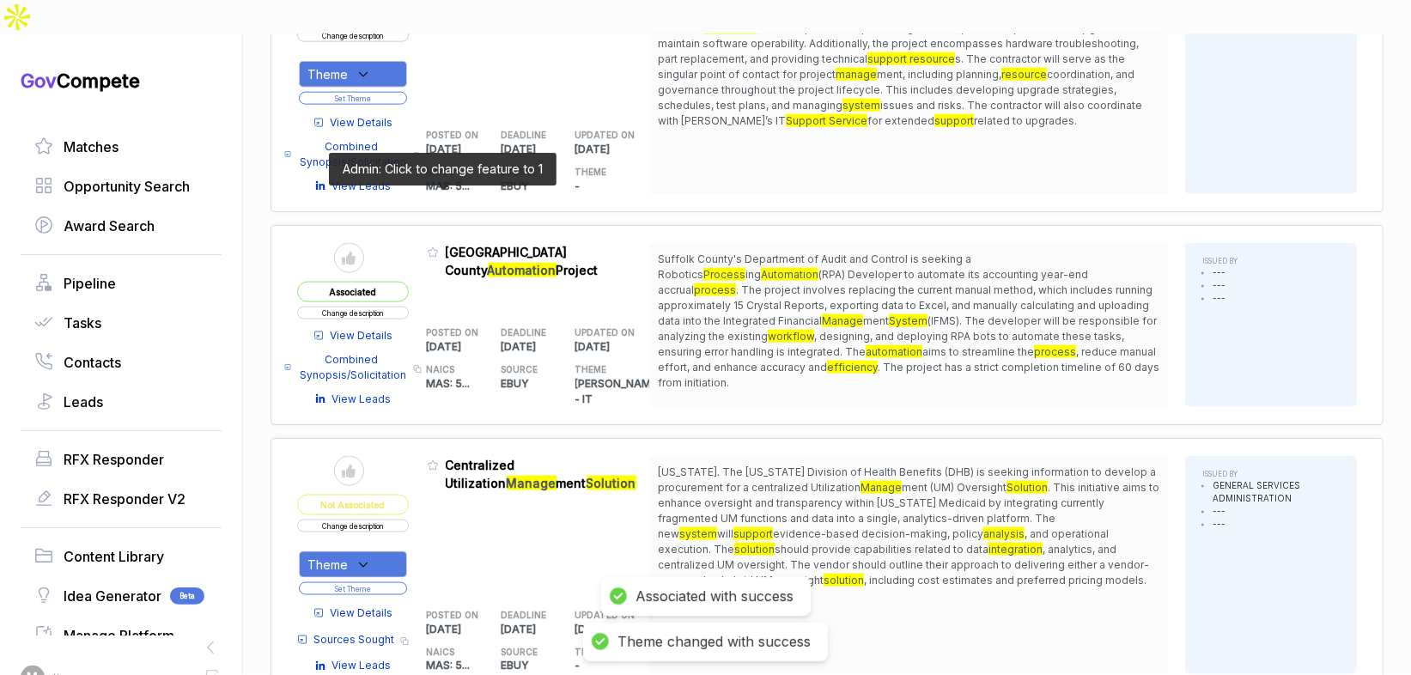
click at [439, 246] on icon at bounding box center [433, 252] width 12 height 12
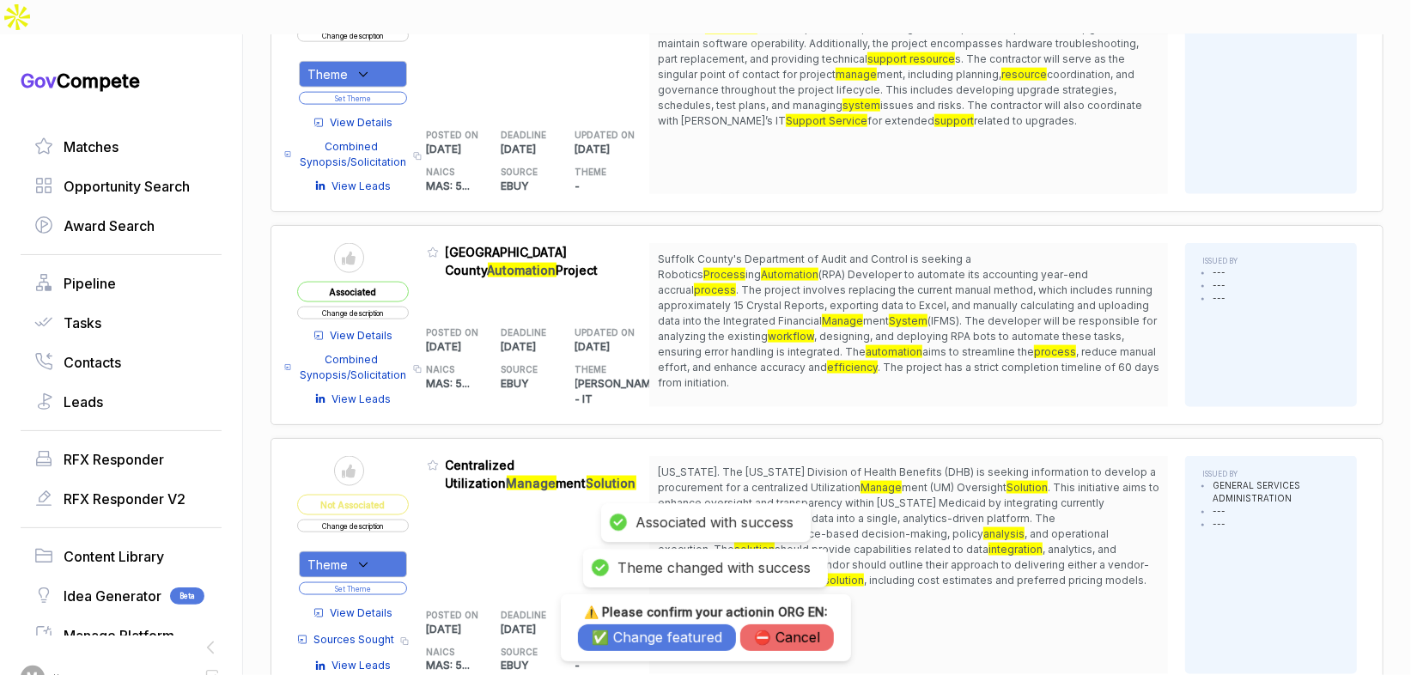
click at [625, 631] on button "✅ Change featured" at bounding box center [657, 637] width 158 height 27
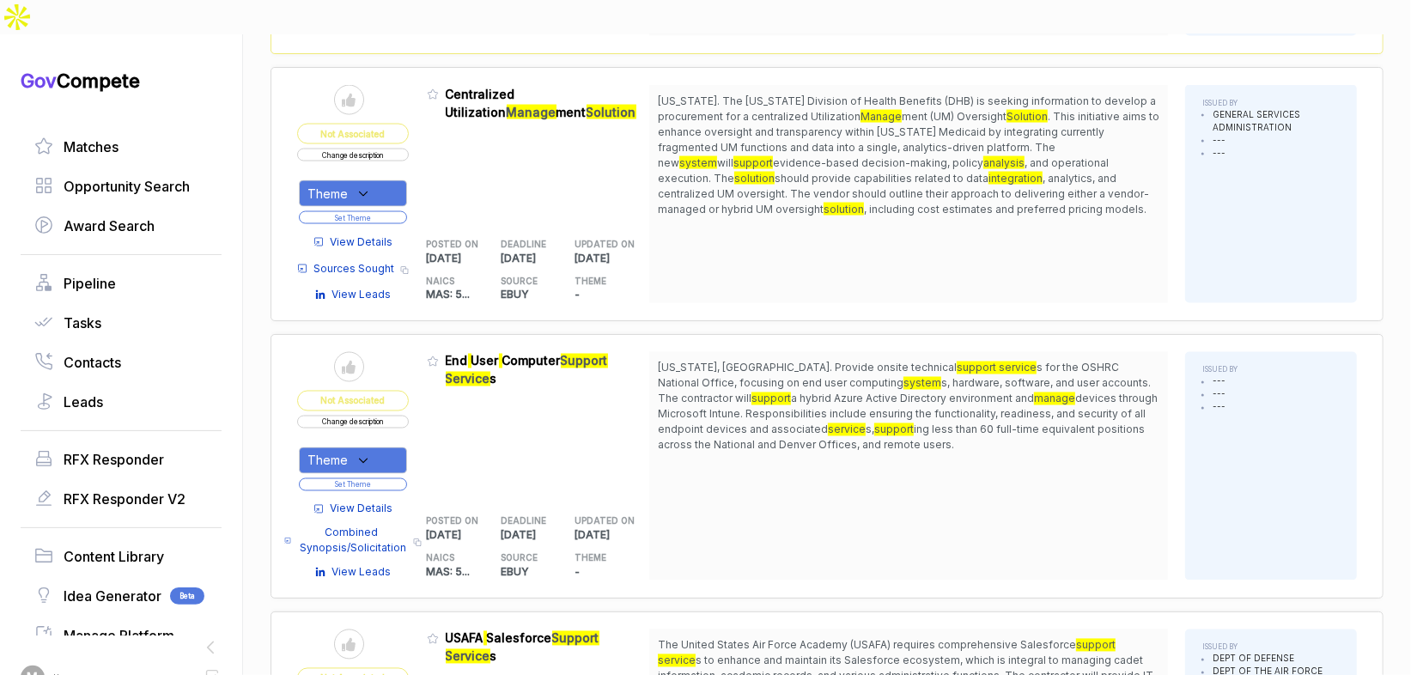
scroll to position [1845, 0]
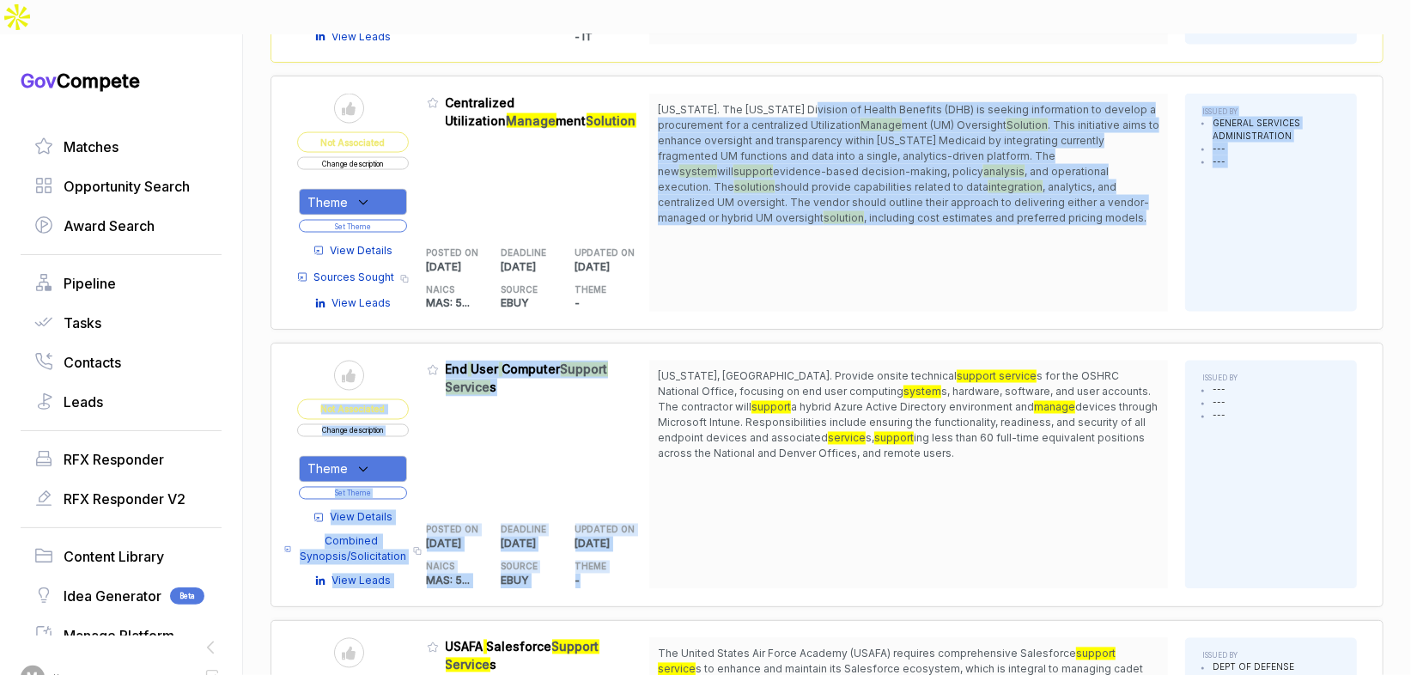
drag, startPoint x: 811, startPoint y: 49, endPoint x: 897, endPoint y: 294, distance: 259.7
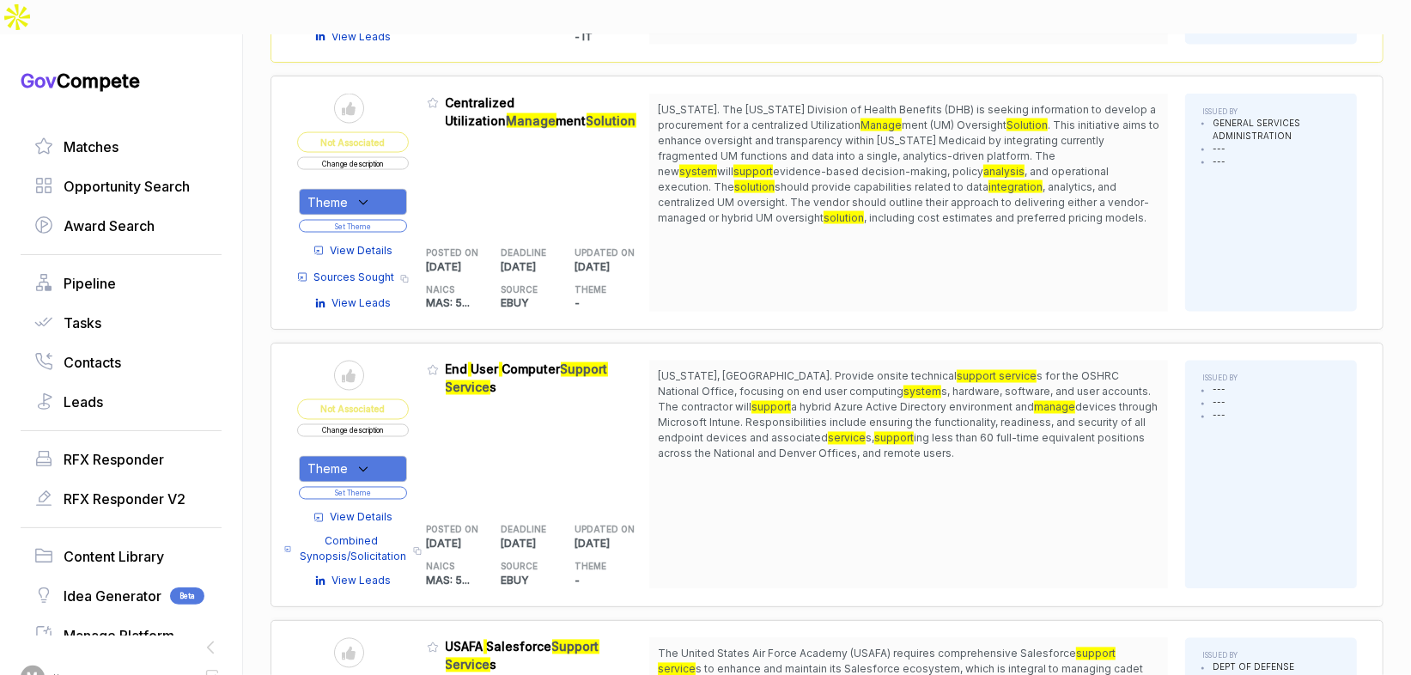
click at [899, 401] on span "a hybrid Azure Active Directory environment and" at bounding box center [912, 407] width 243 height 13
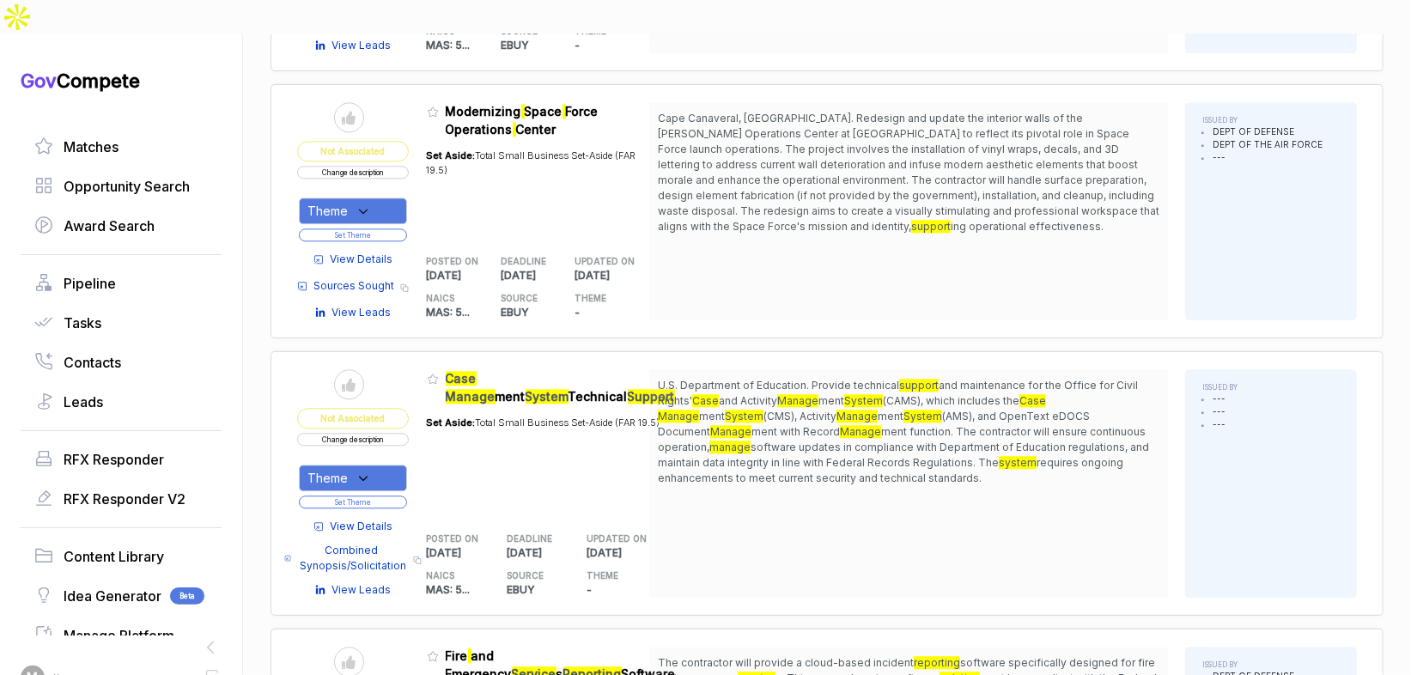
scroll to position [2762, 0]
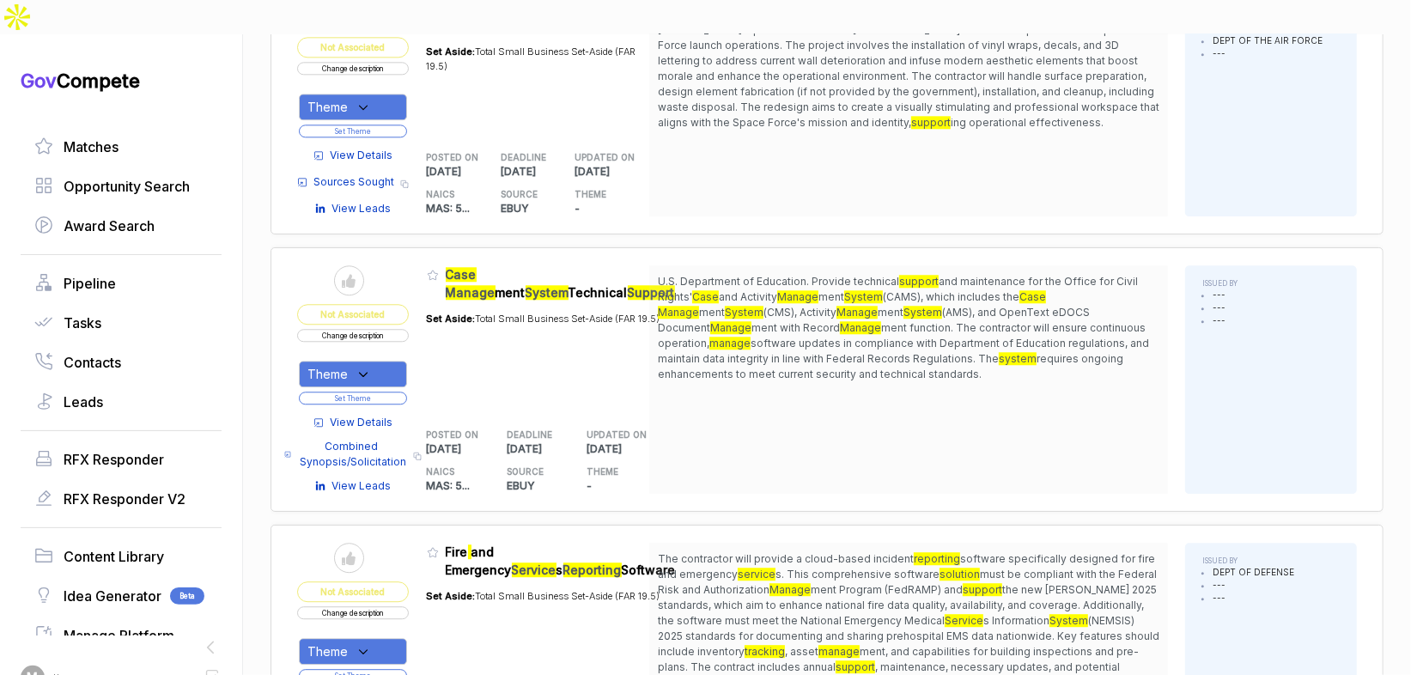
drag, startPoint x: 928, startPoint y: 228, endPoint x: 934, endPoint y: 307, distance: 78.3
click at [934, 307] on span "U.S. Department of Education. Provide technical support and maintenance for the…" at bounding box center [909, 328] width 502 height 108
click at [932, 309] on span "U.S. Department of Education. Provide technical support and maintenance for the…" at bounding box center [909, 328] width 502 height 108
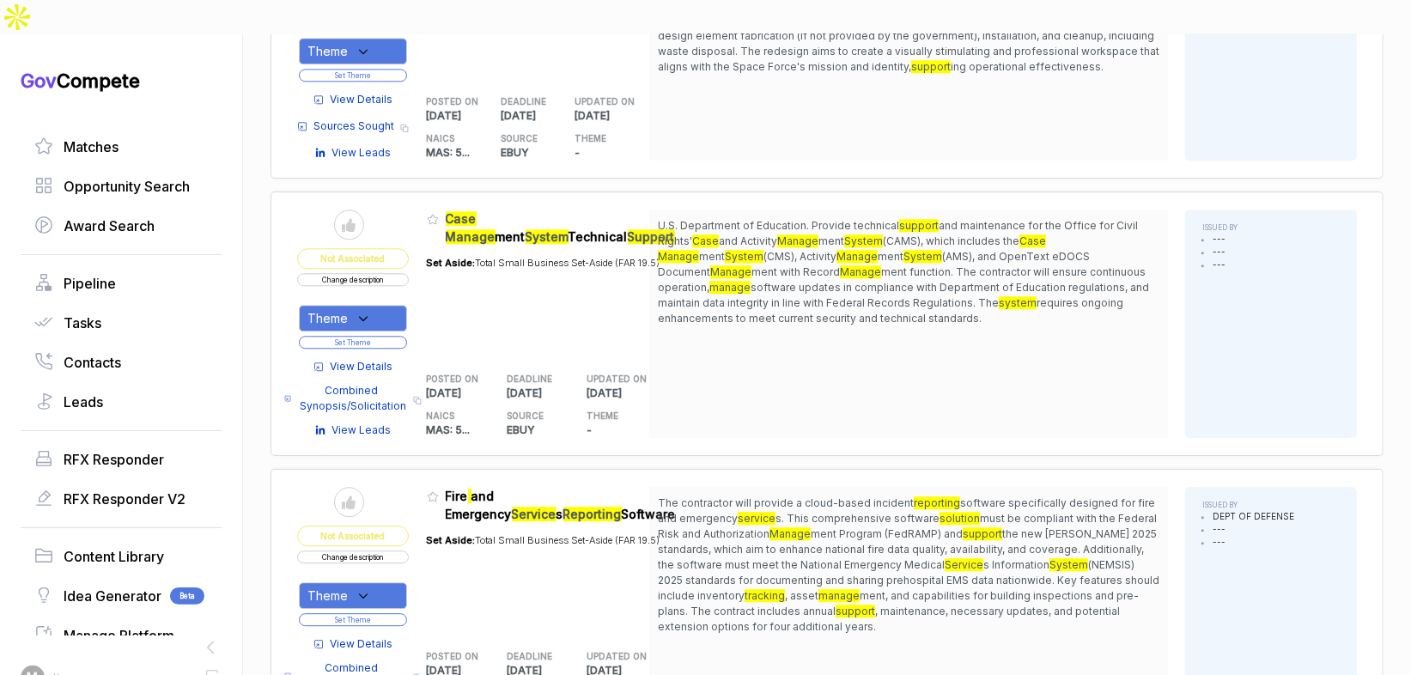
scroll to position [2836, 0]
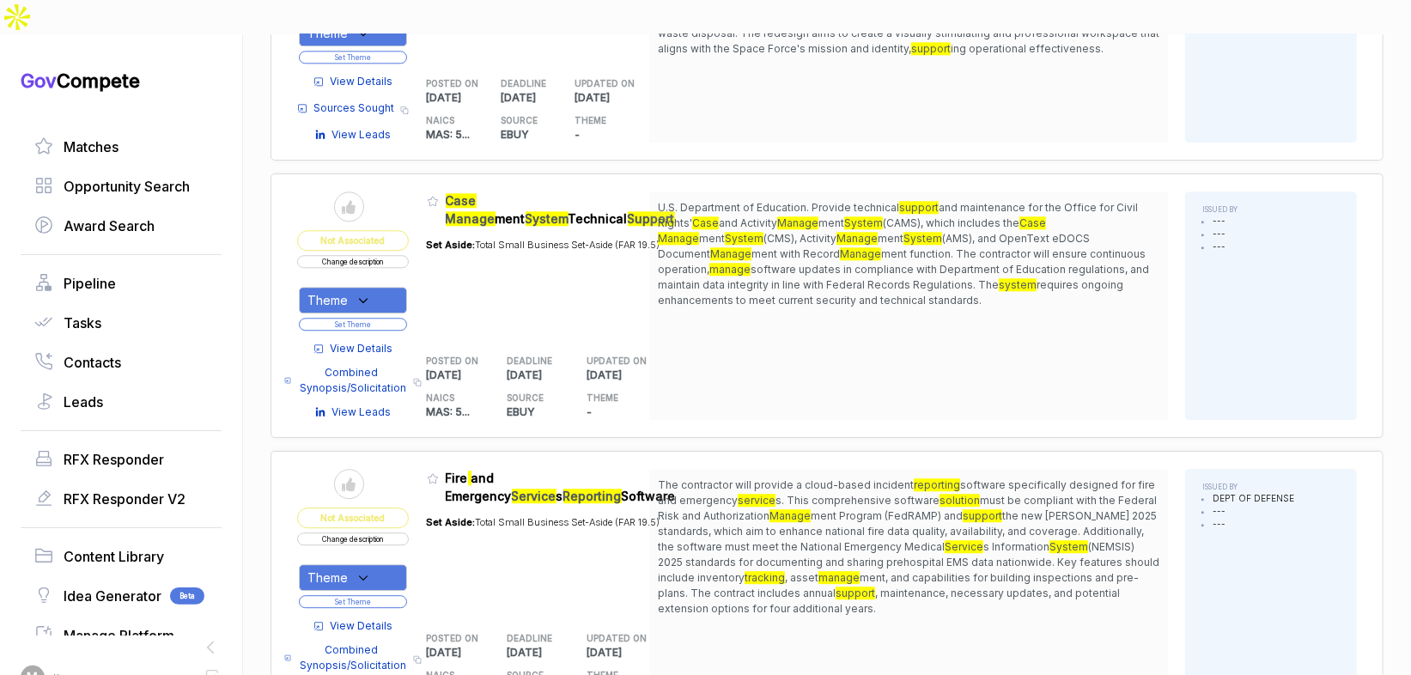
click at [394, 255] on button "Change description" at bounding box center [353, 261] width 112 height 13
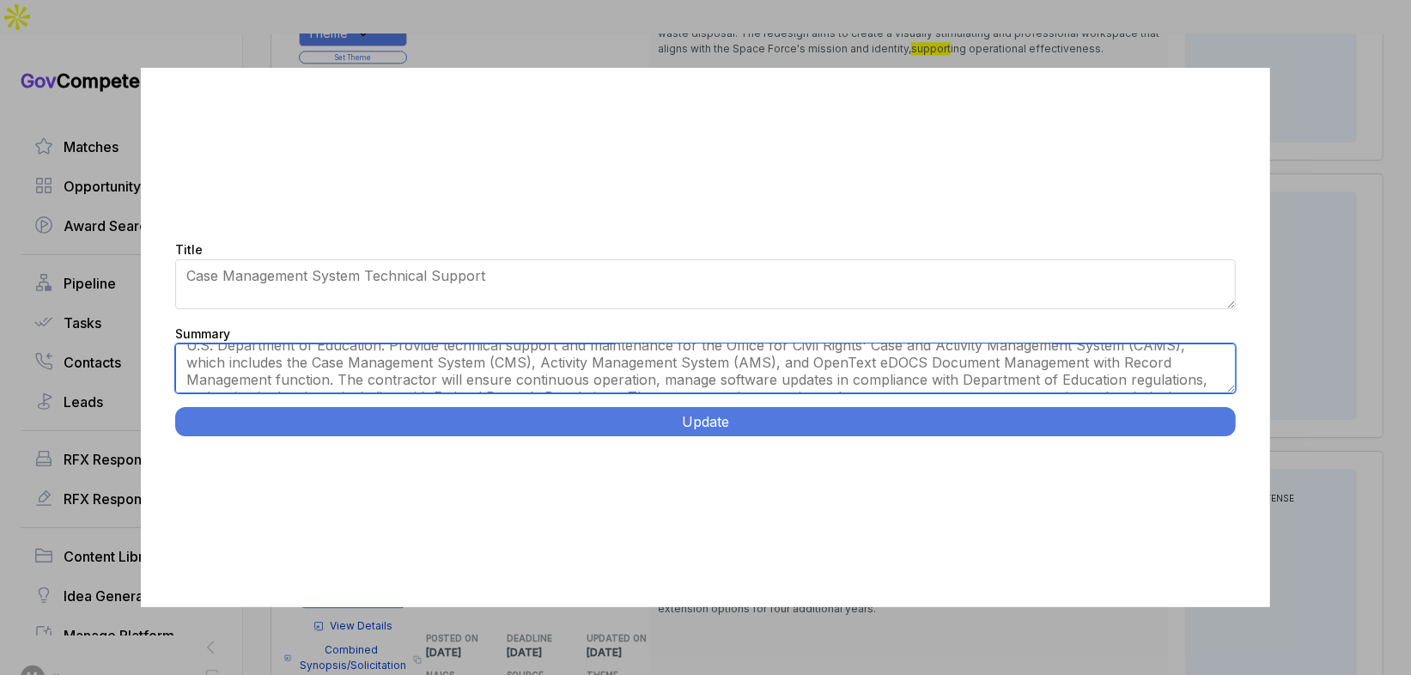
scroll to position [52, 0]
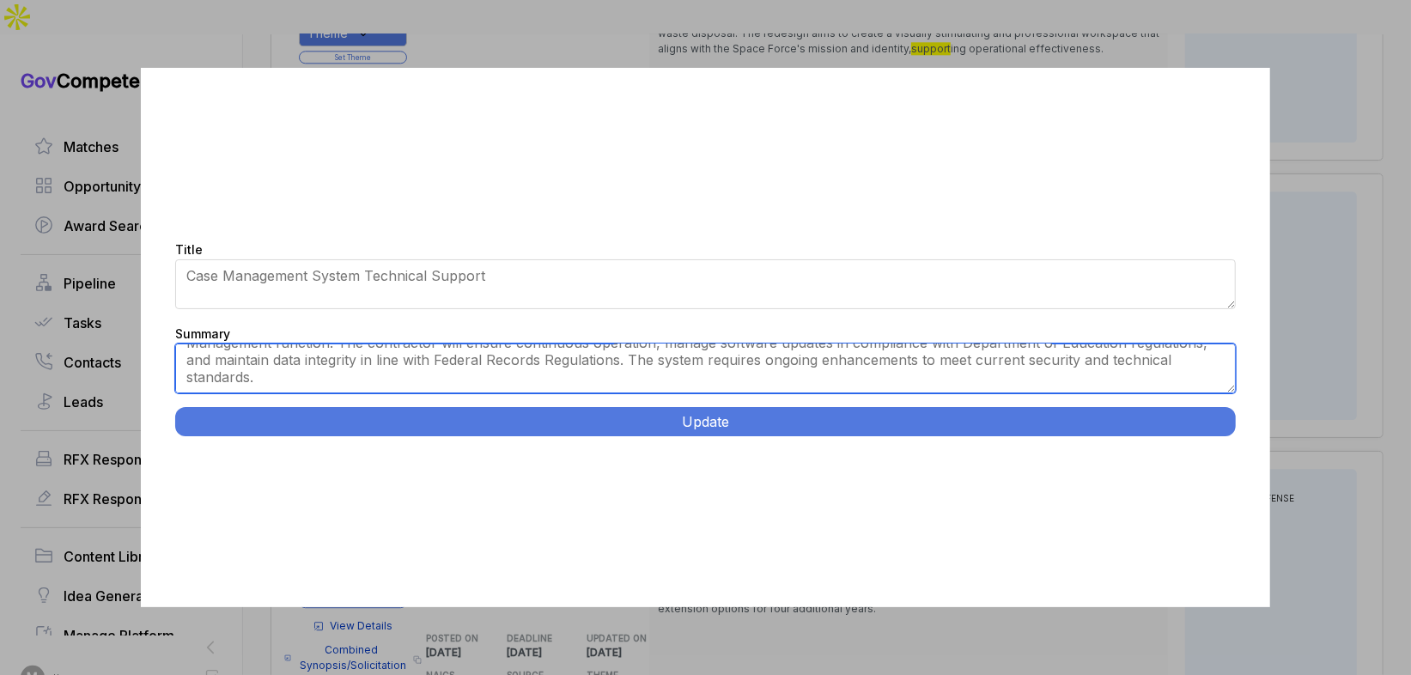
drag, startPoint x: 766, startPoint y: 378, endPoint x: 623, endPoint y: 367, distance: 143.0
click at [623, 367] on textarea "U.S. Department of Education. Provide technical support and maintenance for the…" at bounding box center [705, 369] width 1060 height 50
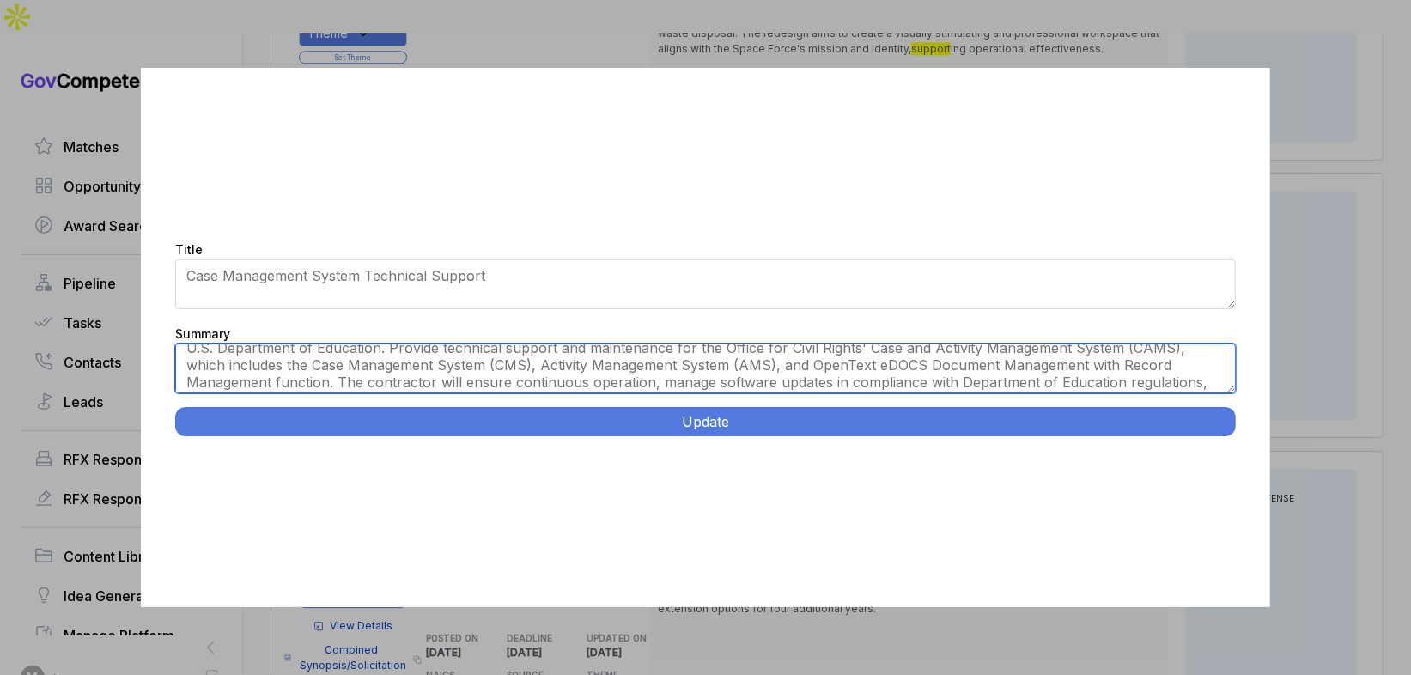
scroll to position [12, 0]
type textarea "U.S. Department of Education. Provide technical support and maintenance for the…"
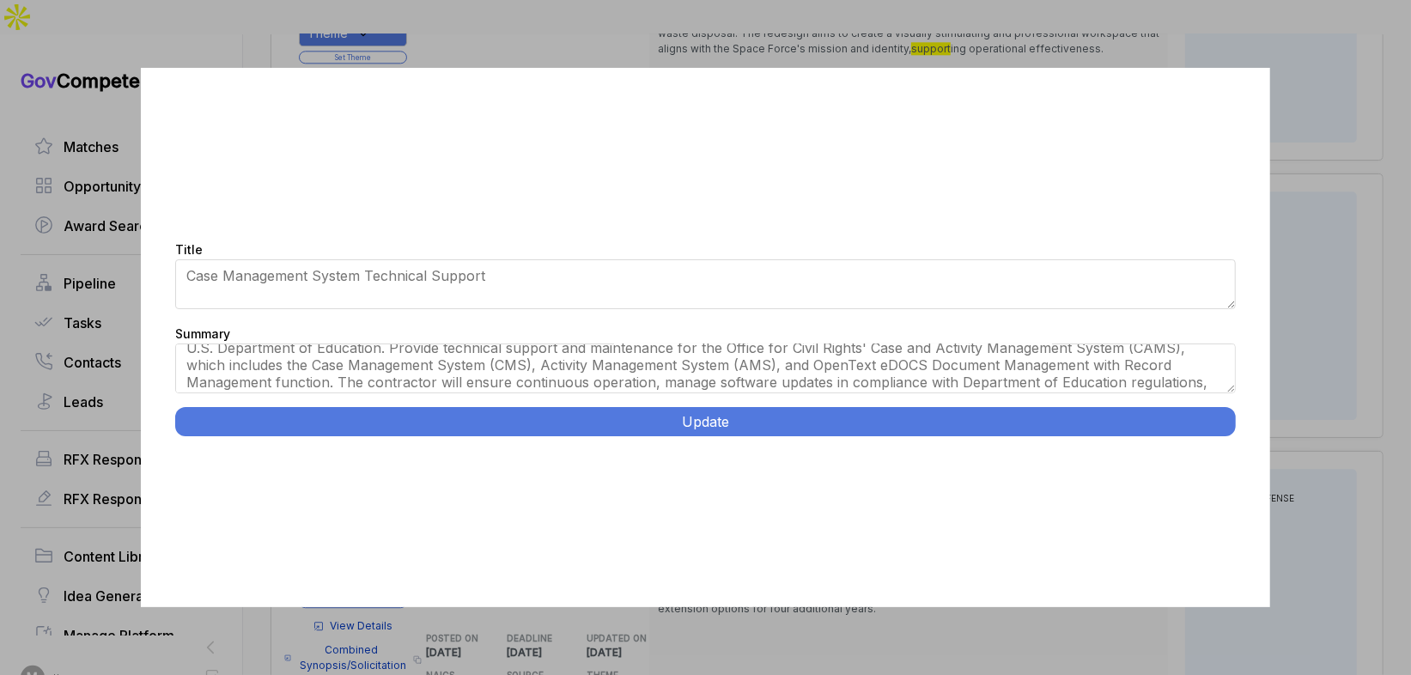
click at [768, 414] on button "Update" at bounding box center [705, 421] width 1060 height 29
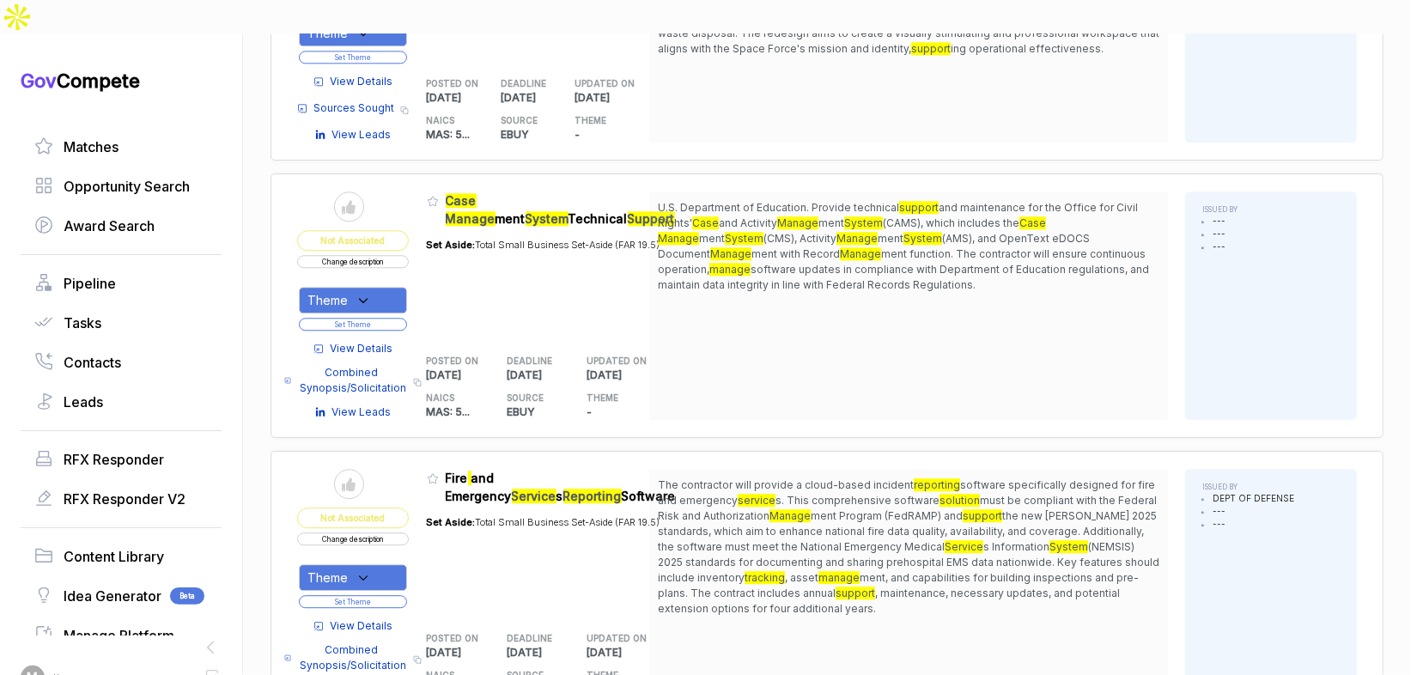
click at [374, 287] on div "Theme" at bounding box center [353, 300] width 108 height 27
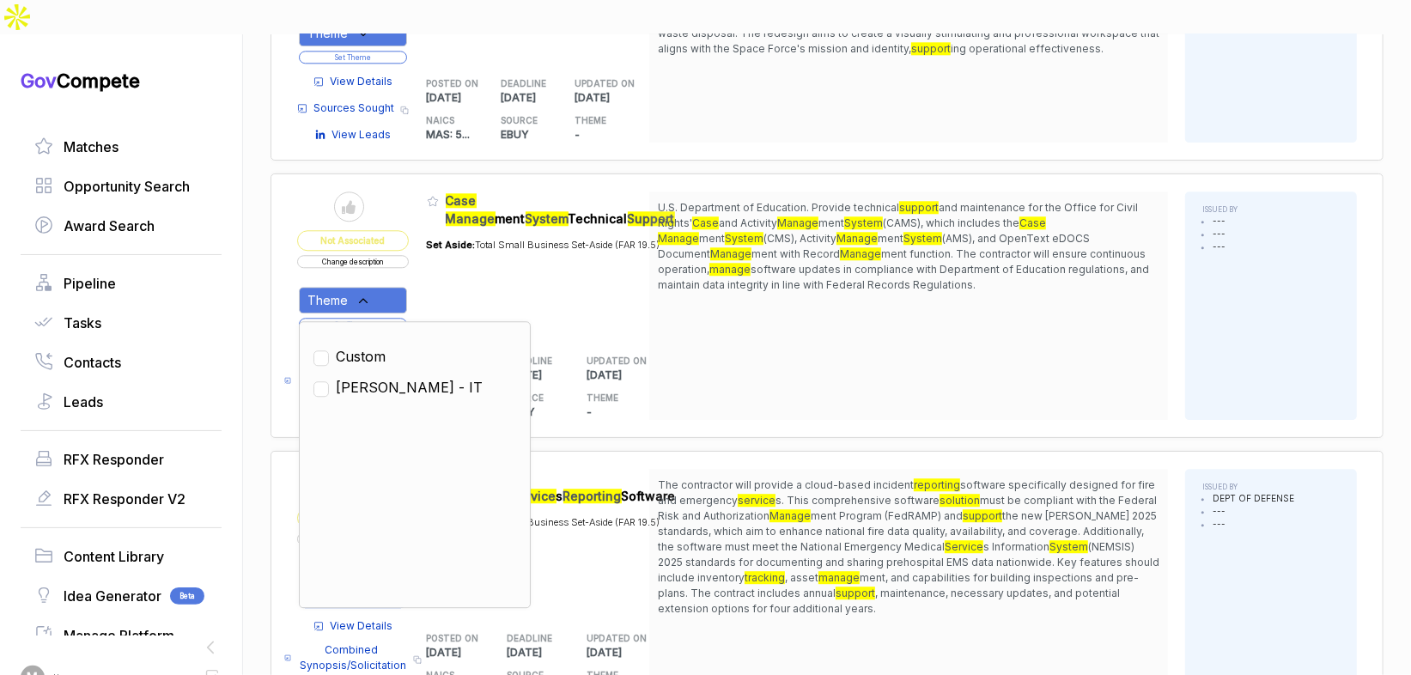
drag, startPoint x: 377, startPoint y: 321, endPoint x: 408, endPoint y: 275, distance: 55.7
click at [378, 377] on span "[PERSON_NAME] - IT" at bounding box center [409, 387] width 147 height 21
checkbox input "true"
drag, startPoint x: 426, startPoint y: 246, endPoint x: 402, endPoint y: 260, distance: 27.7
click at [425, 247] on table "Send to Pipeline Not Associated Change description Theme Clear Custom [PERSON_N…" at bounding box center [473, 306] width 352 height 228
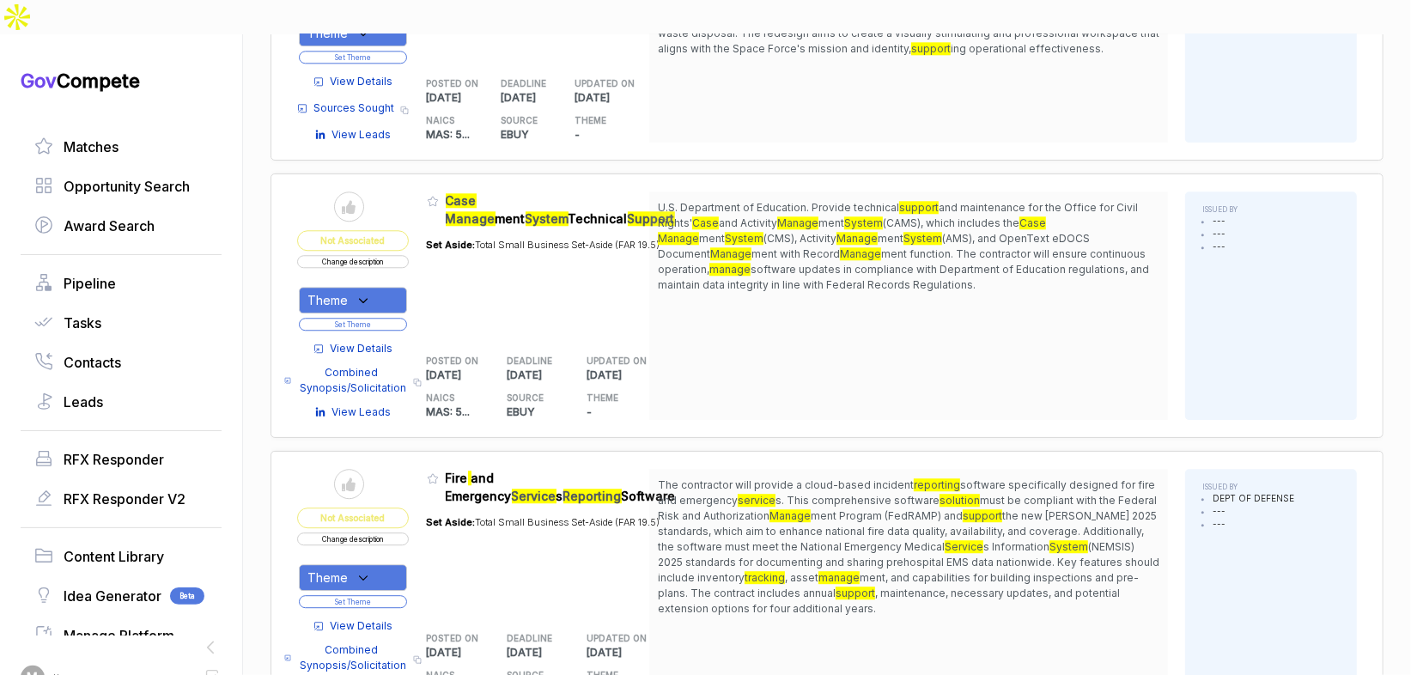
click at [401, 318] on button "Set Theme" at bounding box center [353, 324] width 108 height 13
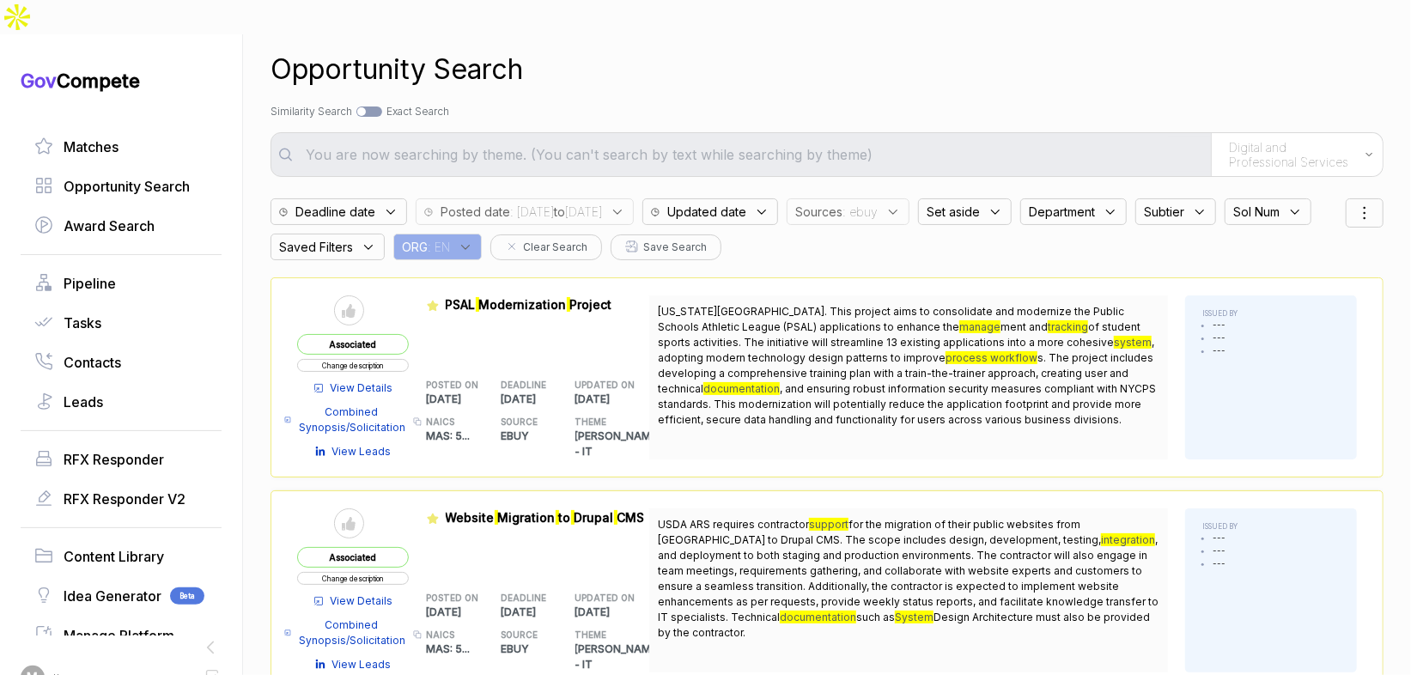
scroll to position [0, 0]
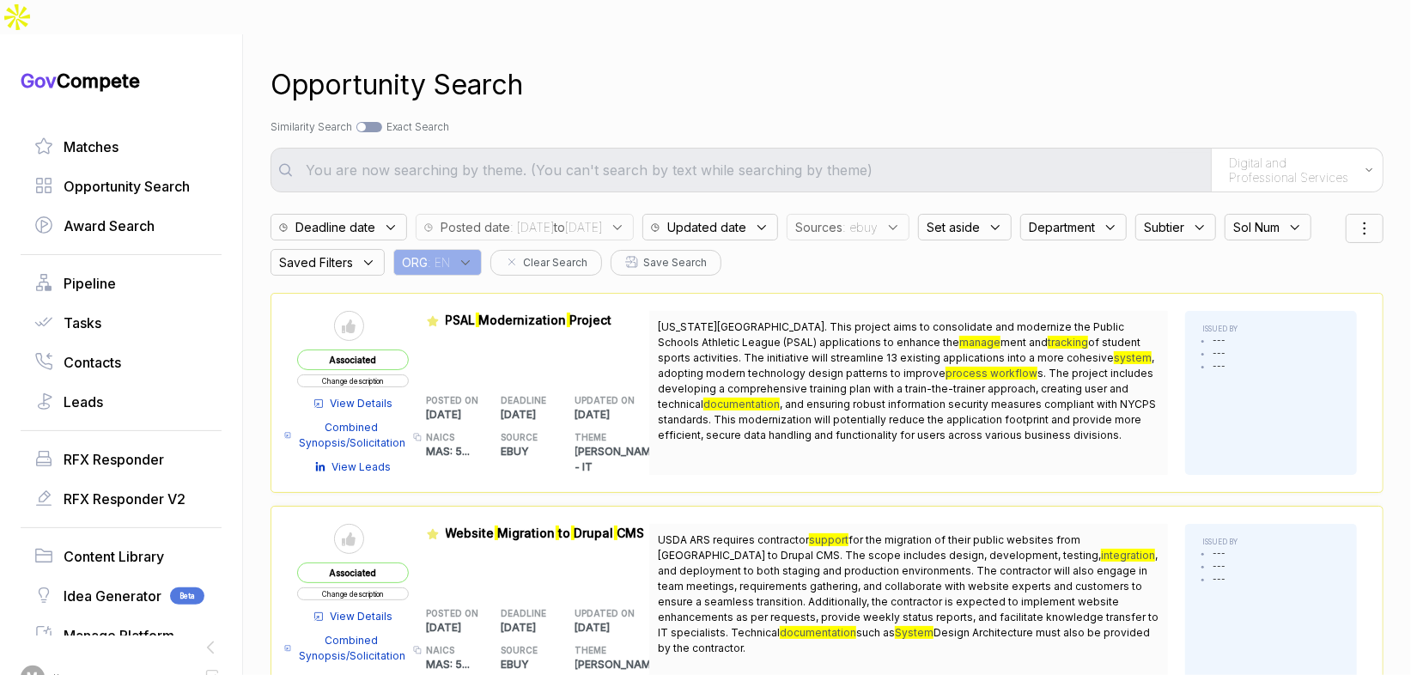
click at [878, 218] on span ": ebuy" at bounding box center [859, 227] width 35 height 18
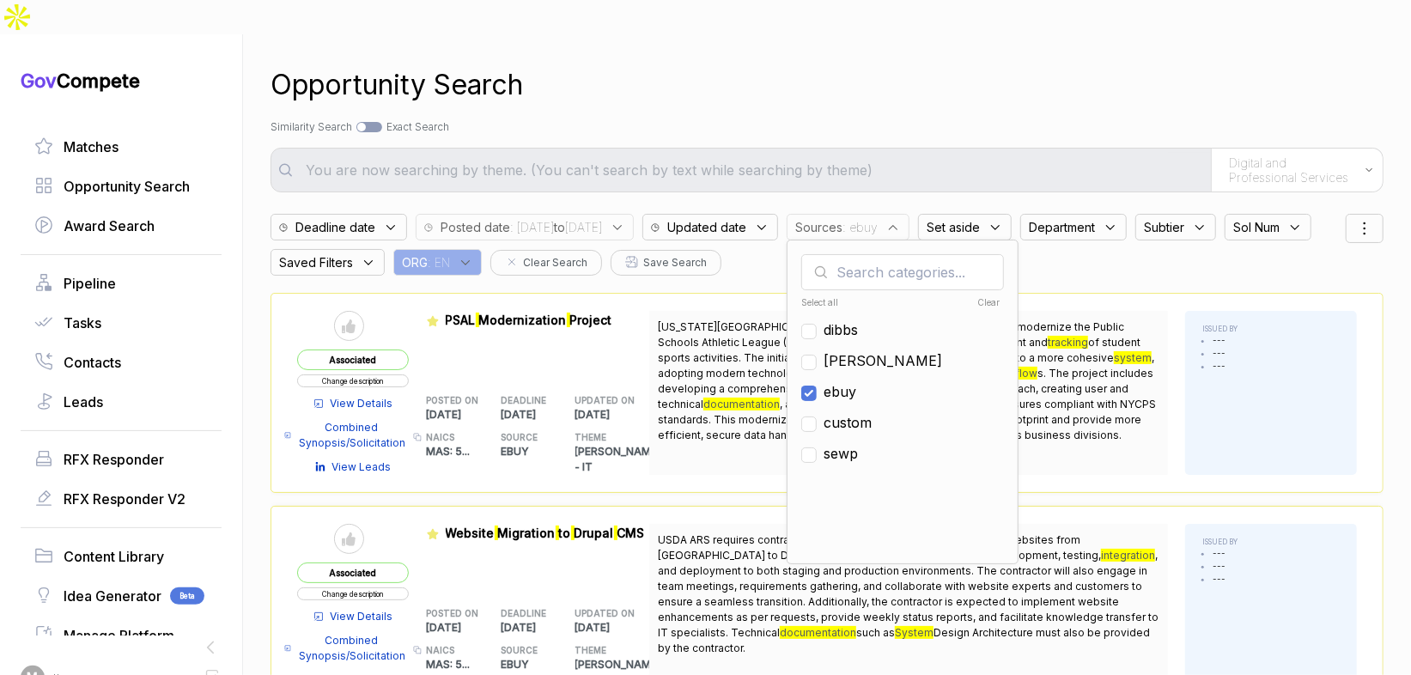
drag, startPoint x: 890, startPoint y: 355, endPoint x: 890, endPoint y: 340, distance: 14.6
click at [890, 340] on ul "Select all Clear [PERSON_NAME] ebuy custom sewp" at bounding box center [902, 421] width 203 height 258
drag, startPoint x: 889, startPoint y: 319, endPoint x: 893, endPoint y: 288, distance: 32.1
click at [889, 350] on span "[PERSON_NAME]" at bounding box center [883, 360] width 119 height 21
checkbox input "true"
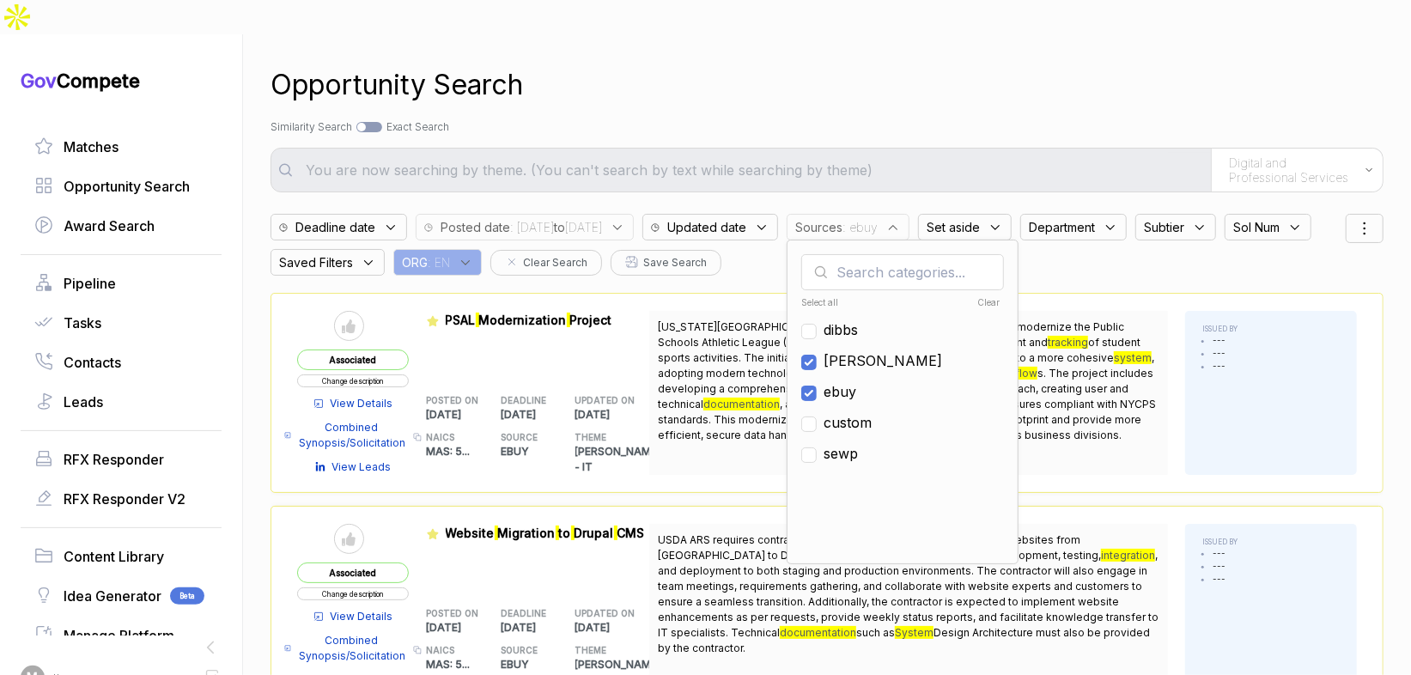
drag, startPoint x: 903, startPoint y: 359, endPoint x: 902, endPoint y: 345, distance: 13.8
click at [856, 381] on span "ebuy" at bounding box center [840, 391] width 33 height 21
checkbox input "false"
click at [939, 101] on div "Opportunity Search Search by Topic Relevance Similarity Search Search by Exact …" at bounding box center [827, 371] width 1113 height 675
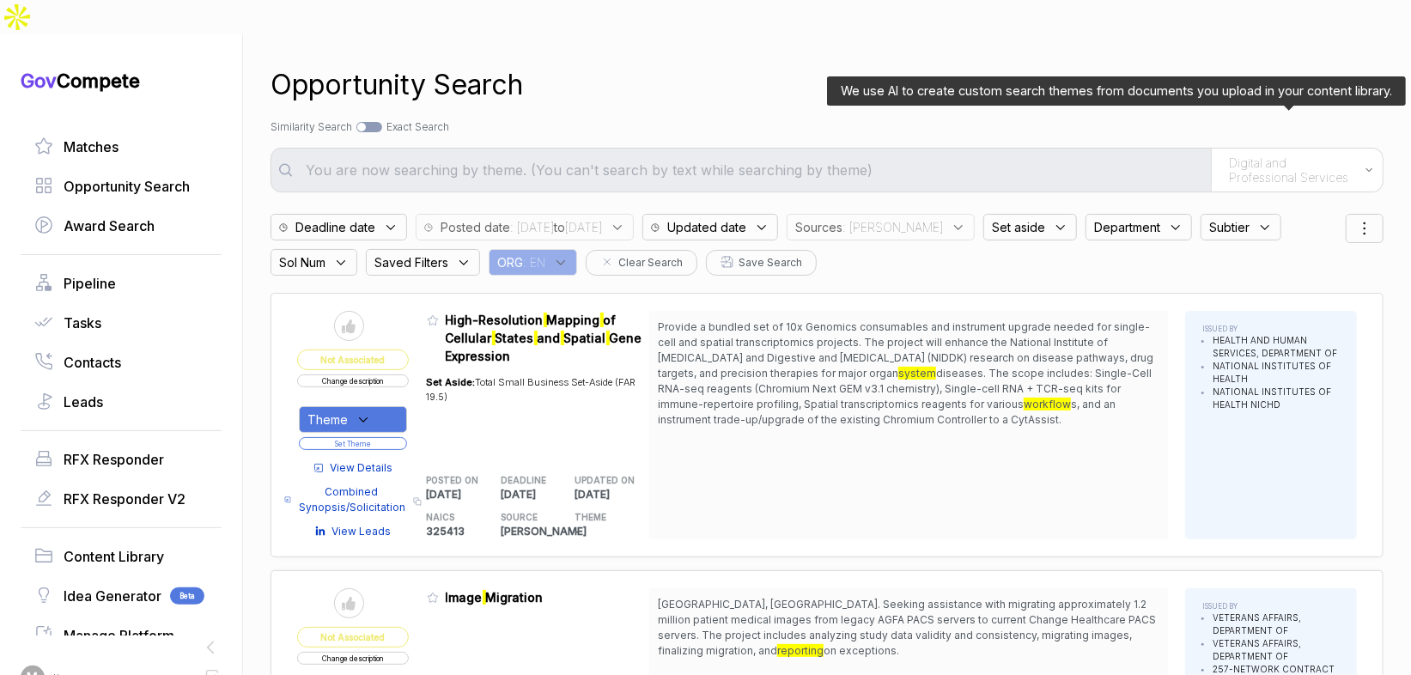
click at [1311, 155] on span "Digital and Professional Services" at bounding box center [1292, 170] width 127 height 30
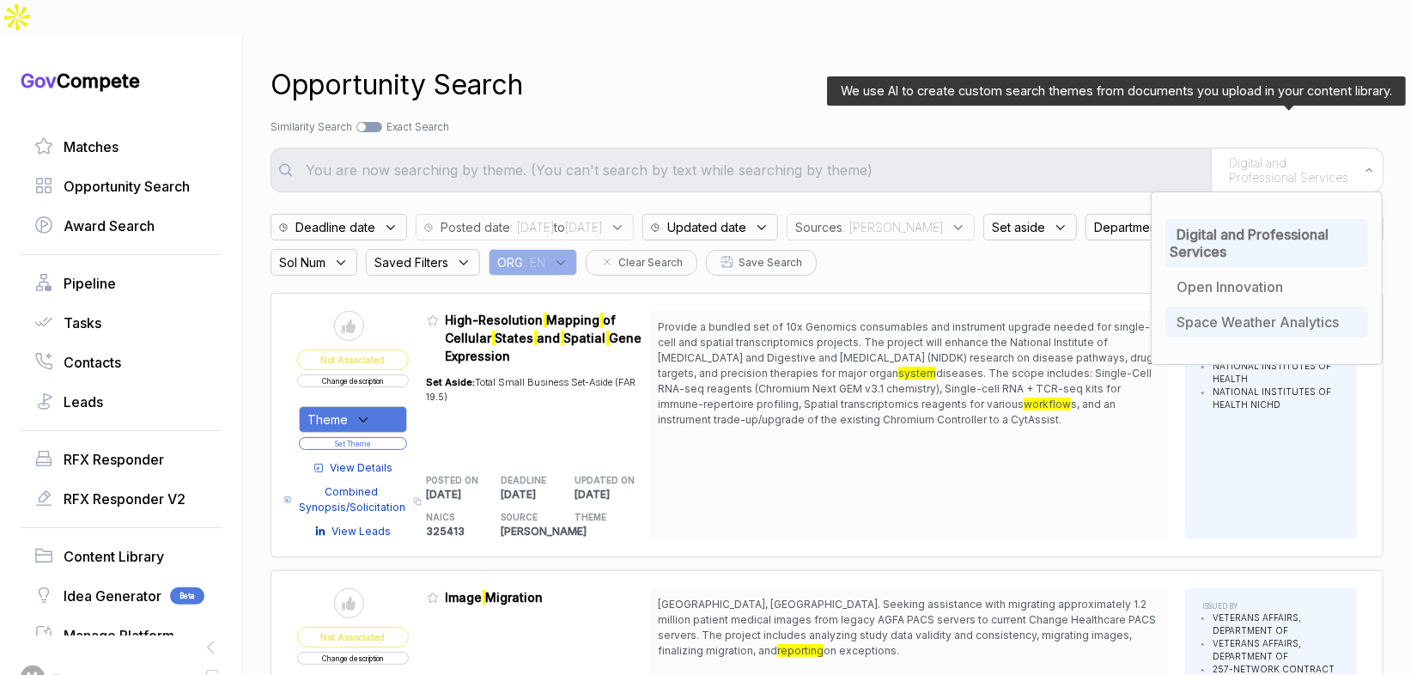
click at [1272, 313] on span "Space Weather Analytics" at bounding box center [1258, 321] width 162 height 17
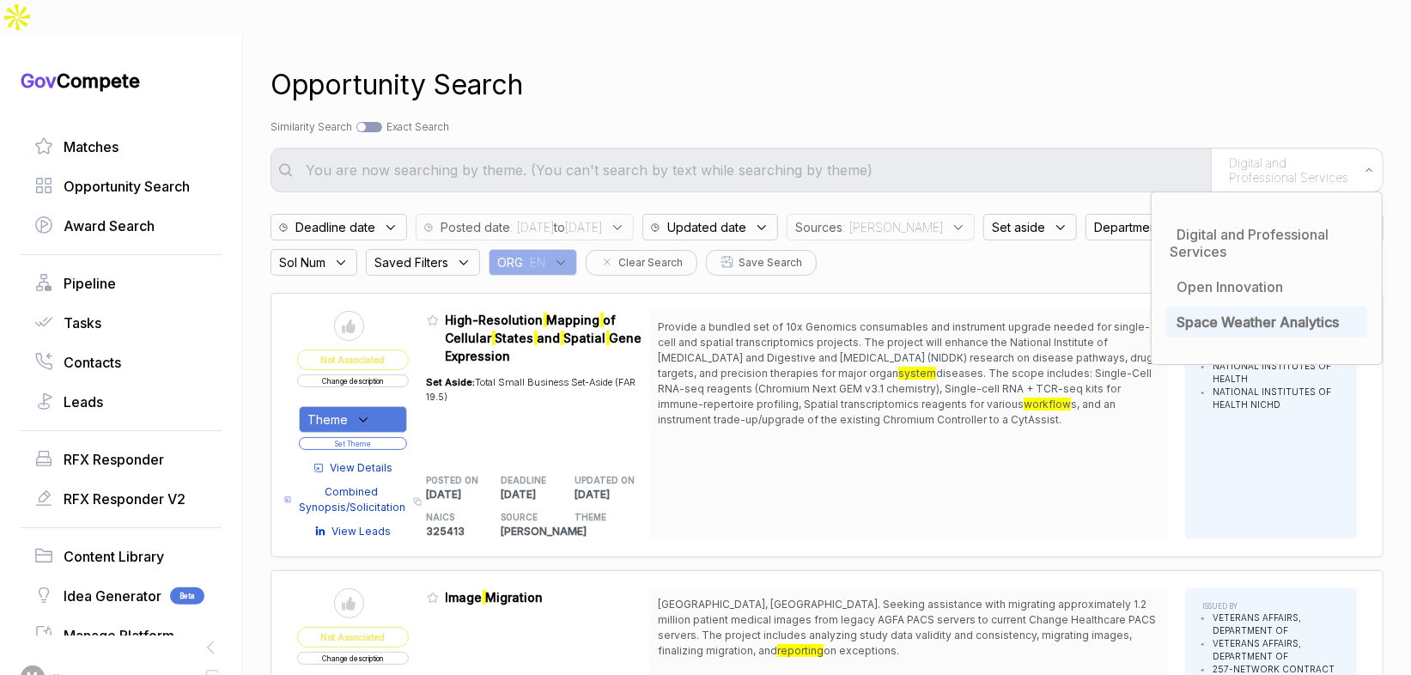
drag, startPoint x: 1109, startPoint y: 82, endPoint x: 1098, endPoint y: 78, distance: 10.9
click at [1108, 81] on div "Opportunity Search Search by Topic Relevance Similarity Search Search by Exact …" at bounding box center [827, 371] width 1113 height 675
